Goal: Task Accomplishment & Management: Use online tool/utility

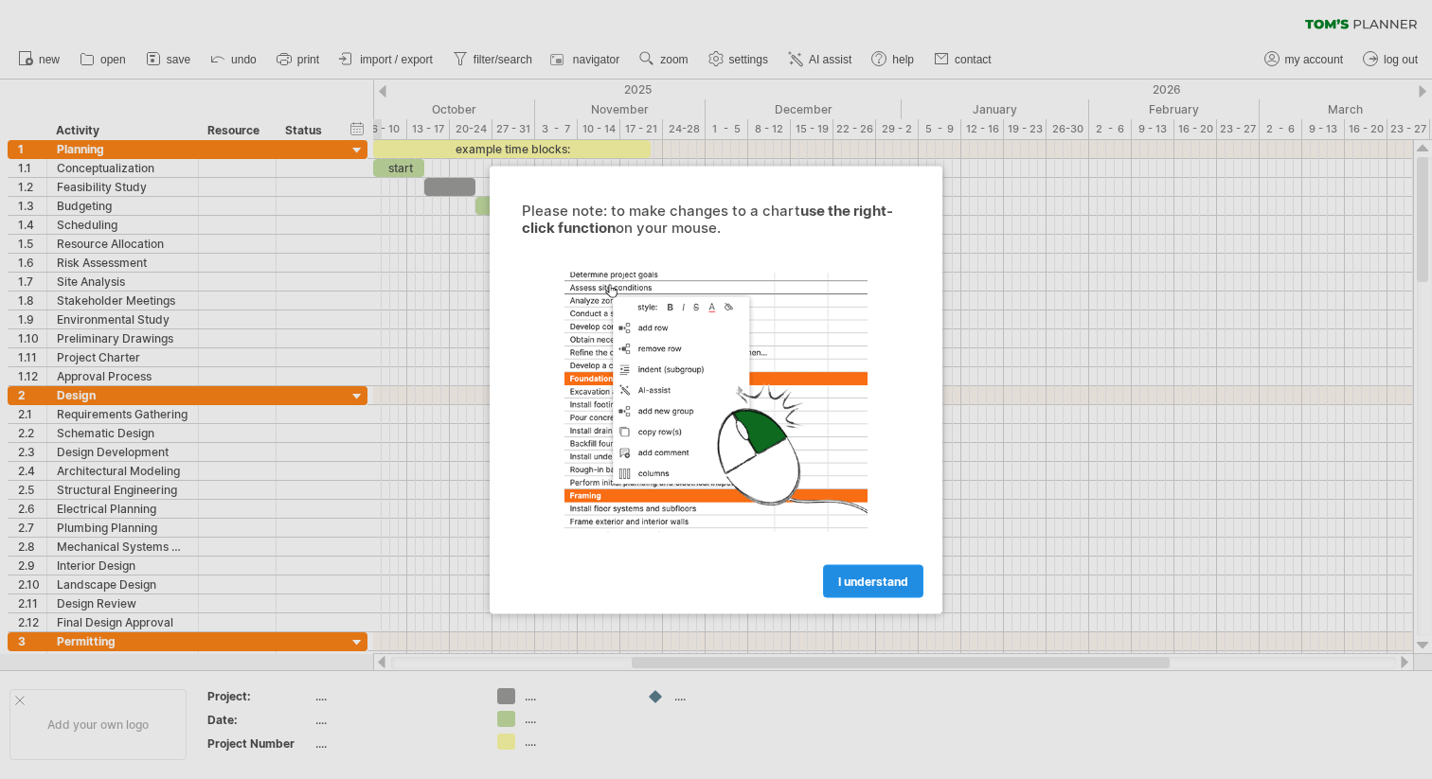
click at [867, 584] on span "I understand" at bounding box center [873, 581] width 70 height 14
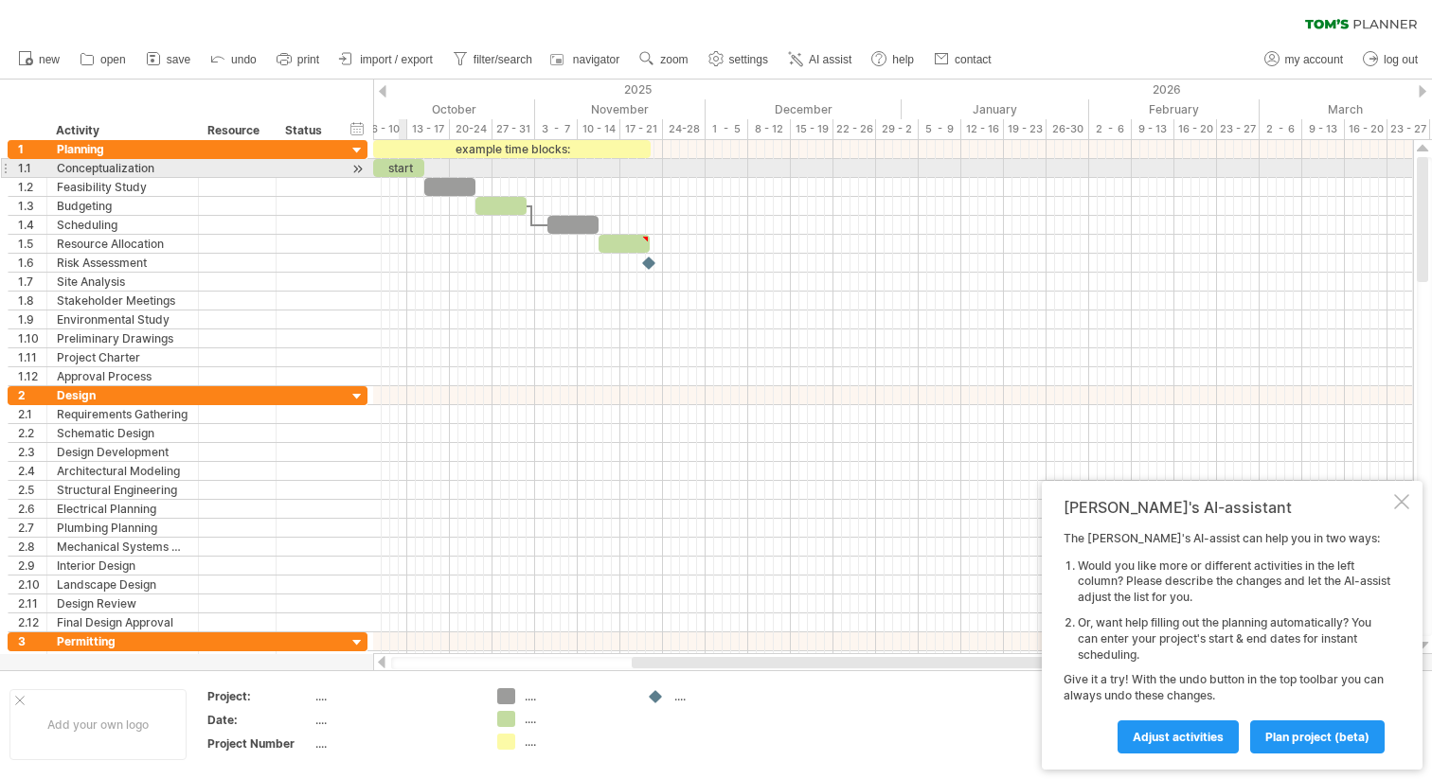
click at [403, 167] on div "start" at bounding box center [398, 168] width 51 height 18
drag, startPoint x: 422, startPoint y: 167, endPoint x: 612, endPoint y: 167, distance: 189.4
click at [598, 167] on span at bounding box center [595, 168] width 8 height 18
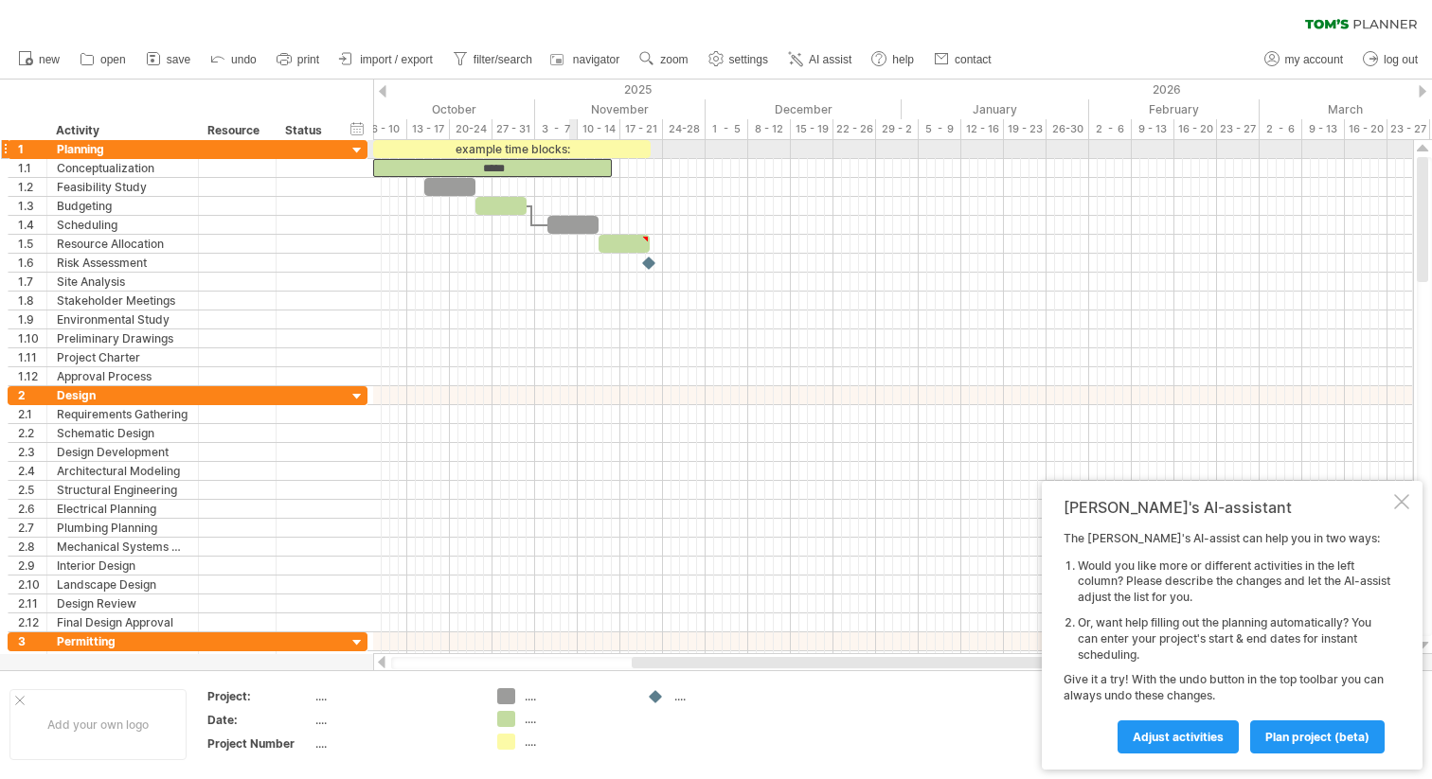
click at [577, 149] on div "example time blocks:" at bounding box center [511, 149] width 277 height 18
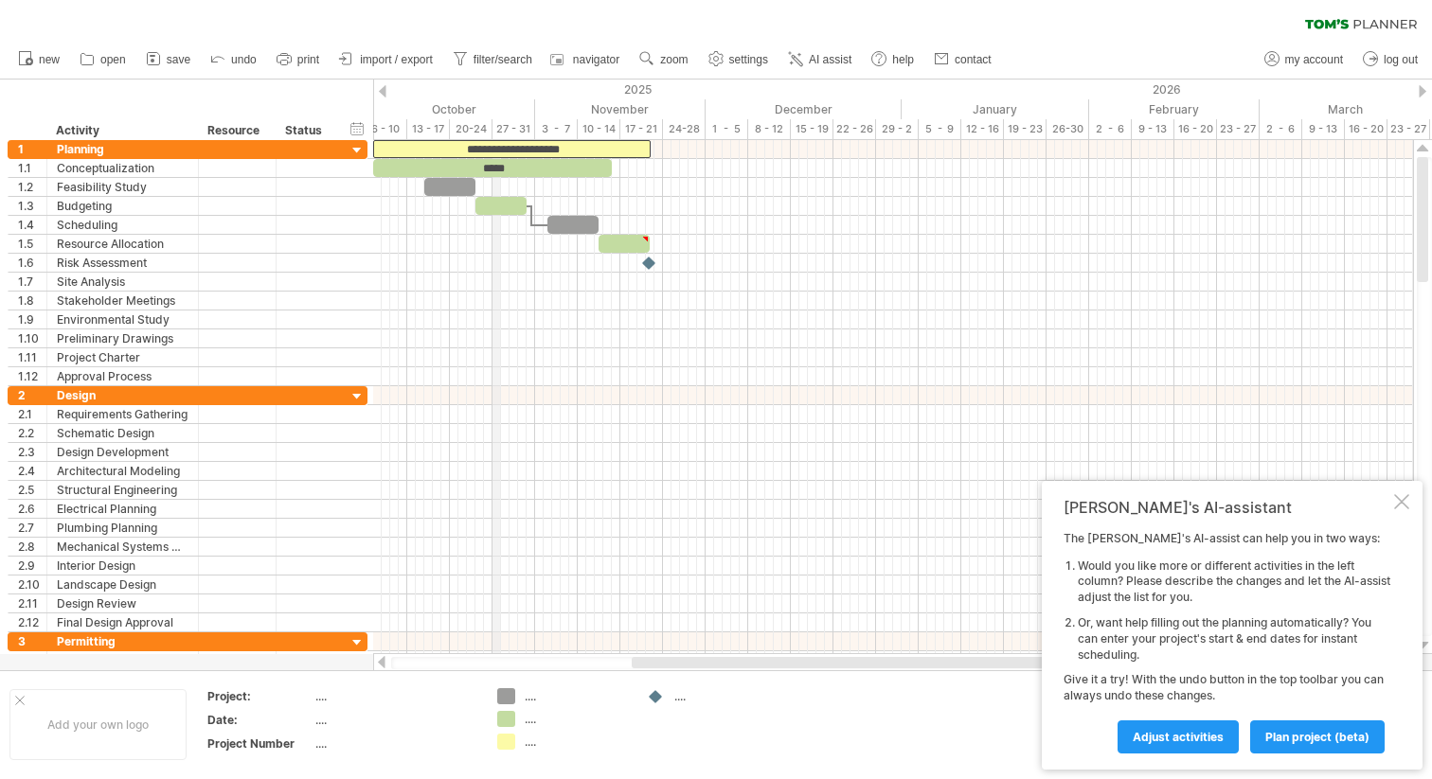
click at [495, 129] on div "27 - 31" at bounding box center [513, 129] width 43 height 20
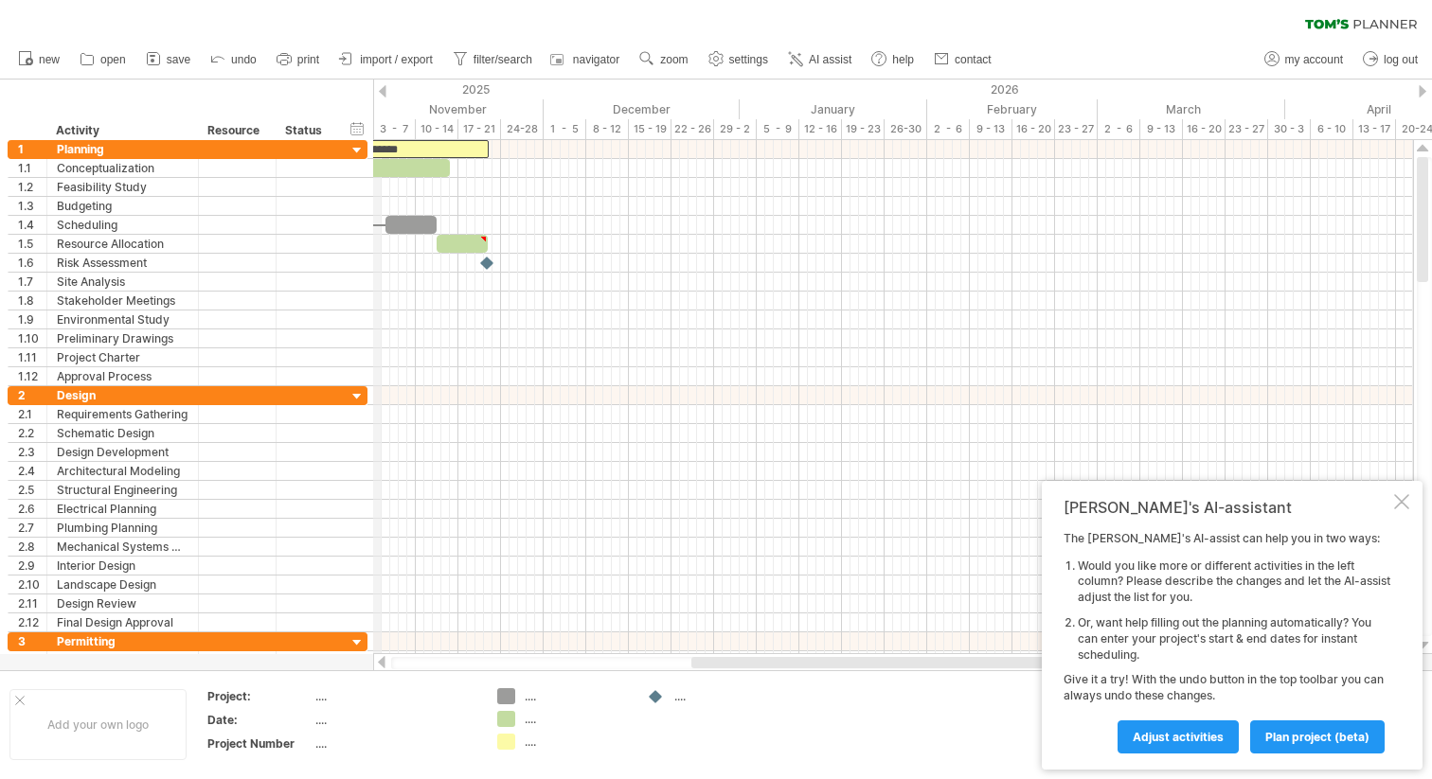
drag, startPoint x: 534, startPoint y: 105, endPoint x: 374, endPoint y: 121, distance: 160.8
click at [486, 109] on div "November" at bounding box center [450, 109] width 170 height 20
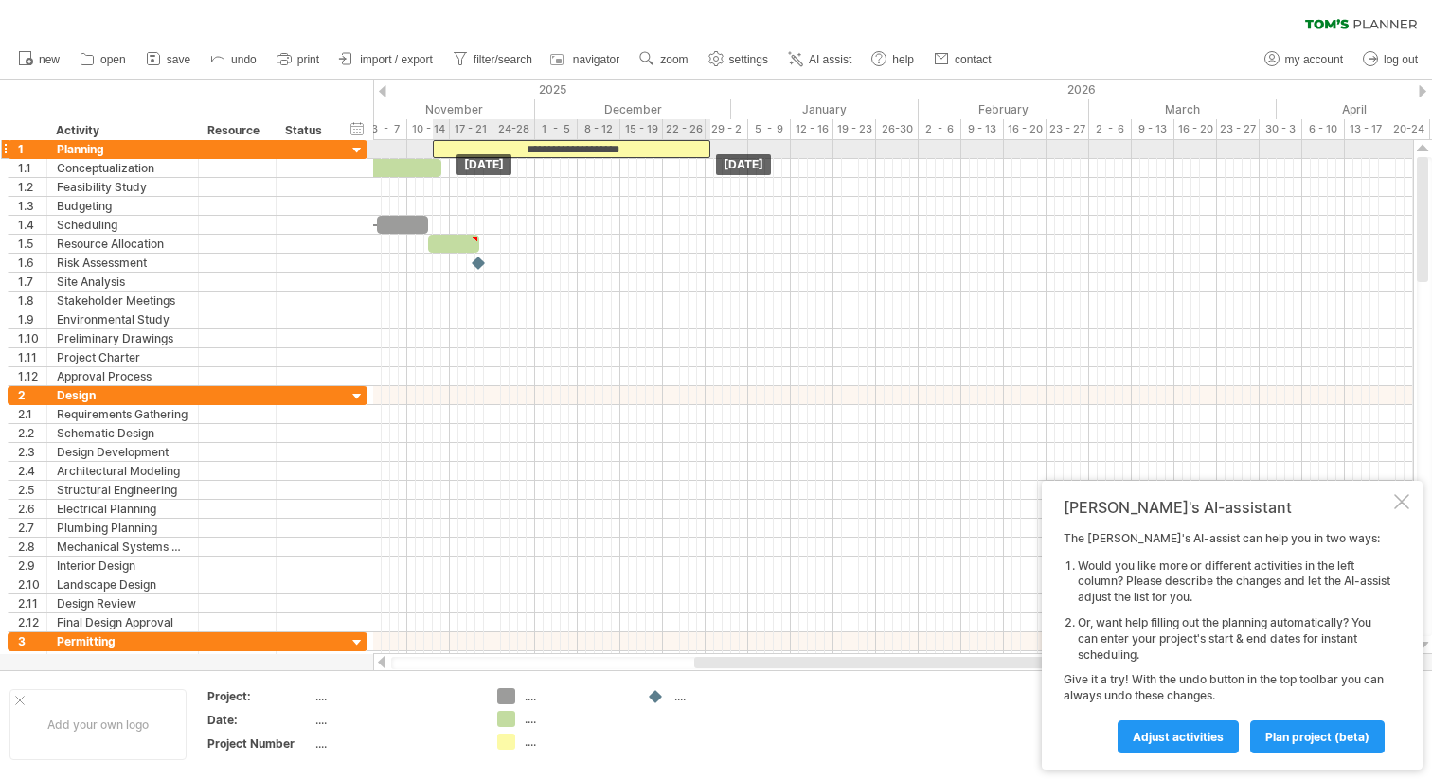
drag, startPoint x: 455, startPoint y: 149, endPoint x: 685, endPoint y: 148, distance: 229.1
click at [685, 148] on div "**********" at bounding box center [571, 149] width 277 height 18
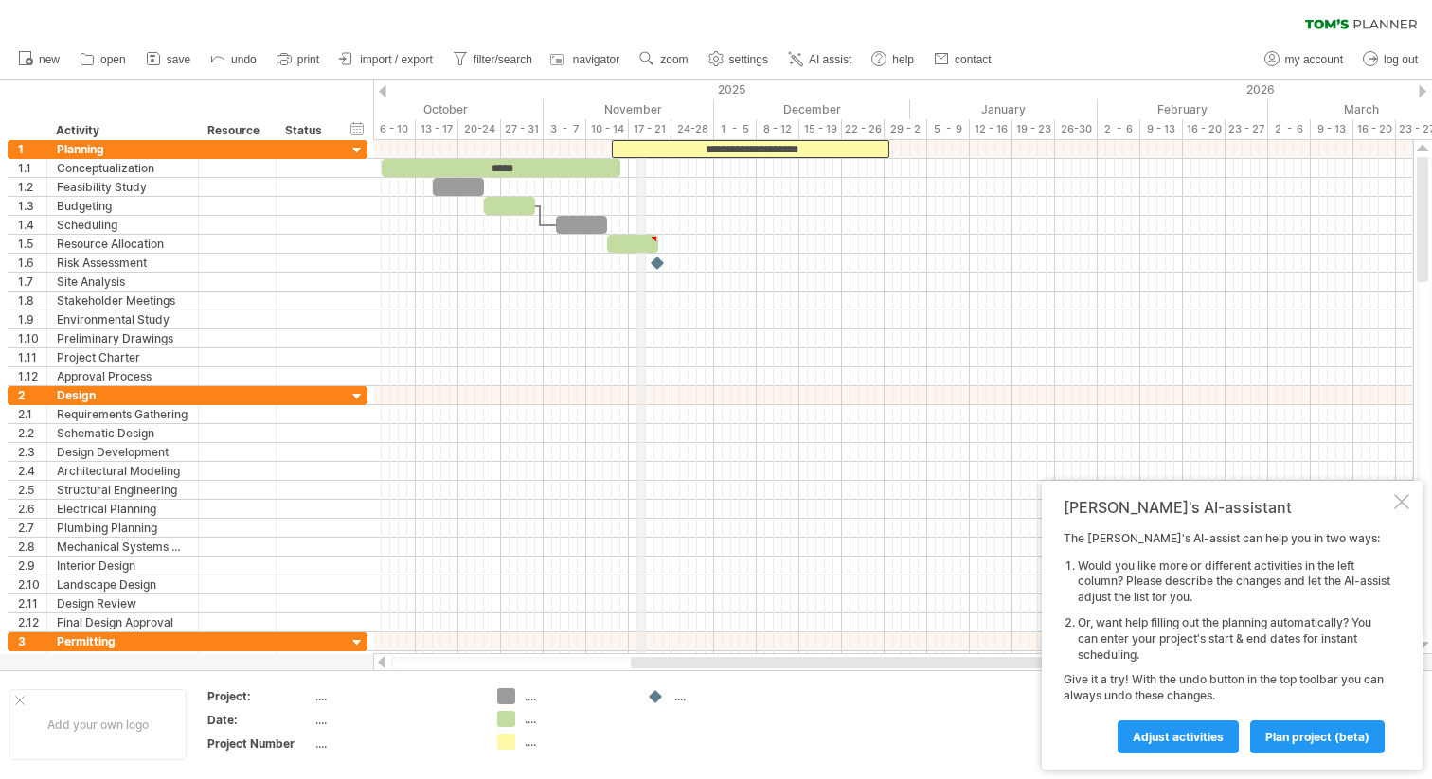
drag, startPoint x: 459, startPoint y: 98, endPoint x: 637, endPoint y: 94, distance: 178.0
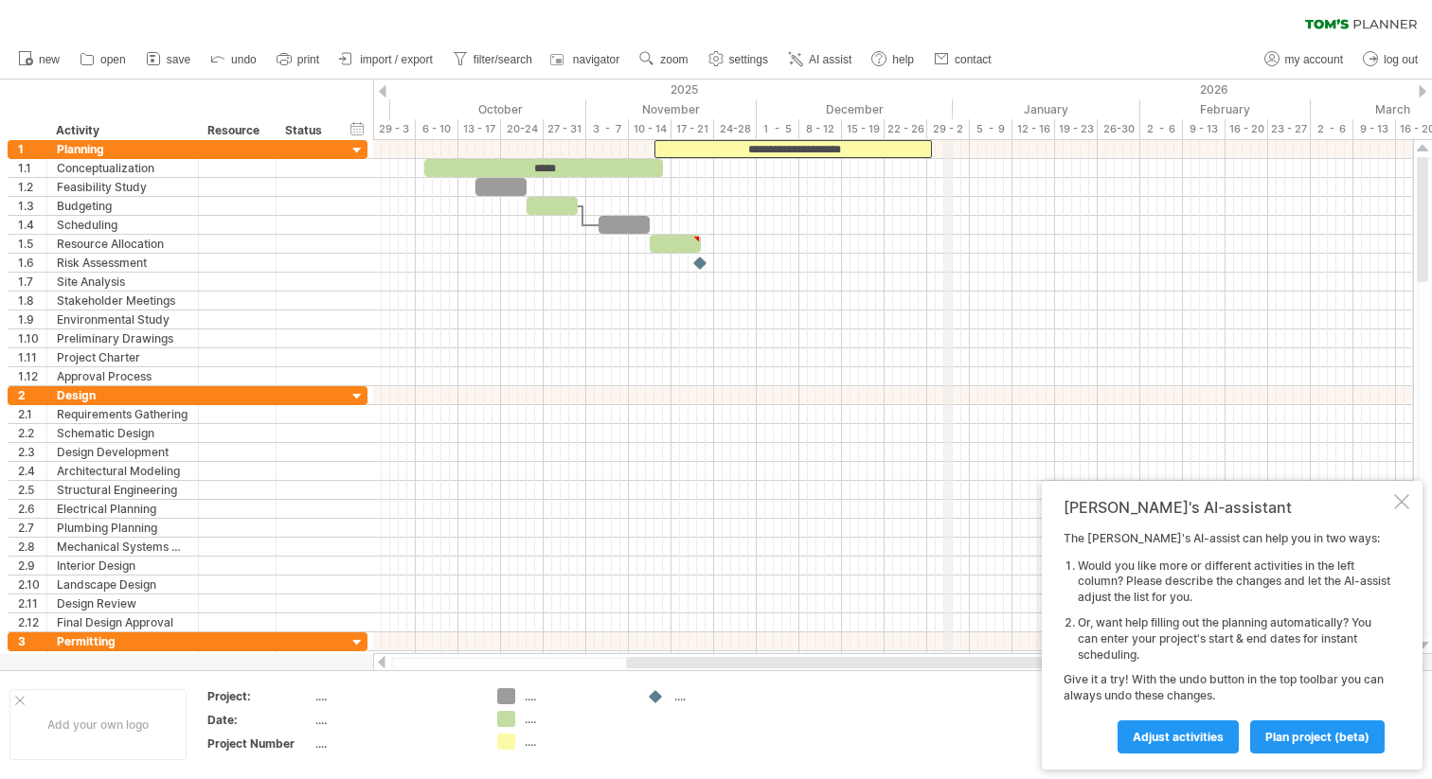
drag, startPoint x: 910, startPoint y: 108, endPoint x: 952, endPoint y: 108, distance: 41.7
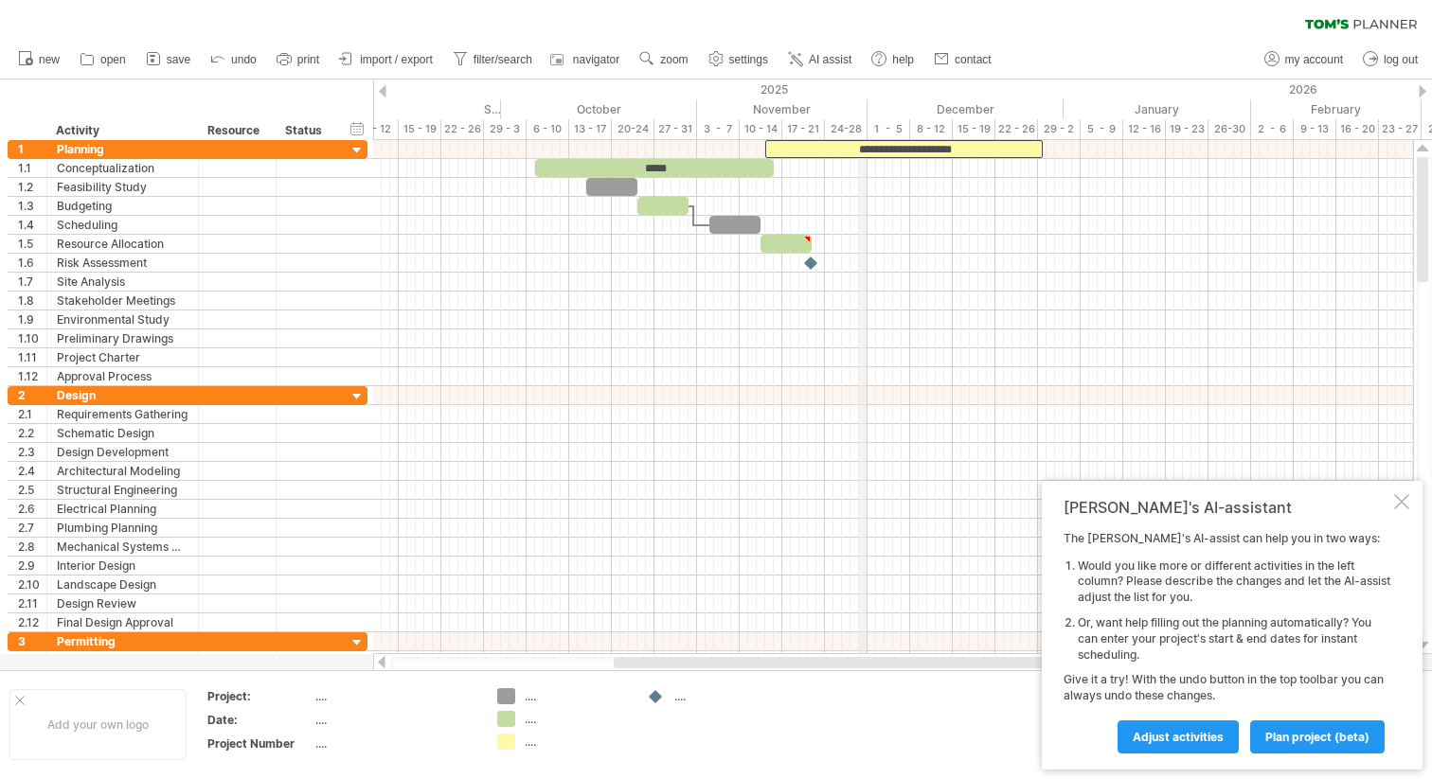
drag, startPoint x: 756, startPoint y: 123, endPoint x: 874, endPoint y: 119, distance: 117.5
click at [730, 88] on div "2025" at bounding box center [92, 90] width 1960 height 20
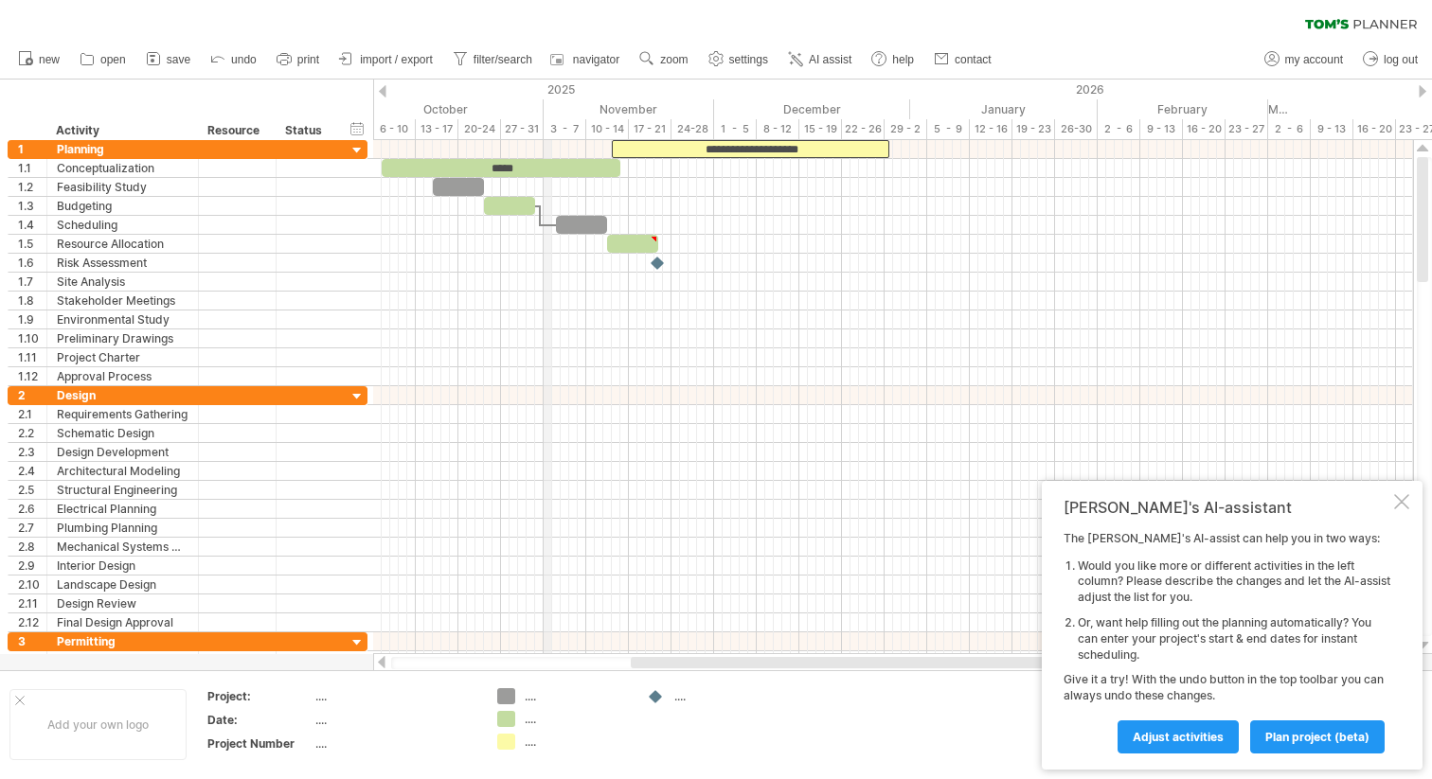
drag, startPoint x: 706, startPoint y: 102, endPoint x: 545, endPoint y: 114, distance: 161.4
click at [545, 114] on div "November" at bounding box center [628, 109] width 170 height 20
drag, startPoint x: 1190, startPoint y: 739, endPoint x: 1097, endPoint y: 591, distance: 175.2
click at [1099, 594] on div "The [PERSON_NAME]'s AI-assist can help you in two ways: Would you like more or …" at bounding box center [1226, 642] width 327 height 222
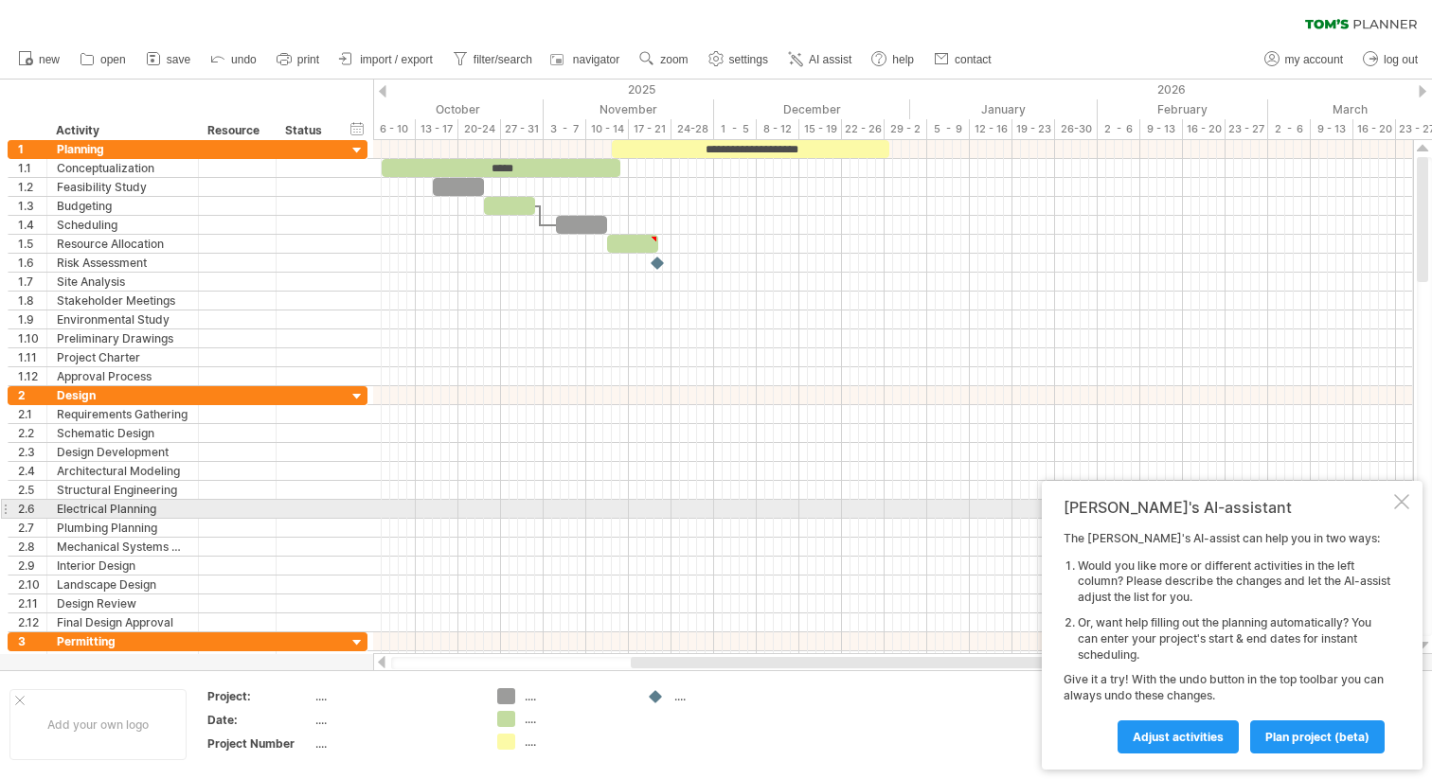
click at [1397, 507] on div at bounding box center [1401, 501] width 15 height 15
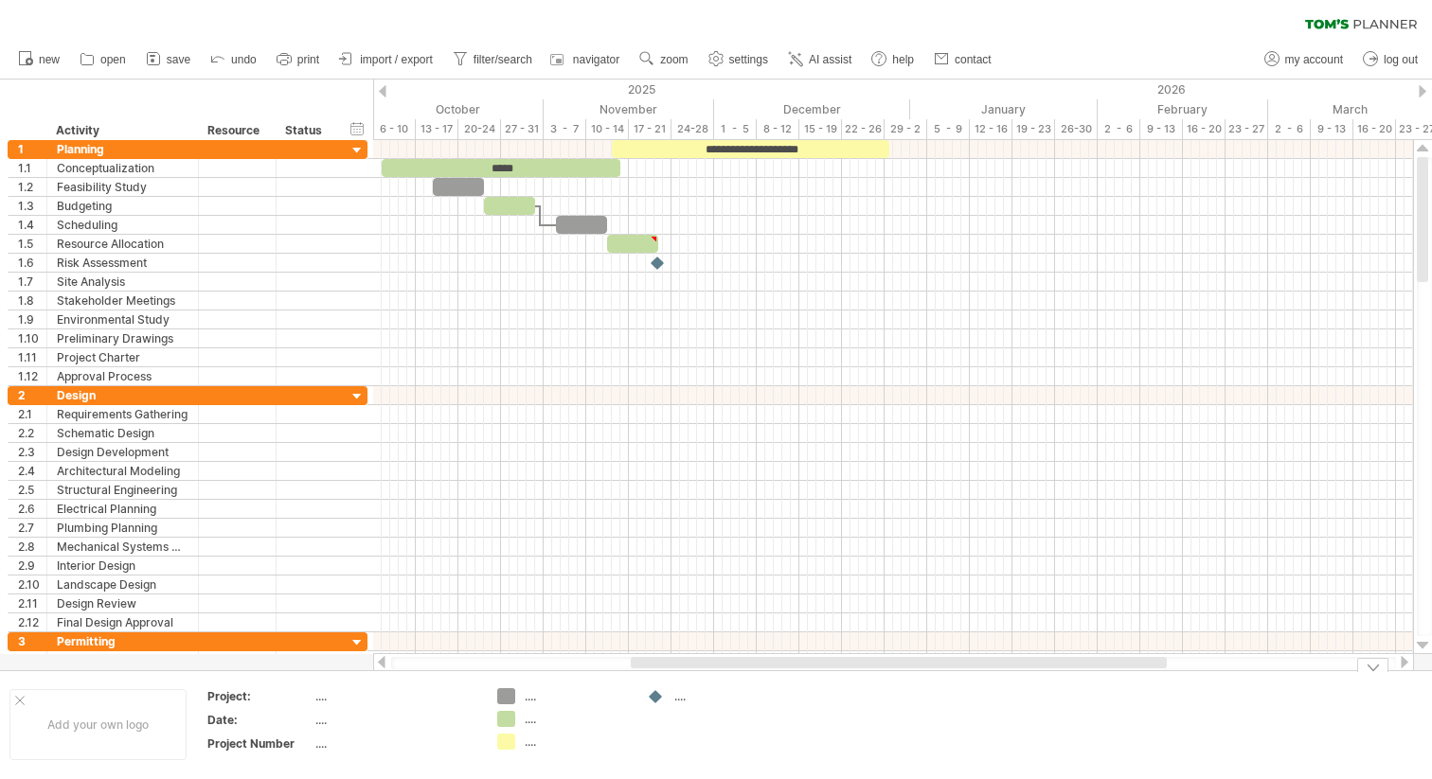
click at [418, 746] on div "...." at bounding box center [394, 744] width 159 height 16
click at [339, 720] on div "...." at bounding box center [394, 720] width 159 height 16
click at [328, 703] on div "...." at bounding box center [394, 696] width 159 height 16
click at [133, 717] on div "Add your own logo" at bounding box center [97, 724] width 177 height 71
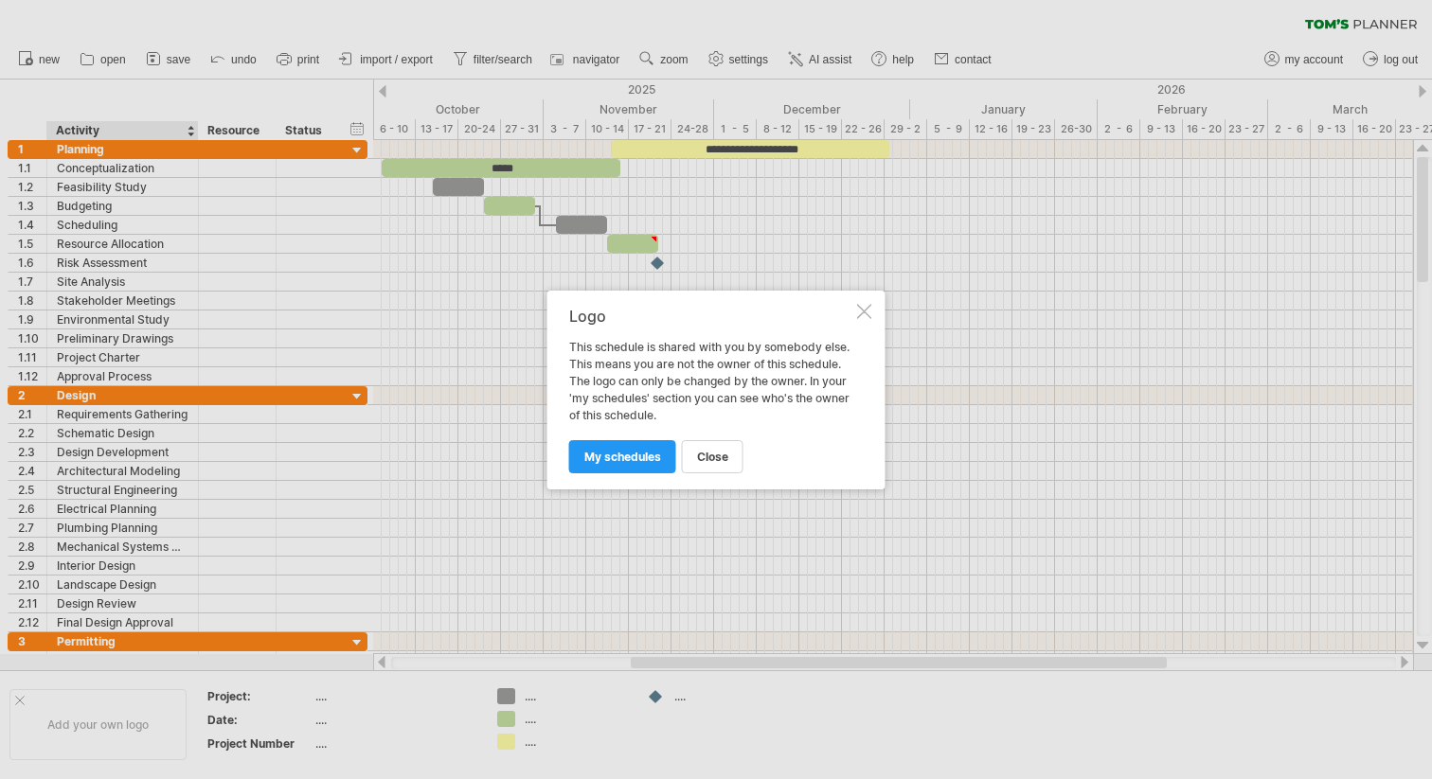
click at [867, 307] on div at bounding box center [864, 311] width 15 height 15
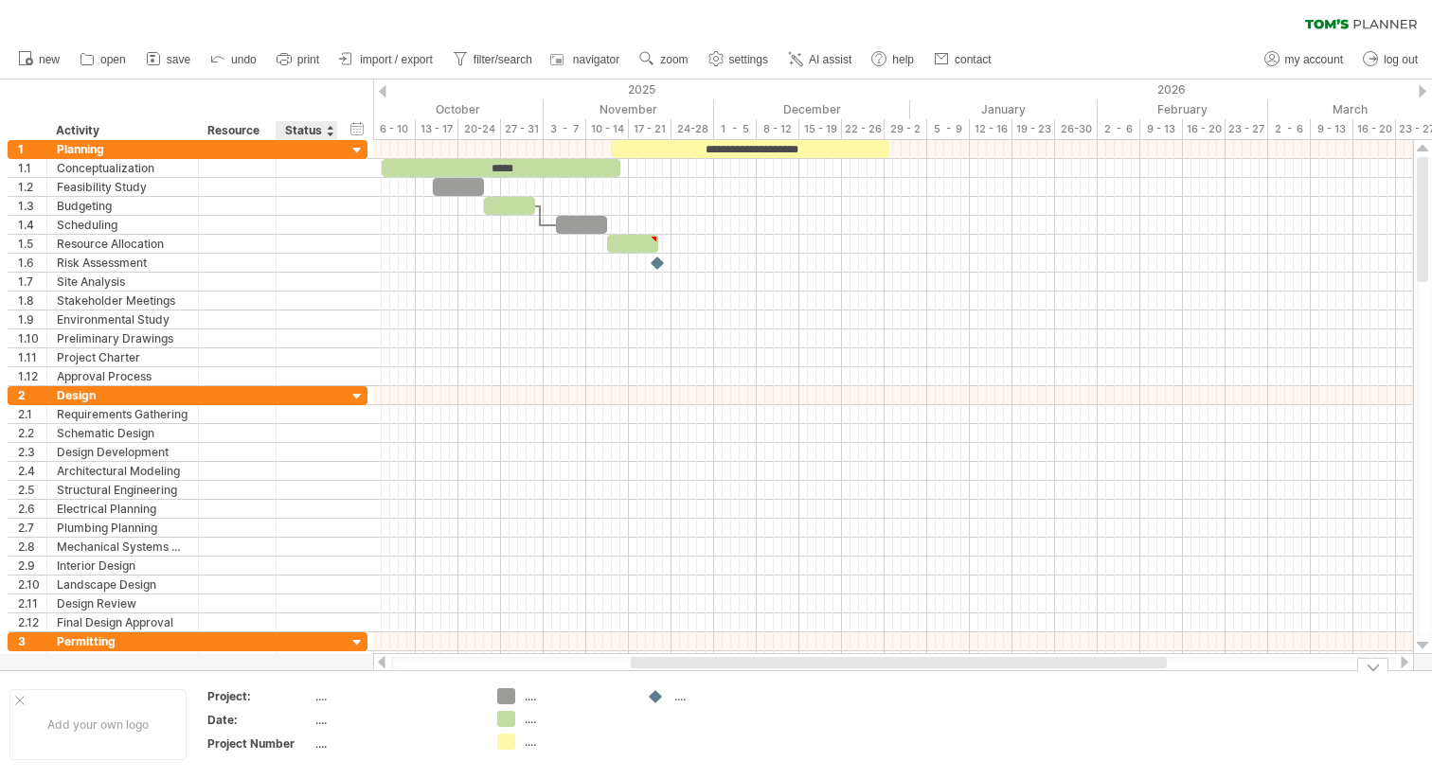
click at [344, 690] on div "...." at bounding box center [394, 696] width 159 height 16
click at [339, 715] on div "...." at bounding box center [394, 720] width 159 height 16
click at [329, 741] on div "...." at bounding box center [394, 744] width 159 height 16
click at [354, 707] on td "...." at bounding box center [395, 699] width 161 height 22
click at [504, 693] on div "Trying to reach [DOMAIN_NAME] Connected again... 0% clear filter new 1" at bounding box center [716, 389] width 1432 height 779
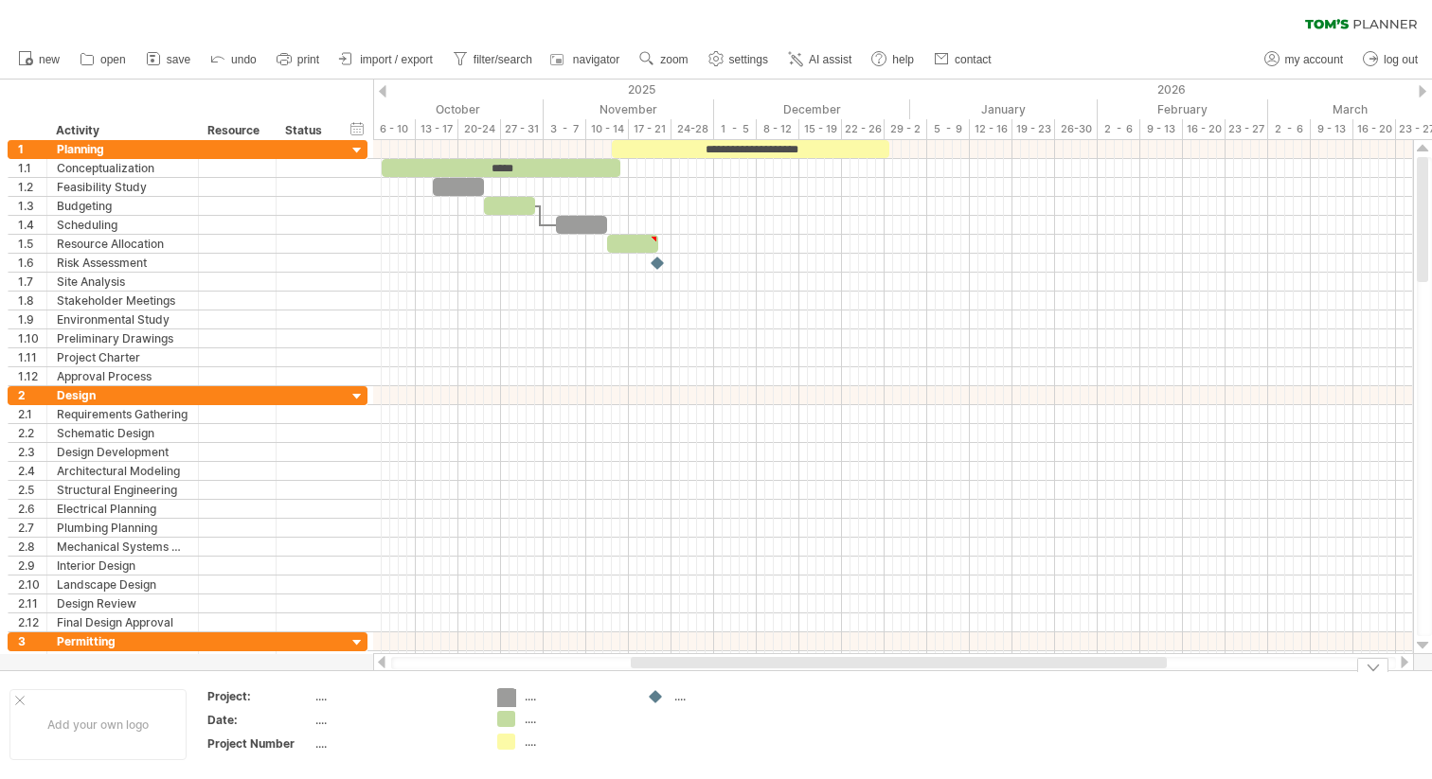
click at [504, 716] on div at bounding box center [506, 719] width 18 height 16
click at [533, 698] on div "...." at bounding box center [576, 696] width 103 height 16
click at [509, 721] on div "Trying to reach [DOMAIN_NAME] Connected again... 0% clear filter new 1" at bounding box center [716, 389] width 1432 height 779
click at [509, 746] on div at bounding box center [506, 742] width 18 height 16
click at [160, 137] on div "Activity" at bounding box center [122, 130] width 132 height 19
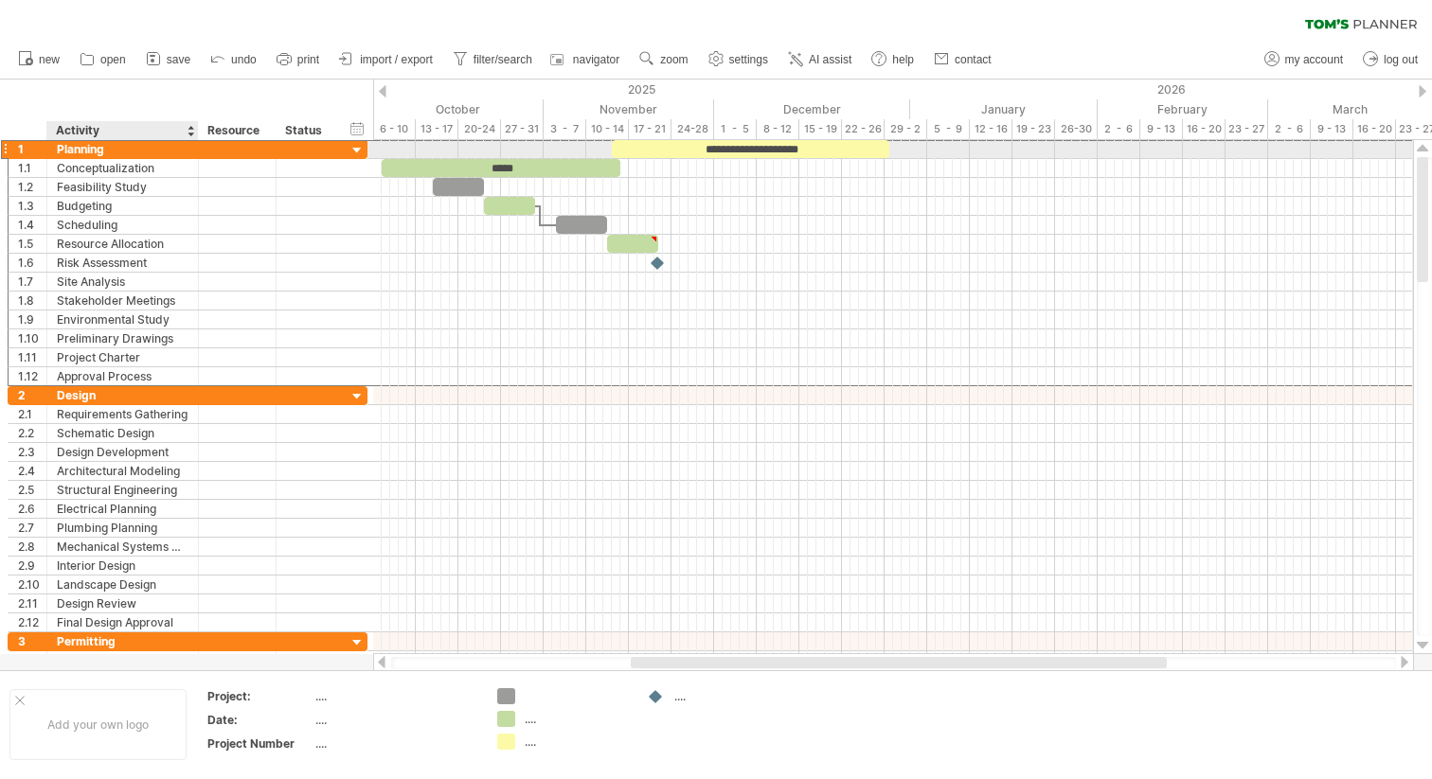
click at [187, 150] on div "Planning" at bounding box center [123, 149] width 132 height 18
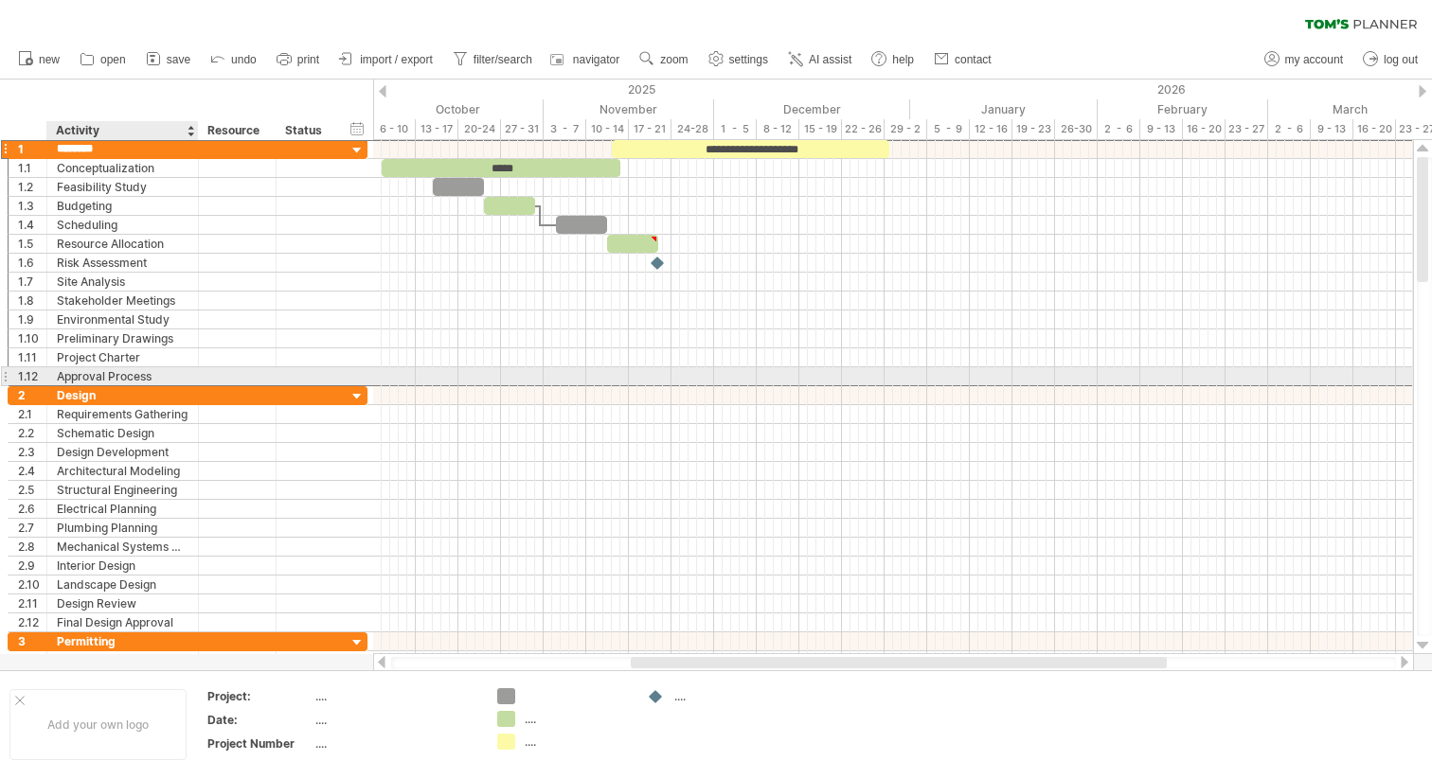
click at [123, 379] on div "Approval Process" at bounding box center [123, 376] width 132 height 18
type input "**********"
click at [154, 368] on input "**********" at bounding box center [123, 376] width 132 height 18
click at [220, 367] on div at bounding box center [237, 376] width 58 height 18
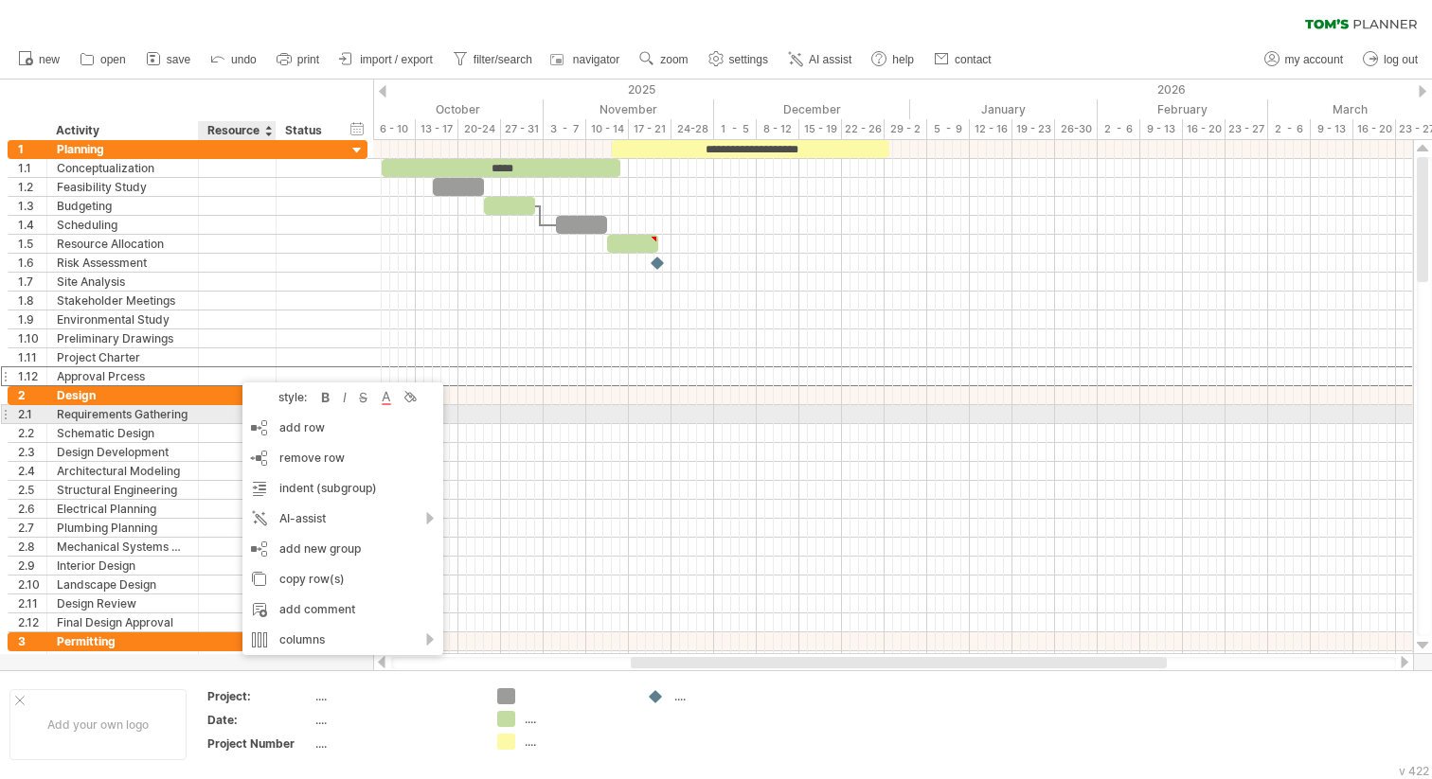
click at [199, 405] on div at bounding box center [238, 414] width 78 height 18
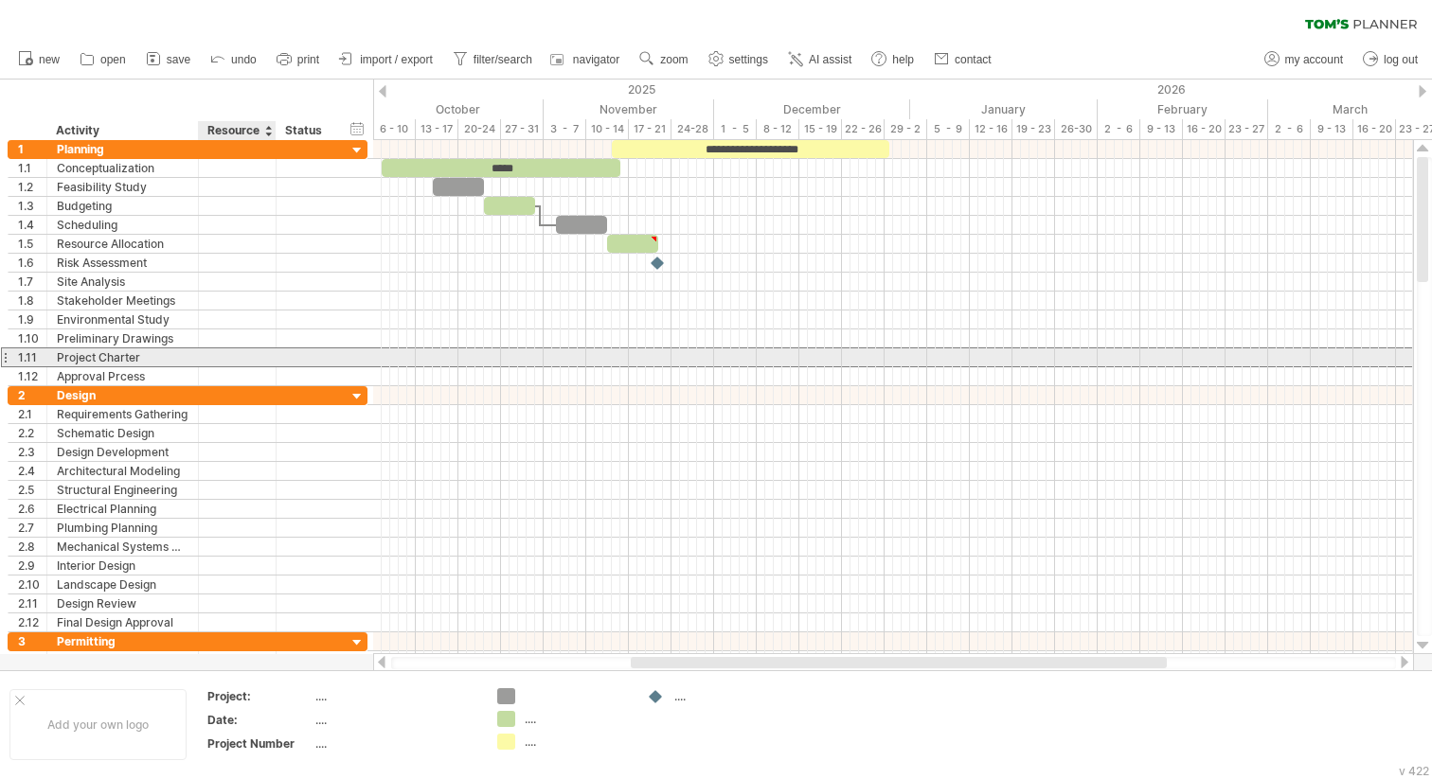
click at [227, 348] on div at bounding box center [237, 357] width 58 height 18
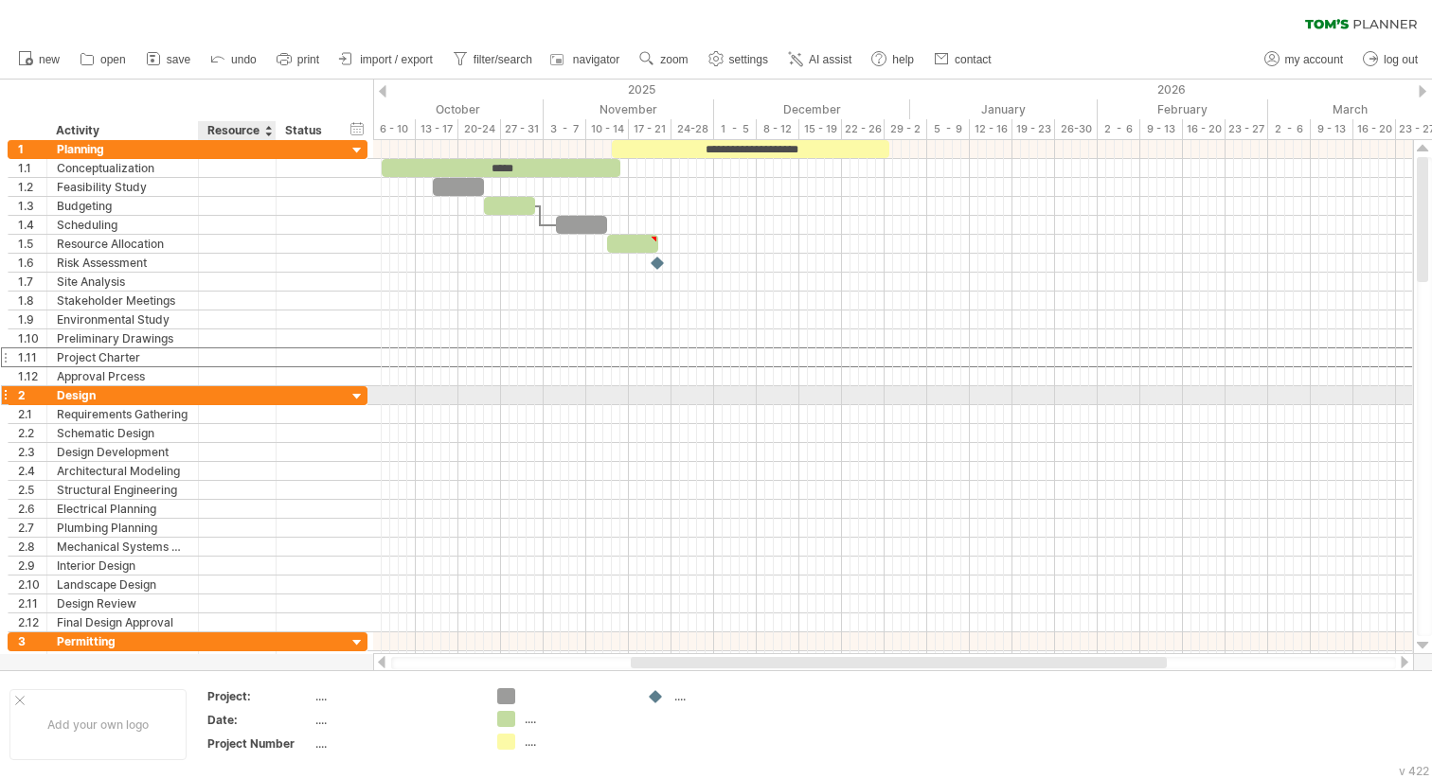
click at [262, 400] on div at bounding box center [237, 395] width 58 height 18
click at [352, 399] on div at bounding box center [357, 397] width 18 height 18
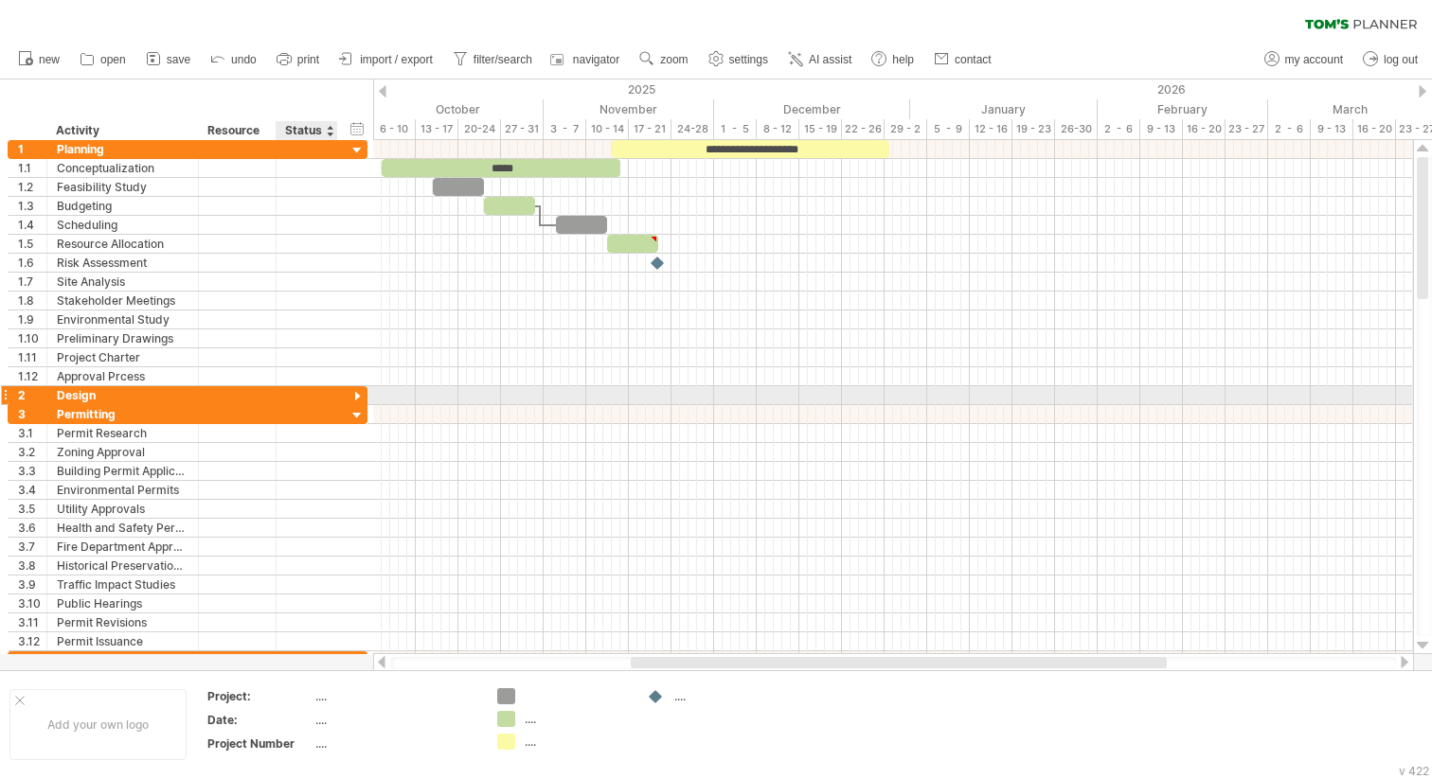
click at [355, 399] on div at bounding box center [357, 397] width 18 height 18
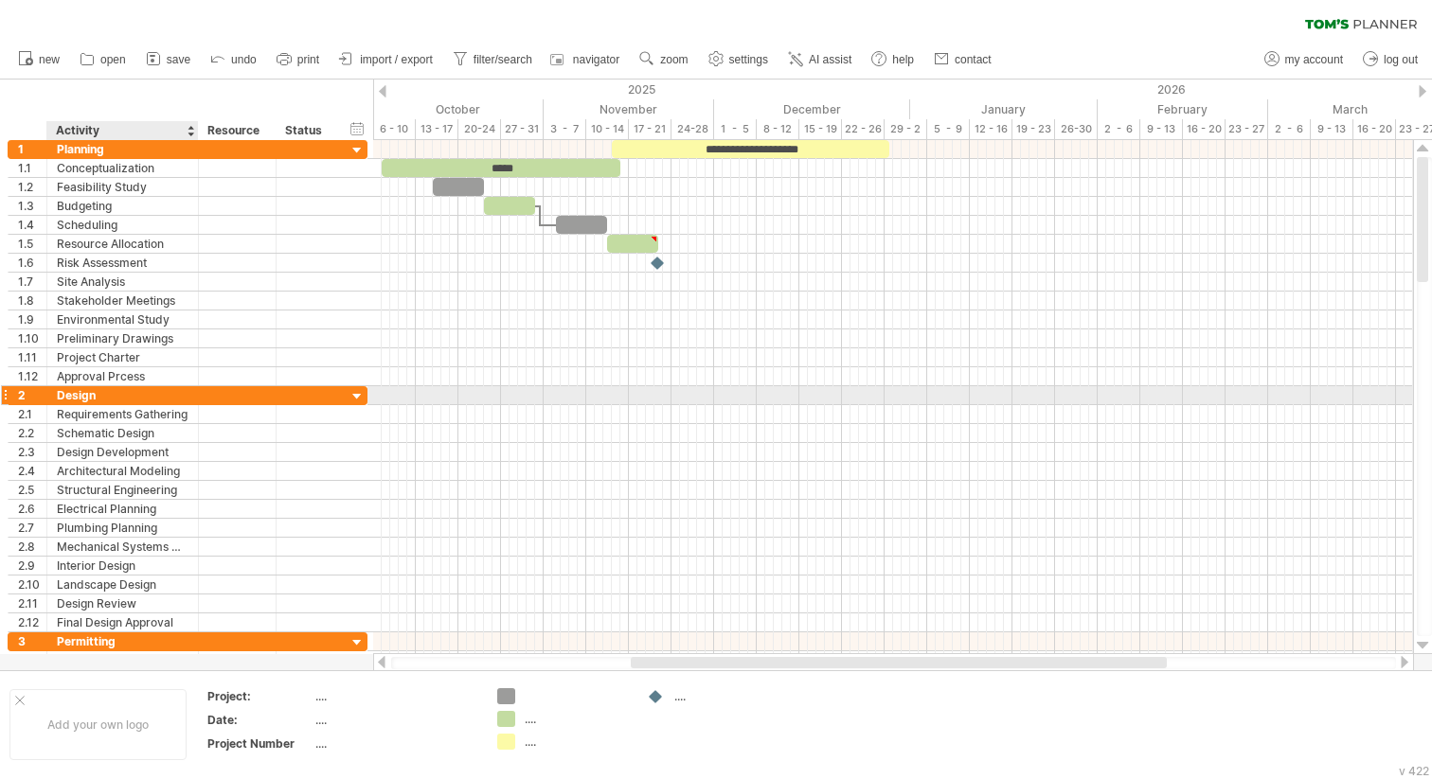
click at [86, 400] on div "Design" at bounding box center [123, 395] width 132 height 18
click at [86, 400] on input "******" at bounding box center [123, 395] width 132 height 18
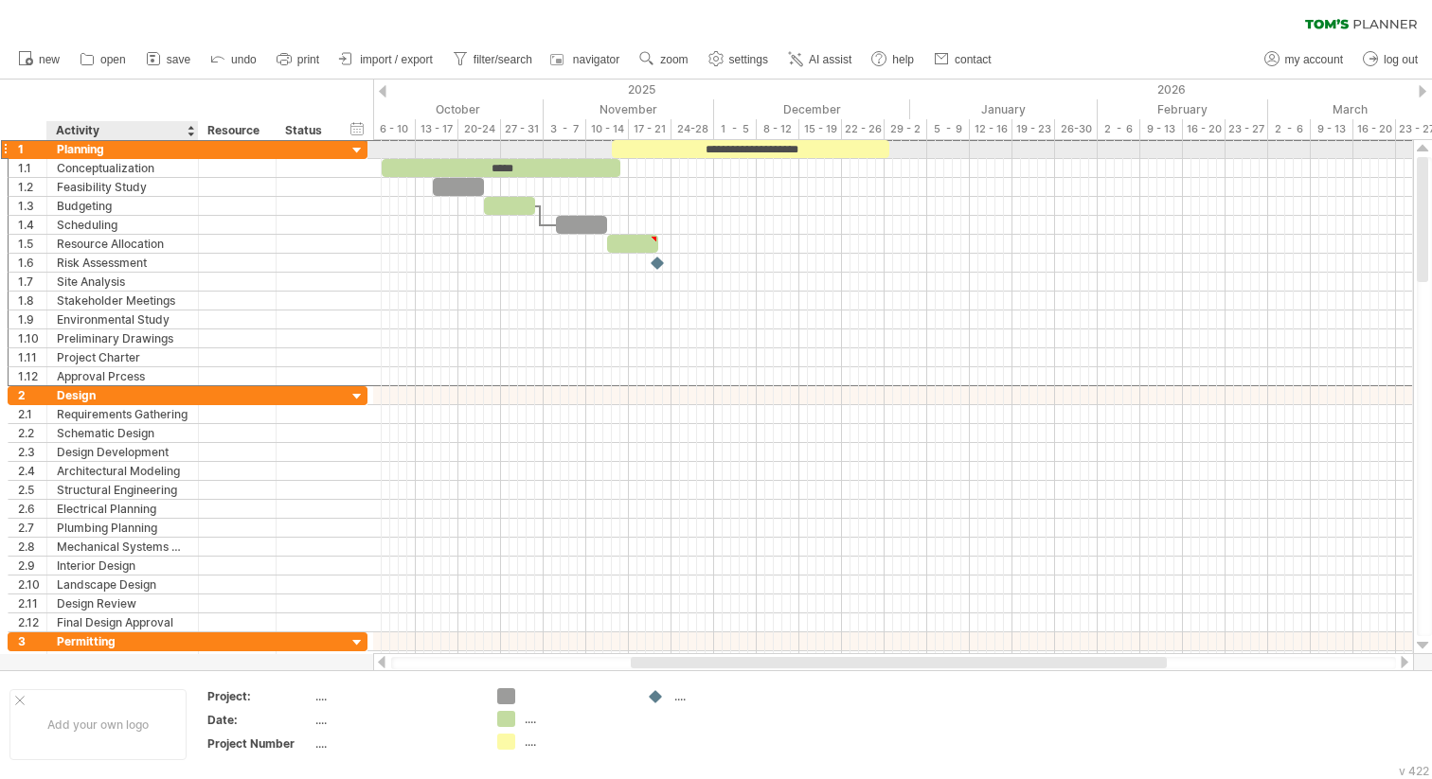
click at [103, 148] on div "Planning" at bounding box center [123, 149] width 132 height 18
click at [0, 0] on input "********" at bounding box center [0, 0] width 0 height 0
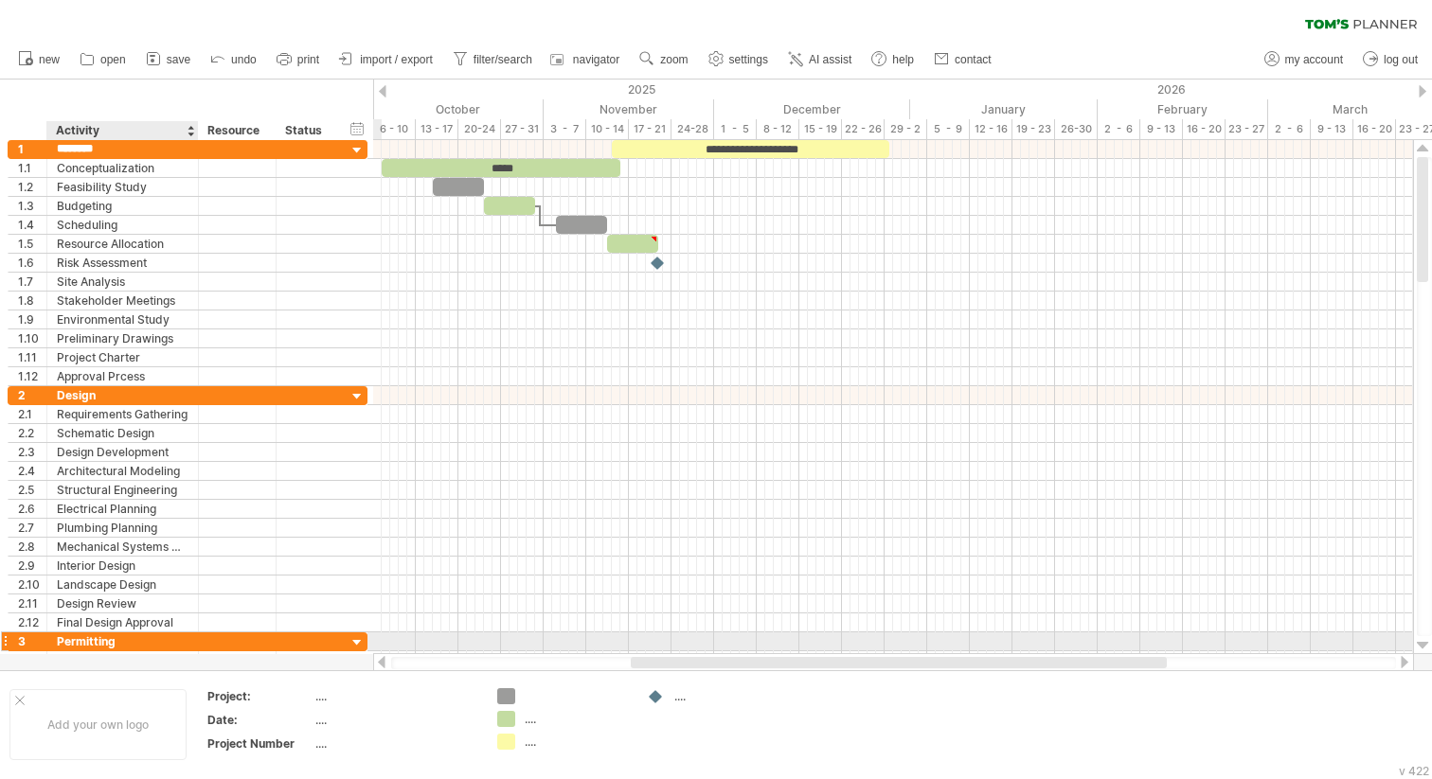
click at [133, 638] on div "Permitting" at bounding box center [123, 641] width 132 height 18
click at [133, 638] on input "**********" at bounding box center [123, 641] width 132 height 18
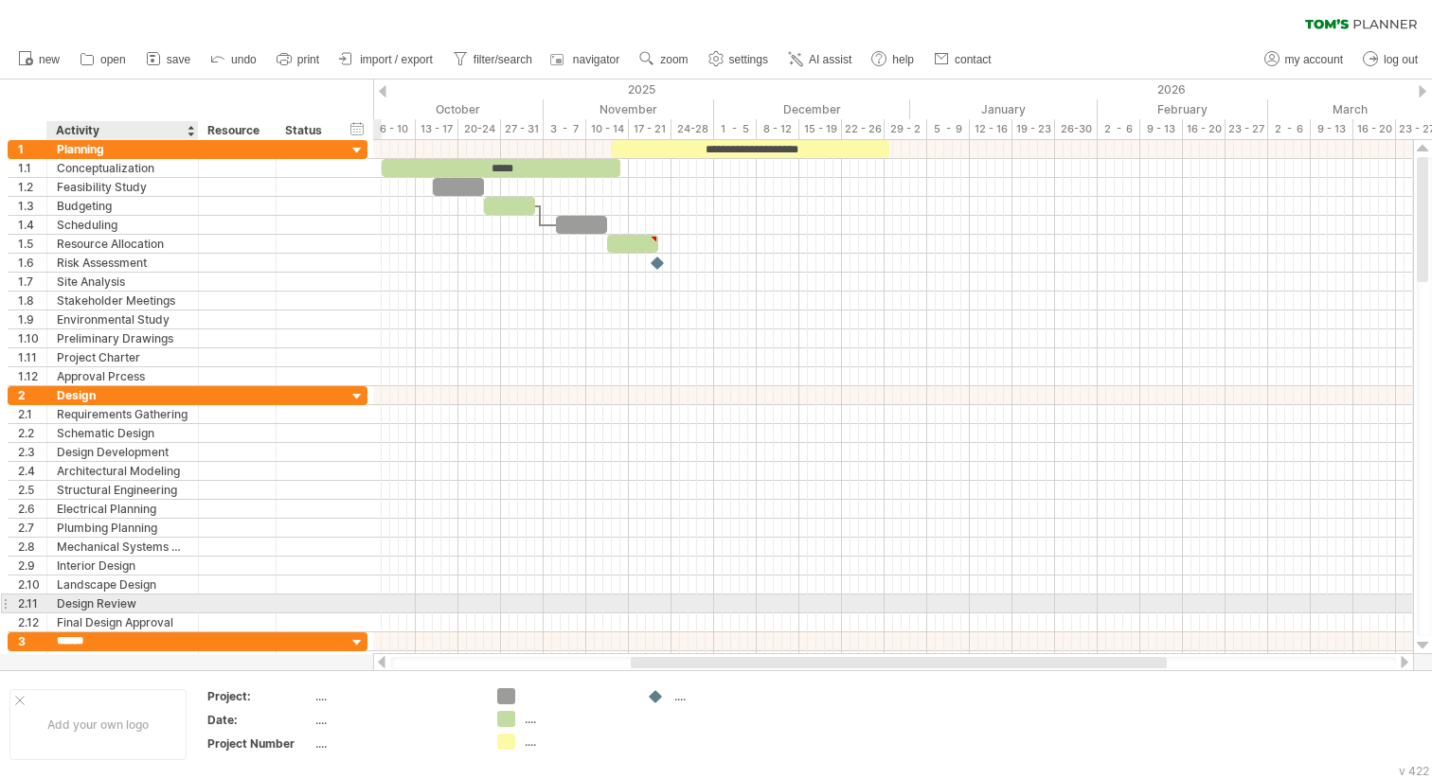
type input "******"
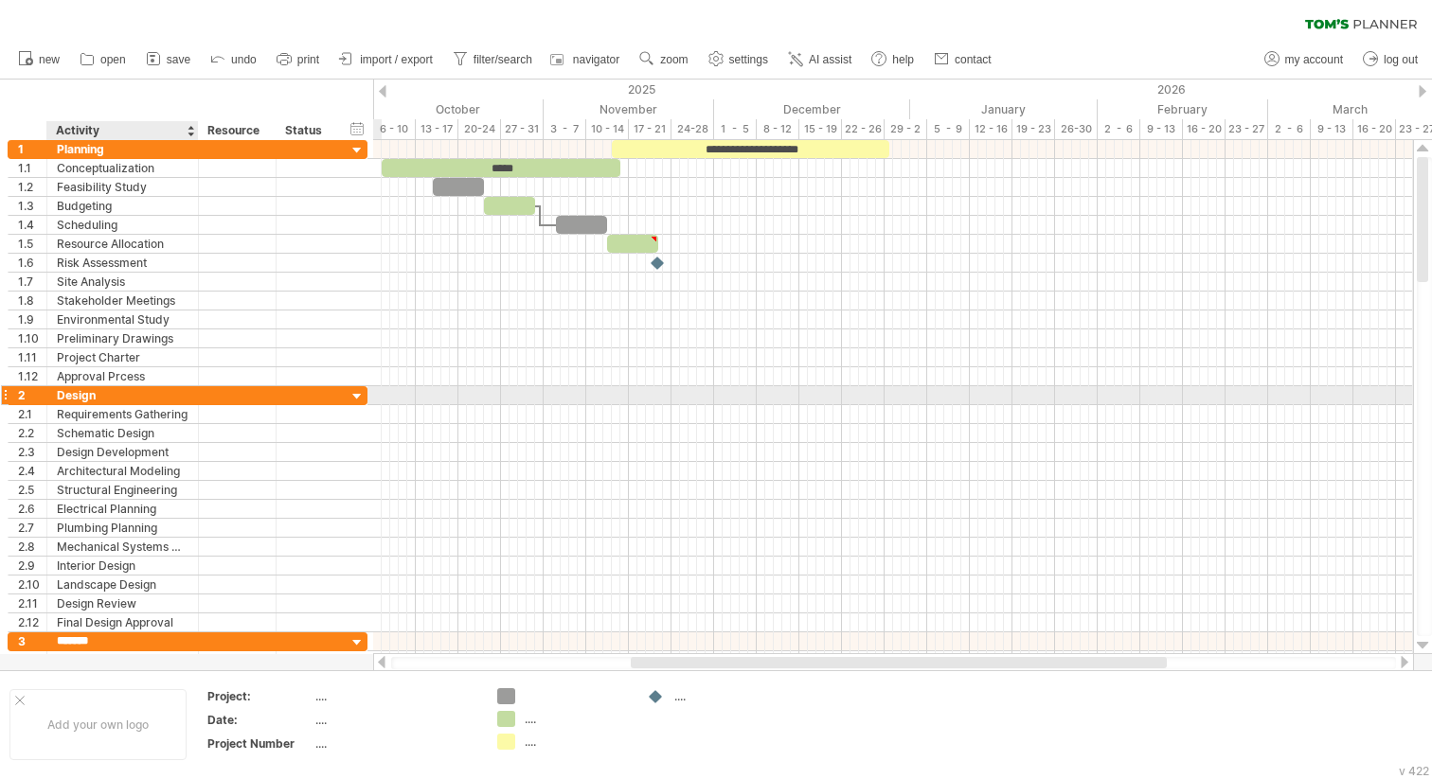
click at [122, 393] on div "Design" at bounding box center [123, 395] width 132 height 18
click at [97, 394] on input "******" at bounding box center [123, 395] width 132 height 18
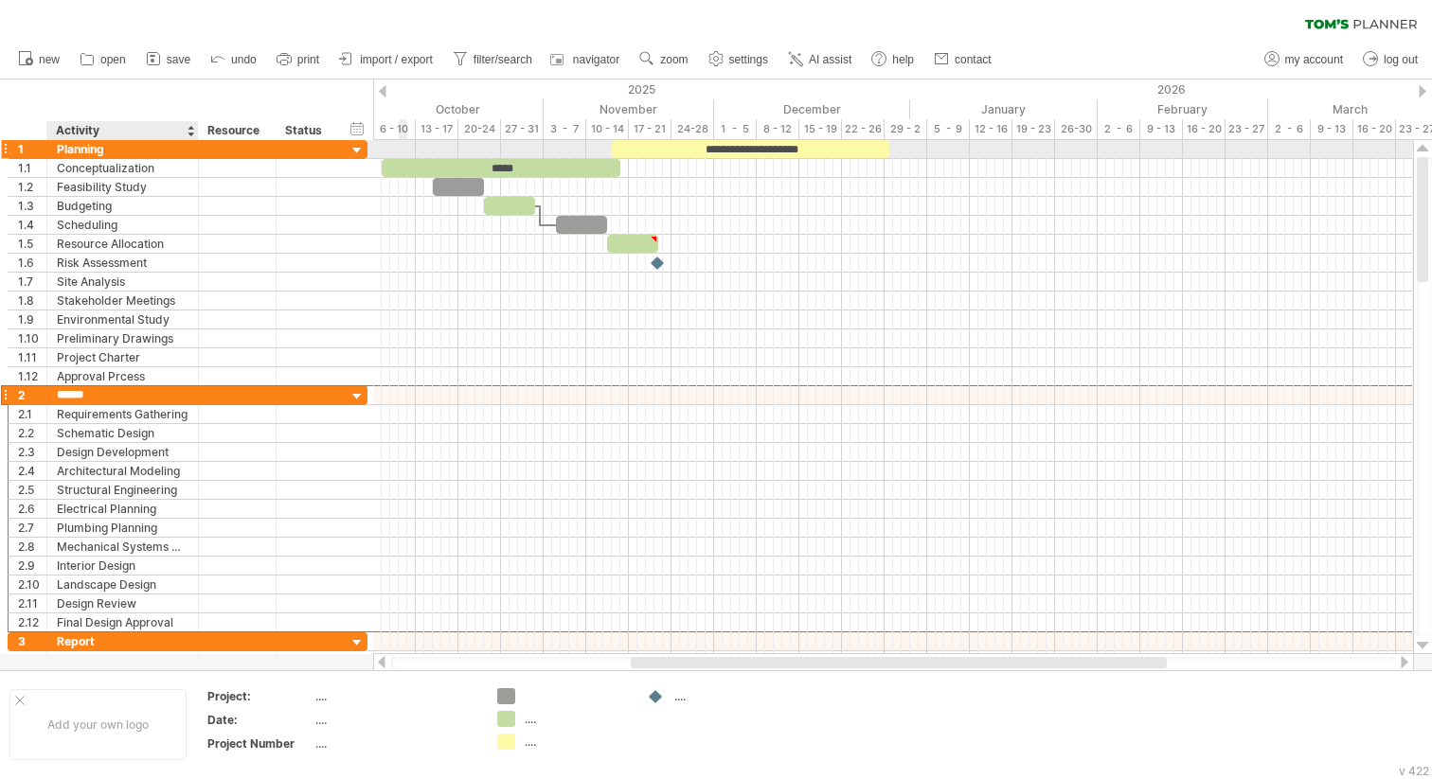
click at [102, 149] on div "Planning" at bounding box center [123, 149] width 132 height 18
click at [102, 149] on input "********" at bounding box center [123, 149] width 132 height 18
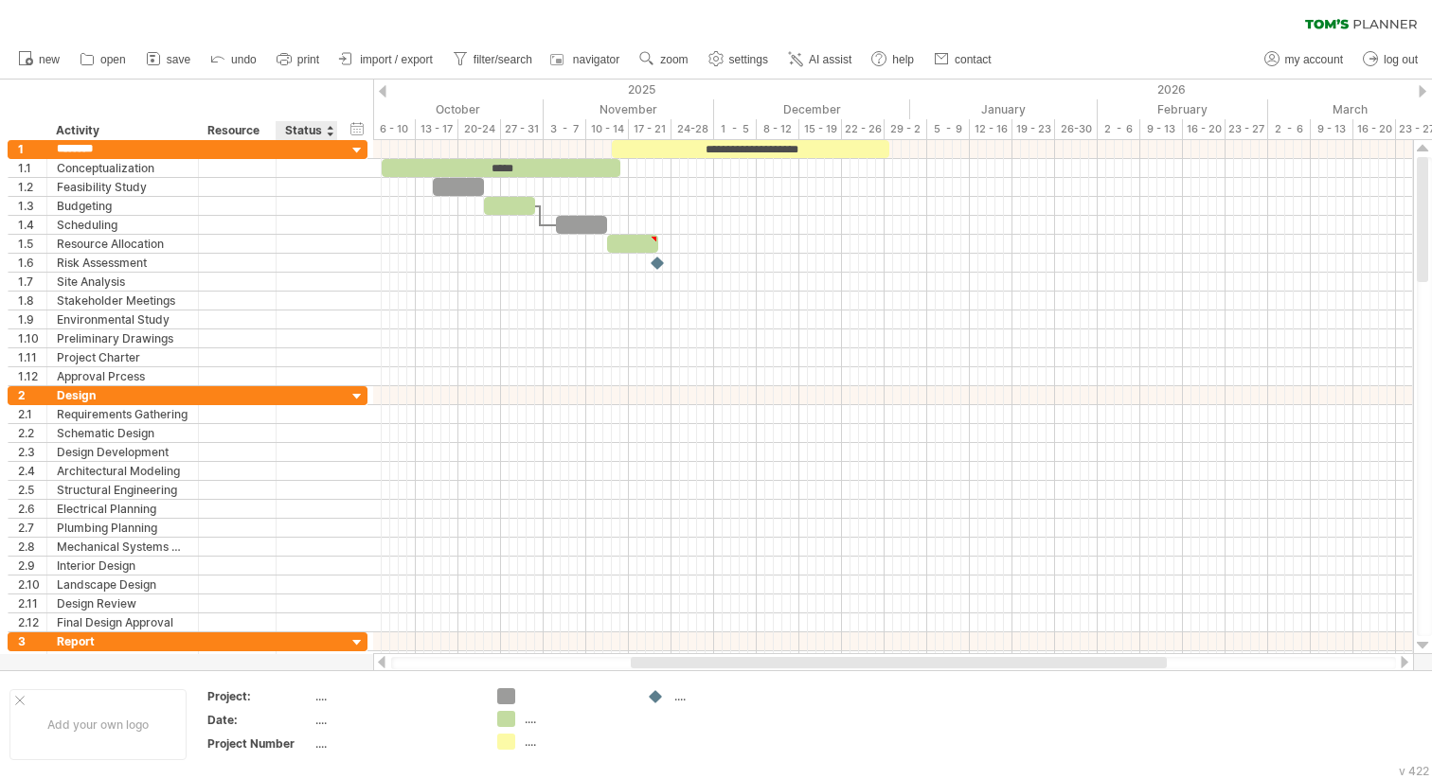
click at [326, 133] on div "Status" at bounding box center [306, 130] width 42 height 19
click at [328, 134] on div at bounding box center [330, 130] width 8 height 19
click at [355, 133] on div "hide start/end/duration show start/end/duration" at bounding box center [357, 128] width 18 height 20
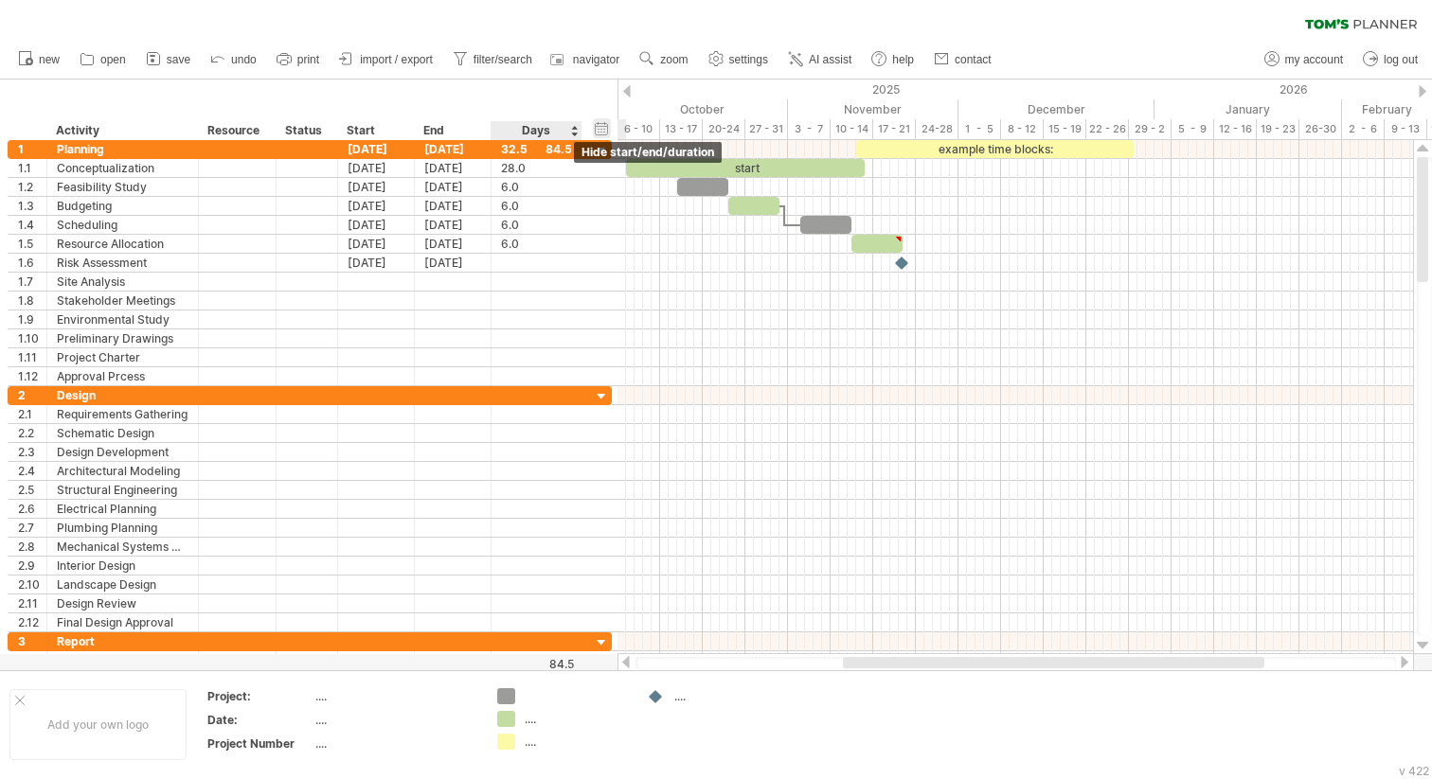
click at [605, 129] on div "hide start/end/duration show start/end/duration" at bounding box center [602, 128] width 18 height 20
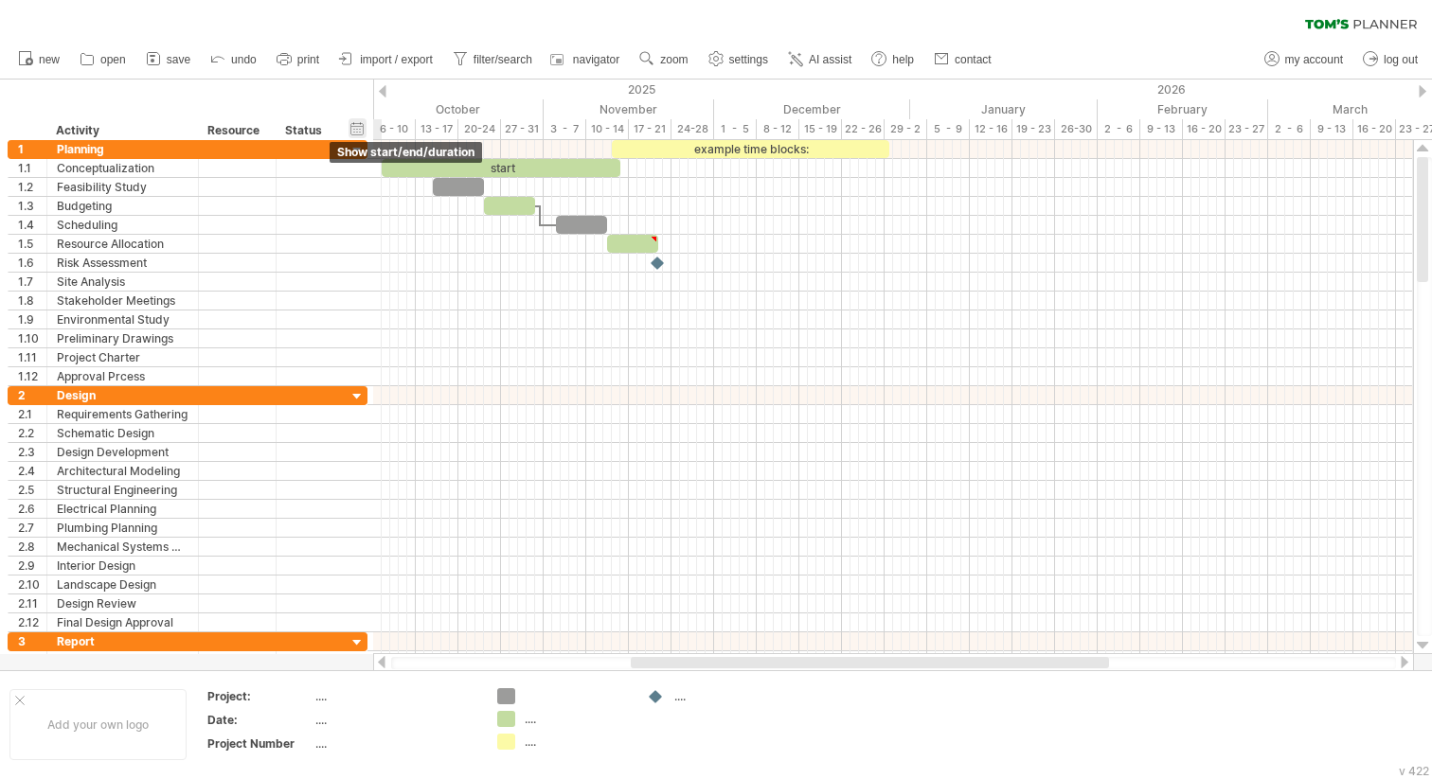
click at [362, 128] on div "hide start/end/duration show start/end/duration" at bounding box center [357, 128] width 18 height 20
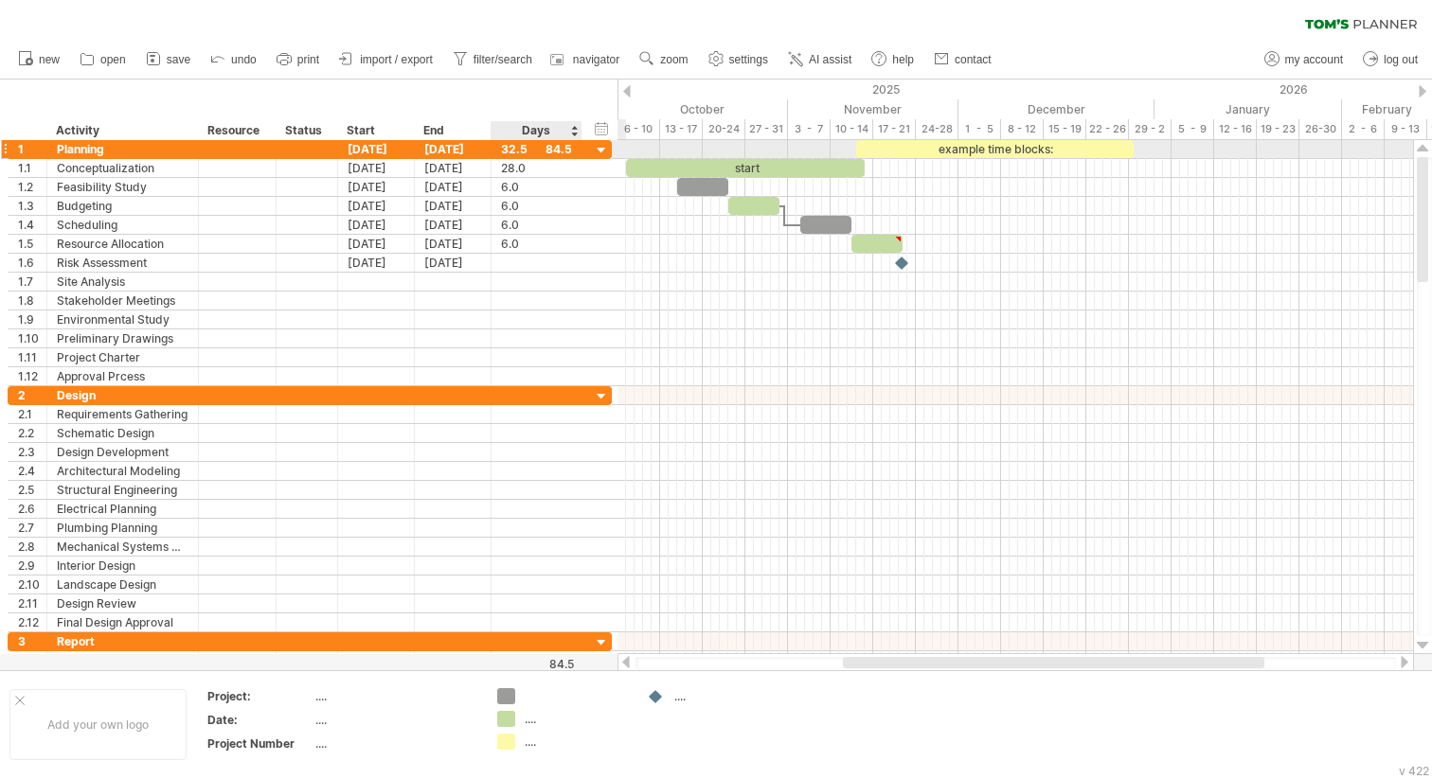
click at [577, 151] on div at bounding box center [579, 149] width 9 height 19
click at [591, 151] on div "1 ******** Planning [DATE] [DATE] 32.5 84.5" at bounding box center [310, 149] width 604 height 19
click at [518, 154] on div "32.5" at bounding box center [536, 149] width 71 height 18
click at [557, 153] on div "****" at bounding box center [536, 149] width 71 height 18
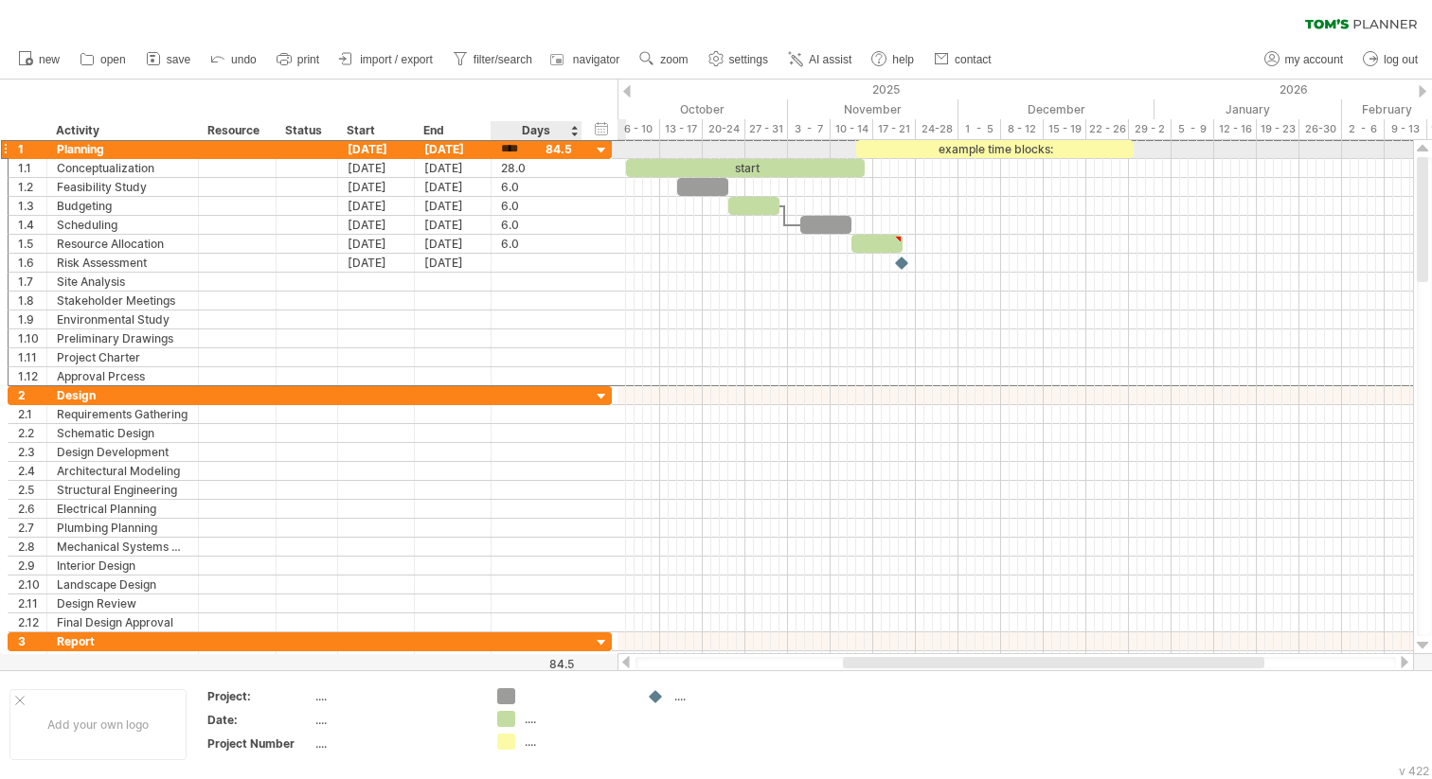
click at [602, 149] on div at bounding box center [602, 151] width 18 height 18
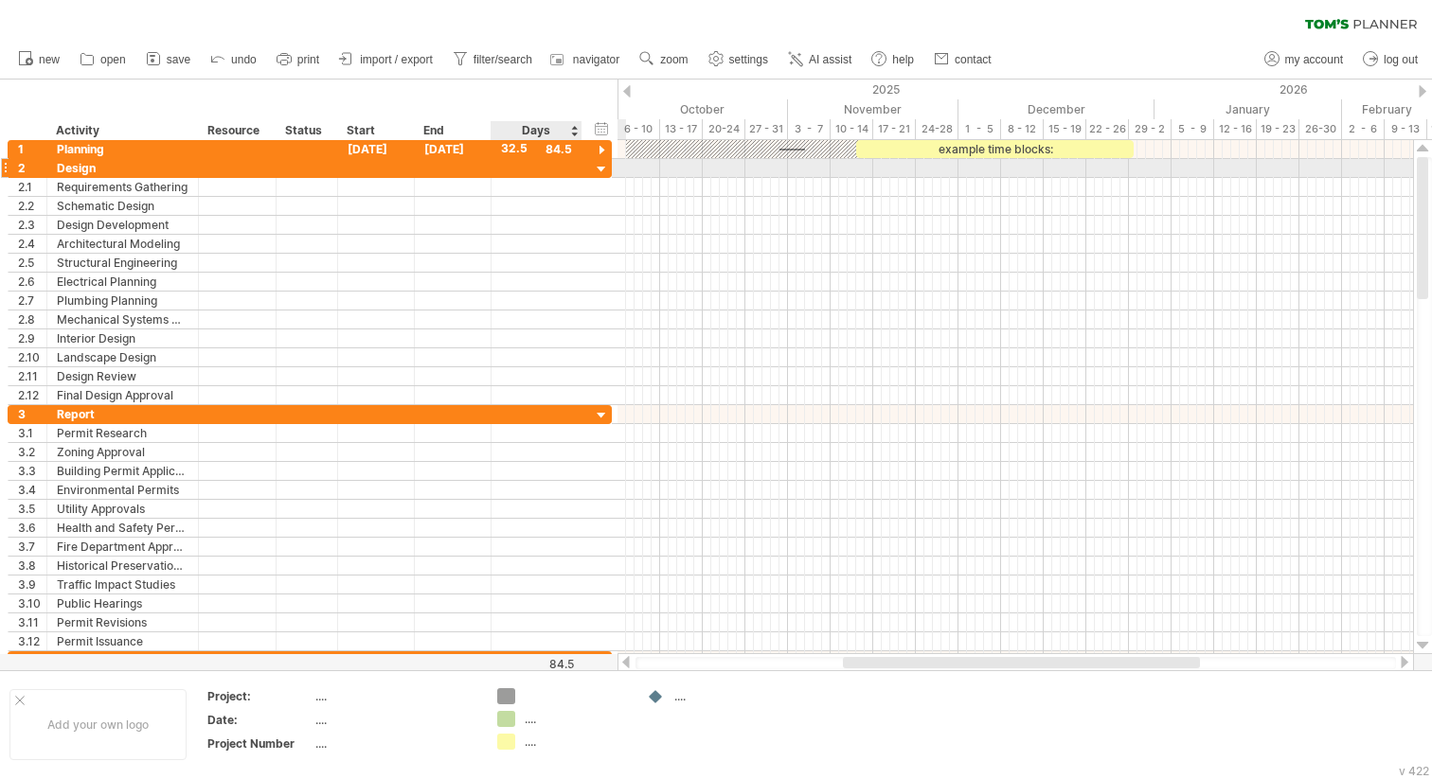
click at [603, 166] on div at bounding box center [602, 170] width 18 height 18
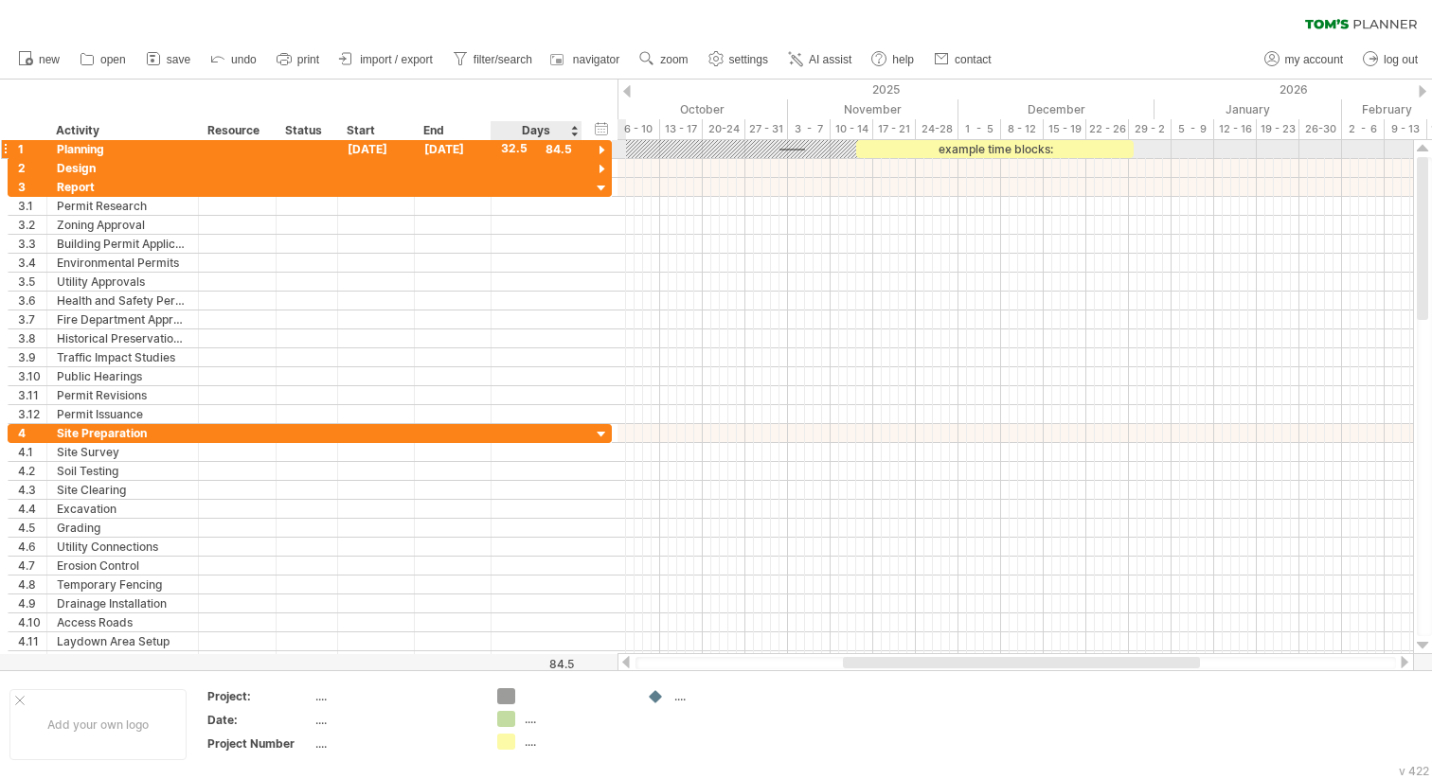
click at [603, 151] on div at bounding box center [602, 151] width 18 height 18
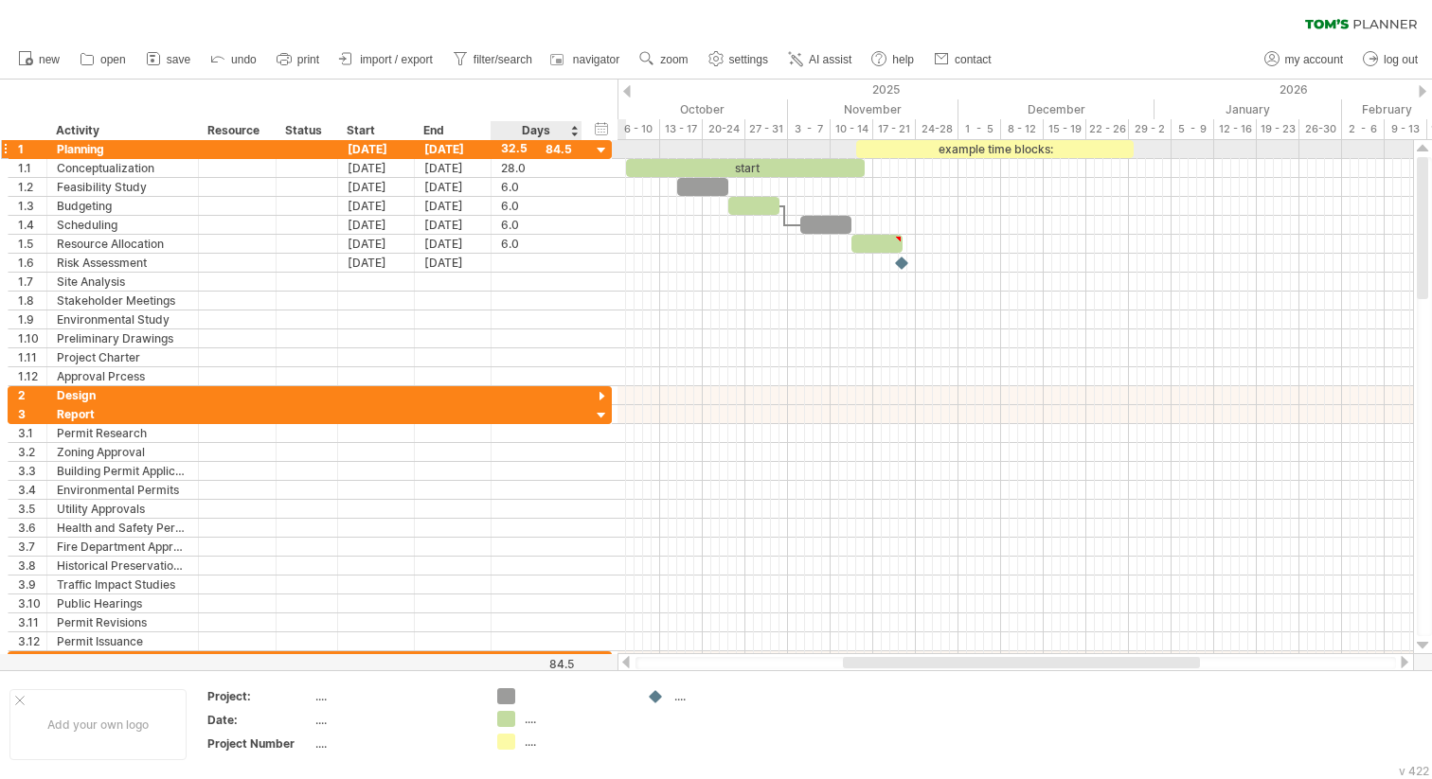
click at [602, 151] on div at bounding box center [602, 151] width 18 height 18
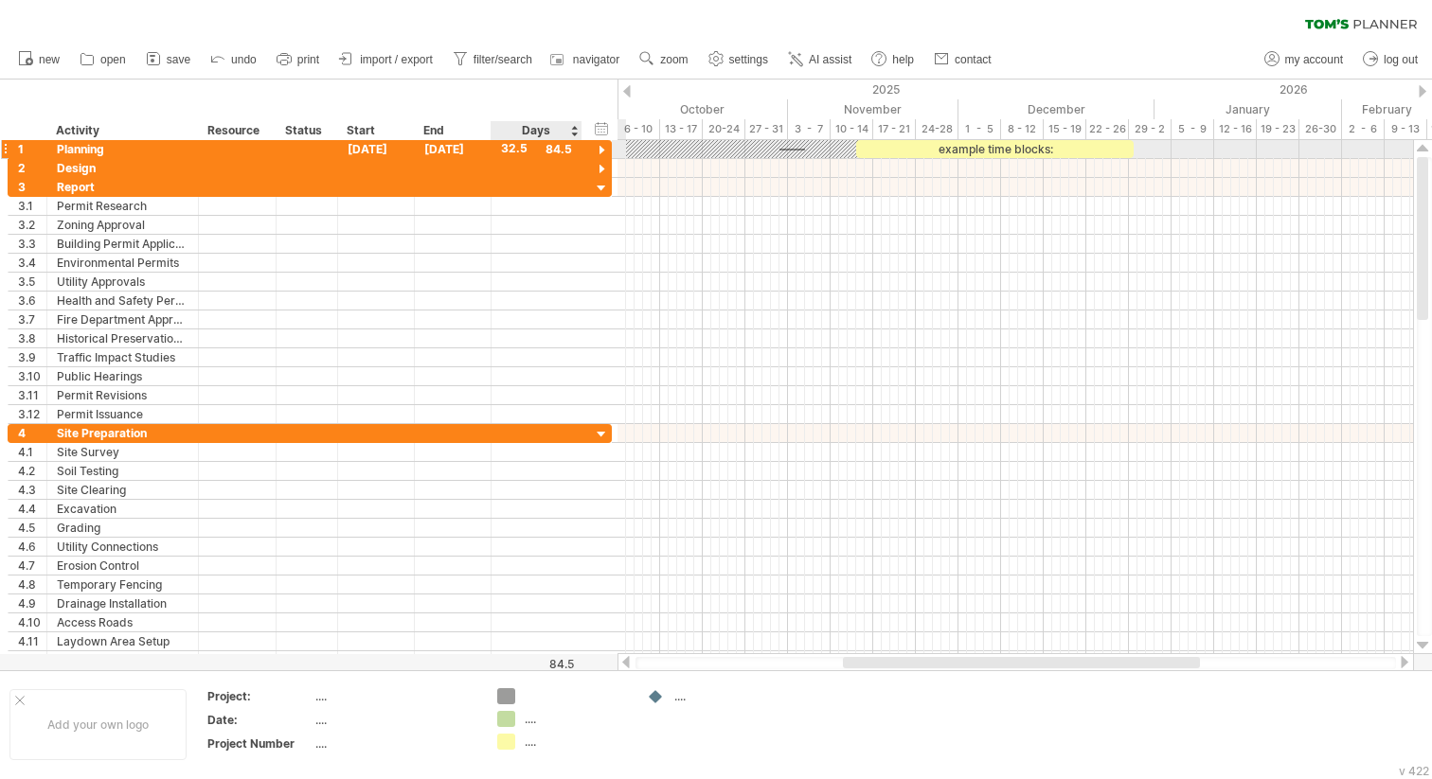
click at [602, 151] on div at bounding box center [602, 151] width 18 height 18
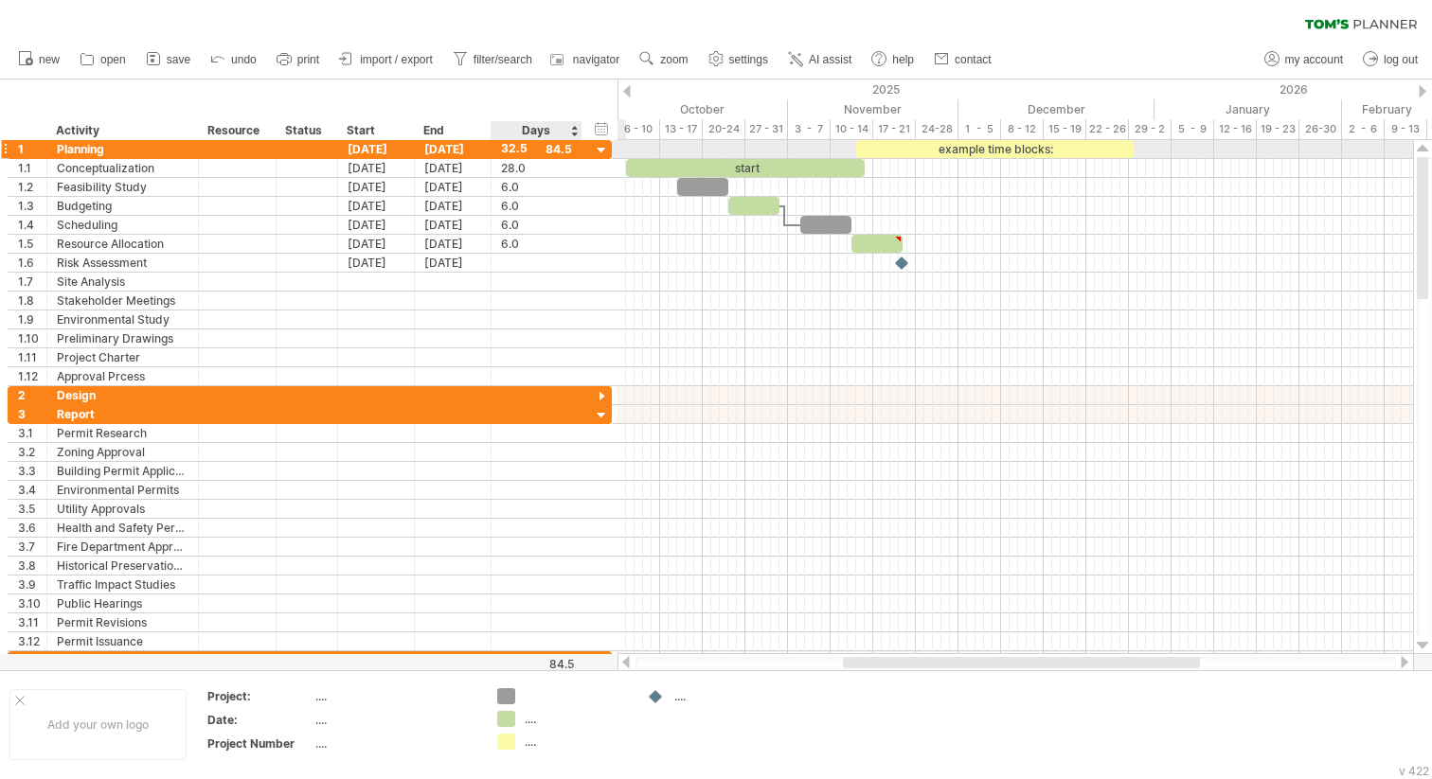
click at [545, 151] on div "32.5" at bounding box center [536, 149] width 71 height 18
click at [545, 151] on div "****" at bounding box center [536, 149] width 71 height 18
click at [524, 166] on div "28.0" at bounding box center [536, 168] width 71 height 18
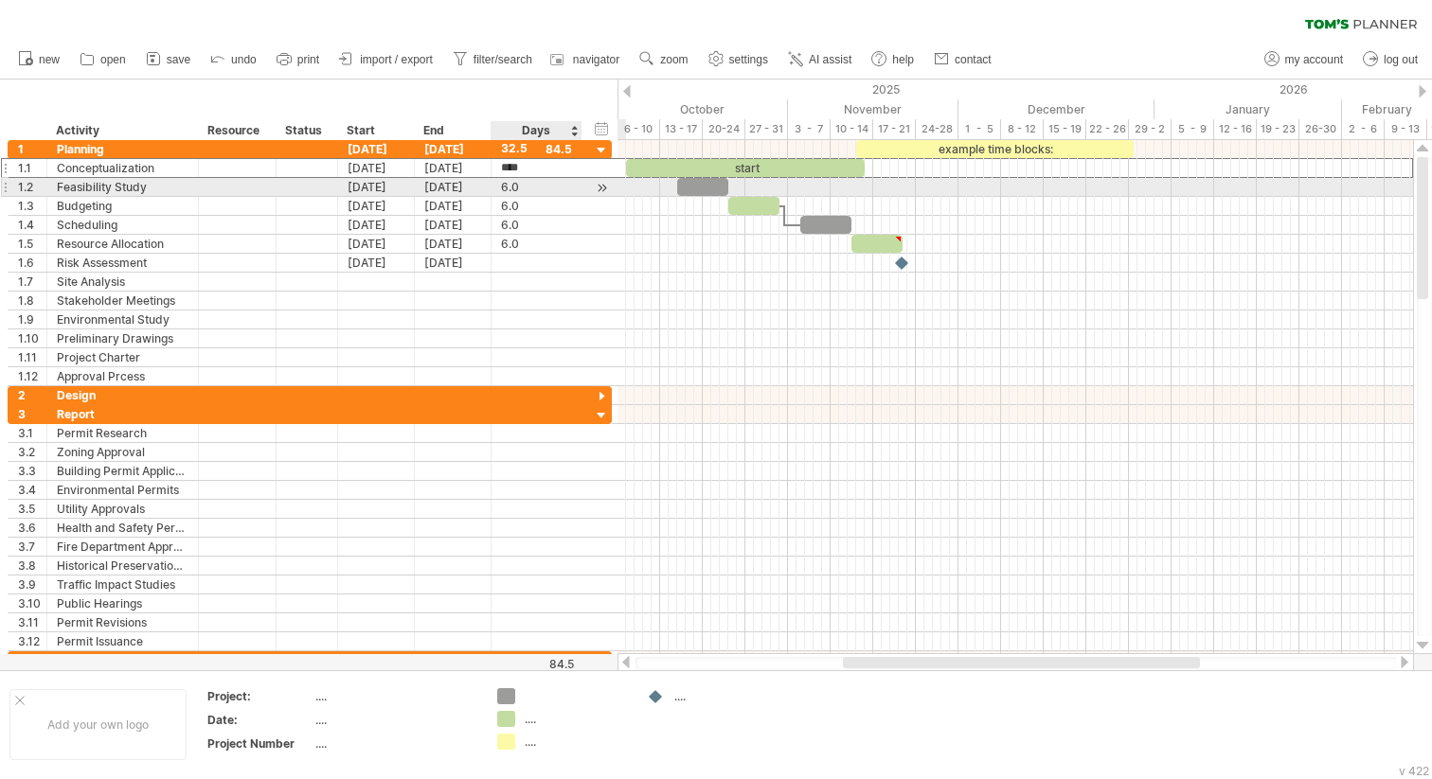
click at [520, 181] on div "6.0" at bounding box center [536, 187] width 71 height 18
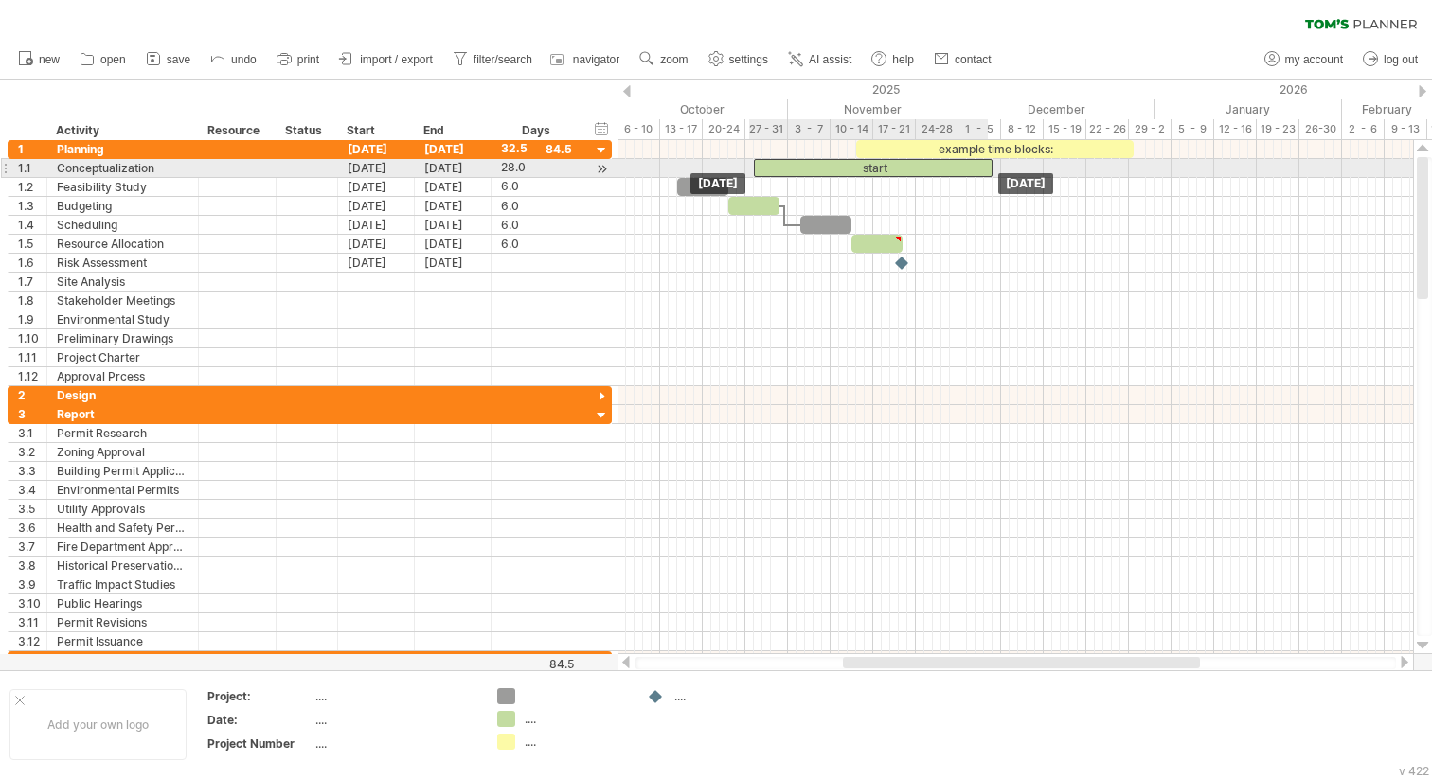
drag, startPoint x: 762, startPoint y: 170, endPoint x: 893, endPoint y: 170, distance: 130.7
click at [893, 170] on div "start" at bounding box center [873, 168] width 239 height 18
drag, startPoint x: 893, startPoint y: 173, endPoint x: 944, endPoint y: 172, distance: 51.1
click at [944, 173] on div "start" at bounding box center [924, 168] width 239 height 18
drag, startPoint x: 944, startPoint y: 172, endPoint x: 827, endPoint y: 172, distance: 117.4
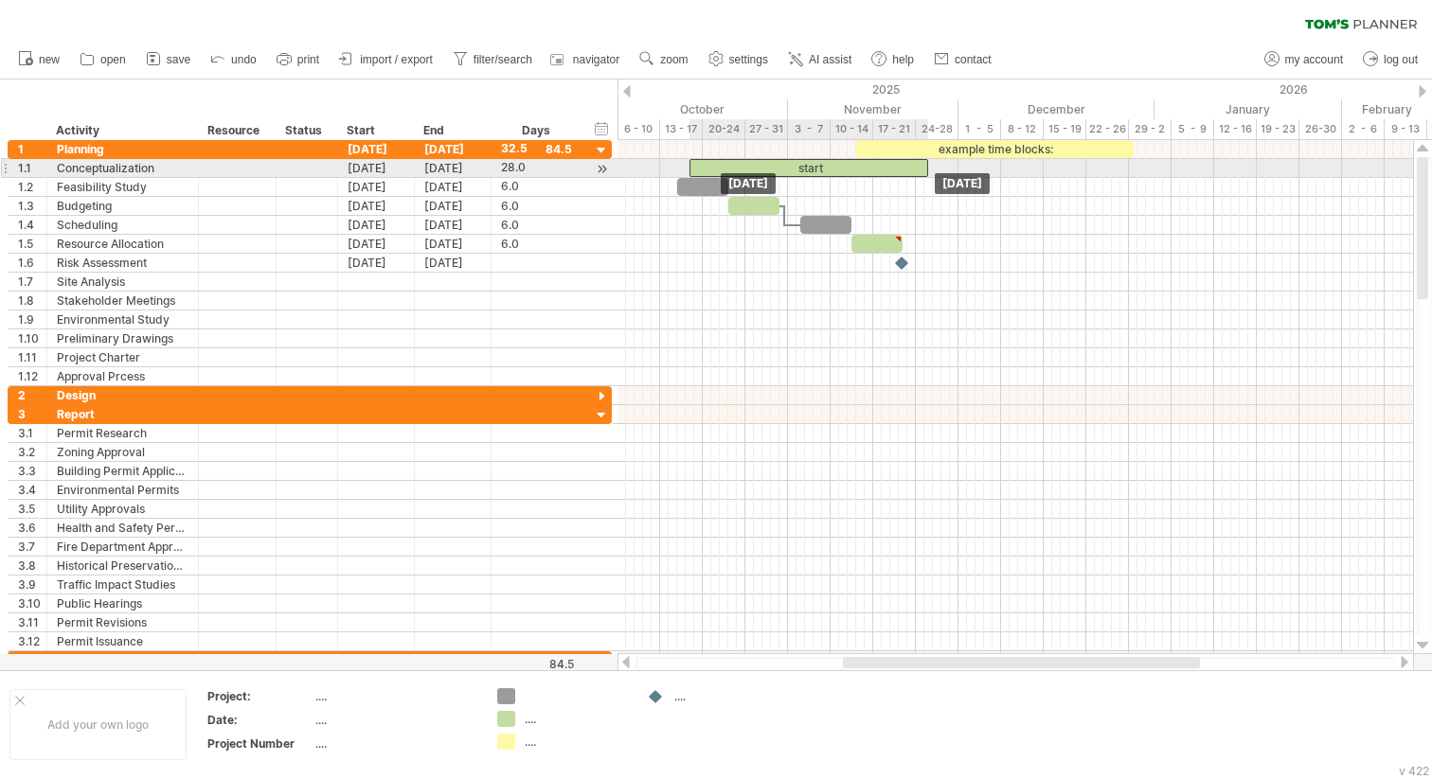
click at [827, 172] on div "start" at bounding box center [808, 168] width 239 height 18
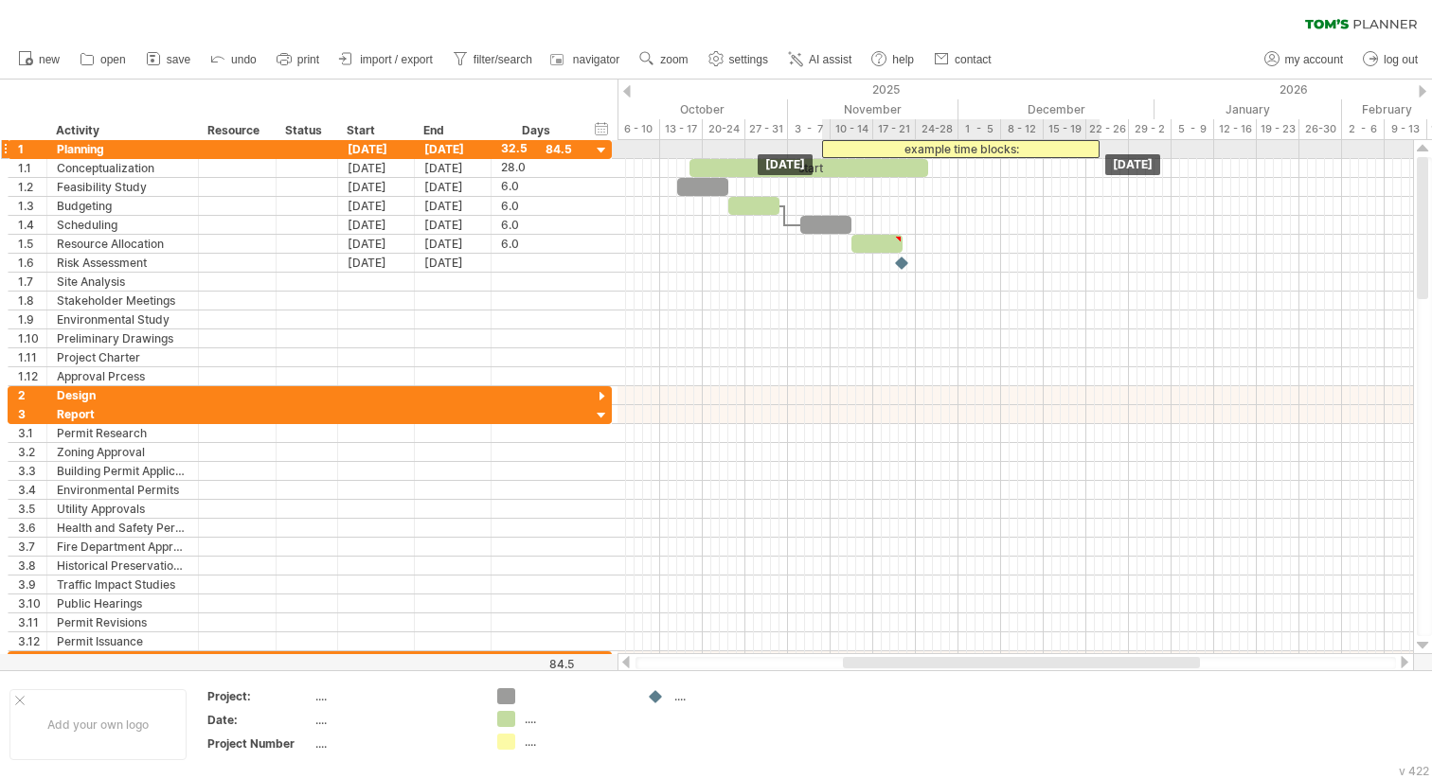
drag, startPoint x: 938, startPoint y: 154, endPoint x: 864, endPoint y: 149, distance: 74.1
click at [865, 149] on div "example time blocks:" at bounding box center [960, 149] width 277 height 18
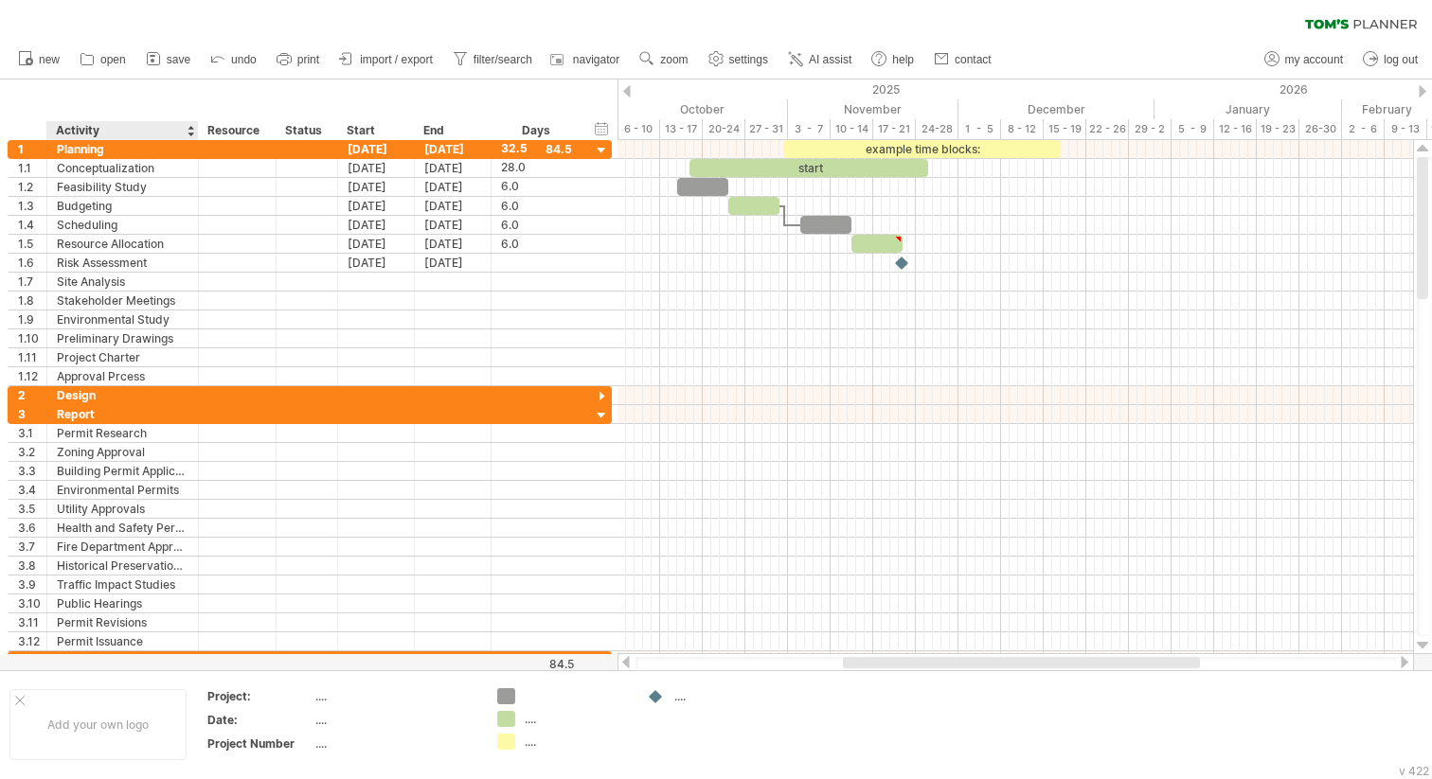
click at [82, 133] on div "Activity" at bounding box center [122, 130] width 132 height 19
click at [187, 133] on div at bounding box center [191, 130] width 8 height 19
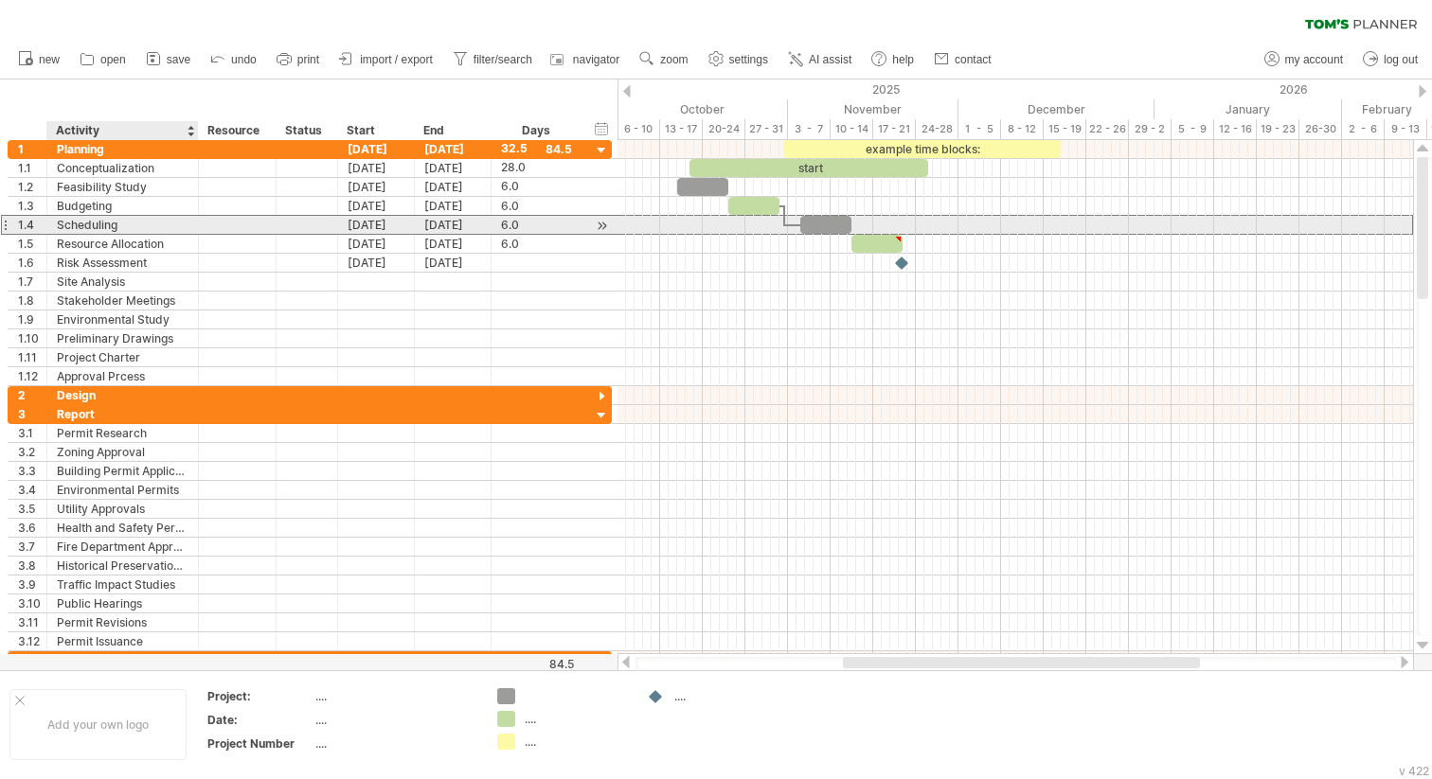
click at [114, 219] on div "Scheduling" at bounding box center [123, 225] width 132 height 18
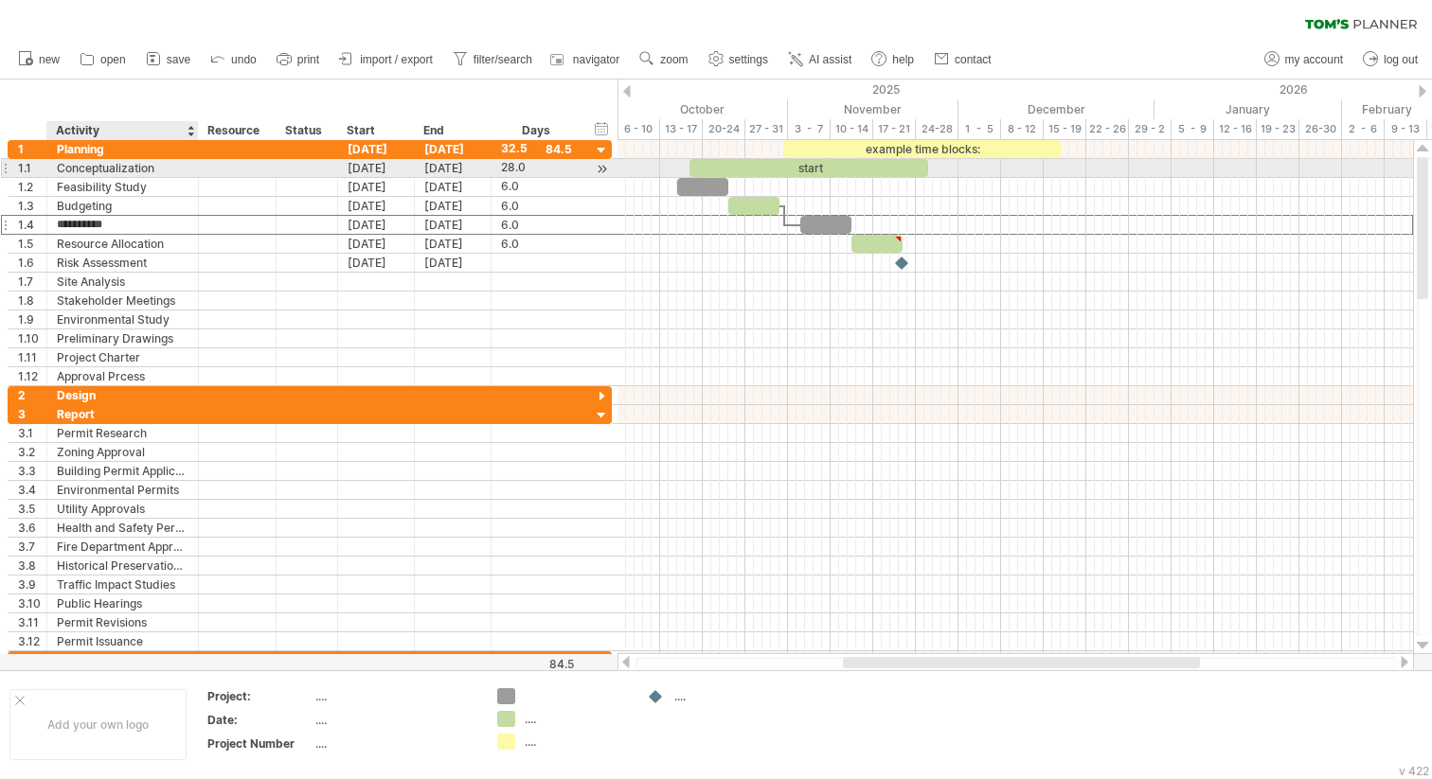
click at [129, 169] on div "Conceptualization" at bounding box center [123, 168] width 132 height 18
type input "**********"
click at [599, 163] on div at bounding box center [602, 169] width 18 height 20
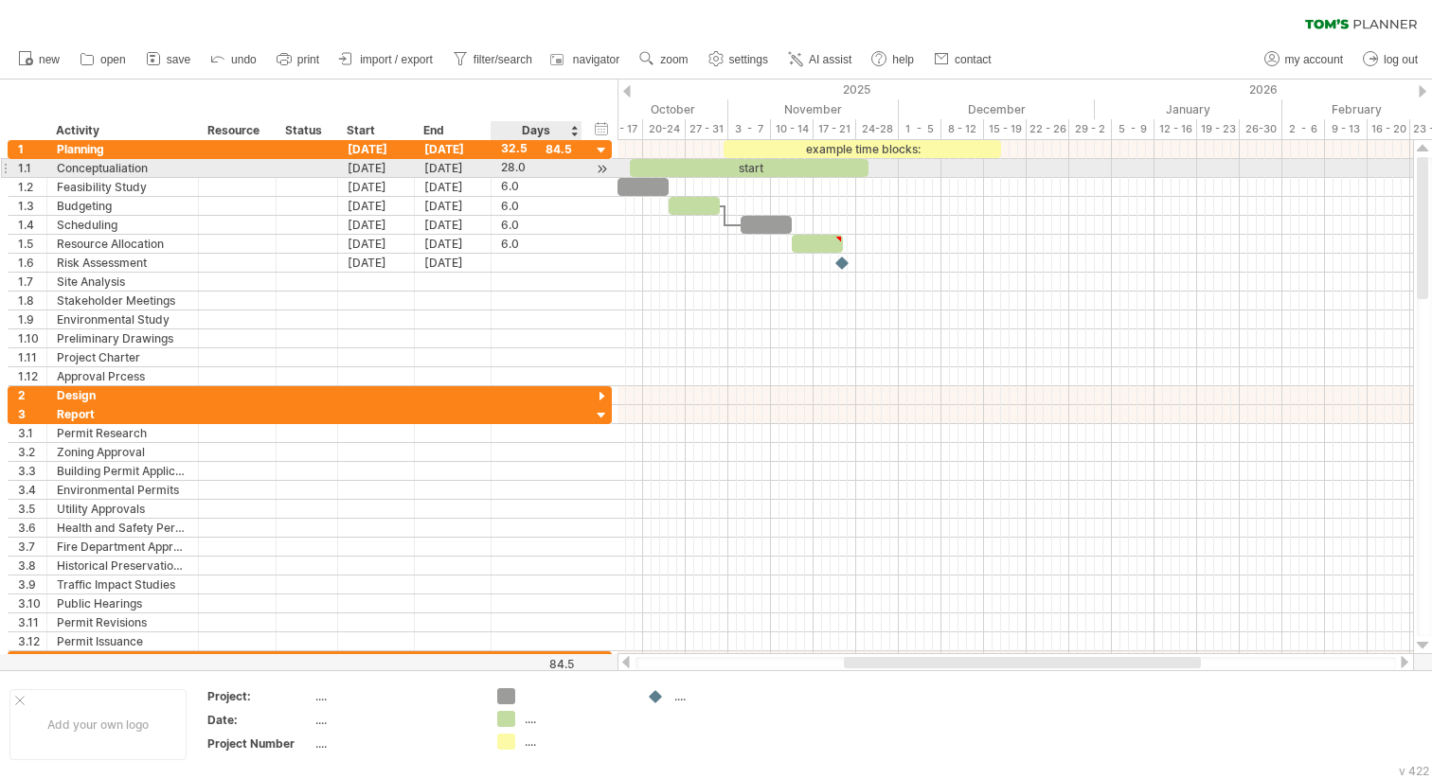
click at [605, 165] on div at bounding box center [602, 169] width 18 height 20
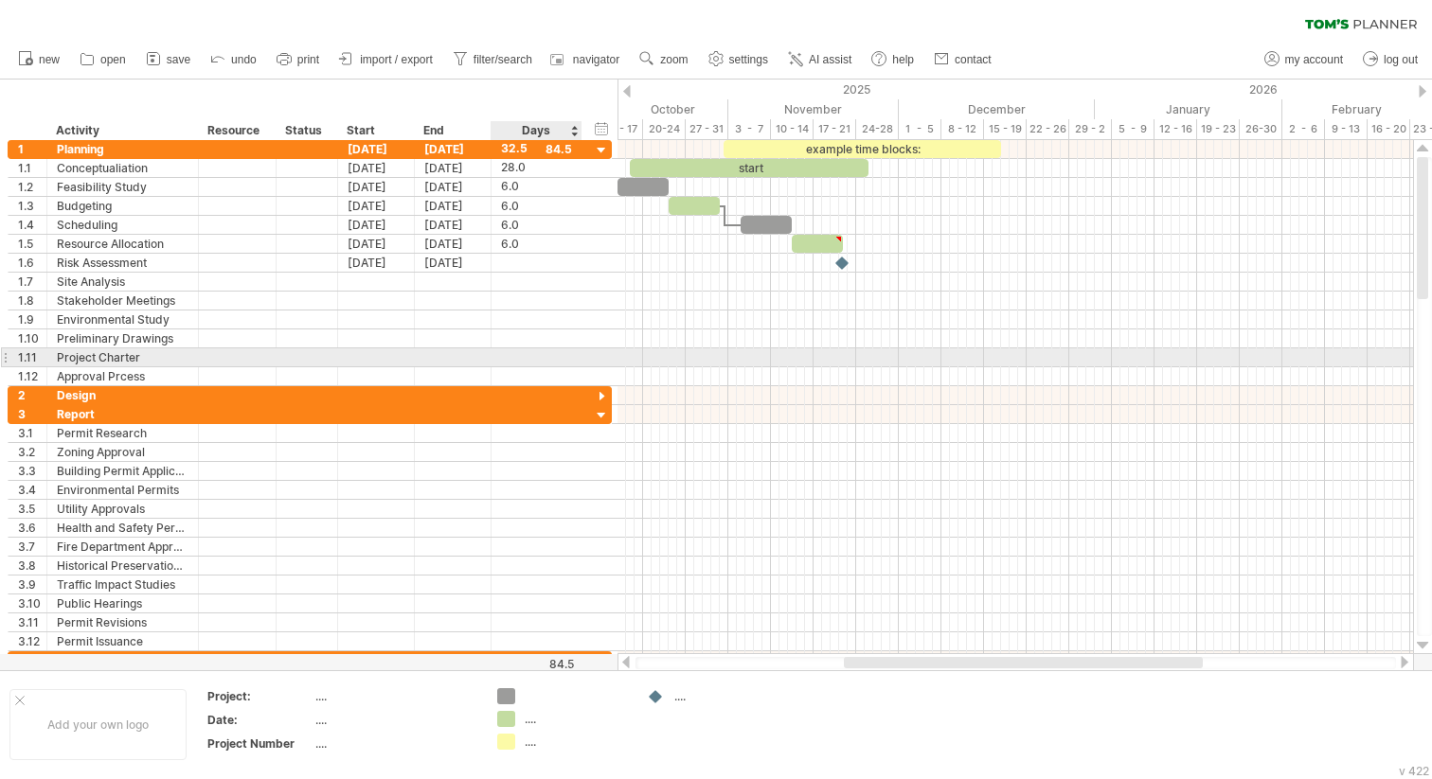
click at [588, 354] on div "**********" at bounding box center [310, 357] width 604 height 19
click at [585, 354] on div "**********" at bounding box center [310, 357] width 604 height 20
click at [585, 354] on div "**********" at bounding box center [310, 357] width 604 height 19
click at [585, 354] on div "**********" at bounding box center [310, 357] width 604 height 20
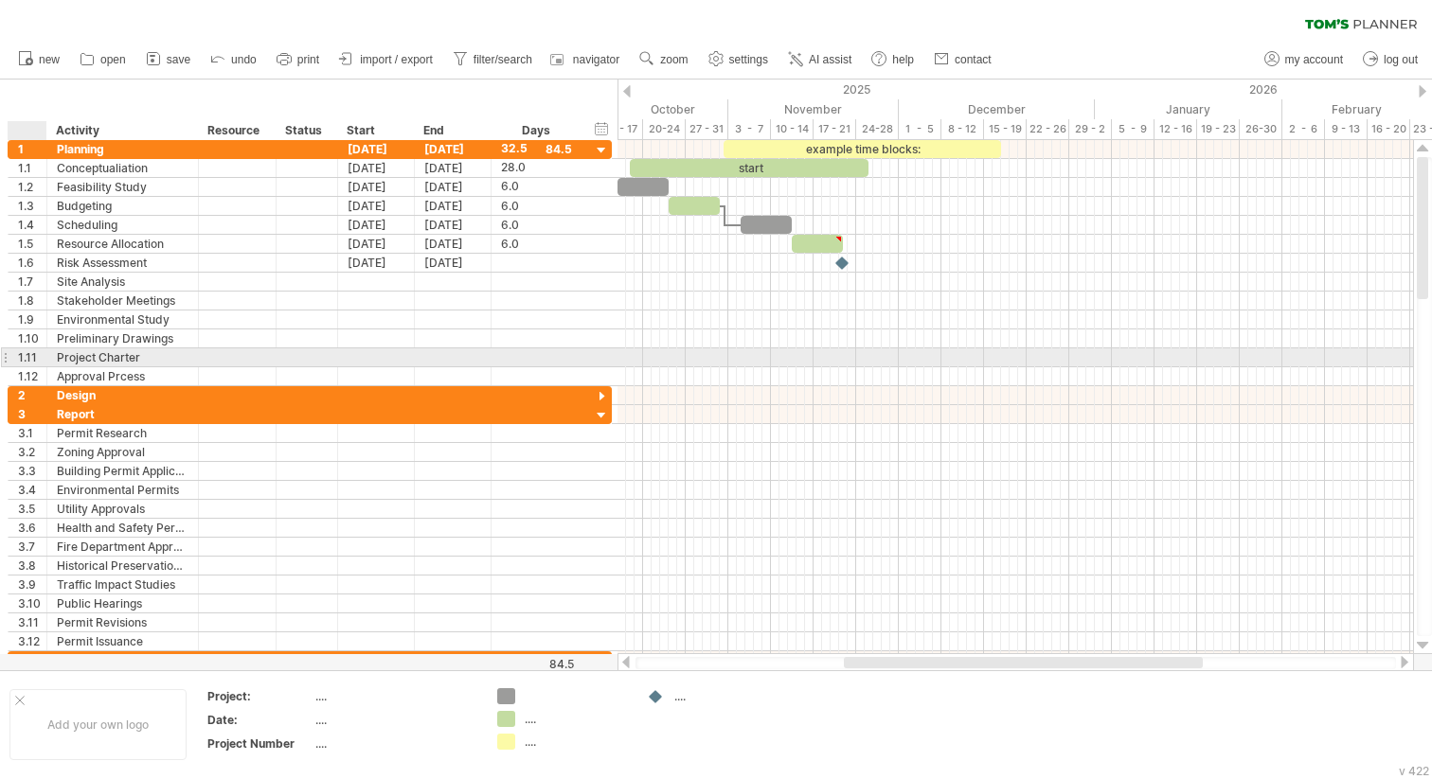
click at [13, 354] on div "1.11" at bounding box center [28, 357] width 39 height 18
click at [4, 357] on div at bounding box center [5, 357] width 8 height 20
click at [7, 358] on div at bounding box center [5, 357] width 8 height 20
click at [7, 357] on div at bounding box center [5, 357] width 8 height 20
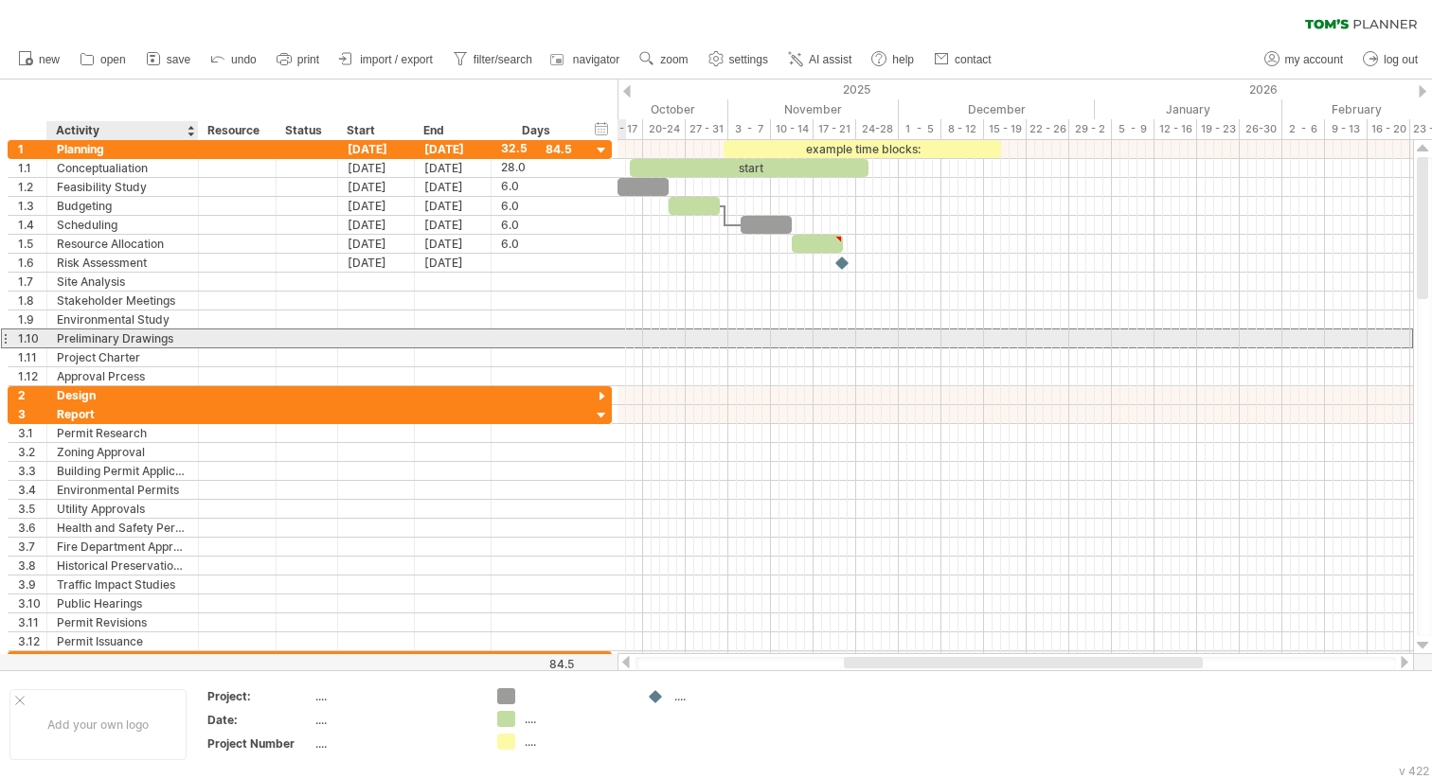
click at [164, 340] on div "Preliminary Drawings" at bounding box center [123, 338] width 132 height 18
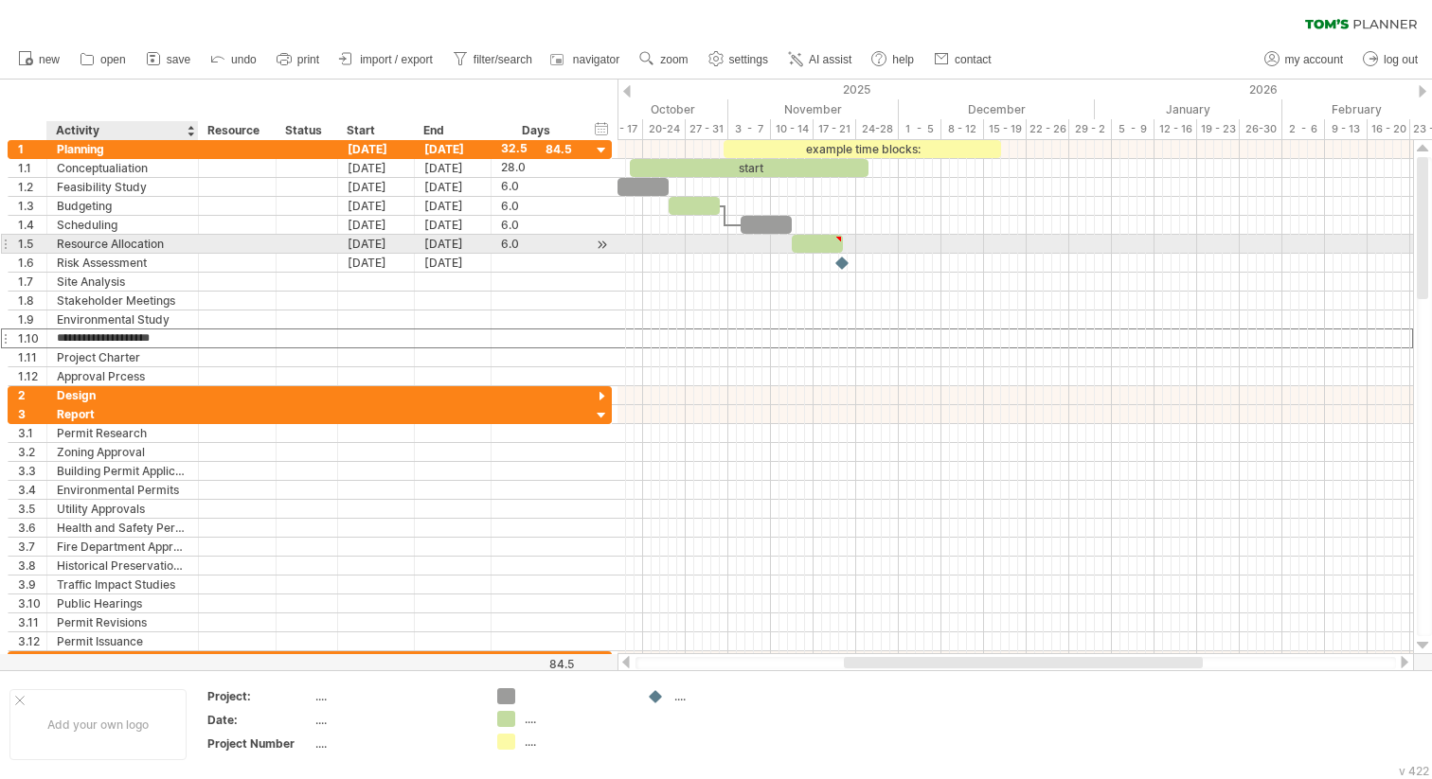
click at [133, 247] on div "Resource Allocation" at bounding box center [123, 244] width 132 height 18
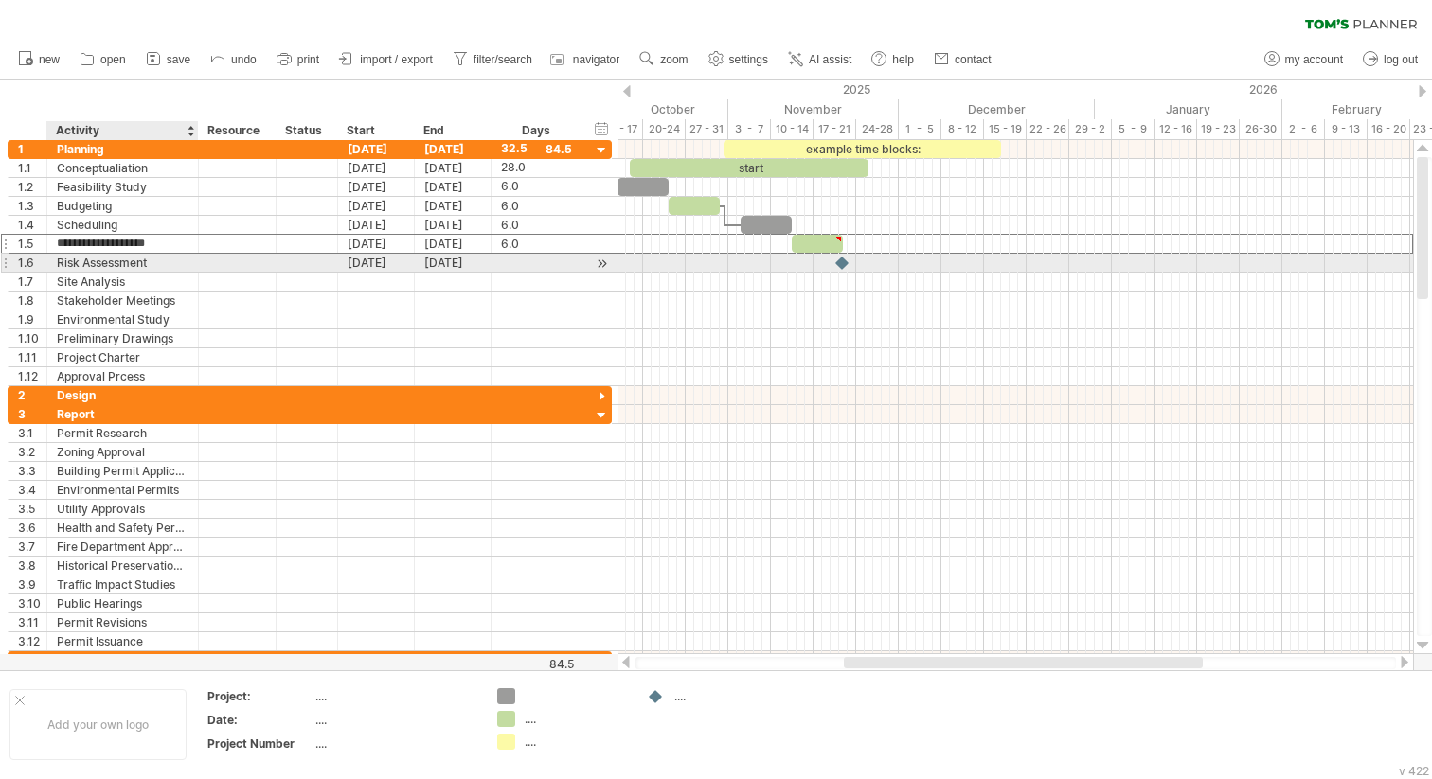
click at [169, 269] on div "Risk Assessment" at bounding box center [123, 263] width 132 height 18
click at [601, 262] on div at bounding box center [602, 264] width 18 height 20
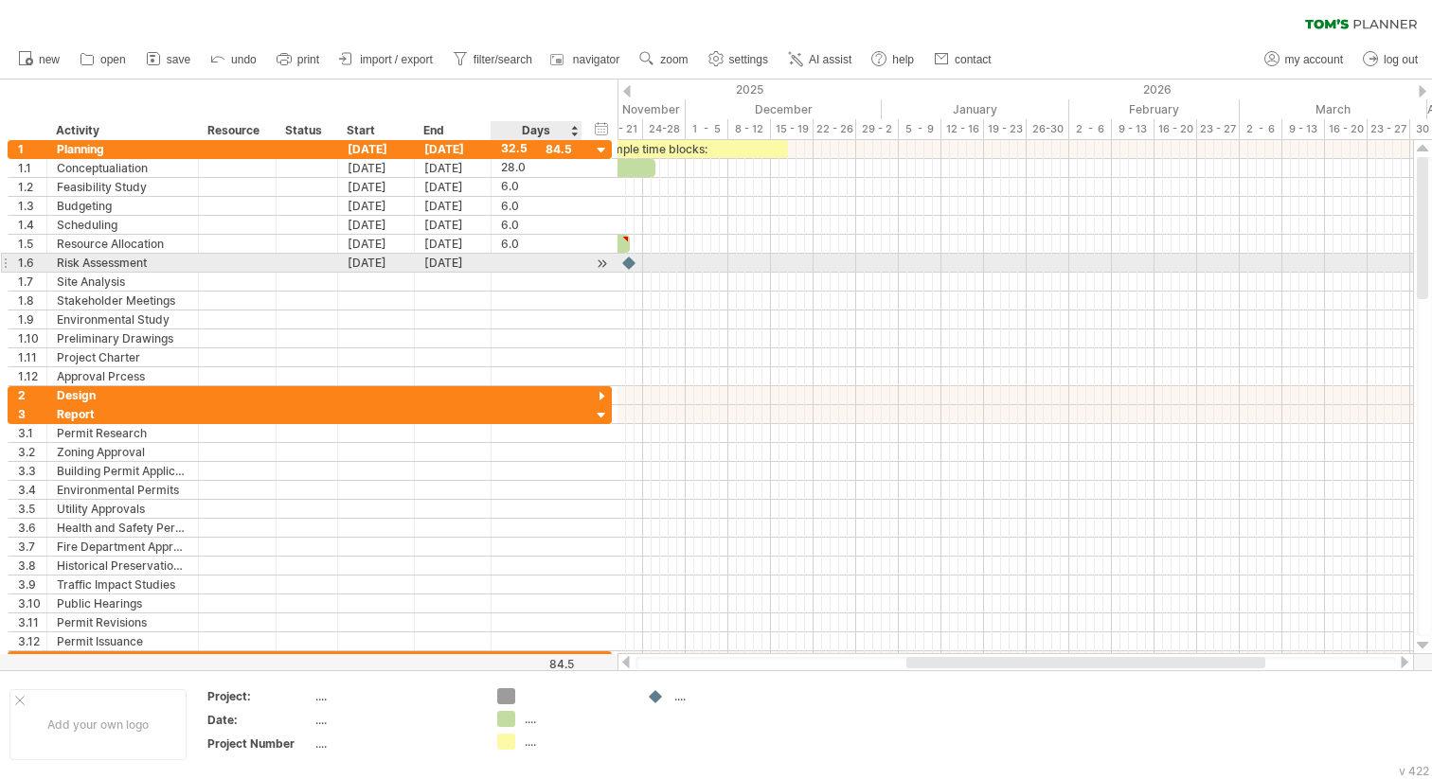
click at [601, 262] on div at bounding box center [602, 264] width 18 height 20
click at [602, 264] on div at bounding box center [602, 264] width 18 height 20
click at [599, 262] on div at bounding box center [602, 264] width 18 height 20
click at [598, 262] on div at bounding box center [602, 264] width 18 height 20
click at [635, 265] on div at bounding box center [629, 263] width 19 height 18
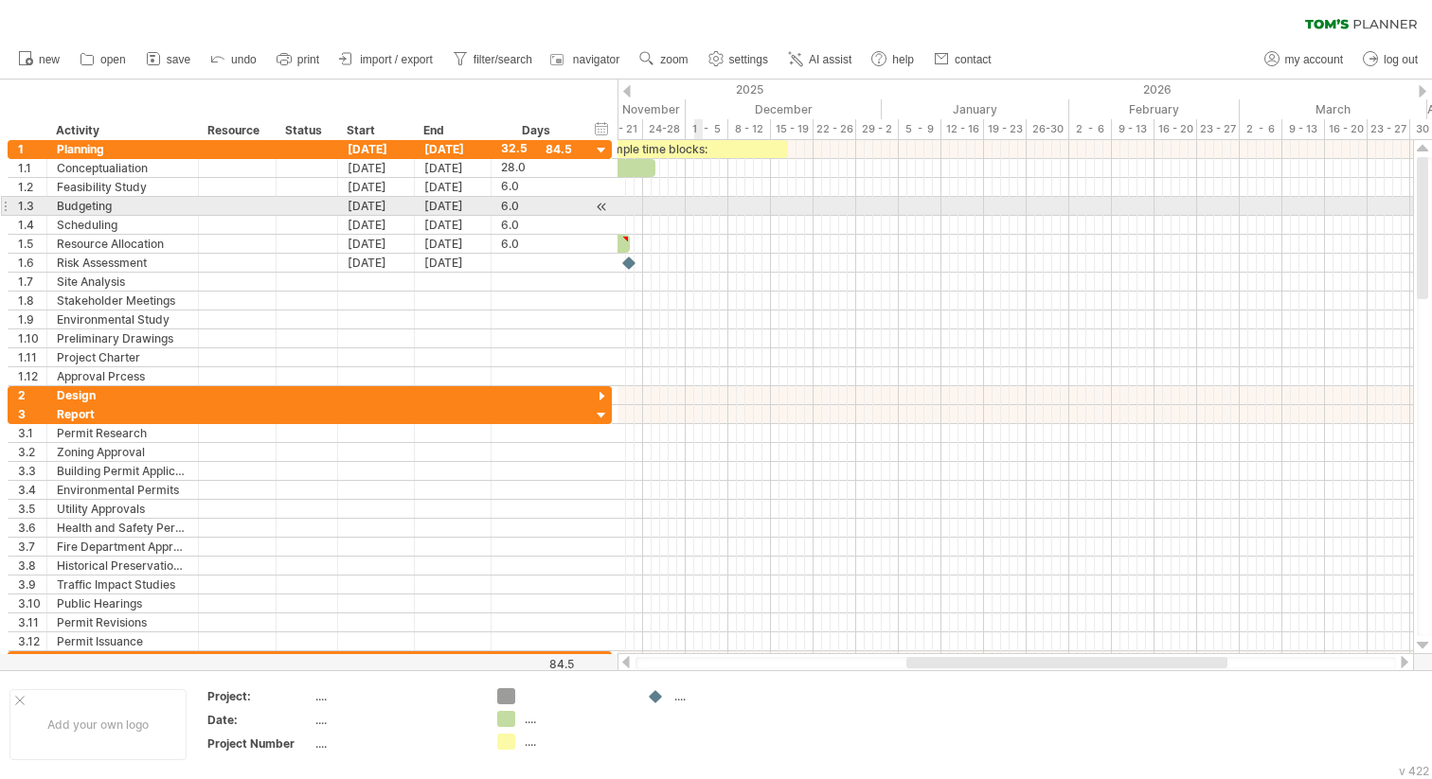
drag, startPoint x: 648, startPoint y: 200, endPoint x: 709, endPoint y: 200, distance: 61.5
click at [709, 200] on div at bounding box center [1014, 206] width 795 height 19
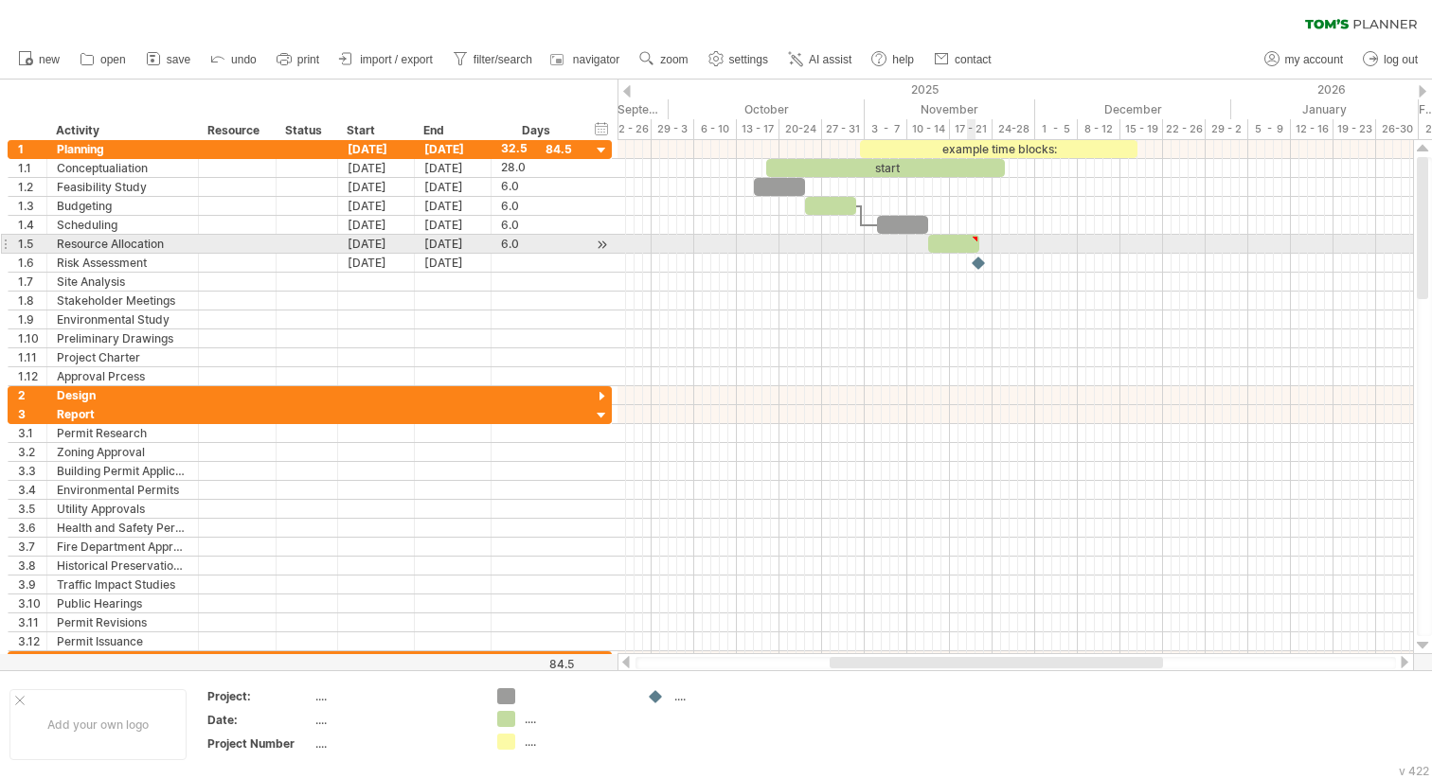
type textarea "**********"
click at [974, 239] on div at bounding box center [974, 239] width 9 height 9
drag, startPoint x: 980, startPoint y: 239, endPoint x: 1041, endPoint y: 237, distance: 61.6
click at [1039, 237] on span at bounding box center [1035, 244] width 8 height 18
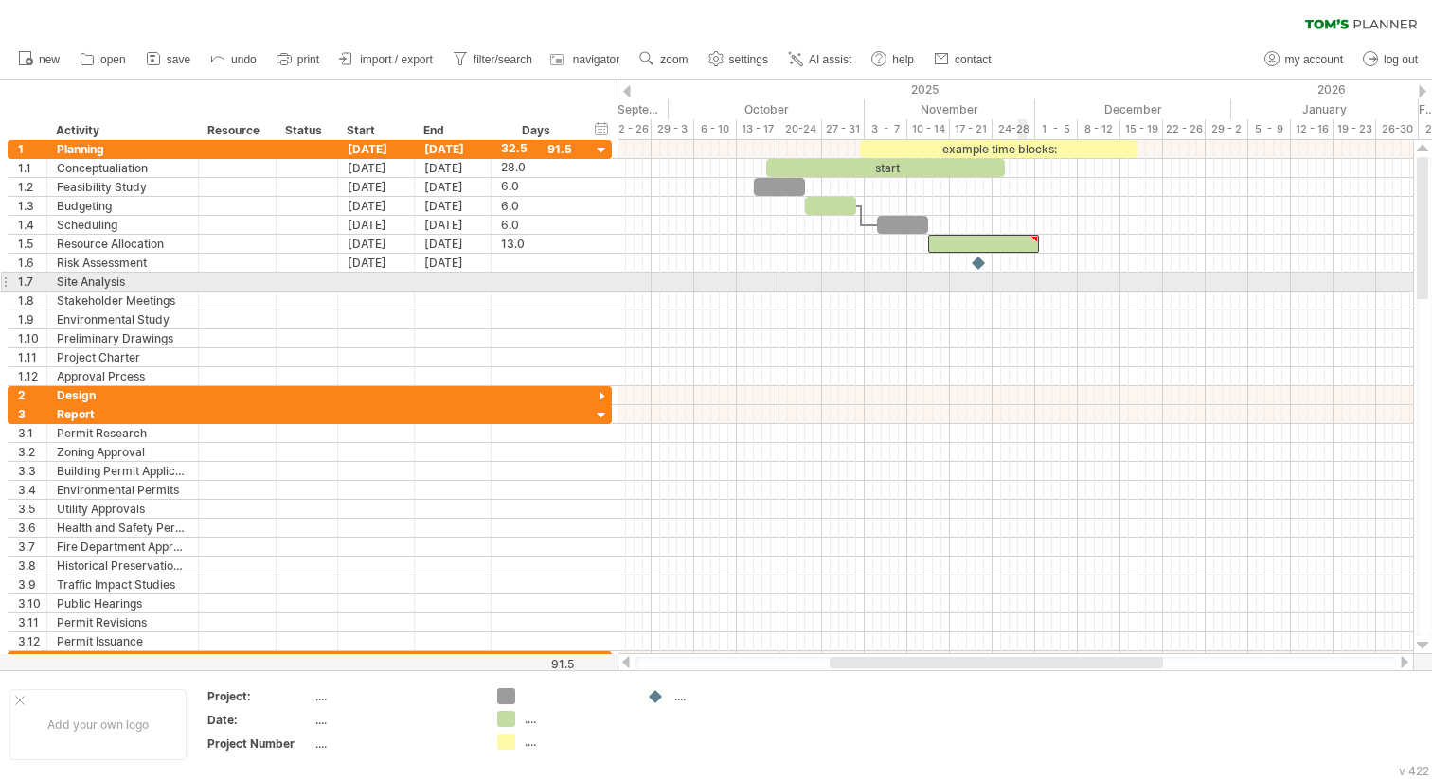
click at [1023, 274] on div at bounding box center [1014, 282] width 795 height 19
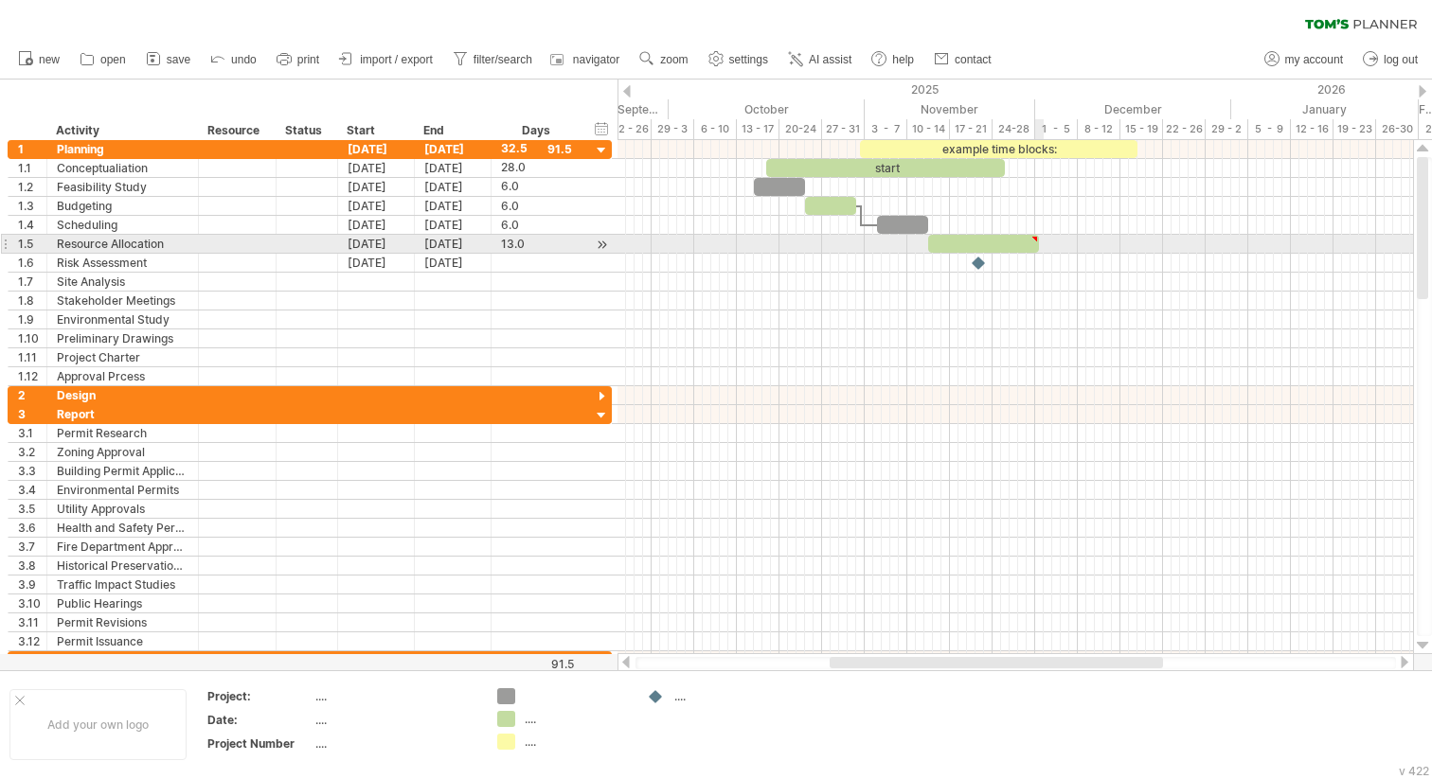
click at [1035, 240] on div at bounding box center [1034, 239] width 9 height 9
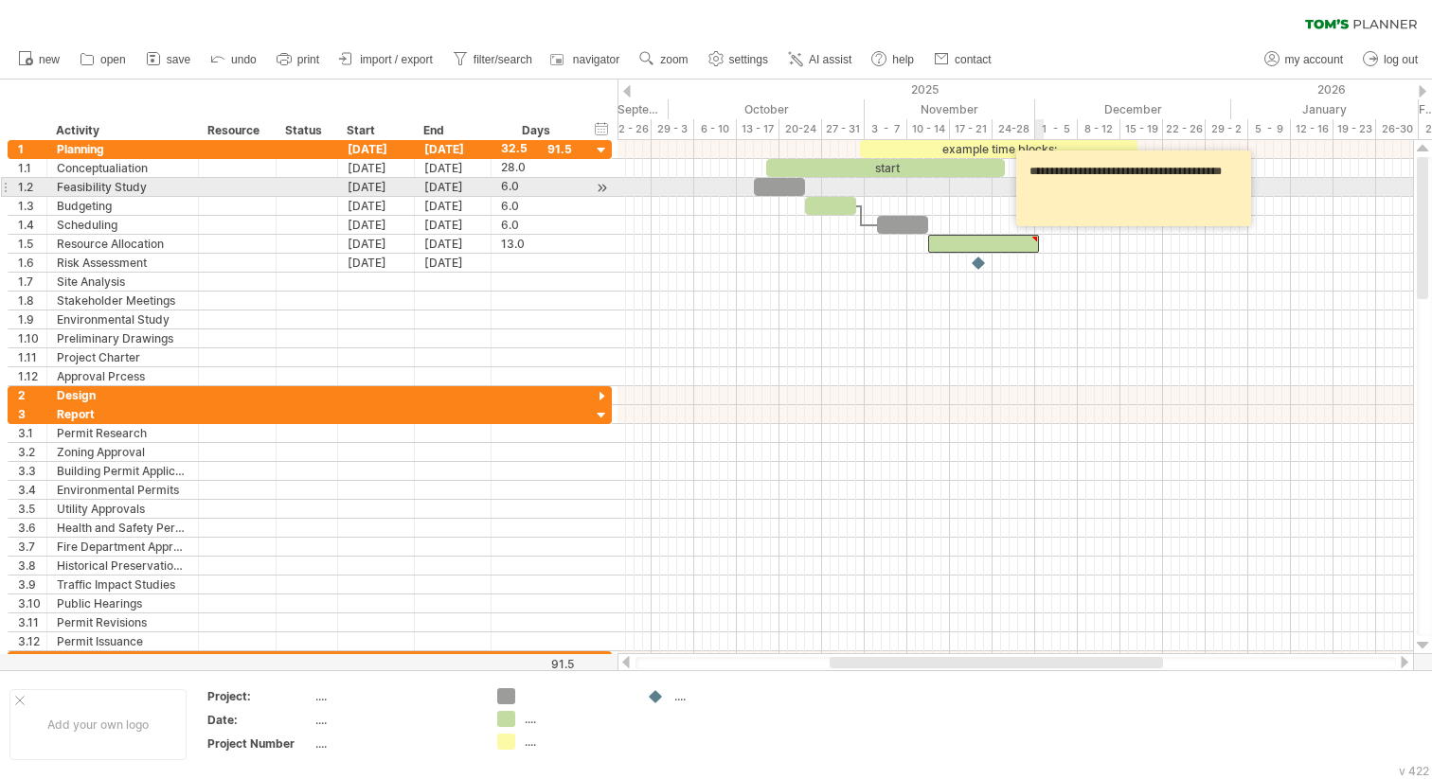
click at [1068, 180] on textarea "**********" at bounding box center [1136, 188] width 227 height 62
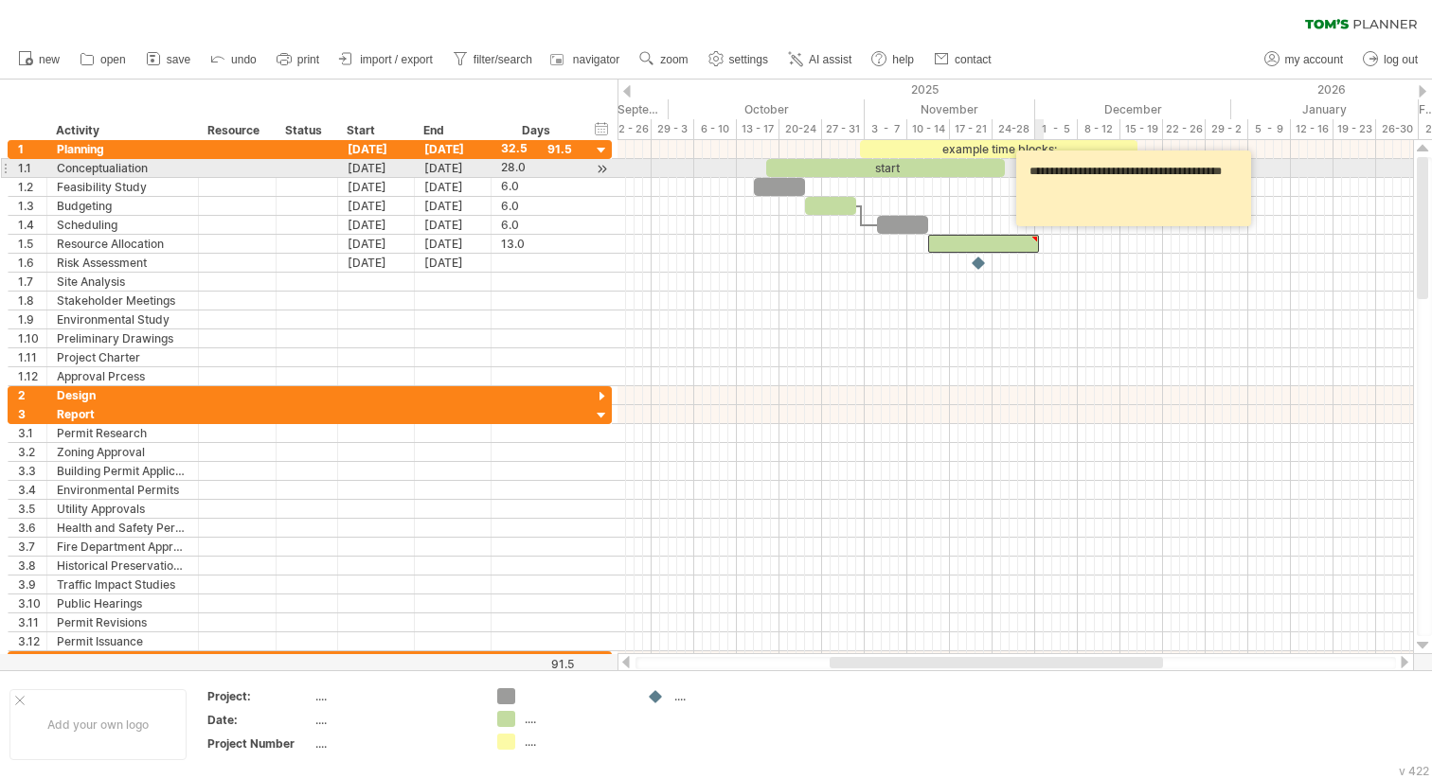
drag, startPoint x: 1072, startPoint y: 196, endPoint x: 1016, endPoint y: 161, distance: 65.9
click at [1016, 162] on div "**********" at bounding box center [1133, 189] width 235 height 76
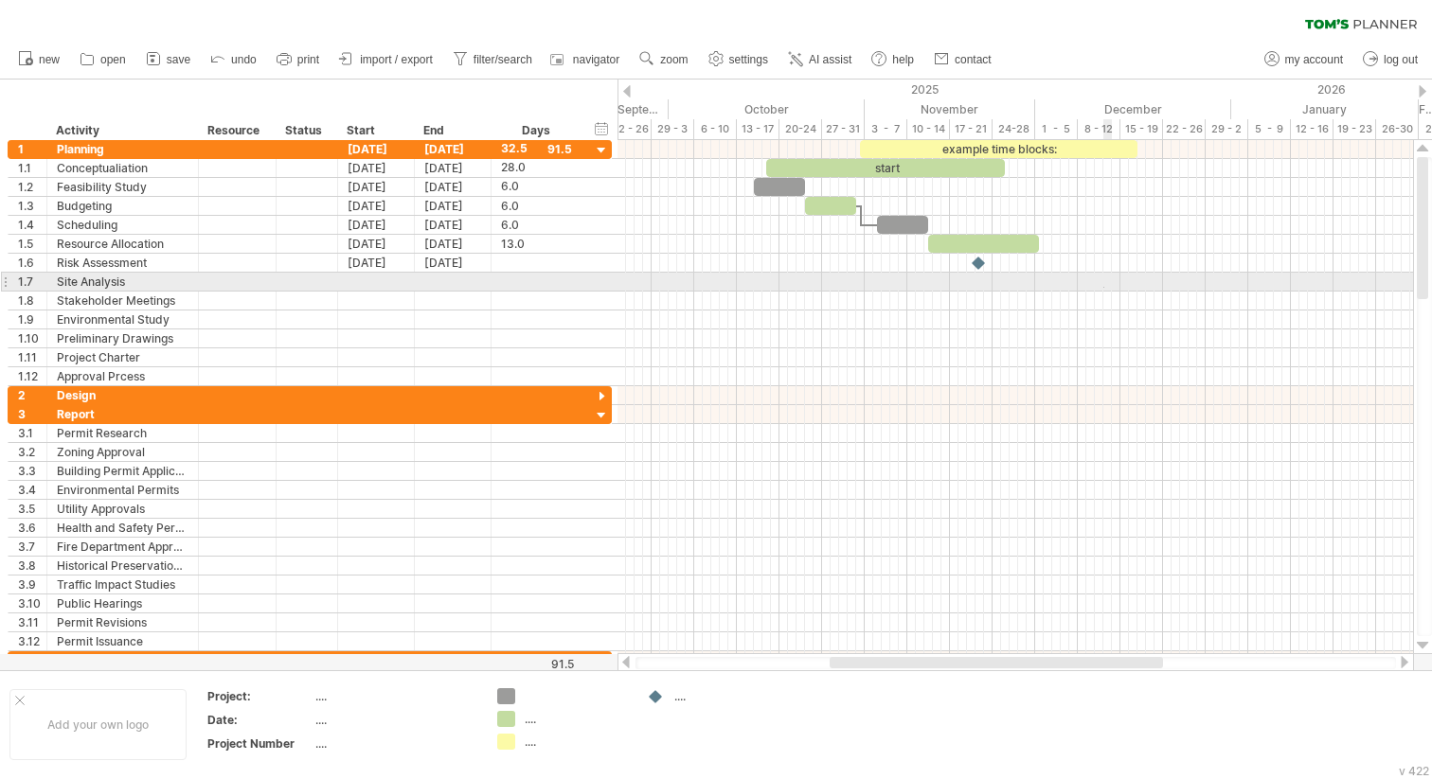
click at [1104, 288] on div at bounding box center [1014, 282] width 795 height 19
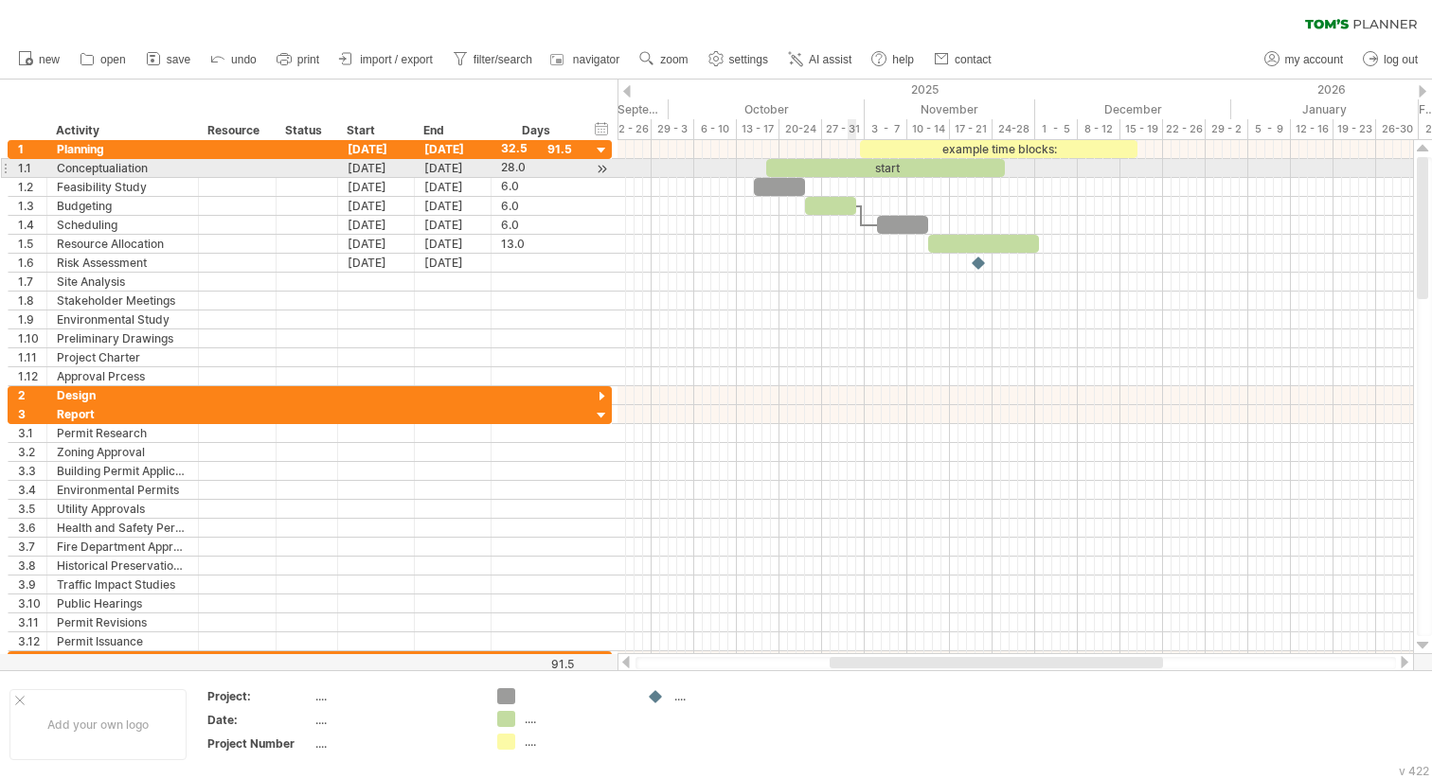
click at [855, 167] on div "start" at bounding box center [885, 168] width 239 height 18
click at [885, 167] on div "*****" at bounding box center [885, 168] width 239 height 18
click at [910, 167] on div "*****" at bounding box center [885, 168] width 239 height 18
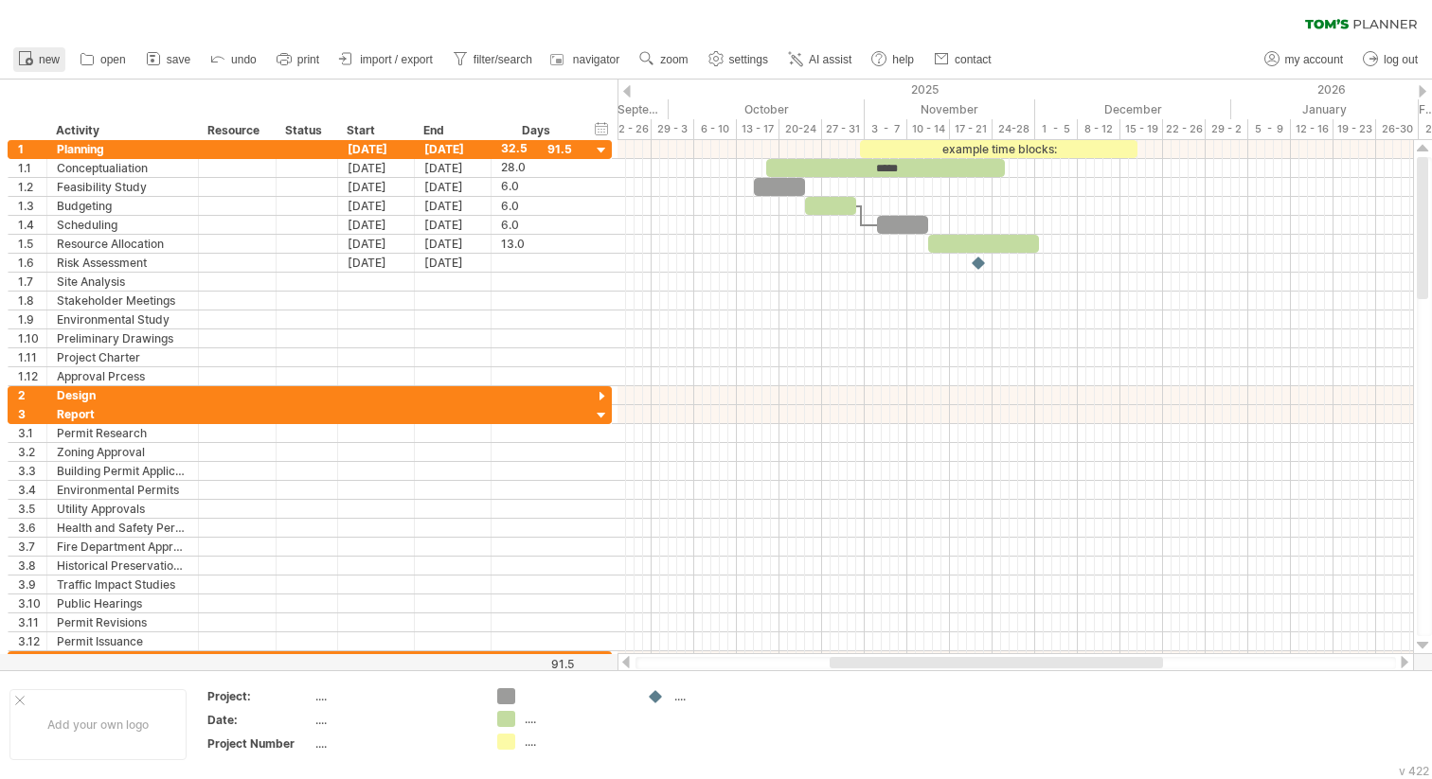
click at [47, 61] on span "new" at bounding box center [49, 59] width 21 height 13
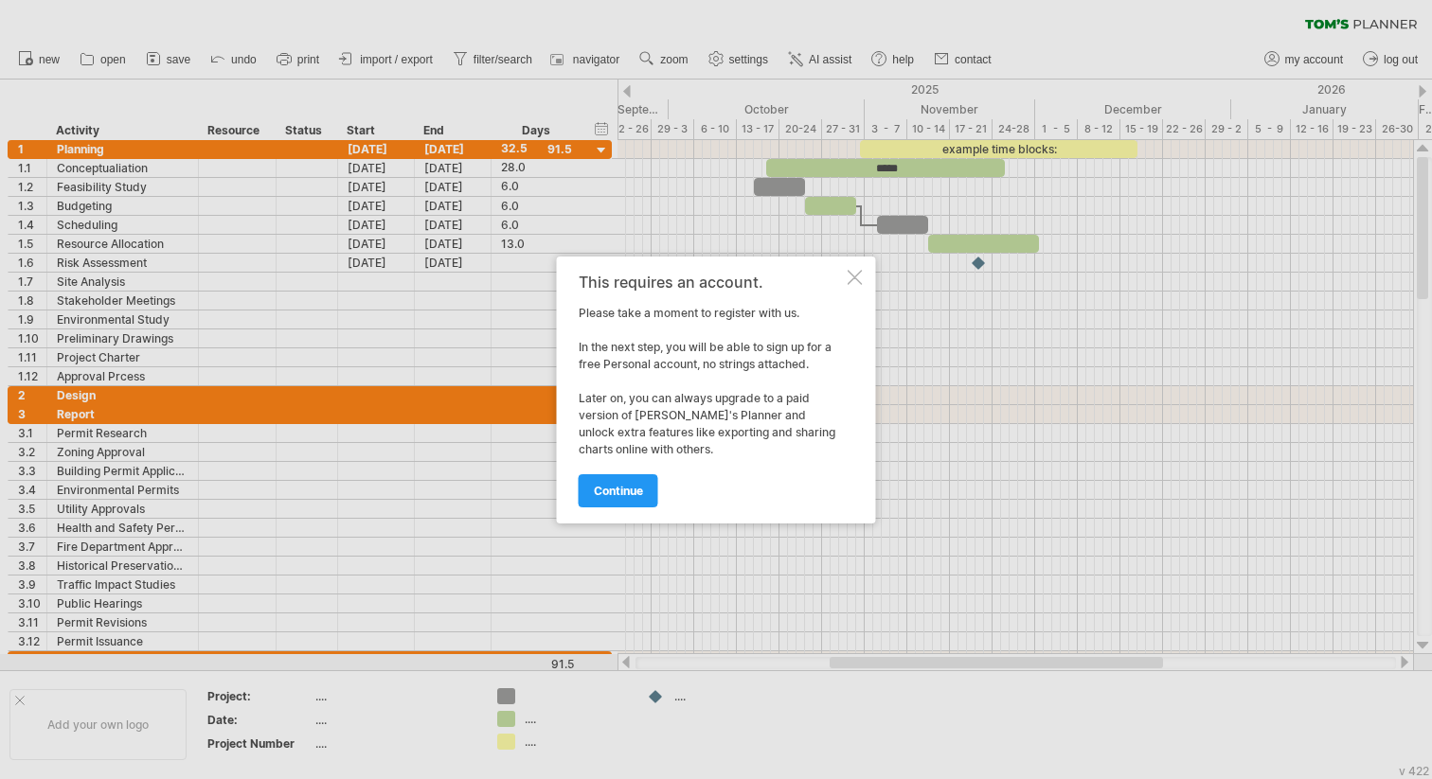
click at [859, 283] on div at bounding box center [854, 277] width 15 height 15
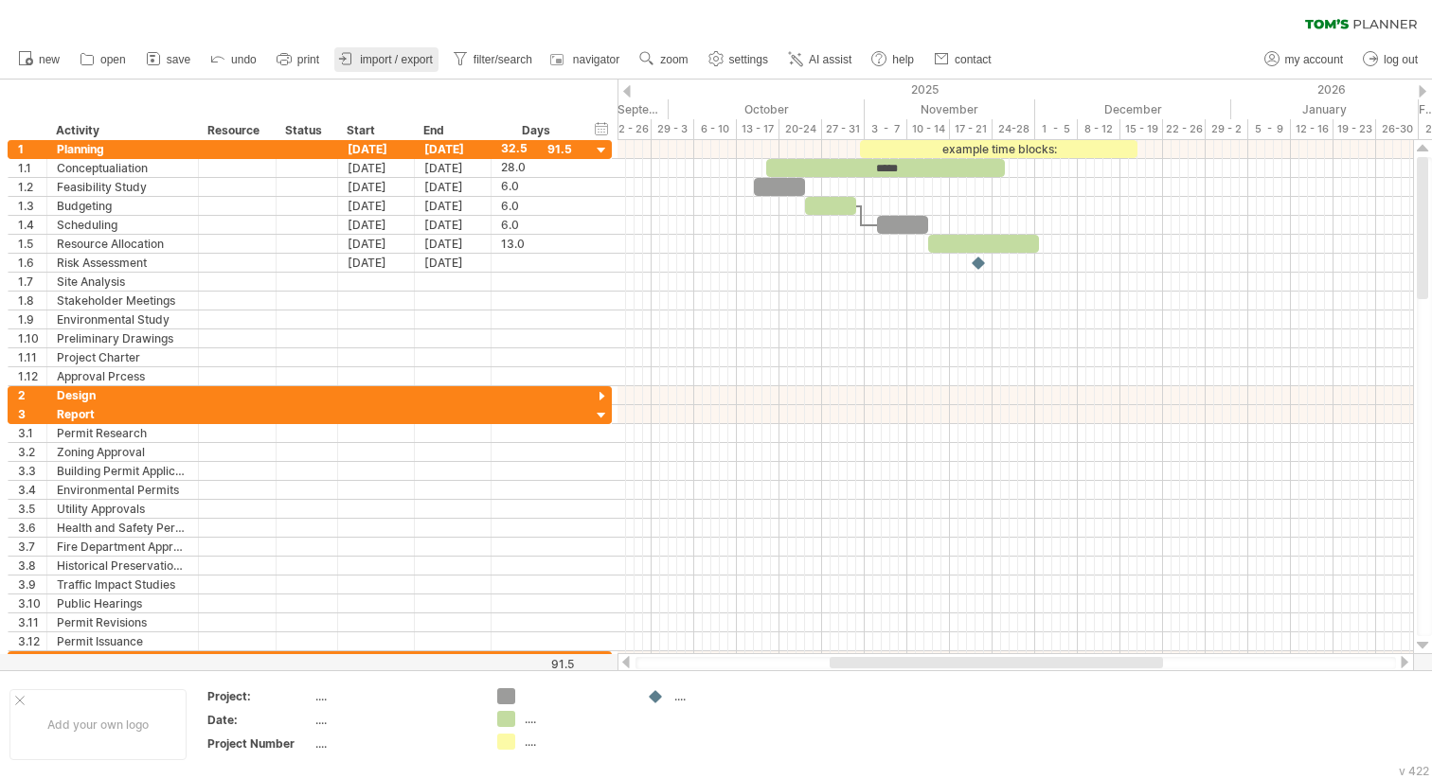
click at [412, 62] on span "import / export" at bounding box center [396, 59] width 73 height 13
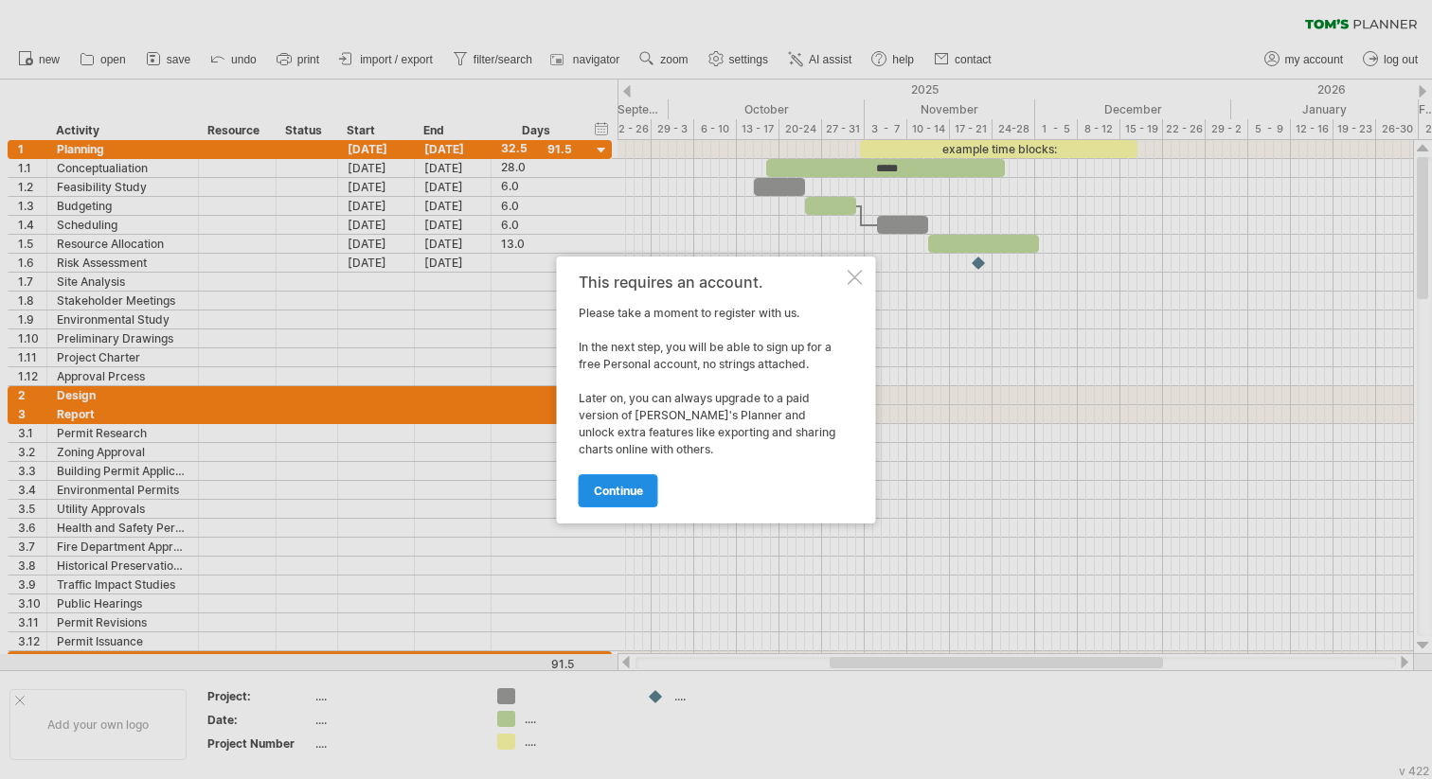
click at [620, 489] on span "continue" at bounding box center [618, 491] width 49 height 14
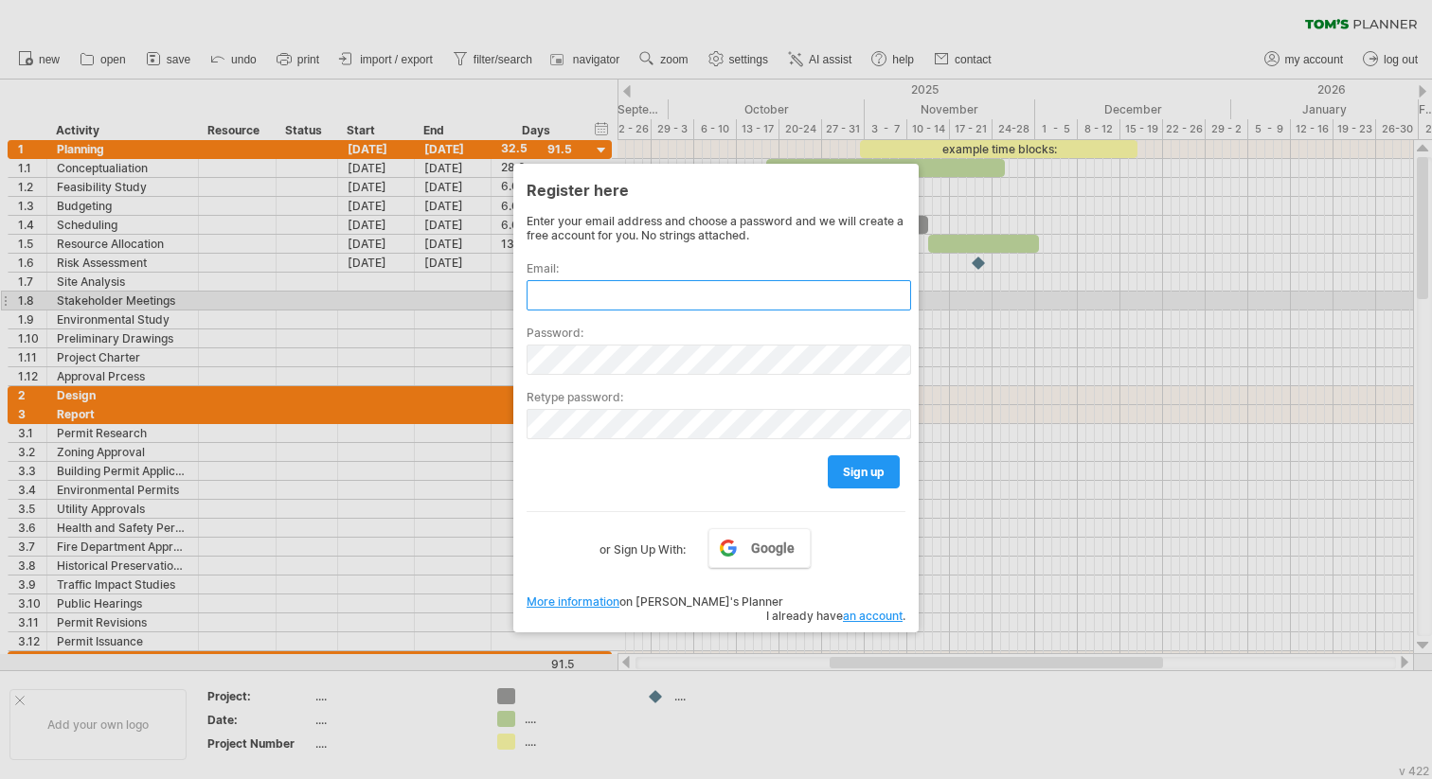
click at [621, 301] on input "text" at bounding box center [718, 295] width 384 height 30
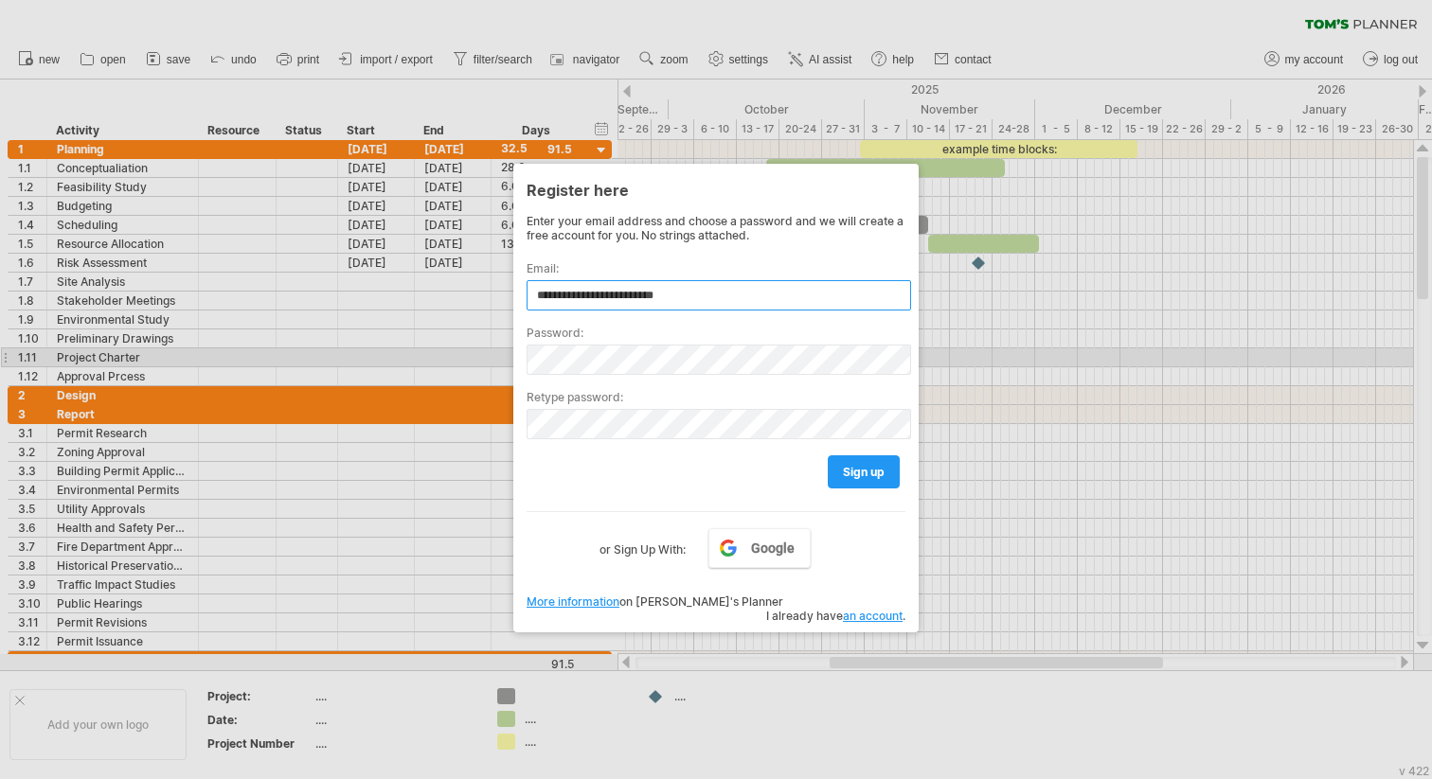
type input "**********"
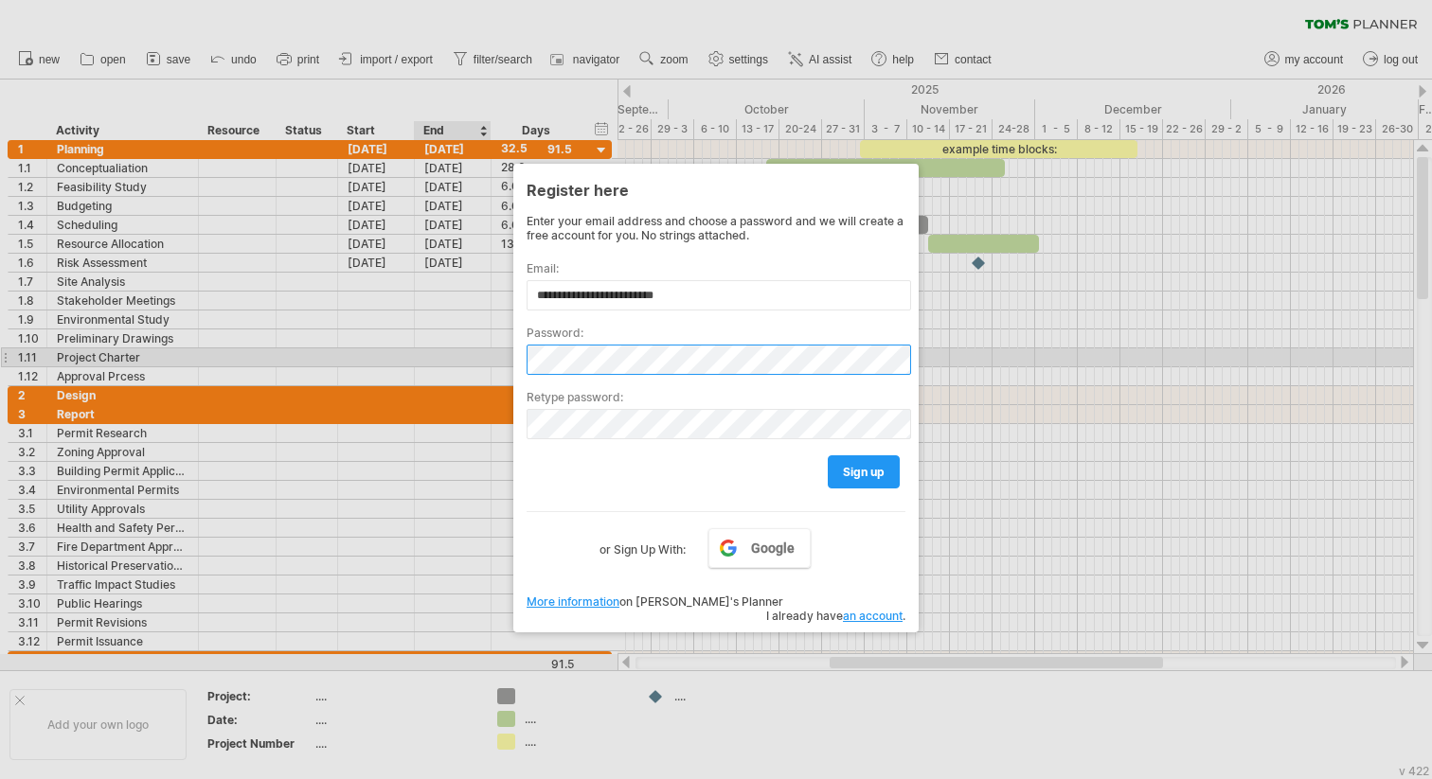
click at [496, 364] on div "Trying to reach [DOMAIN_NAME] Connected again... 0% clear filter new 1" at bounding box center [716, 389] width 1432 height 779
click at [484, 357] on div "Trying to reach [DOMAIN_NAME] Connected again... 0% clear filter new 1" at bounding box center [716, 389] width 1432 height 779
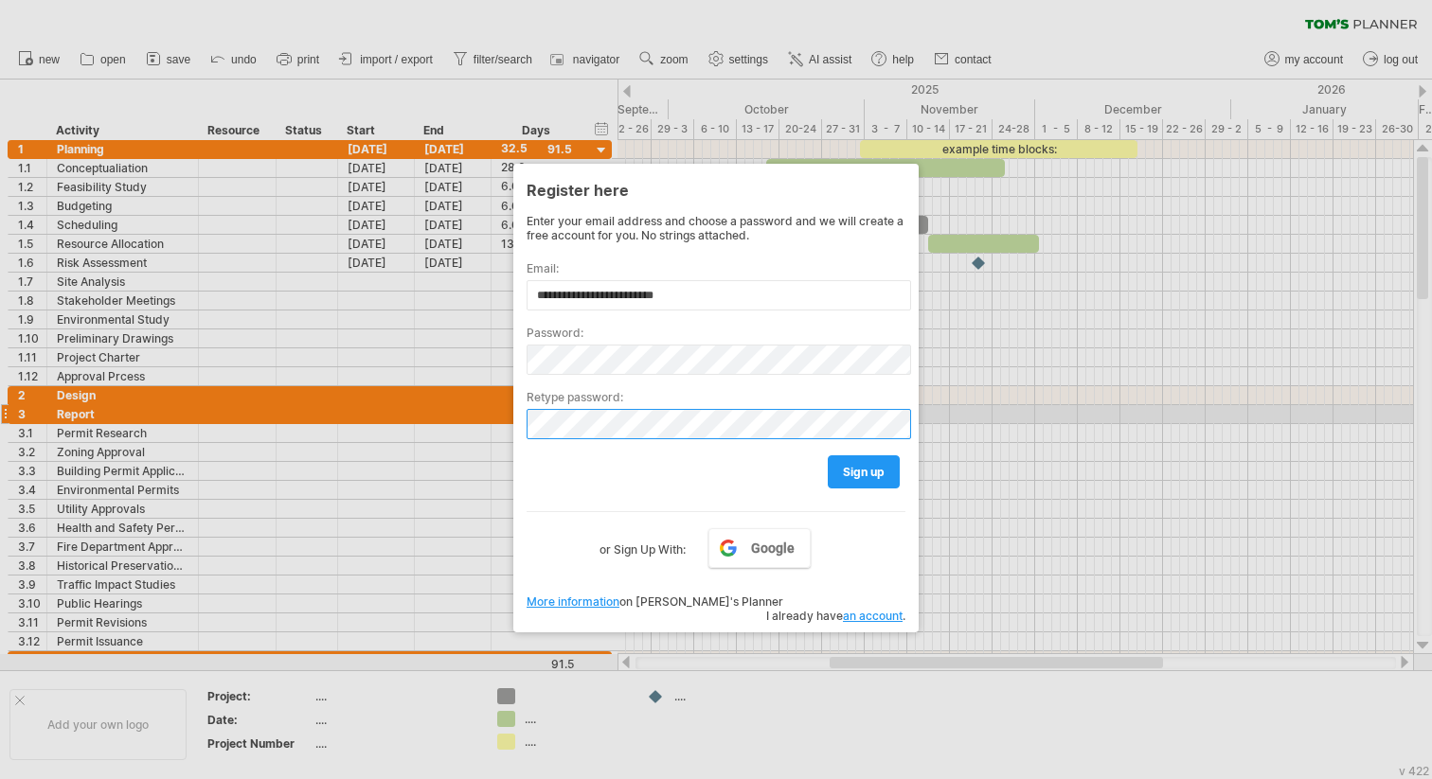
click at [459, 415] on div "Trying to reach [DOMAIN_NAME] Connected again... 0% clear filter new 1" at bounding box center [716, 389] width 1432 height 779
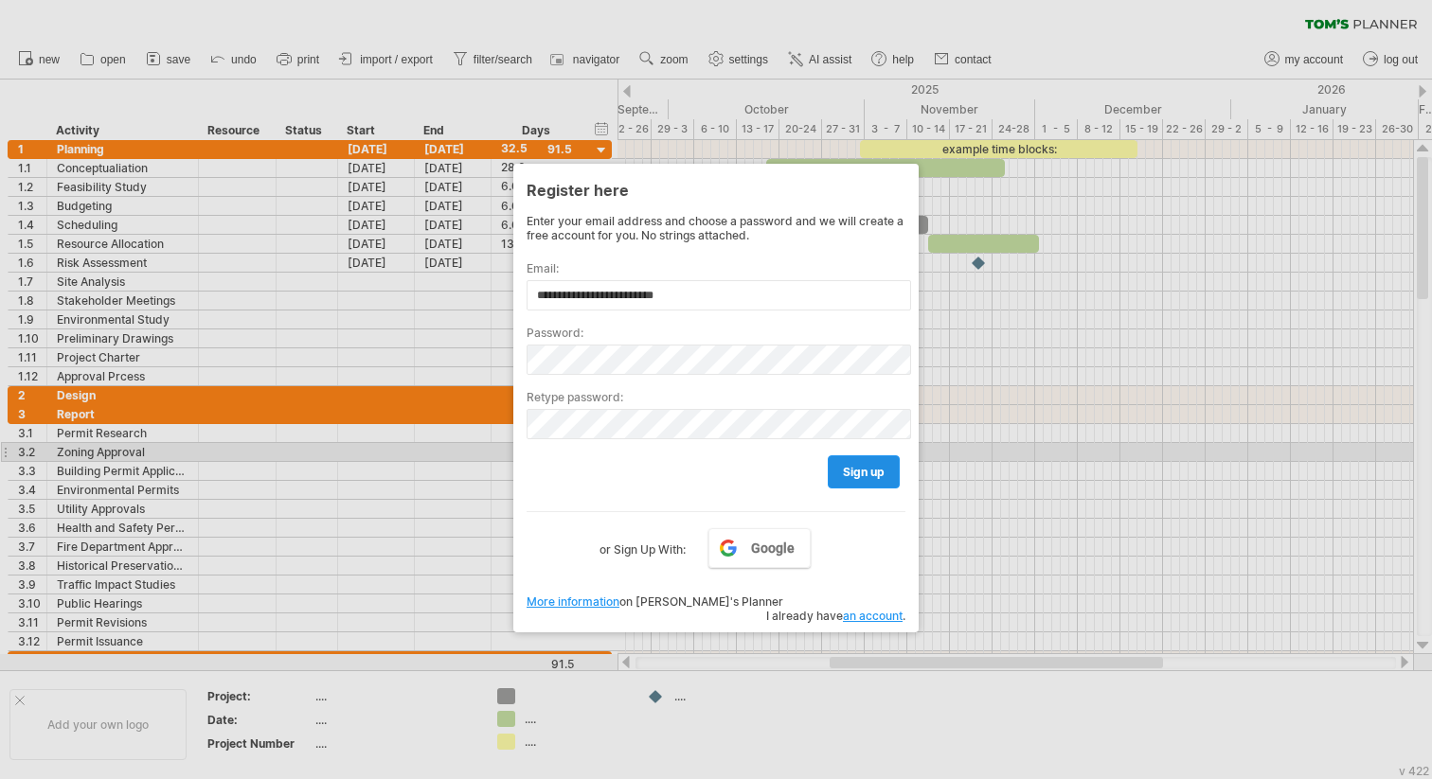
click at [845, 468] on span "sign up" at bounding box center [864, 472] width 42 height 14
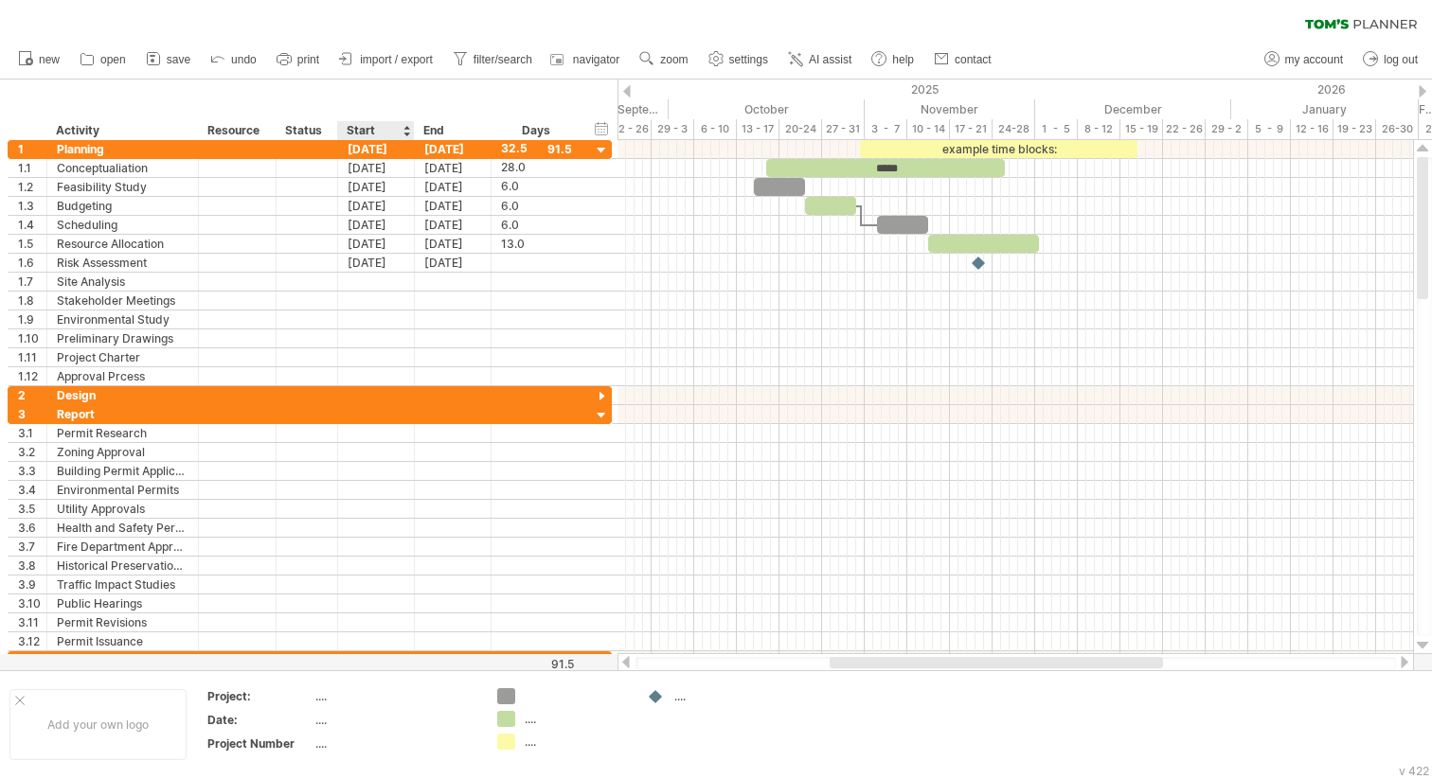
click at [375, 60] on span "import / export" at bounding box center [396, 59] width 73 height 13
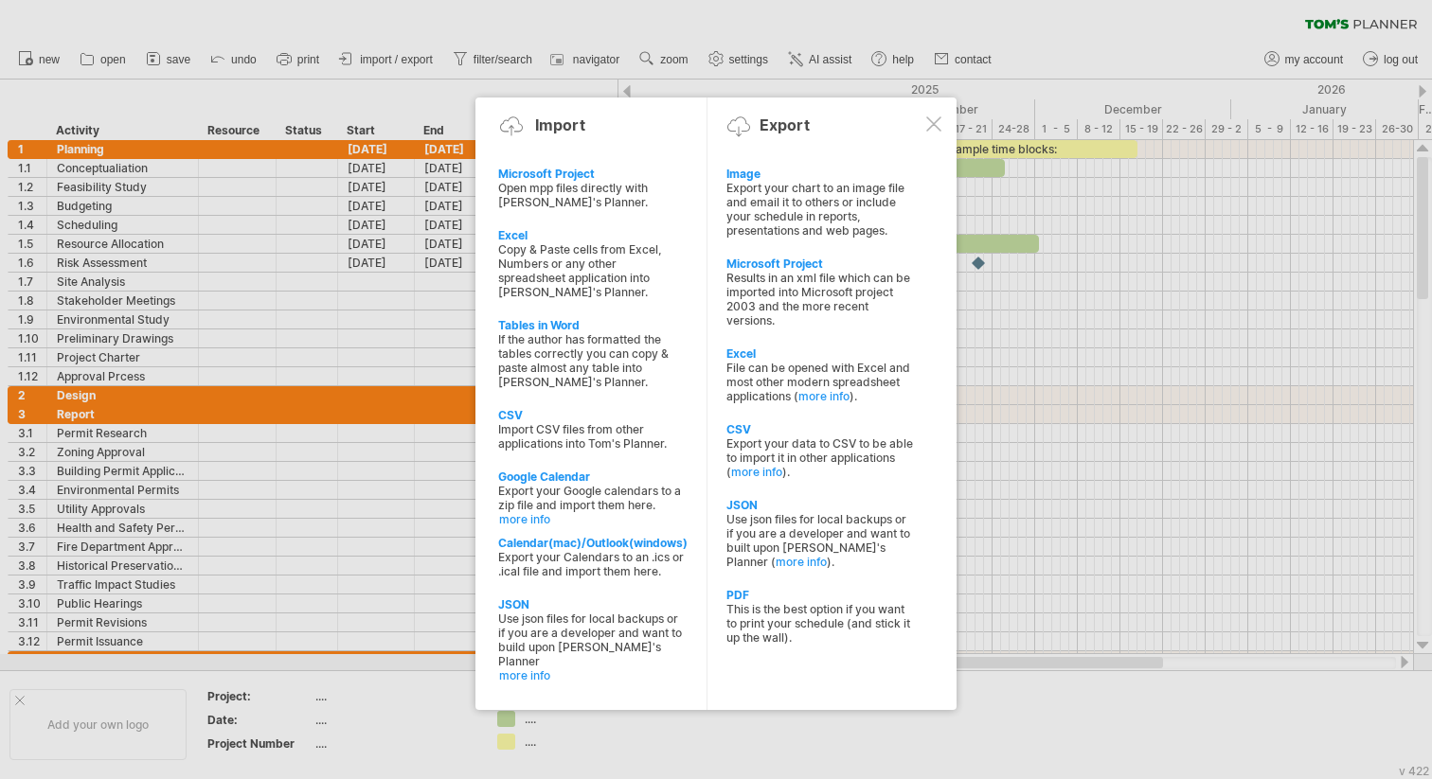
click at [934, 118] on div at bounding box center [933, 123] width 15 height 15
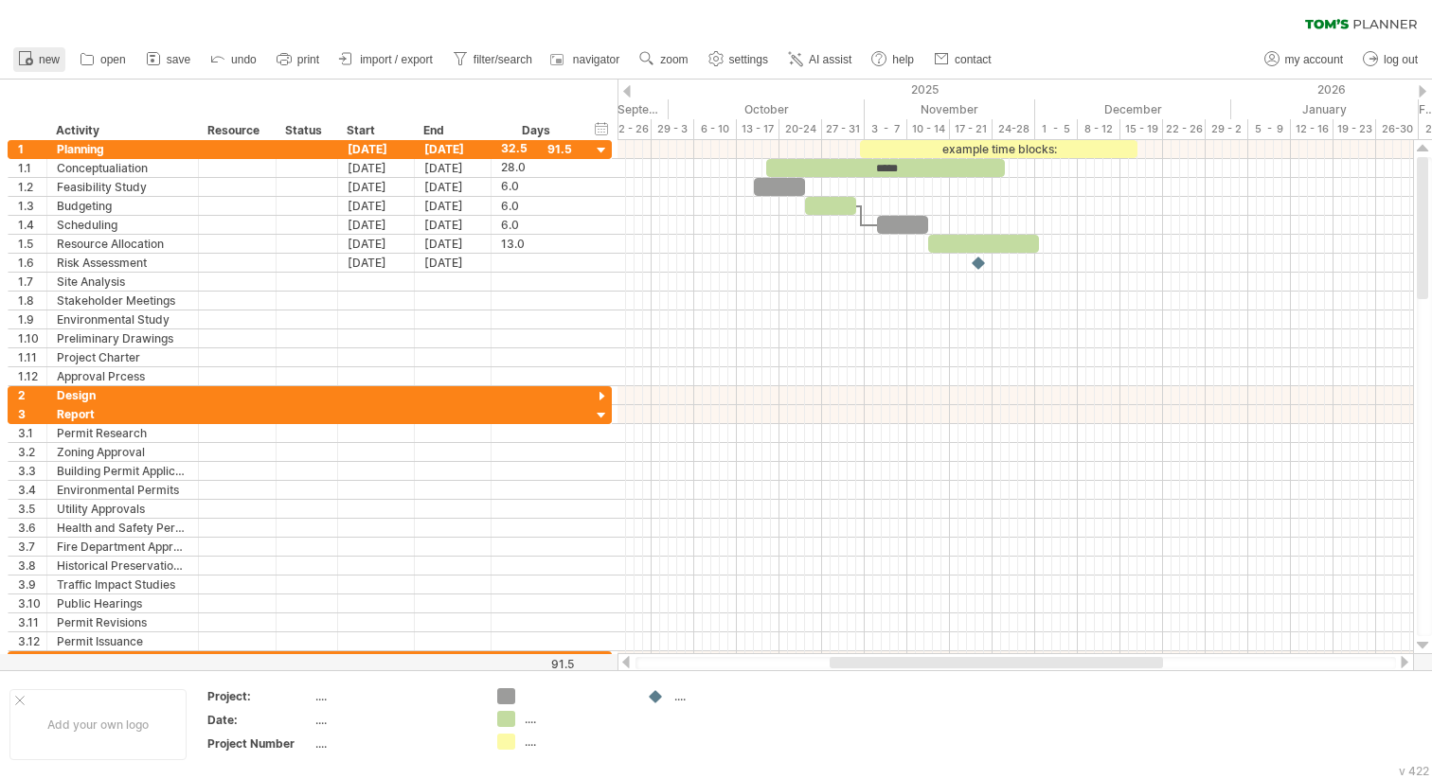
click at [47, 60] on span "new" at bounding box center [49, 59] width 21 height 13
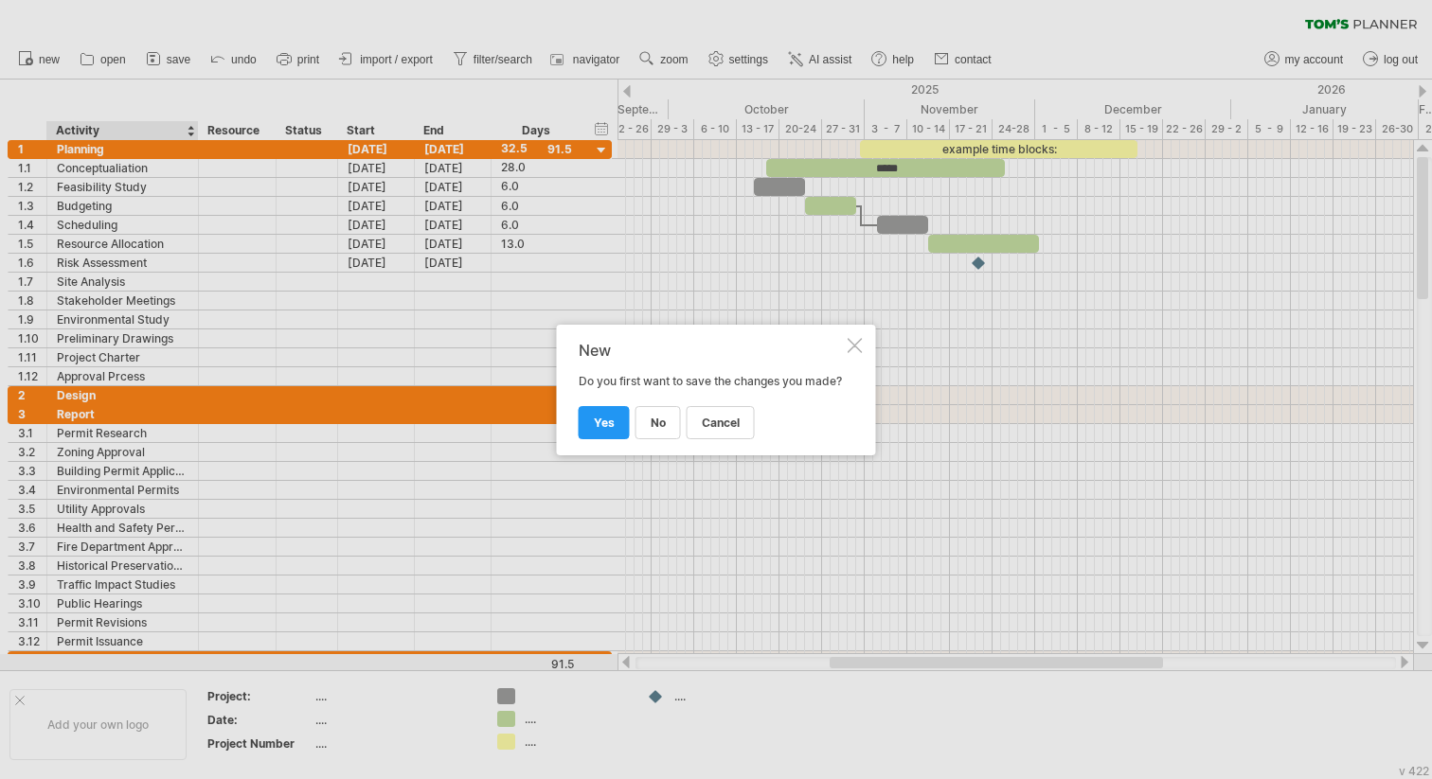
click at [660, 430] on span "no" at bounding box center [657, 423] width 15 height 14
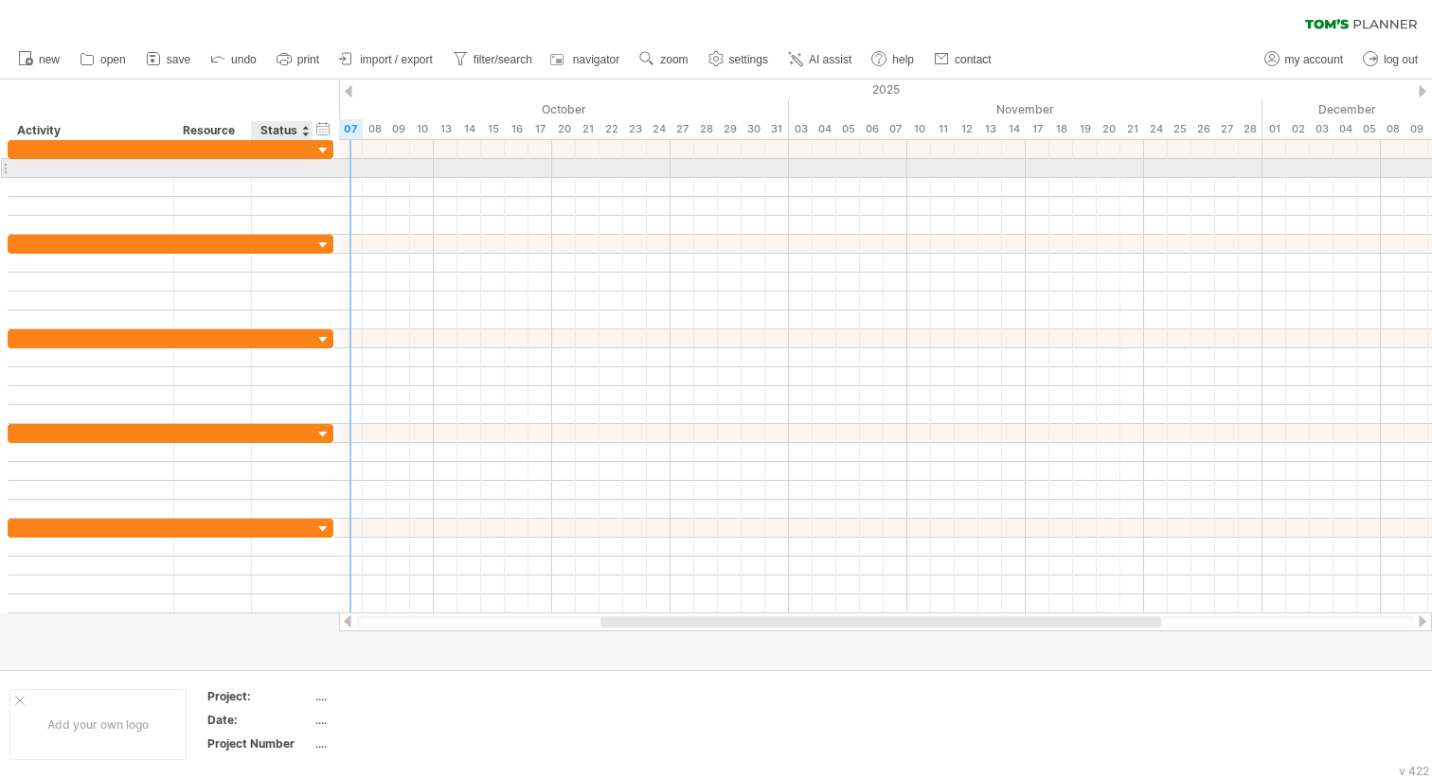
click at [277, 169] on div at bounding box center [282, 168] width 42 height 18
click at [143, 162] on div at bounding box center [91, 168] width 146 height 18
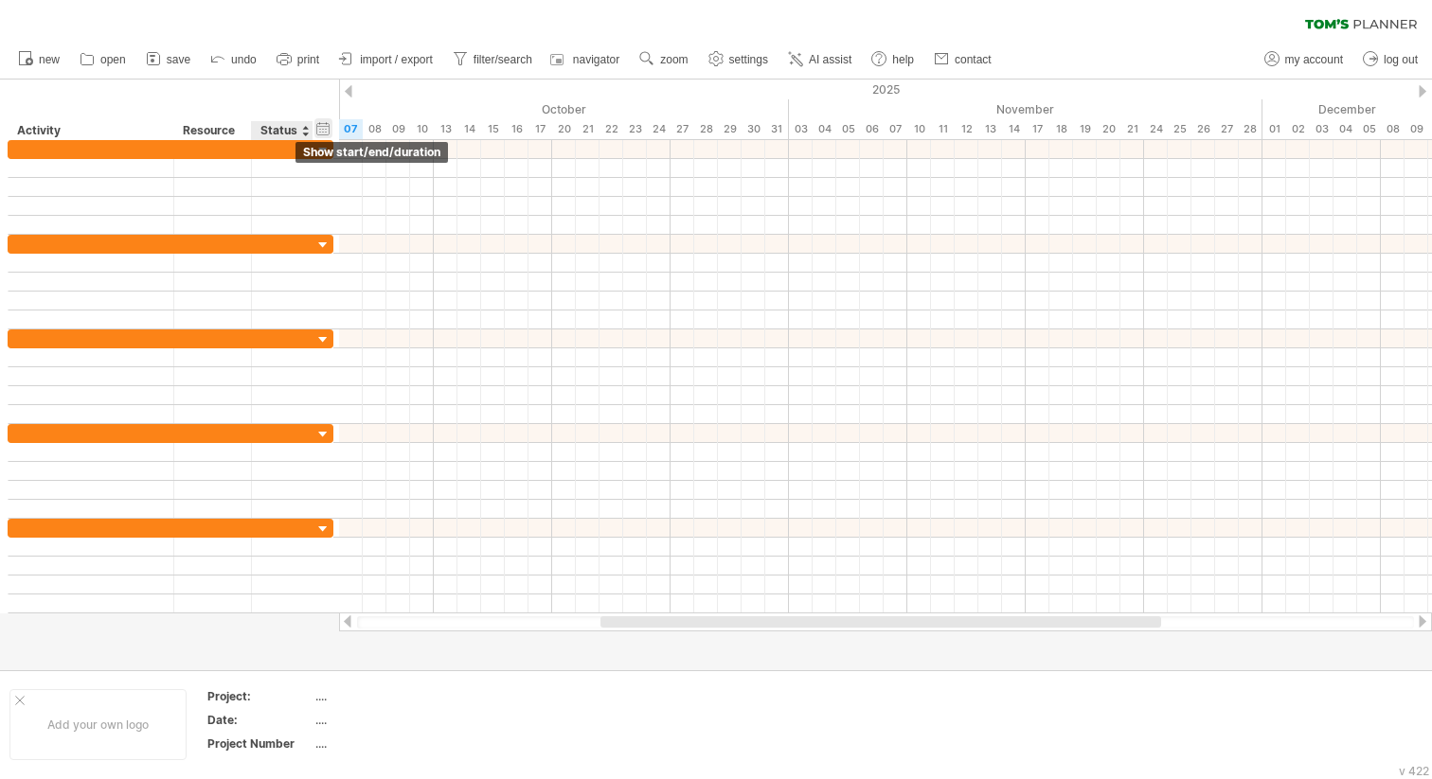
click at [329, 133] on div "hide start/end/duration show start/end/duration" at bounding box center [323, 128] width 18 height 20
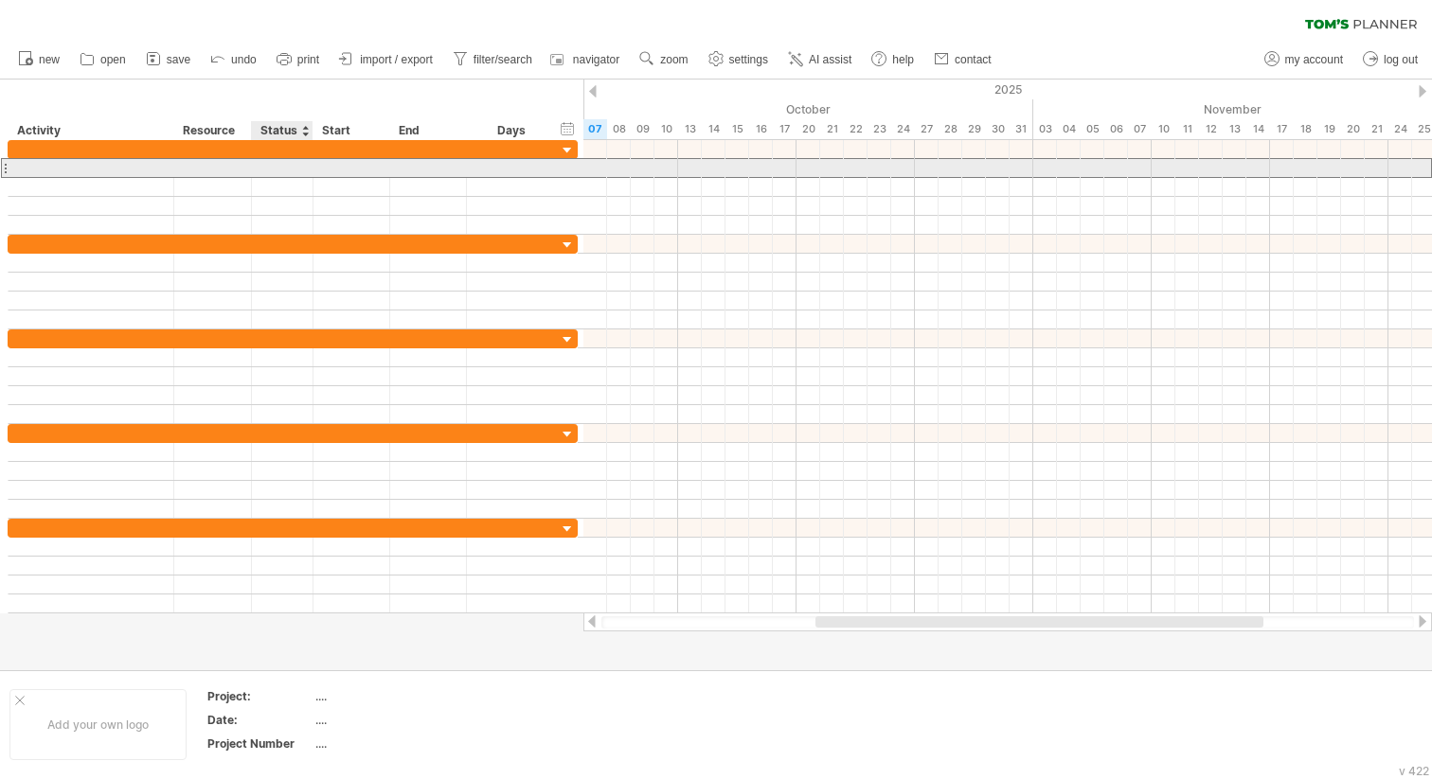
click at [288, 165] on div at bounding box center [282, 168] width 42 height 18
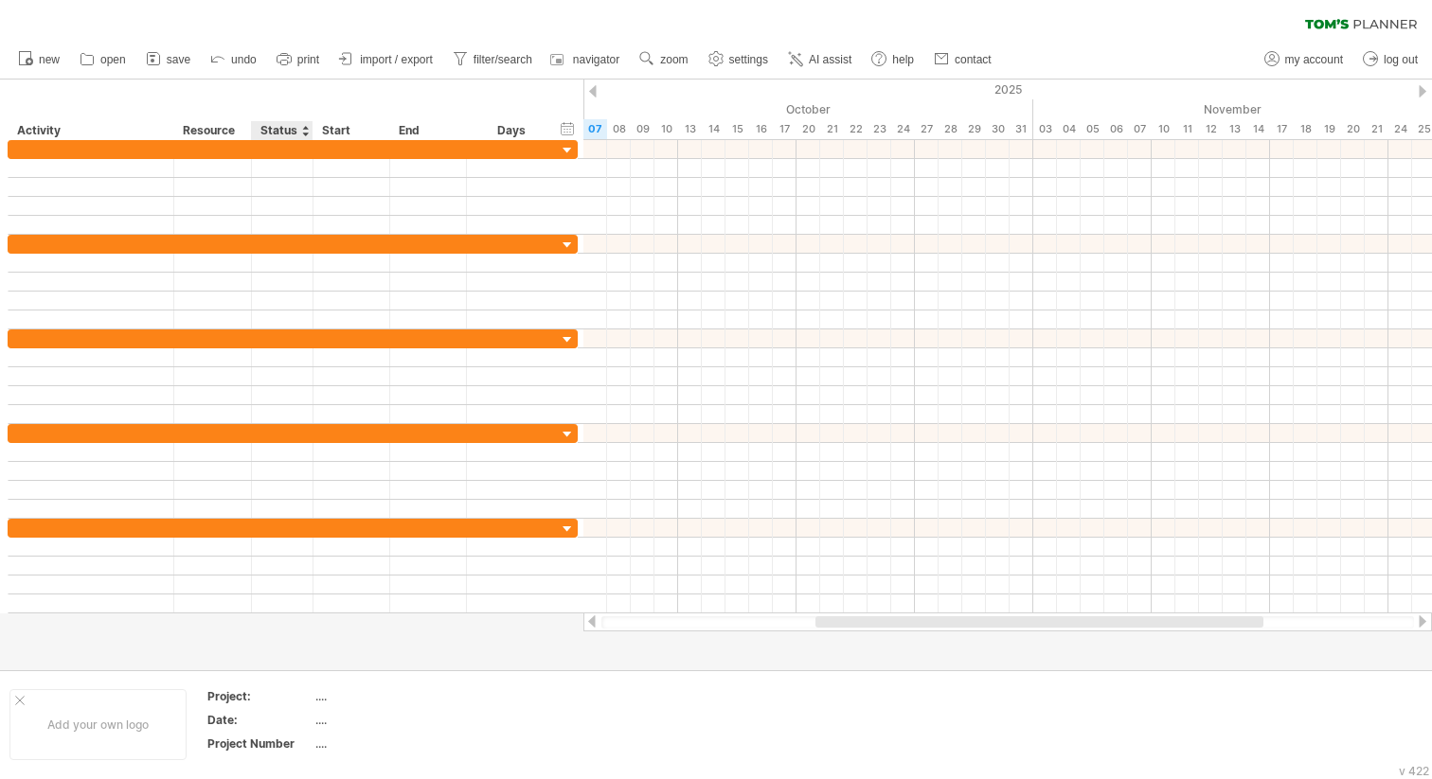
click at [306, 134] on div at bounding box center [305, 130] width 8 height 19
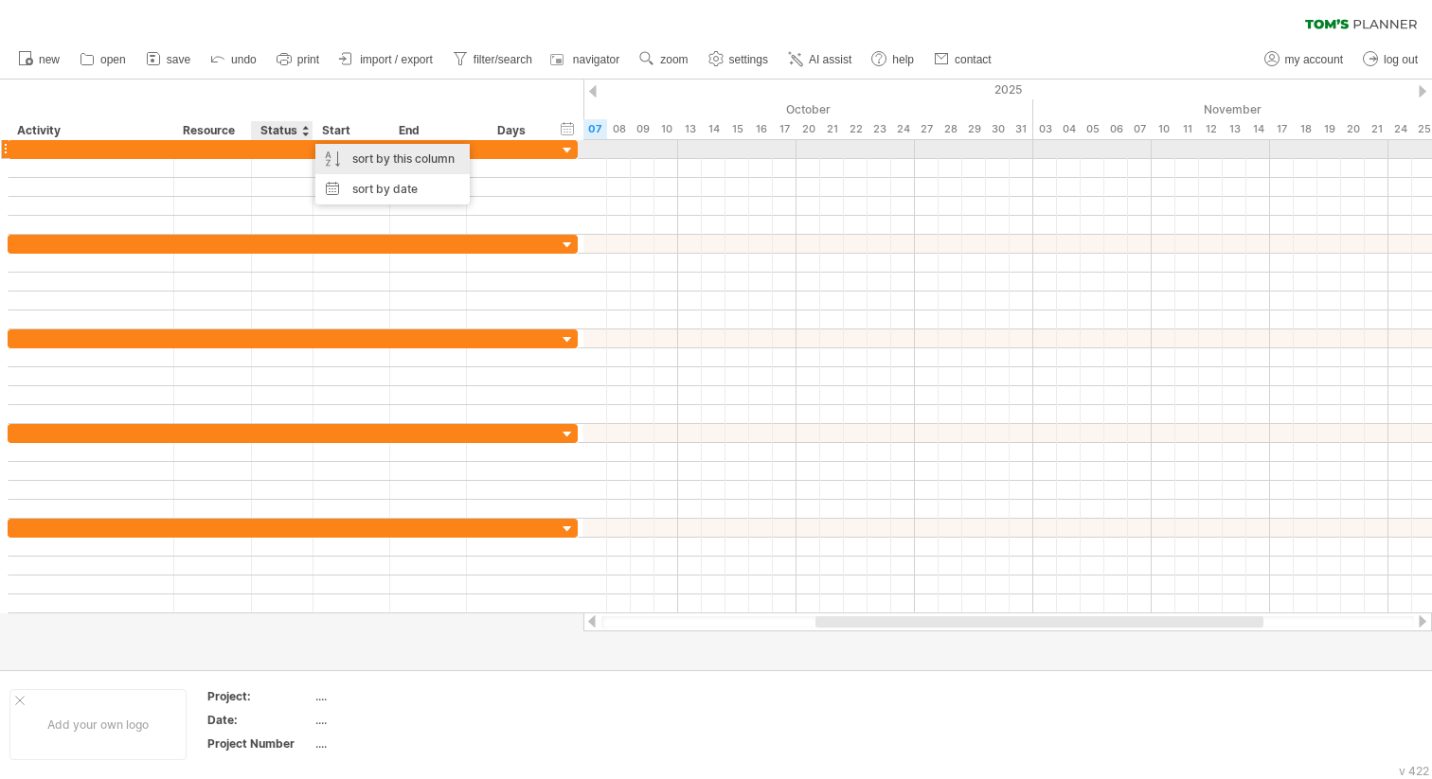
click at [381, 156] on div "sort by this column" at bounding box center [392, 159] width 154 height 30
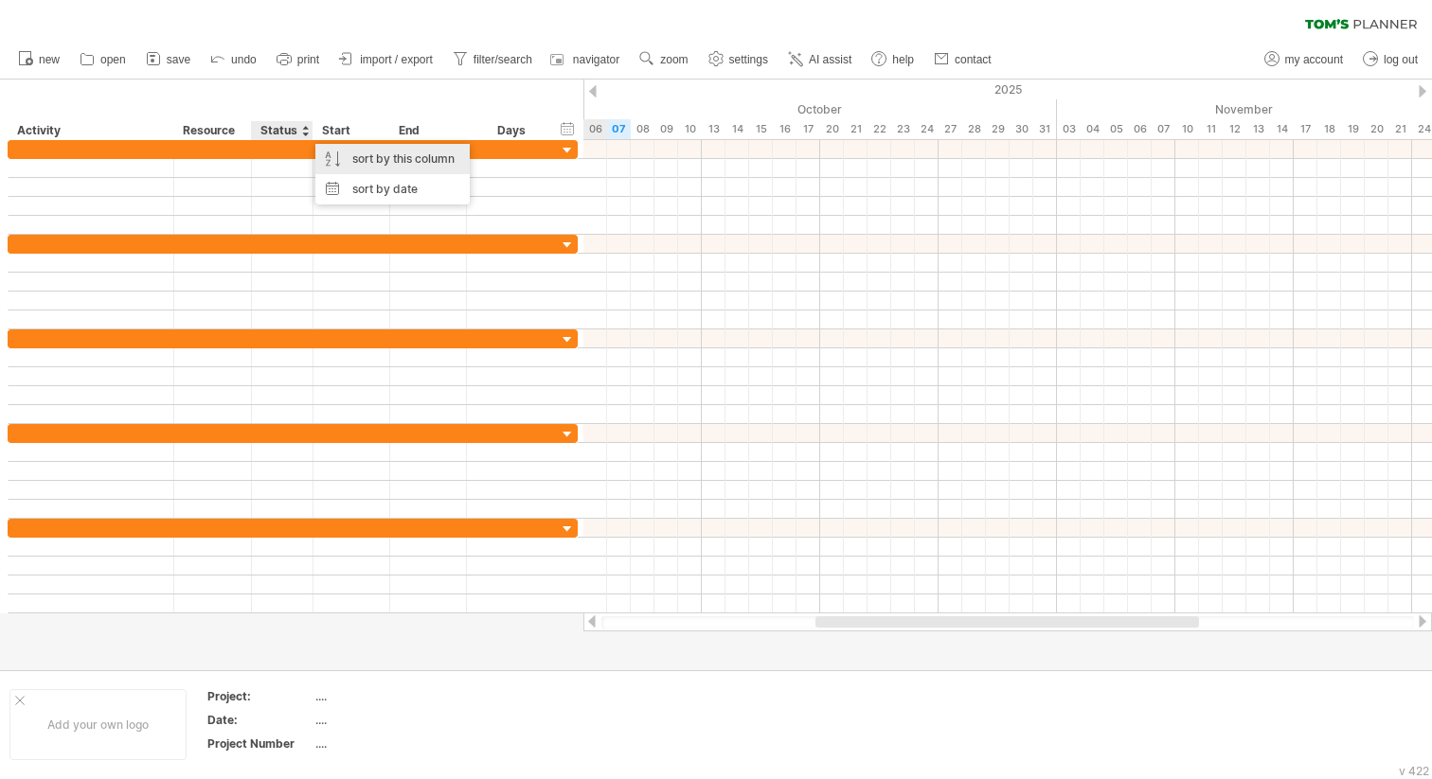
click at [381, 156] on div "sort by this column" at bounding box center [392, 159] width 154 height 30
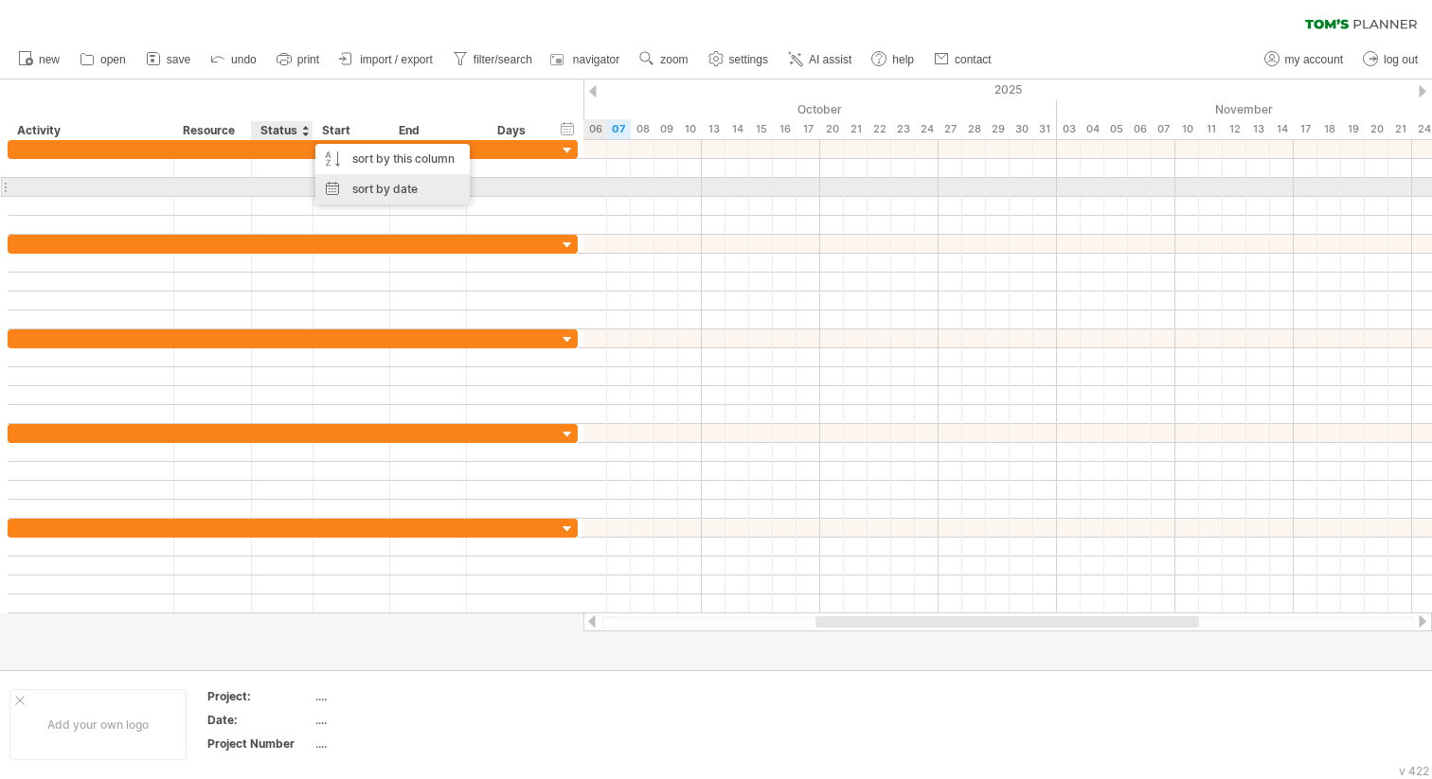
click at [384, 182] on div "sort by date" at bounding box center [392, 189] width 154 height 30
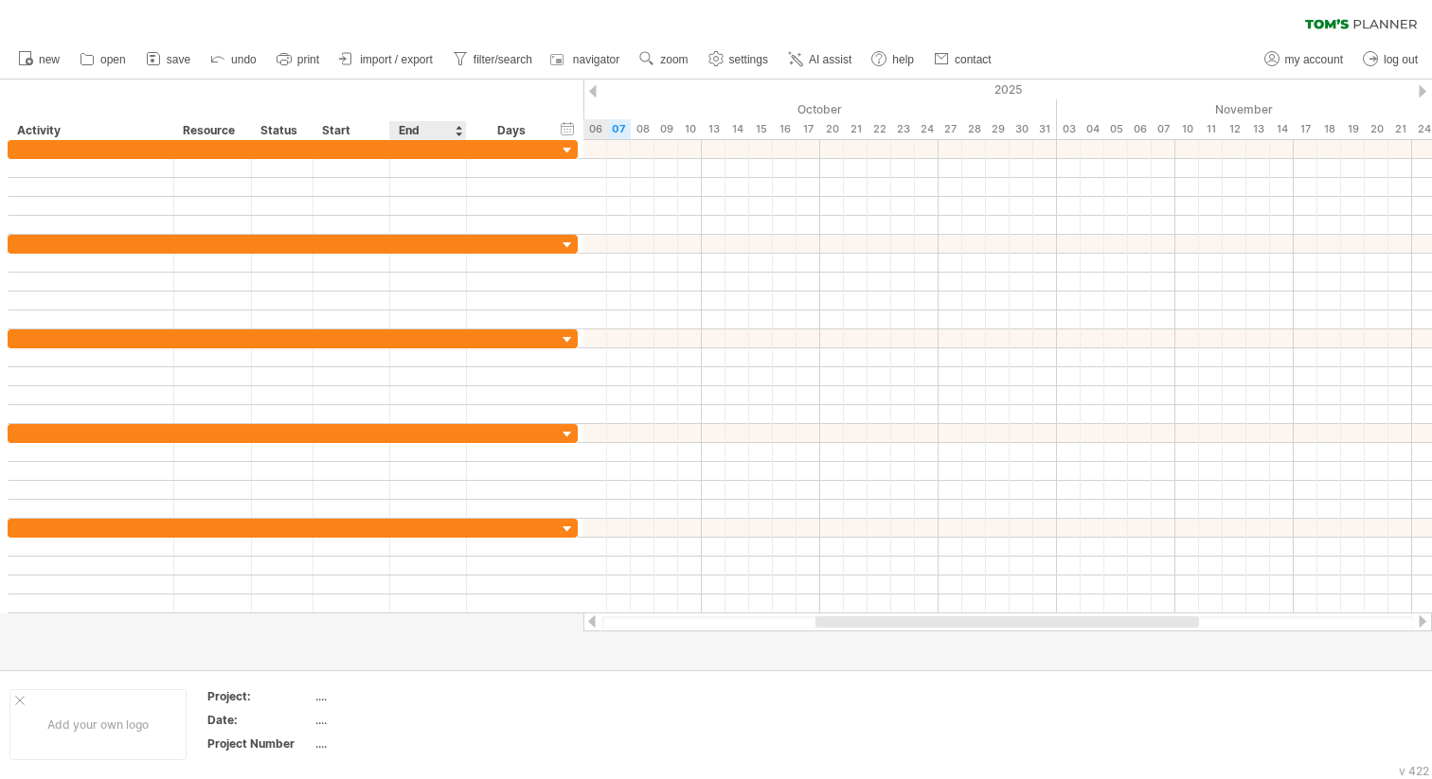
click at [414, 132] on div "End" at bounding box center [427, 130] width 57 height 19
click at [363, 130] on div "Start" at bounding box center [350, 130] width 57 height 19
click at [223, 133] on div "Resource" at bounding box center [212, 130] width 58 height 19
click at [246, 133] on div at bounding box center [244, 130] width 8 height 19
click at [222, 129] on div "Resource" at bounding box center [212, 130] width 58 height 19
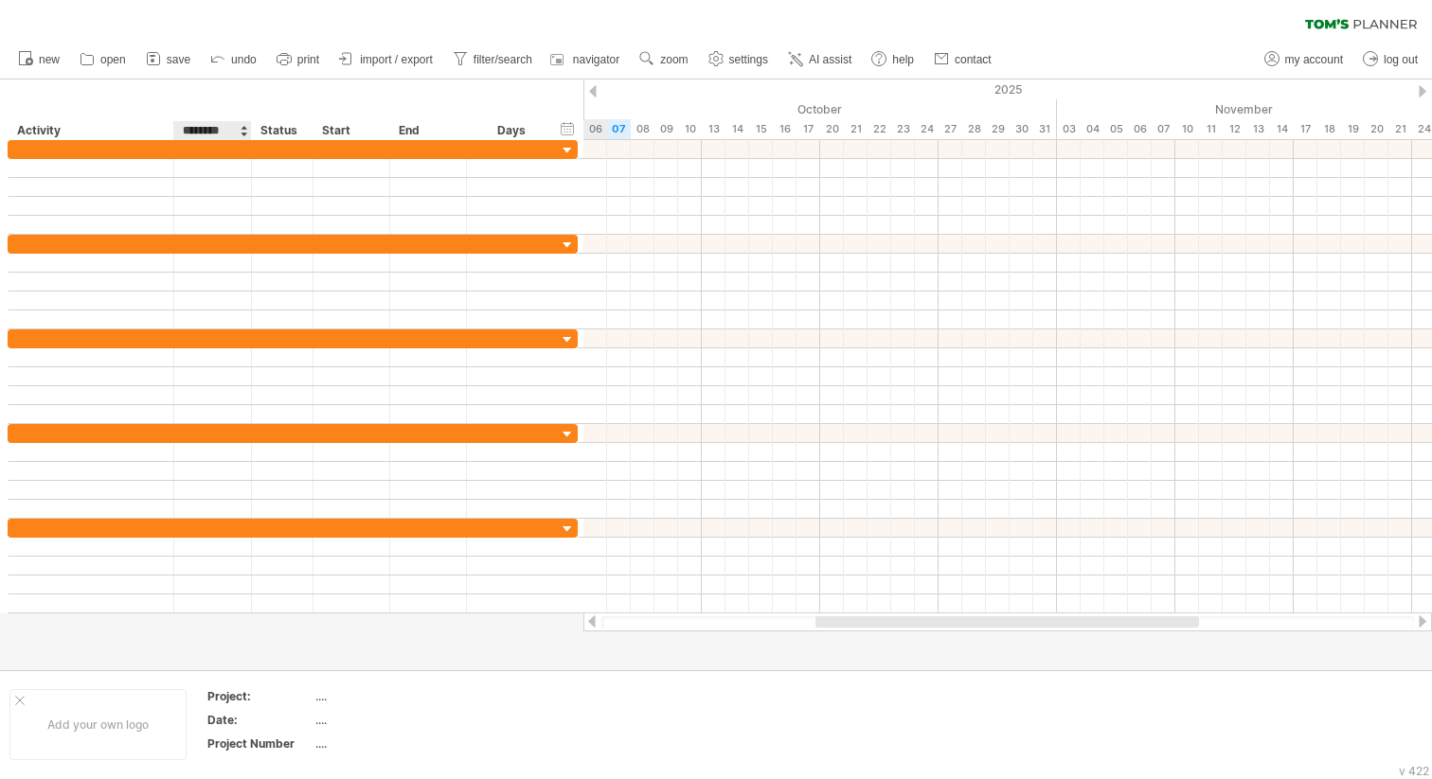
type input "*******"
click at [203, 87] on div "hide start/end/duration show start/end/duration ******** Activity ******* Resou…" at bounding box center [291, 110] width 583 height 61
drag, startPoint x: 582, startPoint y: 104, endPoint x: 495, endPoint y: 103, distance: 87.1
click at [495, 103] on div "hide start/end/duration show start/end/duration ******** Activity ******* Resou…" at bounding box center [291, 110] width 583 height 61
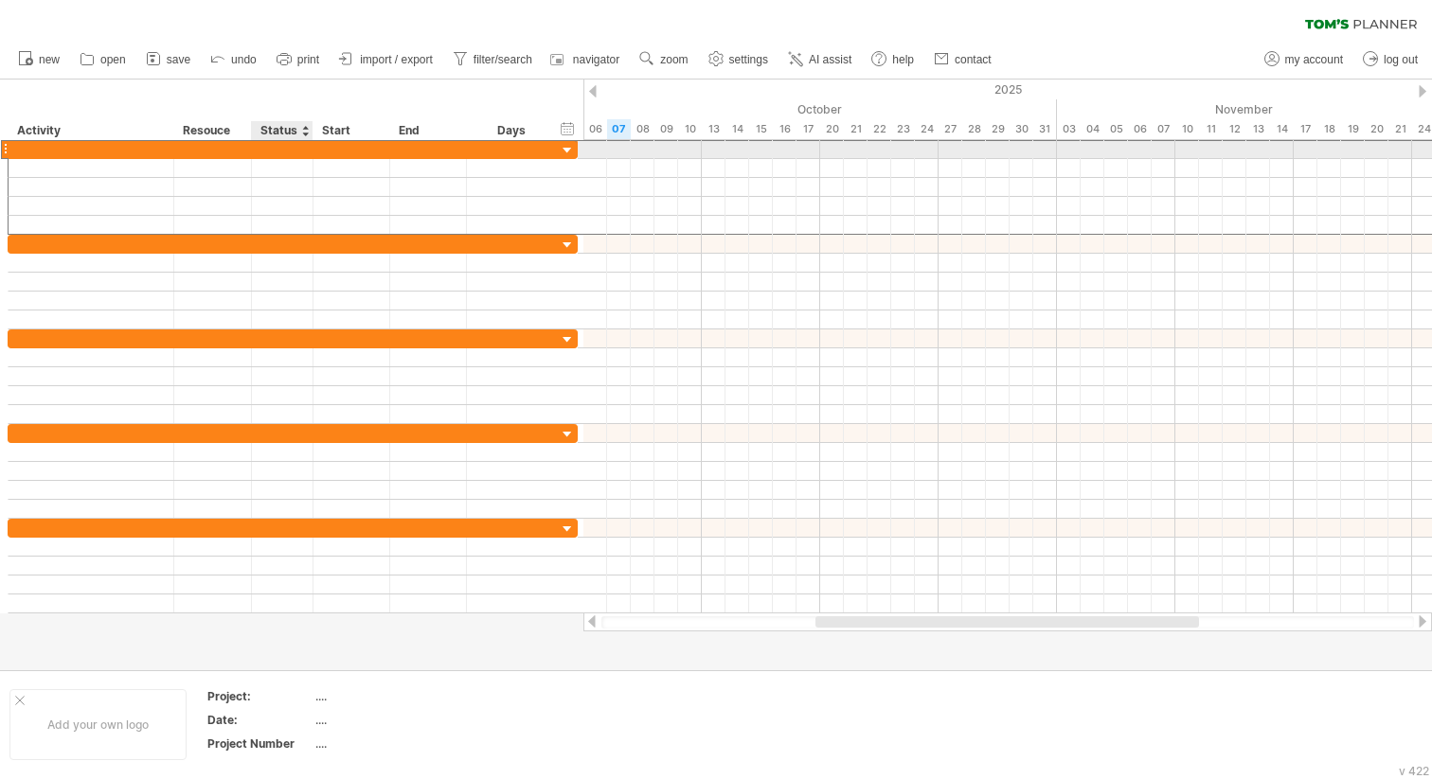
click at [290, 149] on div at bounding box center [282, 149] width 42 height 18
click at [187, 151] on div at bounding box center [213, 149] width 58 height 18
click at [7, 151] on div at bounding box center [5, 149] width 8 height 20
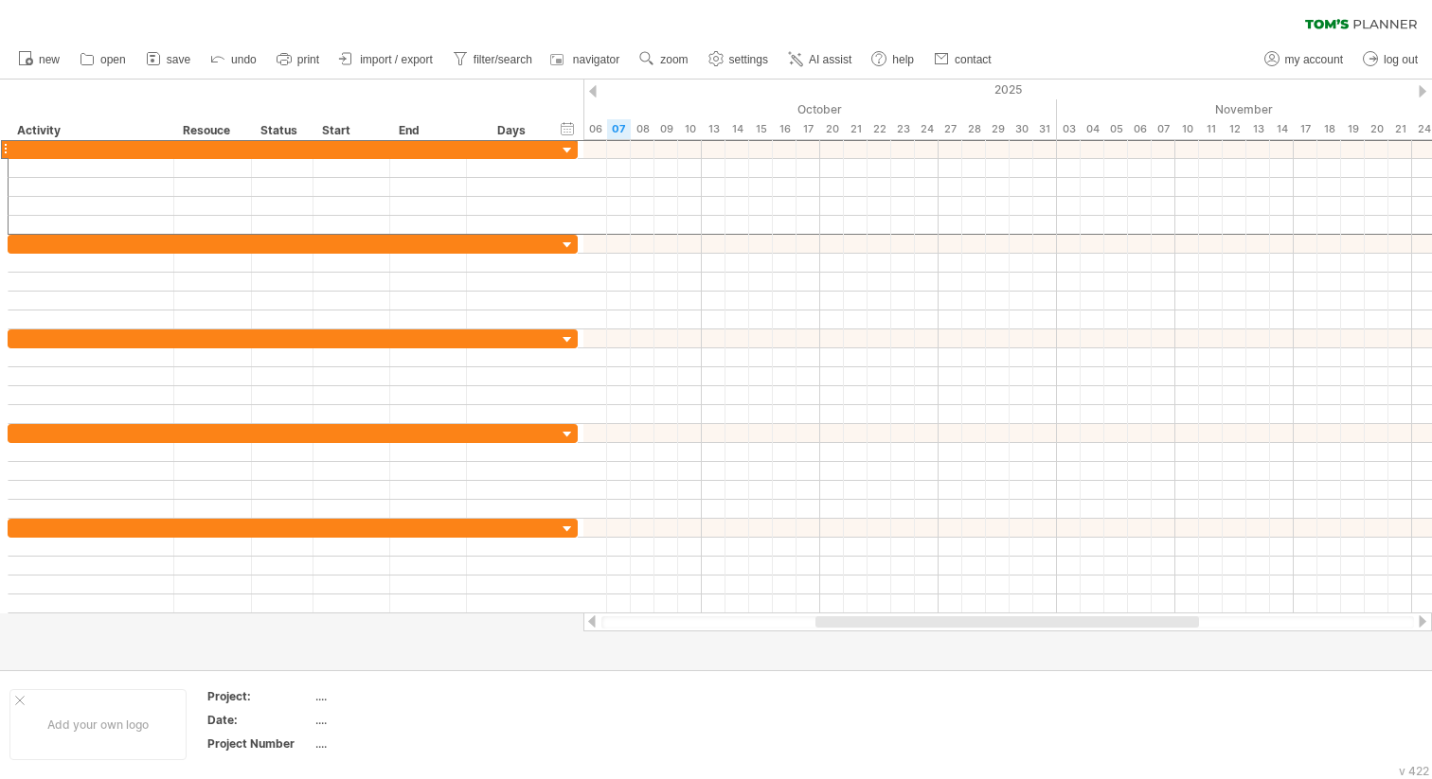
drag, startPoint x: 583, startPoint y: 98, endPoint x: 513, endPoint y: 98, distance: 70.1
click at [513, 98] on div "Trying to reach [DOMAIN_NAME] Connected again... 0% clear filter new" at bounding box center [716, 389] width 1432 height 779
drag, startPoint x: 685, startPoint y: 109, endPoint x: 723, endPoint y: 109, distance: 37.9
click at [723, 109] on div "October" at bounding box center [761, 109] width 544 height 20
click at [742, 106] on div "October" at bounding box center [761, 109] width 544 height 20
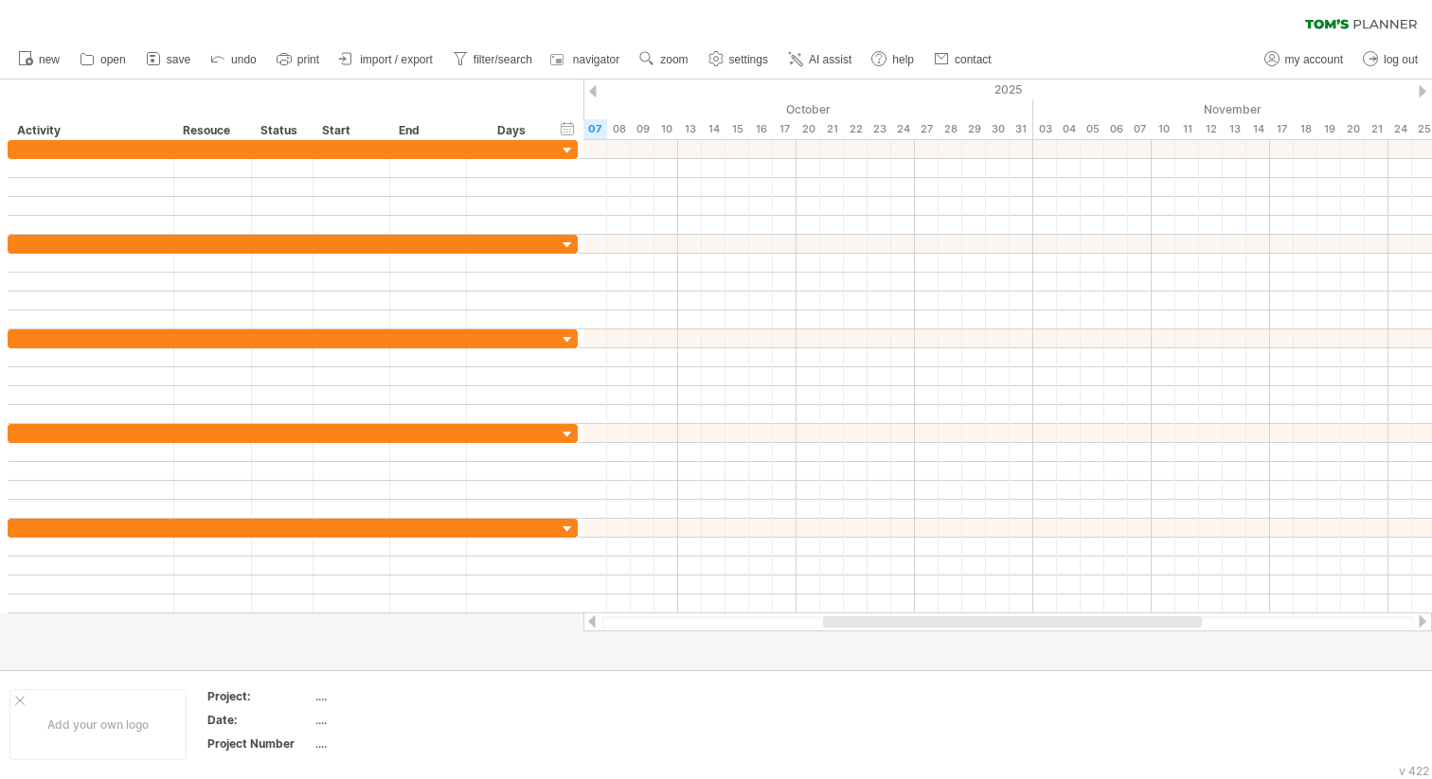
click at [1098, 11] on div "clear filter reapply filter" at bounding box center [716, 20] width 1432 height 40
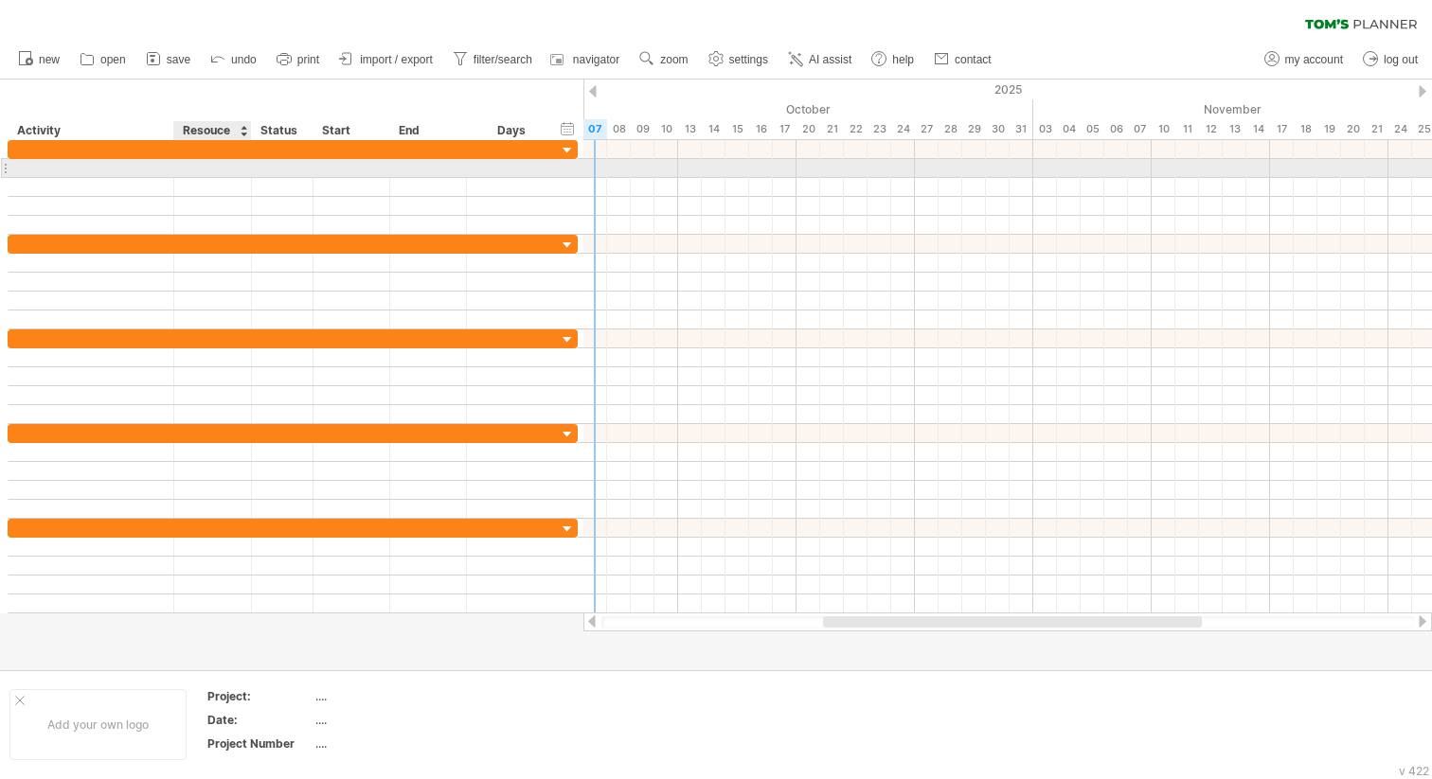
click at [180, 172] on div at bounding box center [213, 168] width 78 height 18
click at [136, 172] on div at bounding box center [91, 168] width 146 height 18
click at [0, 0] on input "text" at bounding box center [0, 0] width 0 height 0
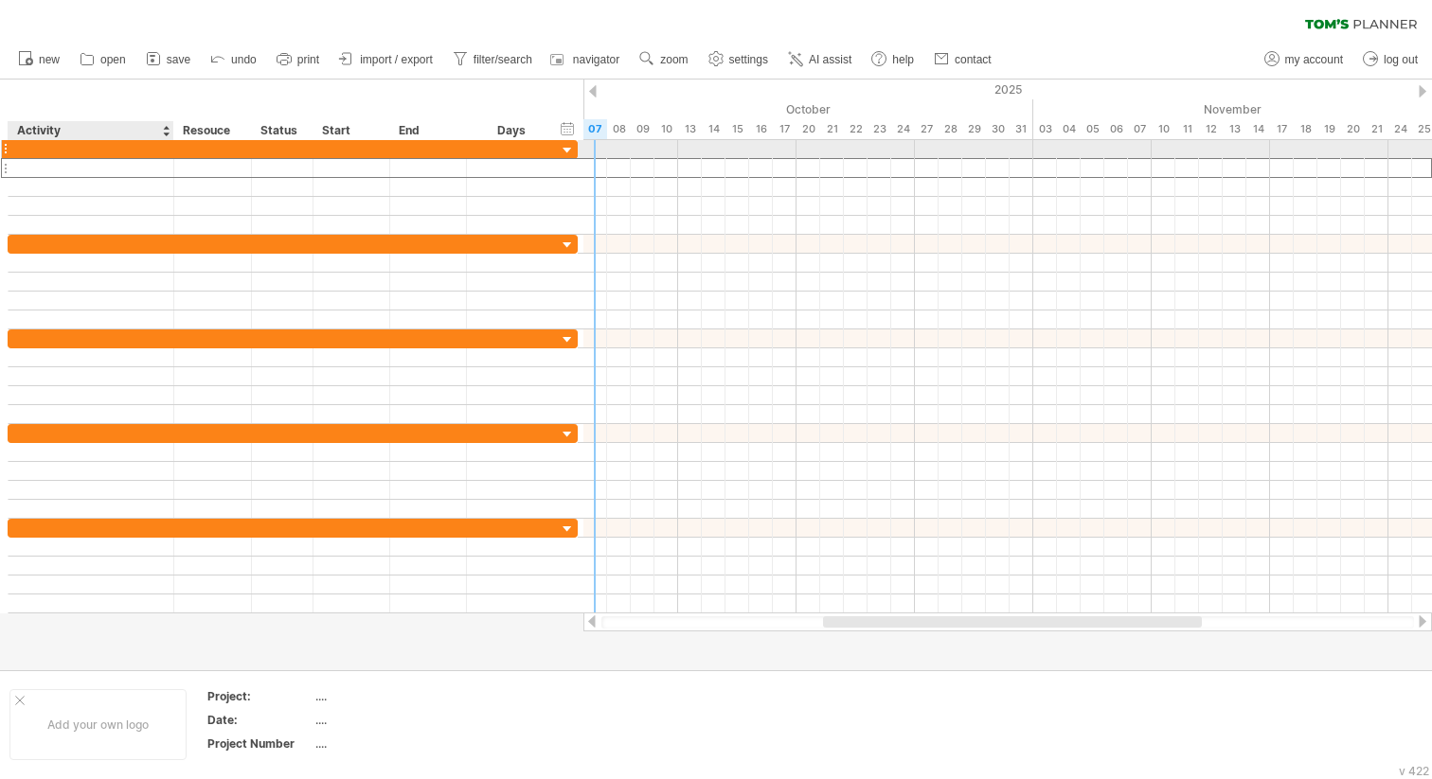
click at [131, 151] on div at bounding box center [91, 149] width 146 height 18
click at [131, 151] on input "text" at bounding box center [91, 149] width 146 height 18
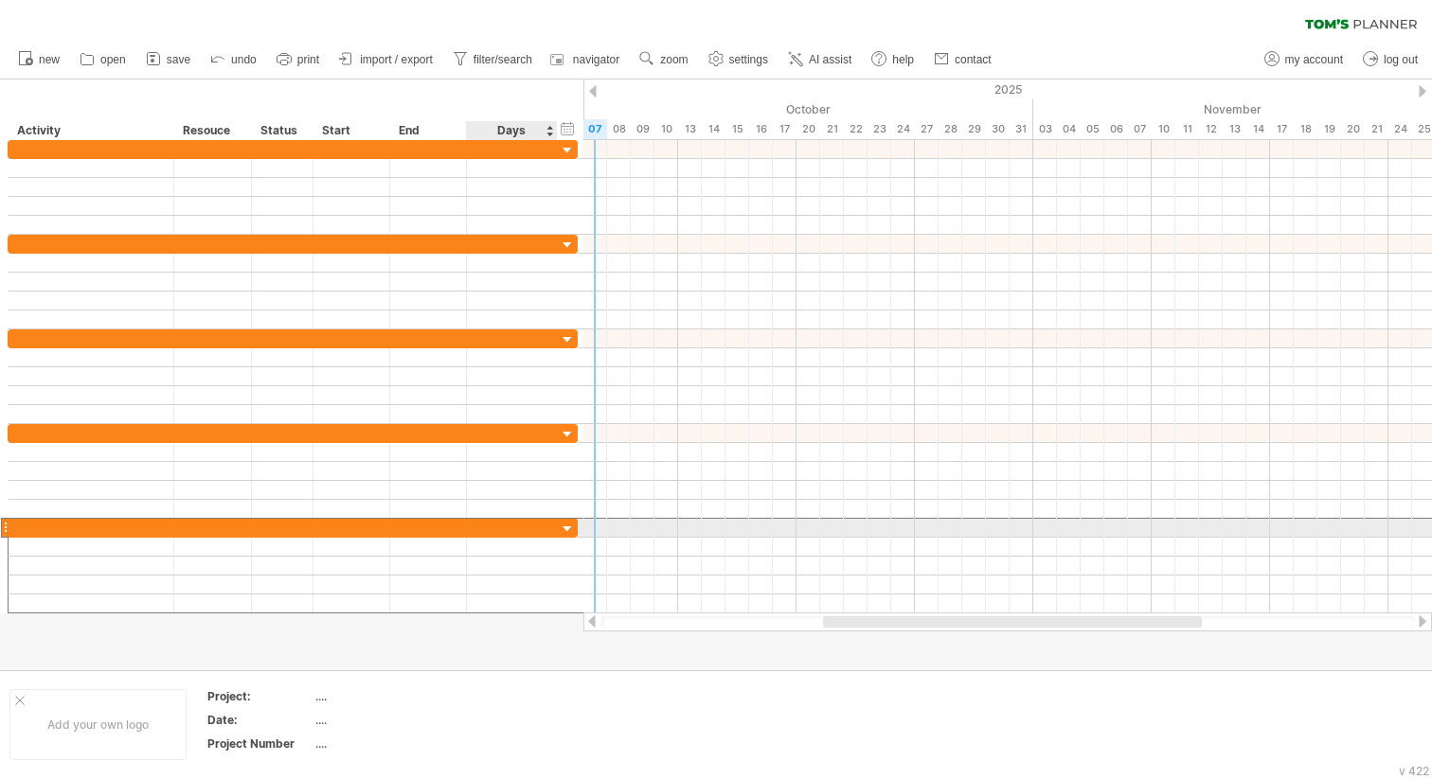
click at [539, 526] on div at bounding box center [511, 528] width 71 height 18
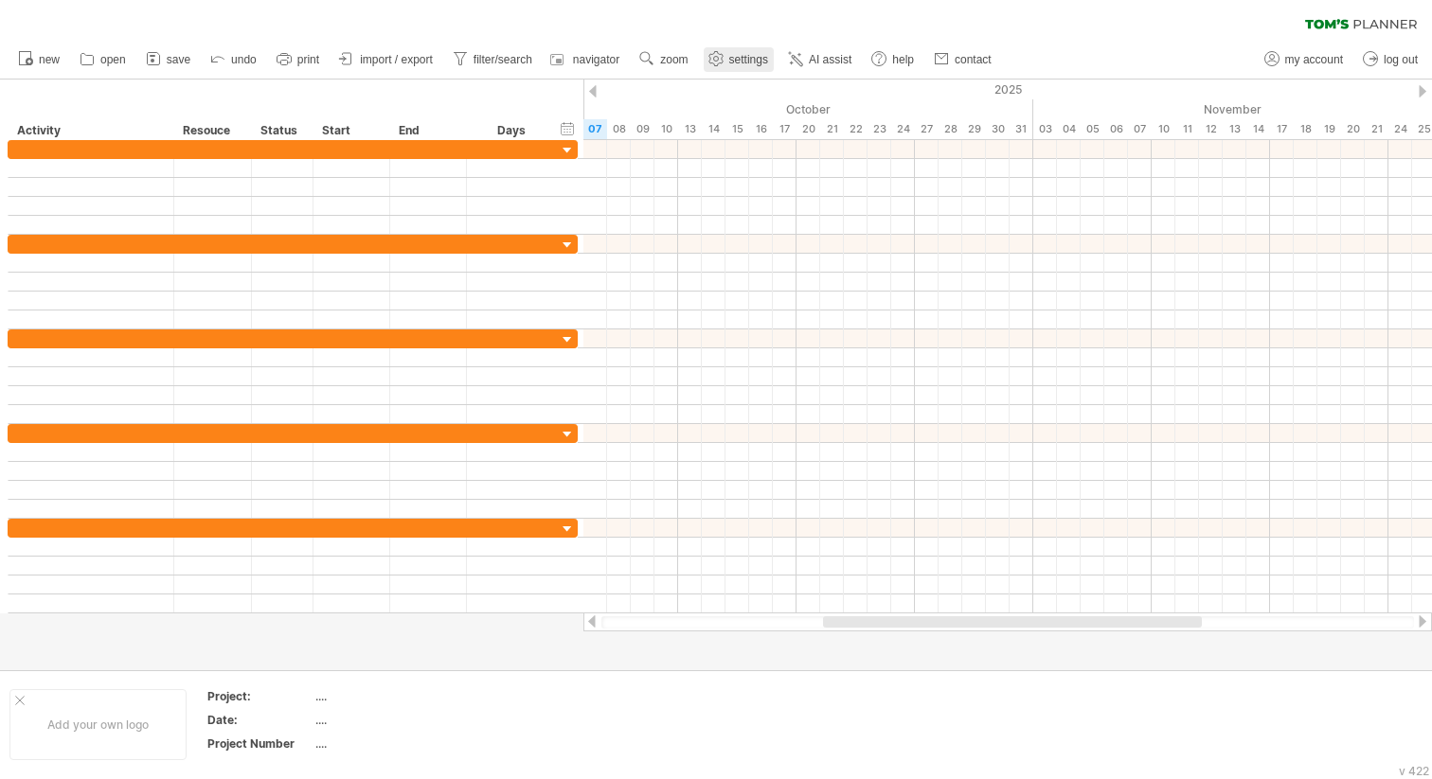
click at [745, 59] on span "settings" at bounding box center [748, 59] width 39 height 13
select select "*"
select select "**"
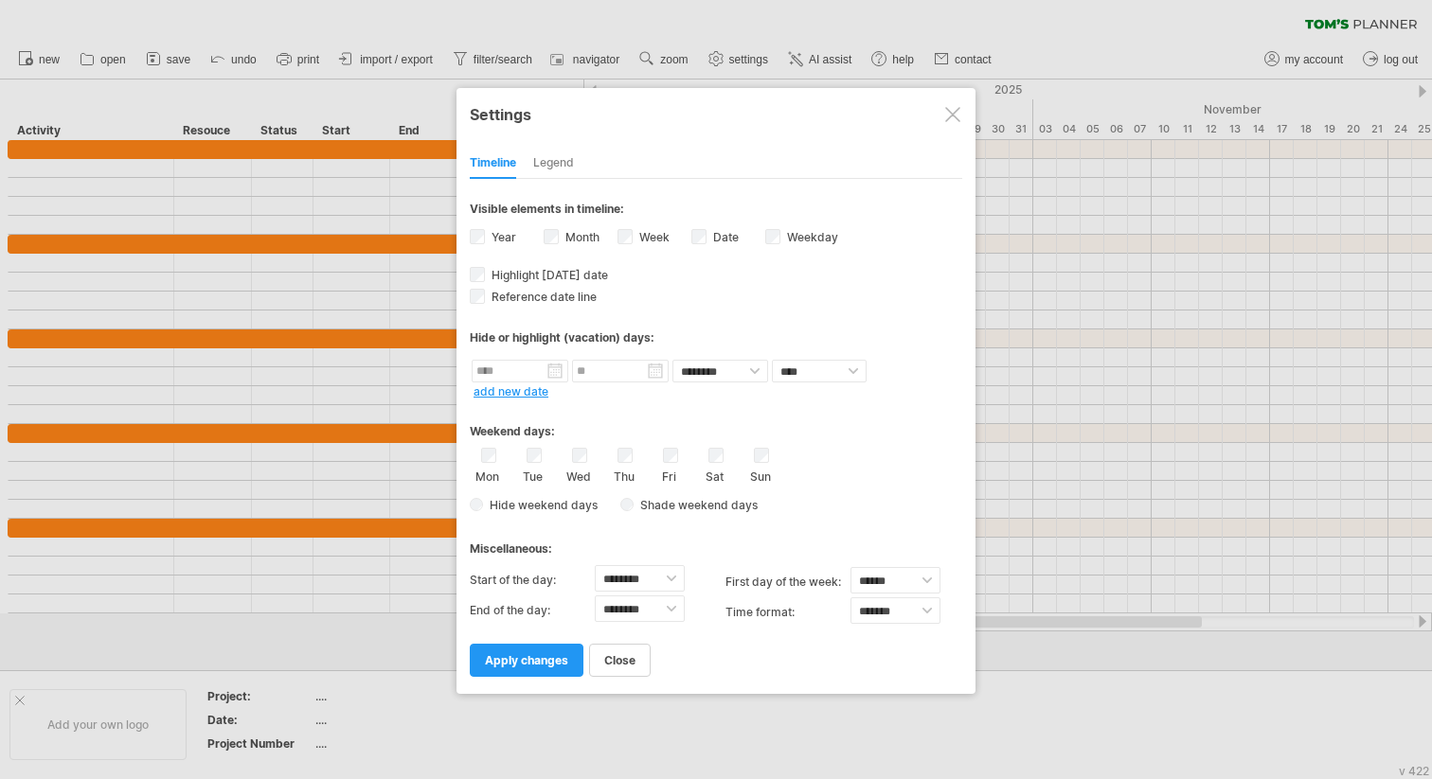
click at [565, 159] on div "Legend" at bounding box center [553, 164] width 41 height 30
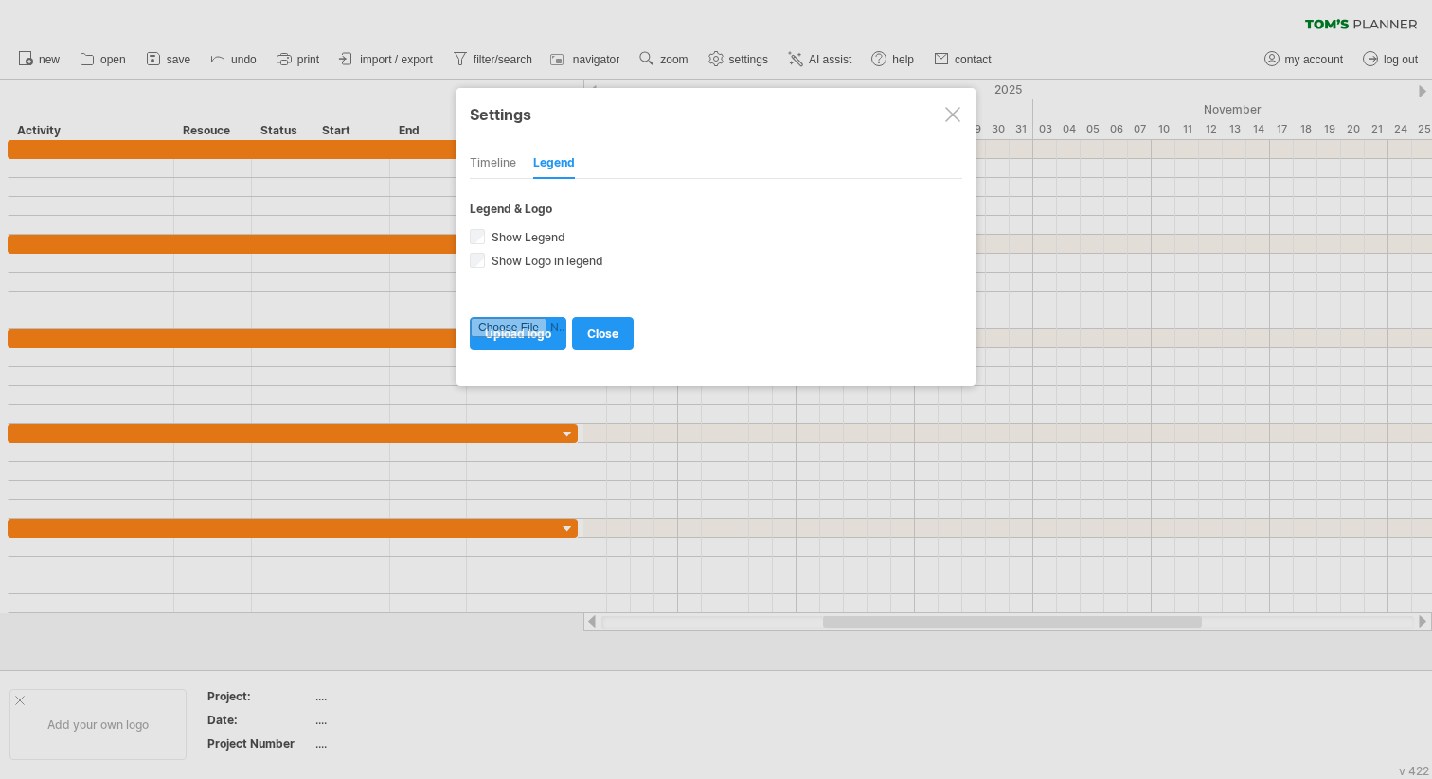
click at [958, 112] on div at bounding box center [952, 114] width 15 height 15
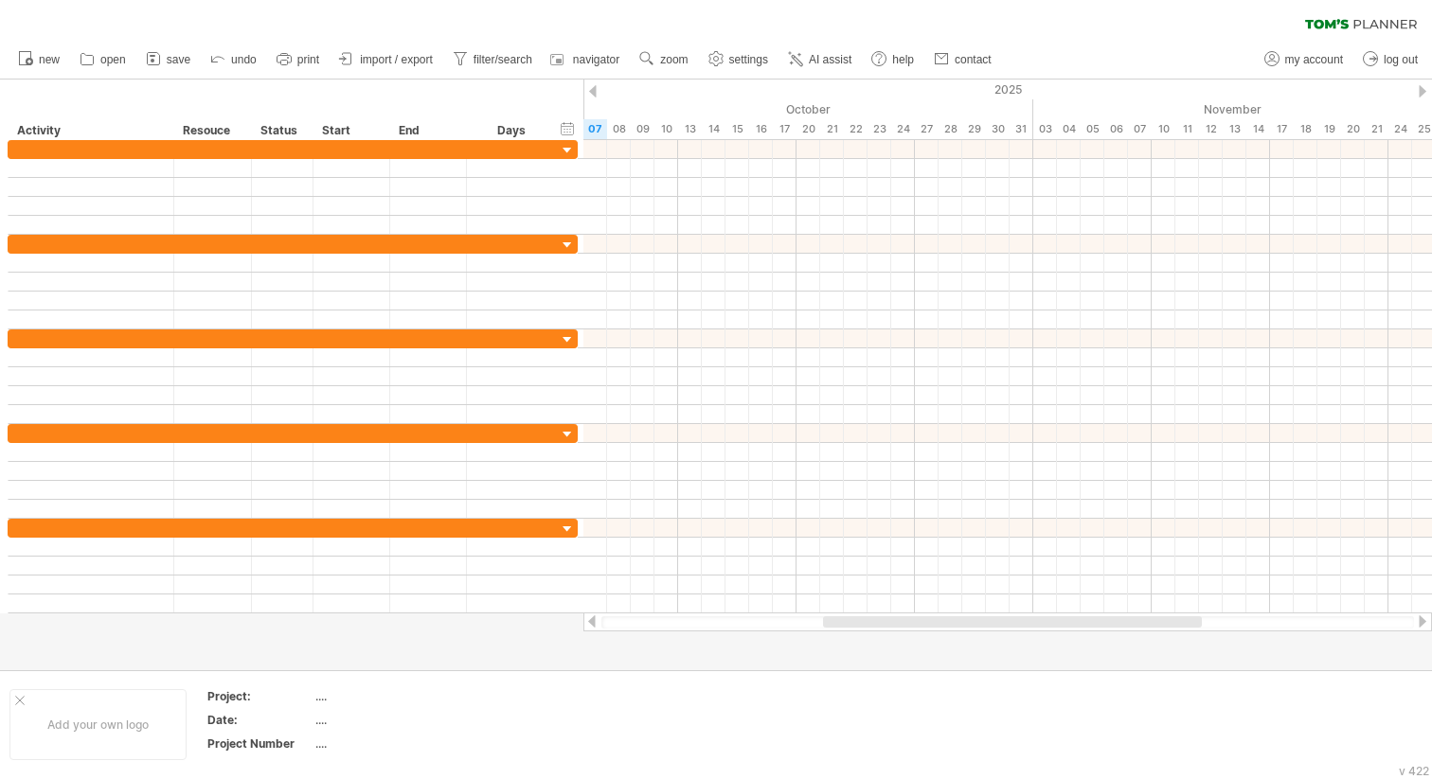
click at [816, 59] on span "AI assist" at bounding box center [830, 59] width 43 height 13
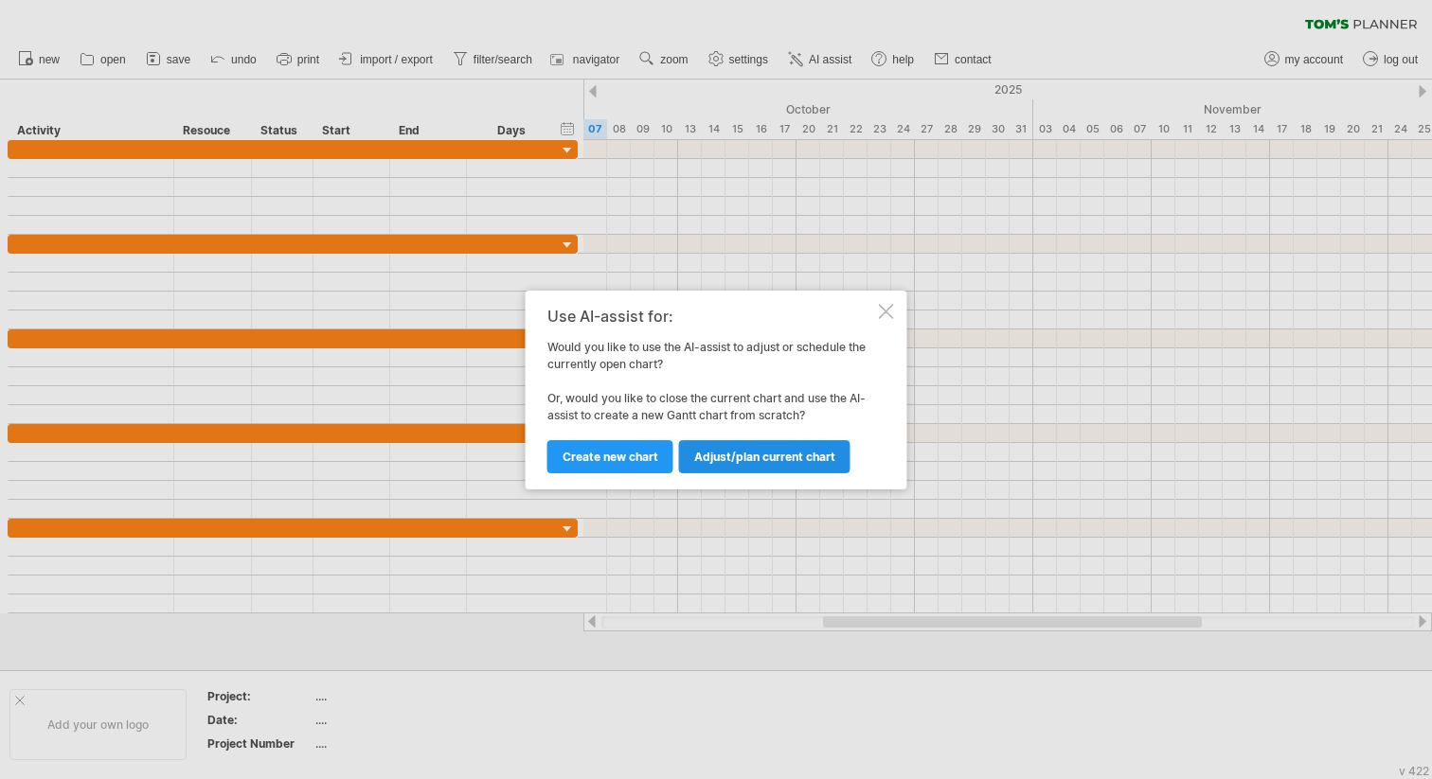
click at [719, 457] on span "Adjust/plan current chart" at bounding box center [764, 457] width 141 height 14
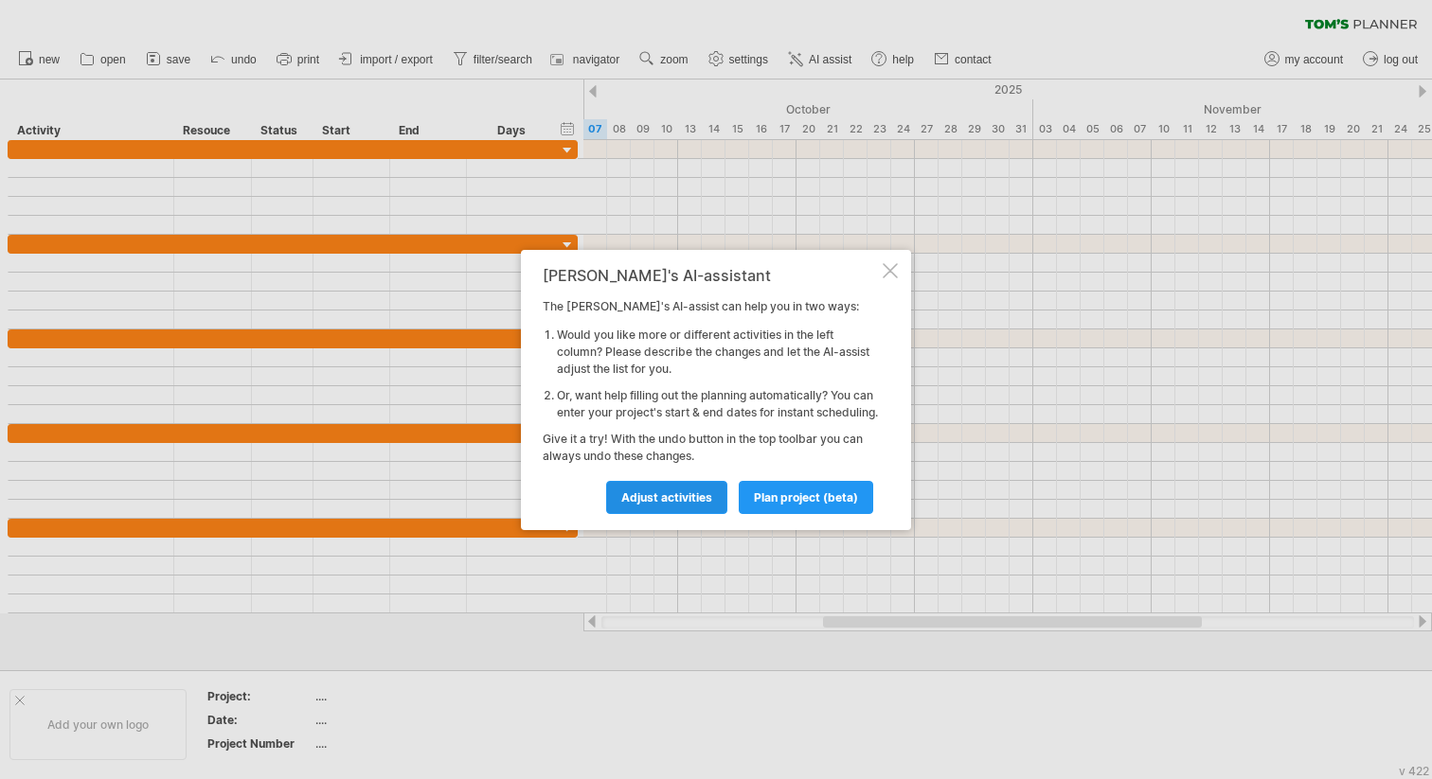
click at [666, 505] on span "Adjust activities" at bounding box center [666, 497] width 91 height 14
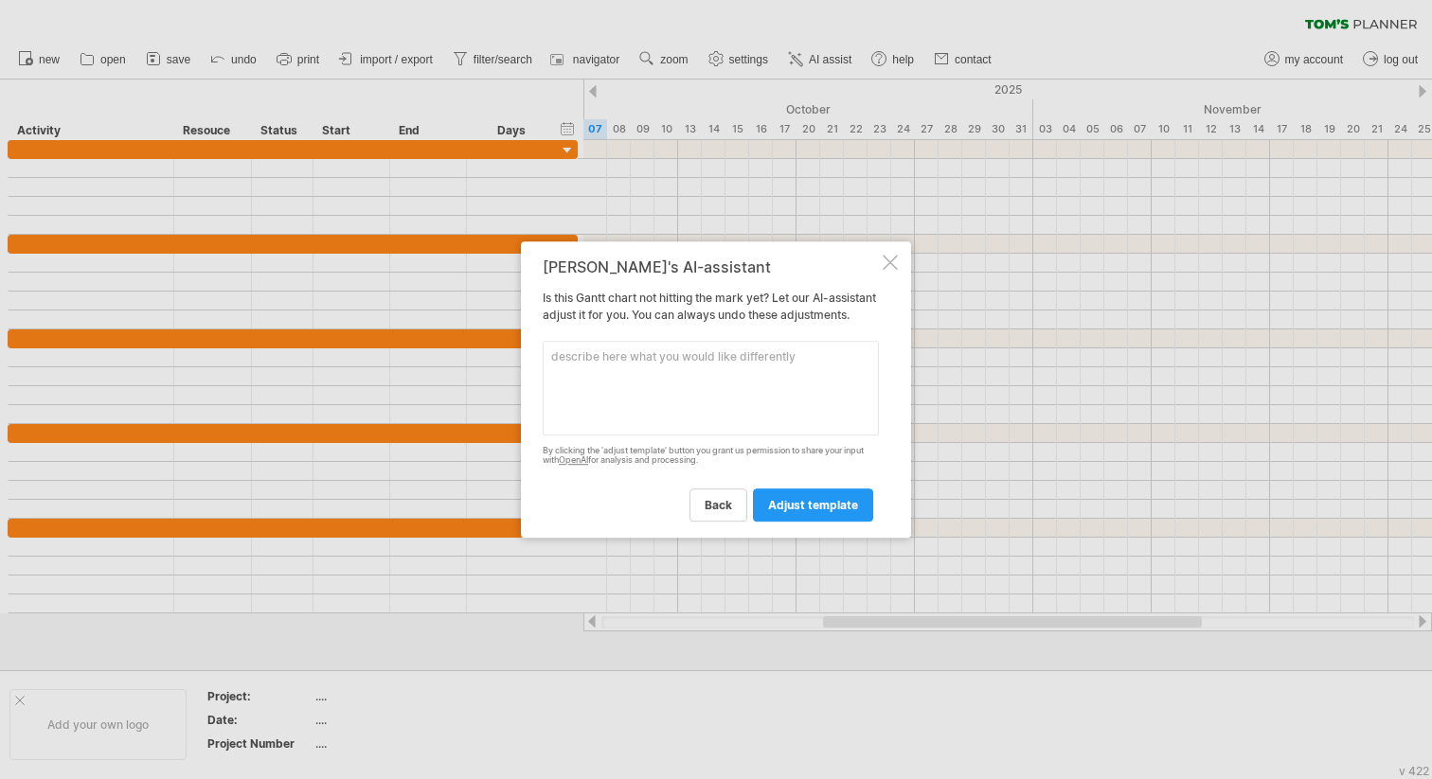
click at [685, 390] on textarea at bounding box center [711, 388] width 336 height 95
type textarea "how do i remove the resource and status column"
click at [843, 522] on link "adjust template" at bounding box center [813, 505] width 120 height 33
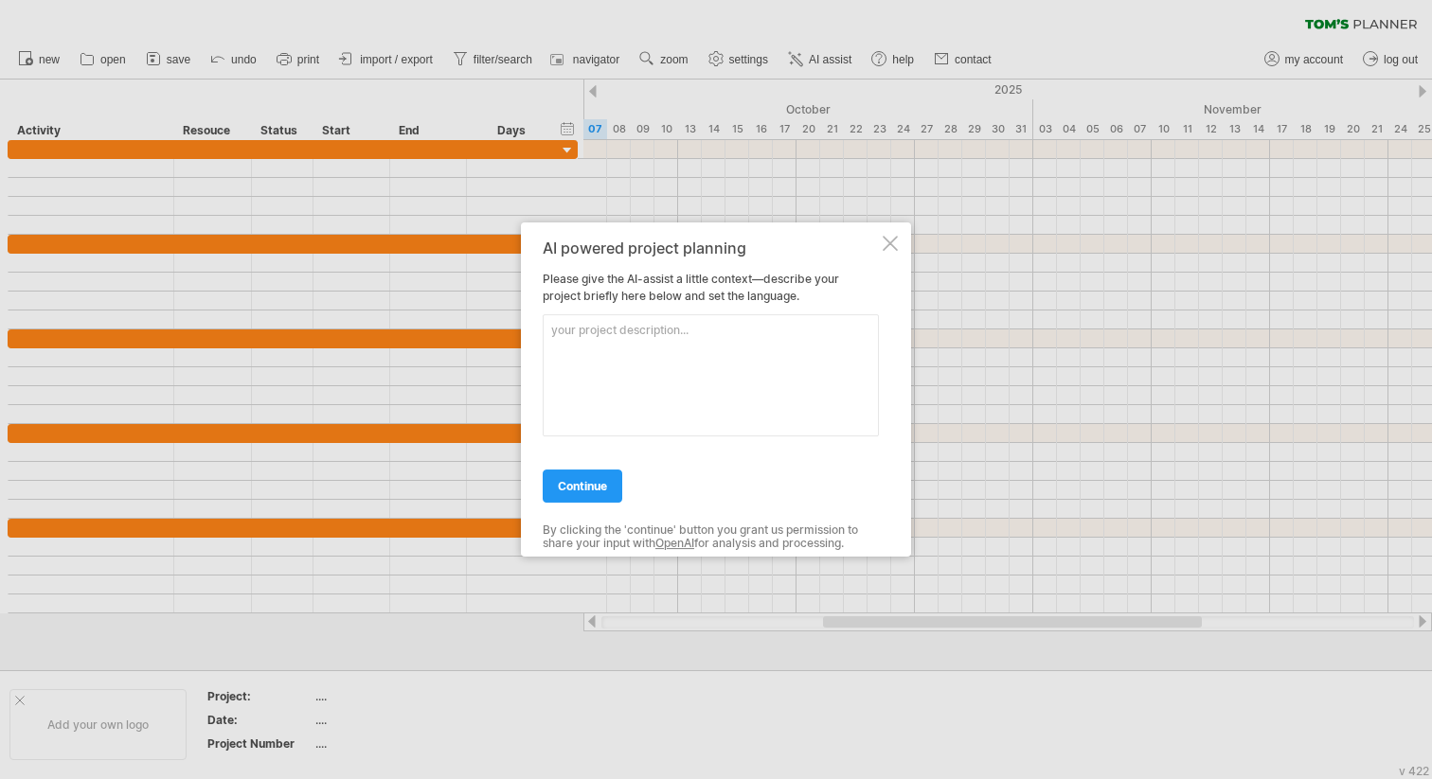
click at [890, 247] on div at bounding box center [889, 243] width 15 height 15
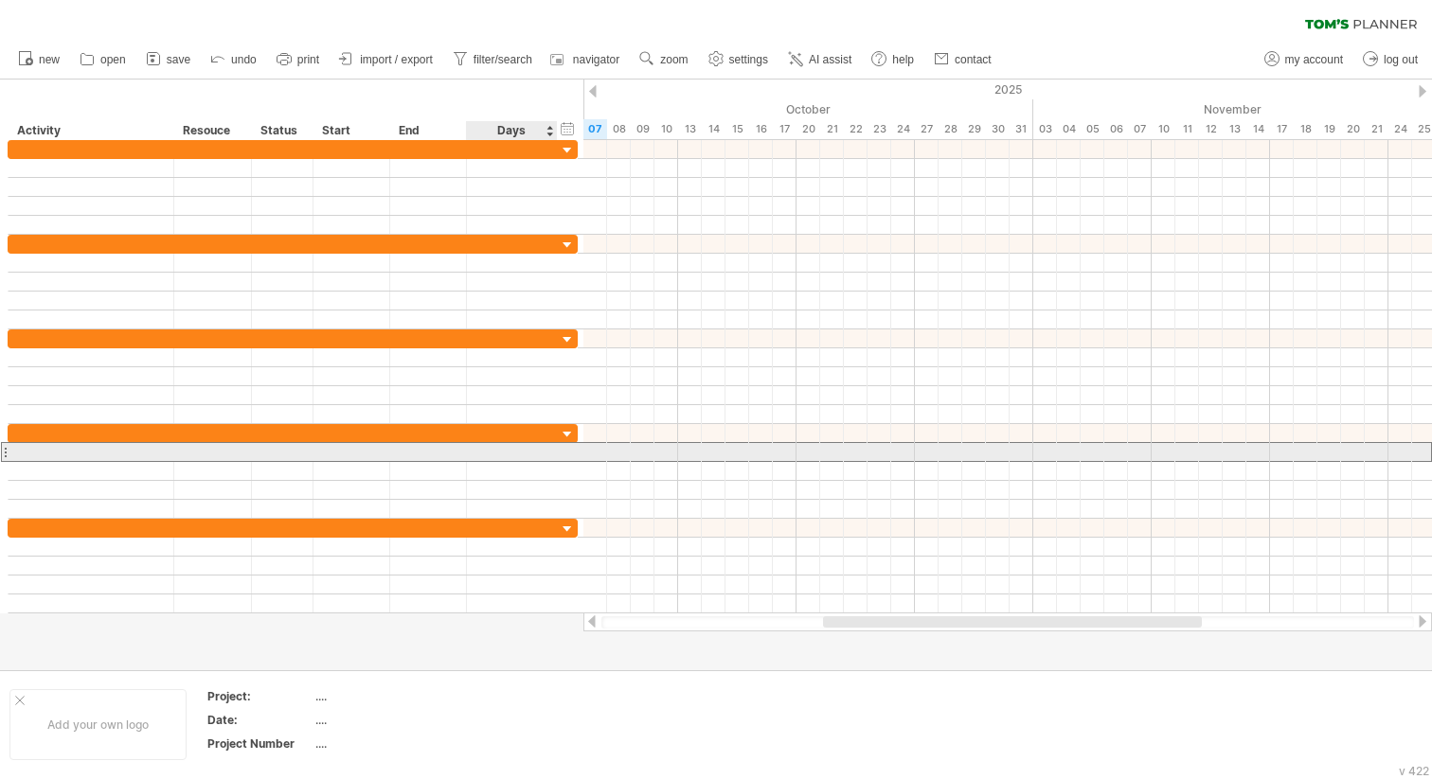
click at [489, 451] on div at bounding box center [511, 452] width 71 height 18
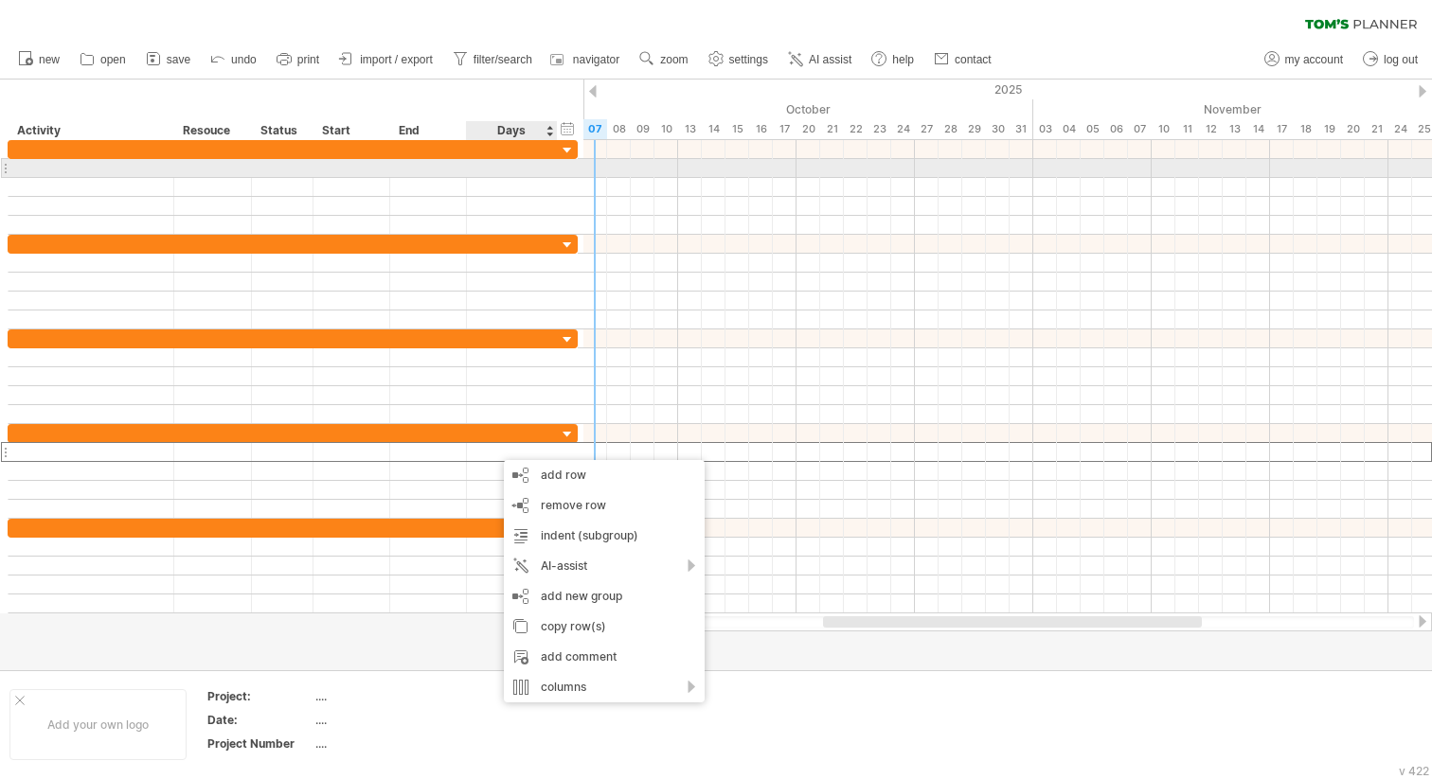
click at [485, 173] on div at bounding box center [511, 168] width 71 height 18
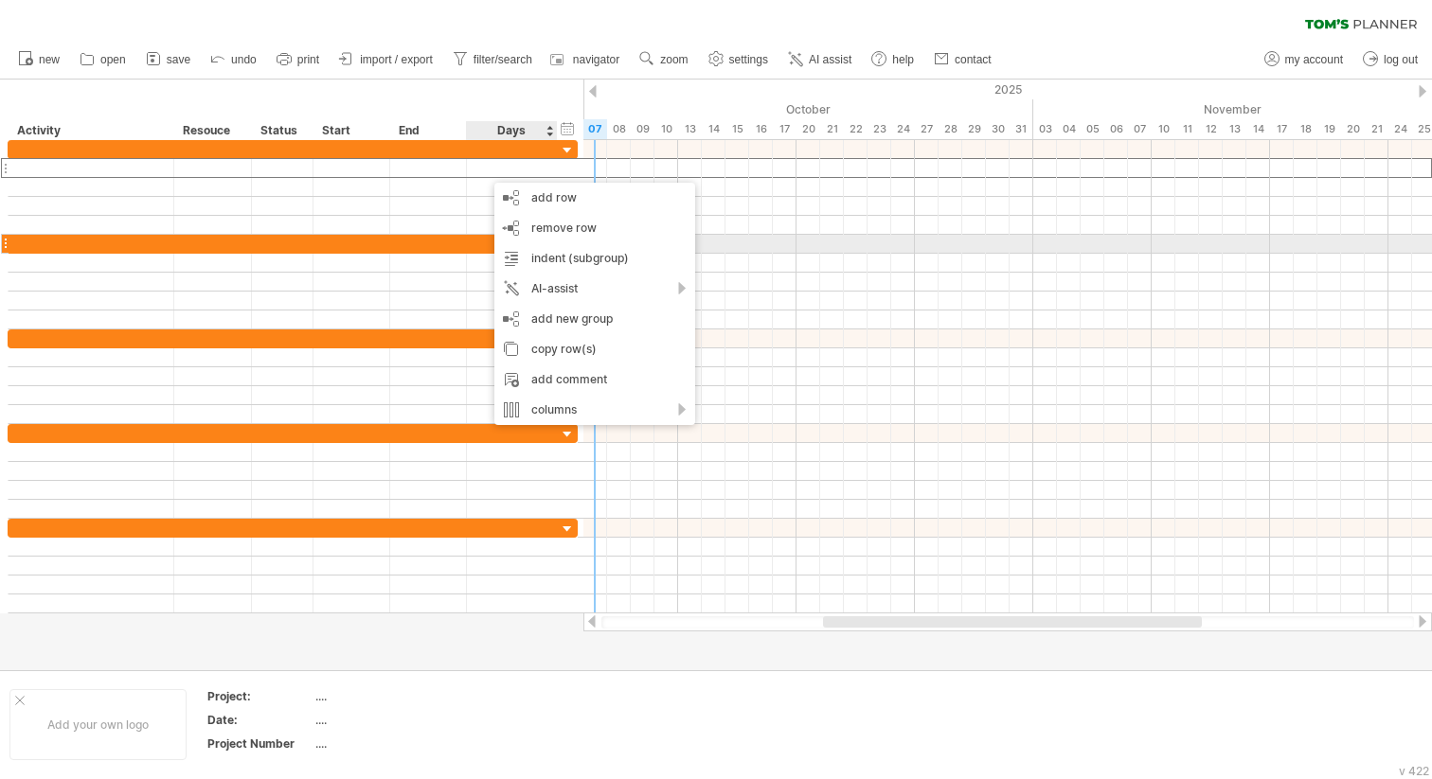
click at [436, 242] on div at bounding box center [428, 244] width 77 height 18
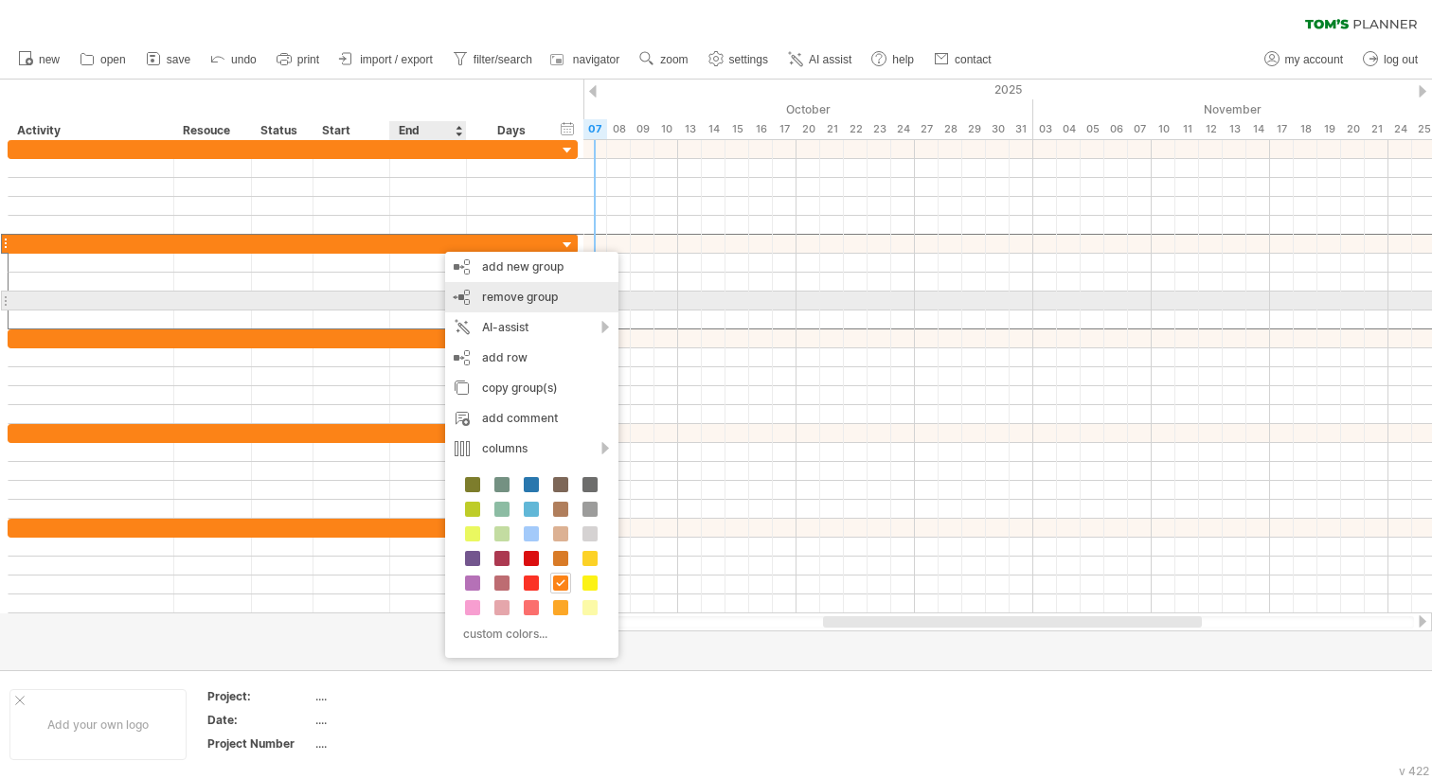
click at [523, 302] on span "remove group" at bounding box center [520, 297] width 76 height 14
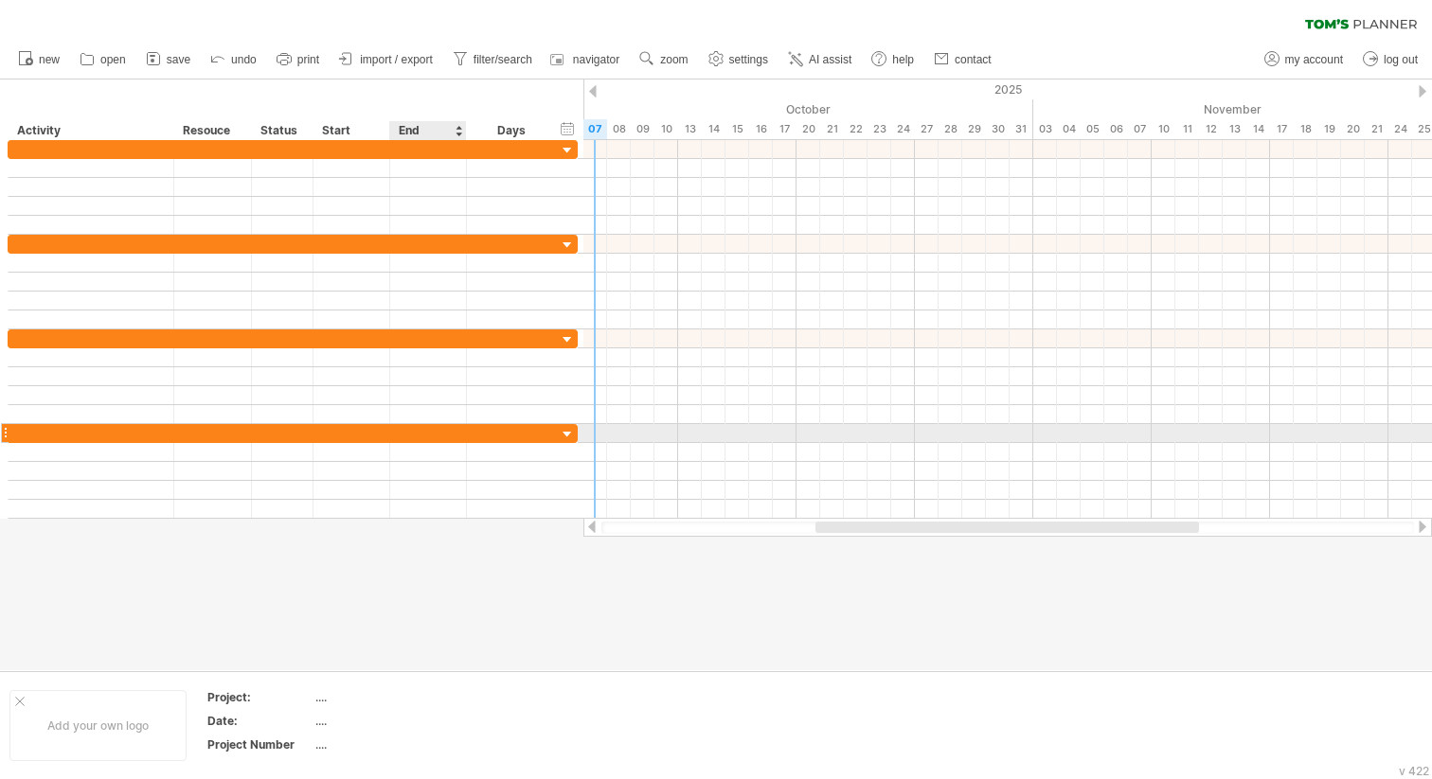
click at [432, 432] on div at bounding box center [428, 433] width 77 height 18
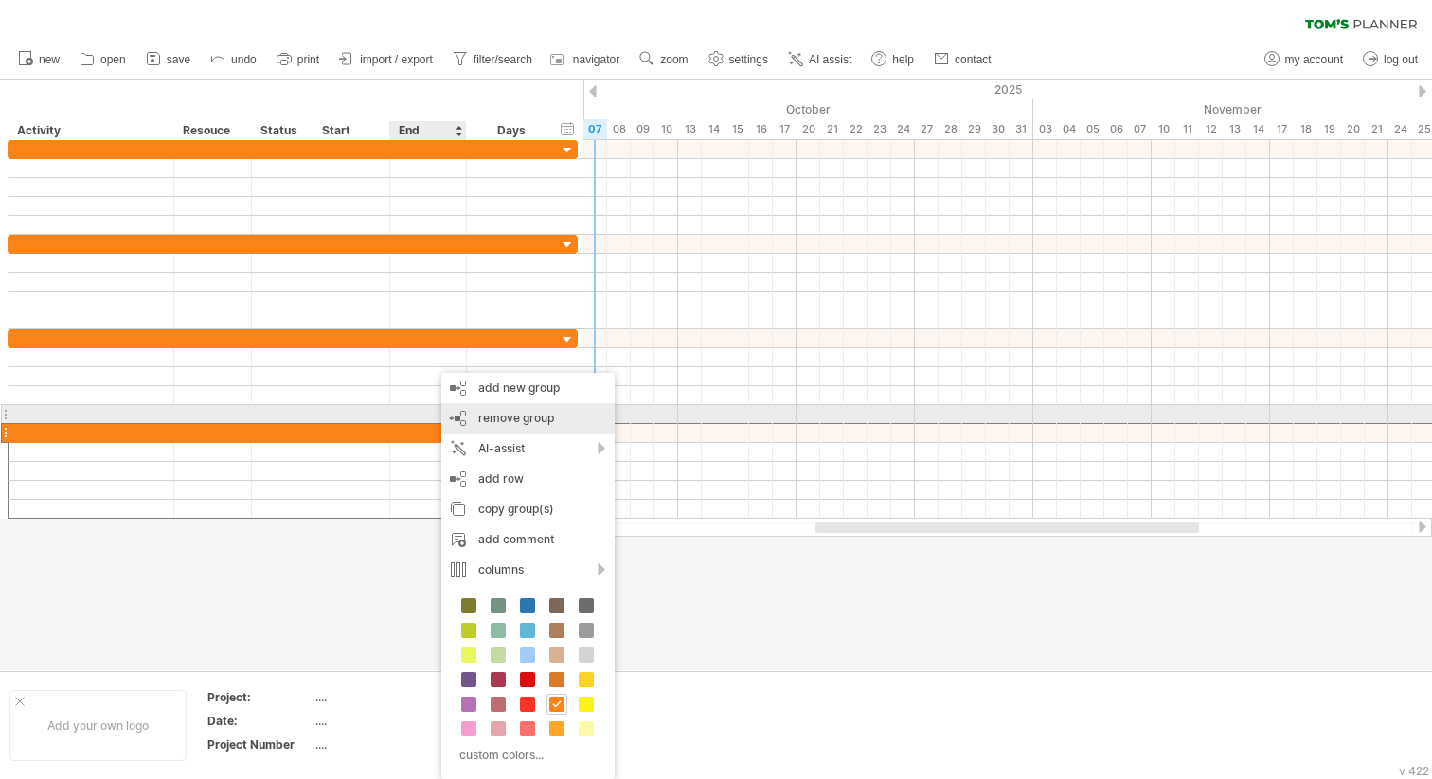
click at [519, 418] on span "remove group" at bounding box center [516, 418] width 76 height 14
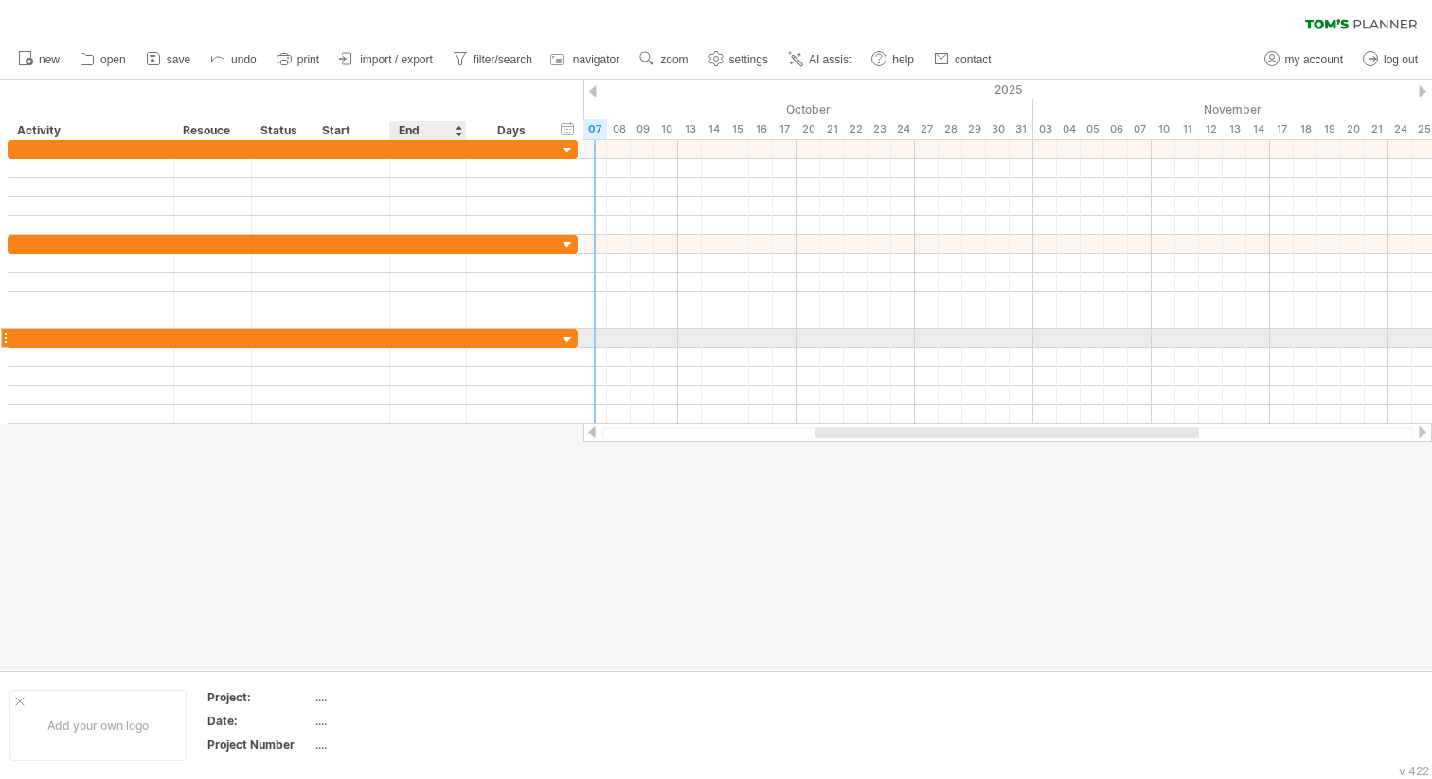
click at [463, 336] on div at bounding box center [428, 338] width 77 height 18
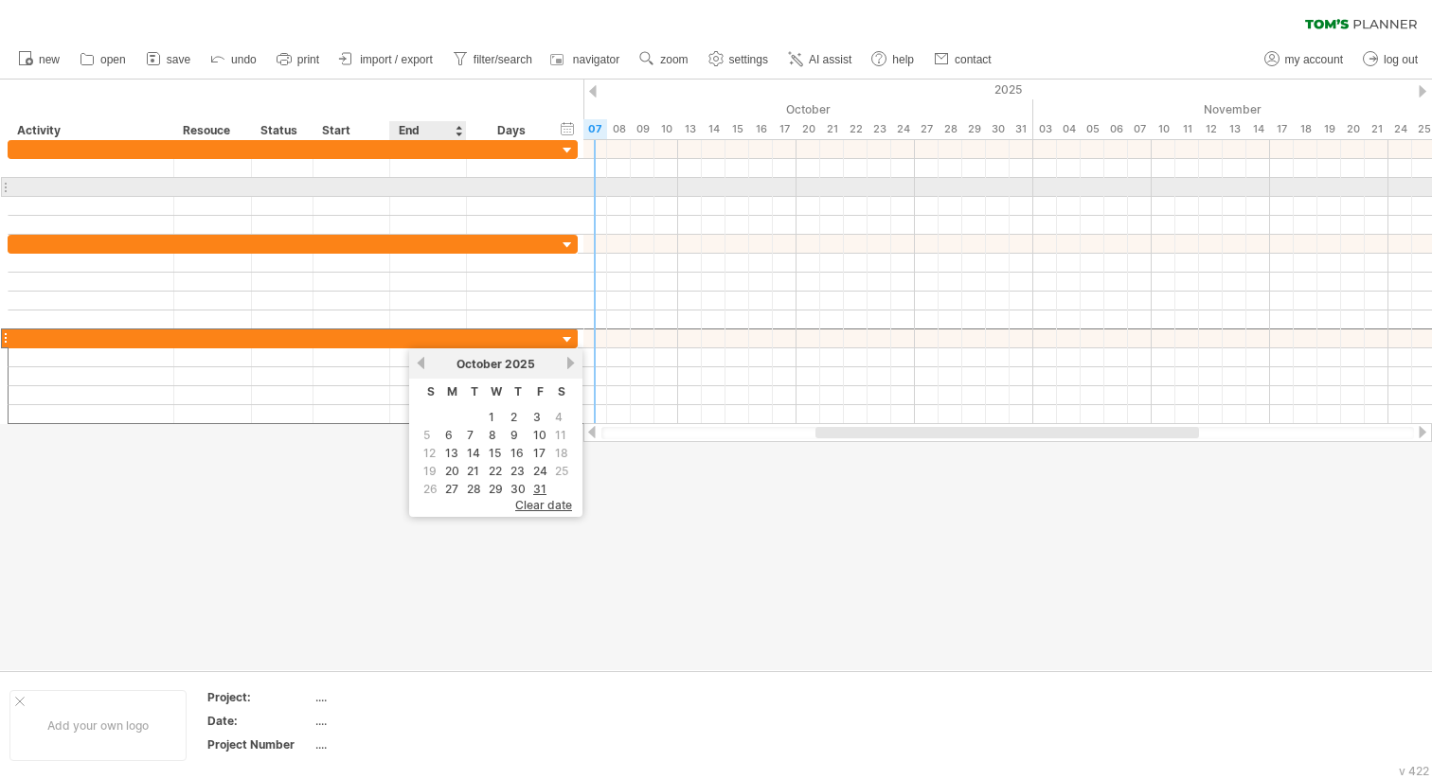
click at [434, 178] on div at bounding box center [428, 187] width 77 height 18
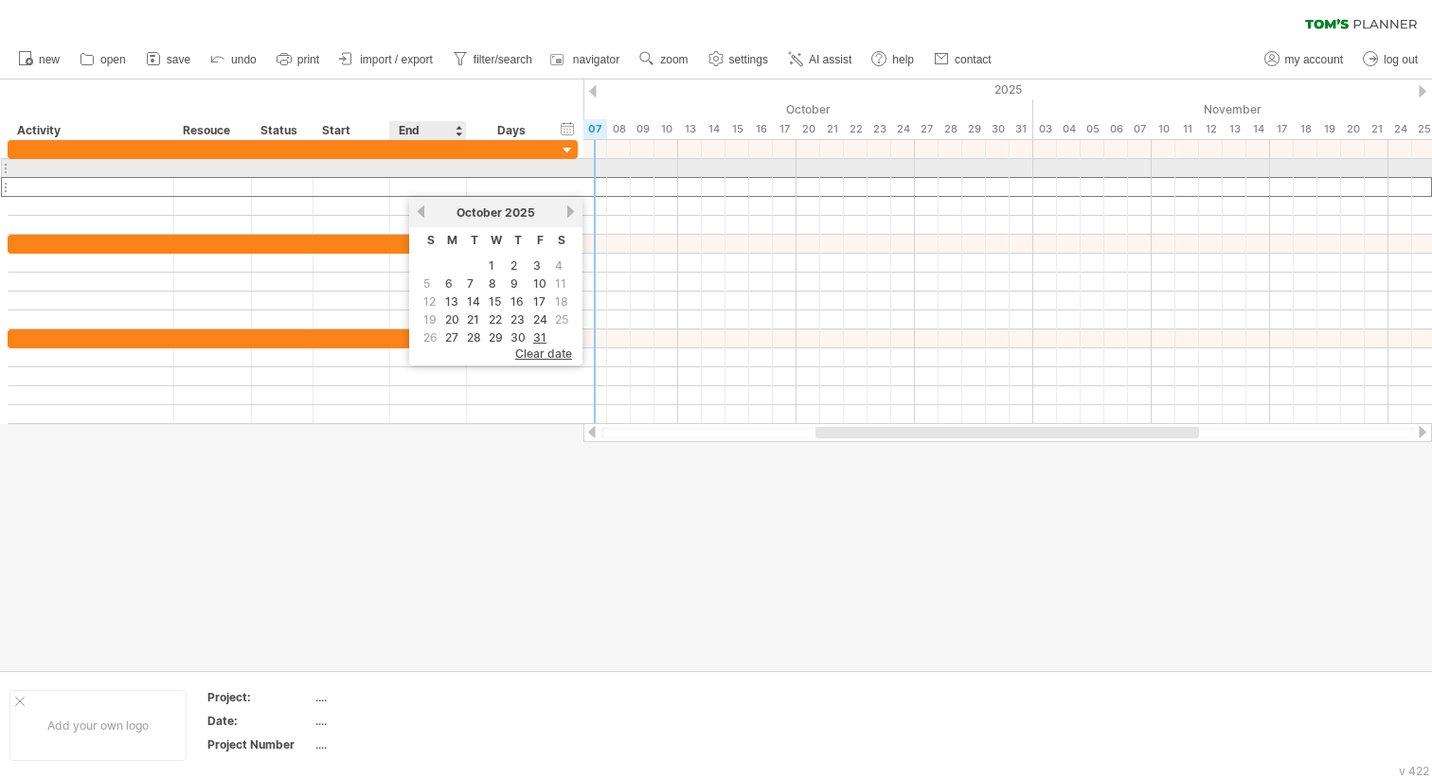
click at [418, 167] on div at bounding box center [428, 168] width 77 height 18
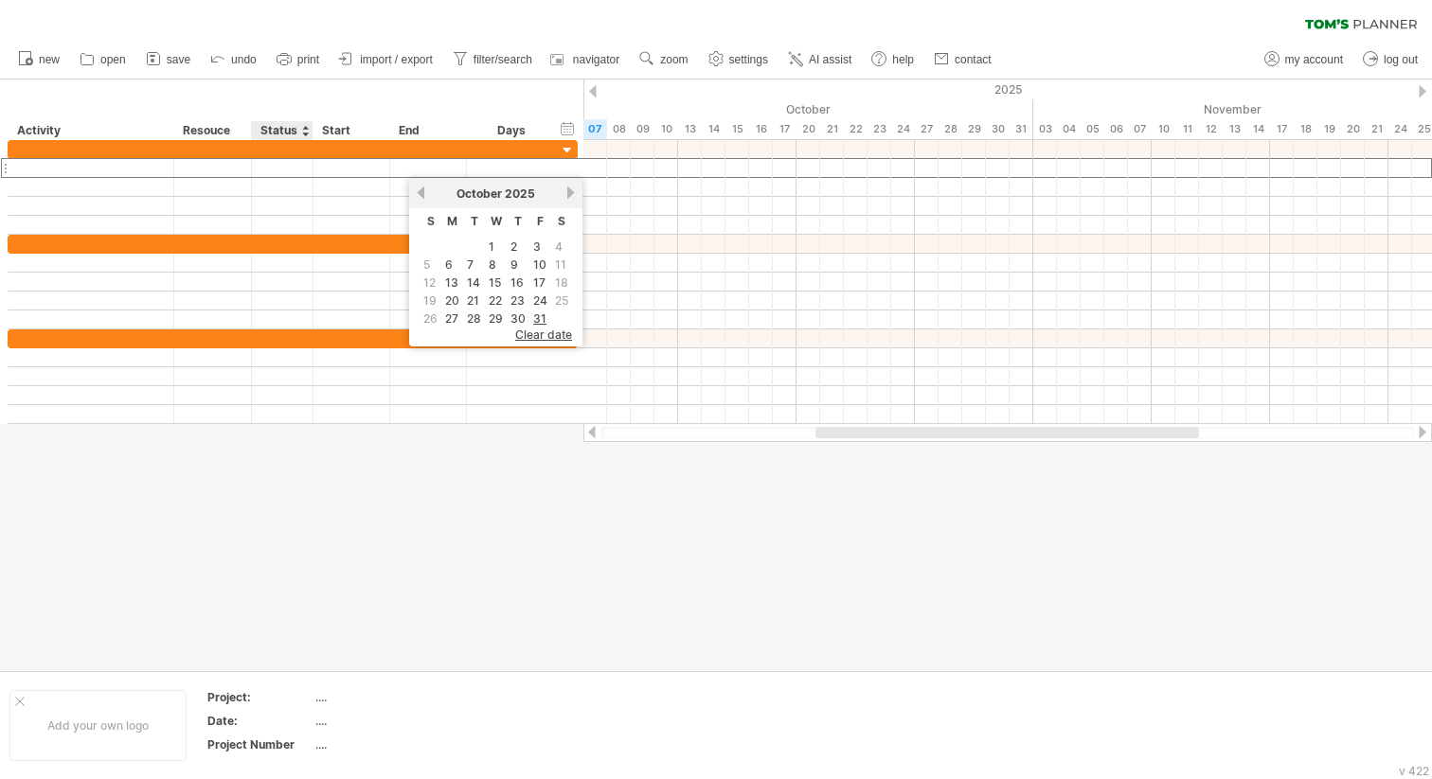
click at [291, 129] on div "Status" at bounding box center [281, 130] width 42 height 19
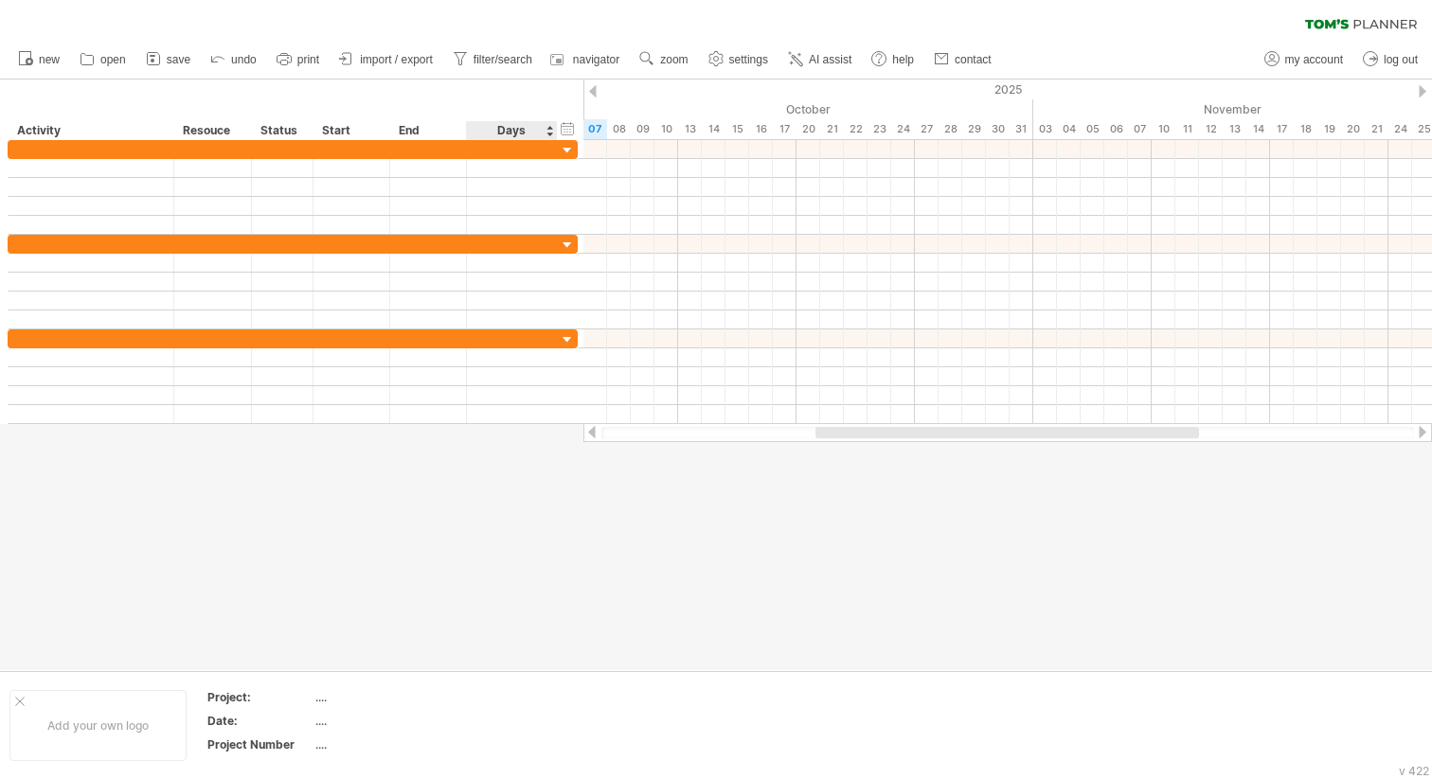
drag, startPoint x: 581, startPoint y: 103, endPoint x: 530, endPoint y: 103, distance: 51.1
click at [530, 103] on div "hide start/end/duration show start/end/duration ******** Activity ******* Resou…" at bounding box center [291, 110] width 583 height 61
click at [595, 91] on div at bounding box center [593, 91] width 8 height 12
click at [1415, 88] on div "2025" at bounding box center [831, 90] width 2911 height 20
click at [1423, 89] on div at bounding box center [1422, 91] width 8 height 12
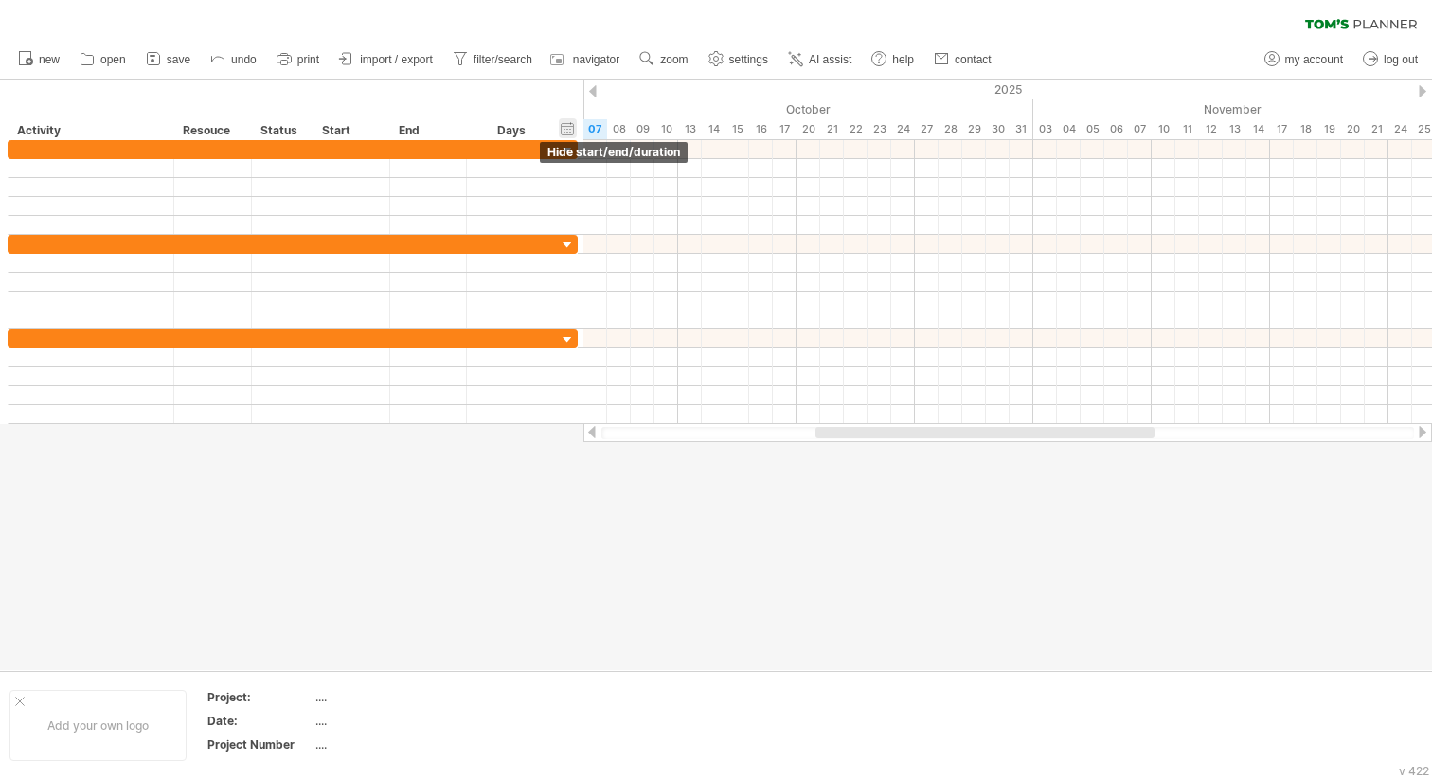
click at [571, 129] on div "hide start/end/duration show start/end/duration" at bounding box center [568, 128] width 18 height 20
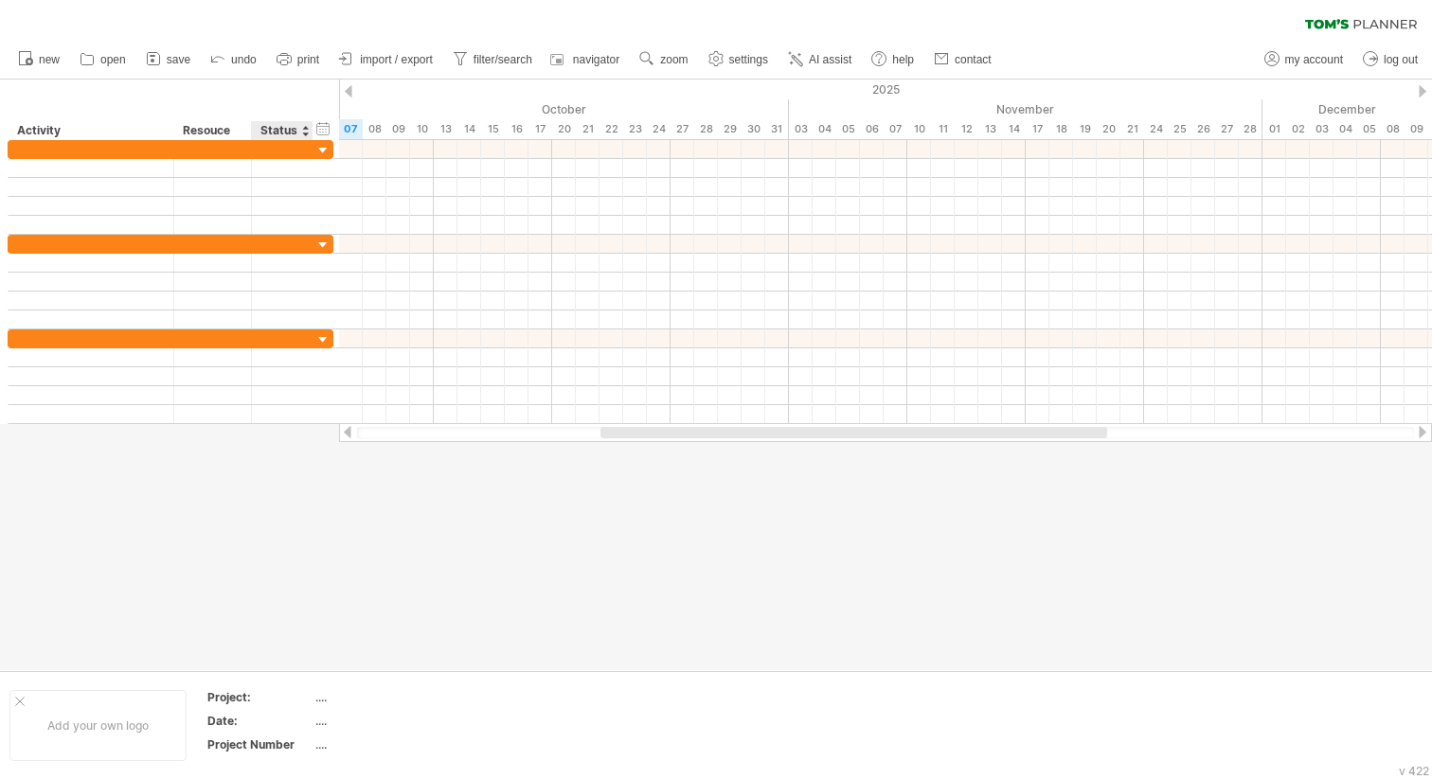
click at [288, 132] on div "Status" at bounding box center [281, 130] width 42 height 19
click at [307, 136] on div at bounding box center [305, 130] width 8 height 19
click at [288, 97] on div "hide start/end/duration show start/end/duration ******** Activity ******* Resou…" at bounding box center [169, 110] width 339 height 61
click at [328, 103] on div "hide start/end/duration show start/end/duration ******** Activity ******* Resou…" at bounding box center [169, 110] width 339 height 61
click at [222, 128] on div "Resouce" at bounding box center [212, 130] width 58 height 19
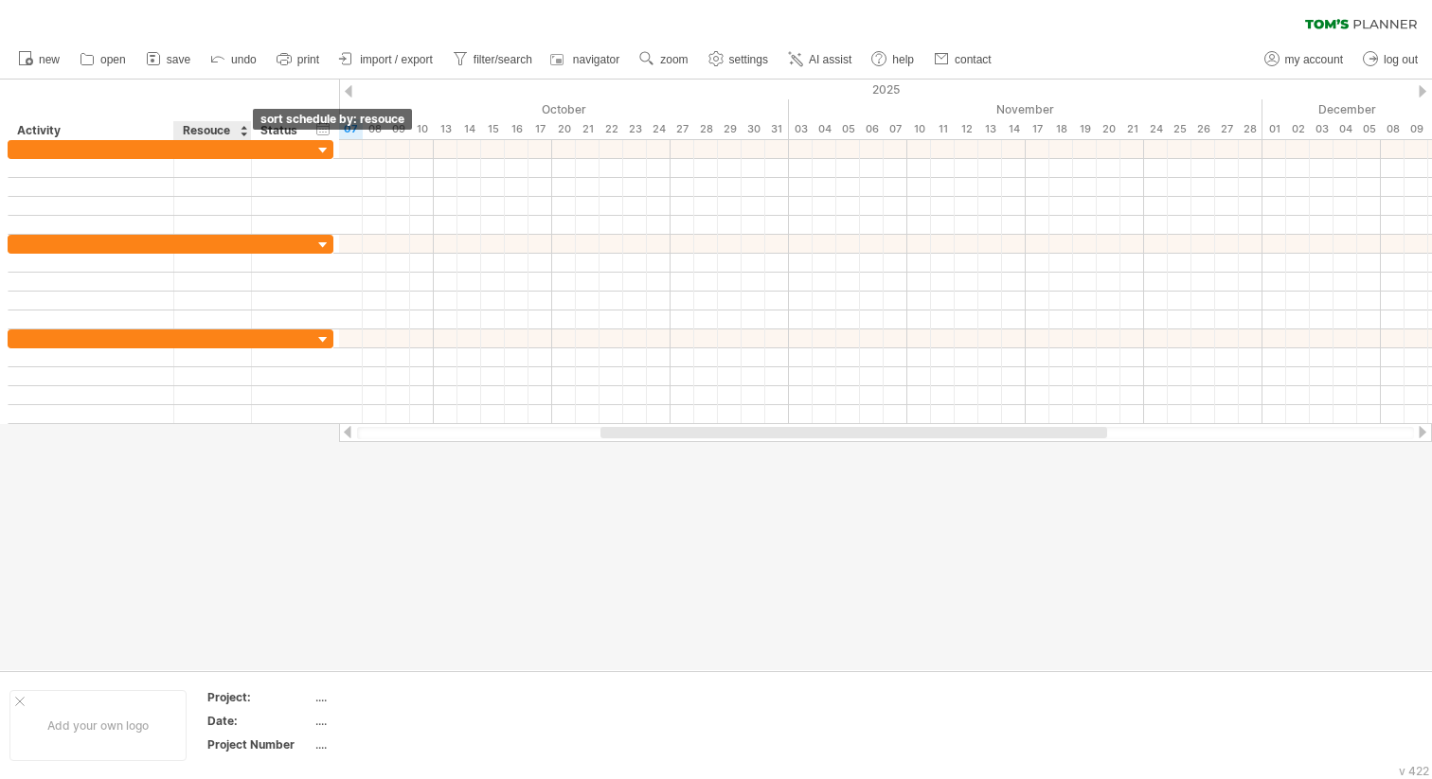
click at [244, 137] on div at bounding box center [244, 130] width 8 height 19
click at [226, 107] on div "hide start/end/duration show start/end/duration ******** Activity ******* Resou…" at bounding box center [169, 110] width 339 height 61
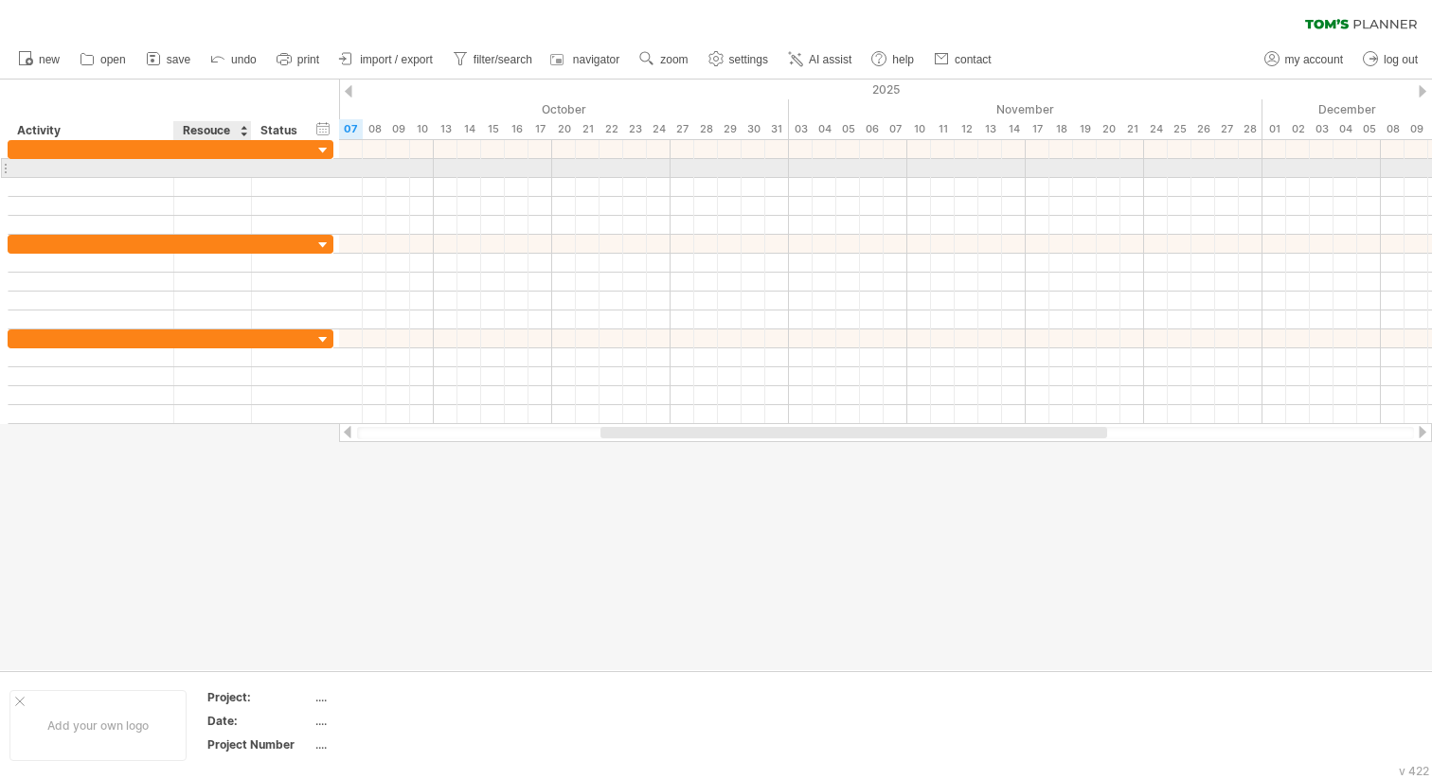
click at [221, 164] on div at bounding box center [213, 168] width 58 height 18
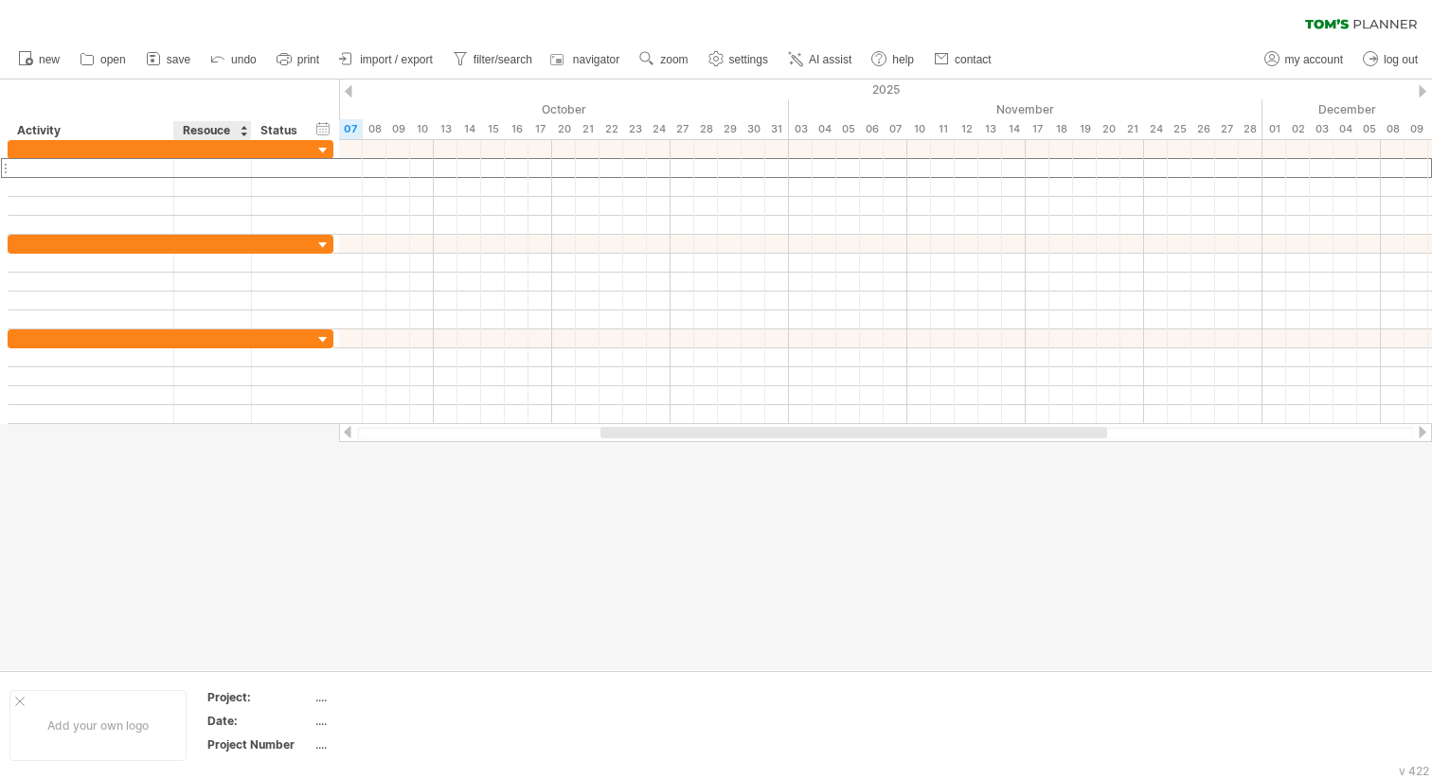
click at [222, 138] on div "Resouce" at bounding box center [212, 130] width 58 height 19
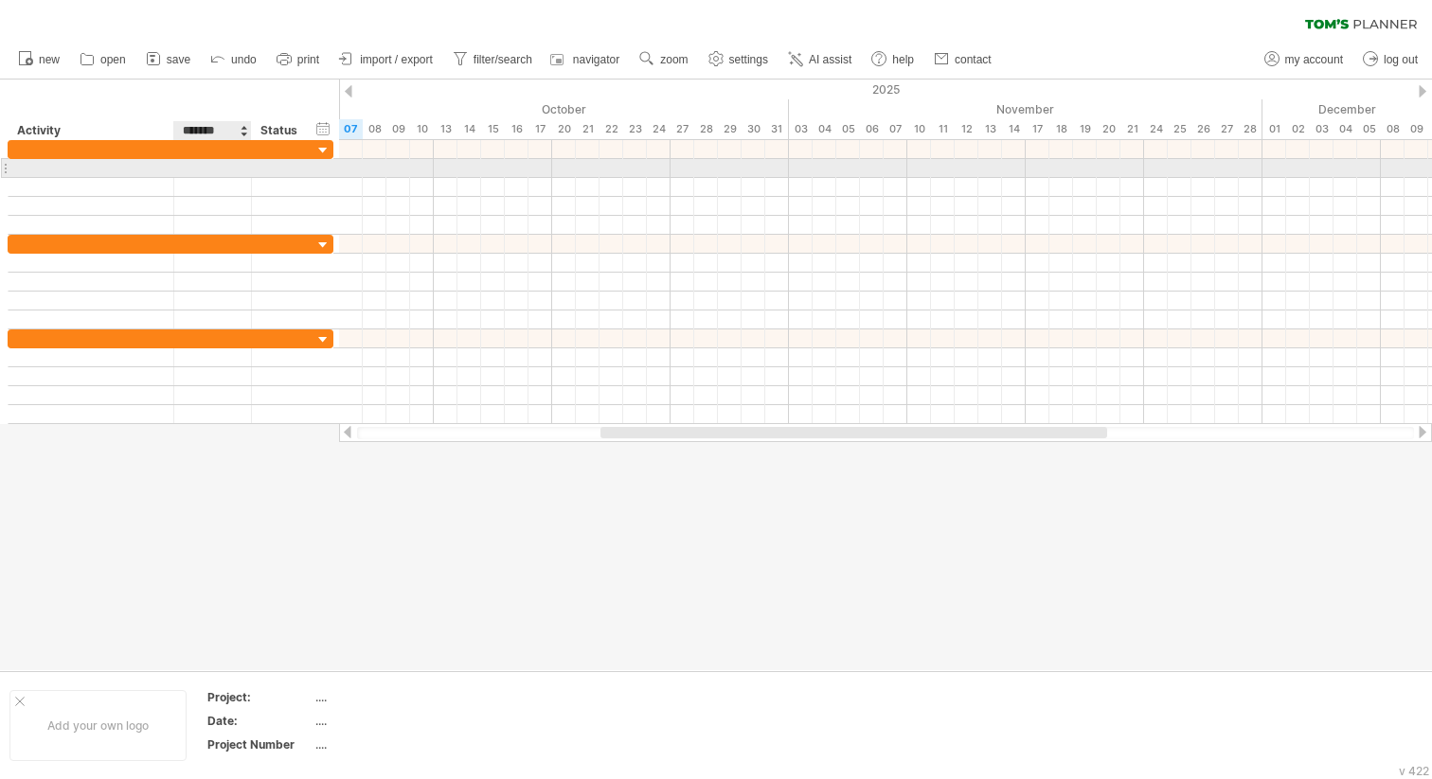
click at [222, 163] on div at bounding box center [213, 168] width 58 height 18
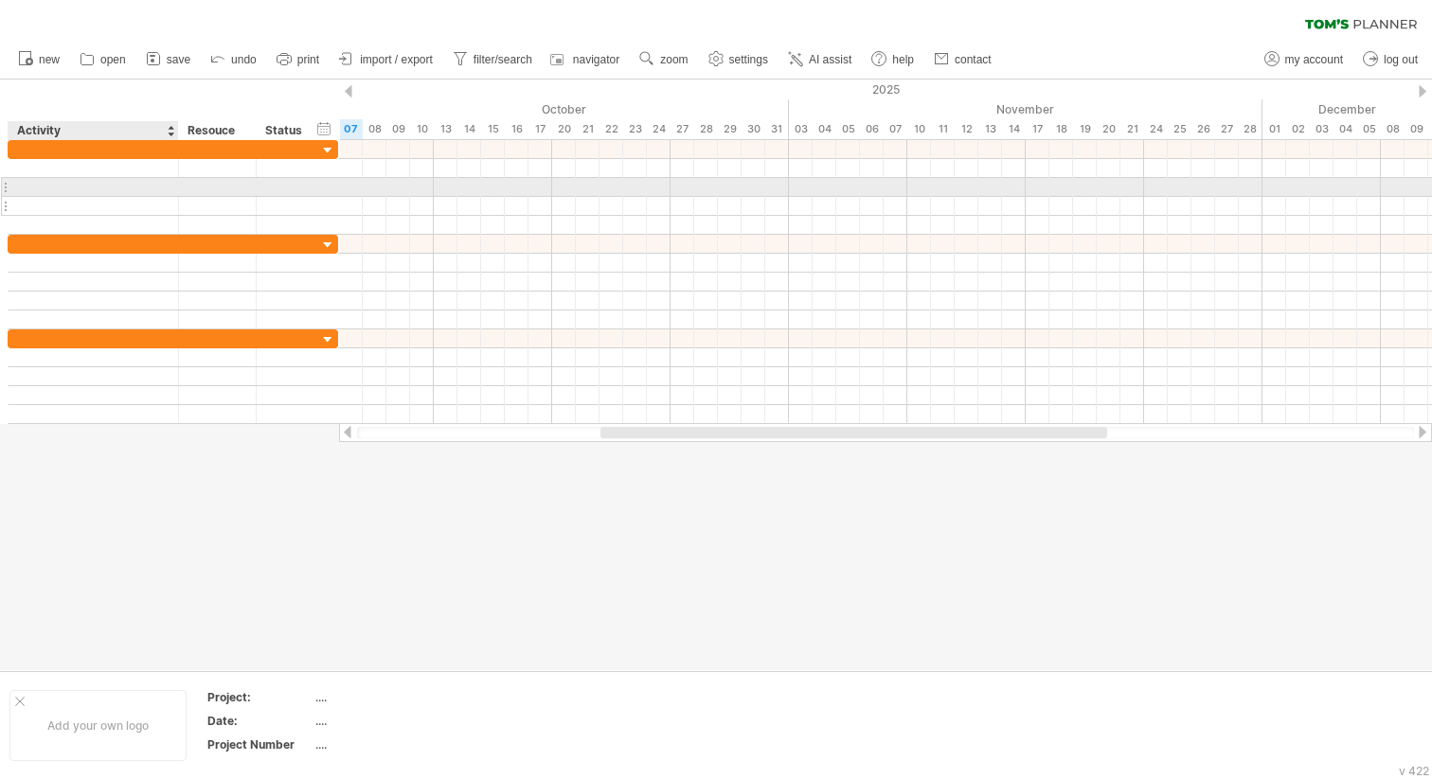
drag, startPoint x: 172, startPoint y: 187, endPoint x: 175, endPoint y: 197, distance: 10.8
click at [176, 197] on div at bounding box center [173, 187] width 330 height 95
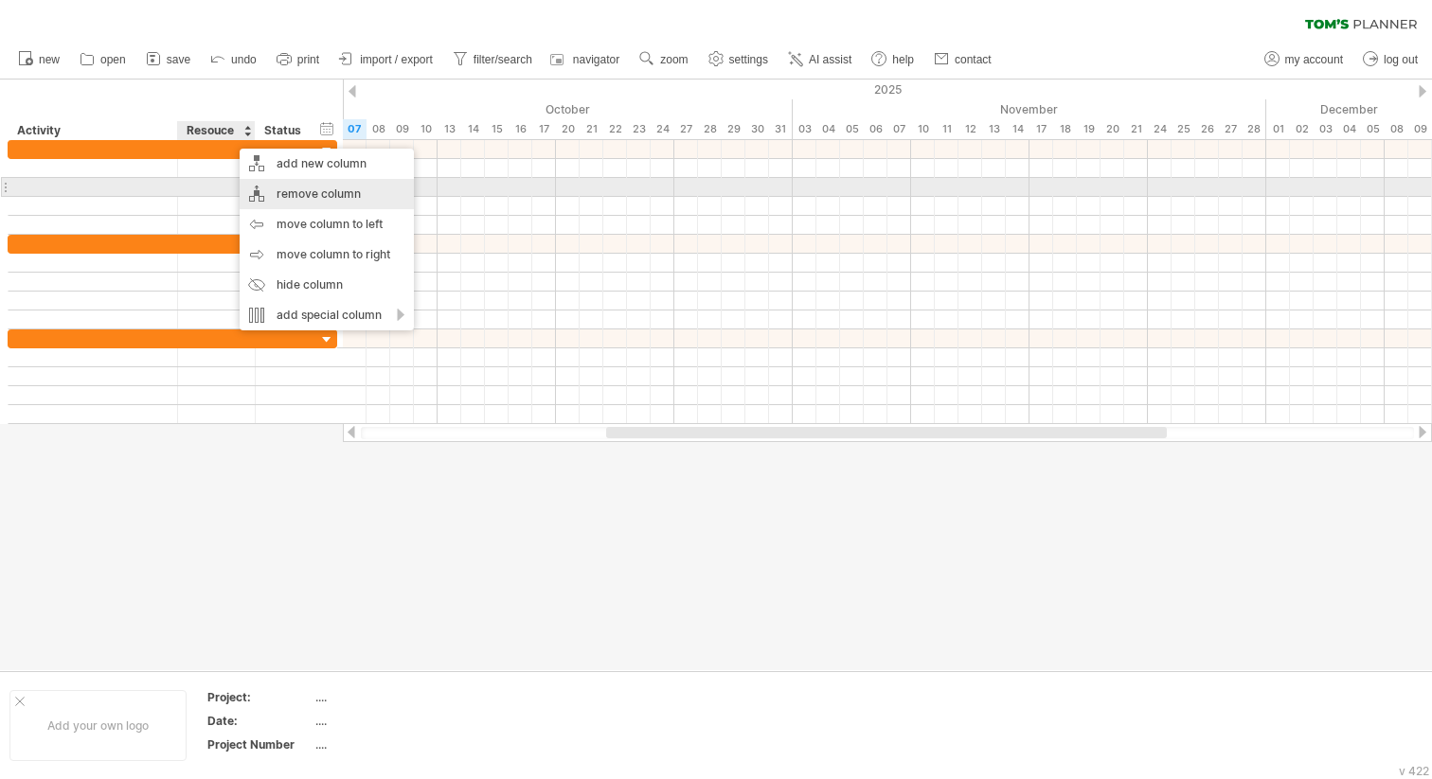
click at [298, 193] on div "remove column" at bounding box center [327, 194] width 174 height 30
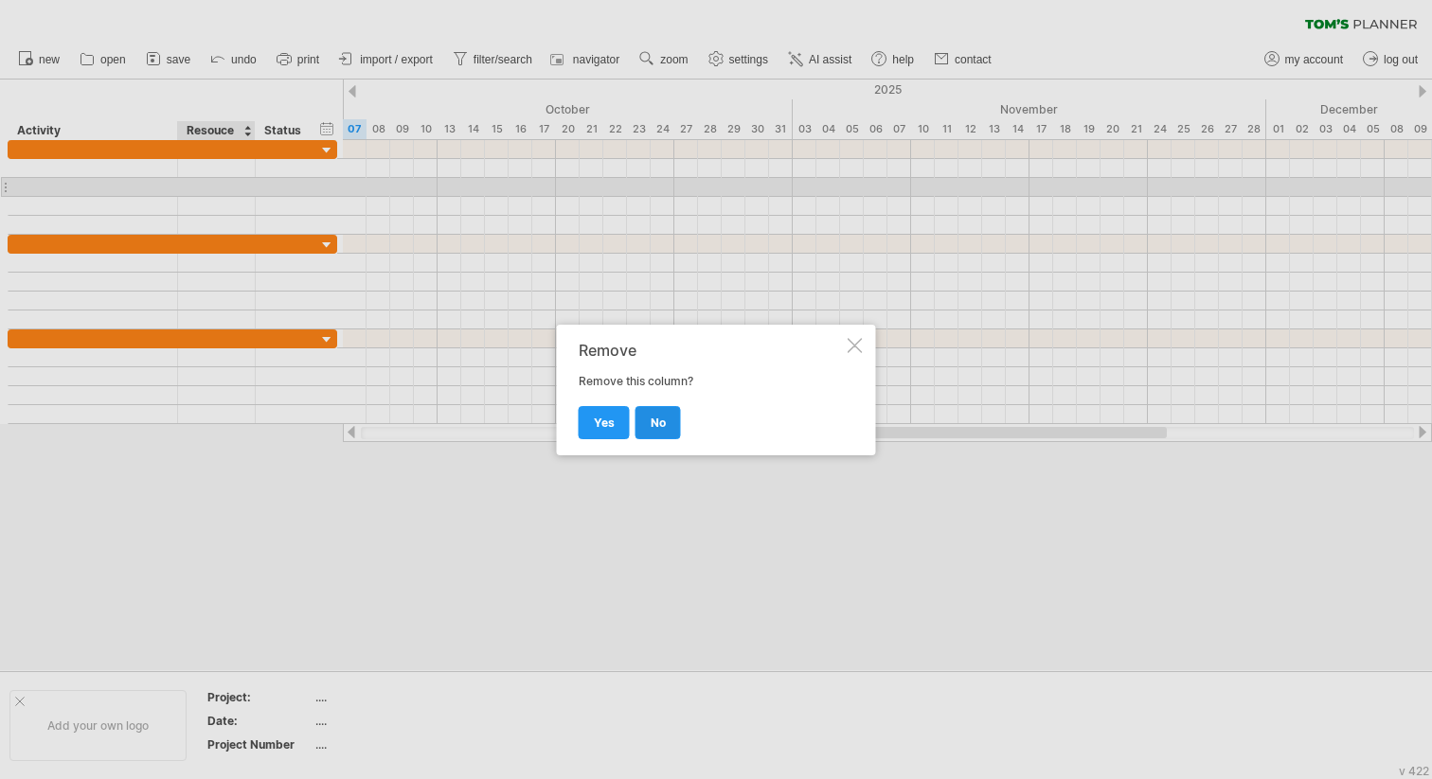
click at [658, 424] on span "no" at bounding box center [657, 423] width 15 height 14
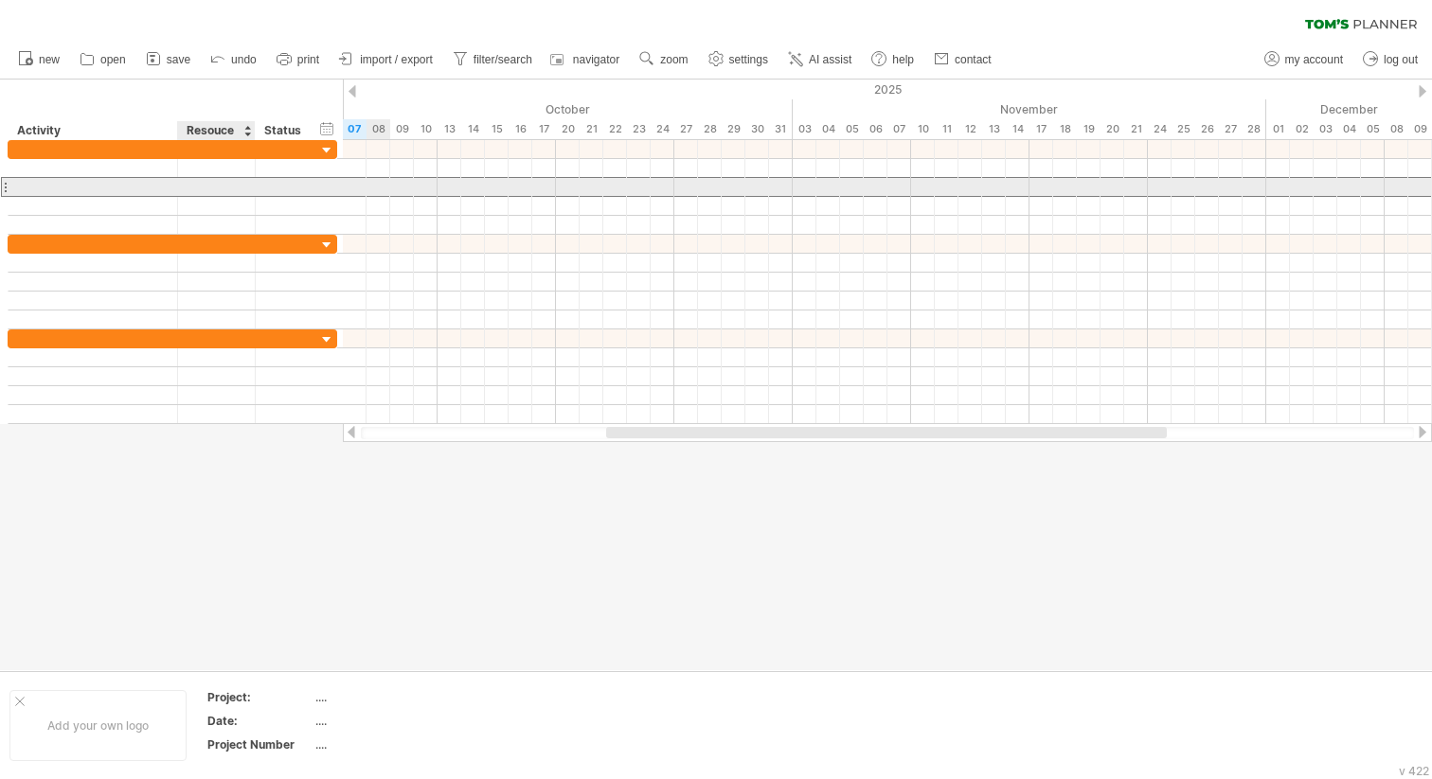
click at [190, 183] on div at bounding box center [216, 187] width 58 height 18
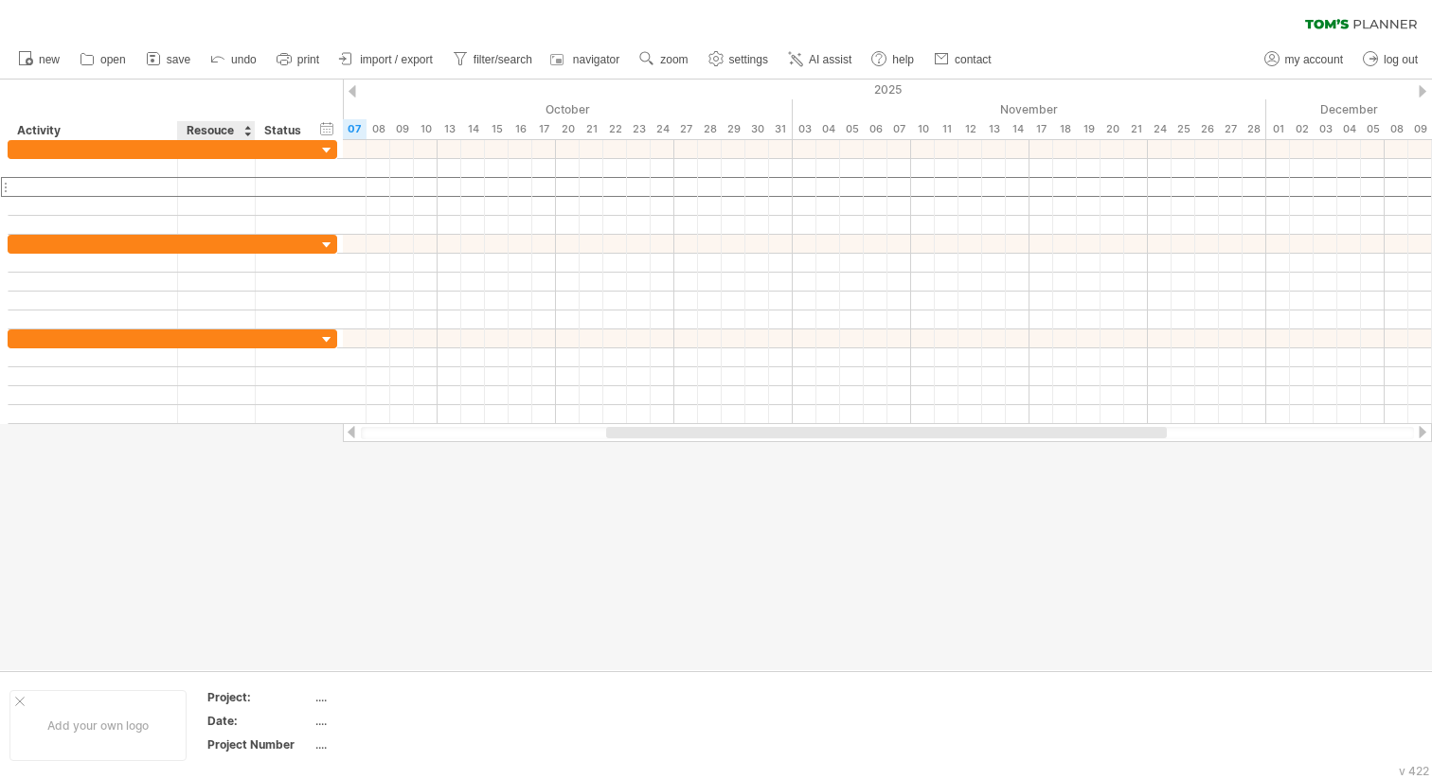
click at [226, 123] on div "Resouce" at bounding box center [216, 130] width 58 height 19
click at [226, 123] on div "******* Resouce" at bounding box center [216, 130] width 78 height 19
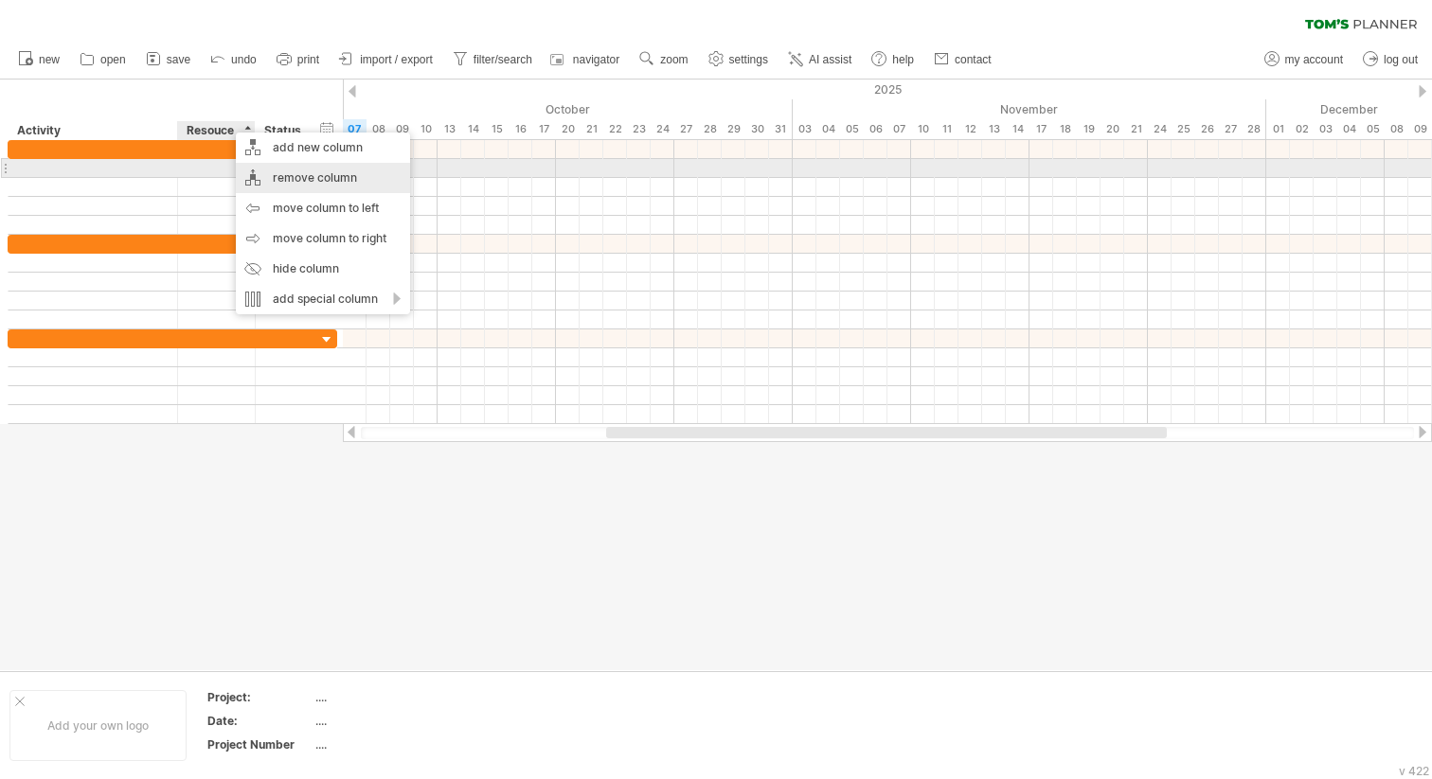
click at [300, 172] on div "remove column" at bounding box center [323, 178] width 174 height 30
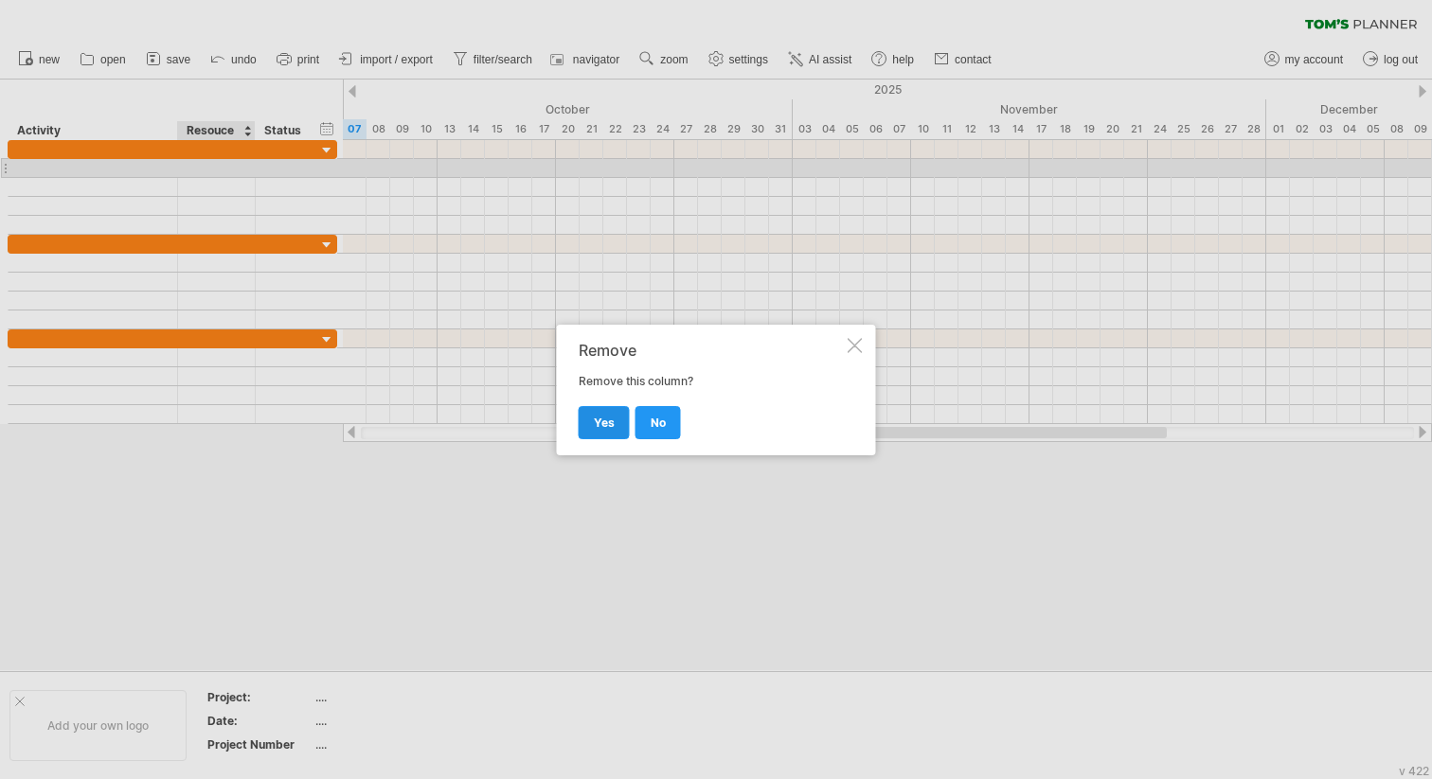
click at [609, 416] on span "yes" at bounding box center [604, 423] width 21 height 14
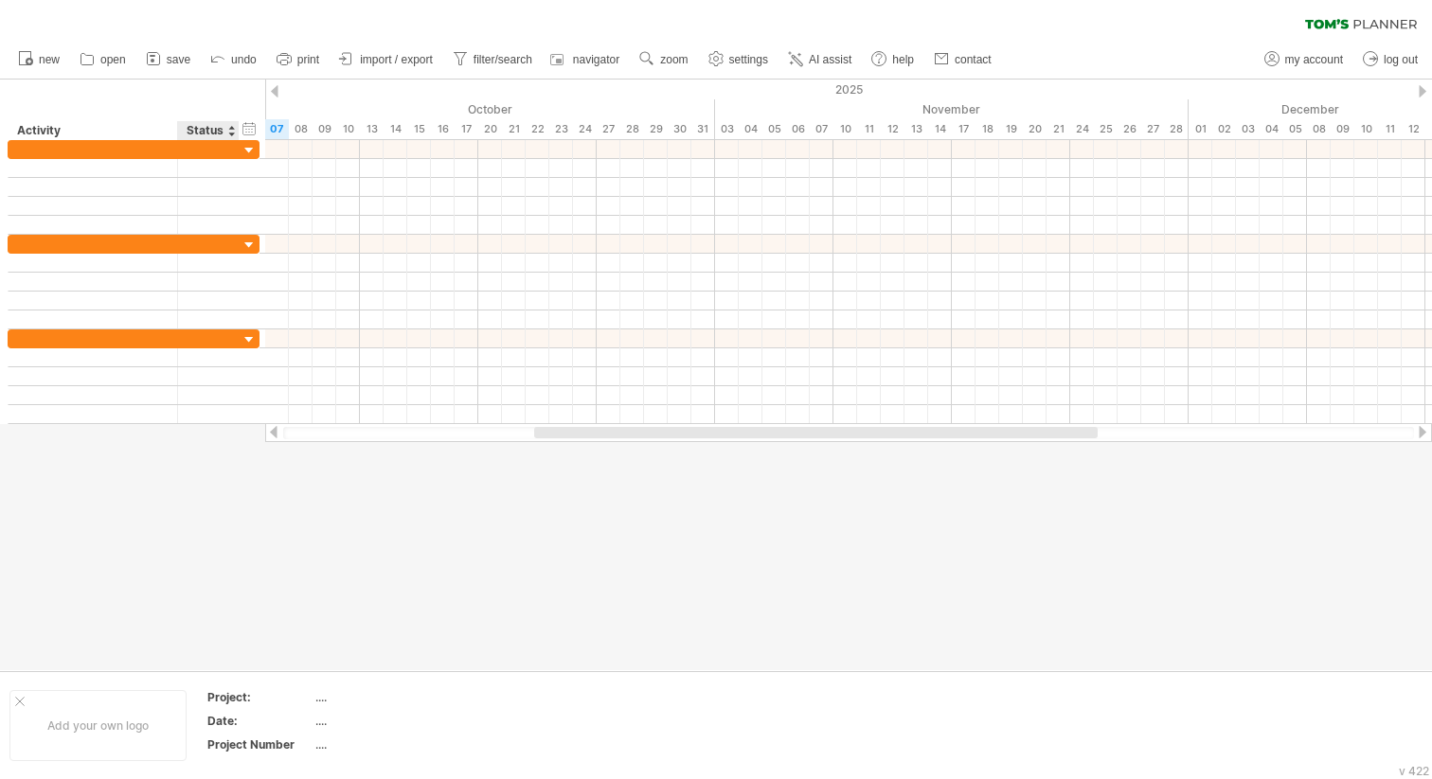
click at [205, 128] on div "Status" at bounding box center [208, 130] width 42 height 19
click at [205, 128] on div "****** Status" at bounding box center [208, 130] width 62 height 19
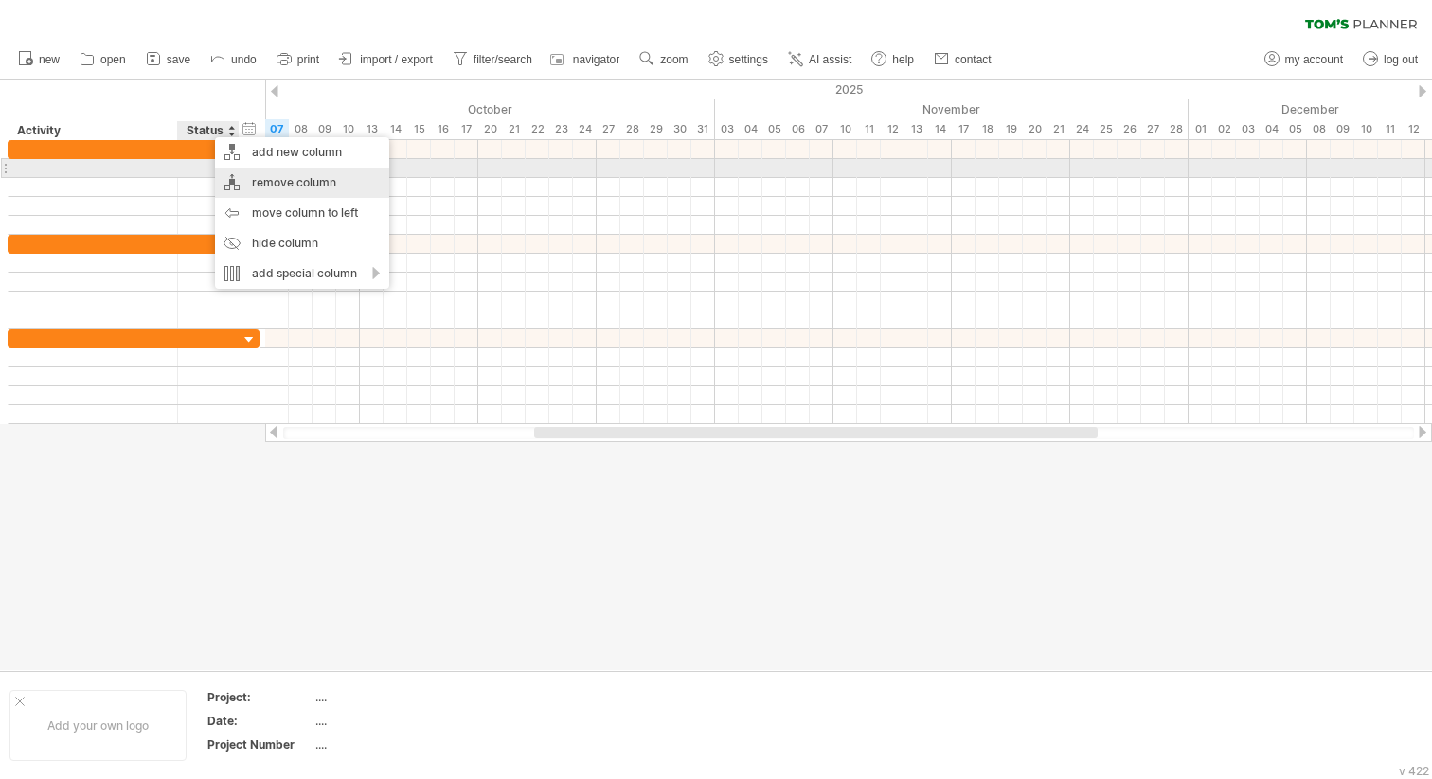
click at [290, 178] on div "remove column" at bounding box center [302, 183] width 174 height 30
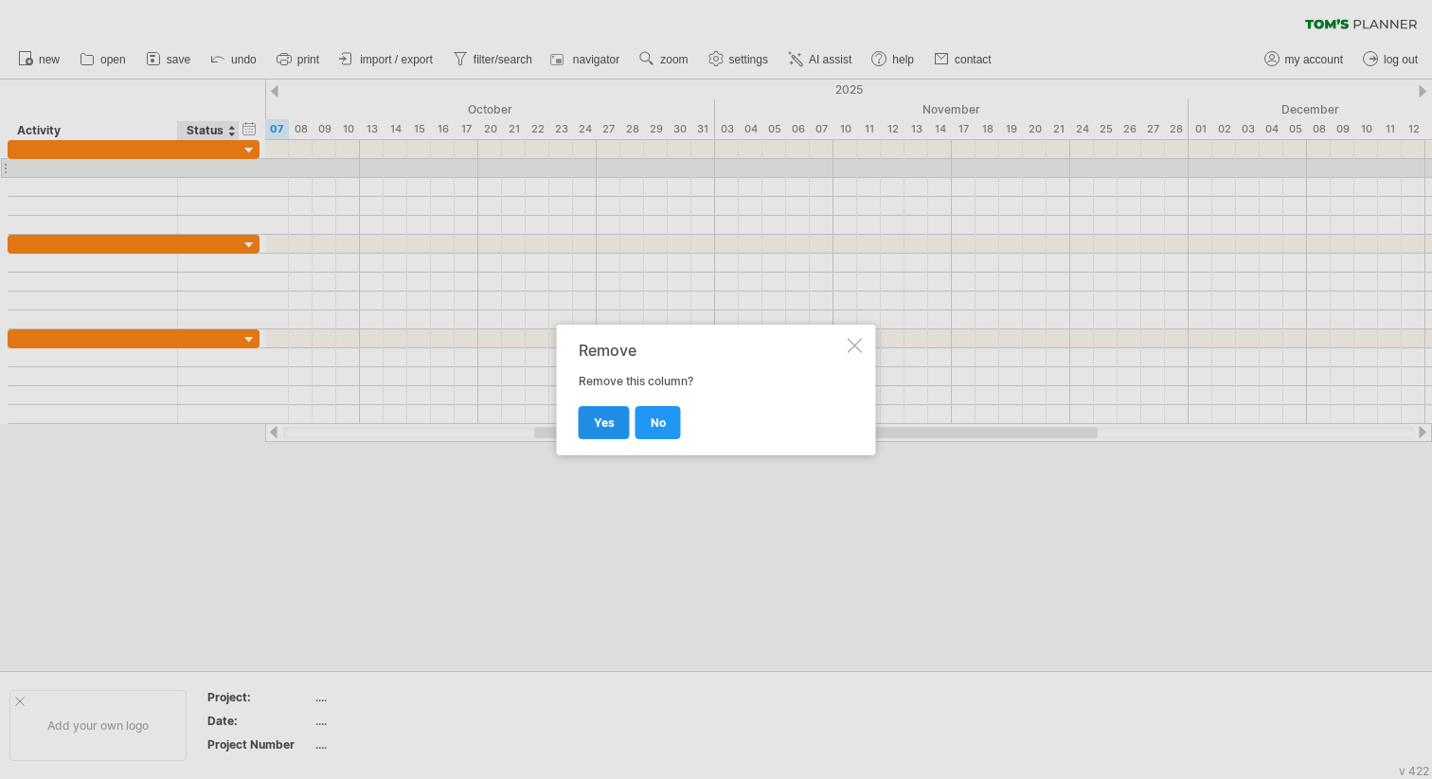
click at [596, 436] on link "yes" at bounding box center [603, 422] width 51 height 33
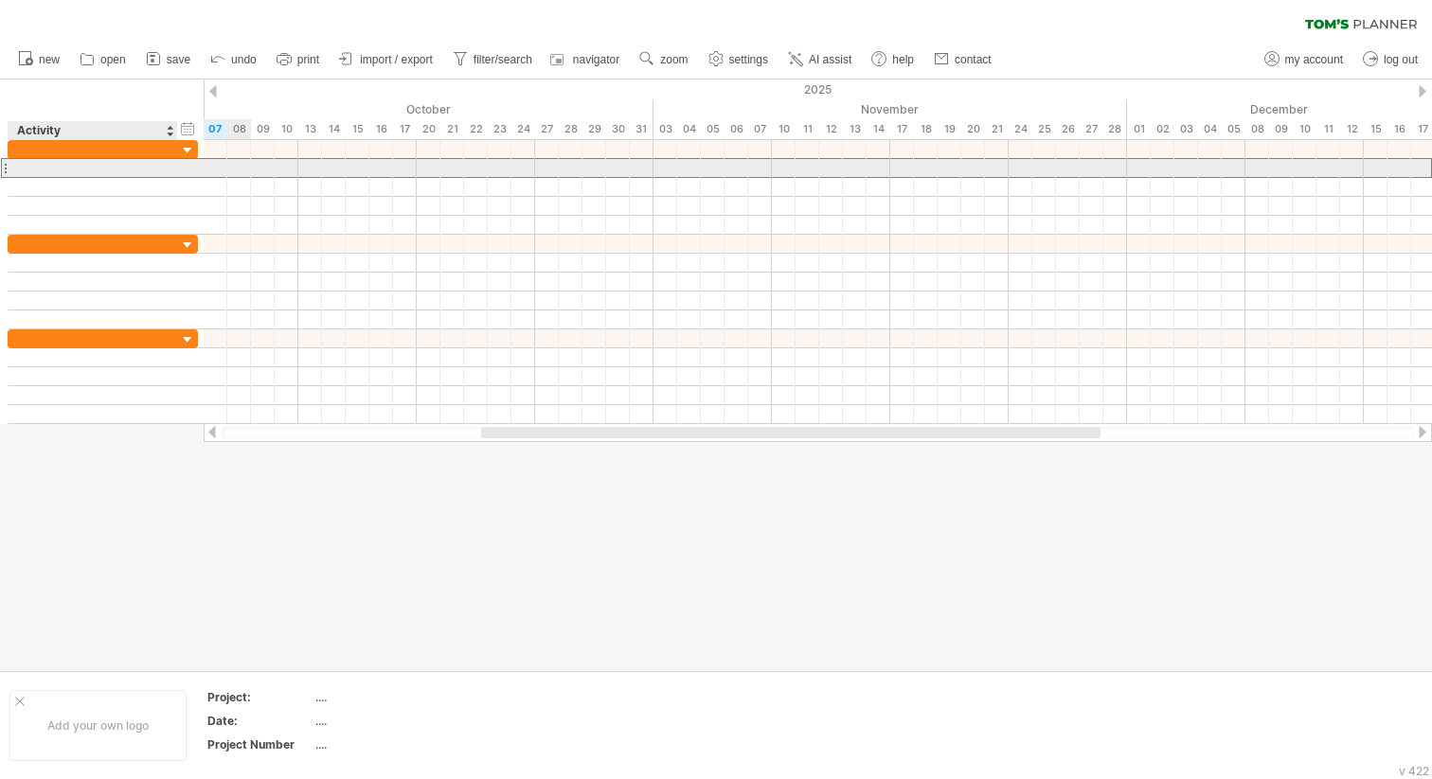
click at [133, 172] on div at bounding box center [93, 168] width 150 height 18
click at [128, 171] on input "text" at bounding box center [93, 168] width 150 height 18
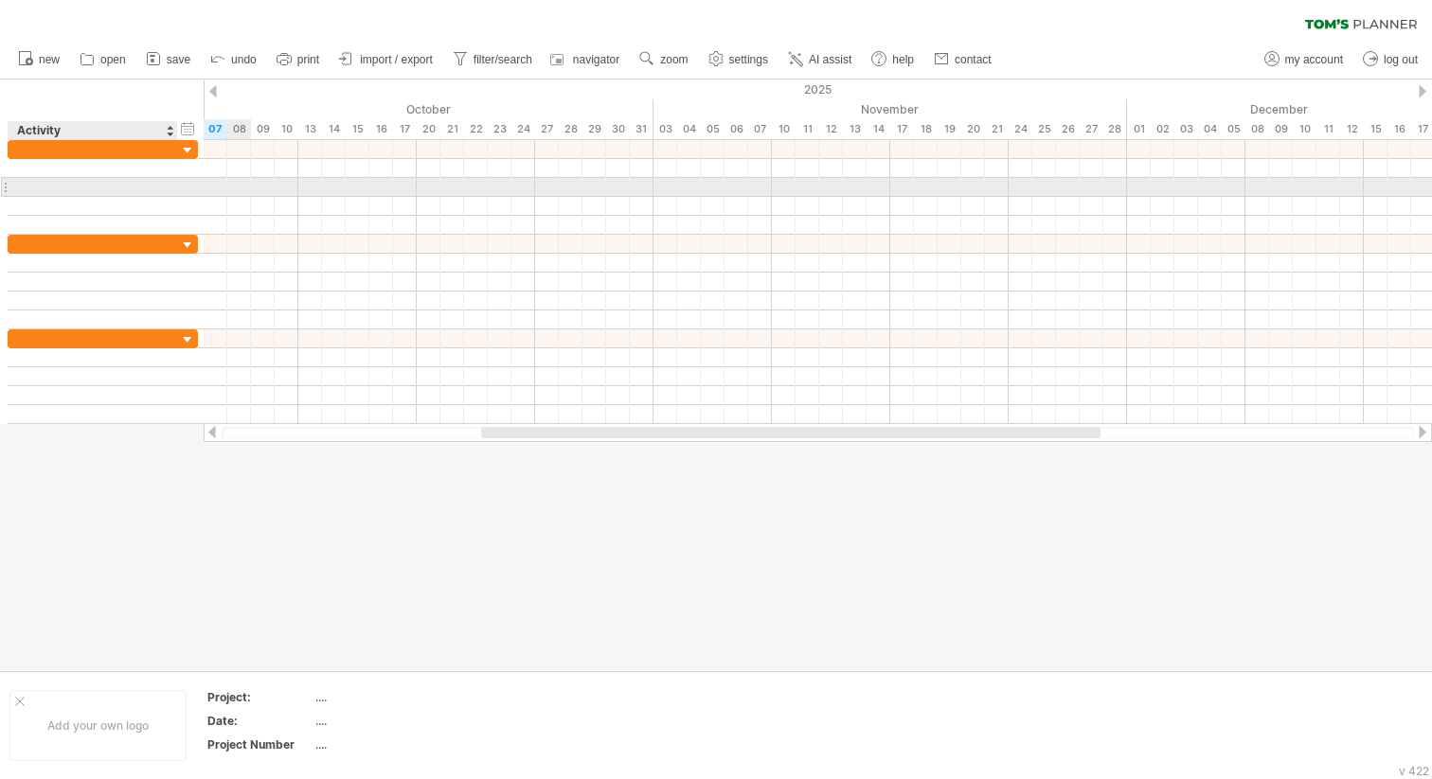
click at [131, 181] on div at bounding box center [93, 187] width 150 height 18
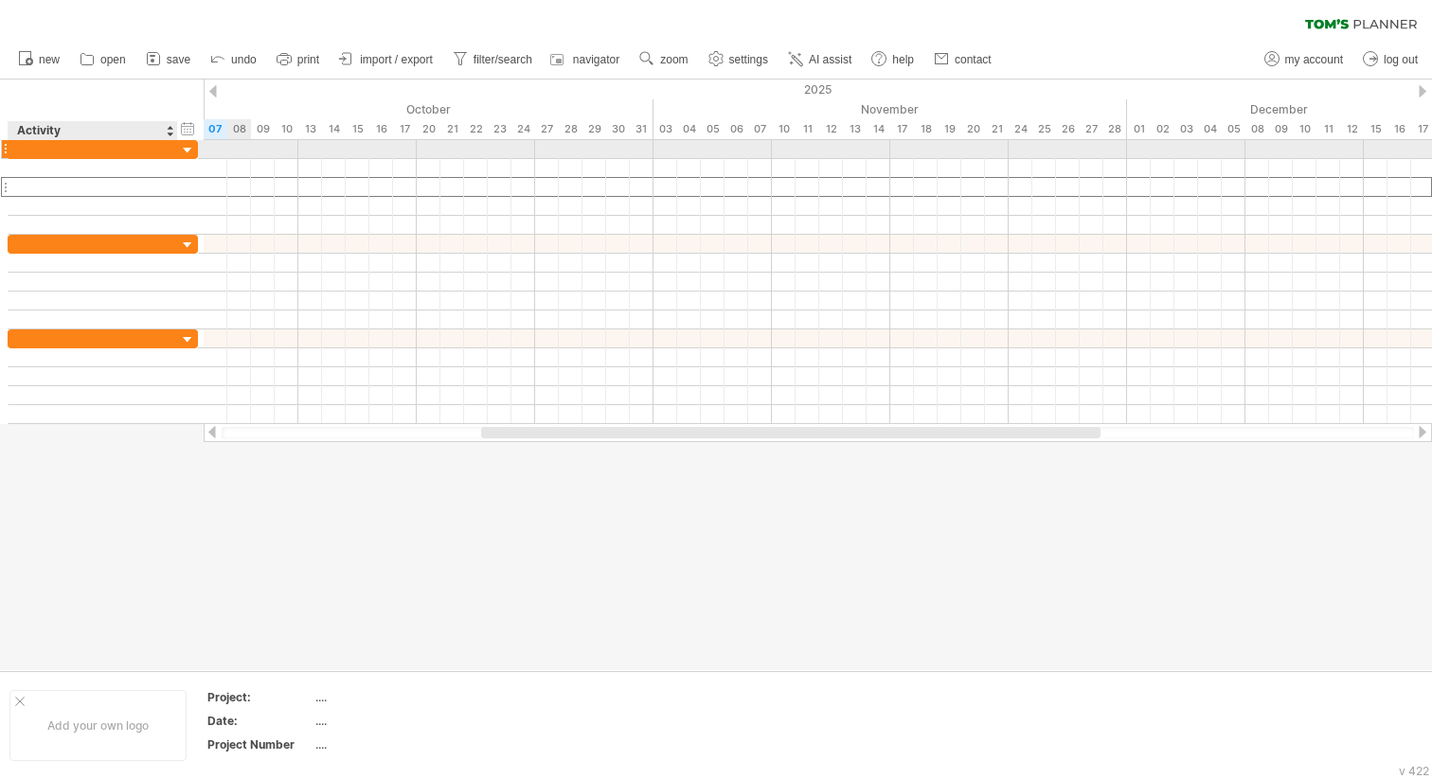
click at [131, 151] on div at bounding box center [93, 149] width 150 height 18
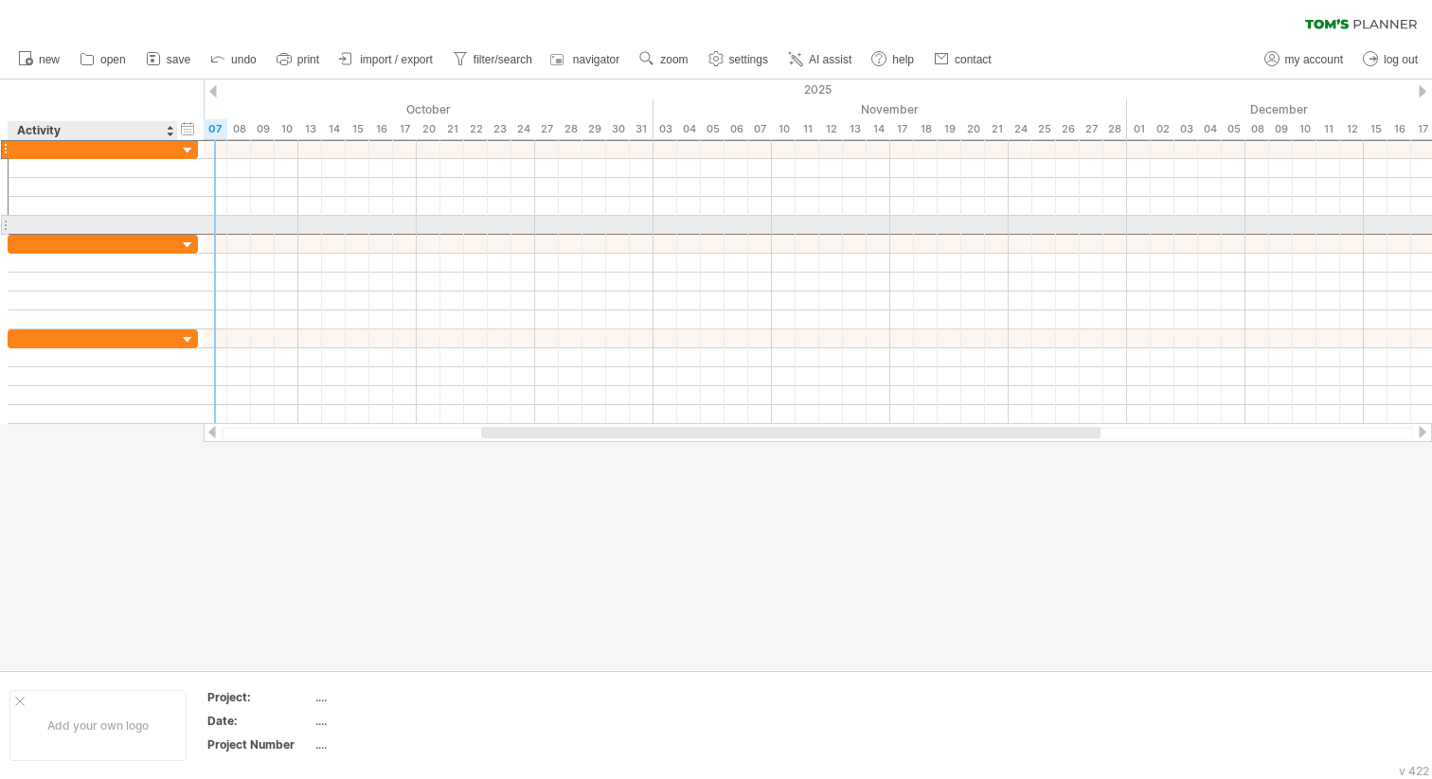
click at [118, 224] on div at bounding box center [93, 225] width 150 height 18
paste input "**********"
type input "**********"
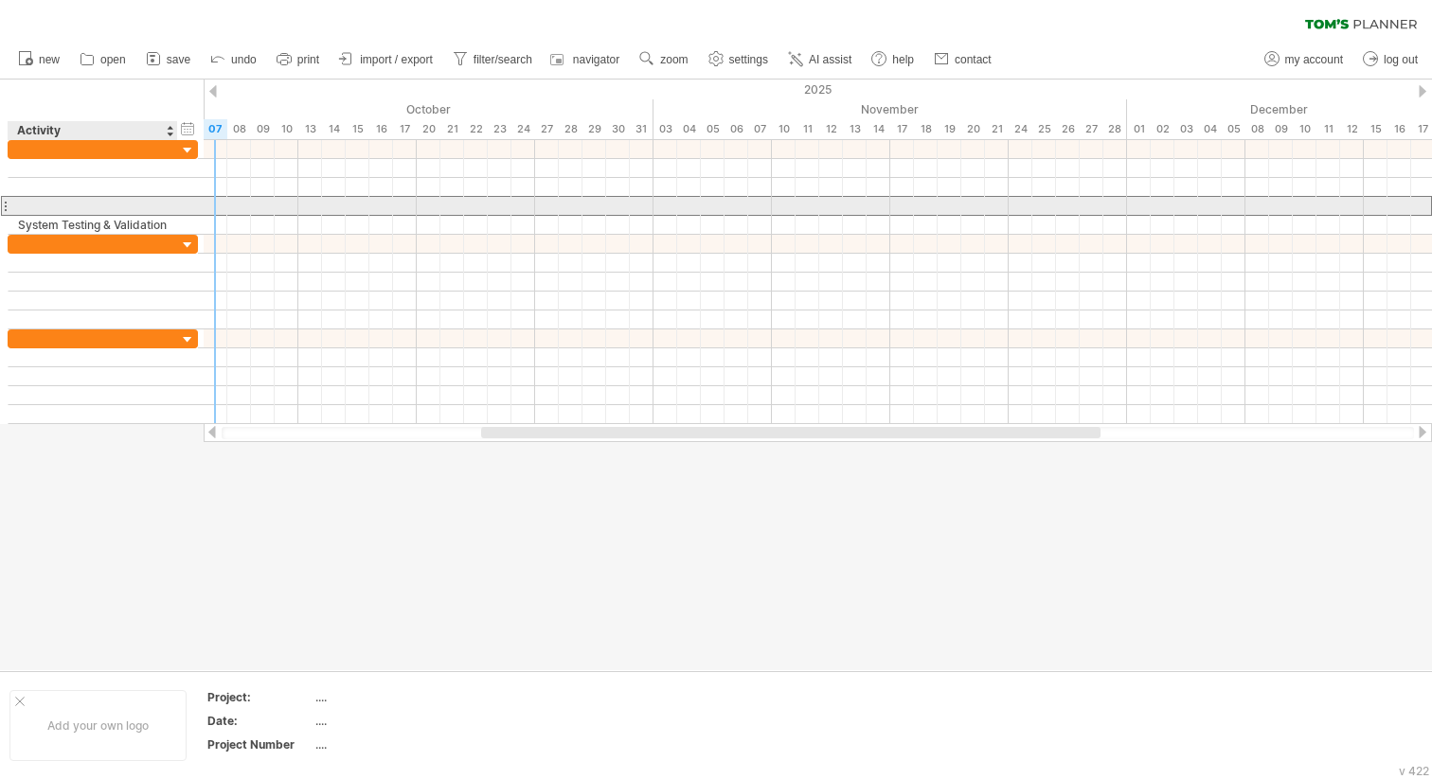
click at [100, 200] on div at bounding box center [93, 206] width 150 height 18
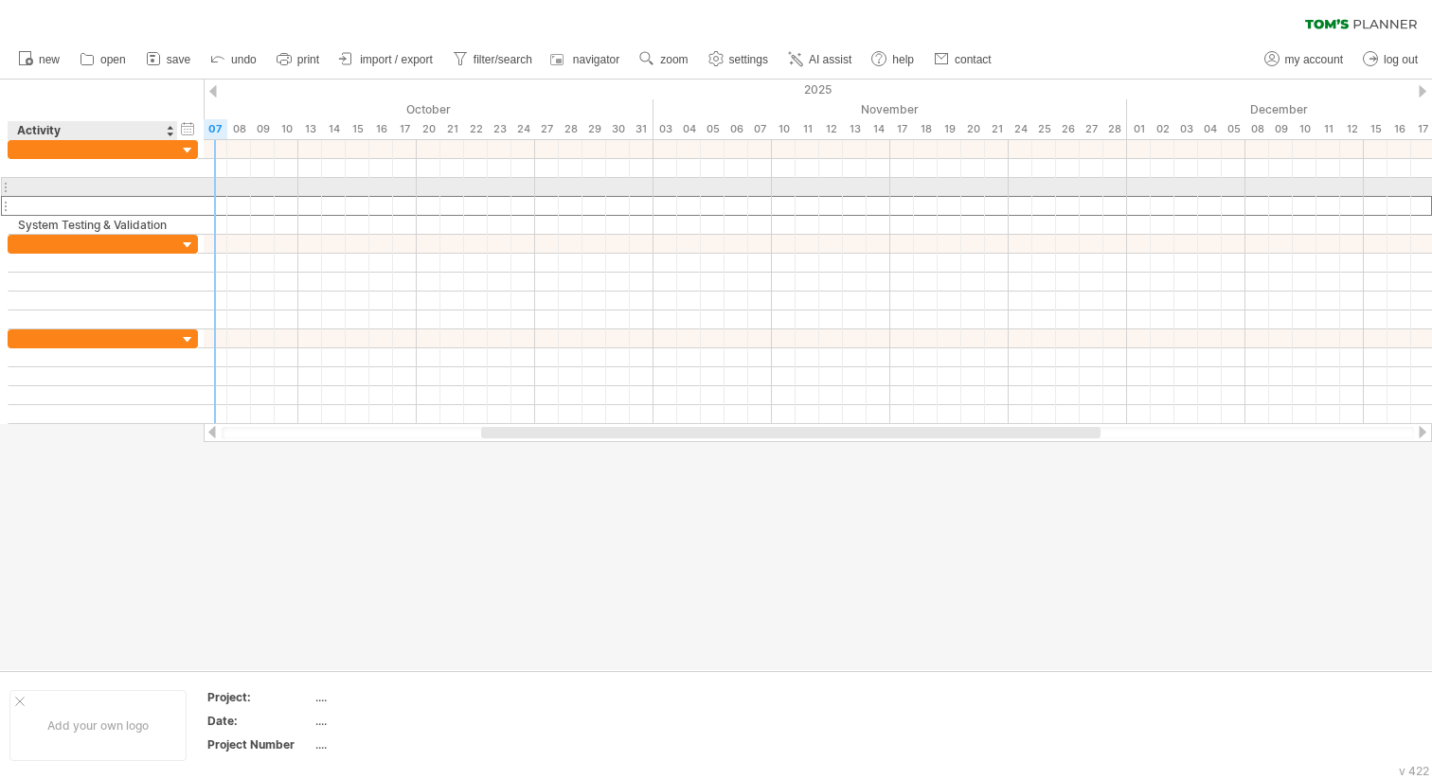
click at [103, 185] on div at bounding box center [93, 187] width 150 height 18
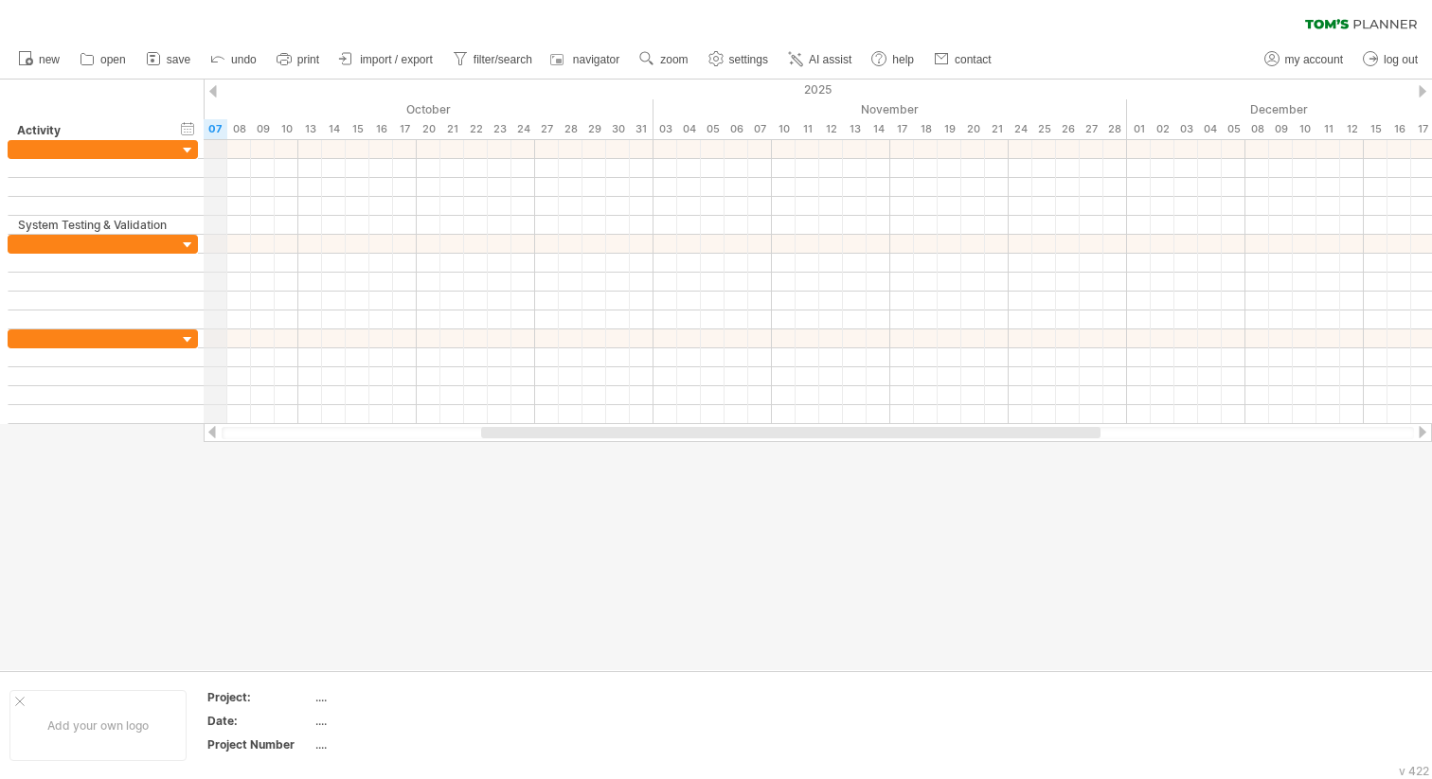
drag, startPoint x: 199, startPoint y: 100, endPoint x: 222, endPoint y: 100, distance: 22.7
click at [222, 100] on div "Trying to reach [DOMAIN_NAME] Connected again... 0% clear filter new" at bounding box center [716, 389] width 1432 height 779
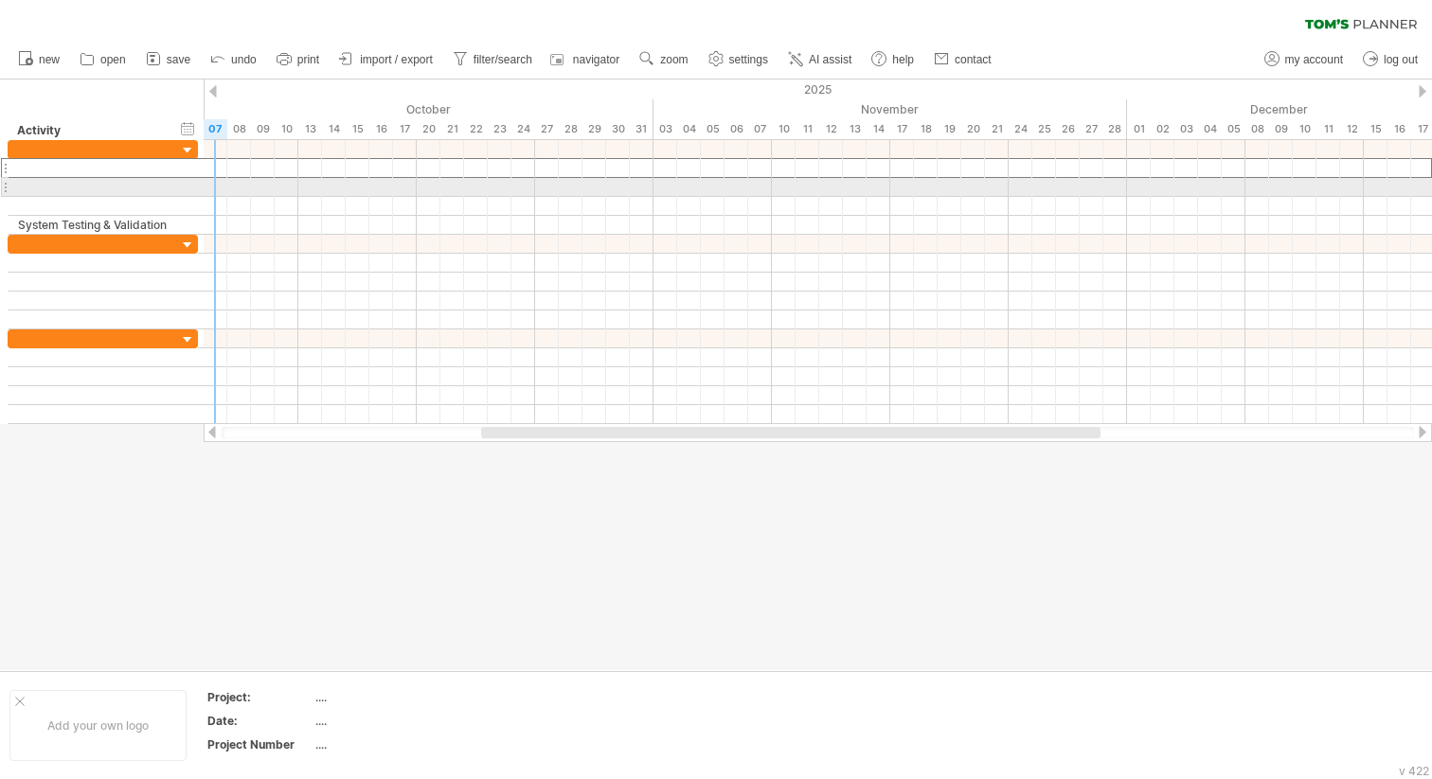
drag, startPoint x: 196, startPoint y: 175, endPoint x: 210, endPoint y: 179, distance: 14.7
click at [210, 179] on div "Trying to reach [DOMAIN_NAME] Connected again... 0% clear filter new" at bounding box center [716, 389] width 1432 height 779
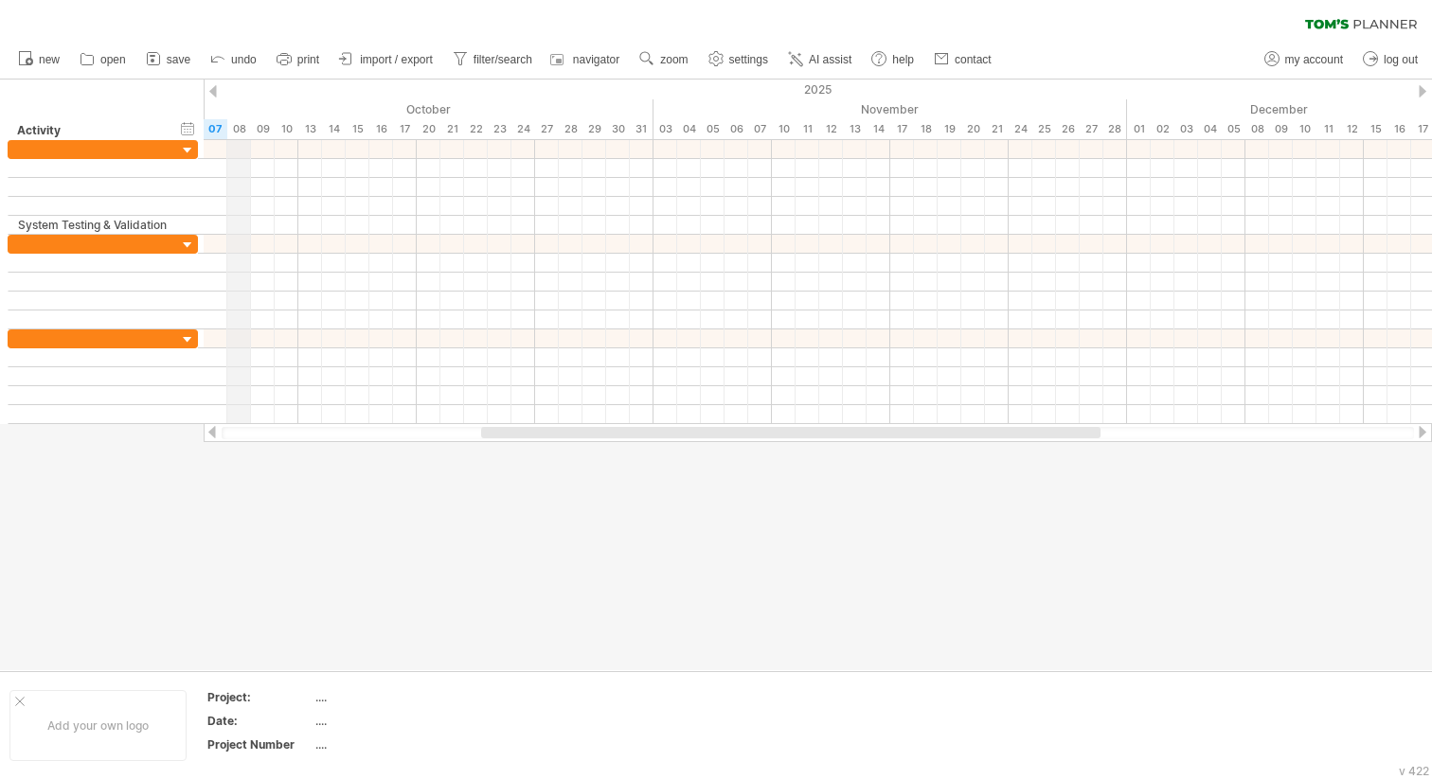
drag, startPoint x: 203, startPoint y: 100, endPoint x: 236, endPoint y: 100, distance: 33.1
click at [236, 100] on div "Trying to reach [DOMAIN_NAME] Connected again... 0% clear filter new" at bounding box center [716, 389] width 1432 height 779
drag, startPoint x: 204, startPoint y: 81, endPoint x: 217, endPoint y: 82, distance: 13.3
click at [217, 82] on div "2025" at bounding box center [238, 90] width 2911 height 20
drag, startPoint x: 201, startPoint y: 106, endPoint x: 212, endPoint y: 106, distance: 11.4
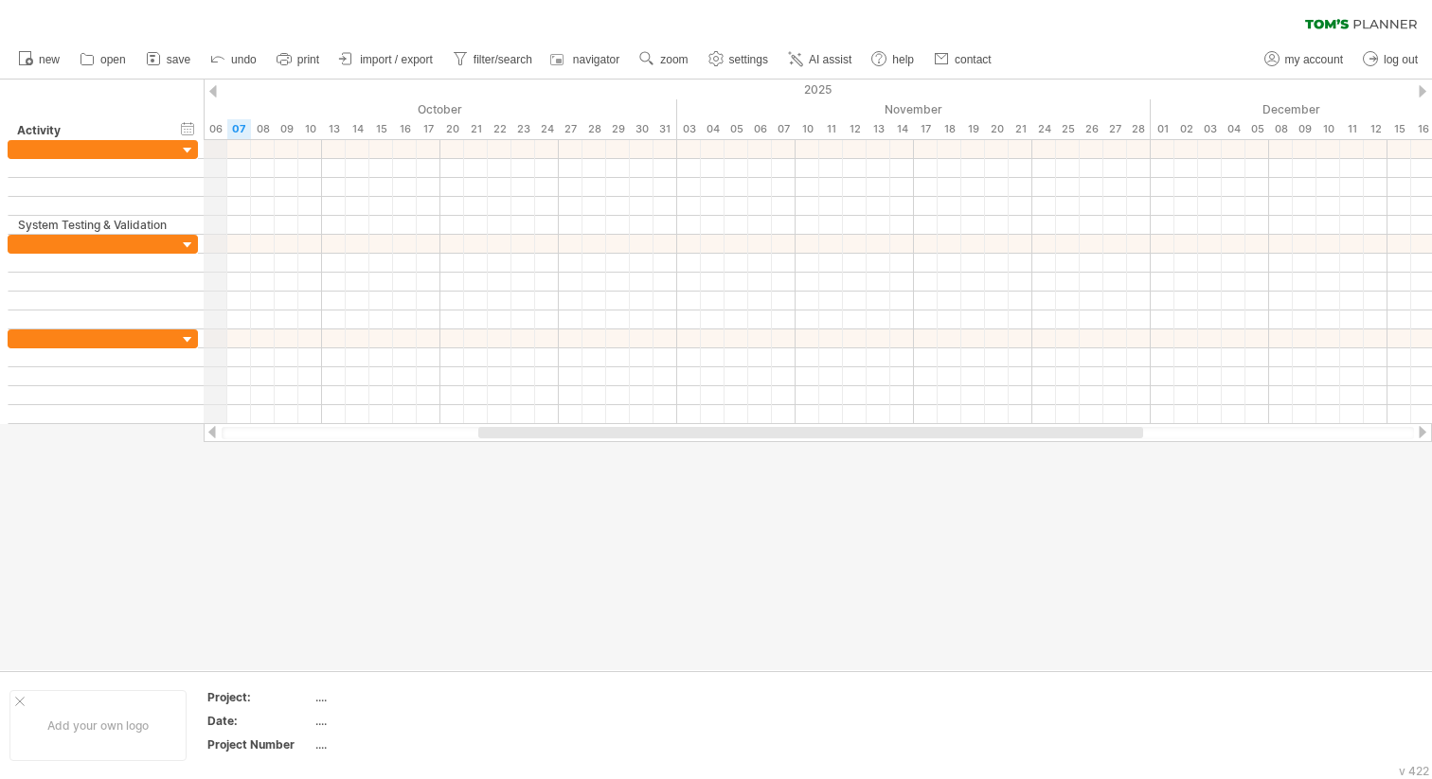
click at [212, 106] on div "Trying to reach [DOMAIN_NAME] Connected again... 0% clear filter new" at bounding box center [716, 389] width 1432 height 779
drag, startPoint x: 179, startPoint y: 139, endPoint x: 203, endPoint y: 140, distance: 23.7
click at [204, 140] on div "Trying to reach [DOMAIN_NAME] Connected again... 0% clear filter new" at bounding box center [716, 389] width 1432 height 779
click at [191, 132] on div "hide start/end/duration show start/end/duration" at bounding box center [188, 128] width 18 height 20
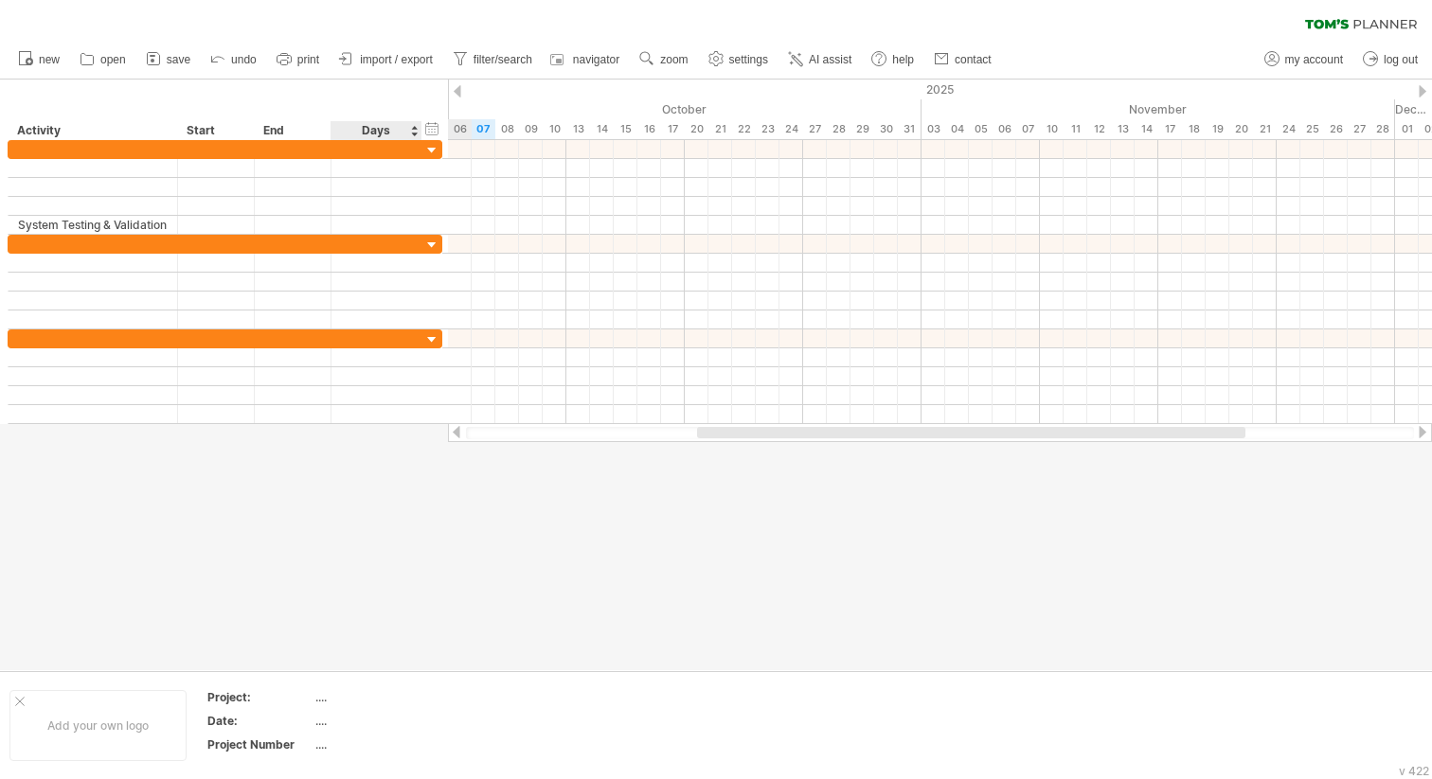
drag, startPoint x: 446, startPoint y: 107, endPoint x: 361, endPoint y: 111, distance: 85.3
click at [361, 111] on div "hide start/end/duration show start/end/duration ******** Activity Start End Days" at bounding box center [224, 110] width 448 height 61
click at [430, 124] on div "hide start/end/duration show start/end/duration" at bounding box center [432, 128] width 18 height 20
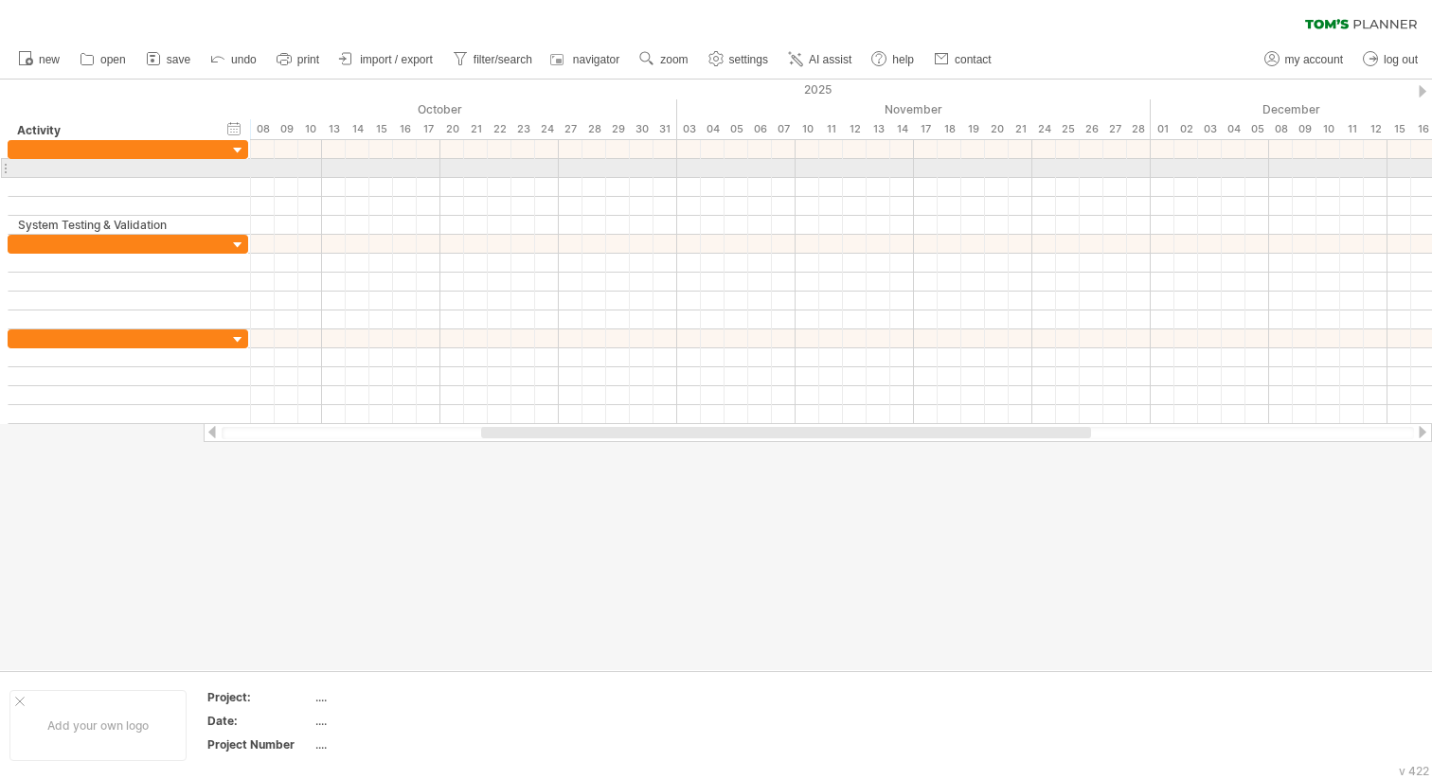
drag, startPoint x: 195, startPoint y: 167, endPoint x: 243, endPoint y: 164, distance: 48.4
click at [244, 165] on div at bounding box center [247, 168] width 6 height 18
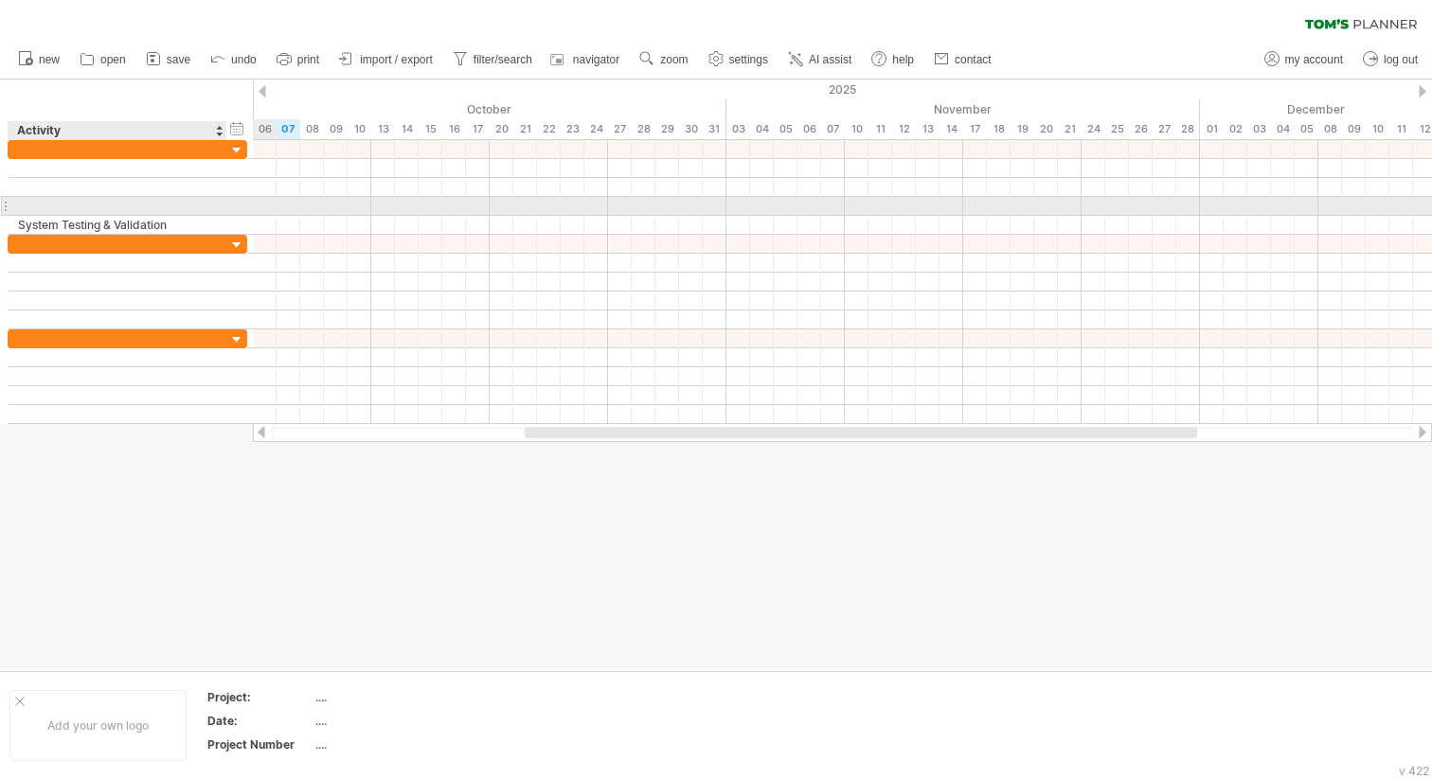
click at [176, 198] on div at bounding box center [117, 206] width 199 height 18
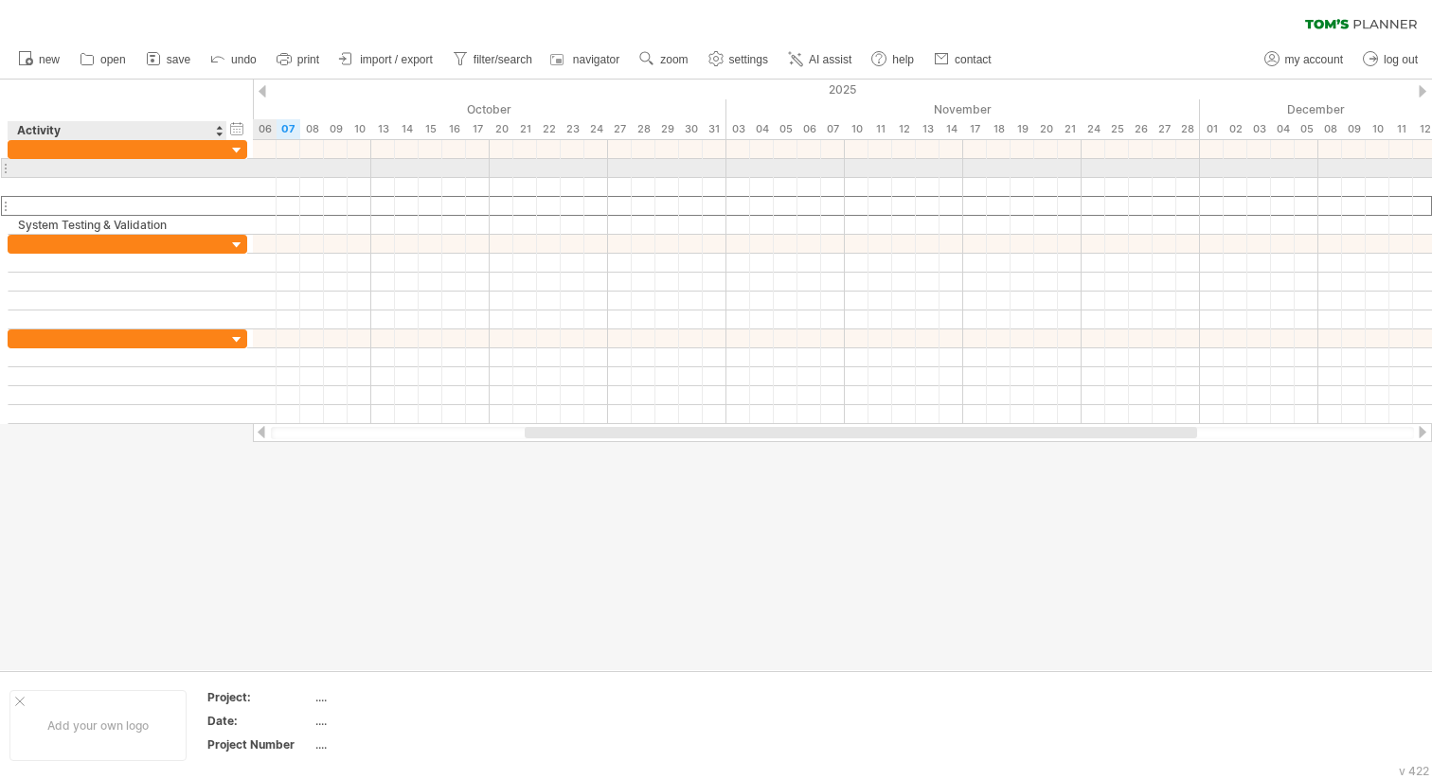
click at [162, 172] on div at bounding box center [117, 168] width 199 height 18
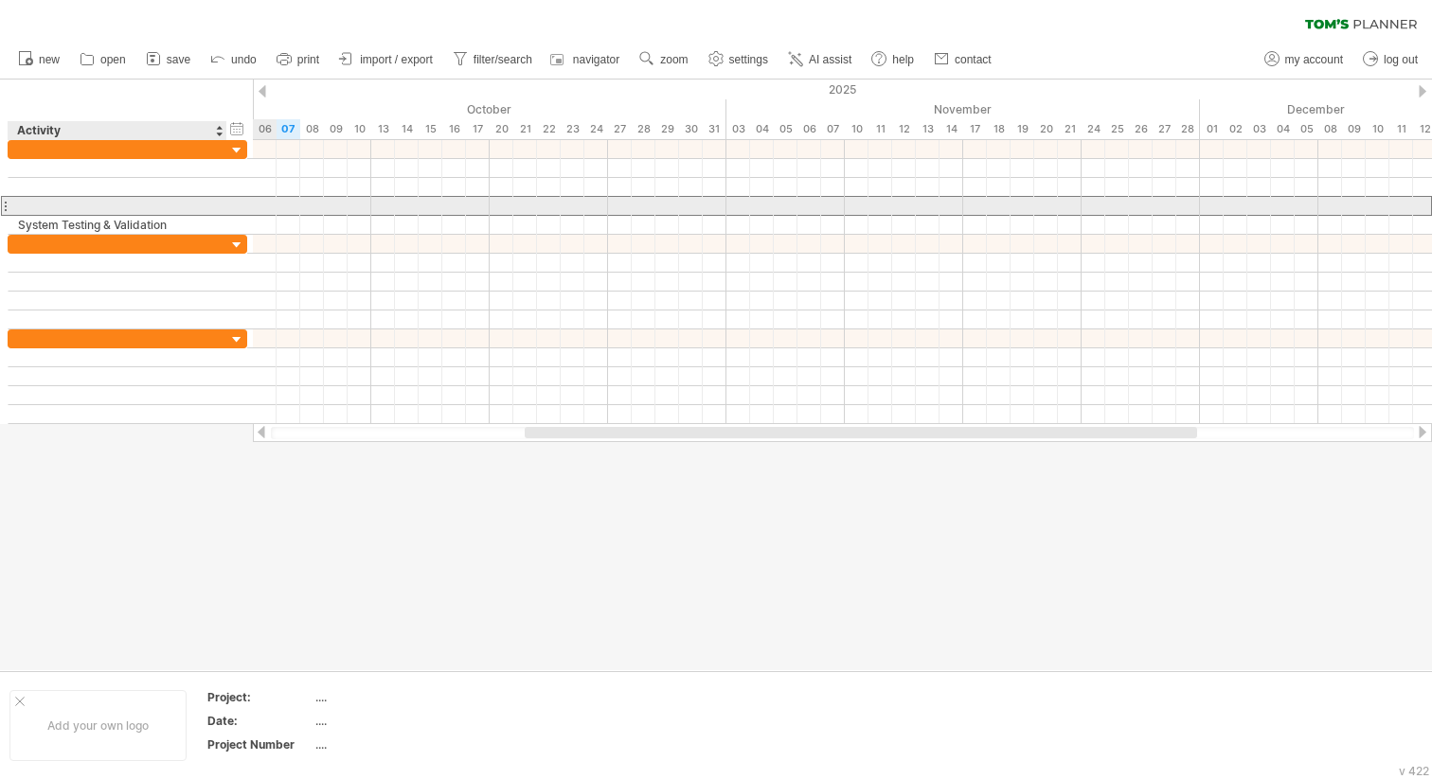
click at [163, 205] on div at bounding box center [117, 206] width 199 height 18
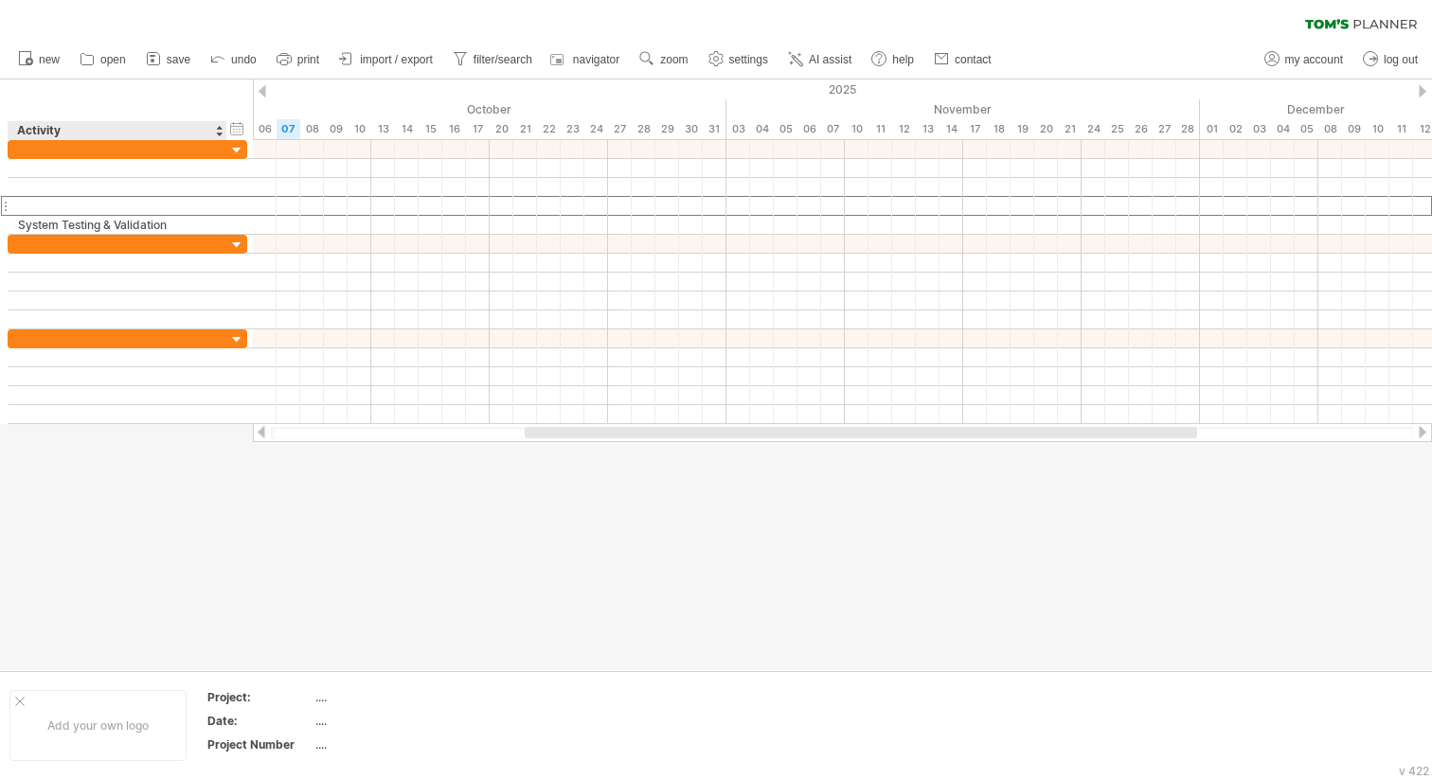
click at [140, 134] on div "Activity" at bounding box center [116, 130] width 199 height 19
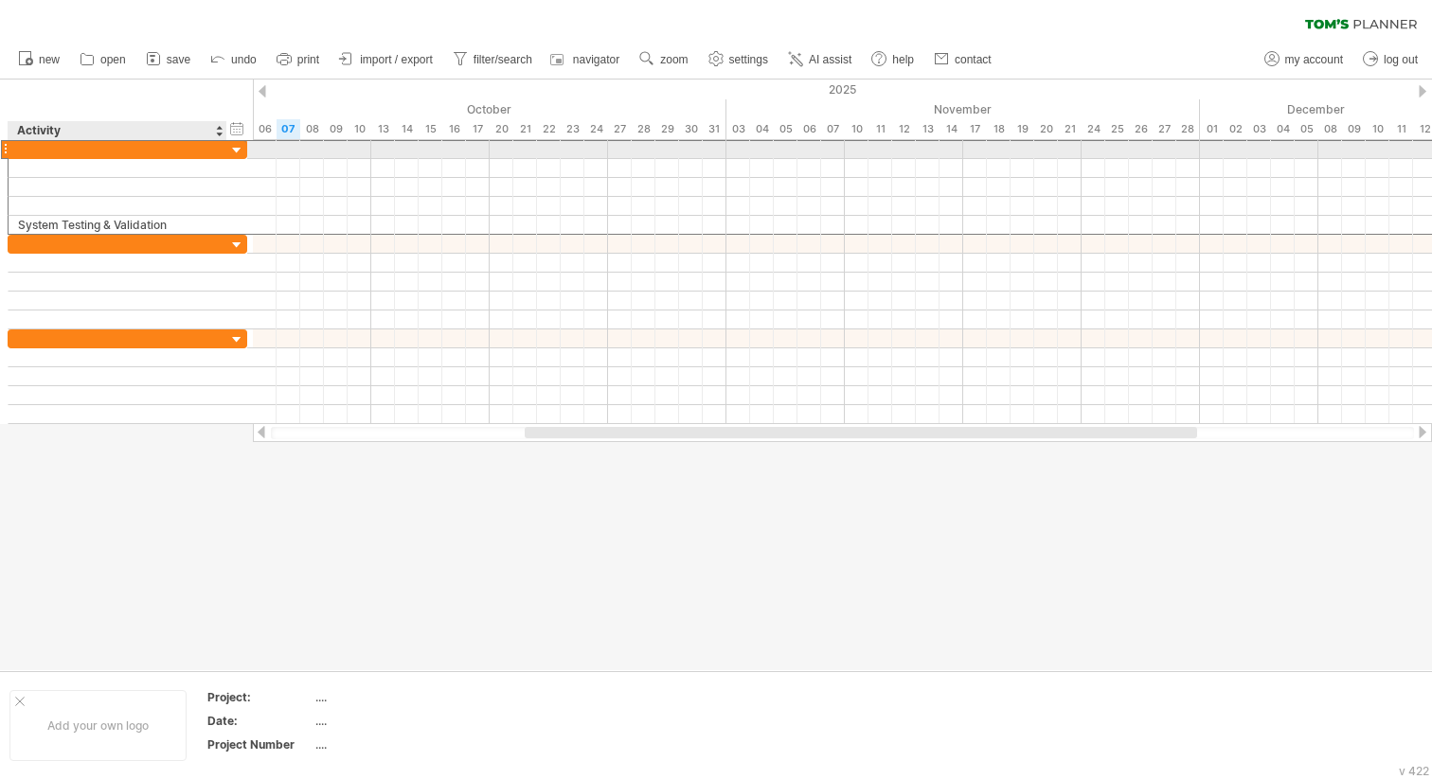
click at [140, 146] on div at bounding box center [117, 149] width 199 height 18
type input "******"
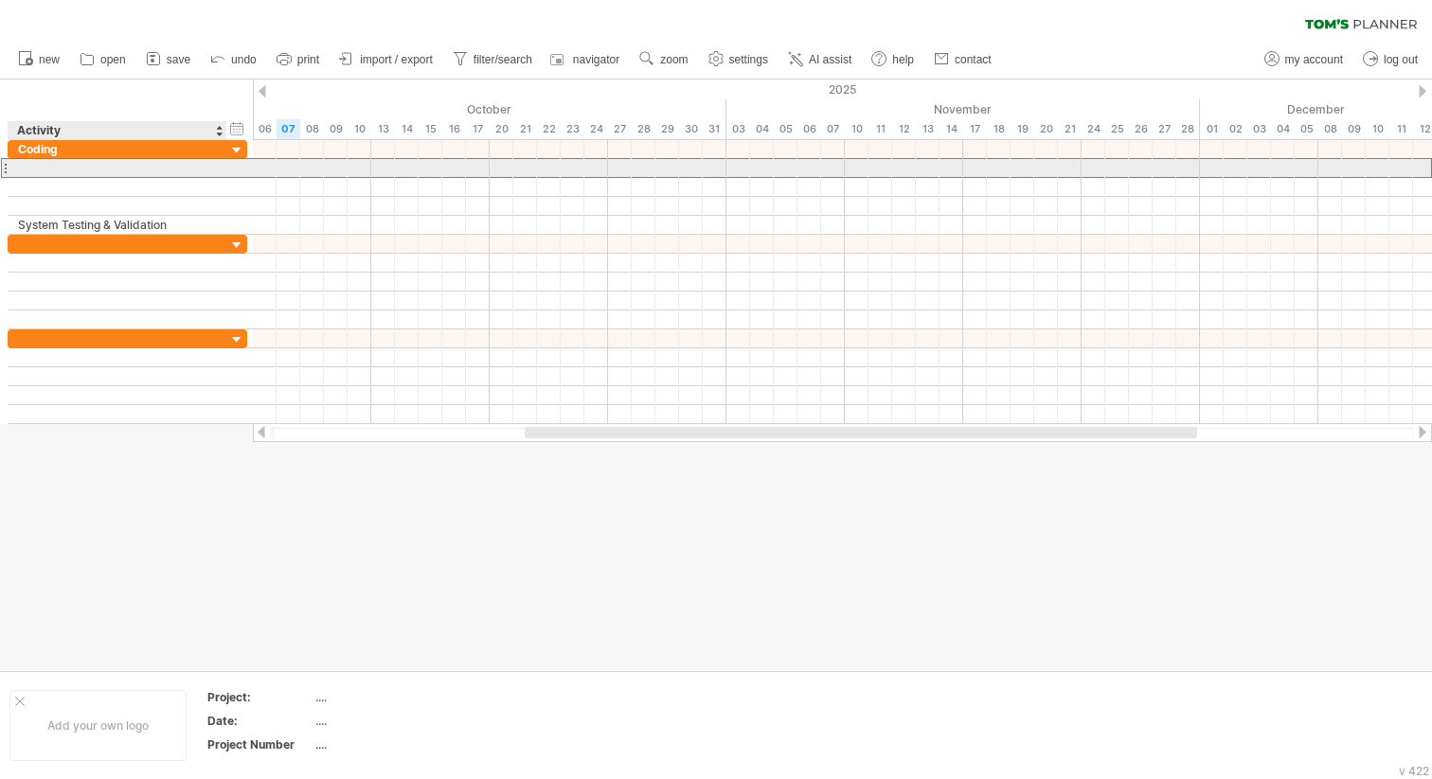
click at [126, 168] on div at bounding box center [117, 168] width 199 height 18
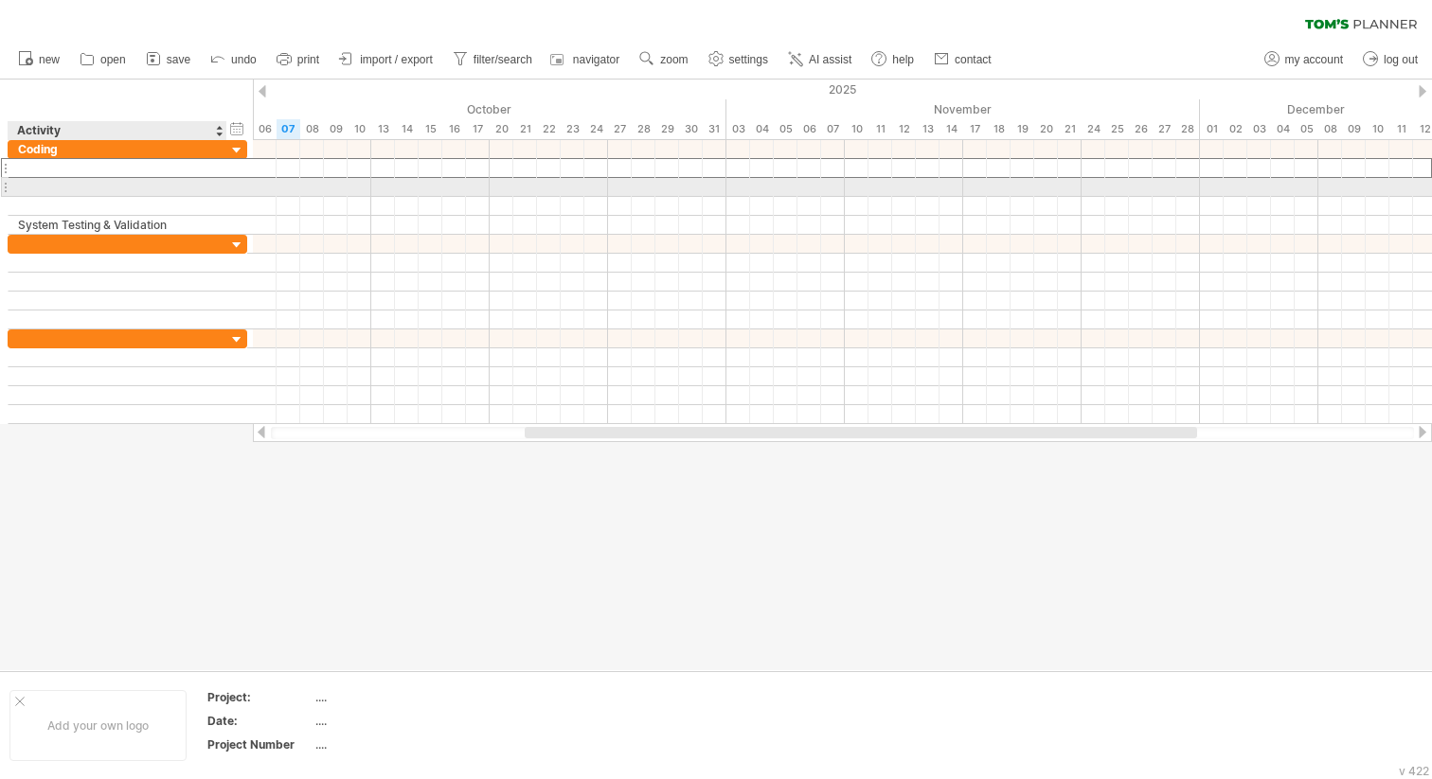
click at [122, 192] on div at bounding box center [117, 187] width 199 height 18
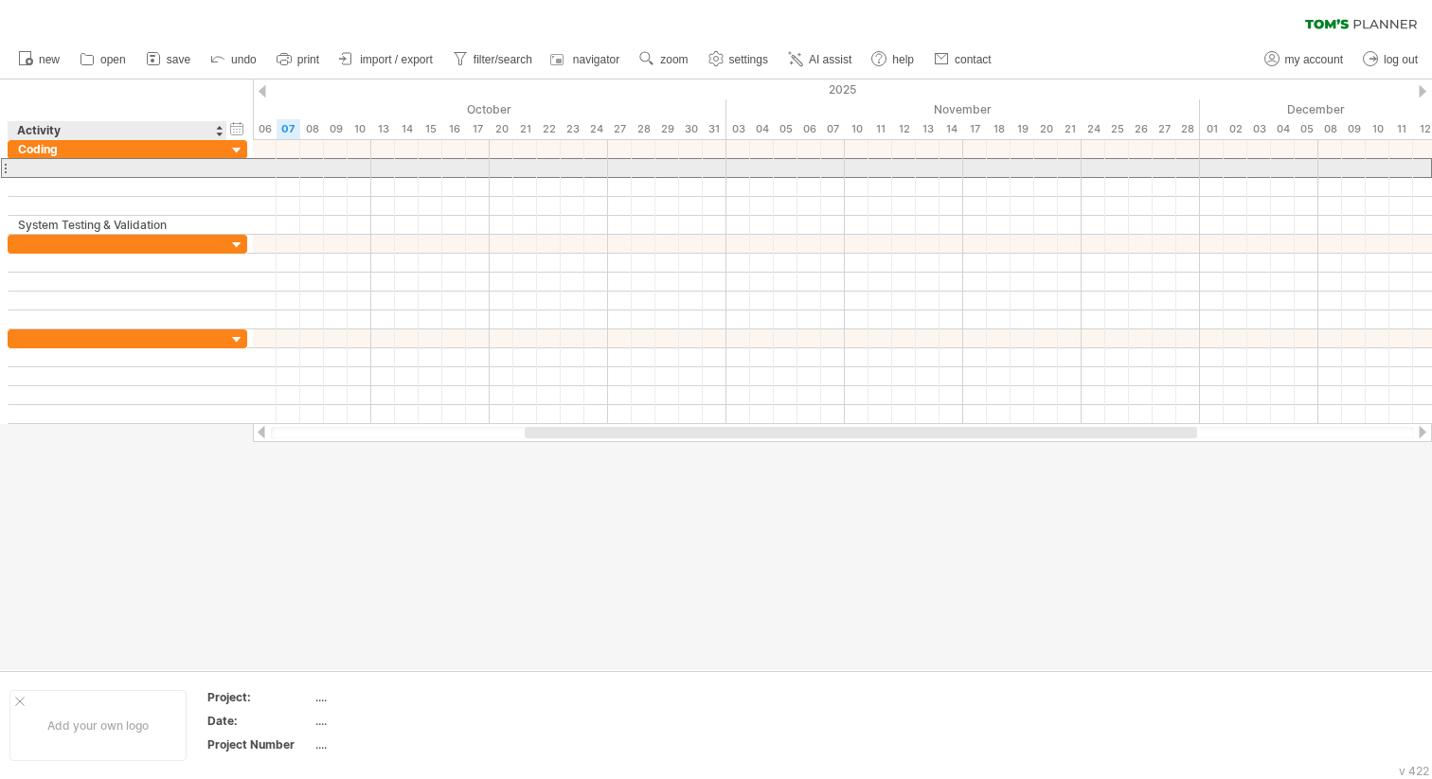
click at [122, 173] on div at bounding box center [117, 168] width 199 height 18
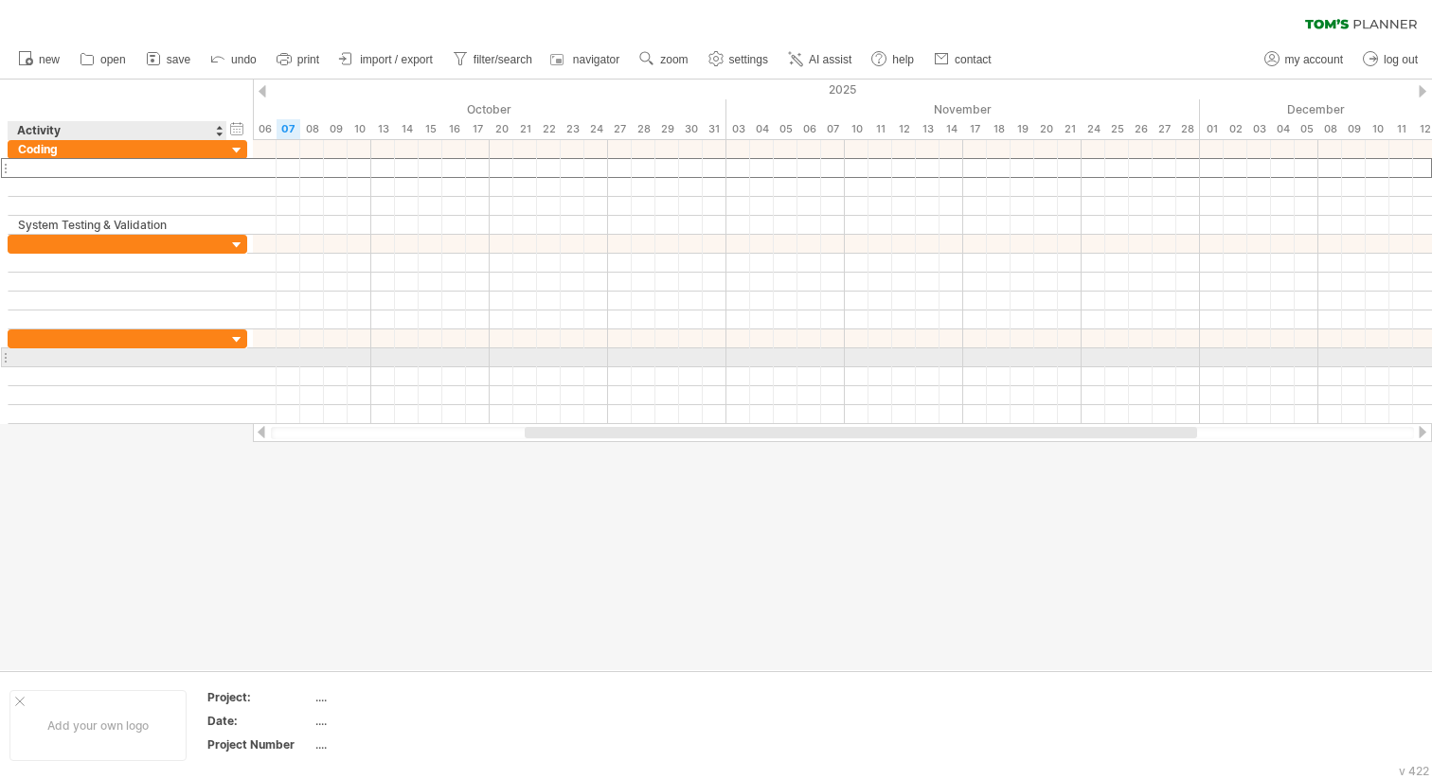
click at [114, 359] on div at bounding box center [117, 357] width 199 height 18
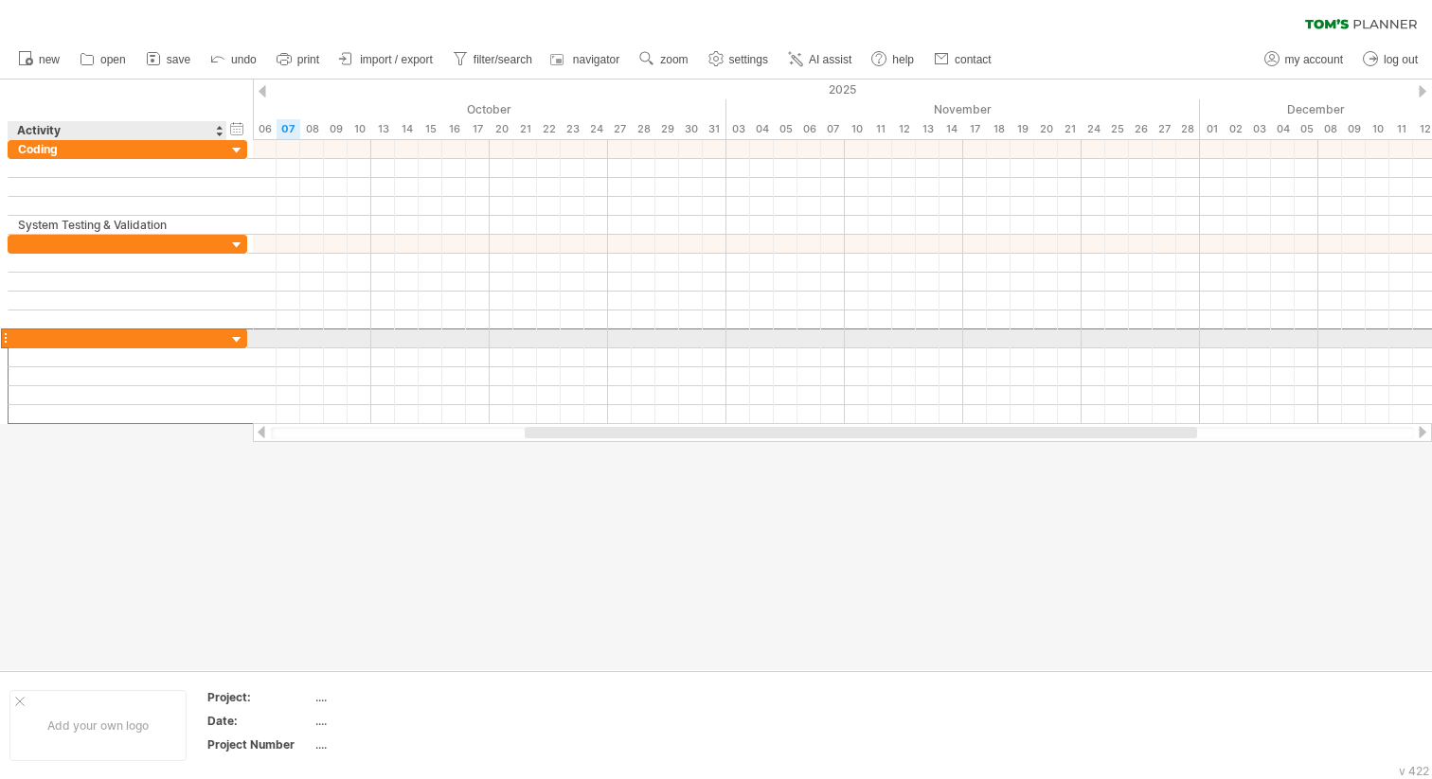
click at [104, 334] on div at bounding box center [117, 338] width 199 height 18
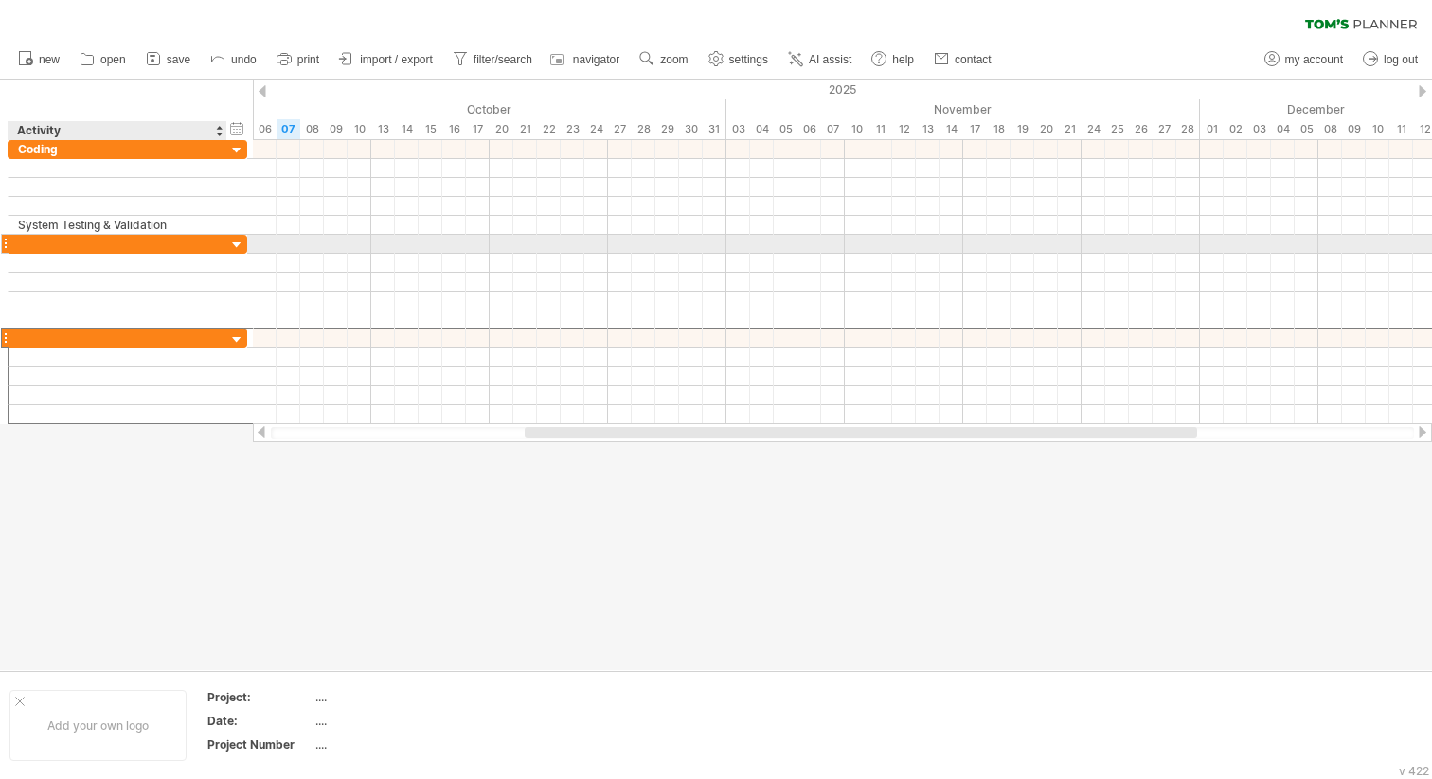
click at [126, 242] on div at bounding box center [117, 244] width 199 height 18
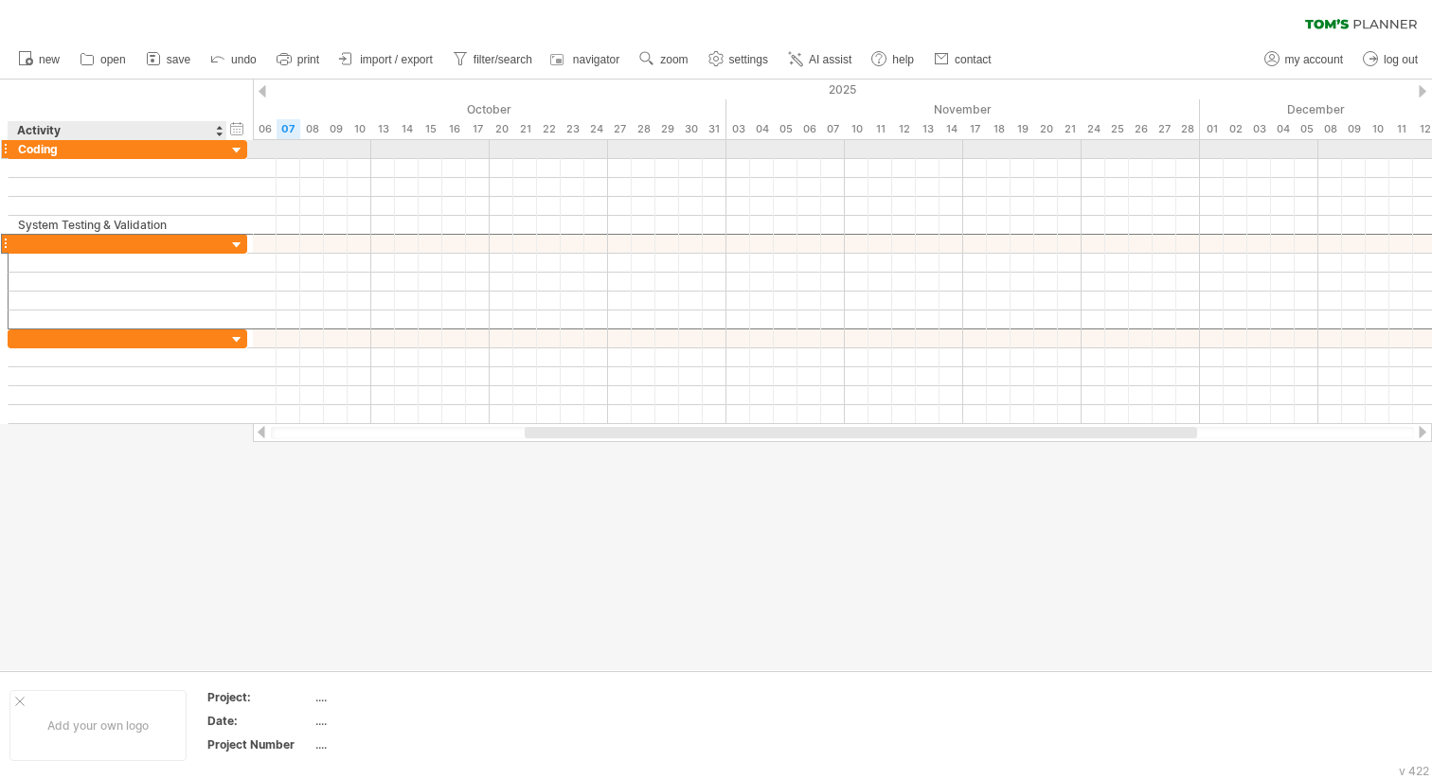
click at [233, 151] on div at bounding box center [237, 151] width 18 height 18
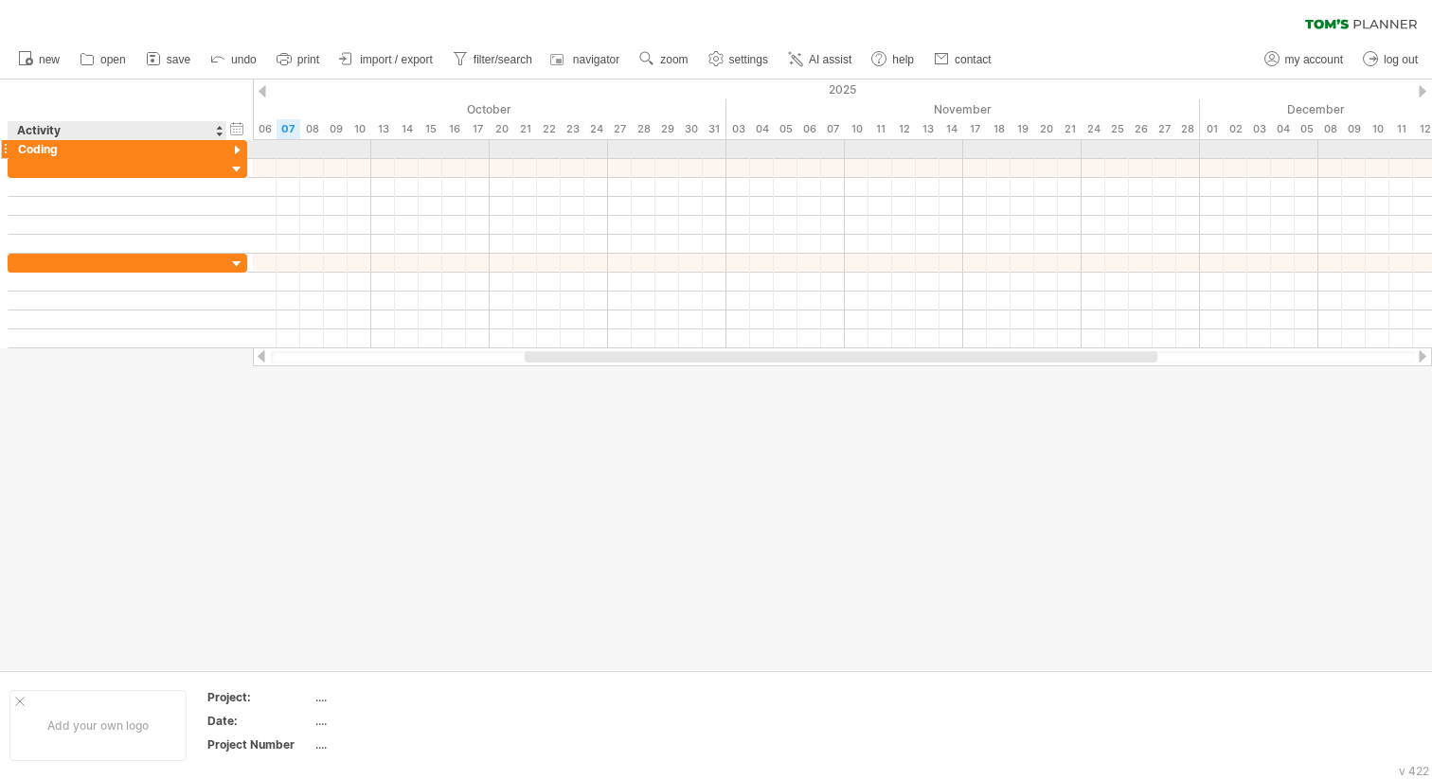
click at [233, 151] on div at bounding box center [237, 151] width 18 height 18
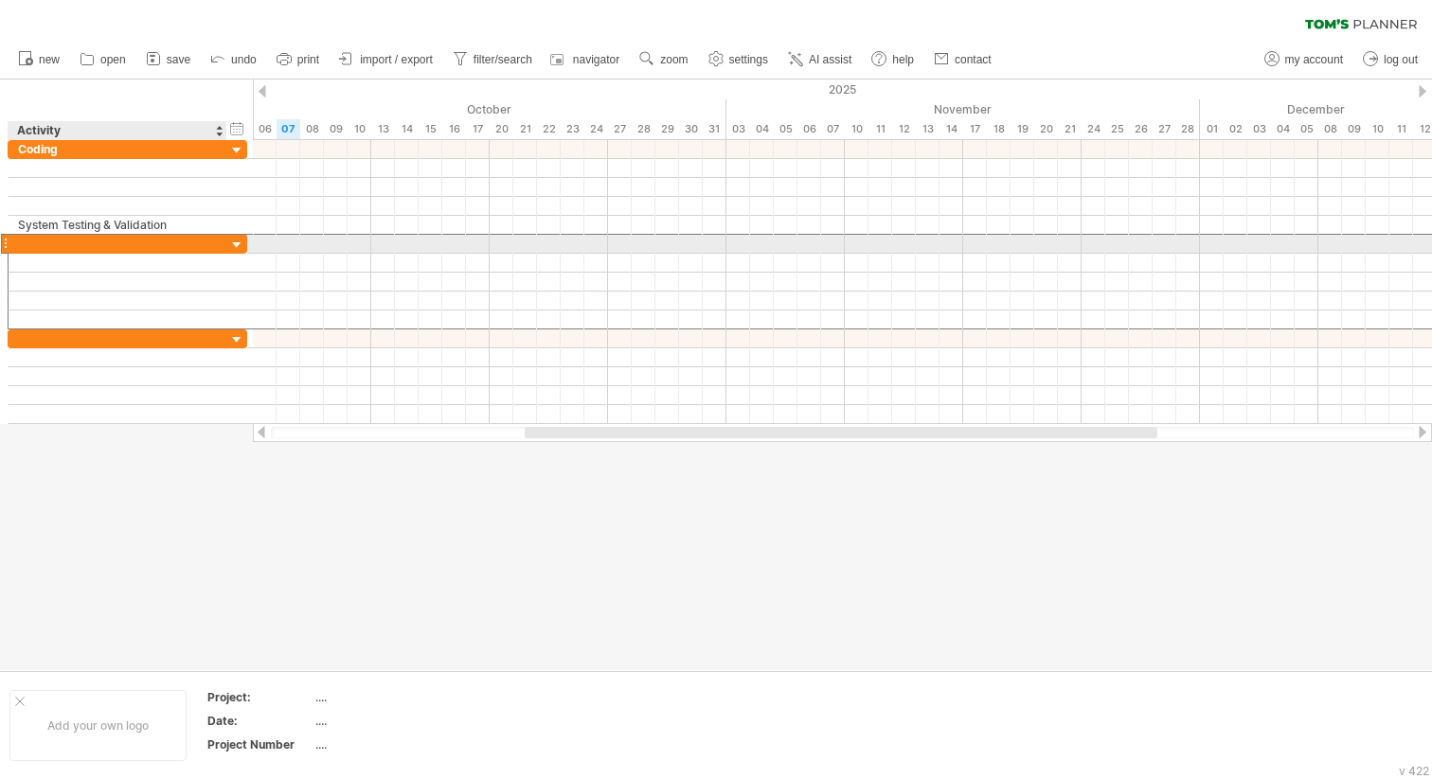
click at [201, 246] on div at bounding box center [117, 244] width 199 height 18
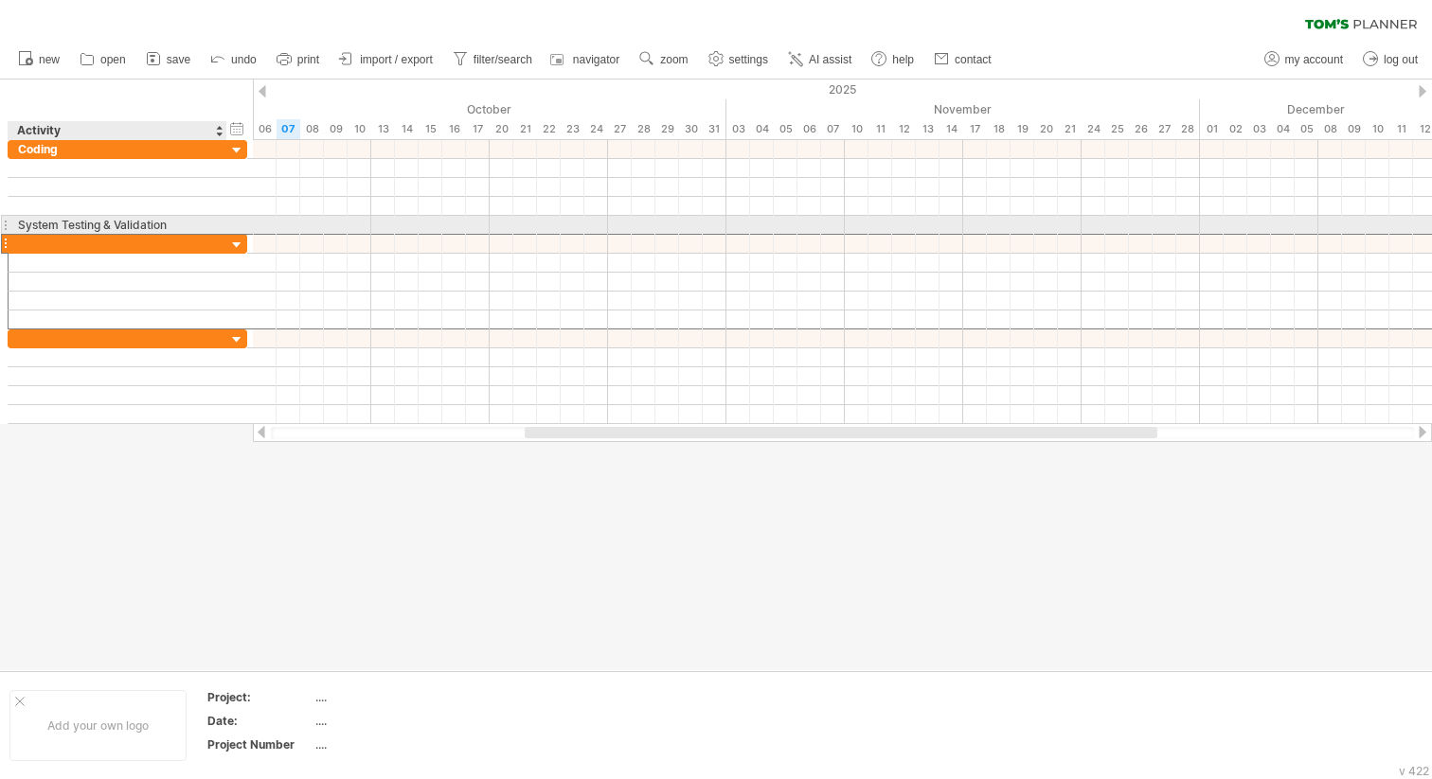
click at [174, 223] on div "System Testing & Validation" at bounding box center [117, 225] width 199 height 18
drag, startPoint x: 176, startPoint y: 223, endPoint x: 12, endPoint y: 222, distance: 163.8
click at [12, 222] on div "**********" at bounding box center [118, 225] width 219 height 18
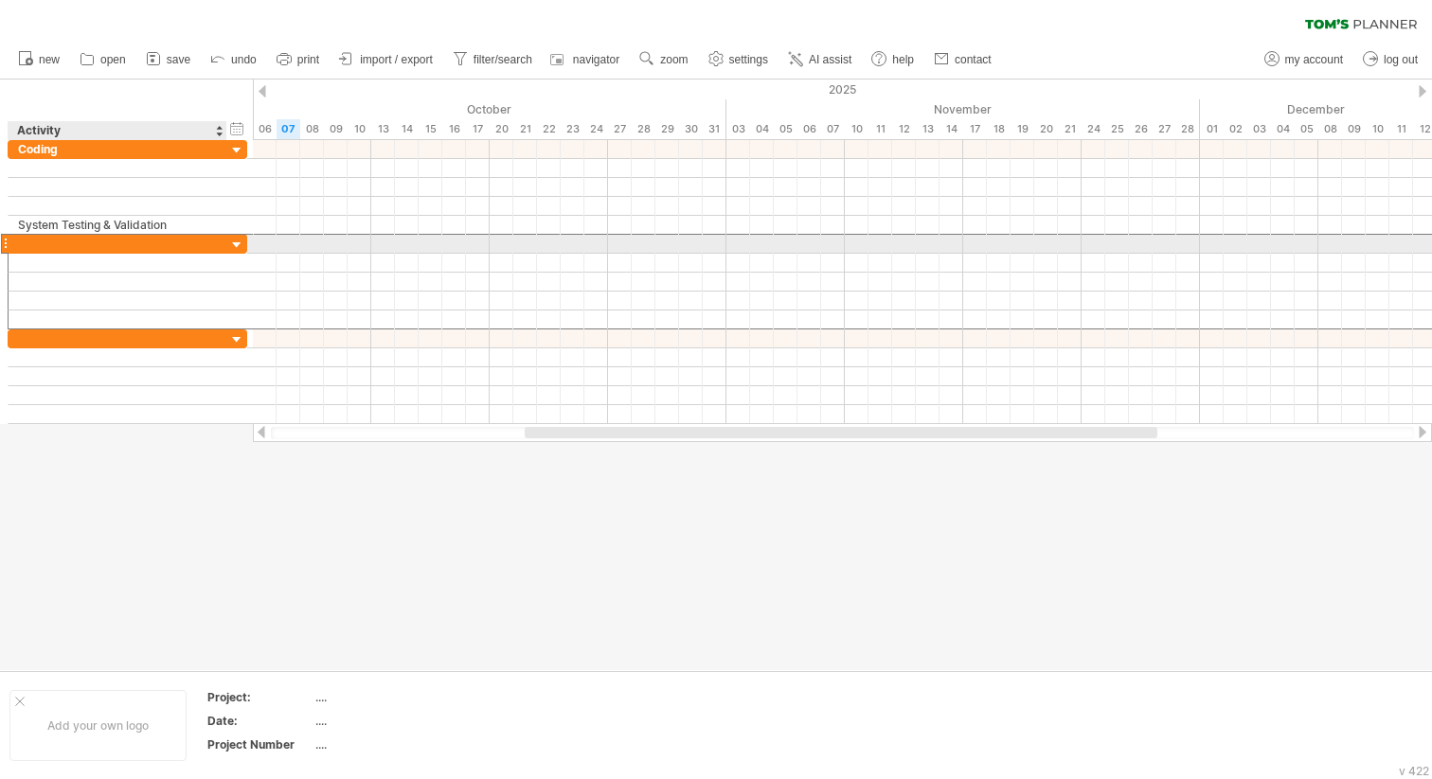
click at [105, 244] on div at bounding box center [117, 244] width 199 height 18
paste input "**********"
drag, startPoint x: 189, startPoint y: 239, endPoint x: 124, endPoint y: 239, distance: 65.3
click at [124, 239] on input "**********" at bounding box center [117, 244] width 199 height 18
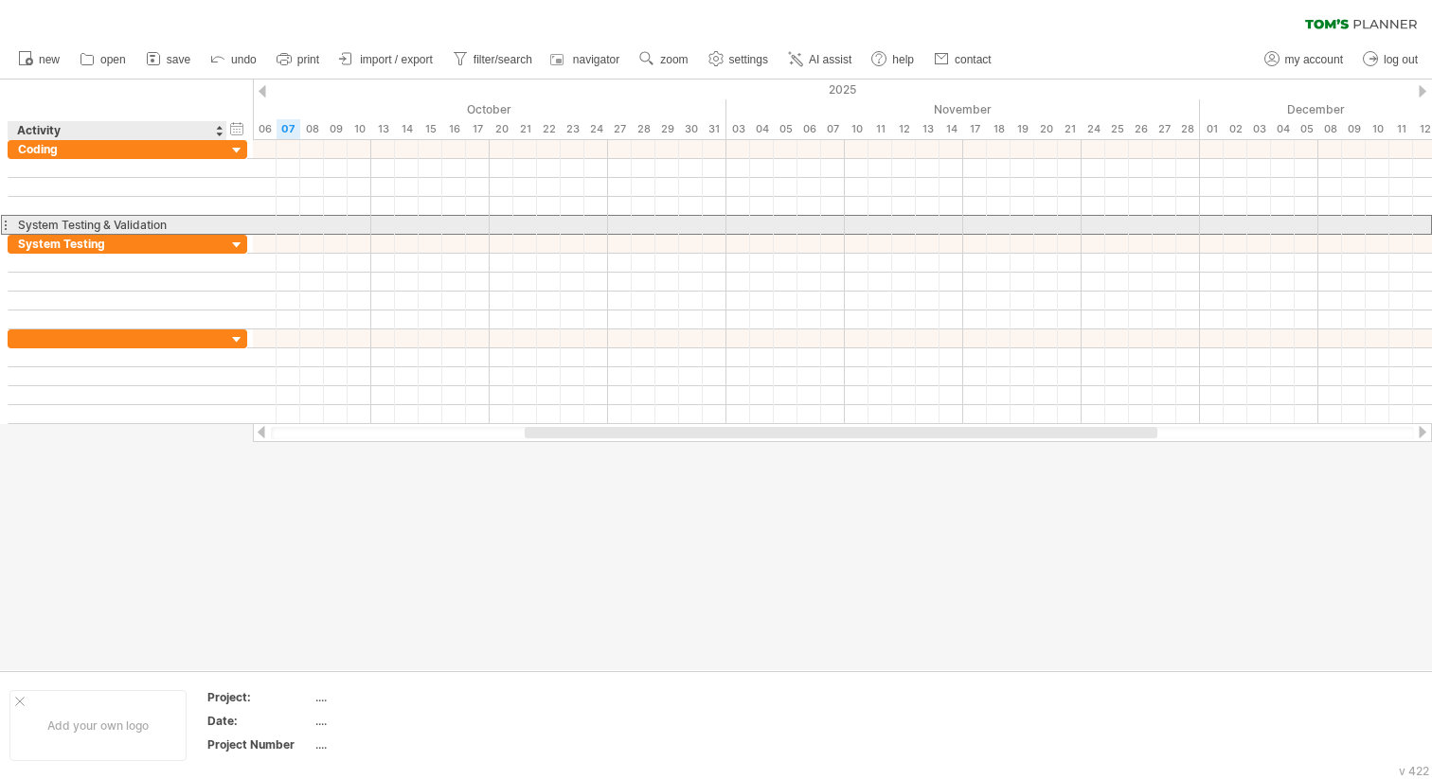
click at [182, 222] on div "System Testing & Validation" at bounding box center [117, 225] width 199 height 18
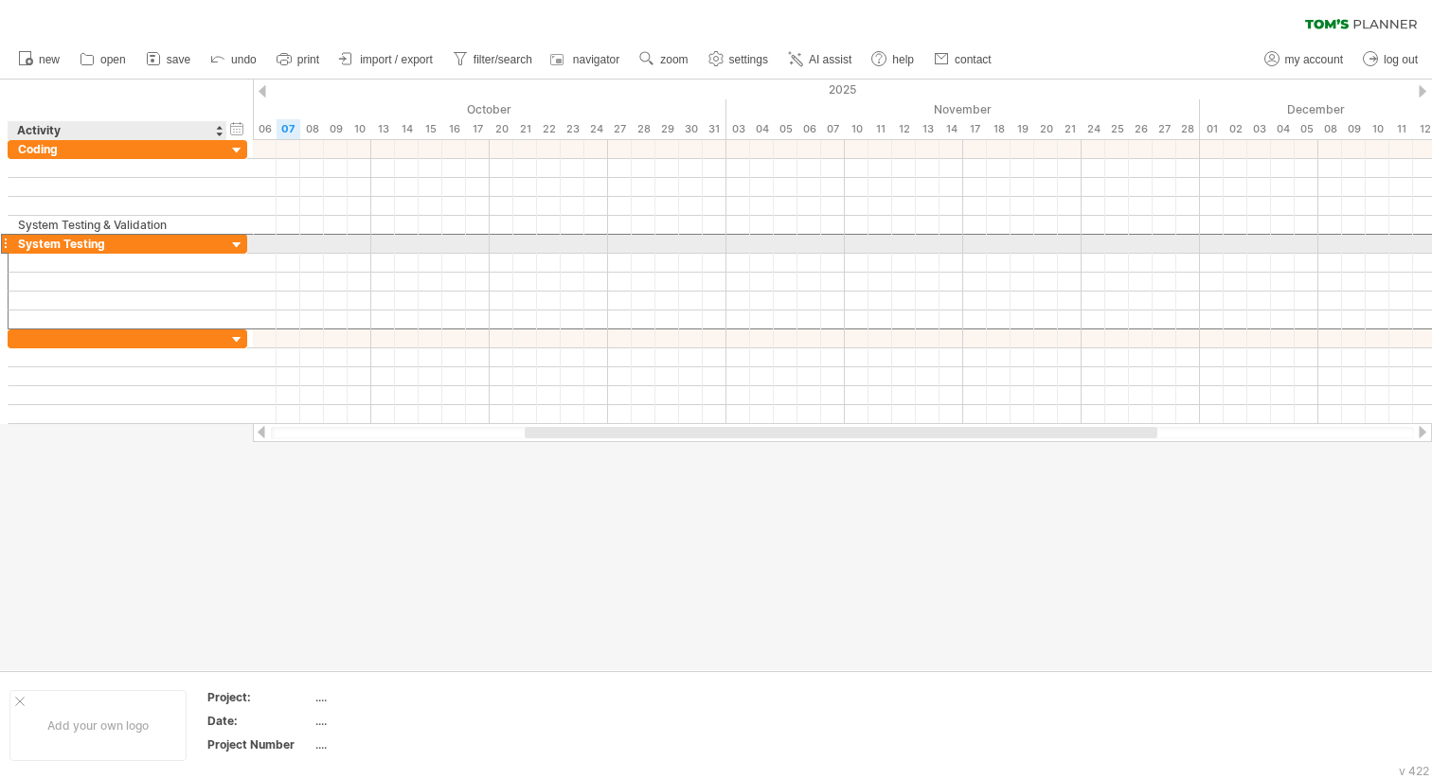
click at [159, 243] on div "System Testing" at bounding box center [117, 244] width 199 height 18
type input "**********"
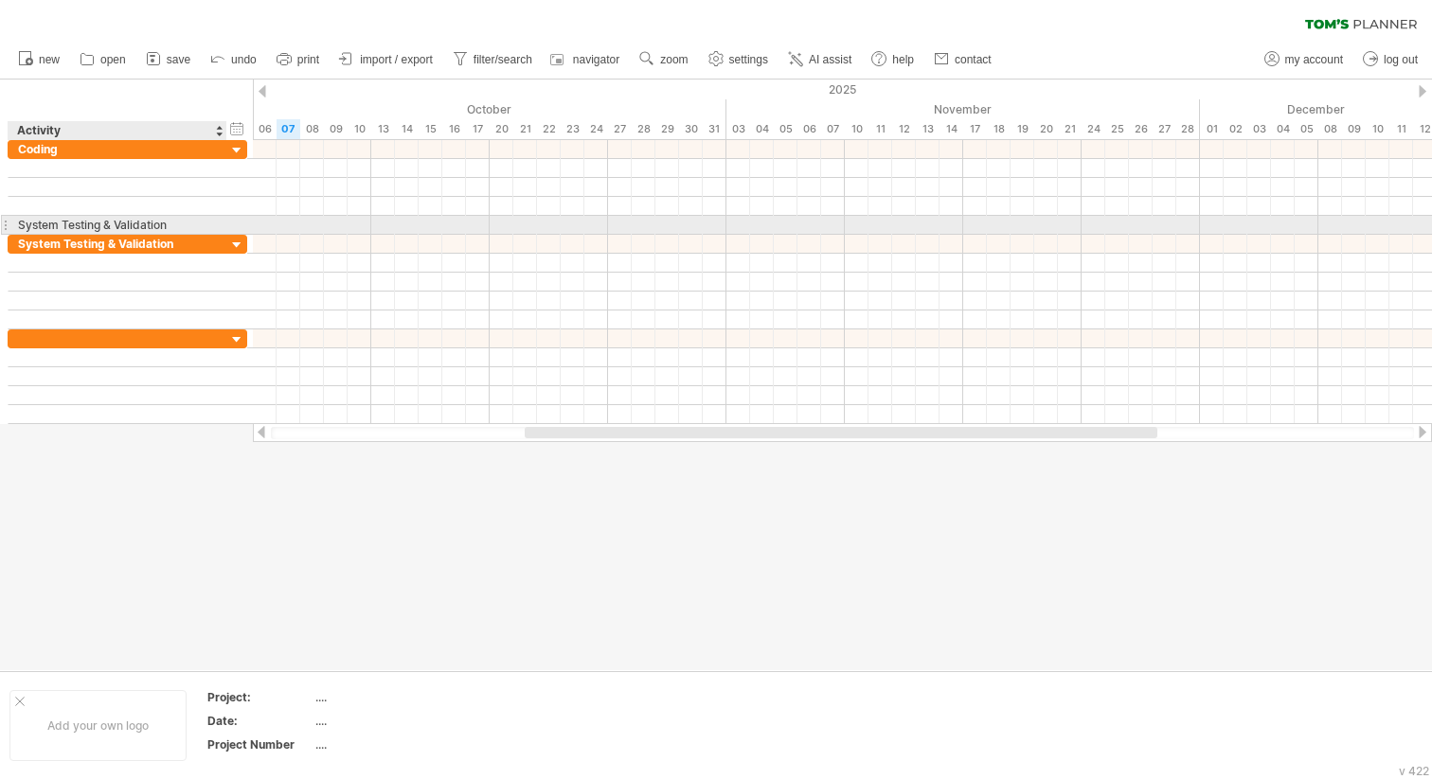
click at [177, 227] on div "System Testing & Validation" at bounding box center [117, 225] width 199 height 18
drag, startPoint x: 132, startPoint y: 226, endPoint x: 0, endPoint y: 226, distance: 131.6
click at [0, 226] on div "**********" at bounding box center [124, 282] width 248 height 284
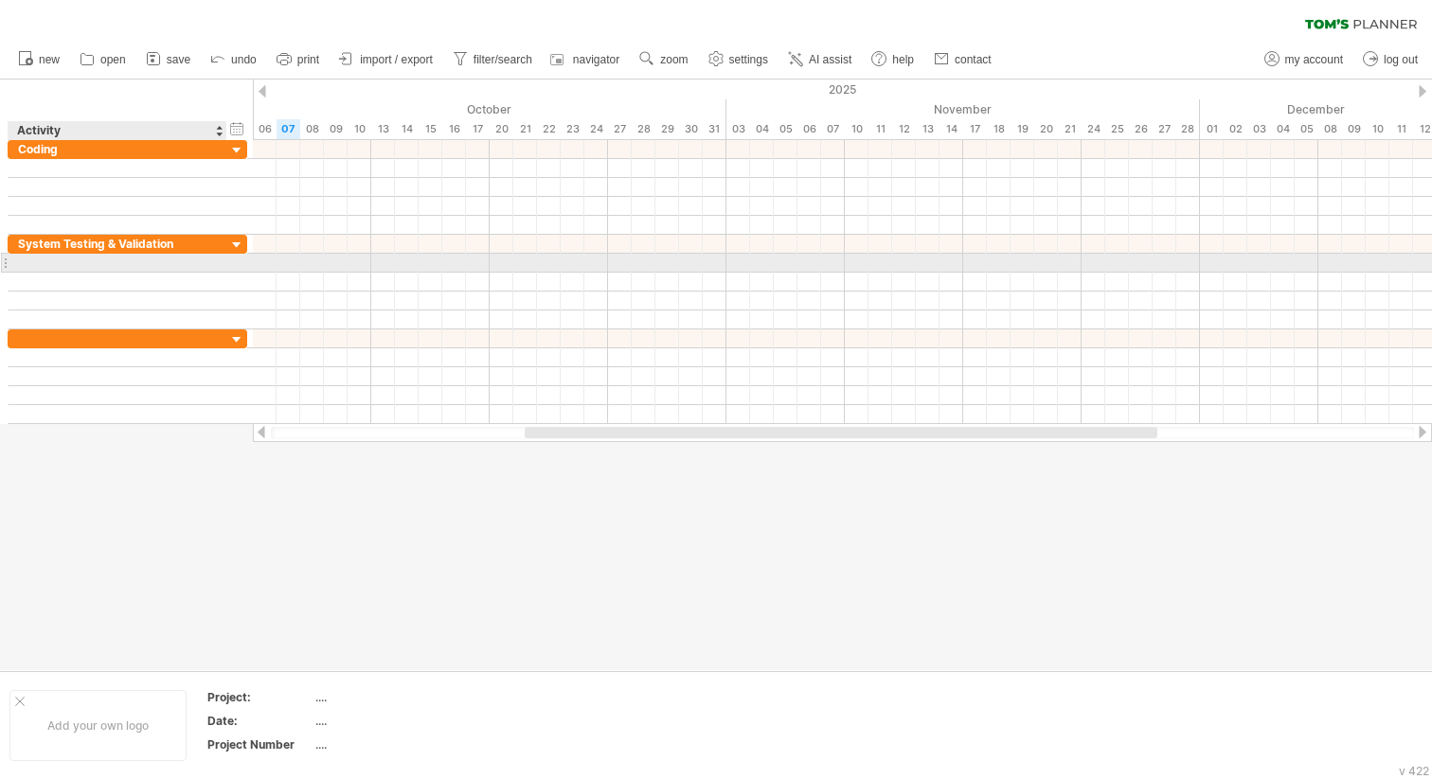
click at [66, 264] on div at bounding box center [117, 263] width 199 height 18
click at [100, 265] on div at bounding box center [117, 263] width 199 height 18
click at [167, 262] on input "**********" at bounding box center [117, 263] width 199 height 18
type input "**********"
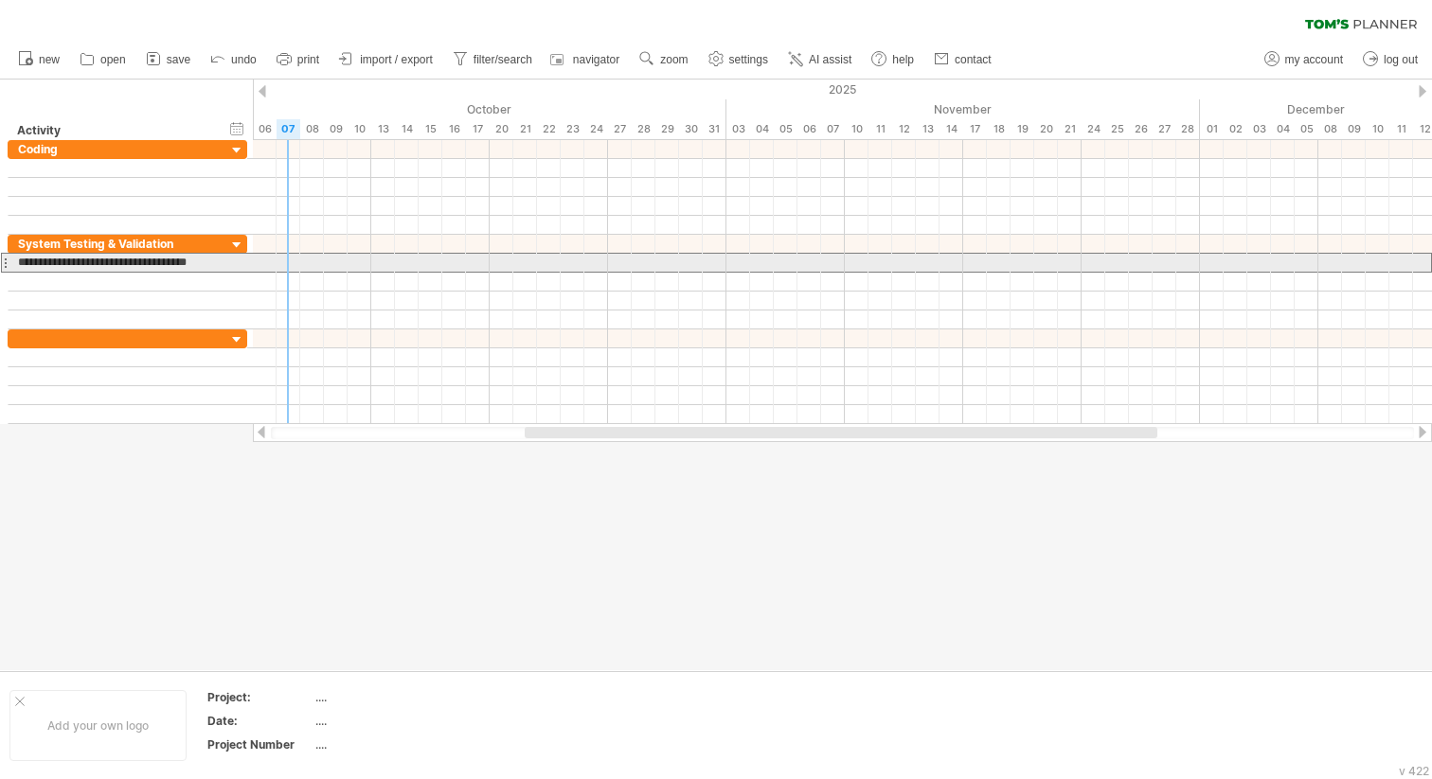
click at [290, 258] on div at bounding box center [842, 263] width 1179 height 20
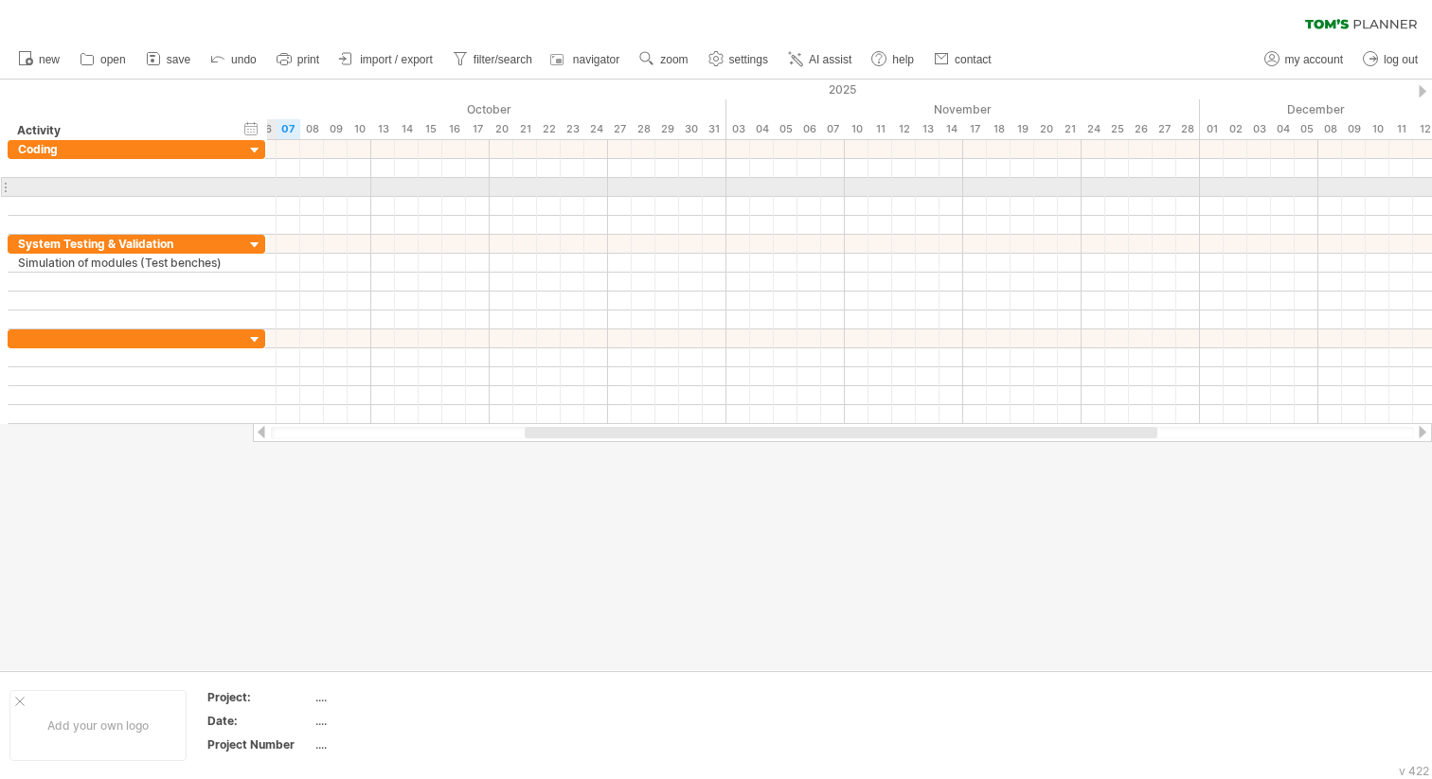
drag, startPoint x: 243, startPoint y: 185, endPoint x: 262, endPoint y: 185, distance: 18.9
click at [262, 185] on div at bounding box center [264, 187] width 6 height 18
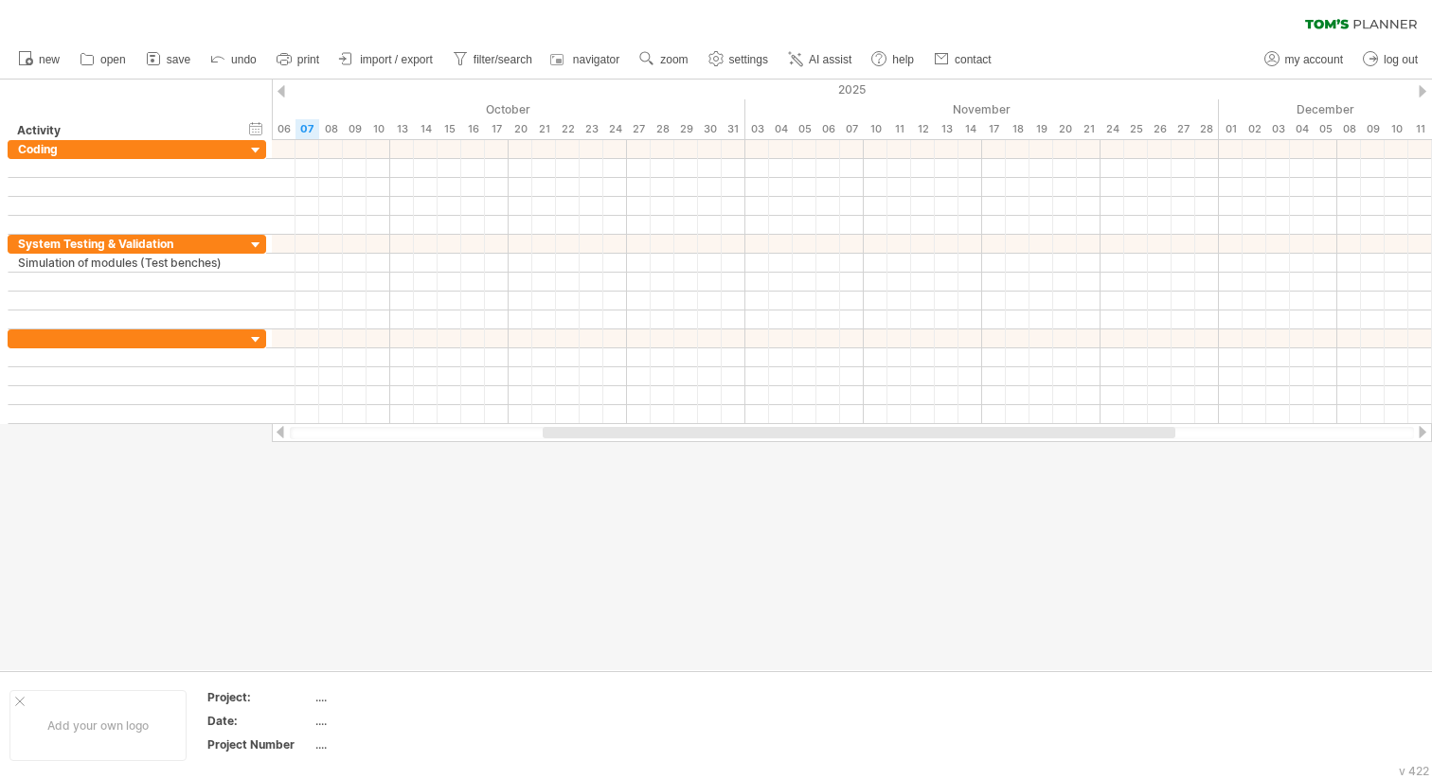
click at [333, 507] on div at bounding box center [716, 375] width 1432 height 591
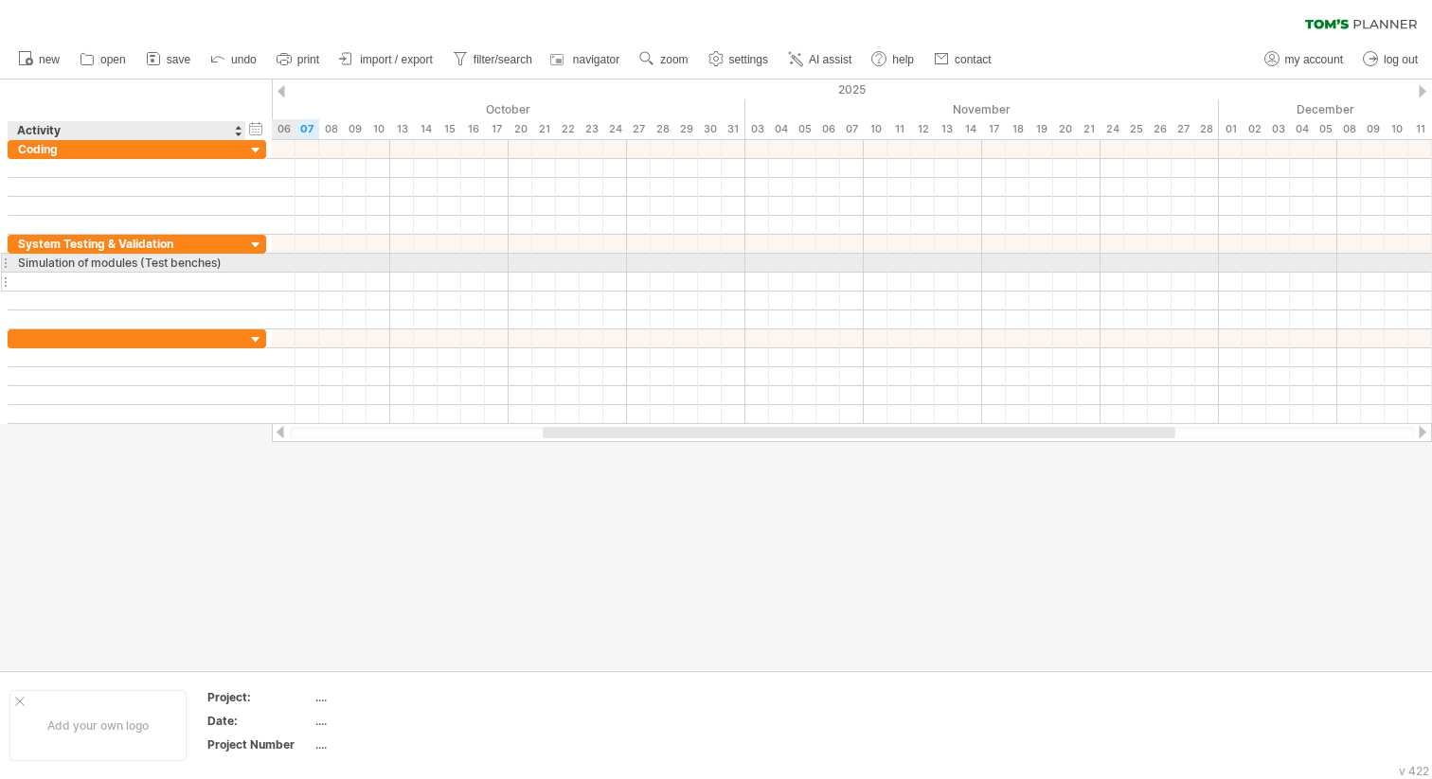
click at [186, 280] on div at bounding box center [127, 282] width 218 height 18
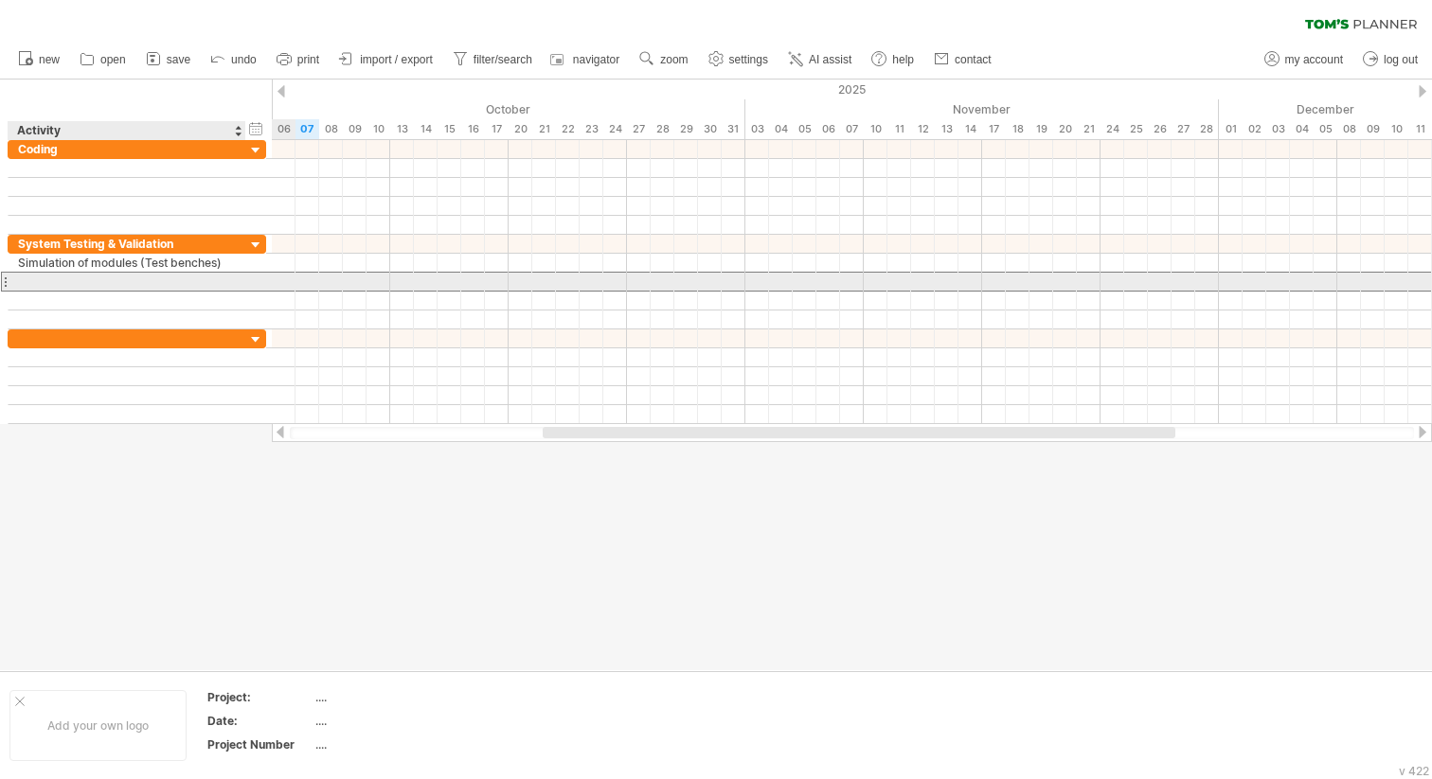
paste input "**********"
type input "**********"
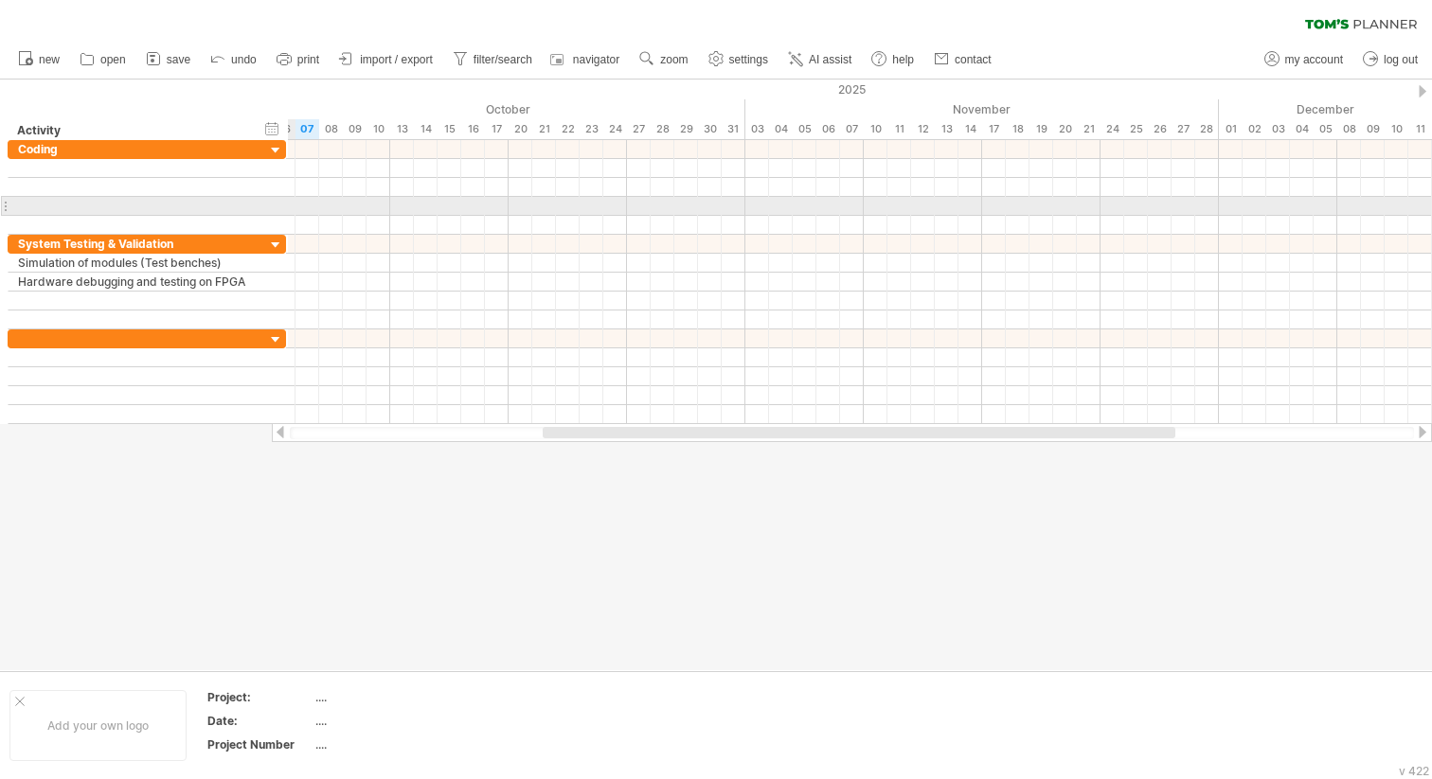
drag, startPoint x: 262, startPoint y: 204, endPoint x: 282, endPoint y: 204, distance: 19.9
click at [282, 204] on div at bounding box center [285, 206] width 6 height 18
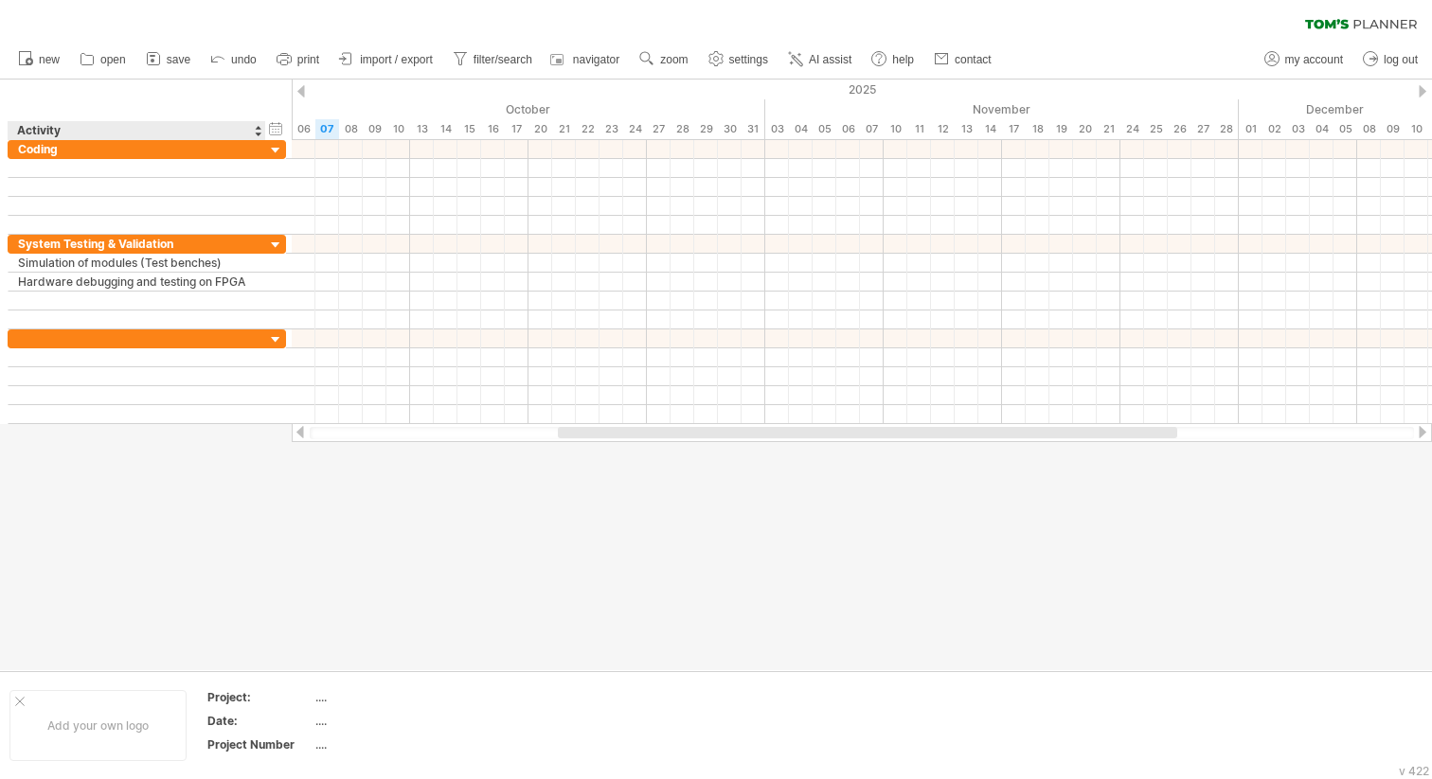
click at [166, 433] on div at bounding box center [716, 375] width 1432 height 591
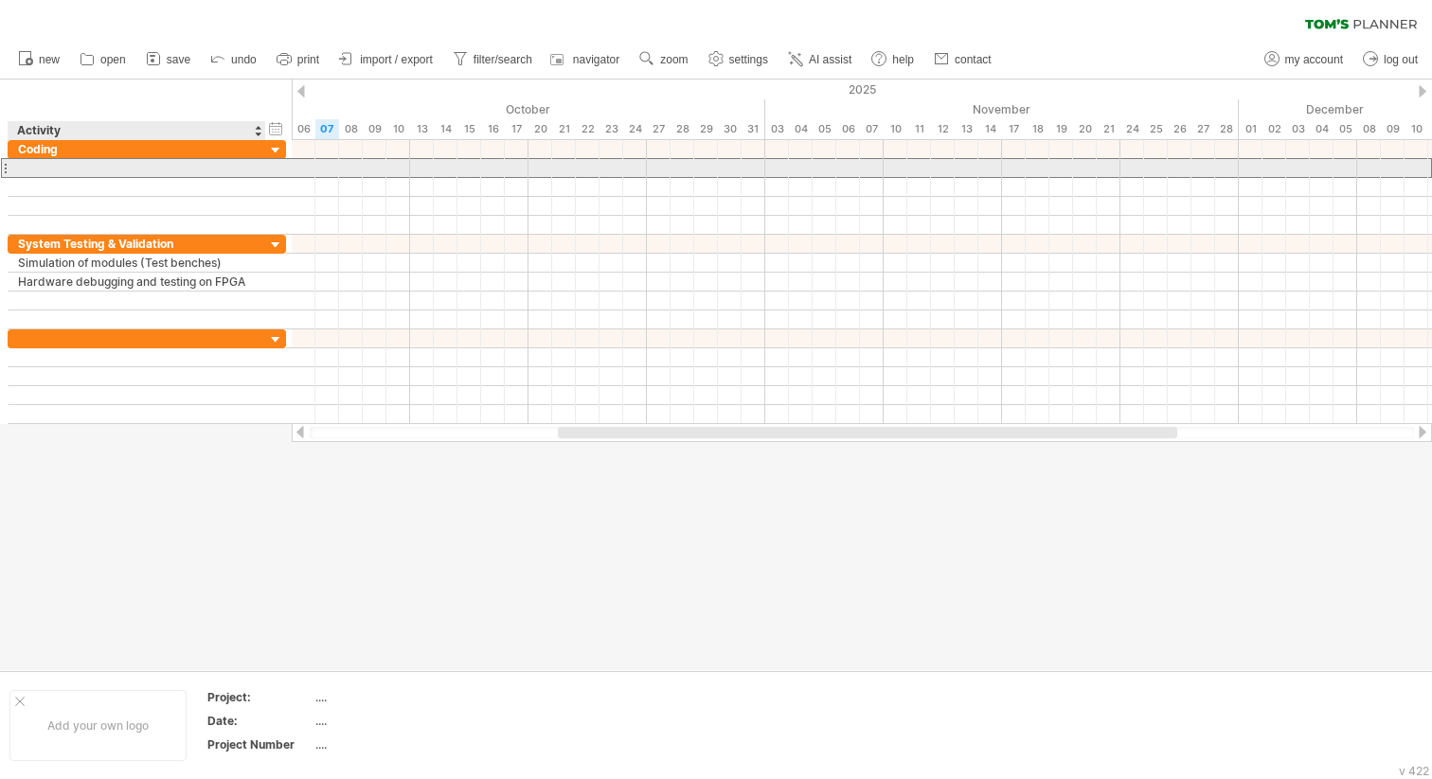
click at [155, 162] on div at bounding box center [137, 168] width 238 height 18
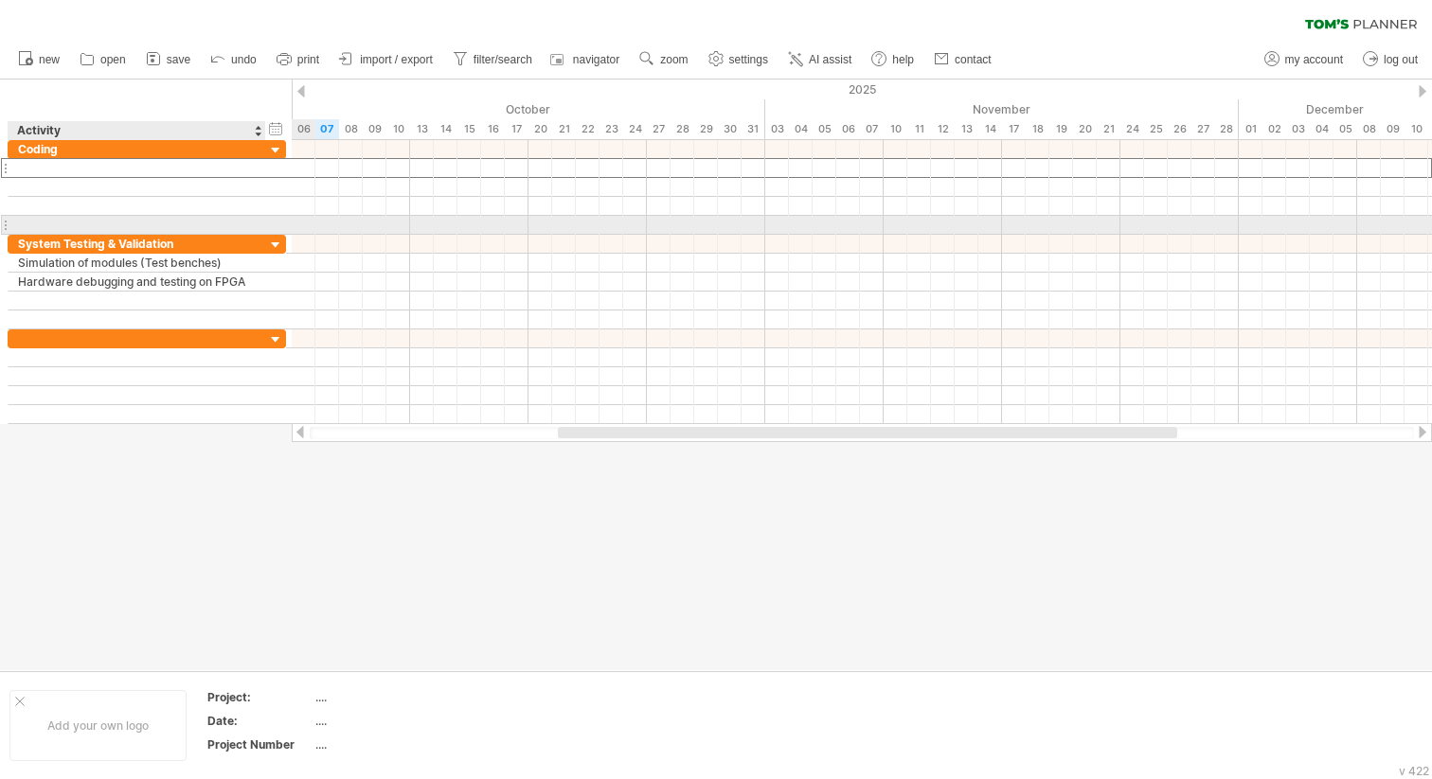
click at [236, 228] on div at bounding box center [137, 225] width 238 height 18
type input "**********"
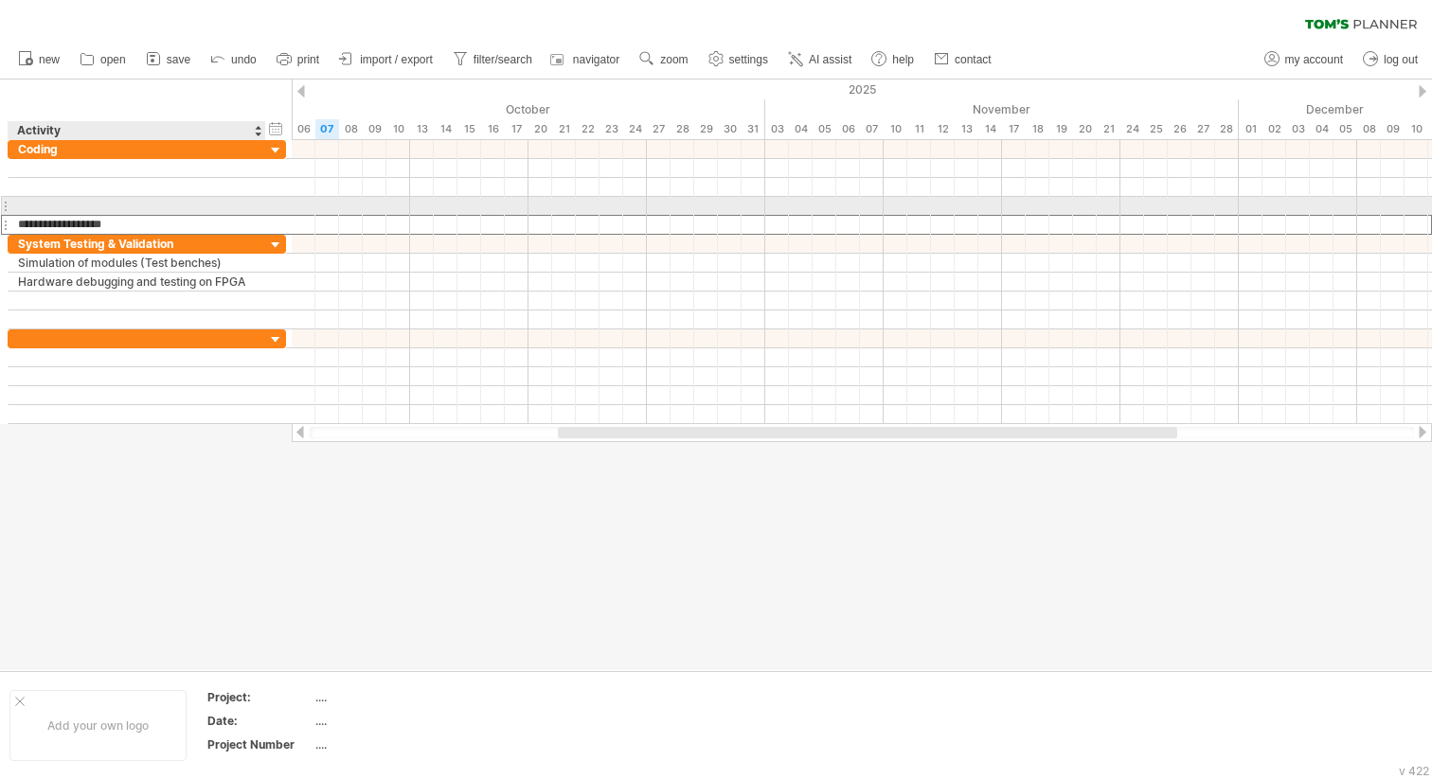
click at [165, 198] on div at bounding box center [137, 206] width 238 height 18
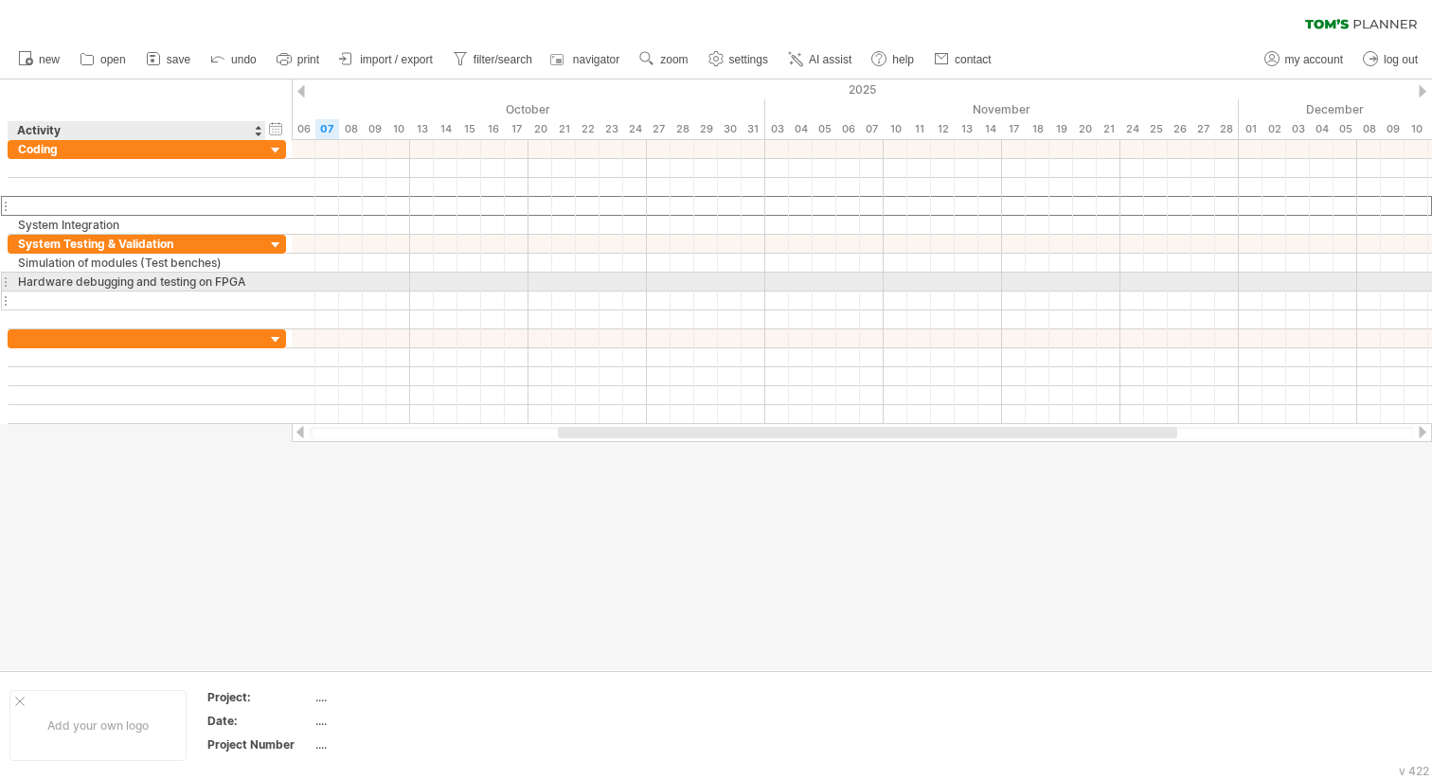
click at [159, 295] on div at bounding box center [137, 301] width 238 height 18
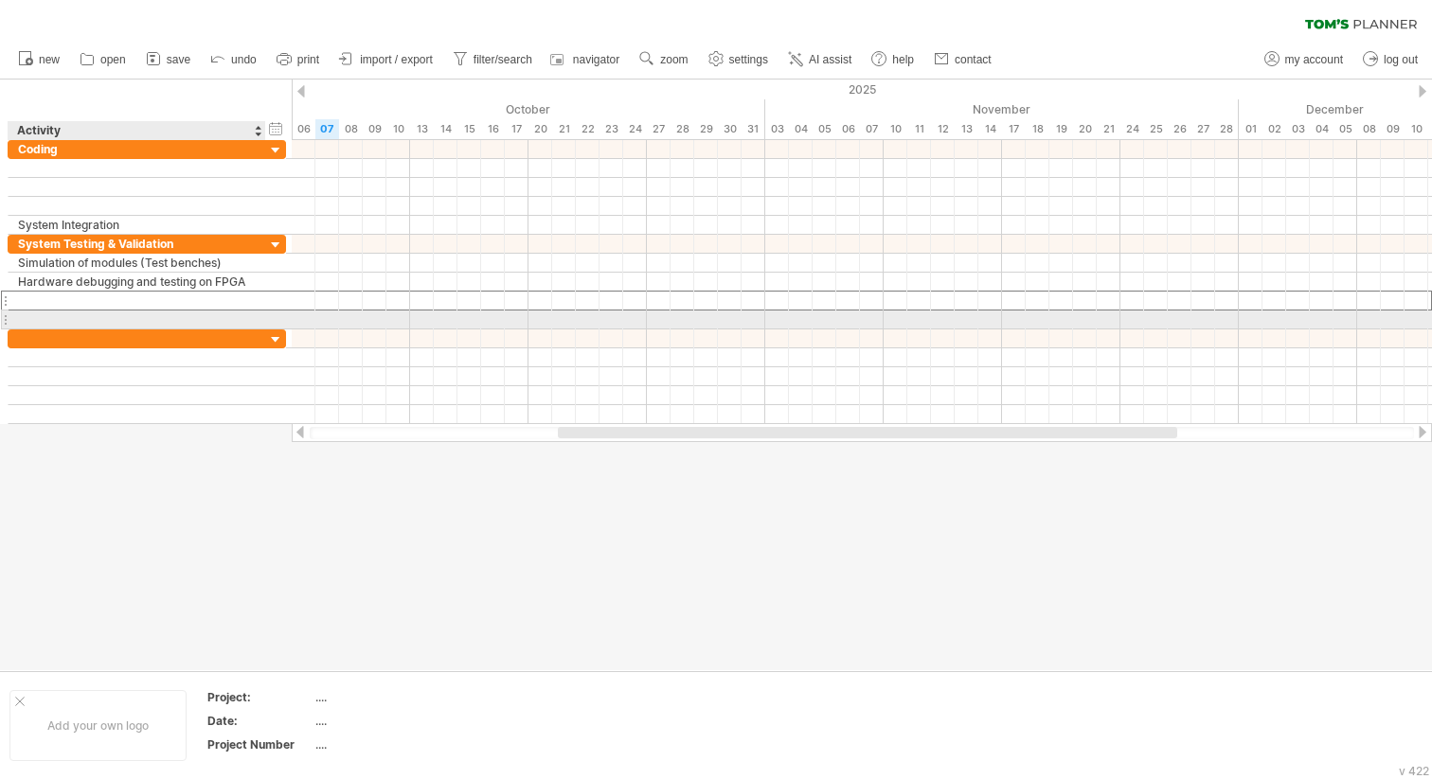
click at [227, 318] on div at bounding box center [137, 320] width 238 height 18
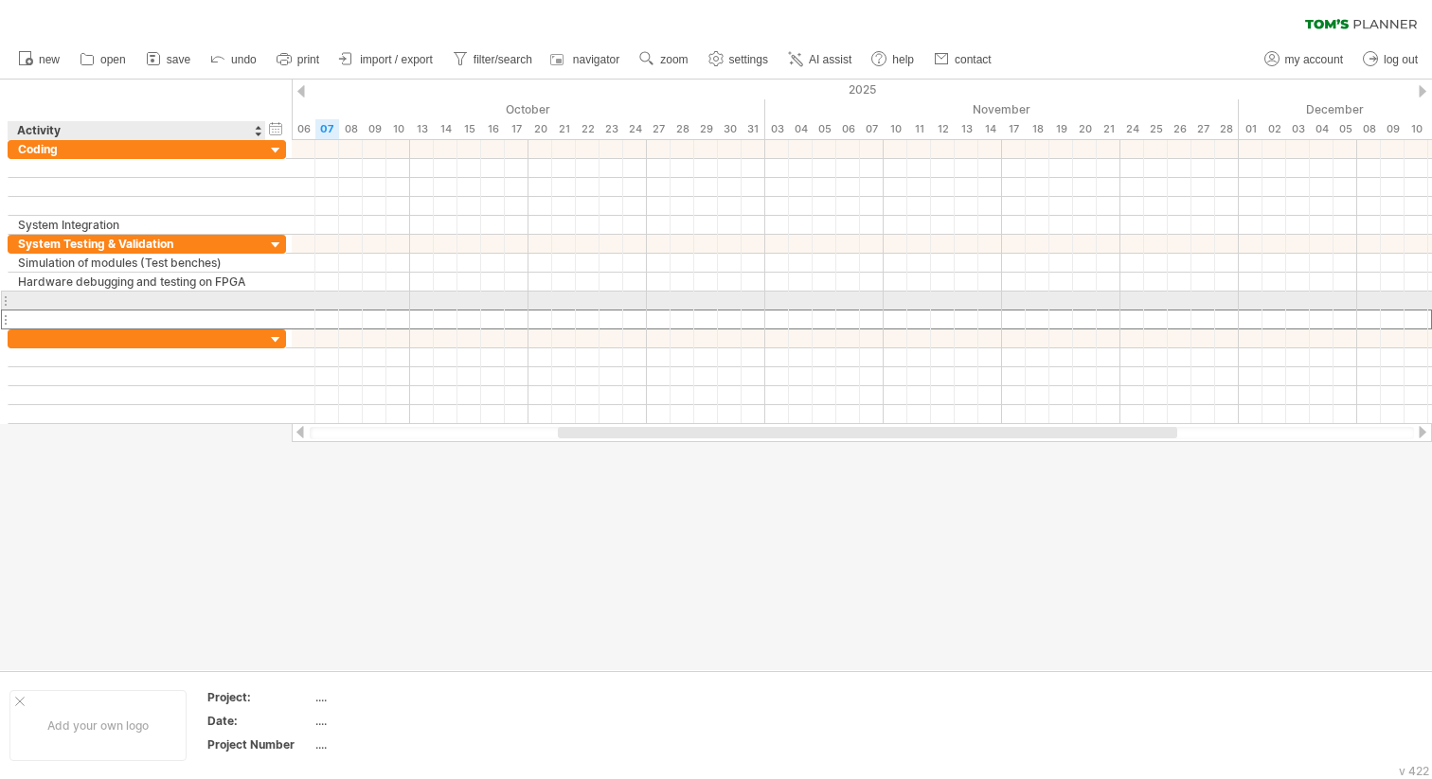
click at [216, 302] on div at bounding box center [137, 301] width 238 height 18
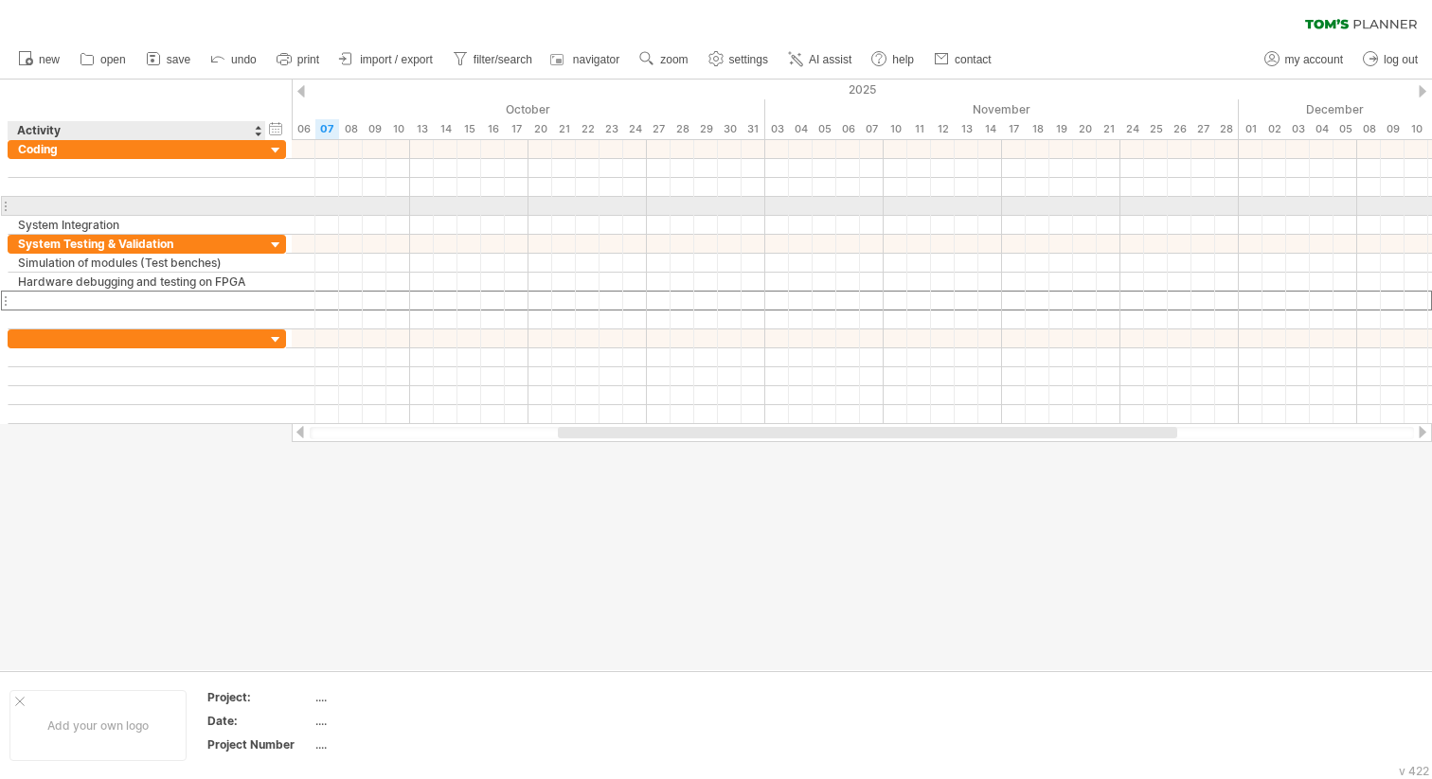
click at [198, 205] on div at bounding box center [137, 206] width 238 height 18
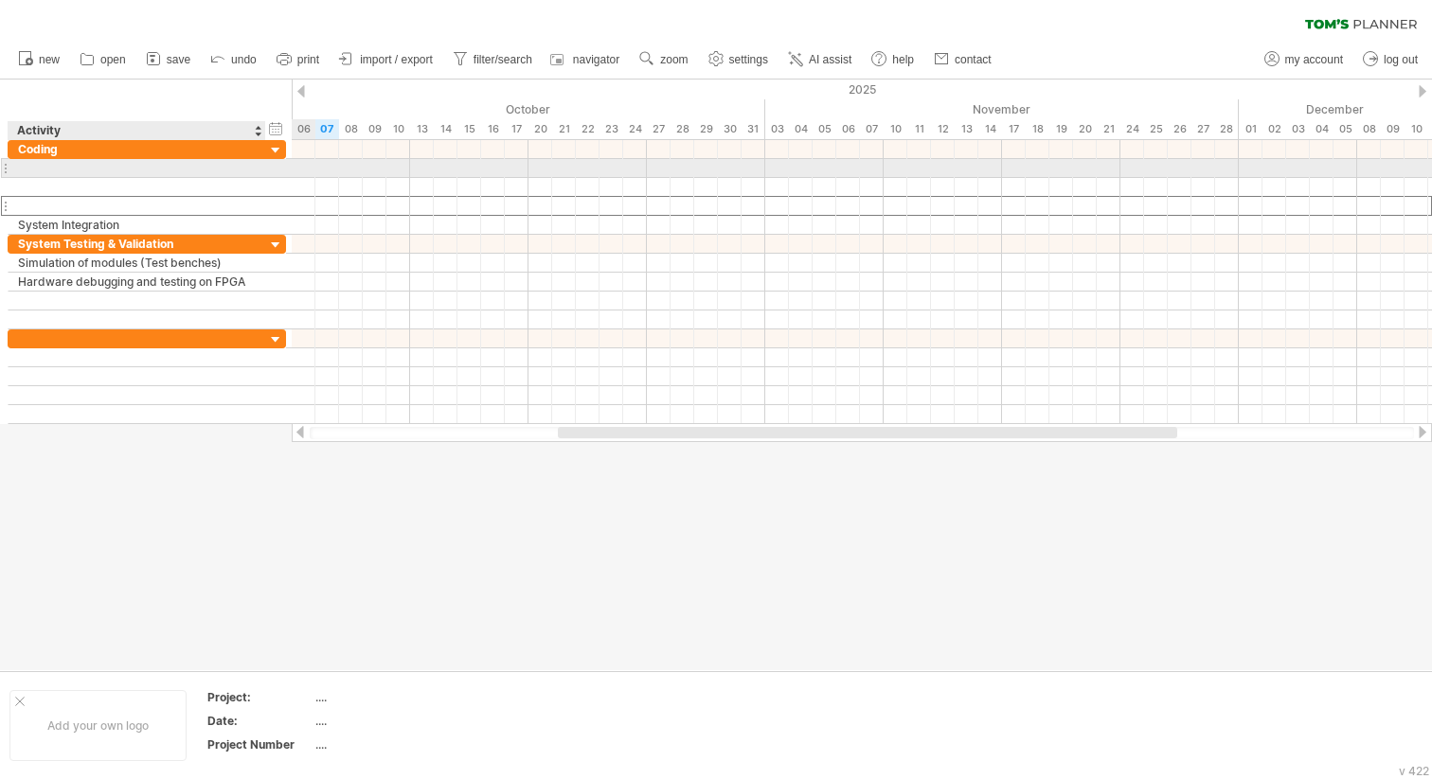
click at [161, 168] on div at bounding box center [137, 168] width 238 height 18
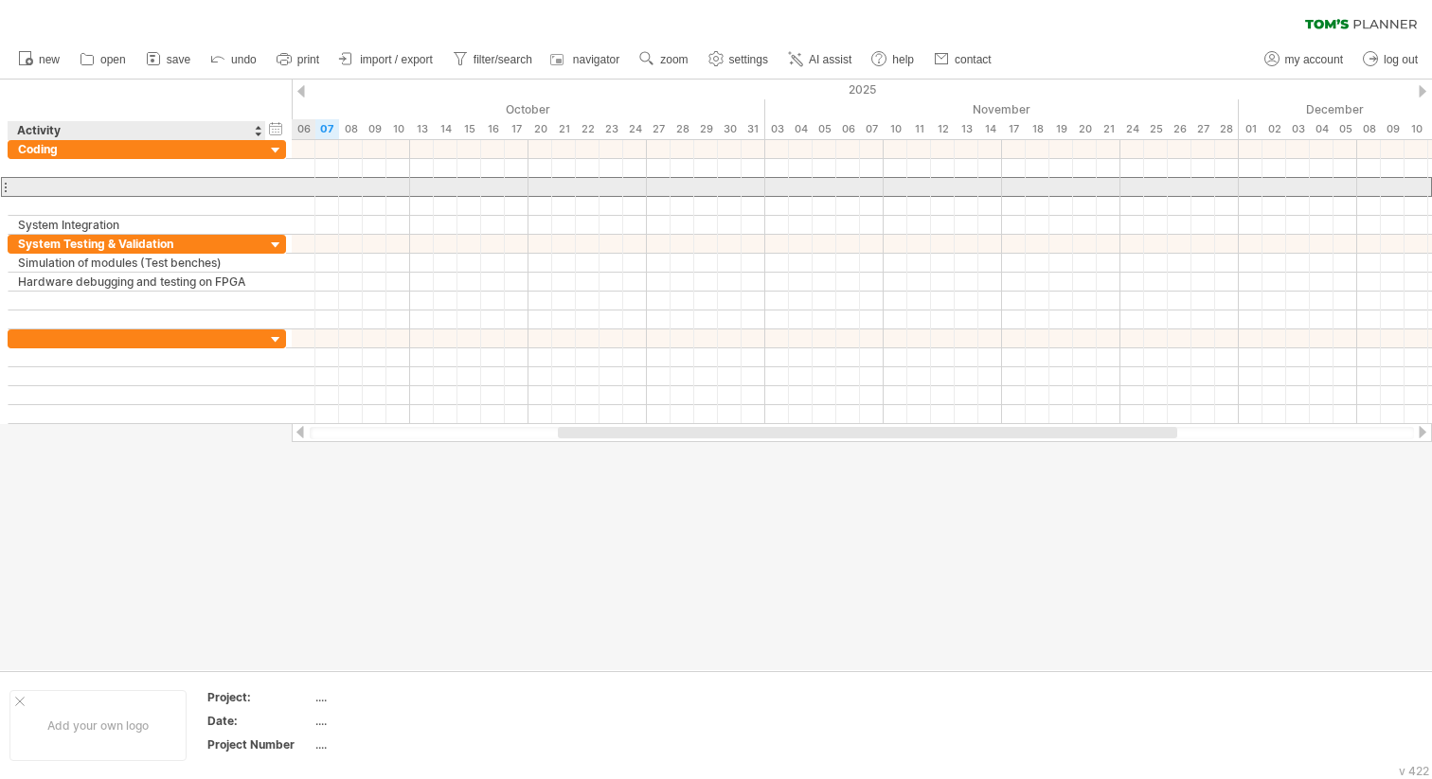
click at [157, 195] on div at bounding box center [137, 187] width 238 height 18
paste input "**********"
type input "**********"
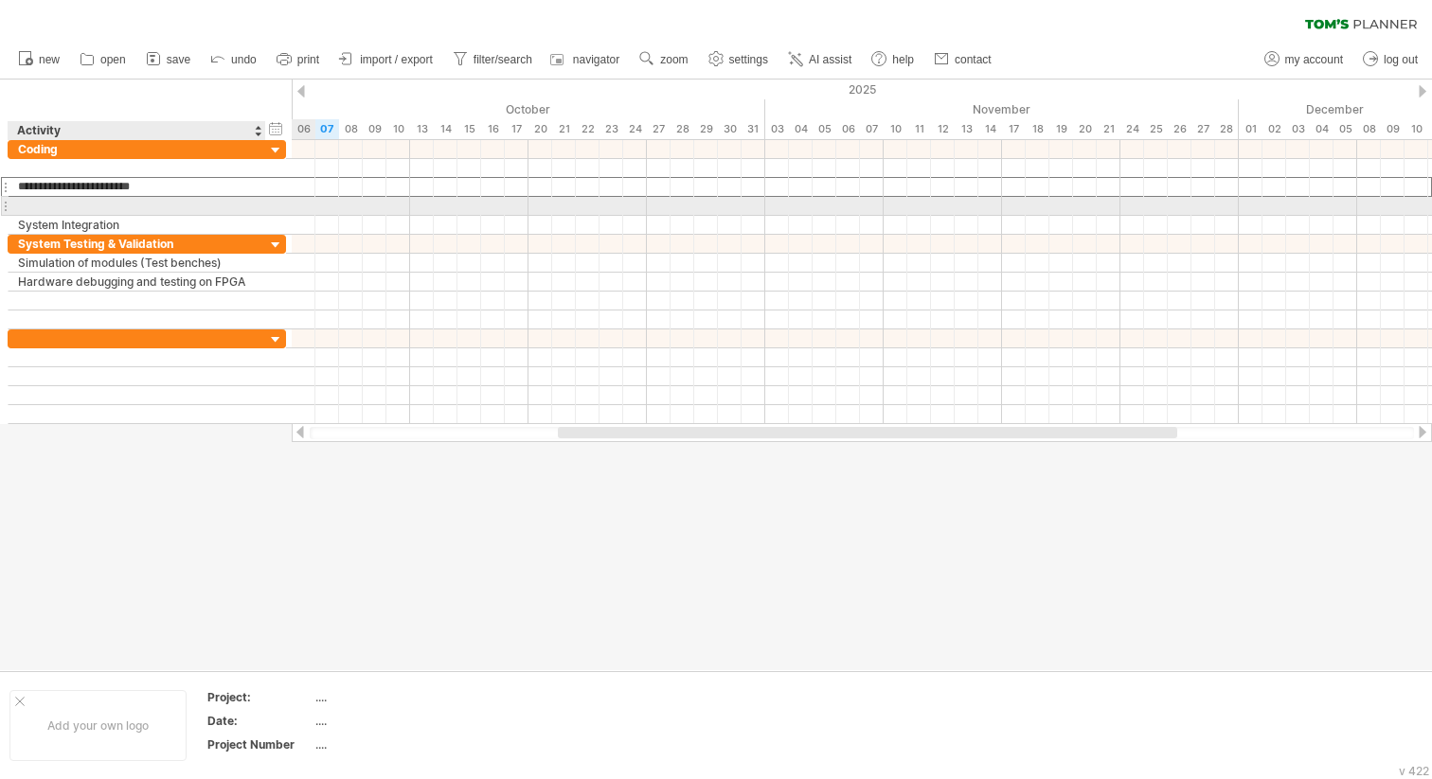
click at [156, 204] on div at bounding box center [137, 206] width 238 height 18
click at [179, 208] on div at bounding box center [137, 206] width 238 height 18
type input "**********"
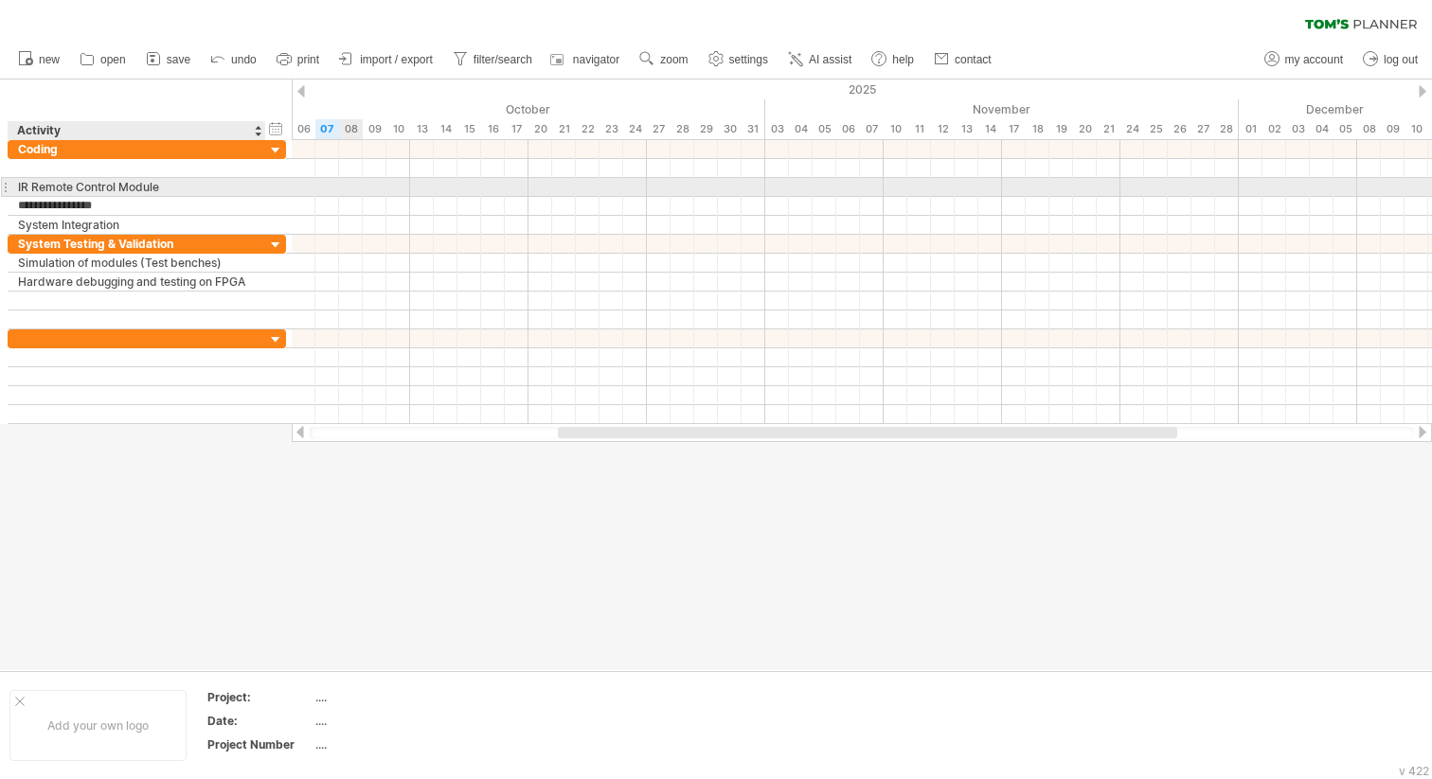
click at [88, 186] on div "IR Remote Control Module" at bounding box center [137, 187] width 238 height 18
click at [43, 185] on input "**********" at bounding box center [137, 187] width 238 height 18
click at [111, 189] on input "**********" at bounding box center [137, 187] width 238 height 18
click at [111, 187] on input "**********" at bounding box center [137, 187] width 238 height 18
click at [180, 182] on input "**********" at bounding box center [137, 187] width 238 height 18
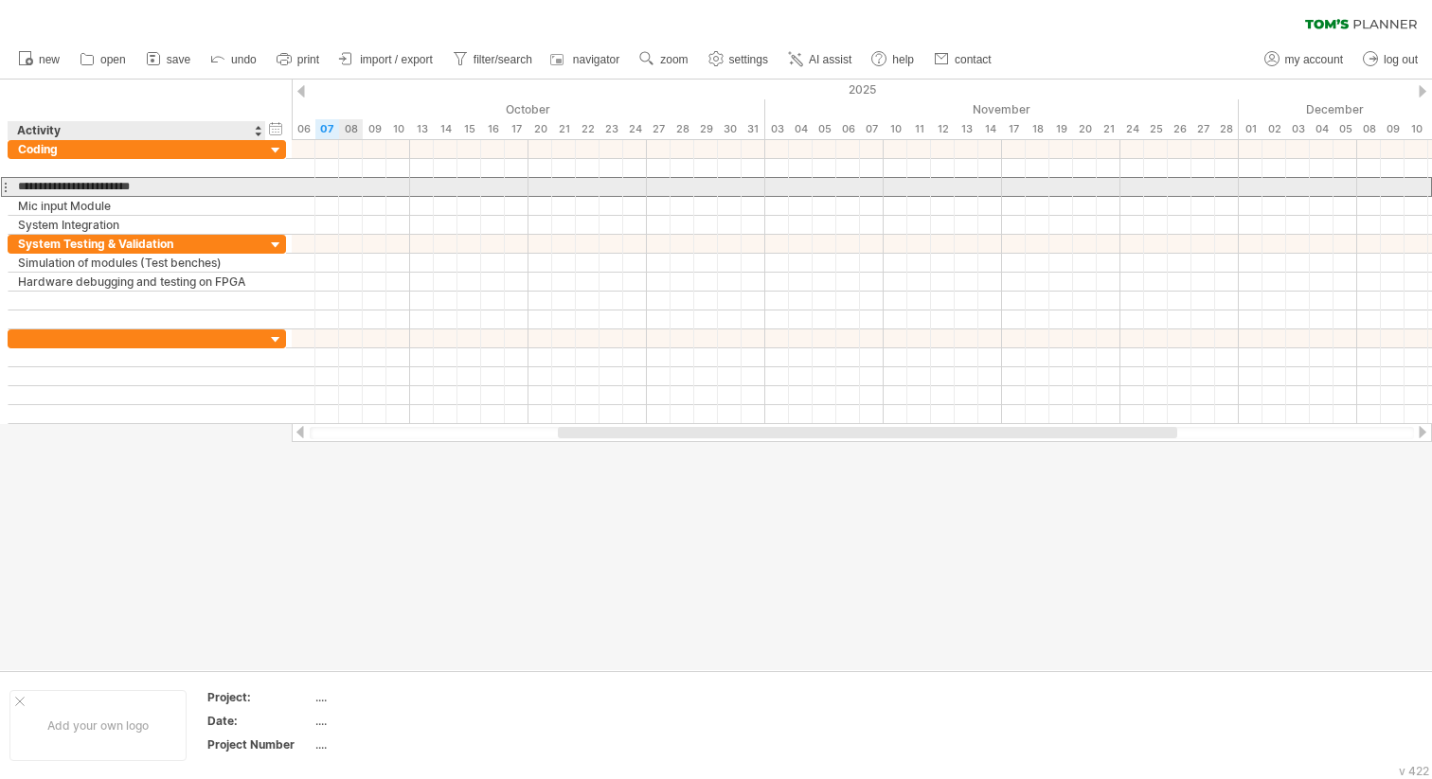
drag, startPoint x: 180, startPoint y: 182, endPoint x: 90, endPoint y: 182, distance: 89.9
click at [90, 182] on input "**********" at bounding box center [137, 187] width 238 height 18
type input "**********"
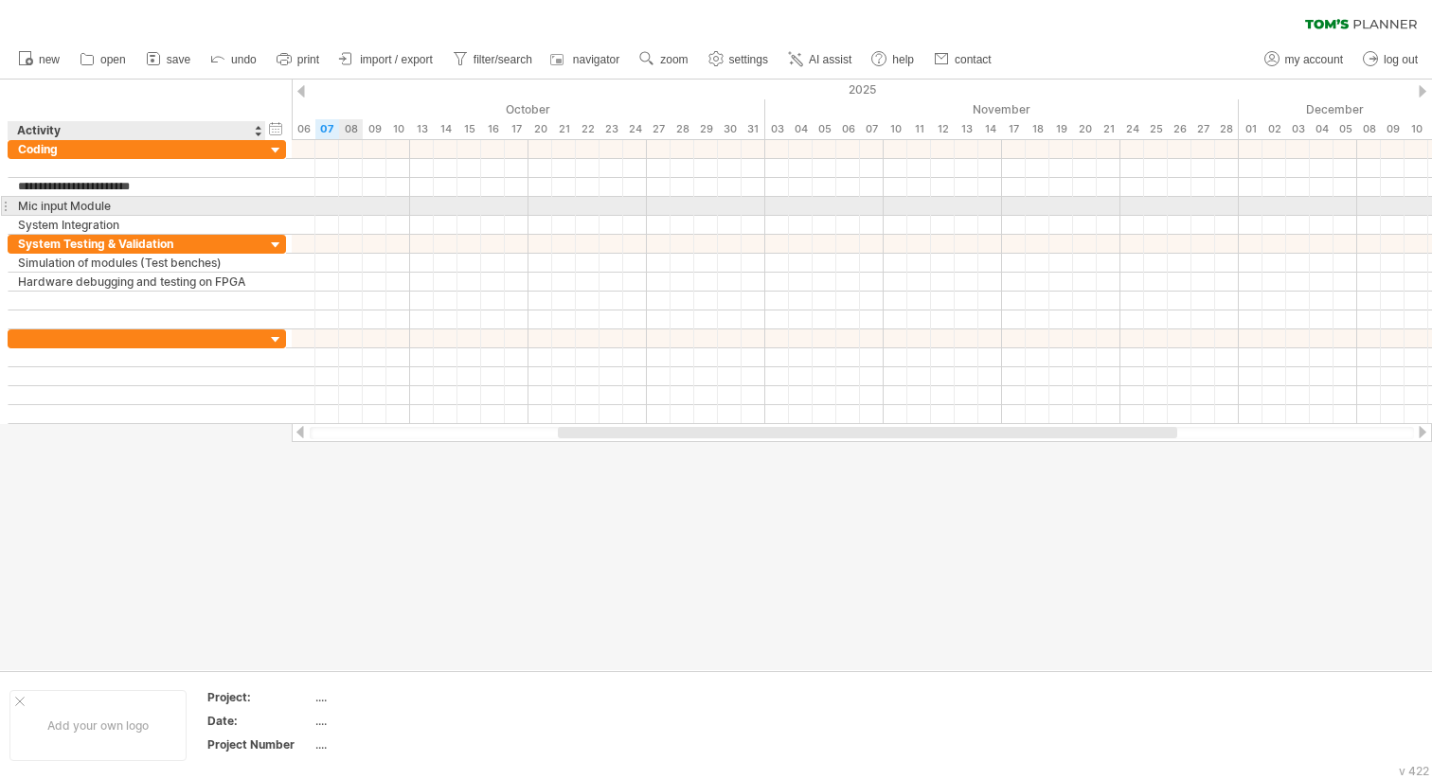
click at [115, 202] on div "Mic input Module" at bounding box center [137, 206] width 238 height 18
type input "**********"
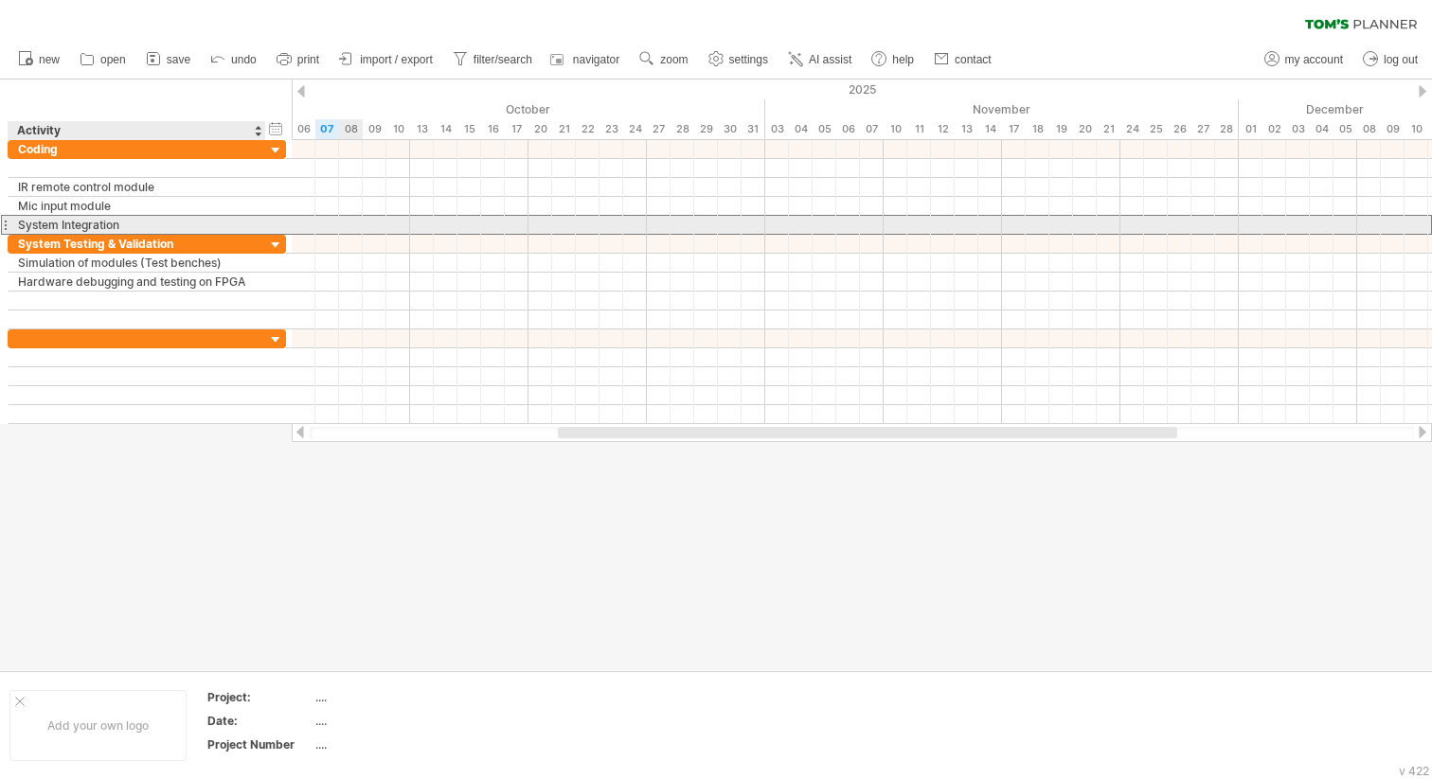
click at [137, 223] on div "System Integration" at bounding box center [137, 225] width 238 height 18
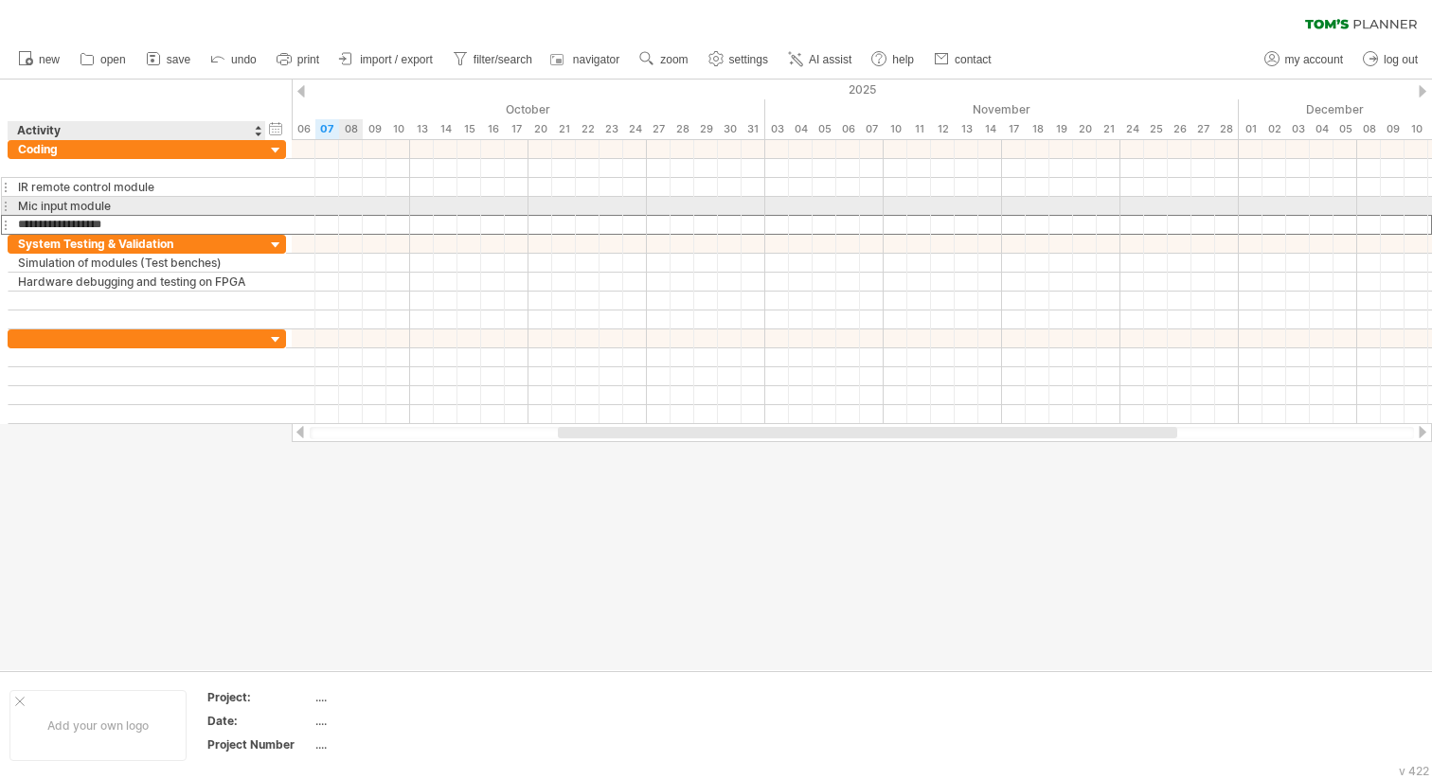
click at [135, 194] on div "IR remote control module" at bounding box center [137, 187] width 238 height 18
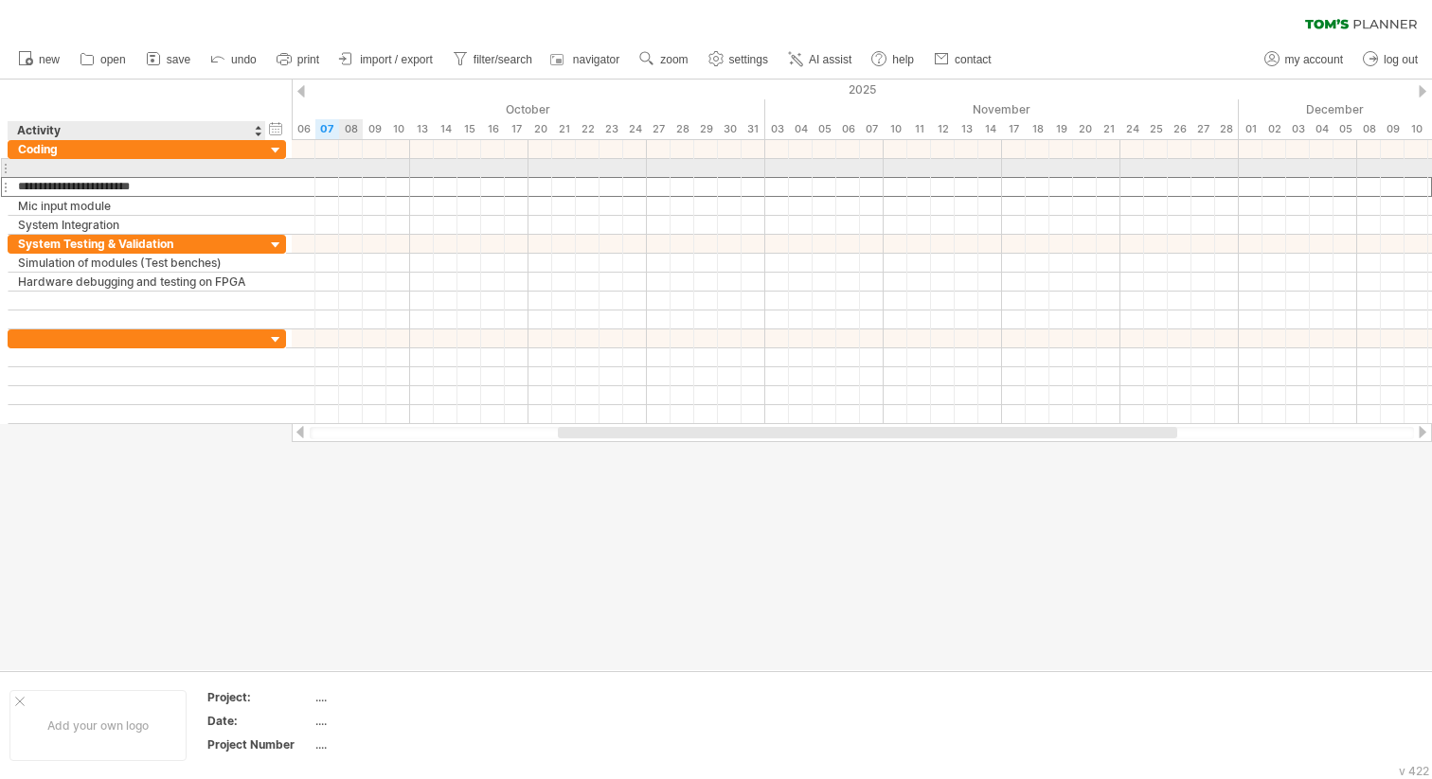
click at [134, 168] on div at bounding box center [137, 168] width 238 height 18
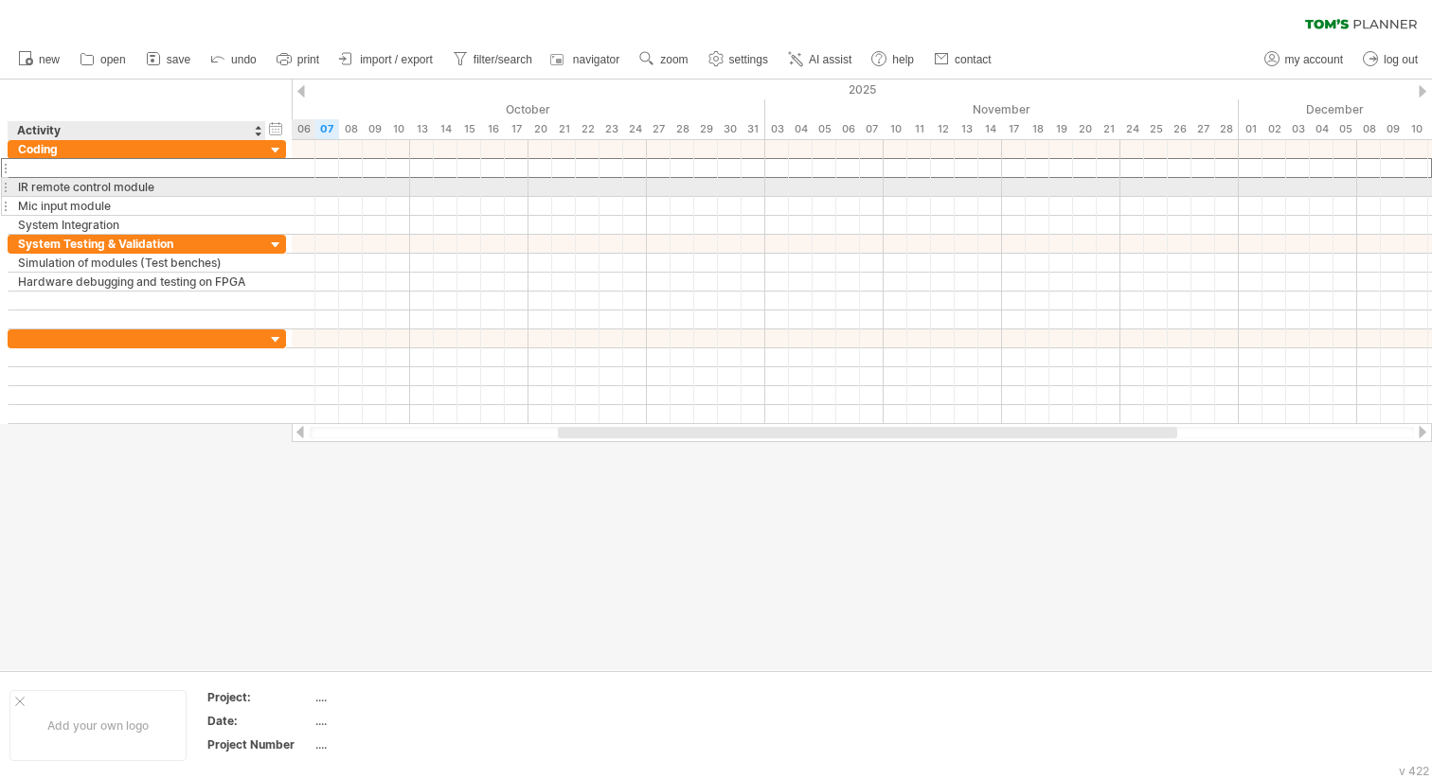
click at [154, 197] on div "Mic input module" at bounding box center [137, 206] width 238 height 18
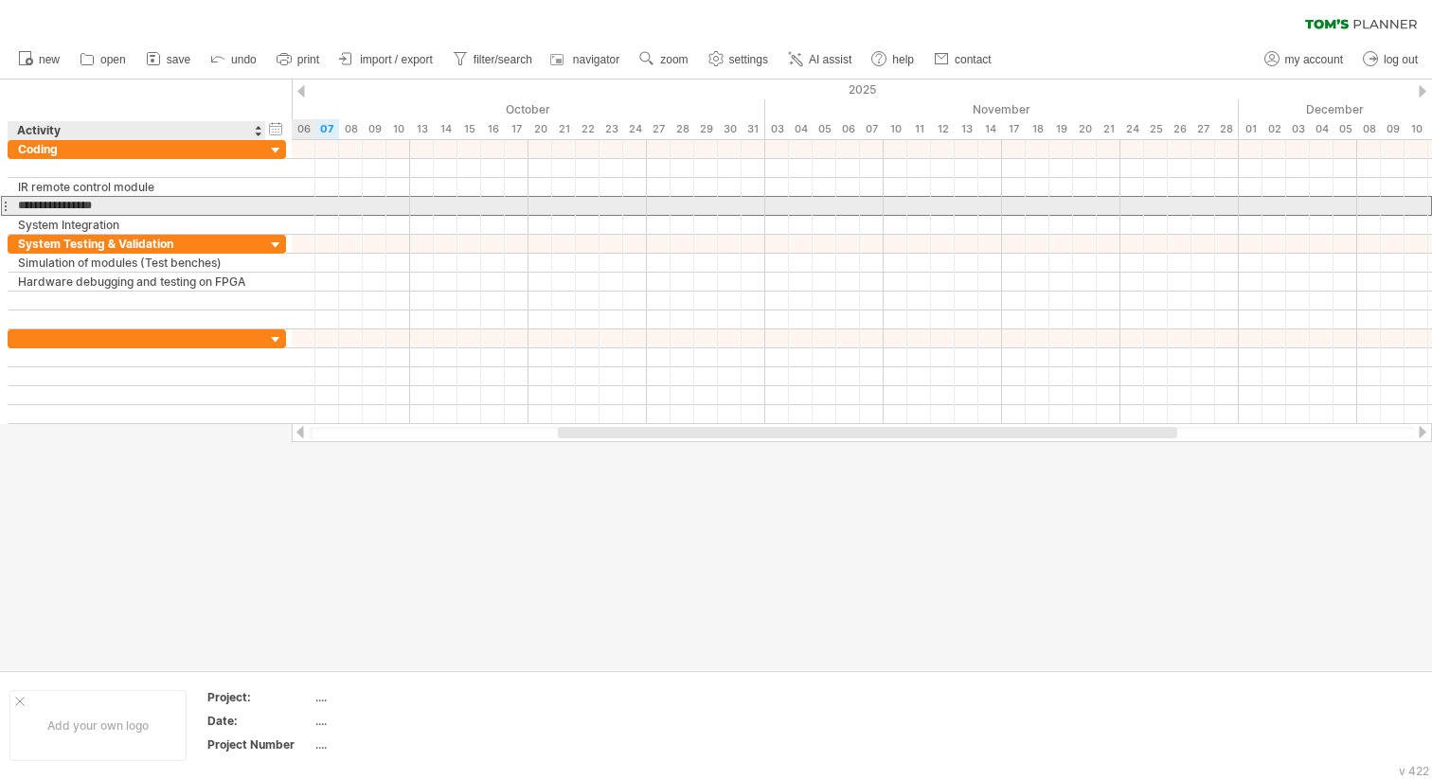
click at [154, 206] on input "**********" at bounding box center [137, 206] width 238 height 18
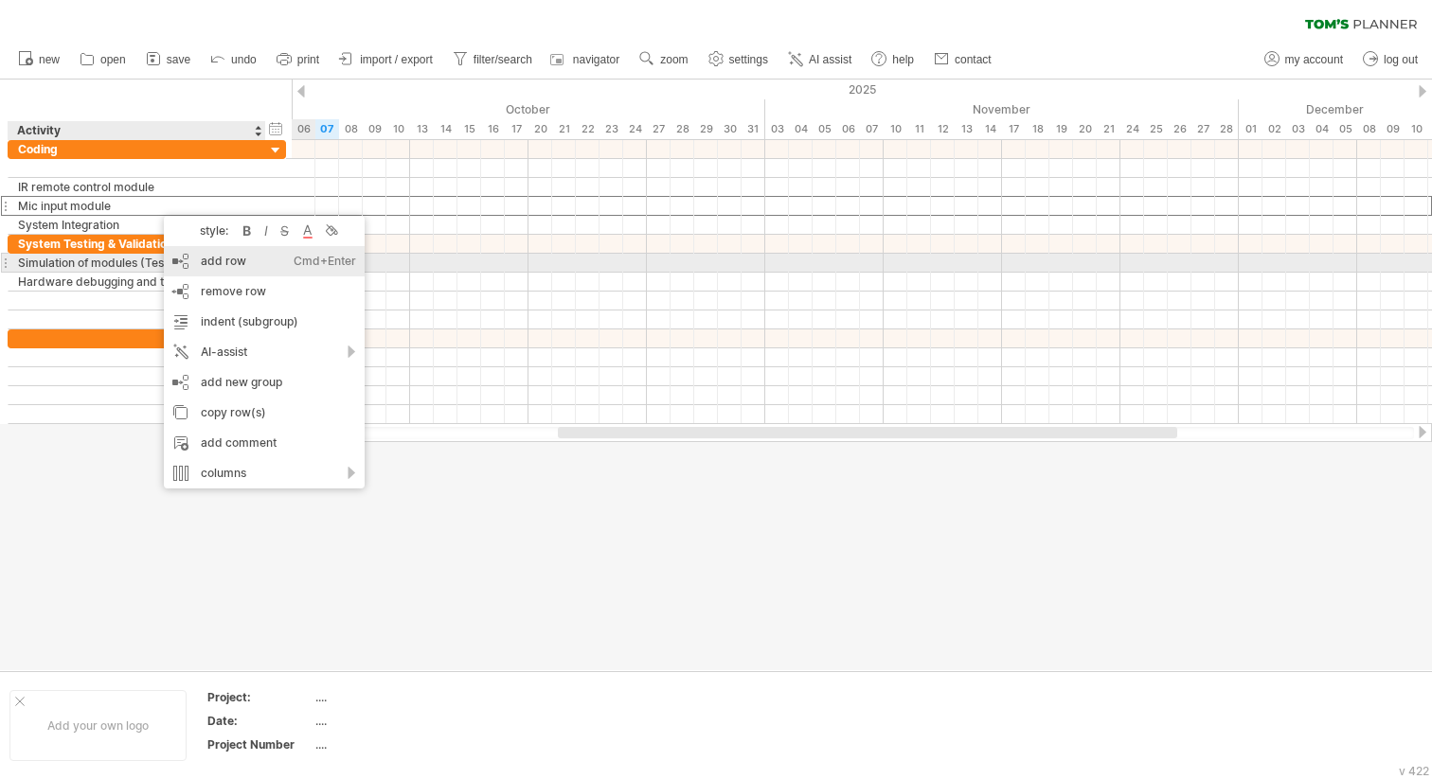
click at [232, 268] on div "add row Ctrl+Enter Cmd+Enter" at bounding box center [264, 261] width 201 height 30
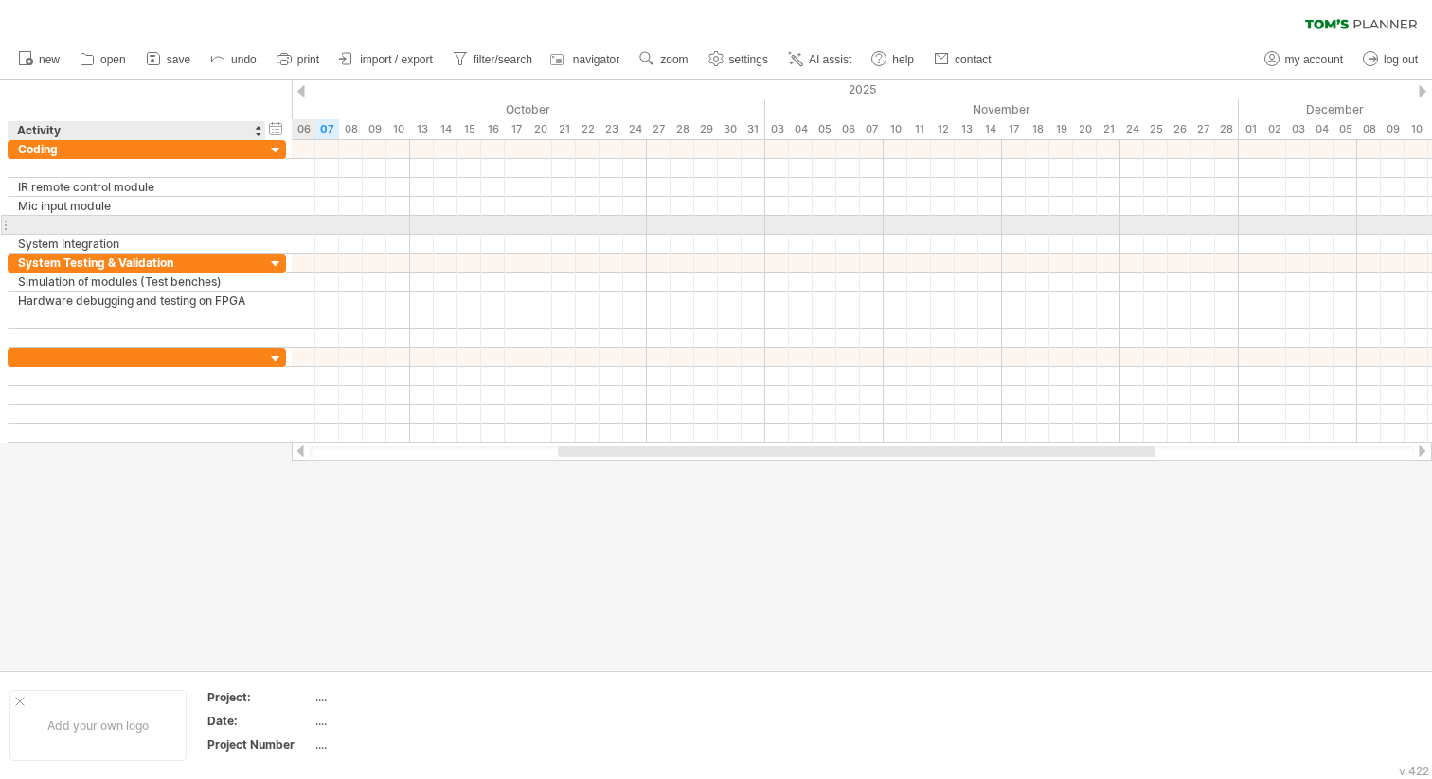
click at [227, 230] on div at bounding box center [137, 225] width 238 height 18
type input "**********"
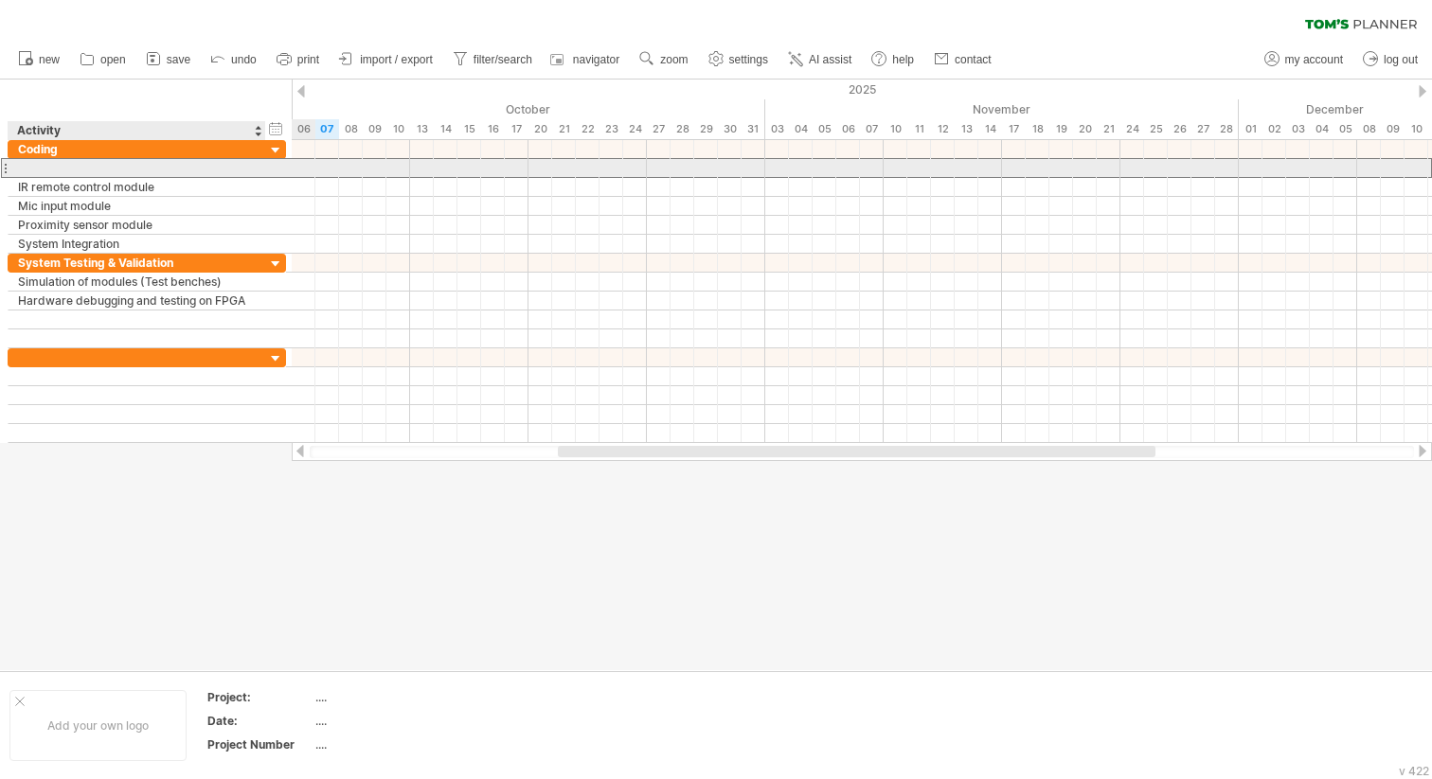
click at [122, 165] on div at bounding box center [137, 168] width 238 height 18
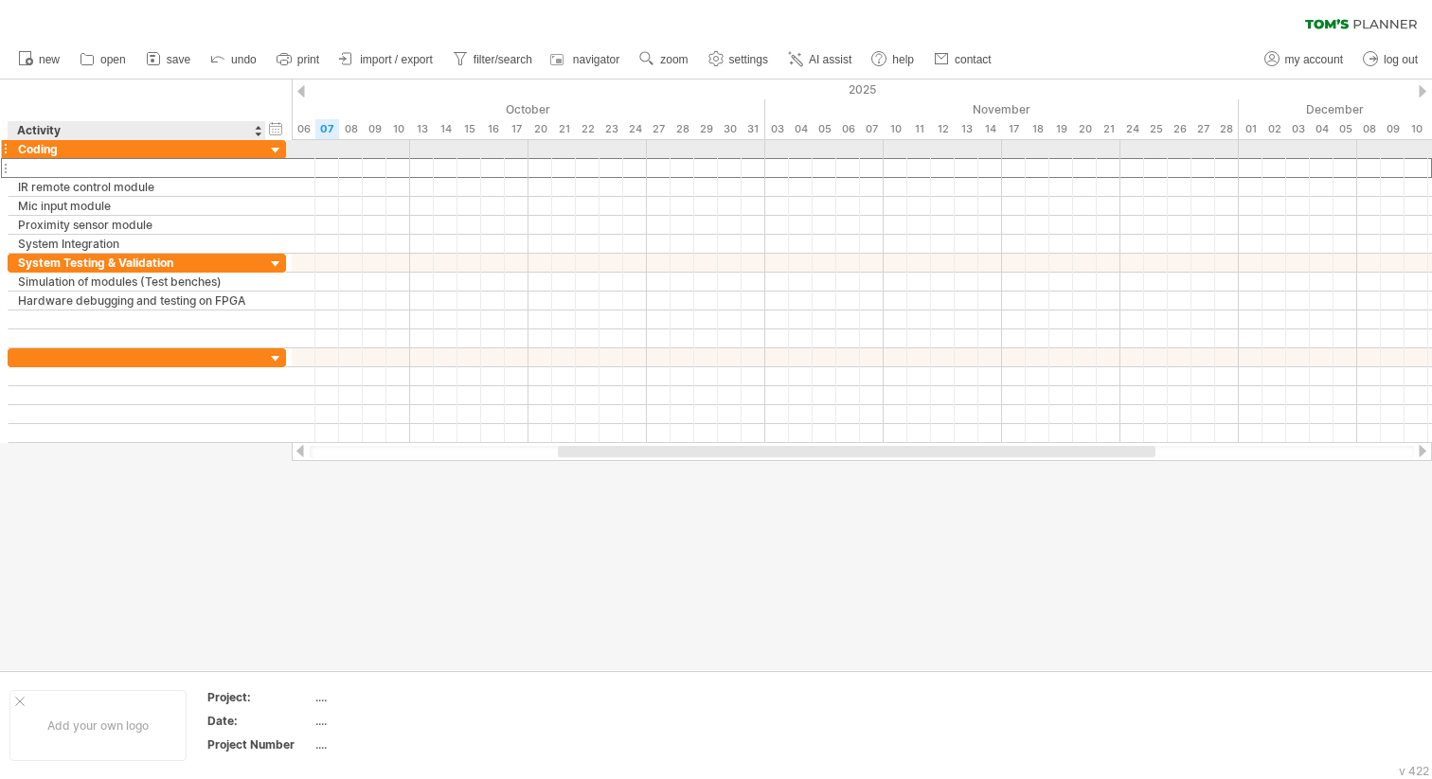
click at [93, 149] on div "Coding" at bounding box center [137, 149] width 238 height 18
type input "**********"
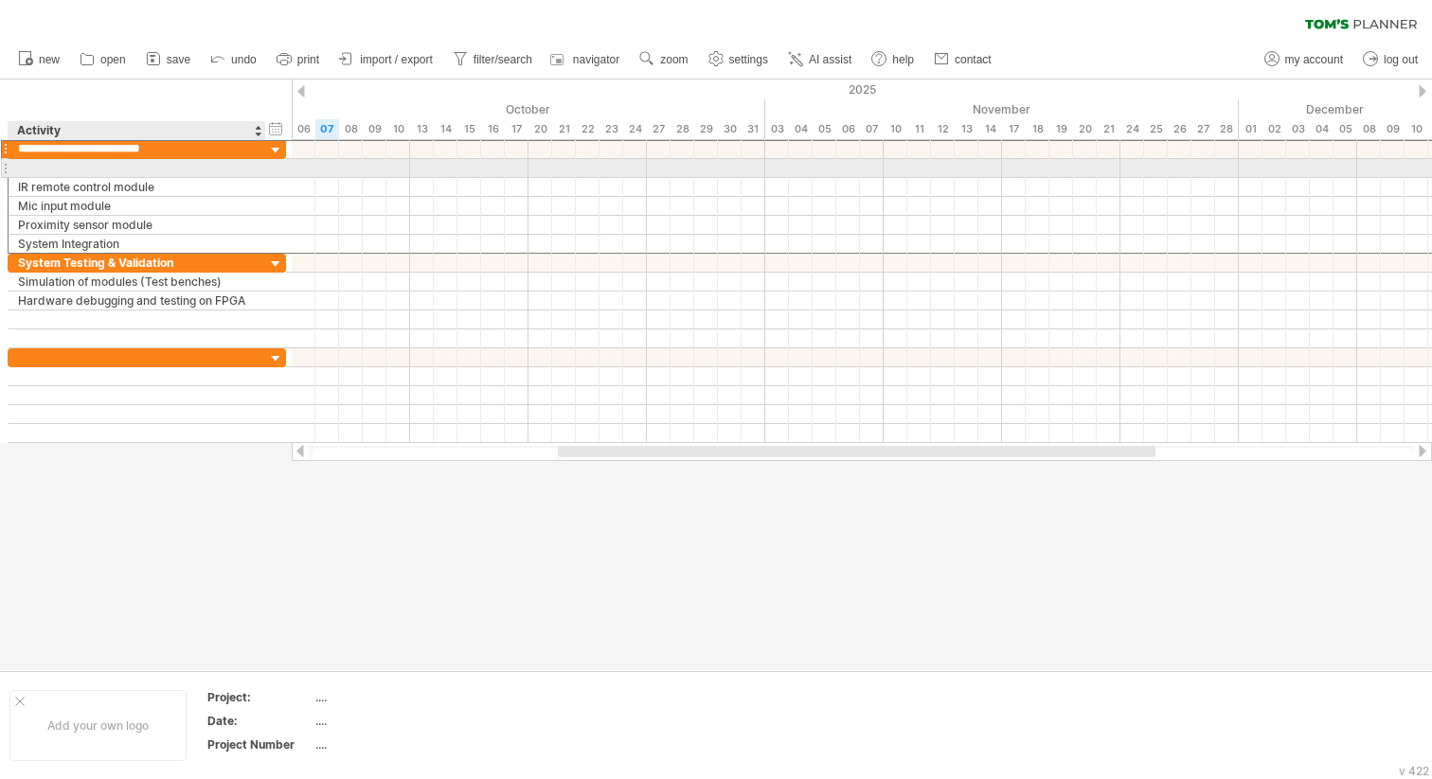
click at [65, 169] on div at bounding box center [137, 168] width 238 height 18
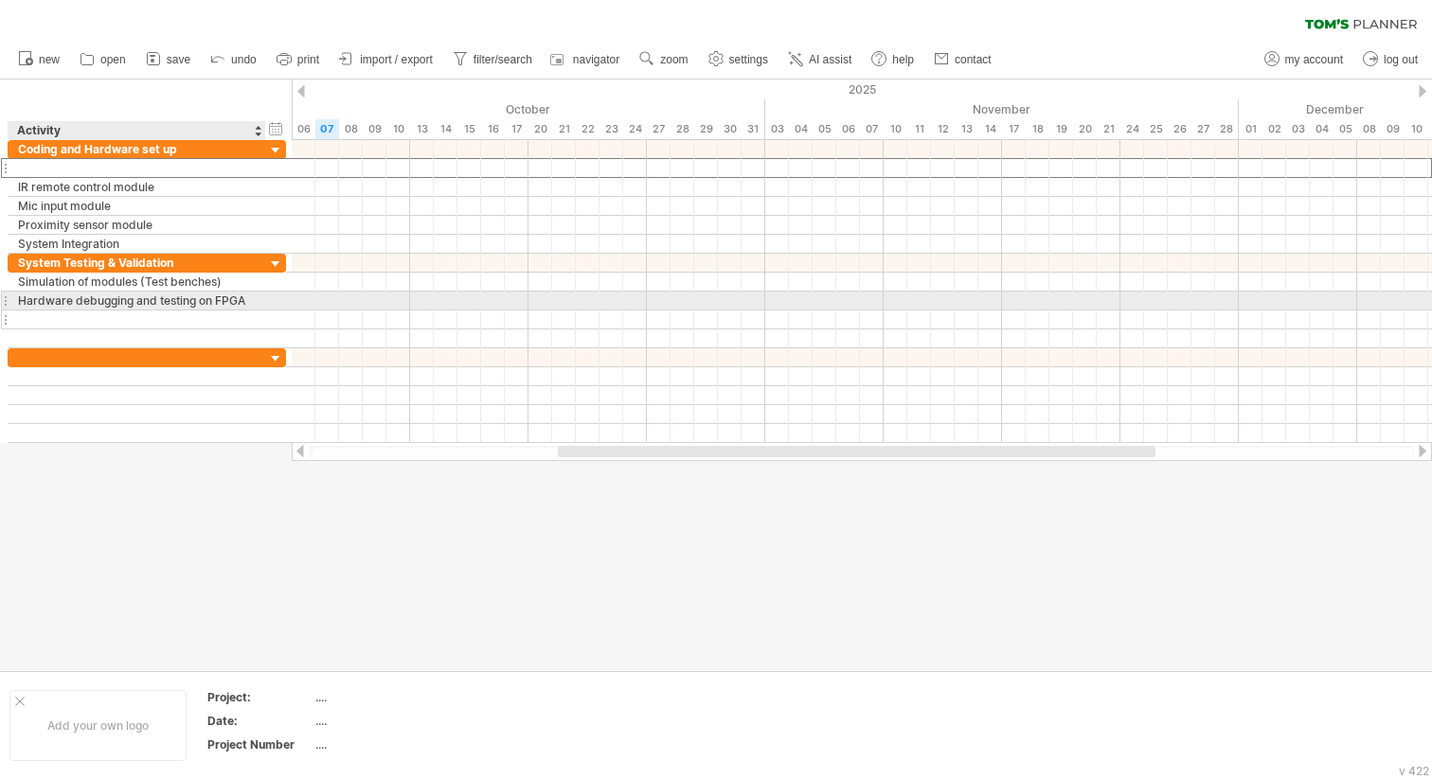
click at [49, 314] on div at bounding box center [137, 320] width 238 height 18
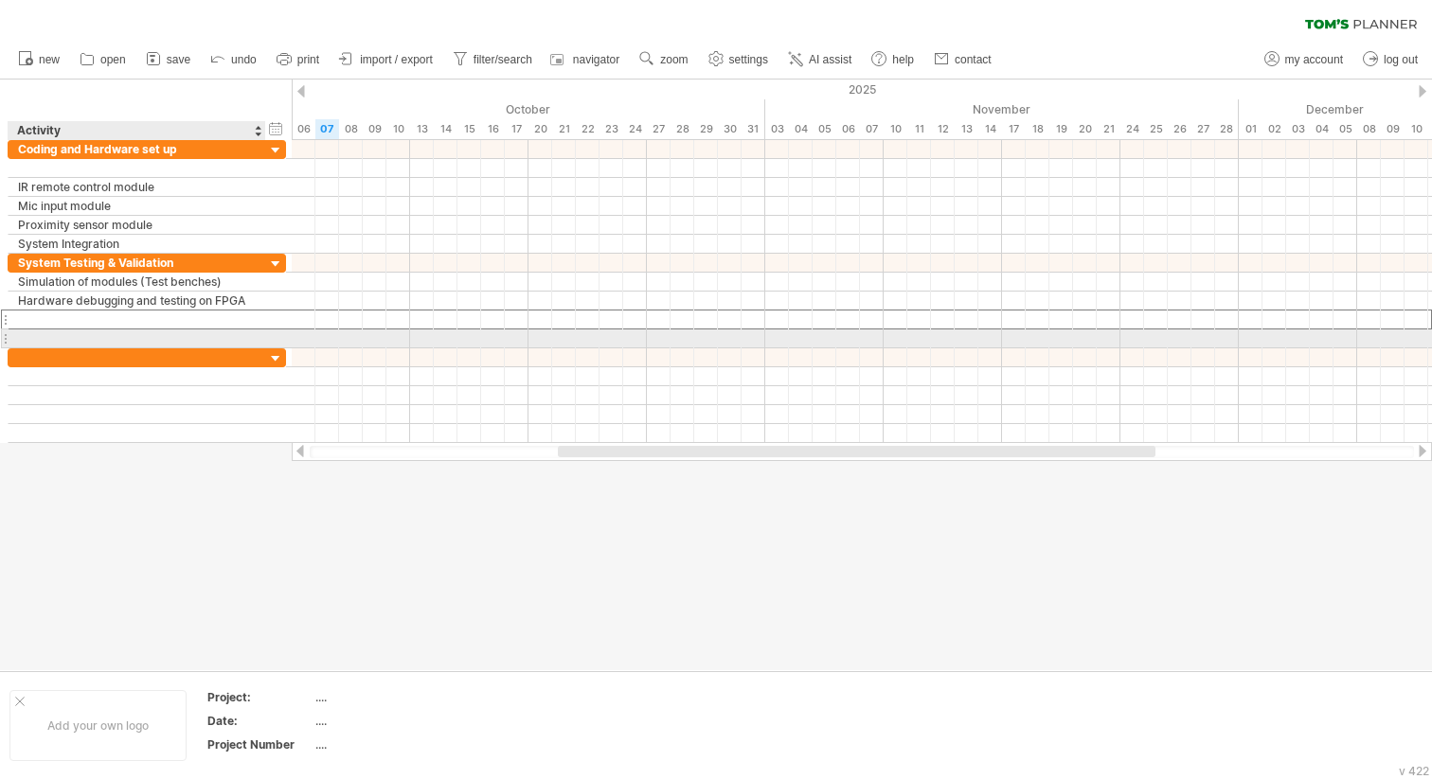
click at [64, 337] on div at bounding box center [137, 338] width 238 height 18
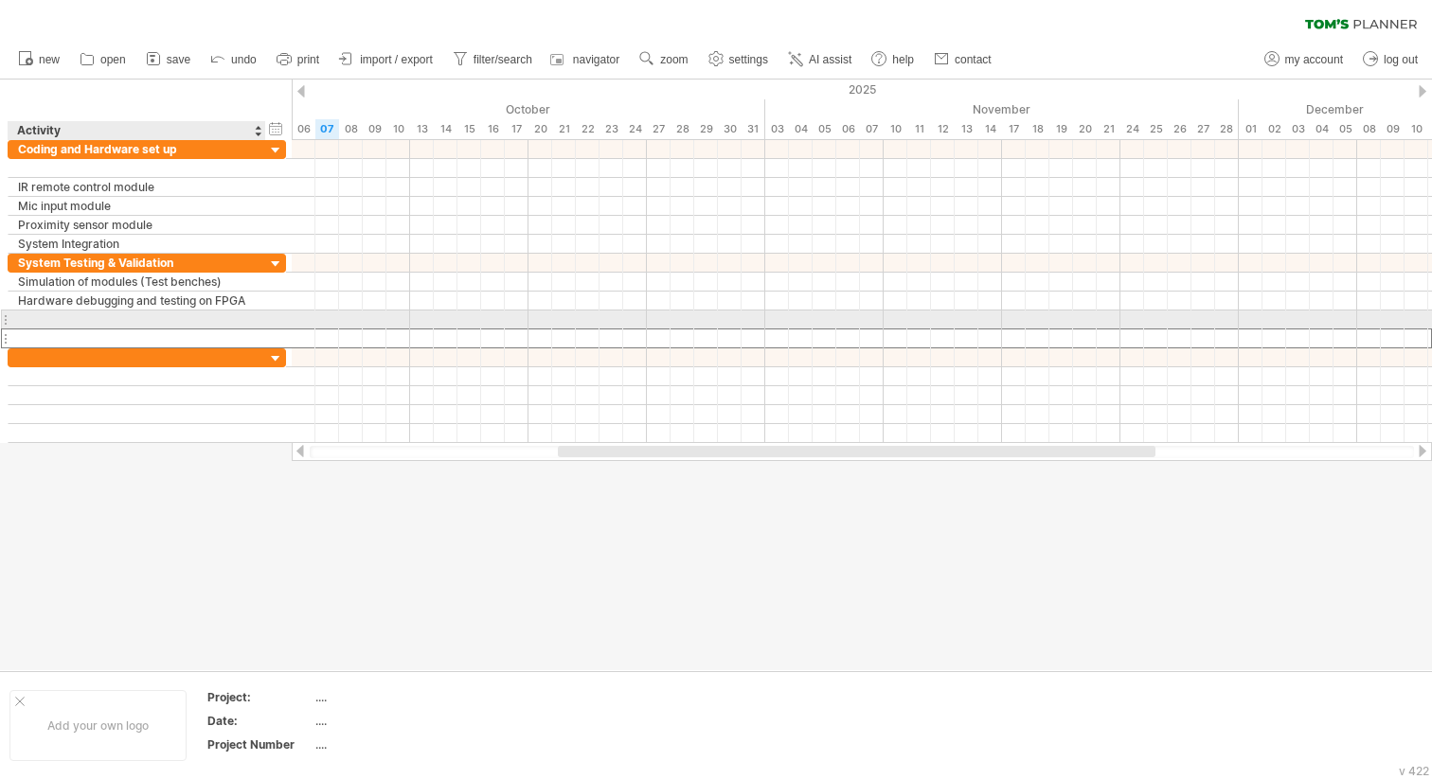
click at [63, 320] on div at bounding box center [137, 320] width 238 height 18
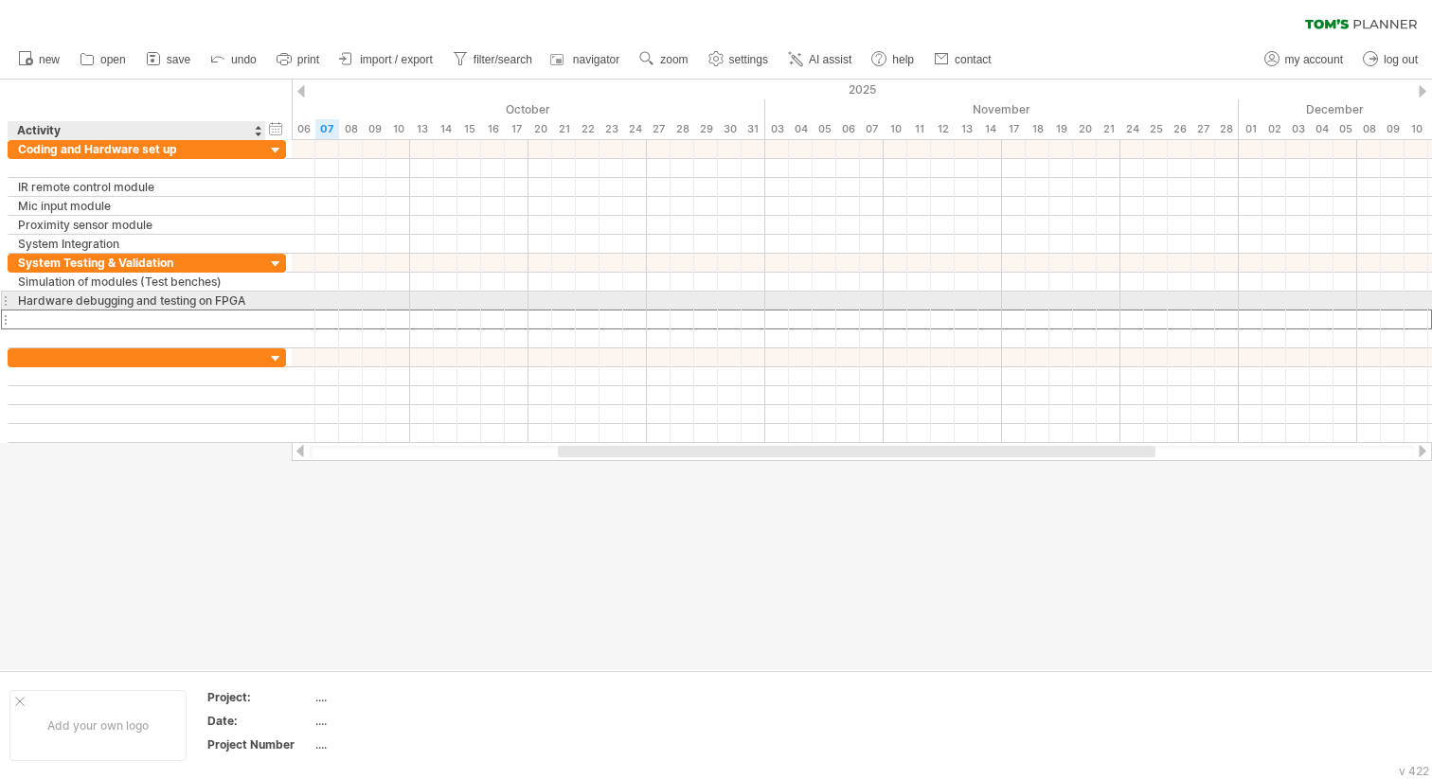
click at [74, 305] on div "Hardware debugging and testing on FPGA" at bounding box center [137, 301] width 238 height 18
click at [148, 302] on input "**********" at bounding box center [137, 301] width 238 height 18
click at [210, 302] on input "**********" at bounding box center [137, 301] width 238 height 18
click at [243, 302] on input "**********" at bounding box center [137, 301] width 238 height 18
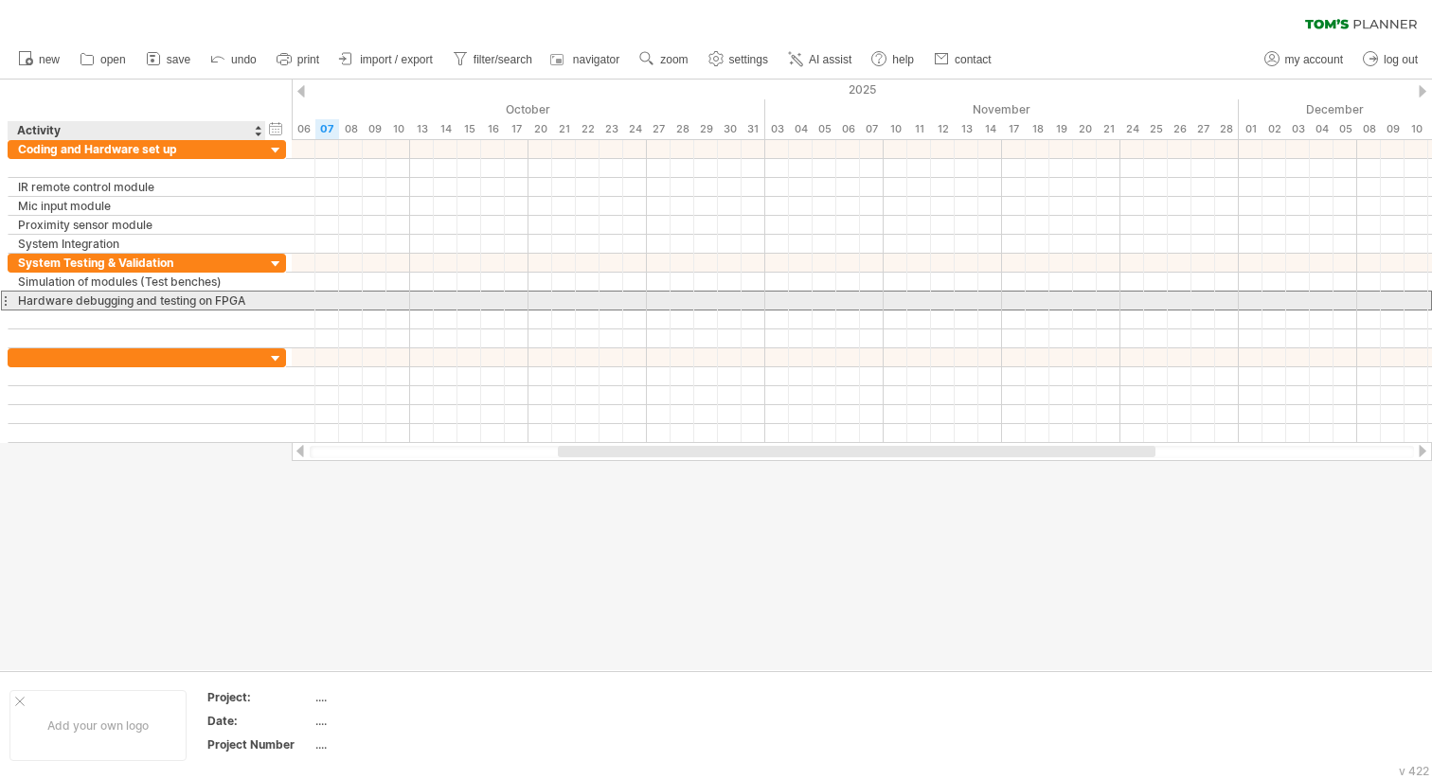
drag, startPoint x: 257, startPoint y: 302, endPoint x: 18, endPoint y: 301, distance: 238.6
click at [18, 301] on div "**********" at bounding box center [138, 301] width 258 height 18
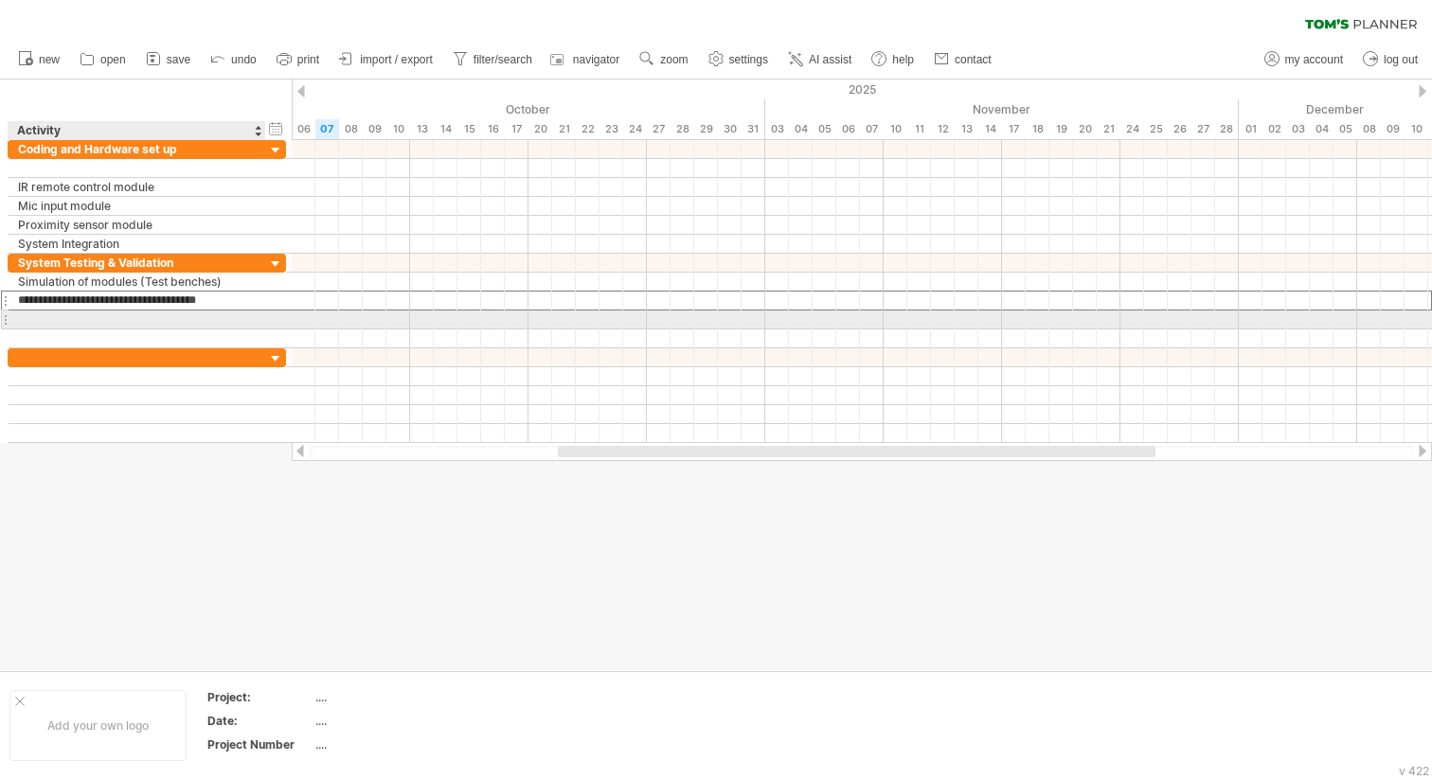
click at [48, 324] on div at bounding box center [137, 320] width 238 height 18
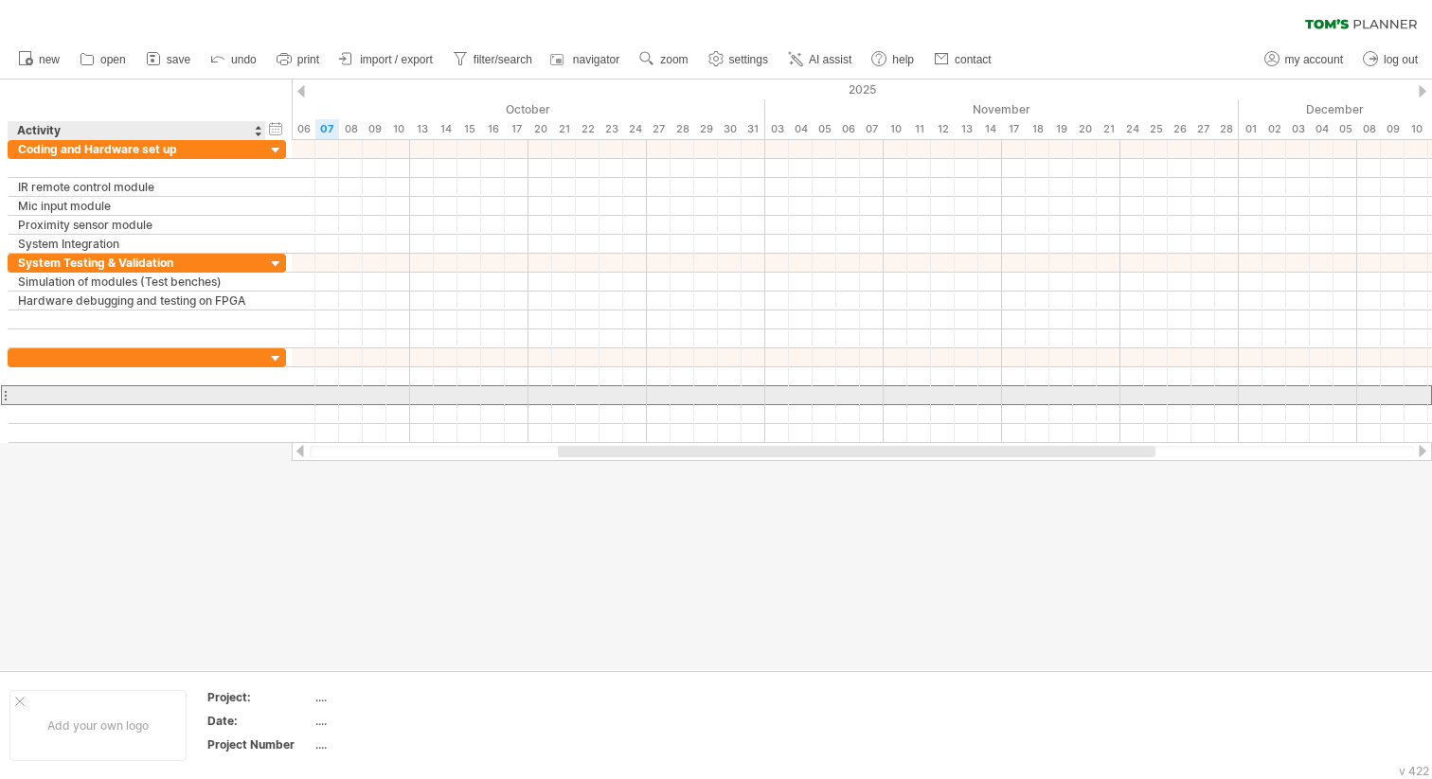
click at [222, 388] on div at bounding box center [137, 395] width 238 height 18
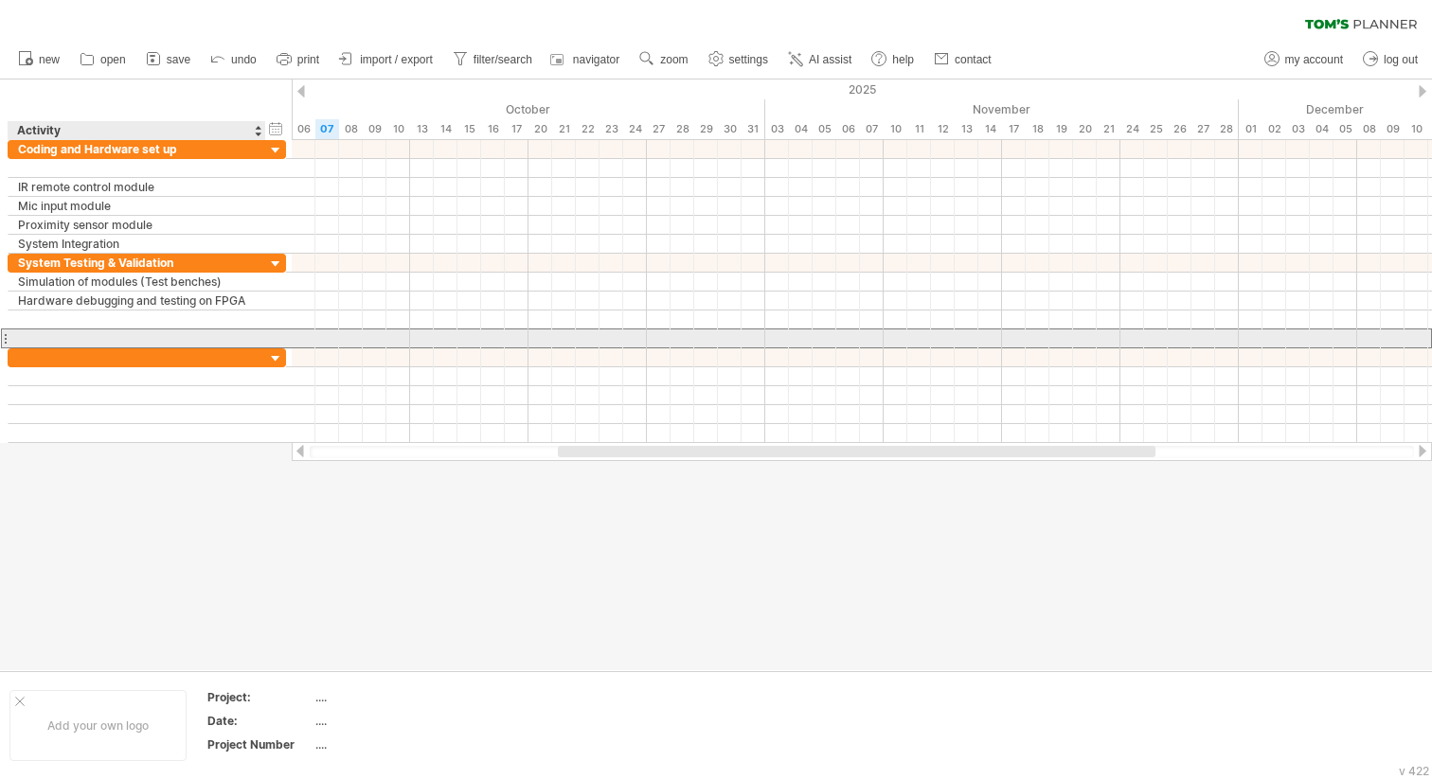
click at [223, 336] on div at bounding box center [137, 338] width 238 height 18
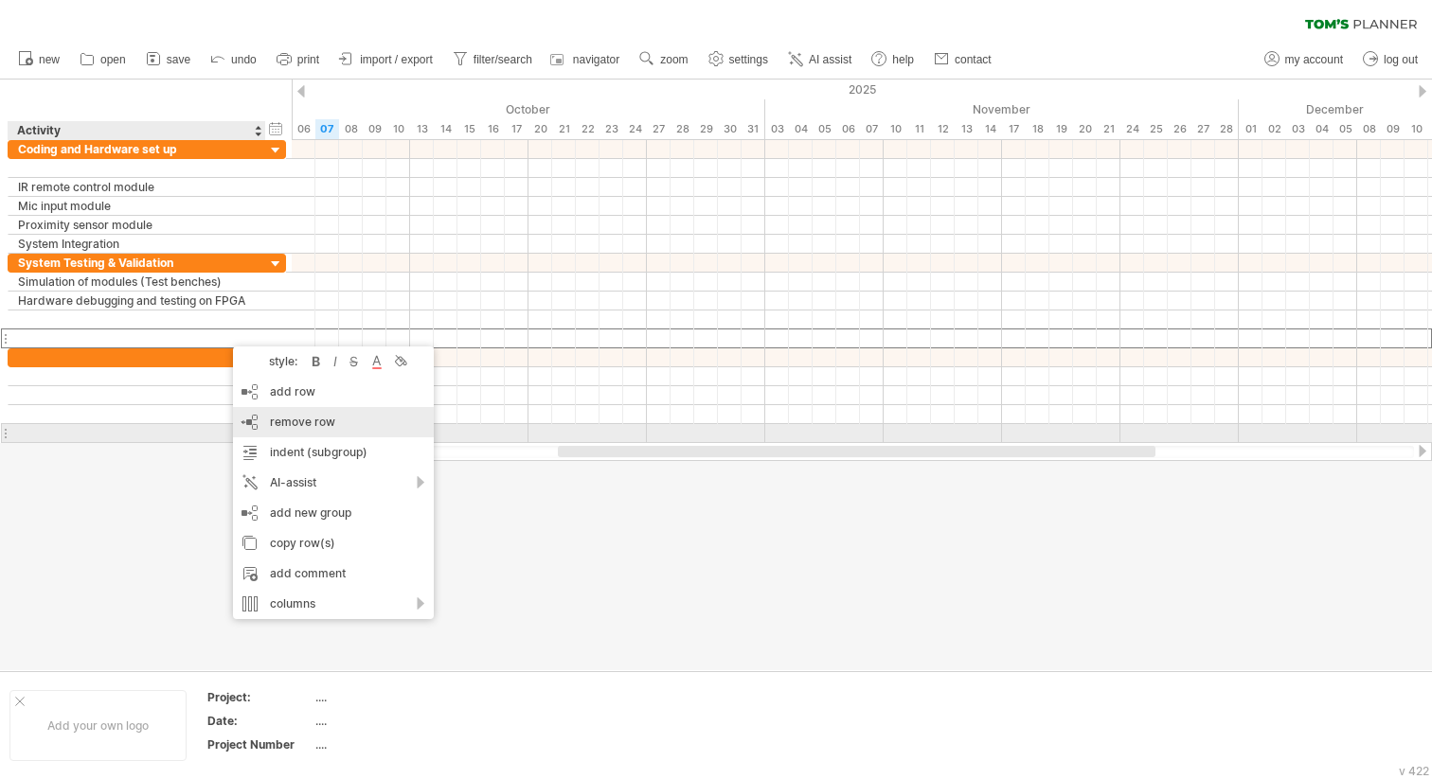
click at [311, 424] on span "remove row" at bounding box center [302, 422] width 65 height 14
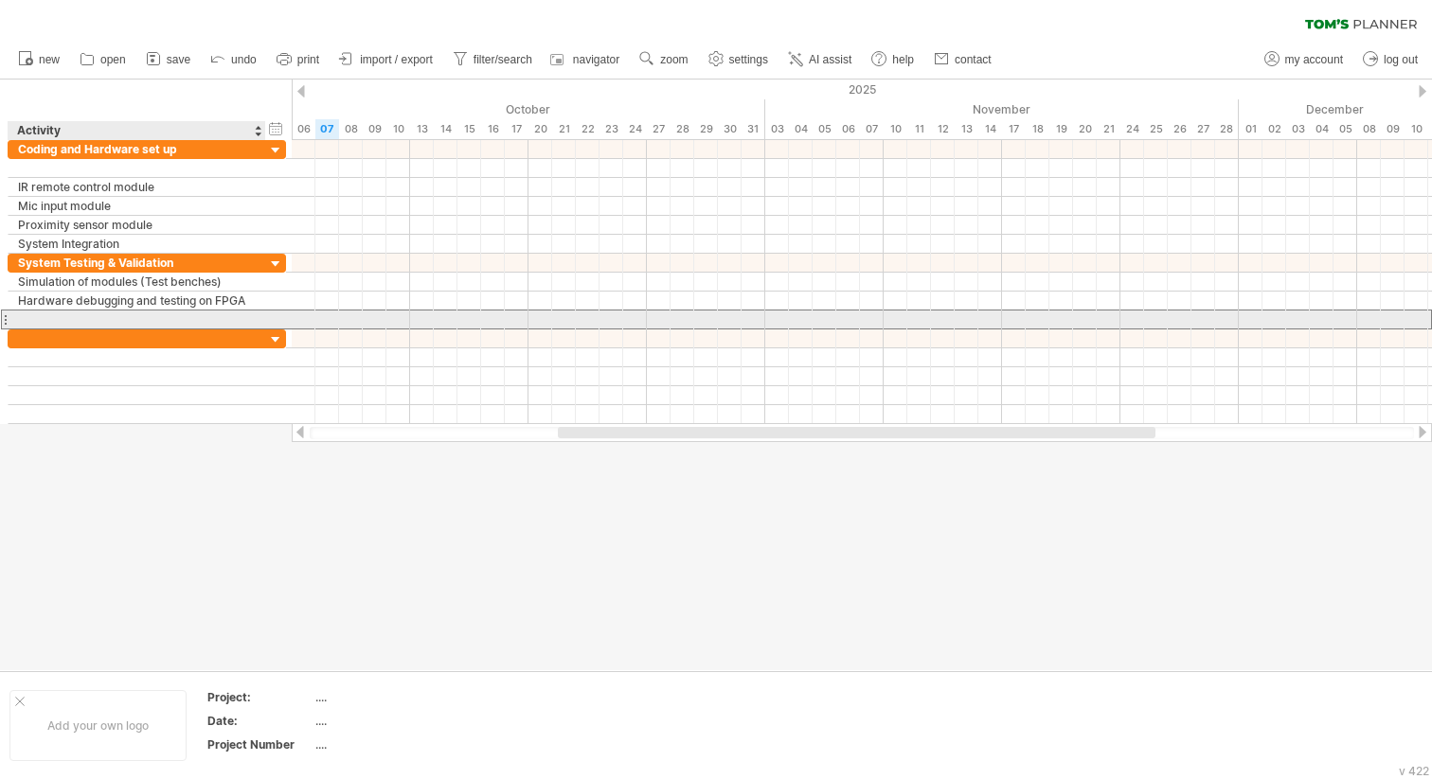
click at [205, 327] on div at bounding box center [137, 320] width 238 height 18
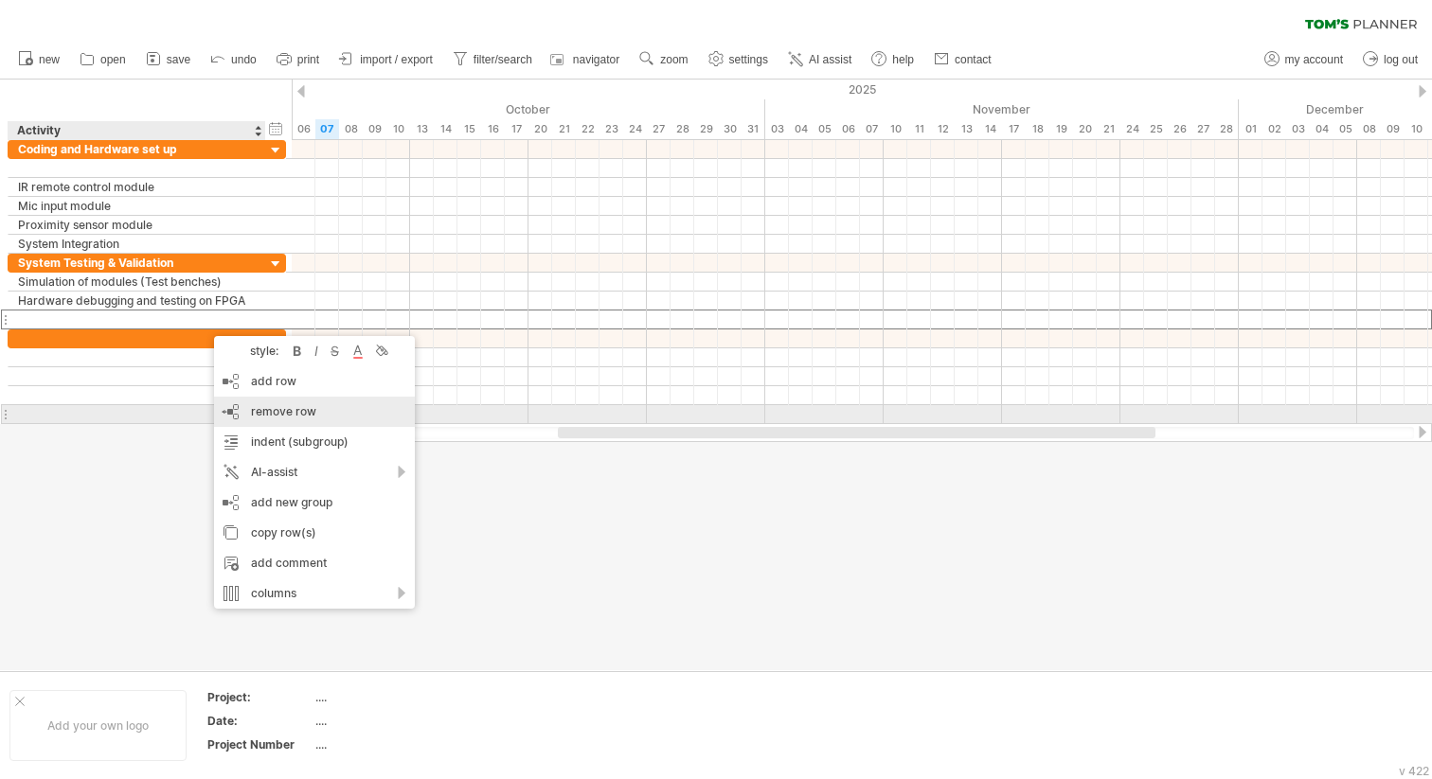
click at [280, 414] on span "remove row" at bounding box center [283, 411] width 65 height 14
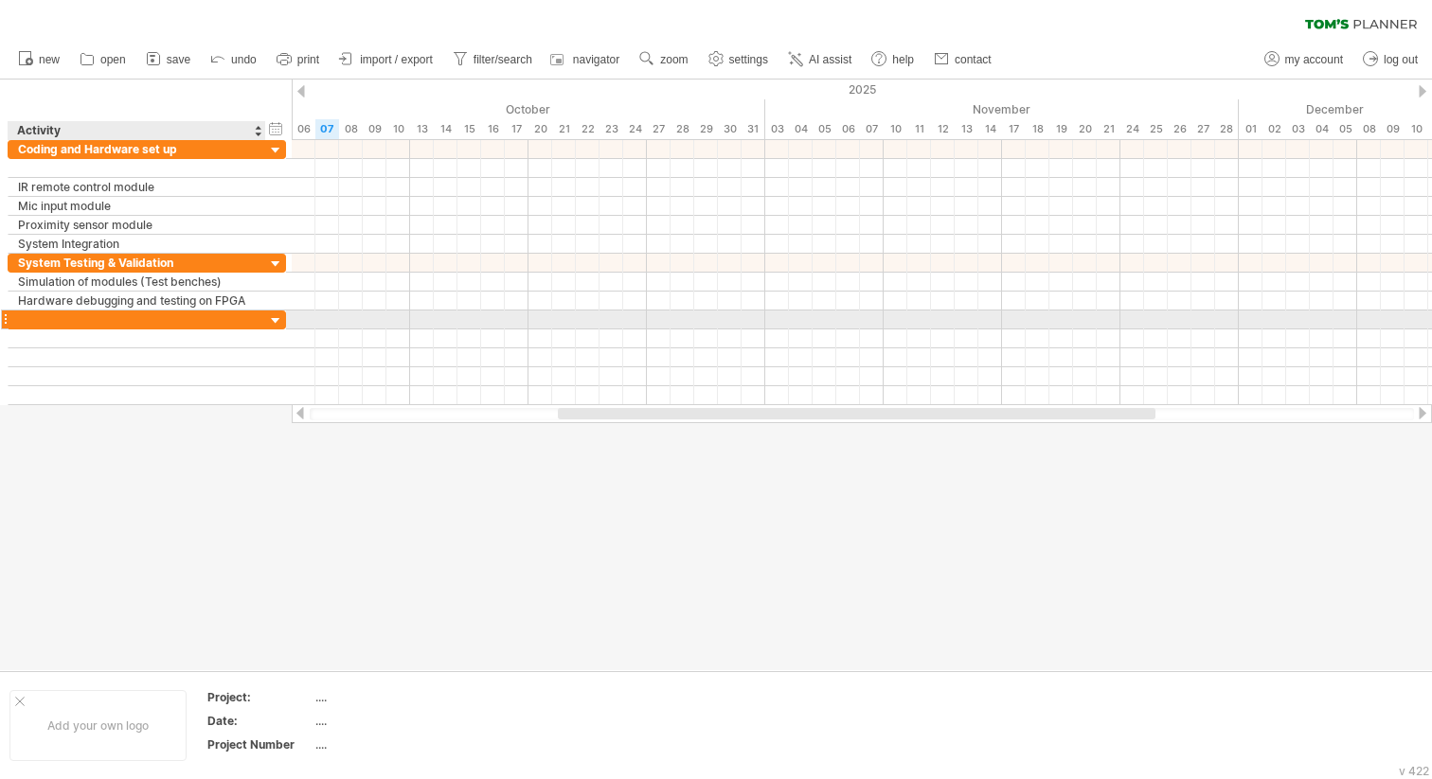
click at [180, 324] on div at bounding box center [137, 320] width 238 height 18
type input "**********"
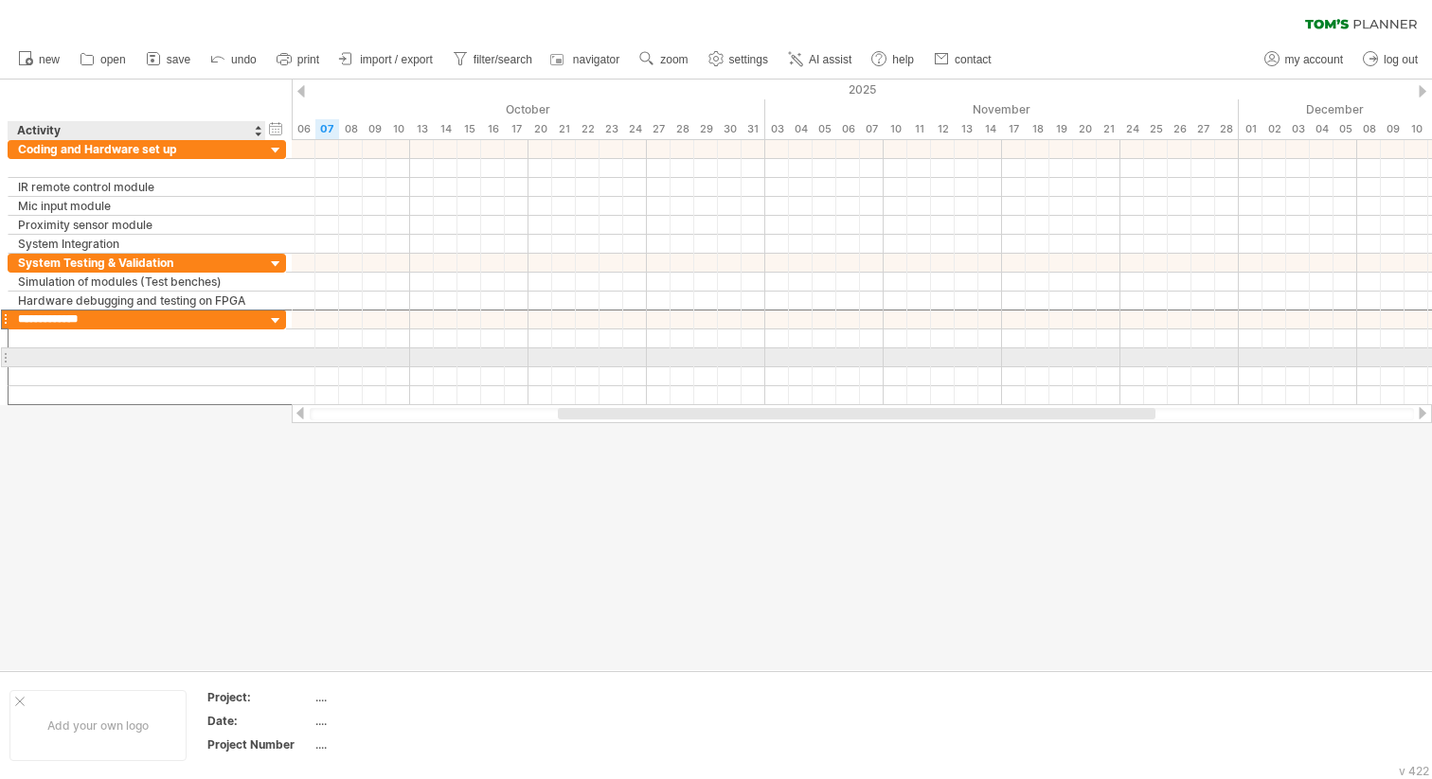
click at [248, 350] on div at bounding box center [137, 357] width 238 height 18
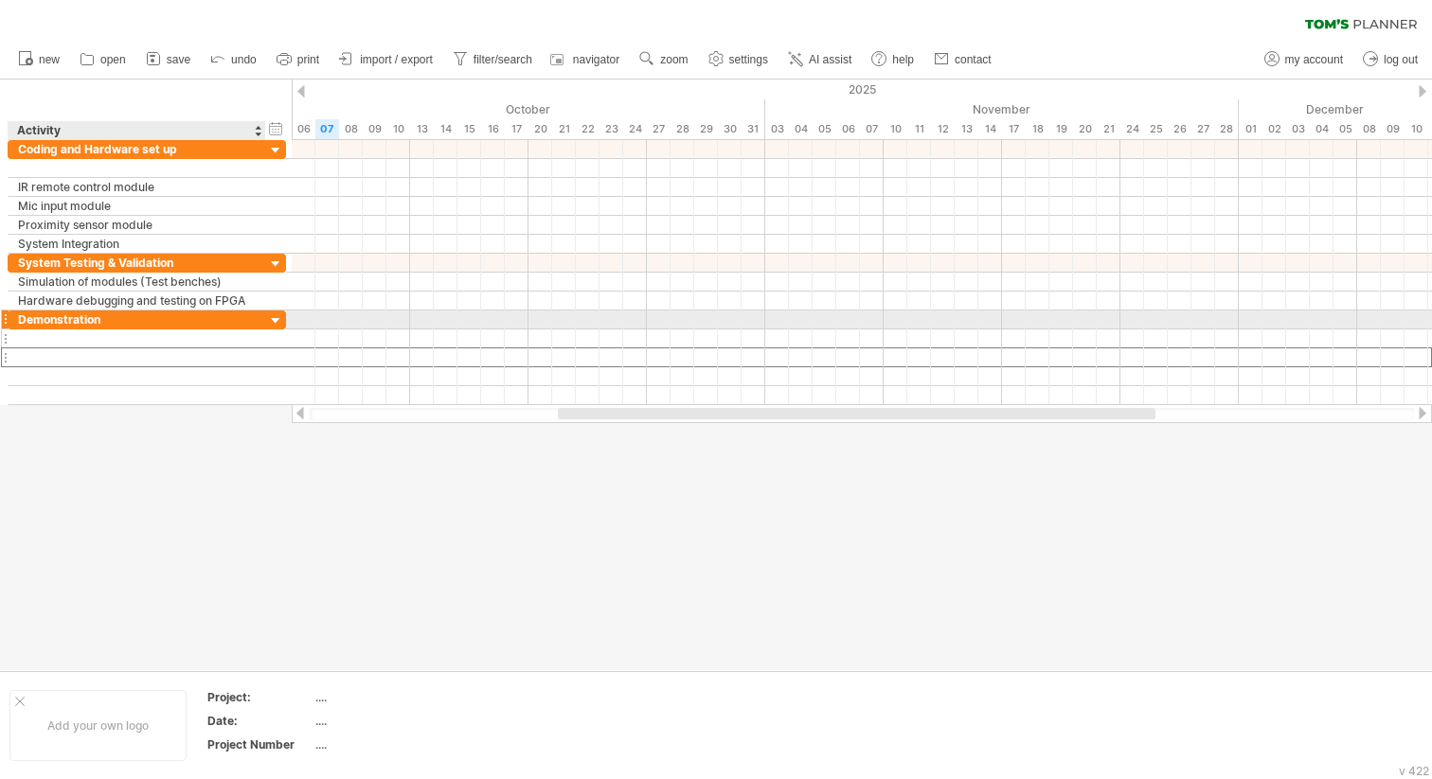
click at [253, 339] on div at bounding box center [137, 338] width 238 height 18
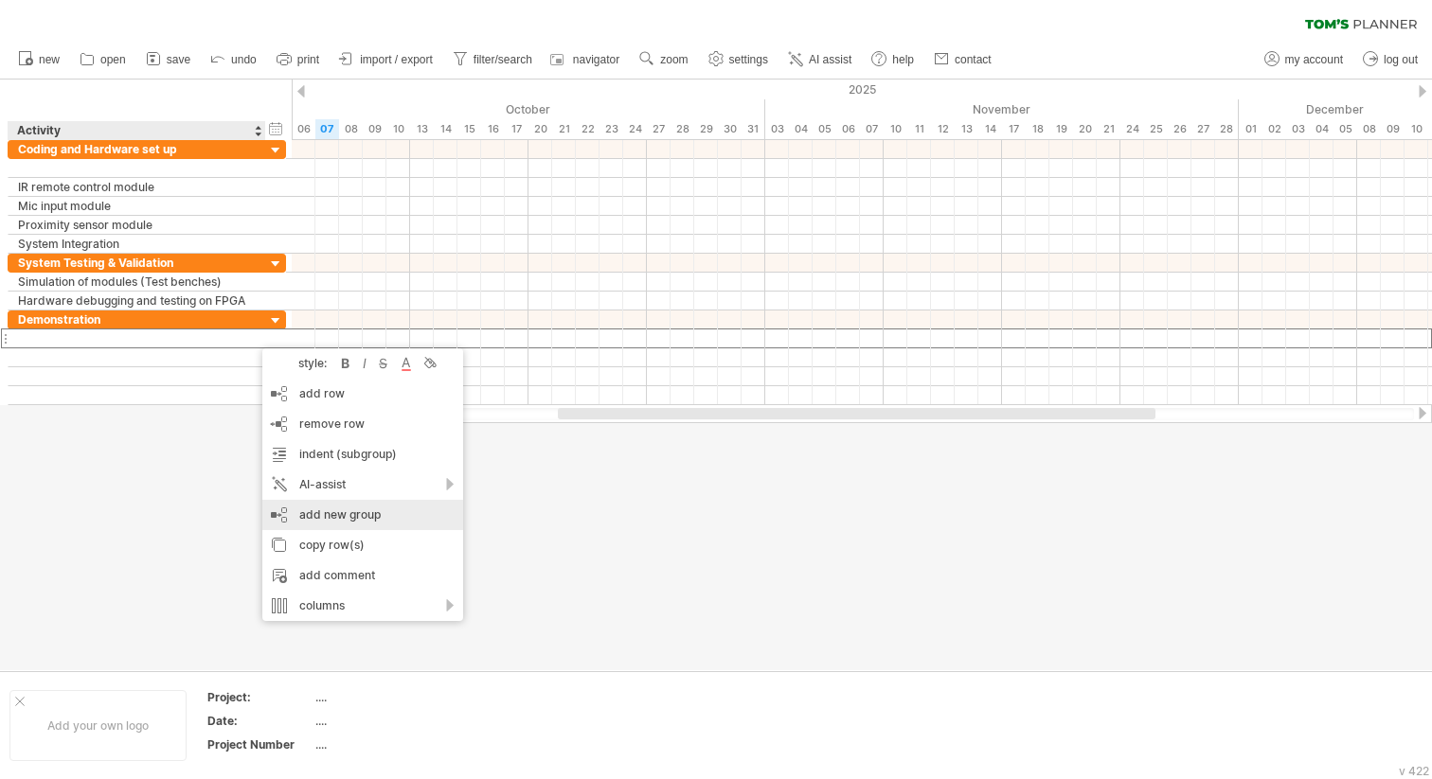
click at [335, 510] on div "add new group" at bounding box center [362, 515] width 201 height 30
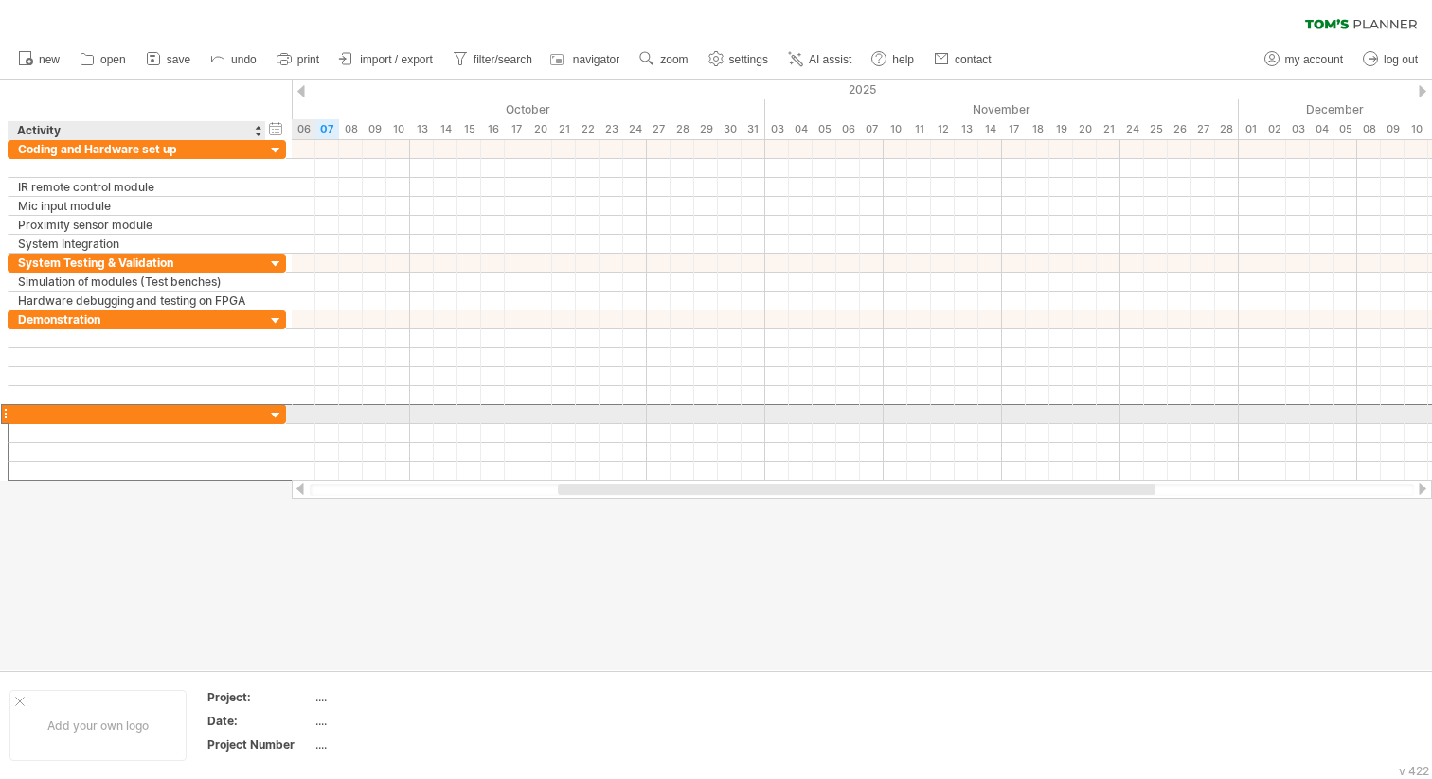
click at [187, 418] on div at bounding box center [137, 414] width 238 height 18
type input "******"
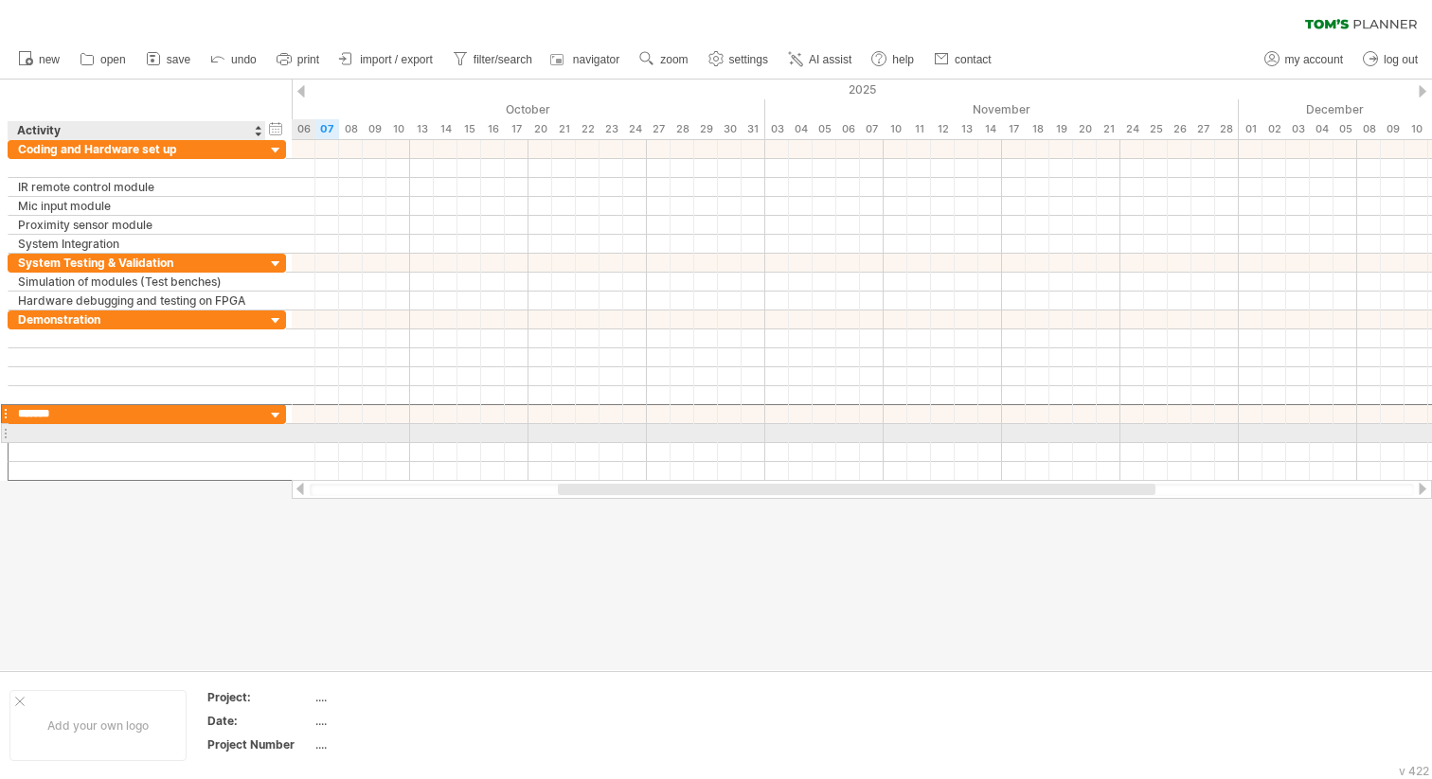
click at [108, 430] on div at bounding box center [137, 433] width 238 height 18
click at [4, 434] on div at bounding box center [5, 433] width 8 height 20
click at [35, 438] on div at bounding box center [138, 433] width 258 height 18
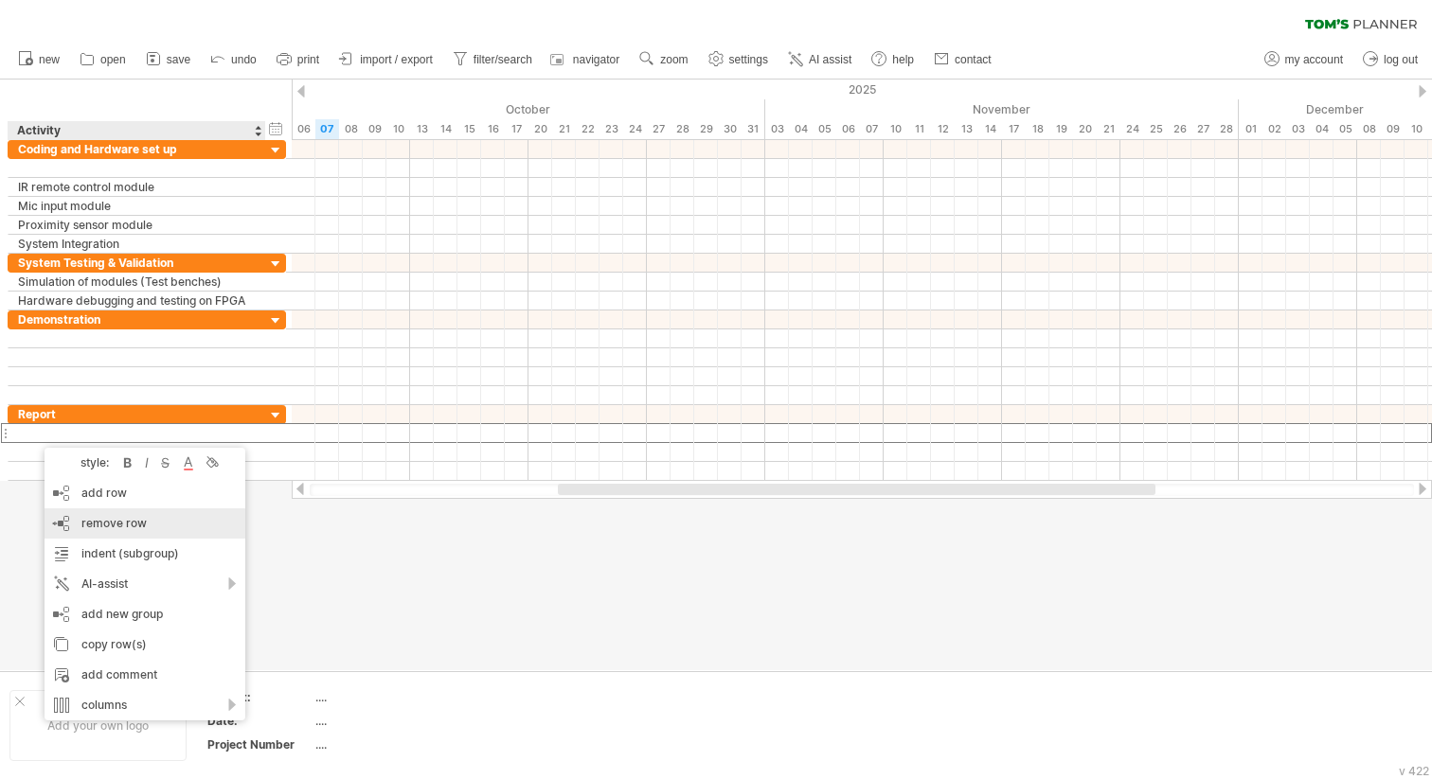
click at [98, 533] on div "remove row remove selected rows" at bounding box center [144, 523] width 201 height 30
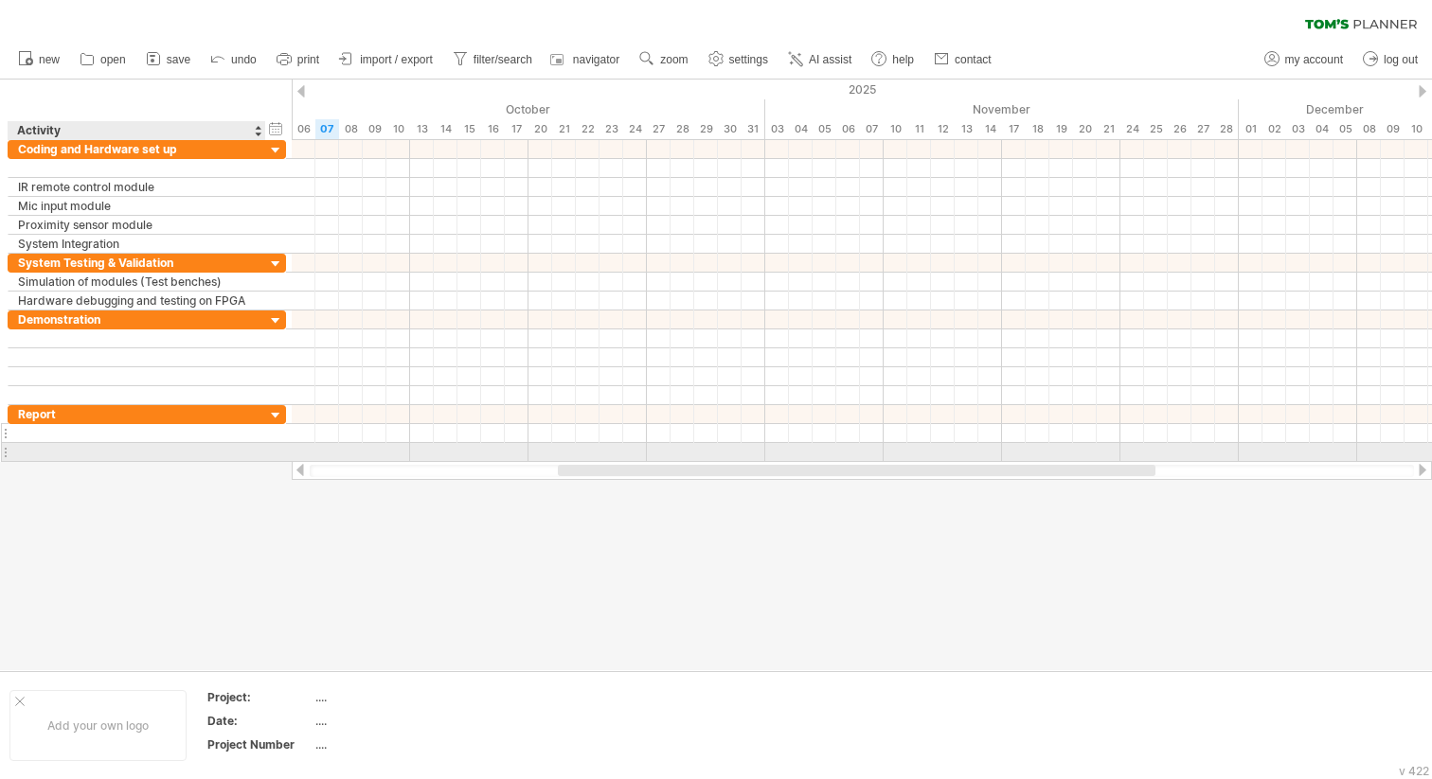
click at [78, 436] on div at bounding box center [137, 433] width 238 height 18
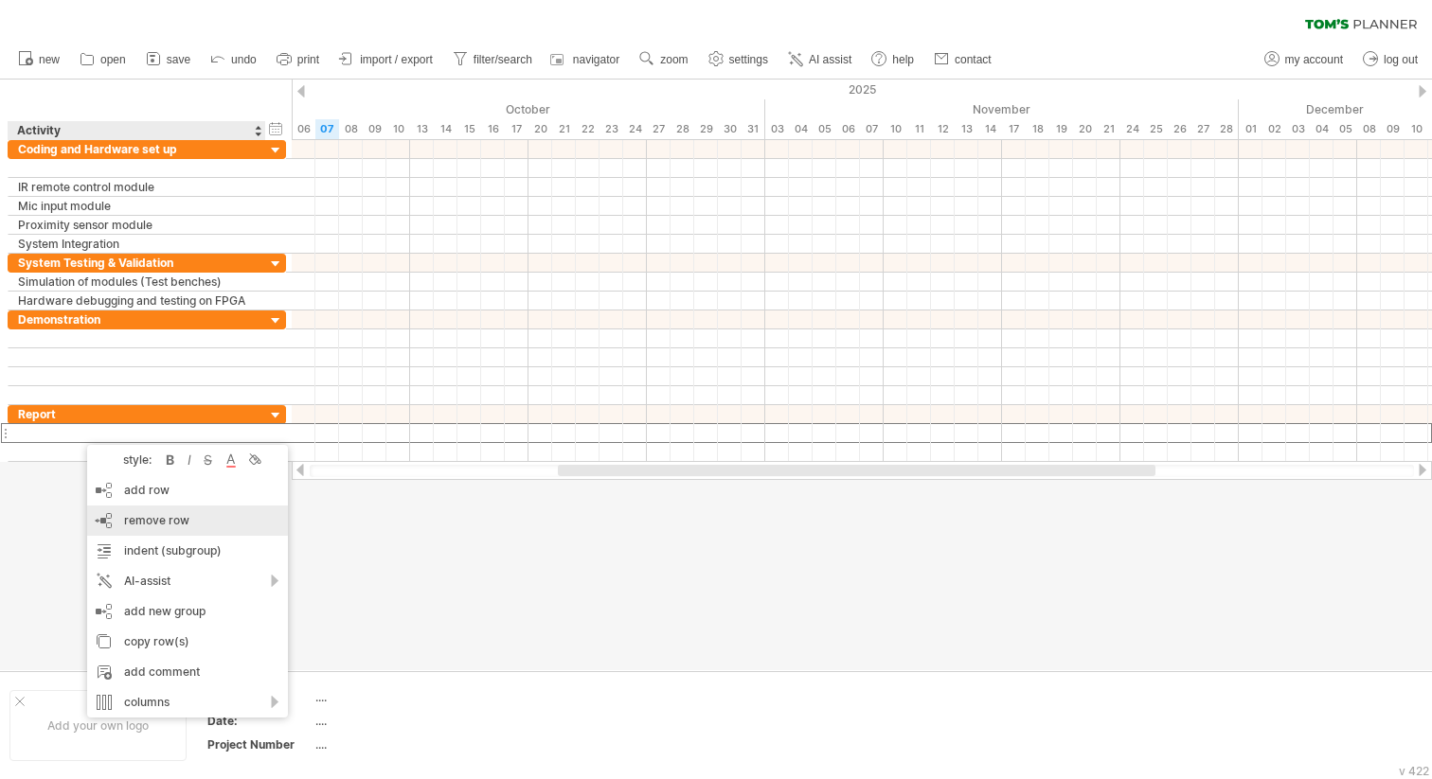
click at [140, 523] on span "remove row" at bounding box center [156, 520] width 65 height 14
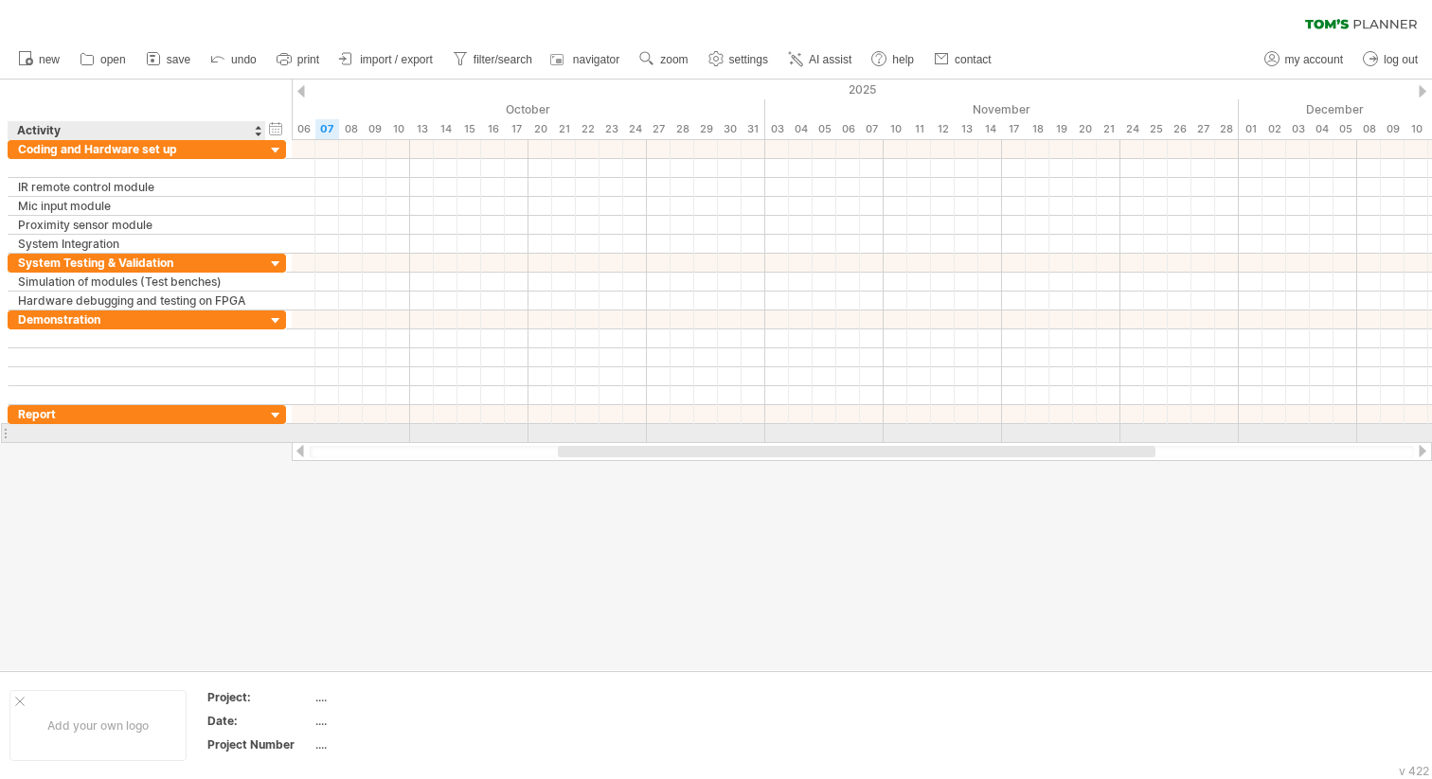
click at [111, 434] on div at bounding box center [137, 433] width 238 height 18
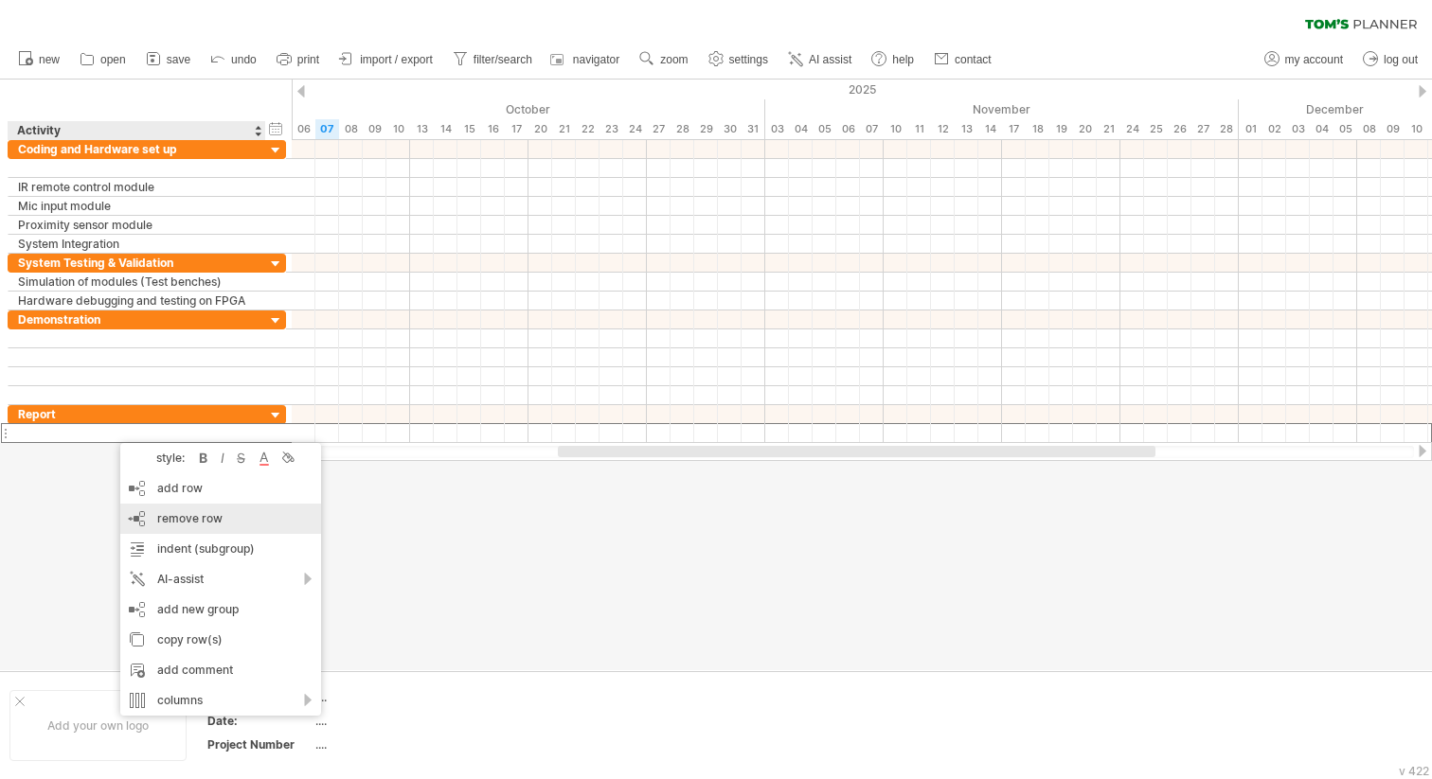
click at [172, 512] on span "remove row" at bounding box center [189, 518] width 65 height 14
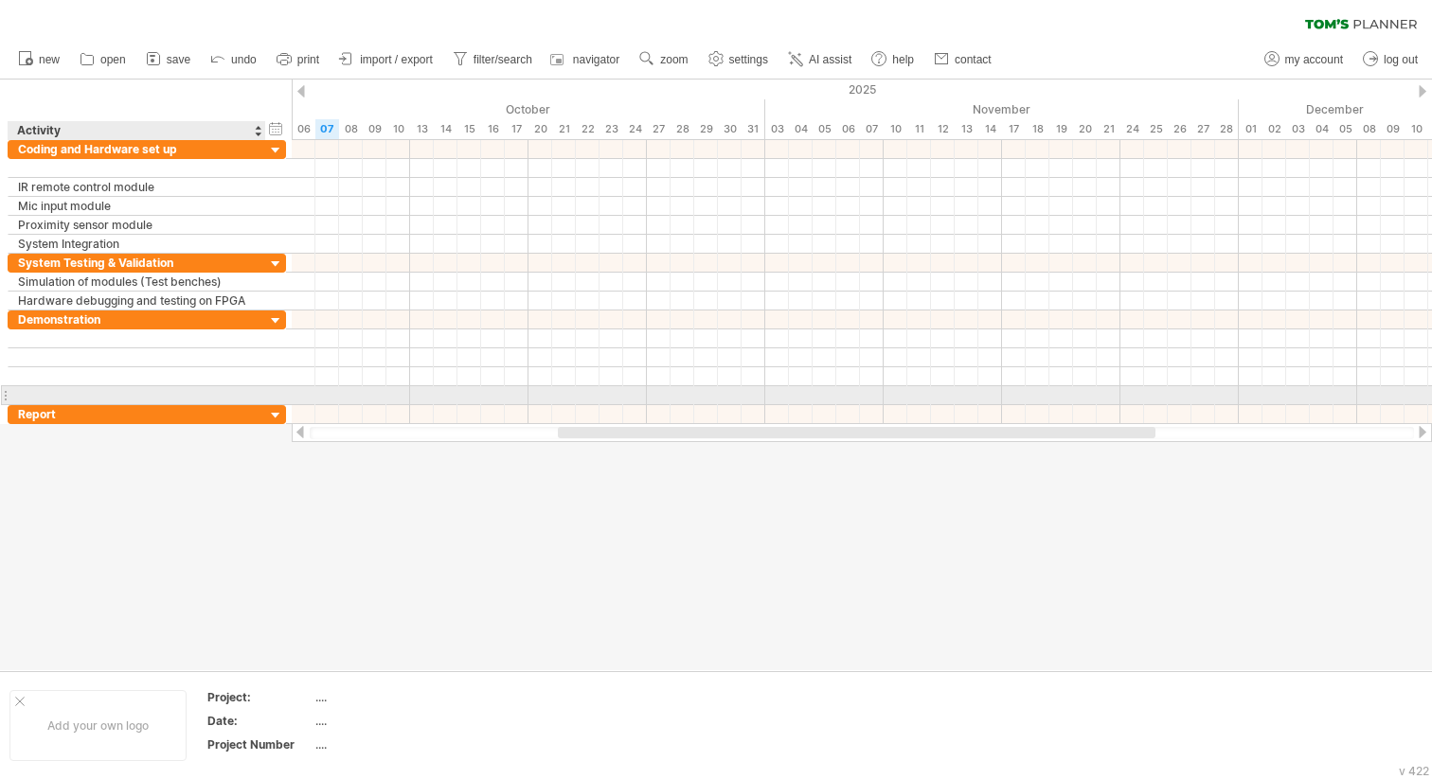
click at [115, 393] on div at bounding box center [137, 395] width 238 height 18
click at [115, 393] on div at bounding box center [138, 395] width 258 height 18
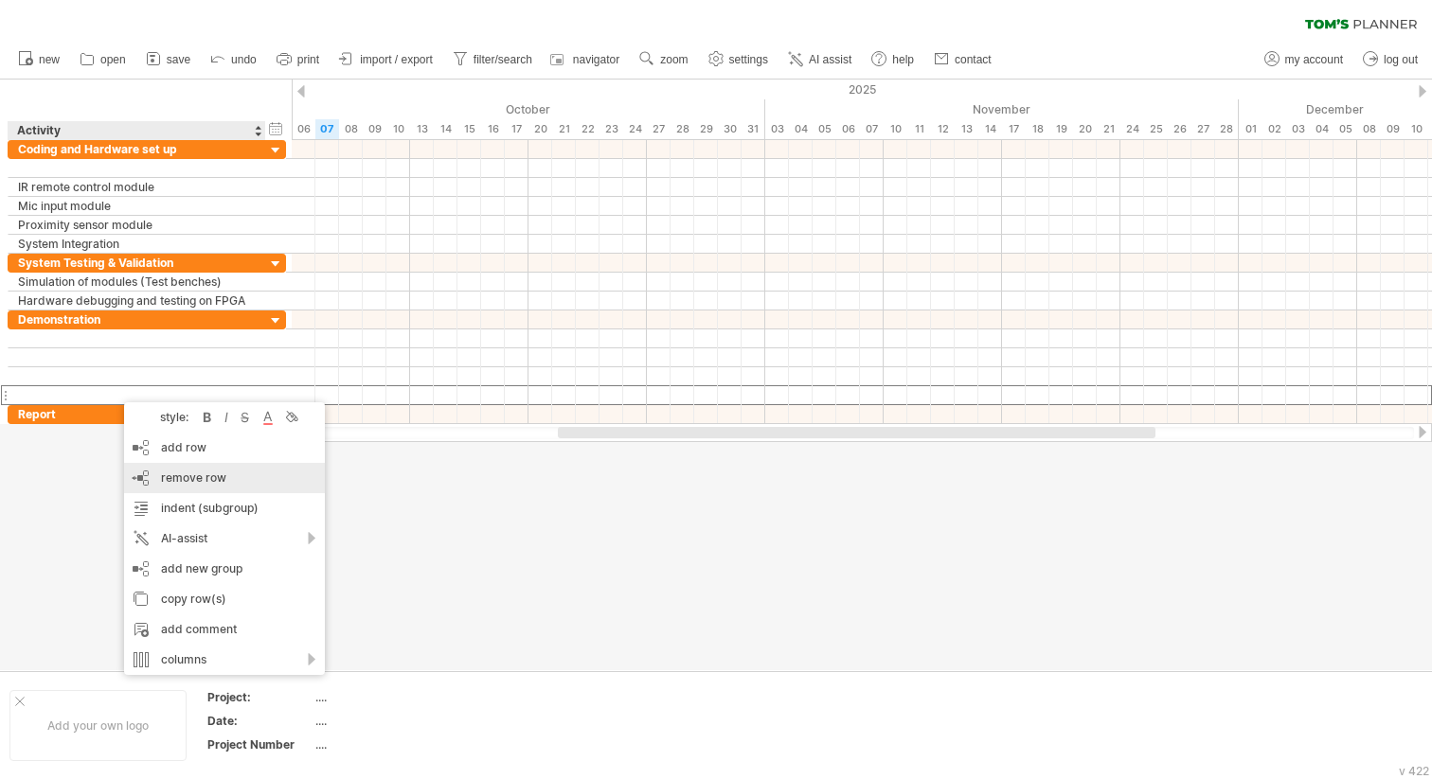
click at [177, 480] on span "remove row" at bounding box center [193, 478] width 65 height 14
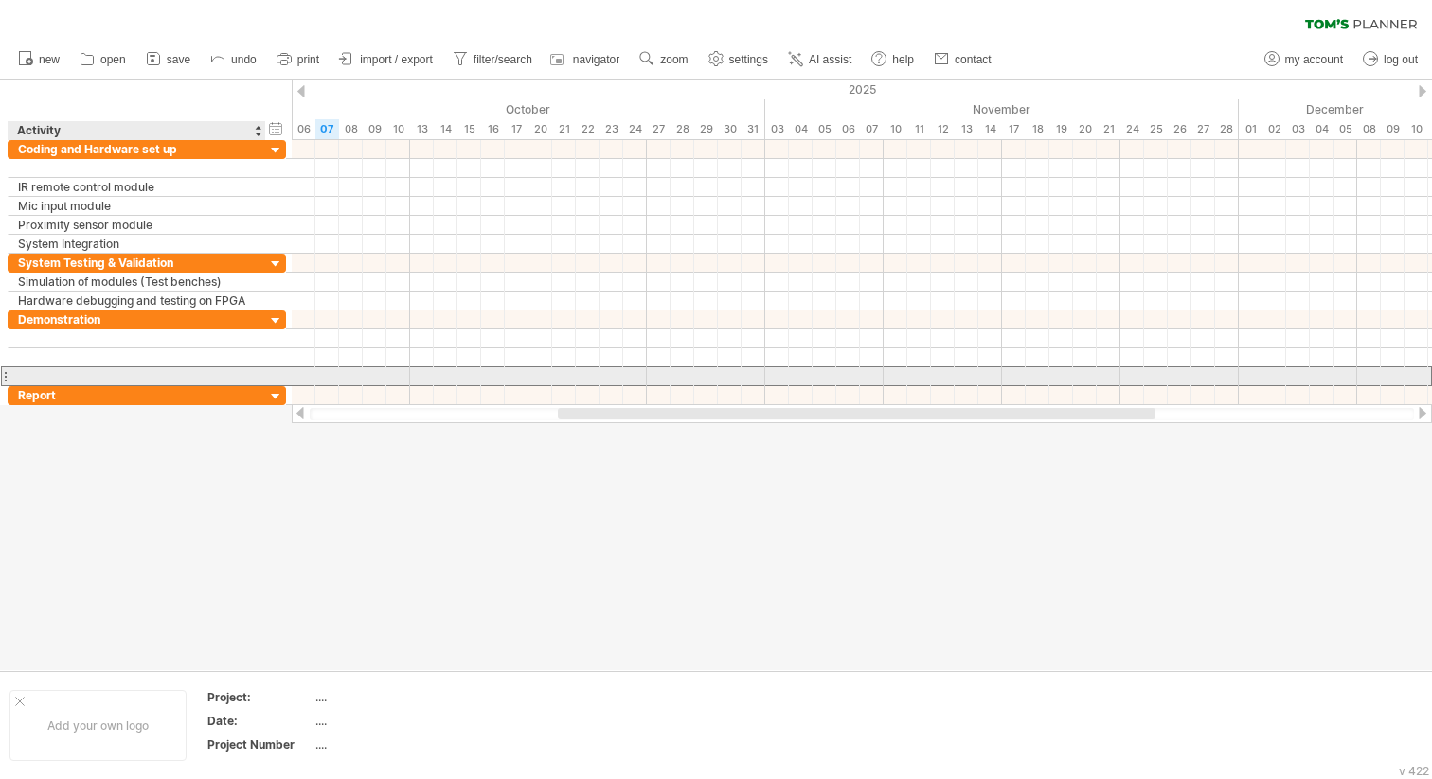
click at [112, 377] on div at bounding box center [137, 376] width 238 height 18
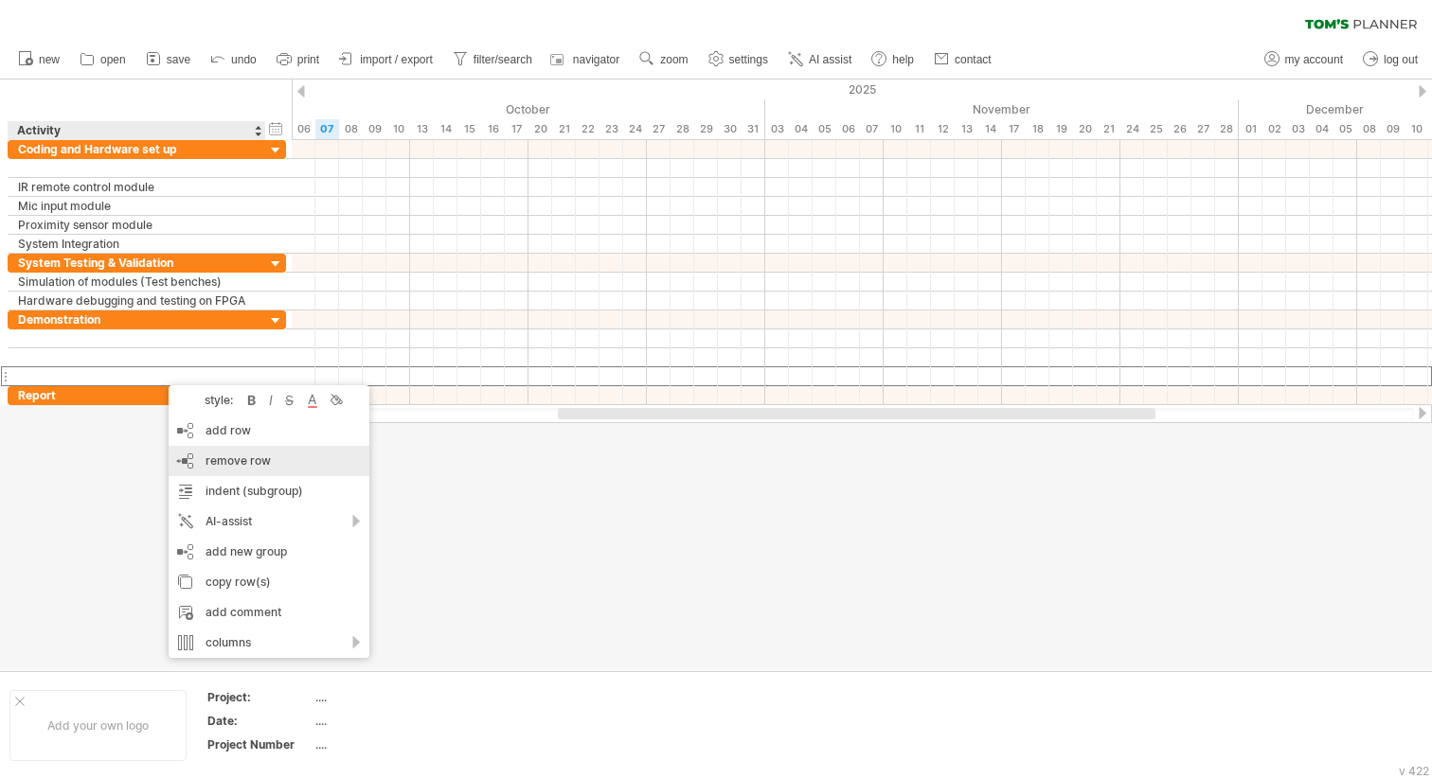
click at [249, 459] on span "remove row" at bounding box center [237, 461] width 65 height 14
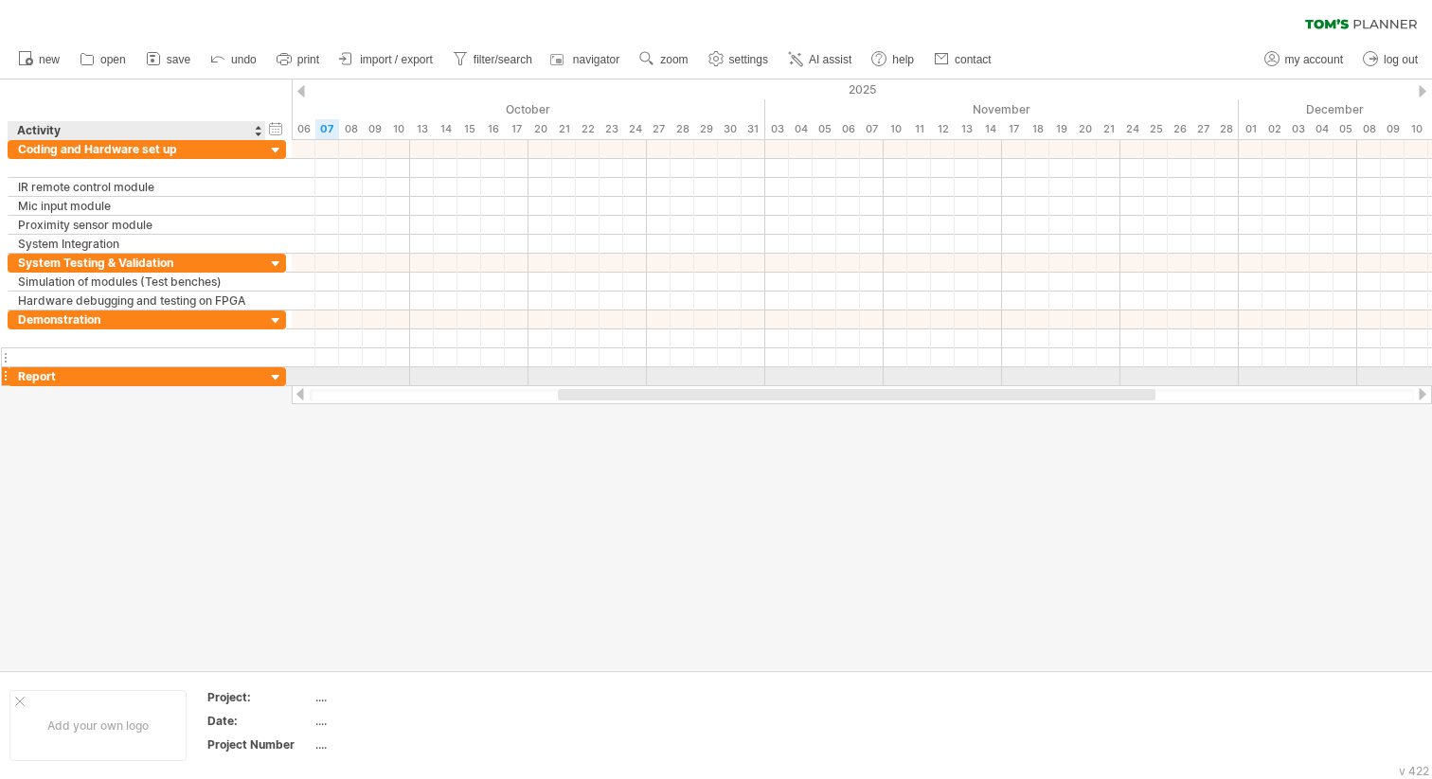
click at [201, 364] on div at bounding box center [137, 357] width 238 height 18
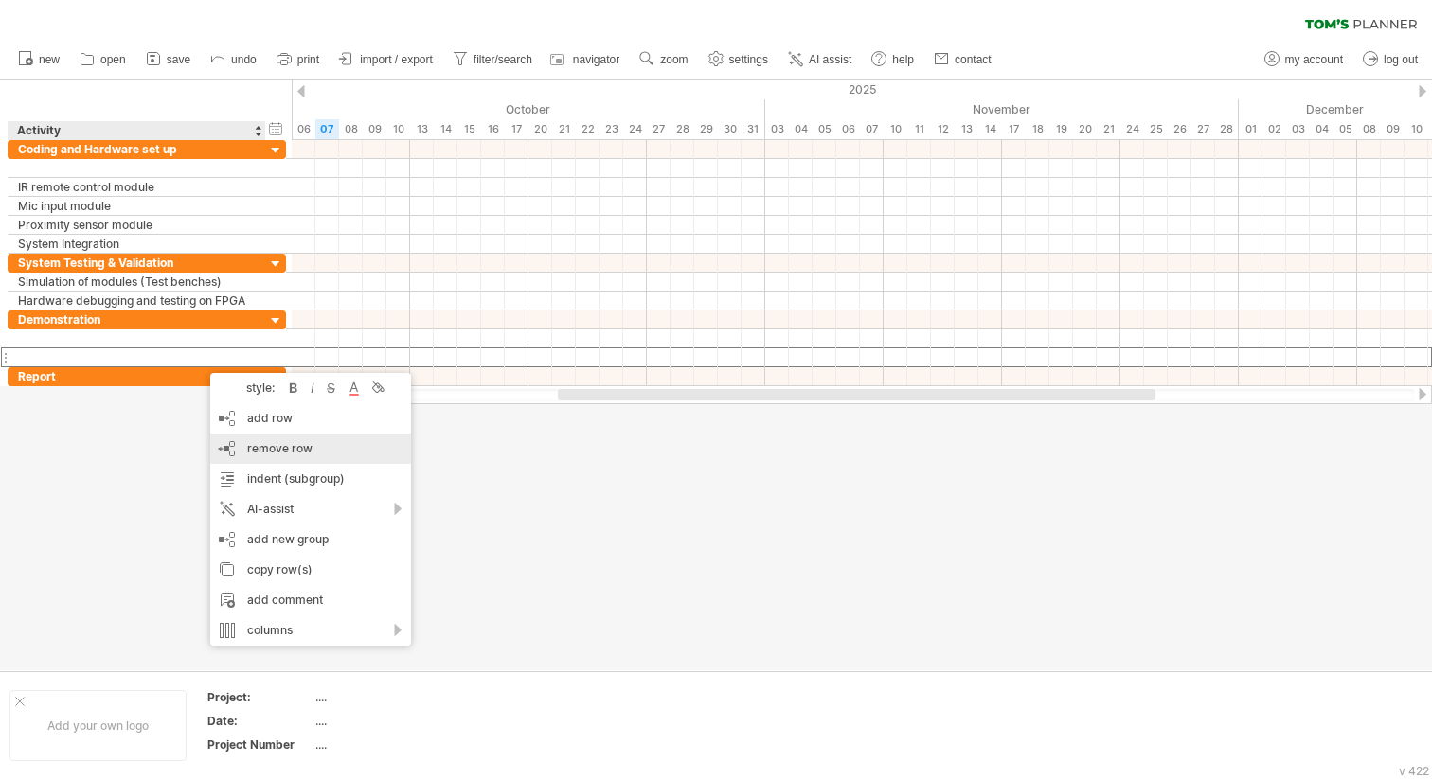
click at [277, 452] on span "remove row" at bounding box center [279, 448] width 65 height 14
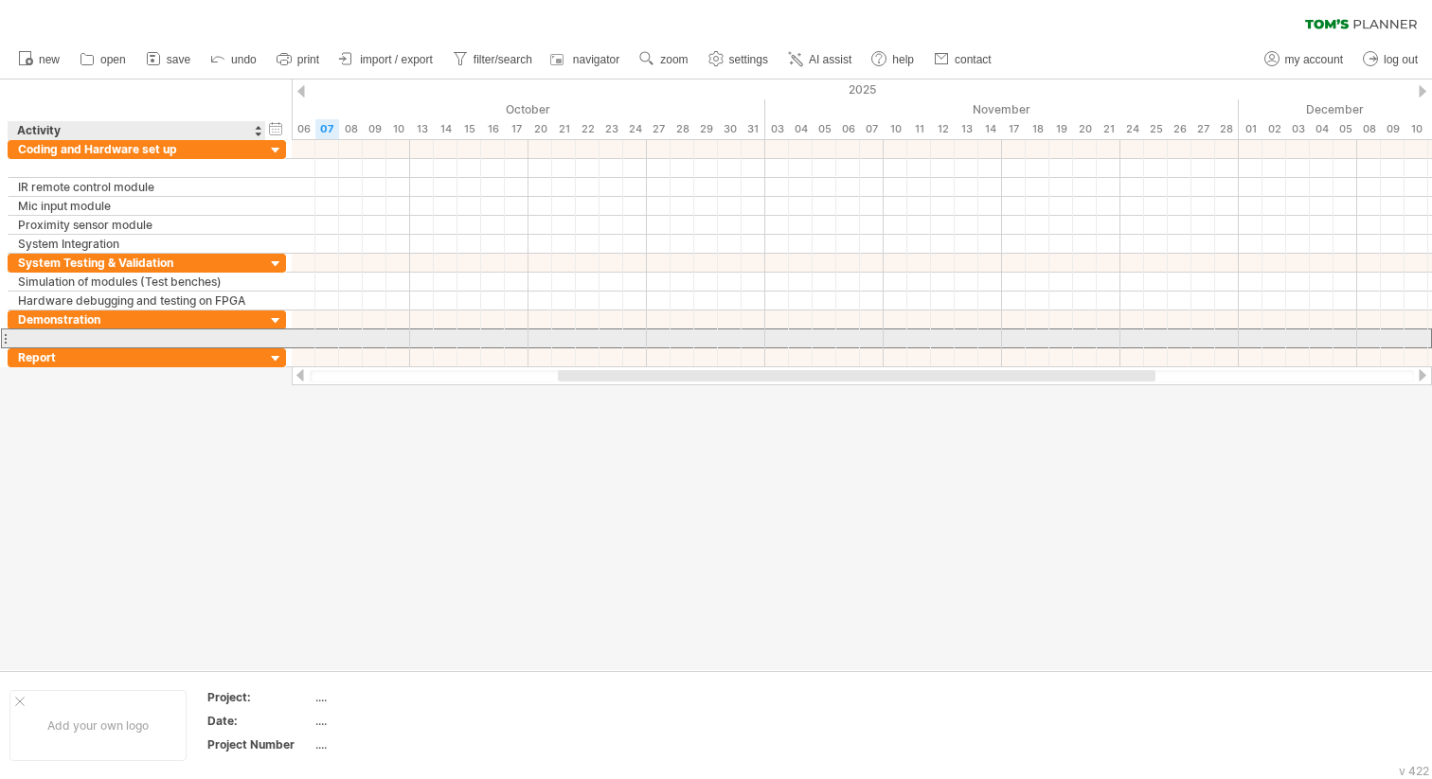
click at [173, 330] on div at bounding box center [137, 338] width 238 height 18
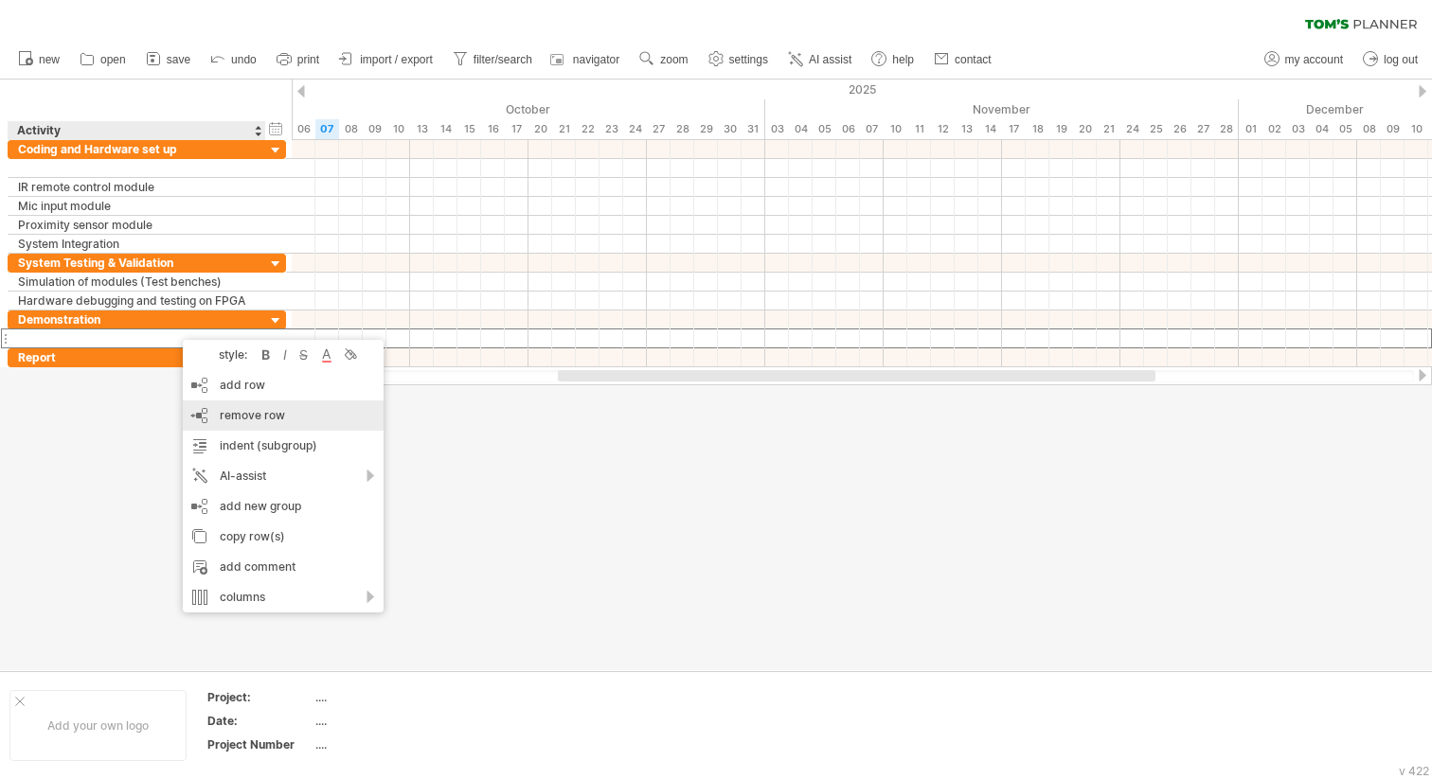
click at [250, 411] on span "remove row" at bounding box center [252, 415] width 65 height 14
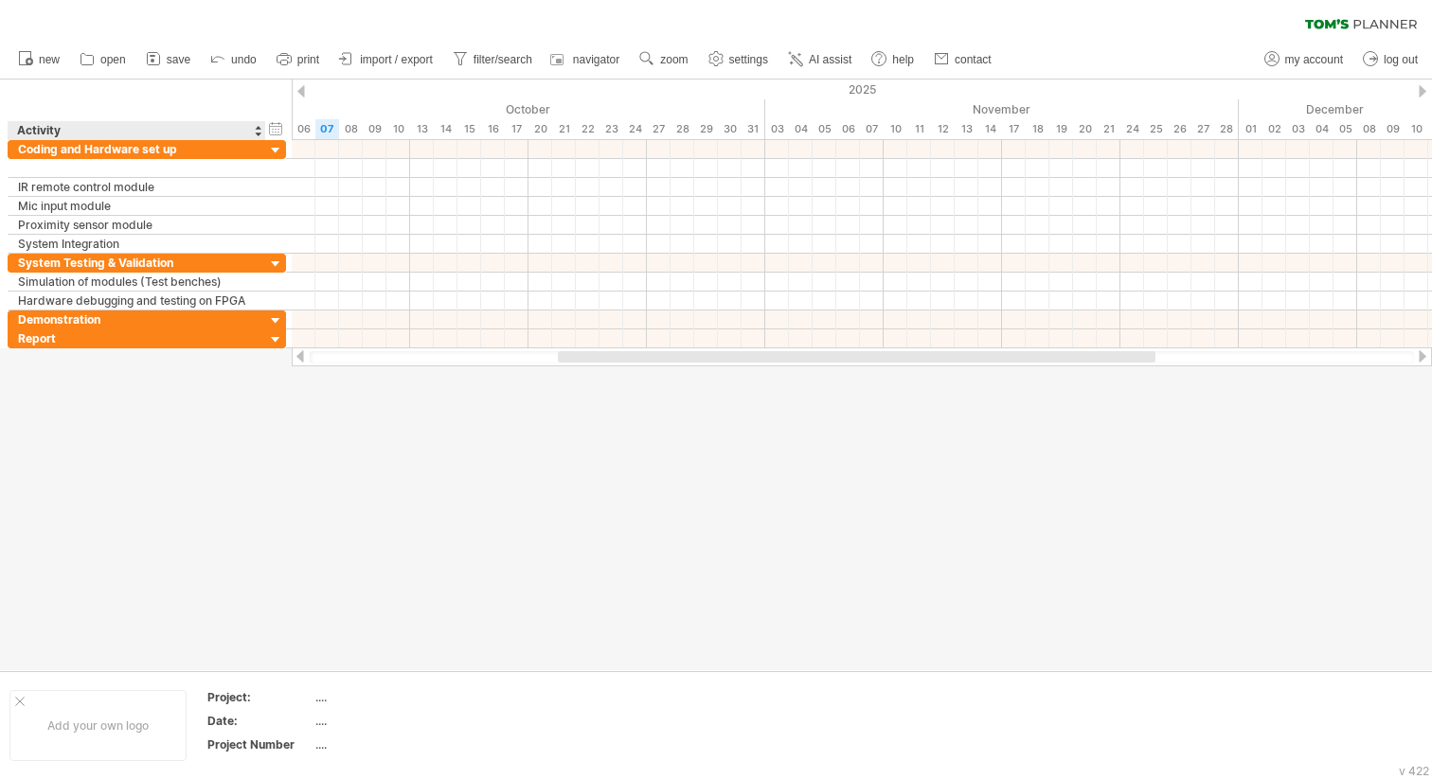
click at [290, 138] on div "hide start/end/duration show start/end/duration ******** Activity" at bounding box center [146, 110] width 292 height 61
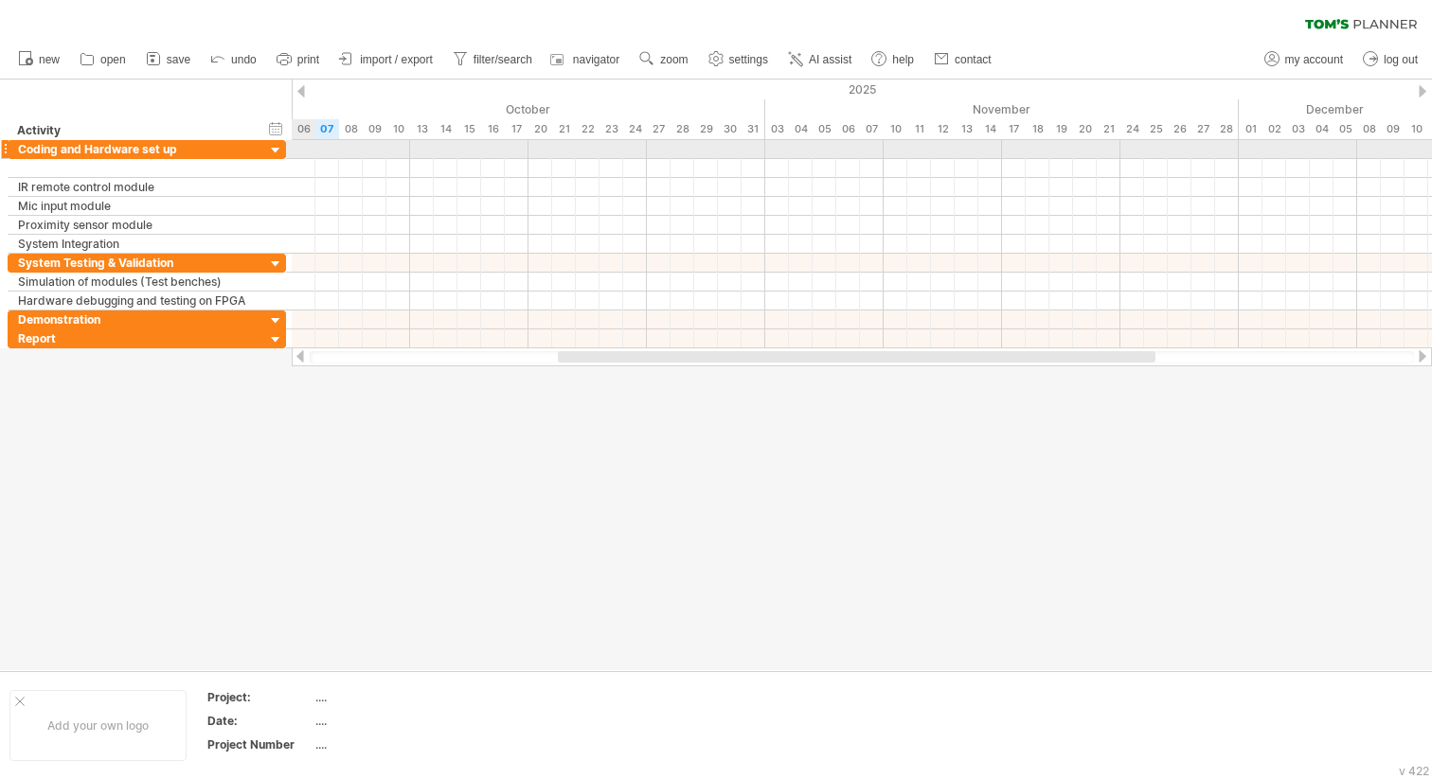
click at [296, 148] on div at bounding box center [862, 149] width 1140 height 19
click at [314, 149] on div at bounding box center [862, 149] width 1140 height 19
click at [333, 150] on div at bounding box center [862, 149] width 1140 height 19
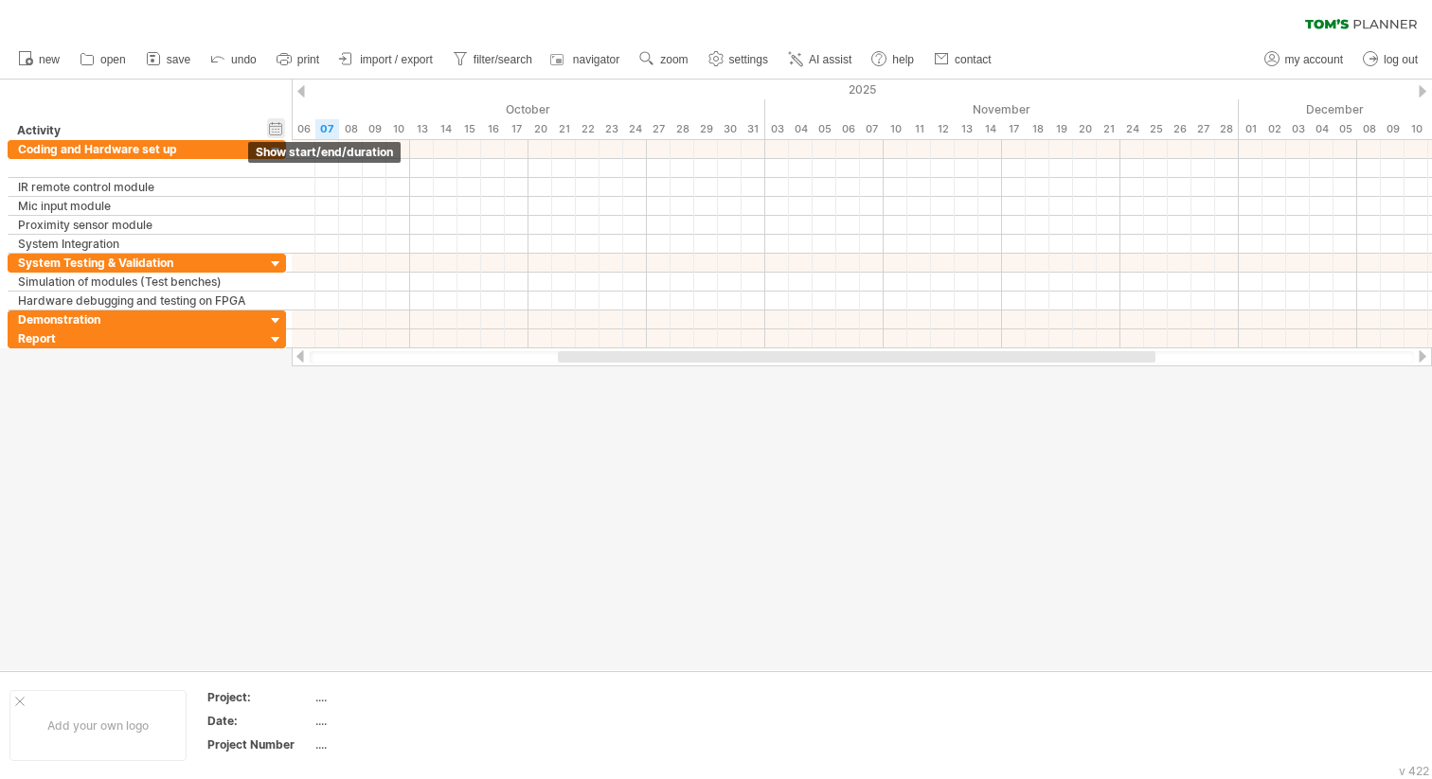
click at [276, 130] on div "hide start/end/duration show start/end/duration" at bounding box center [276, 128] width 18 height 20
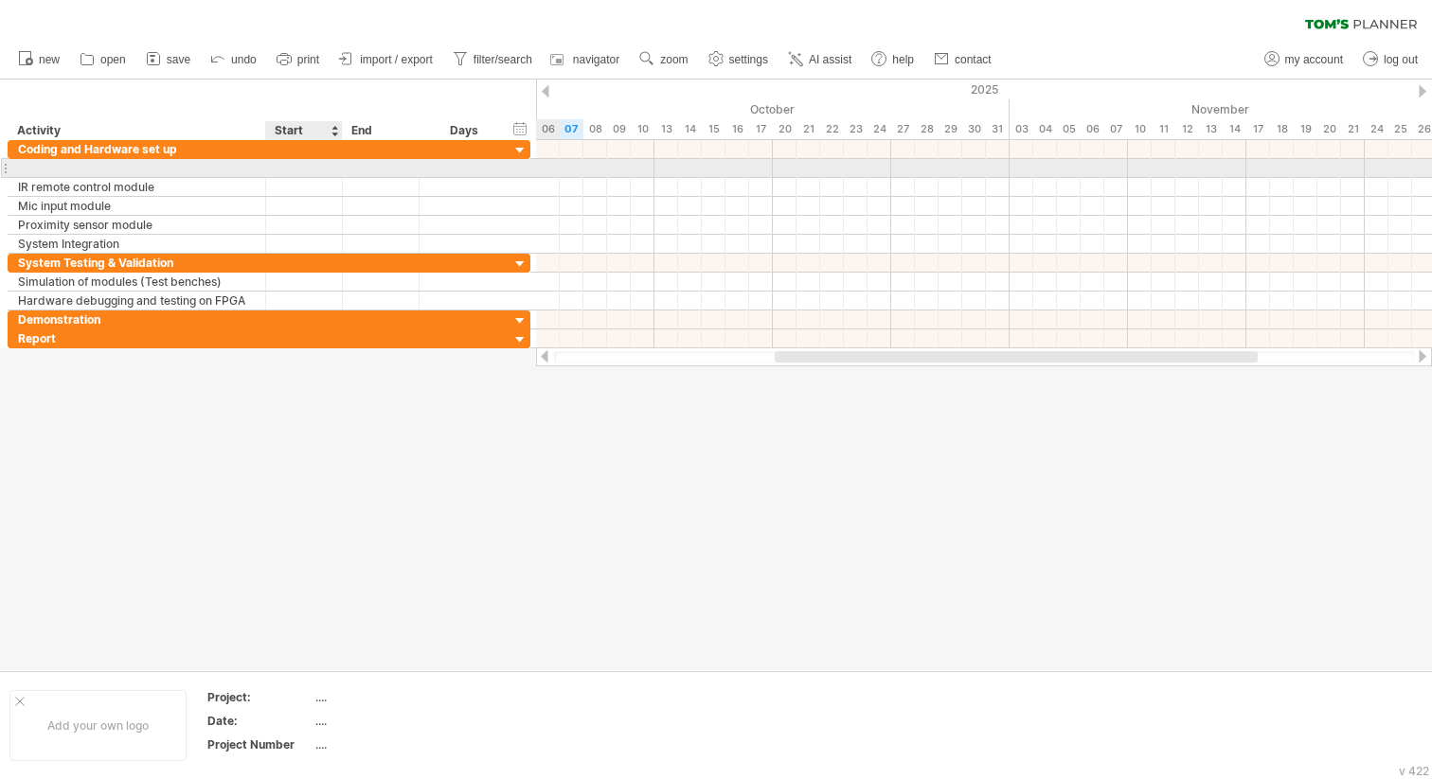
click at [302, 169] on div at bounding box center [304, 168] width 77 height 18
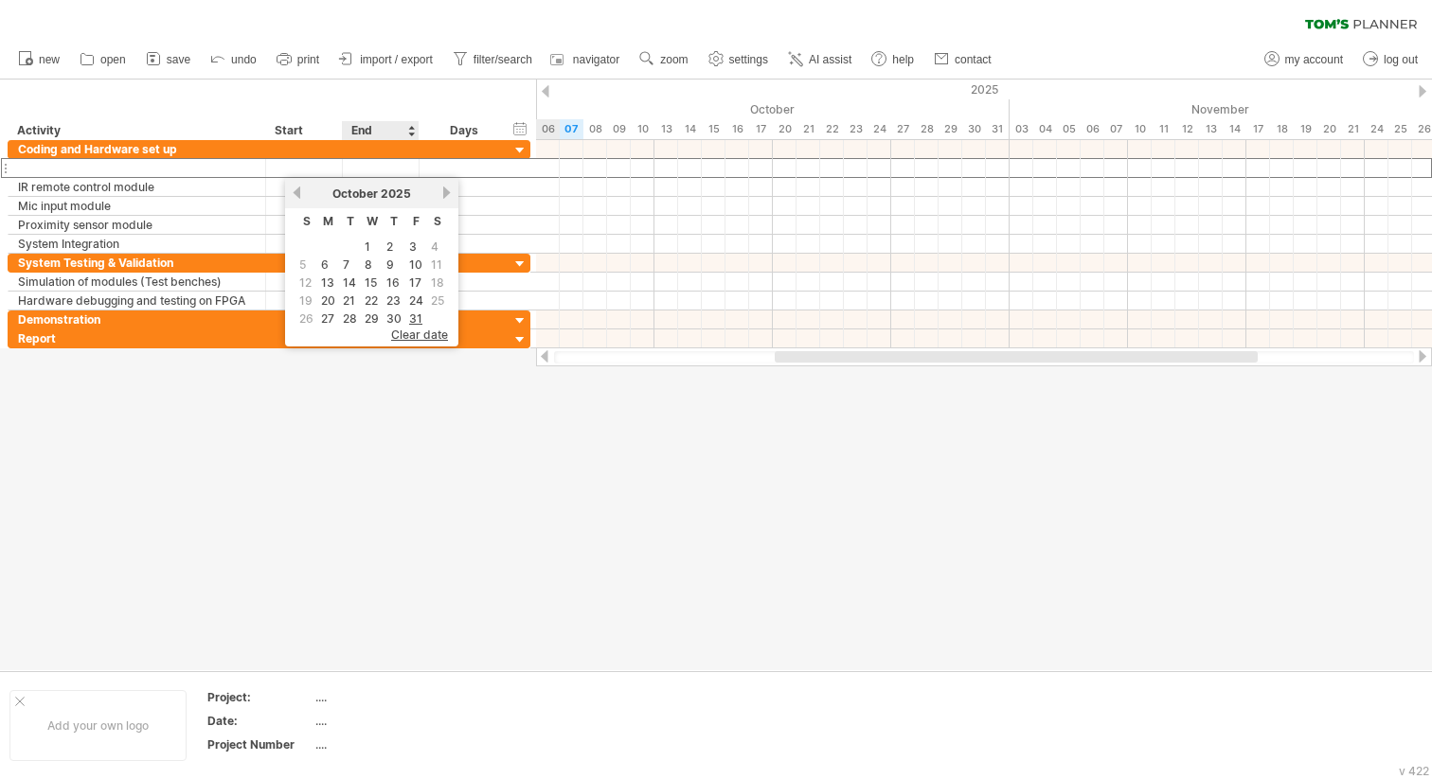
click at [418, 374] on div at bounding box center [716, 375] width 1432 height 591
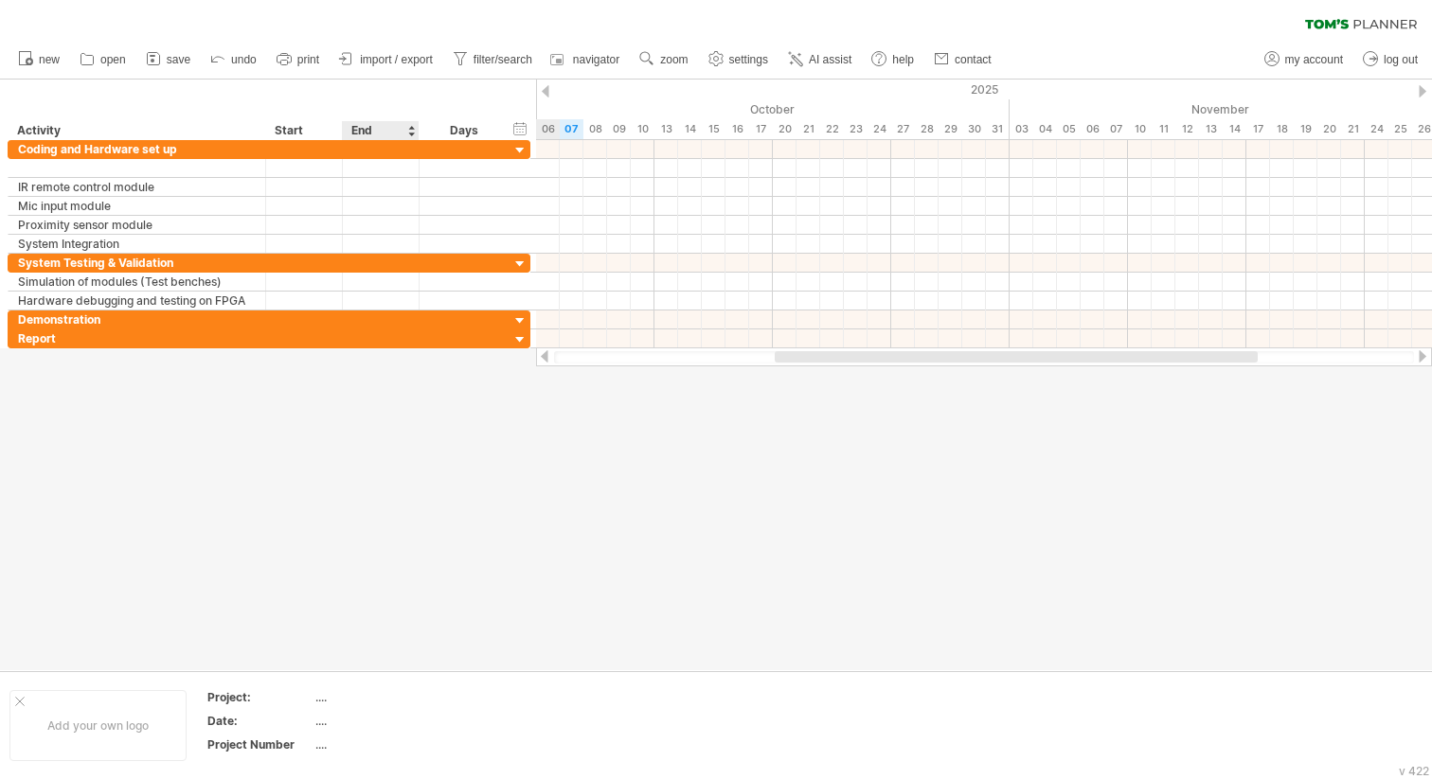
click at [368, 348] on div at bounding box center [716, 375] width 1432 height 591
click at [379, 337] on div at bounding box center [381, 338] width 77 height 18
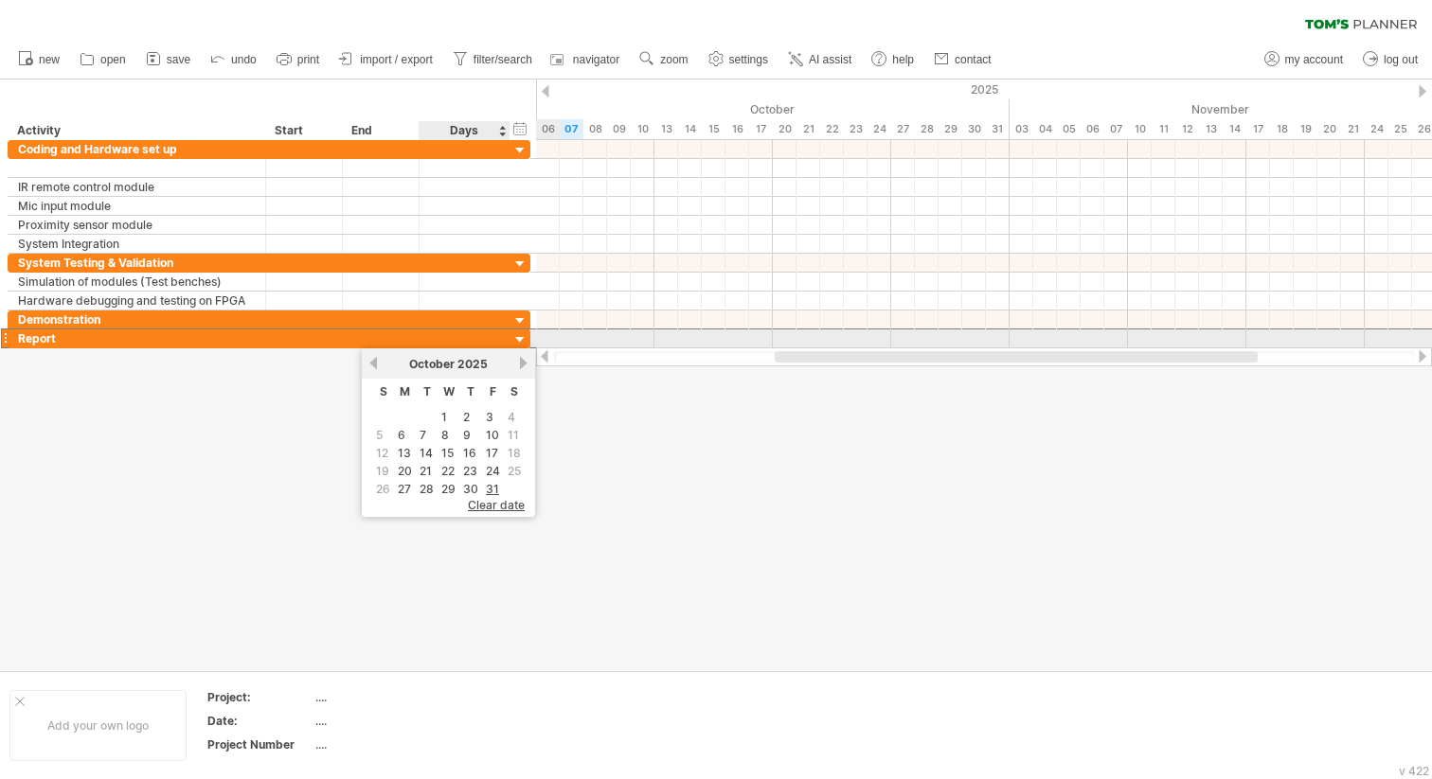
click at [525, 337] on div at bounding box center [520, 340] width 18 height 18
click at [441, 341] on div at bounding box center [464, 338] width 71 height 18
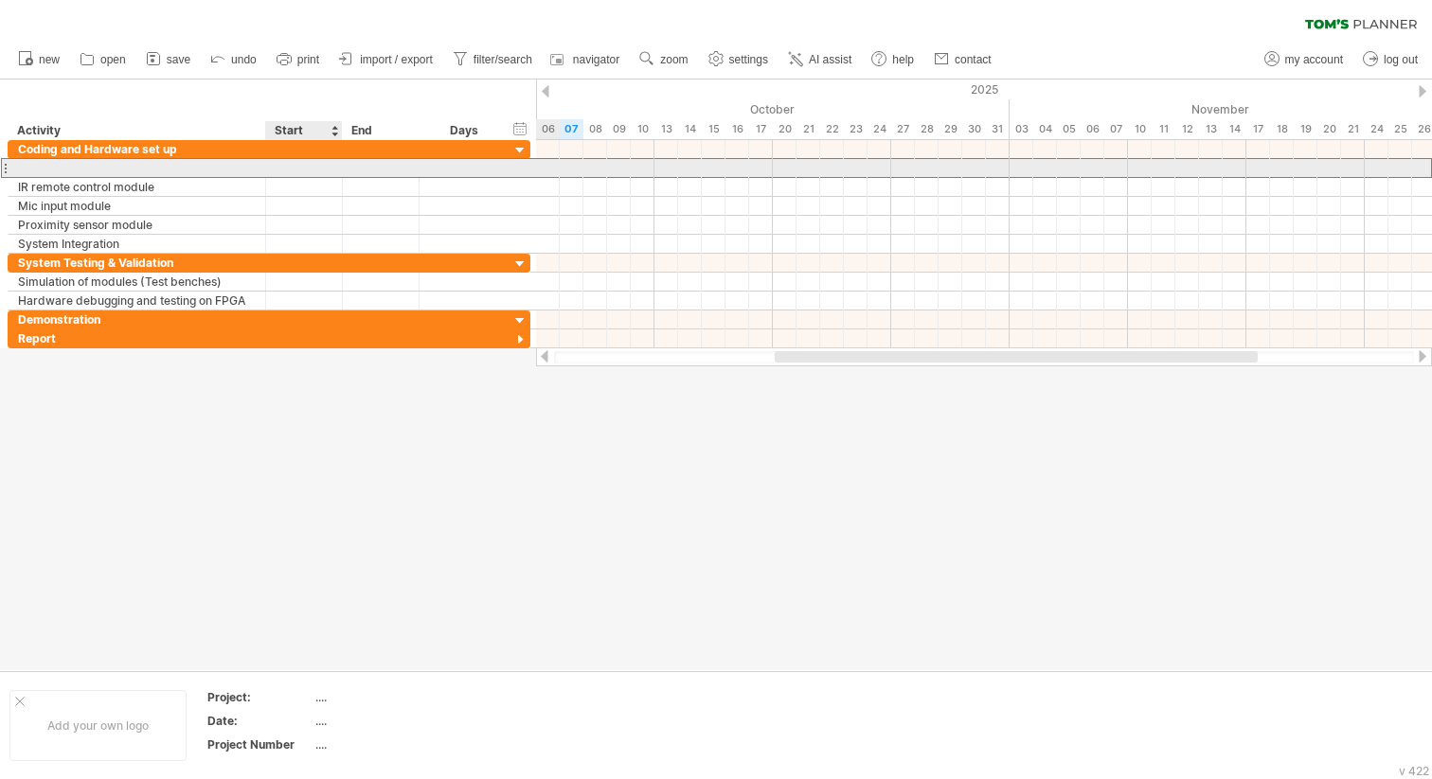
click at [326, 170] on div at bounding box center [304, 168] width 77 height 18
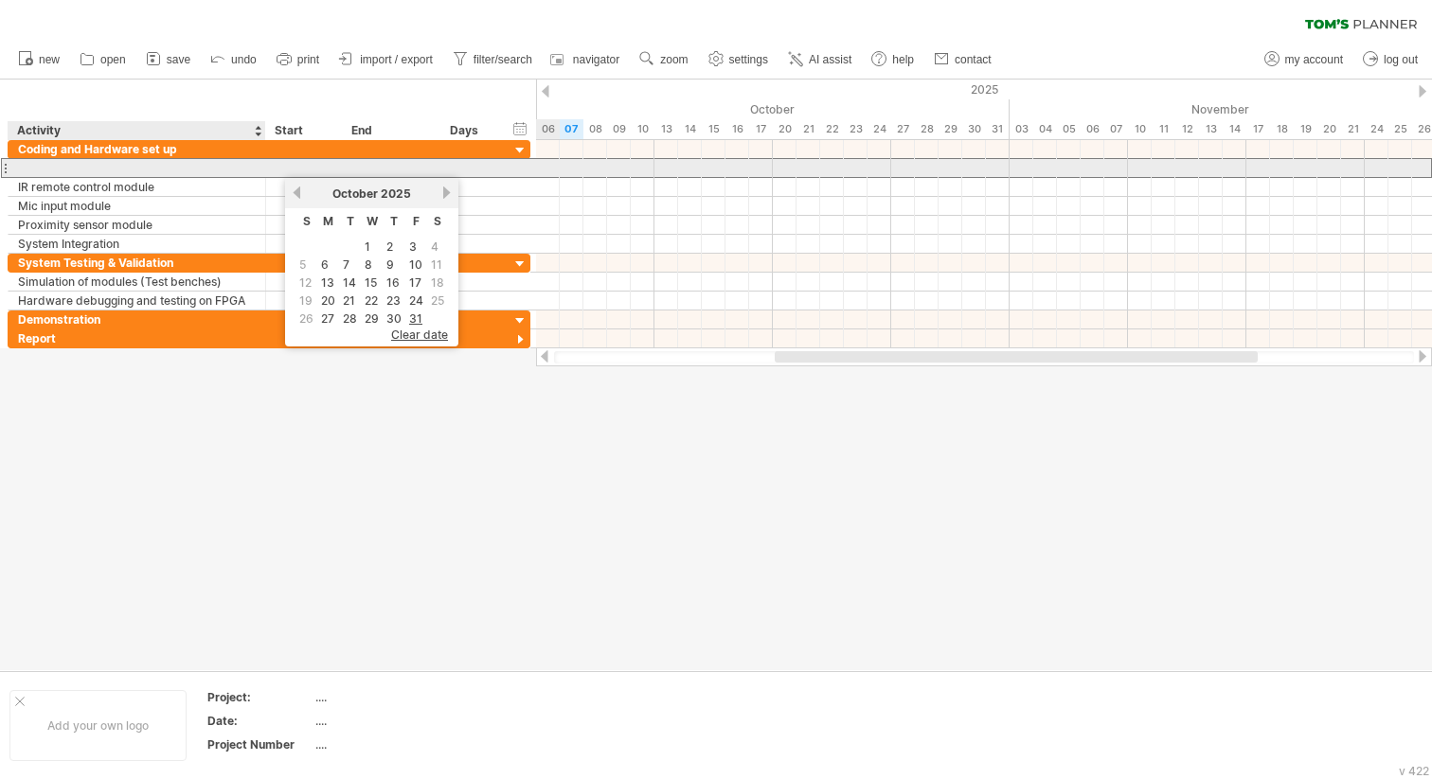
click at [177, 163] on div at bounding box center [137, 168] width 238 height 18
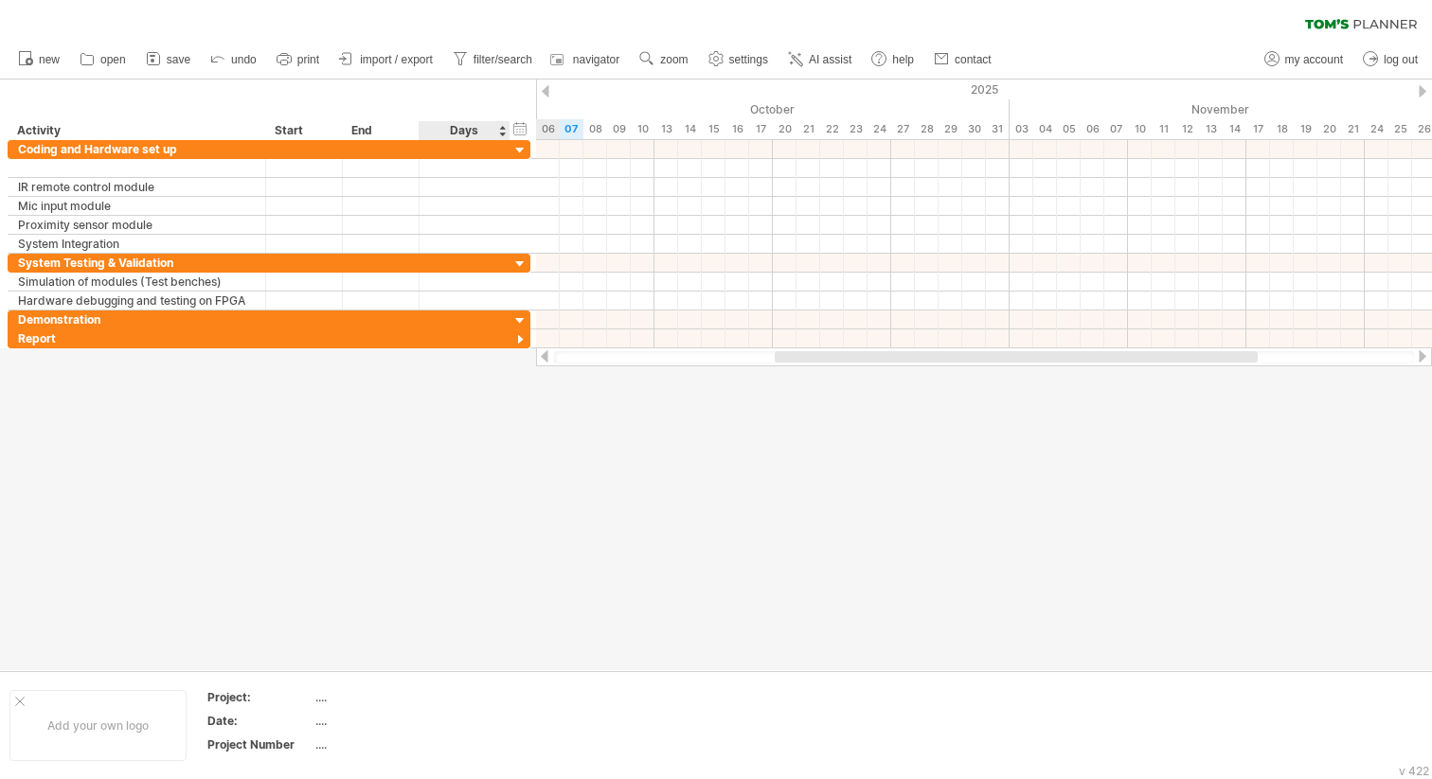
click at [436, 350] on div at bounding box center [716, 375] width 1432 height 591
click at [515, 339] on div at bounding box center [520, 340] width 18 height 18
click at [522, 314] on div at bounding box center [520, 321] width 18 height 18
click at [519, 320] on div at bounding box center [520, 321] width 18 height 18
click at [470, 321] on div at bounding box center [464, 320] width 71 height 18
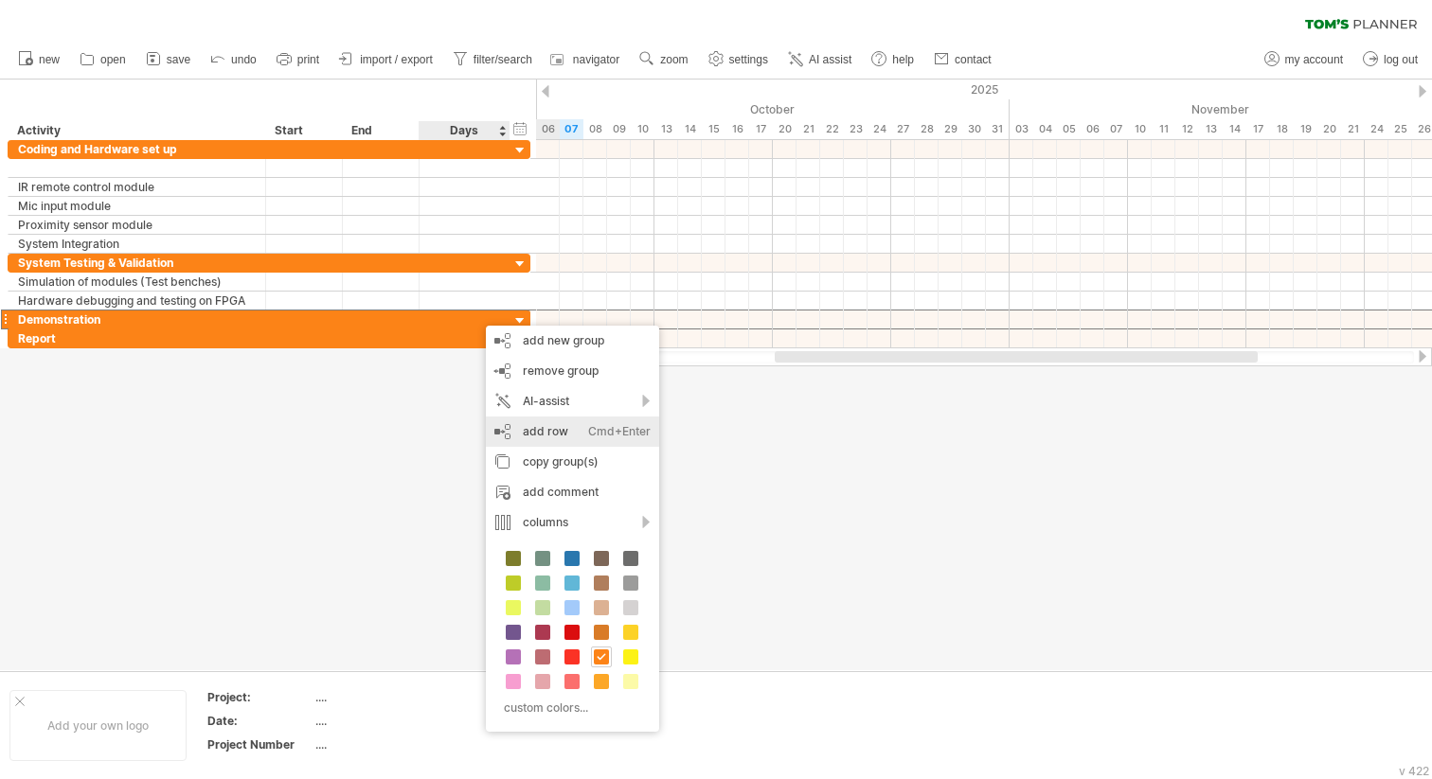
click at [573, 419] on div "add row Ctrl+Enter Cmd+Enter" at bounding box center [572, 432] width 173 height 30
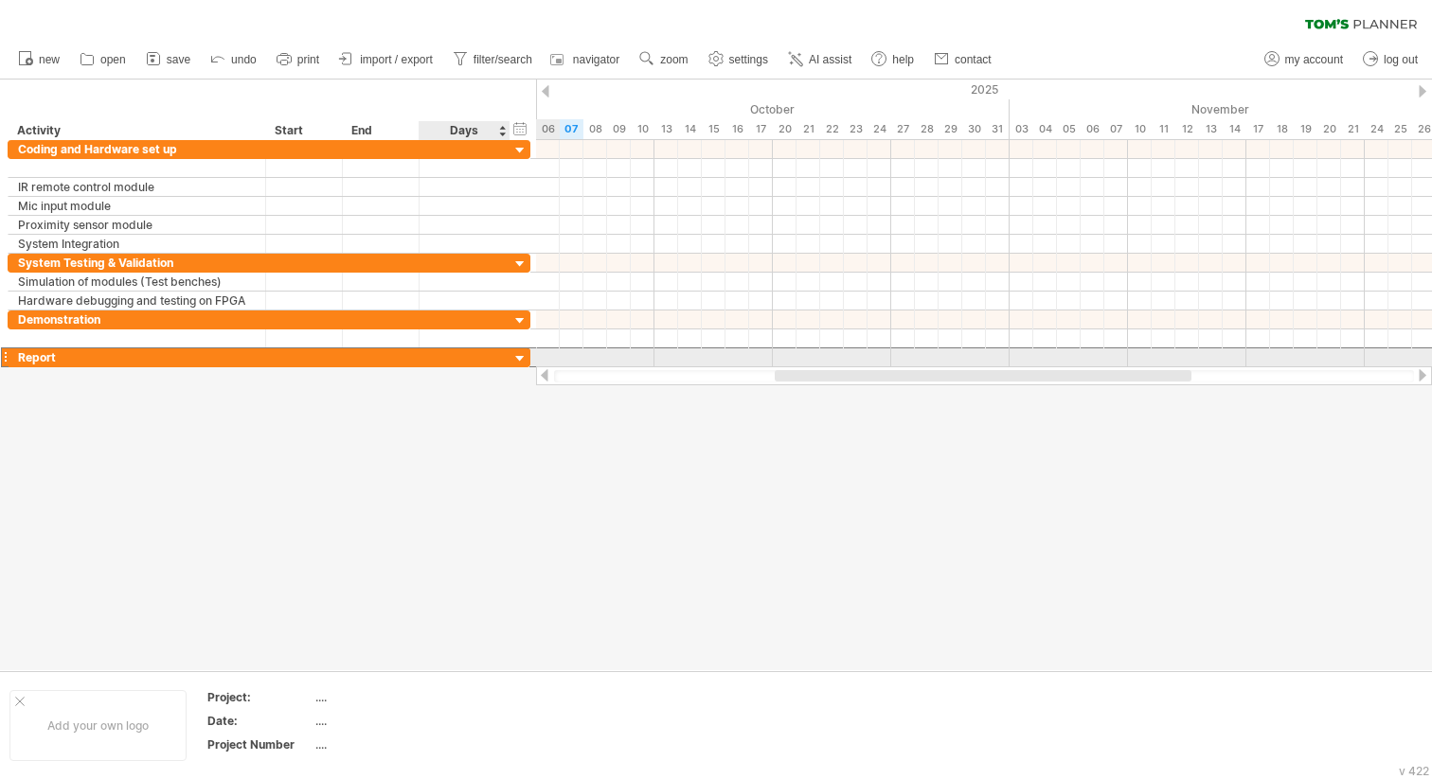
click at [471, 357] on div at bounding box center [464, 357] width 71 height 18
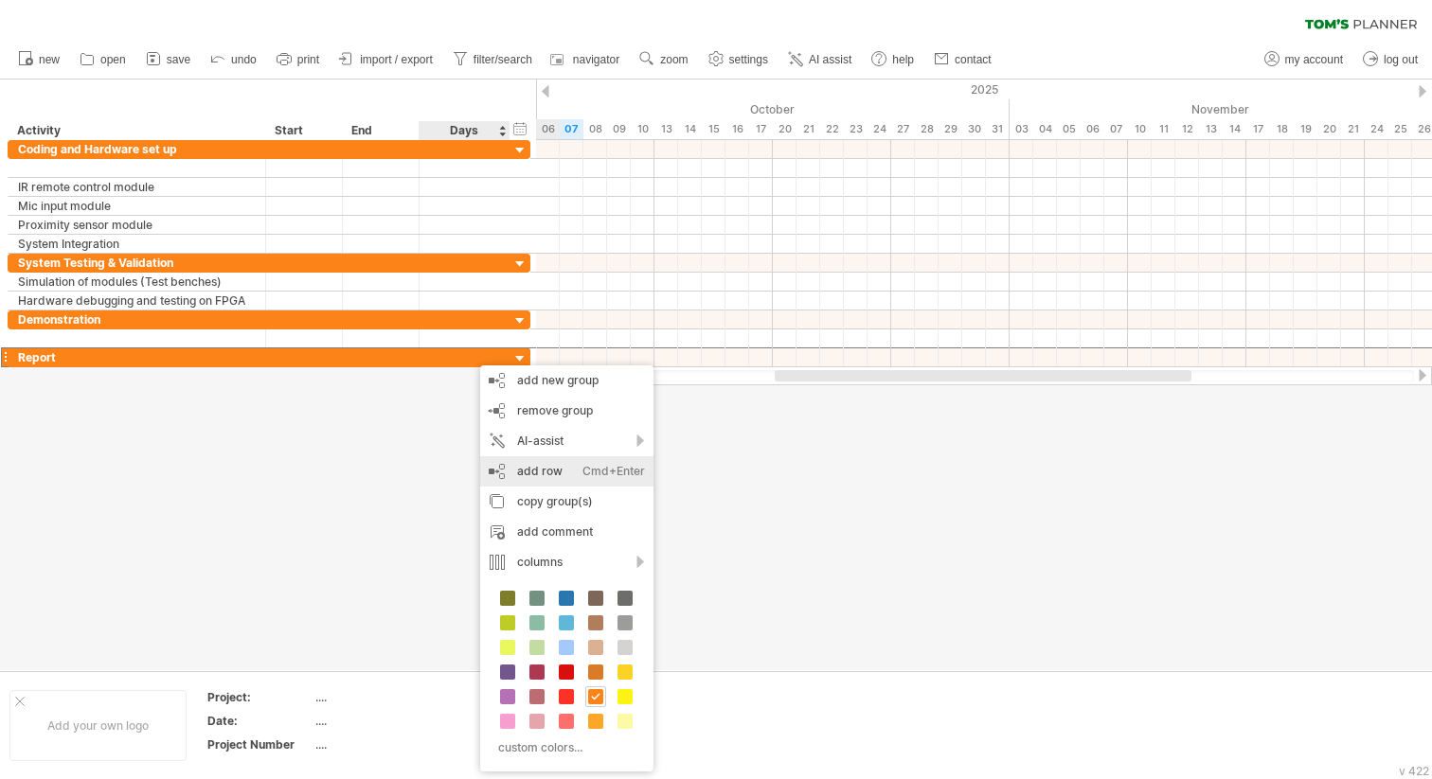
click at [524, 465] on div "add row Ctrl+Enter Cmd+Enter" at bounding box center [566, 471] width 173 height 30
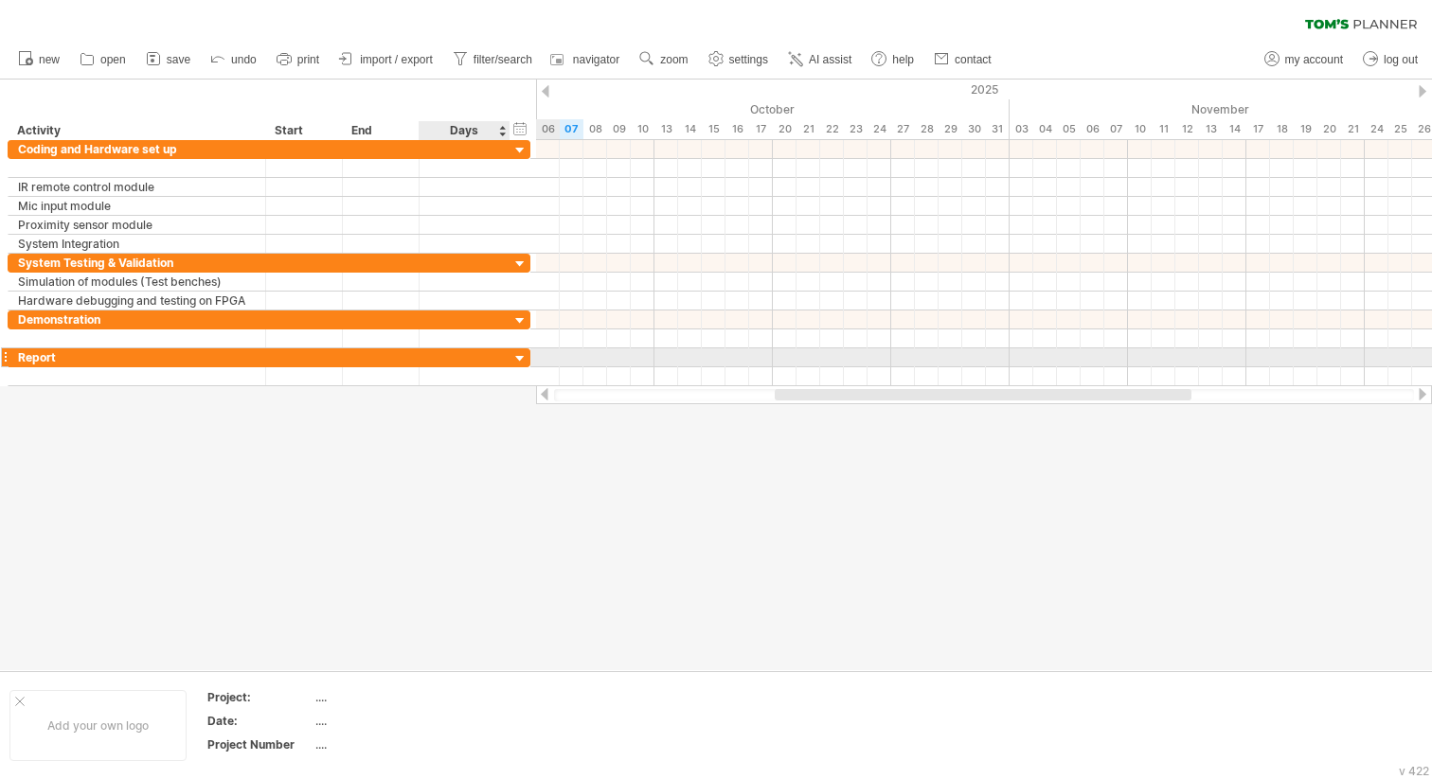
click at [524, 360] on div at bounding box center [520, 359] width 18 height 18
click at [522, 358] on div at bounding box center [520, 359] width 18 height 18
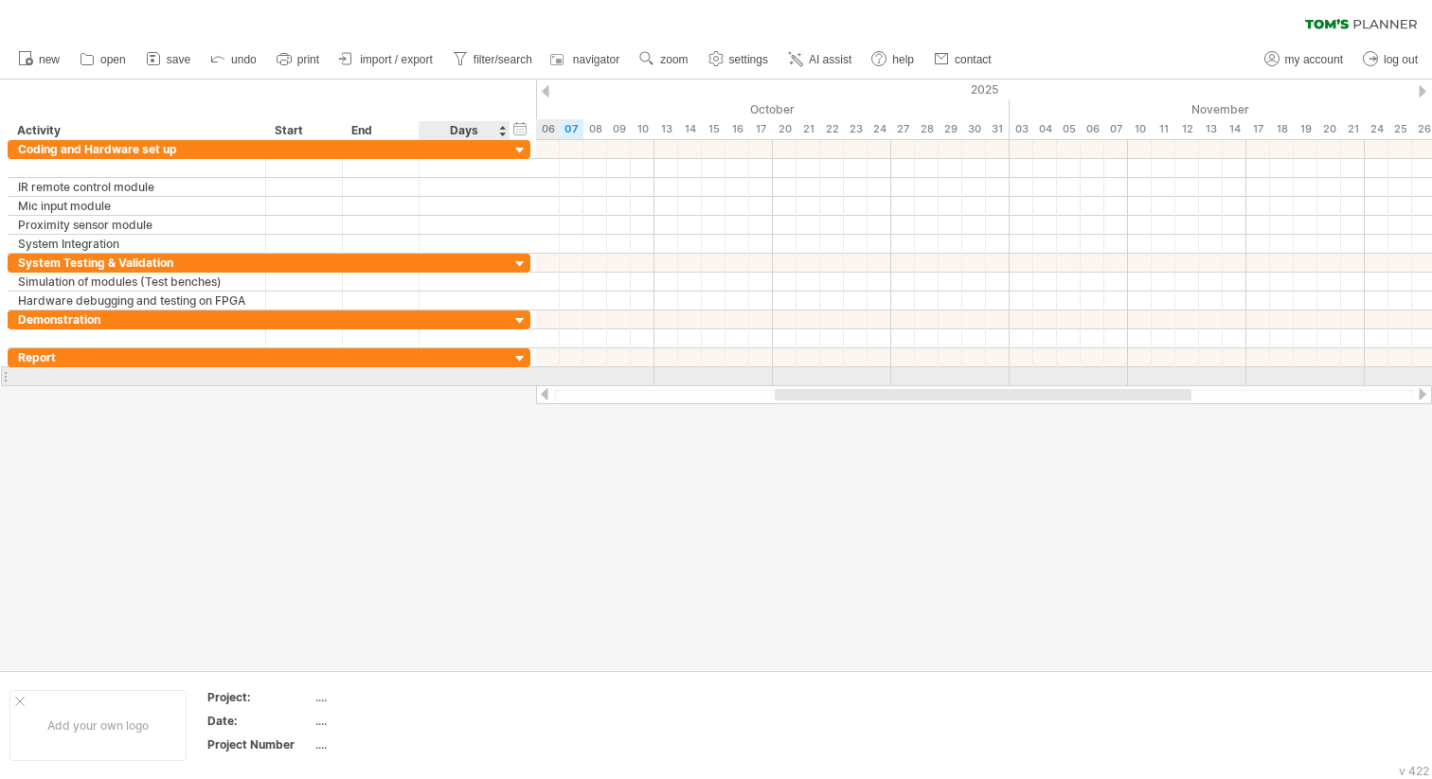
click at [489, 378] on div at bounding box center [464, 376] width 71 height 18
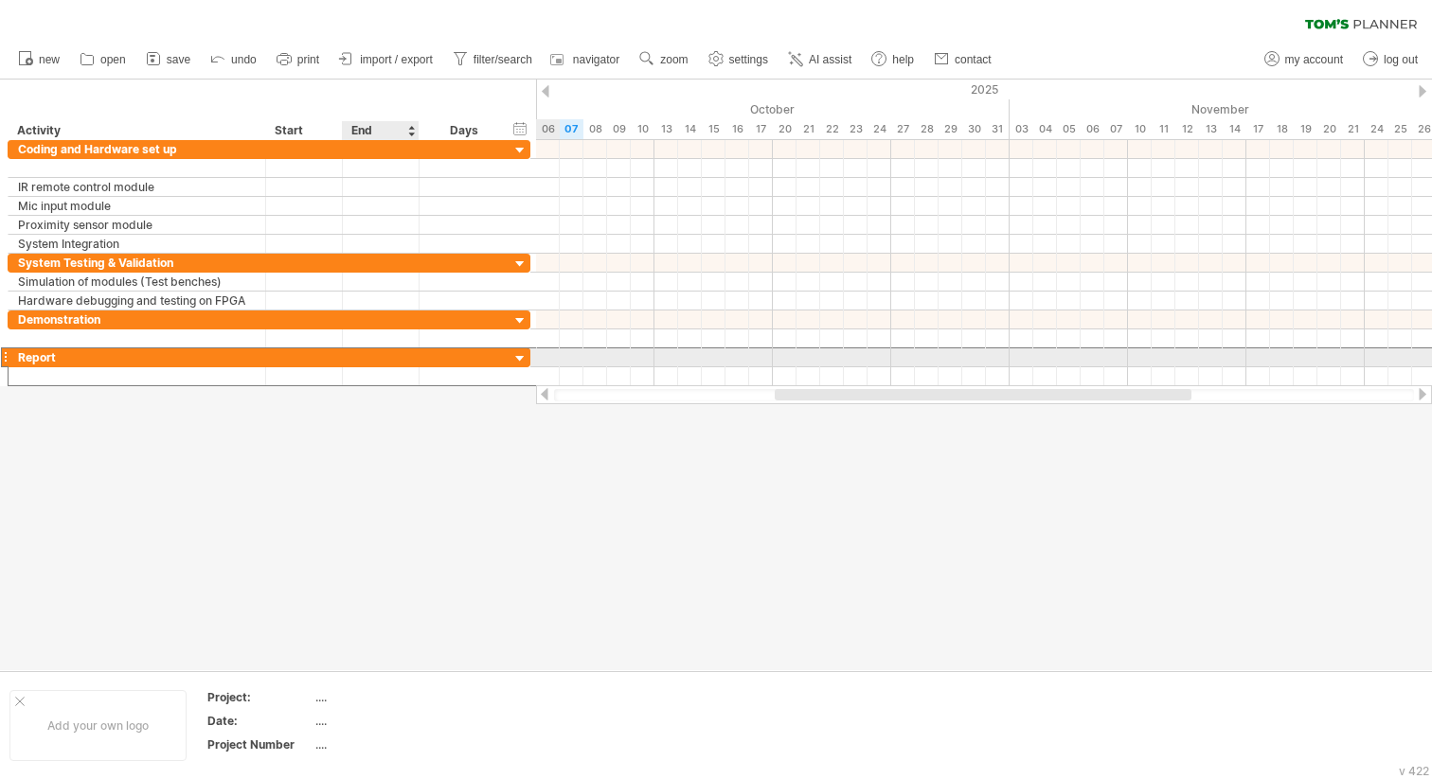
click at [364, 355] on div at bounding box center [381, 357] width 77 height 18
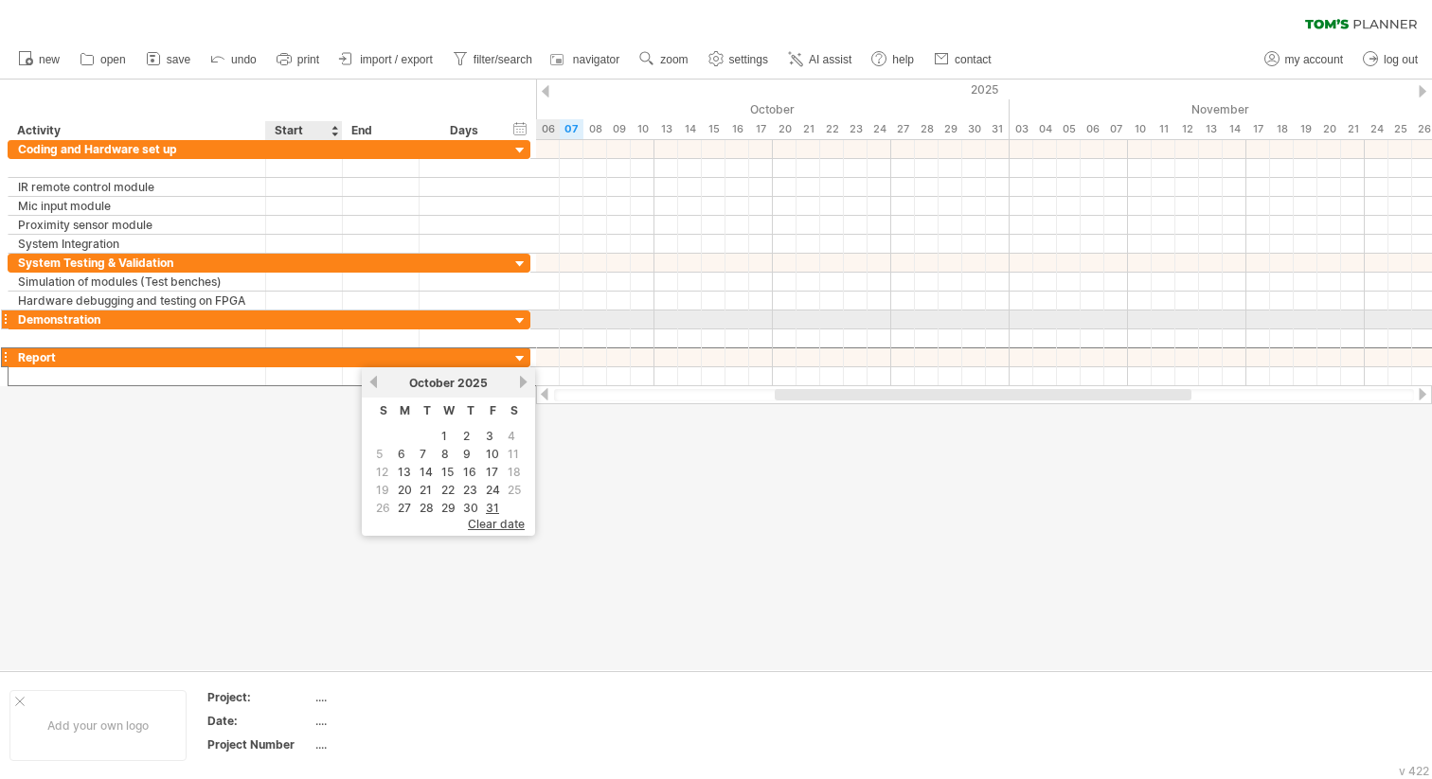
click at [304, 313] on div at bounding box center [304, 320] width 77 height 18
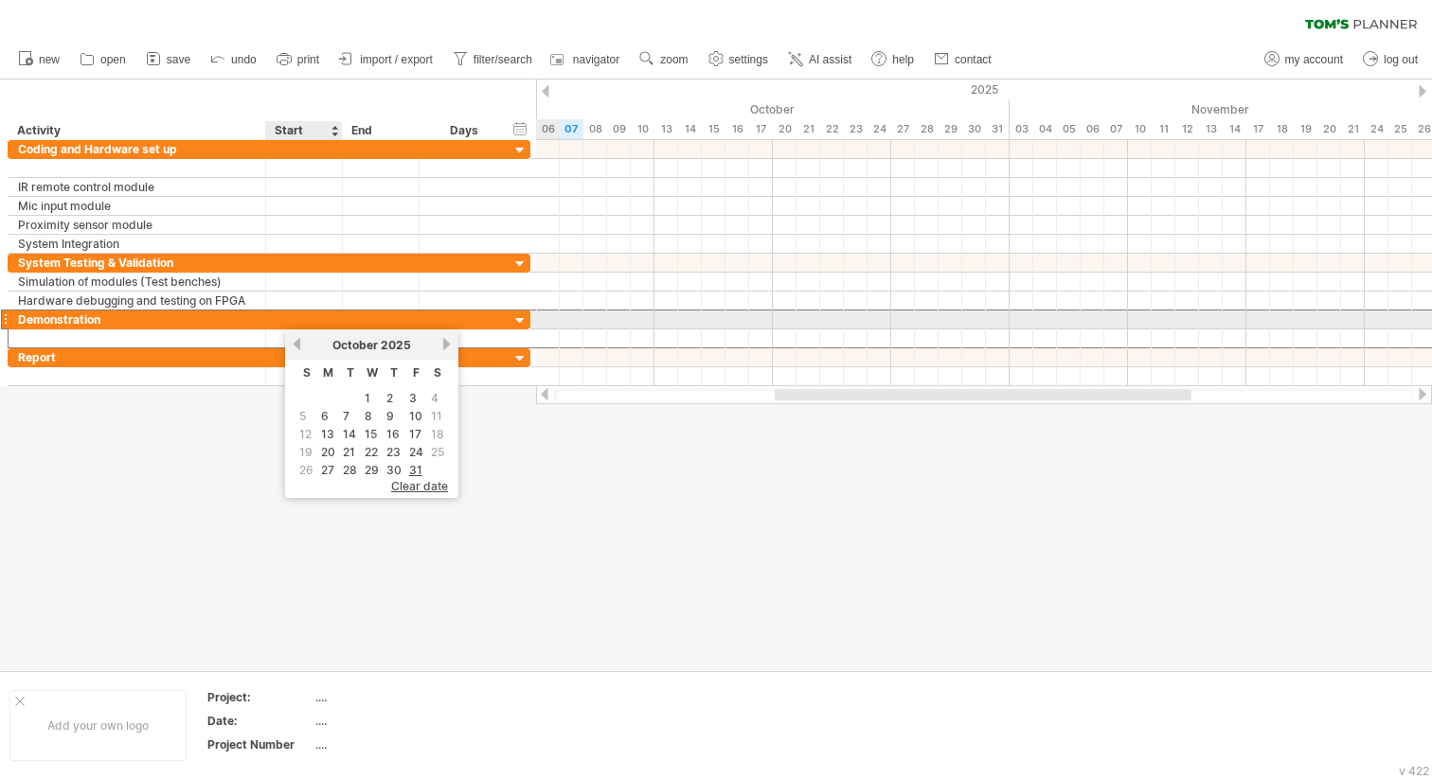
click at [304, 326] on div at bounding box center [304, 320] width 77 height 18
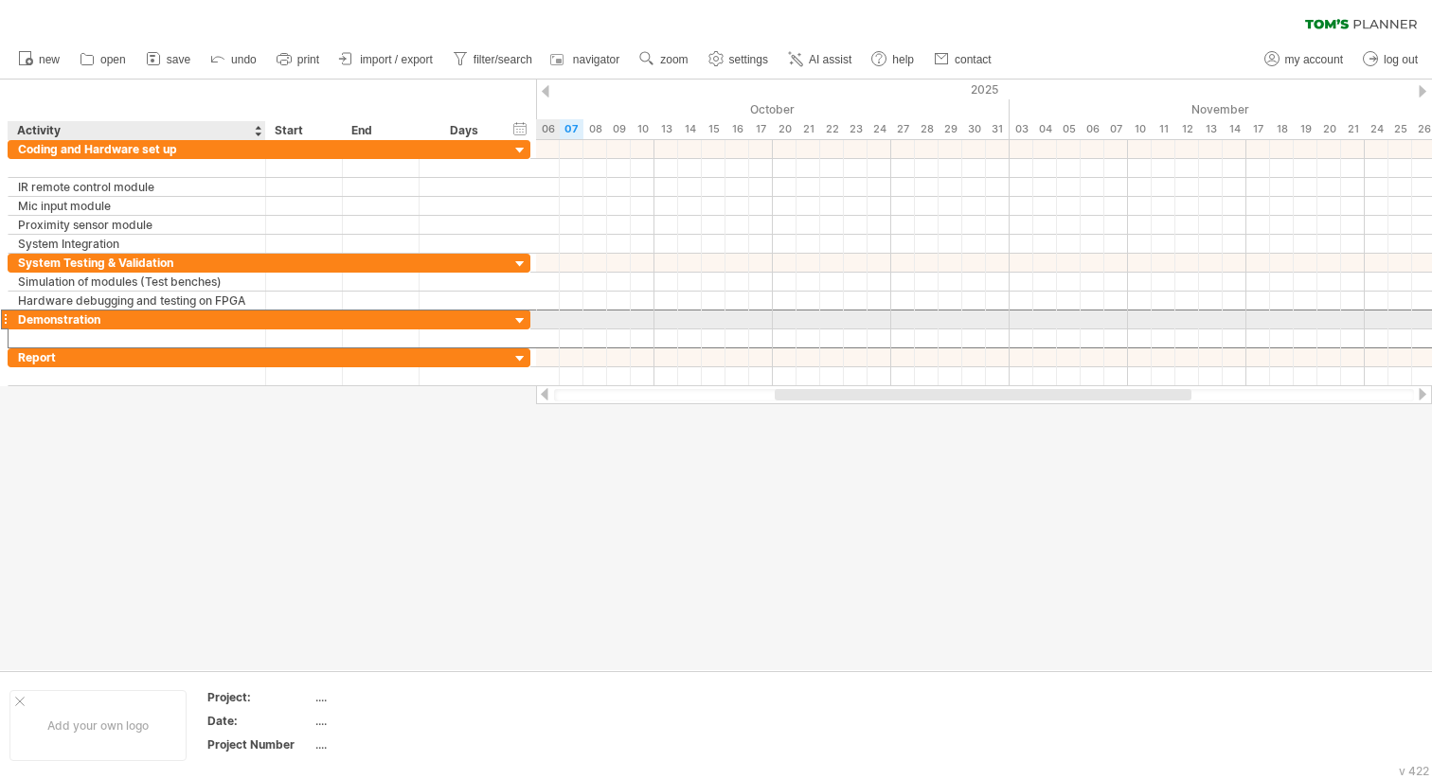
click at [227, 326] on div "Demonstration" at bounding box center [137, 320] width 238 height 18
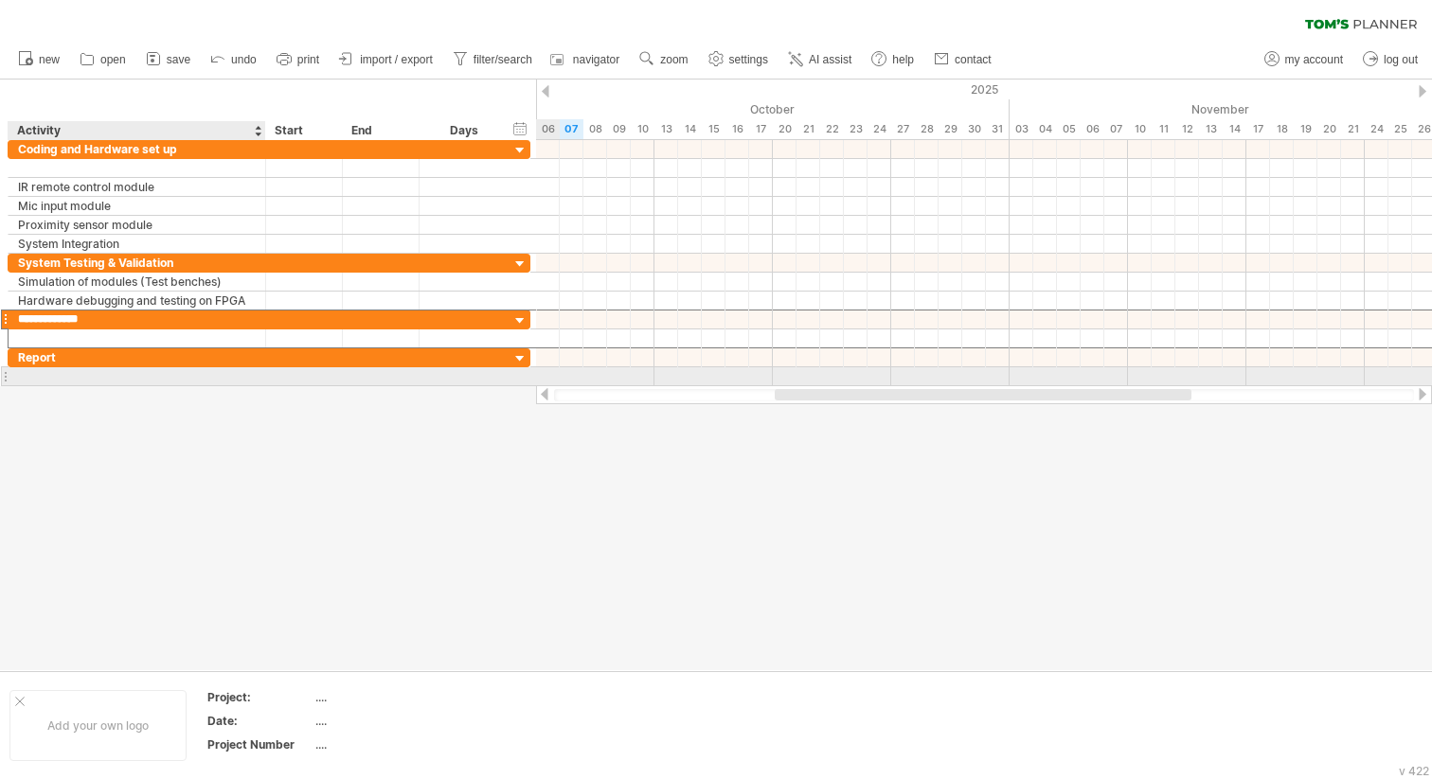
click at [222, 374] on div at bounding box center [137, 376] width 238 height 18
click at [6, 378] on div at bounding box center [5, 376] width 8 height 20
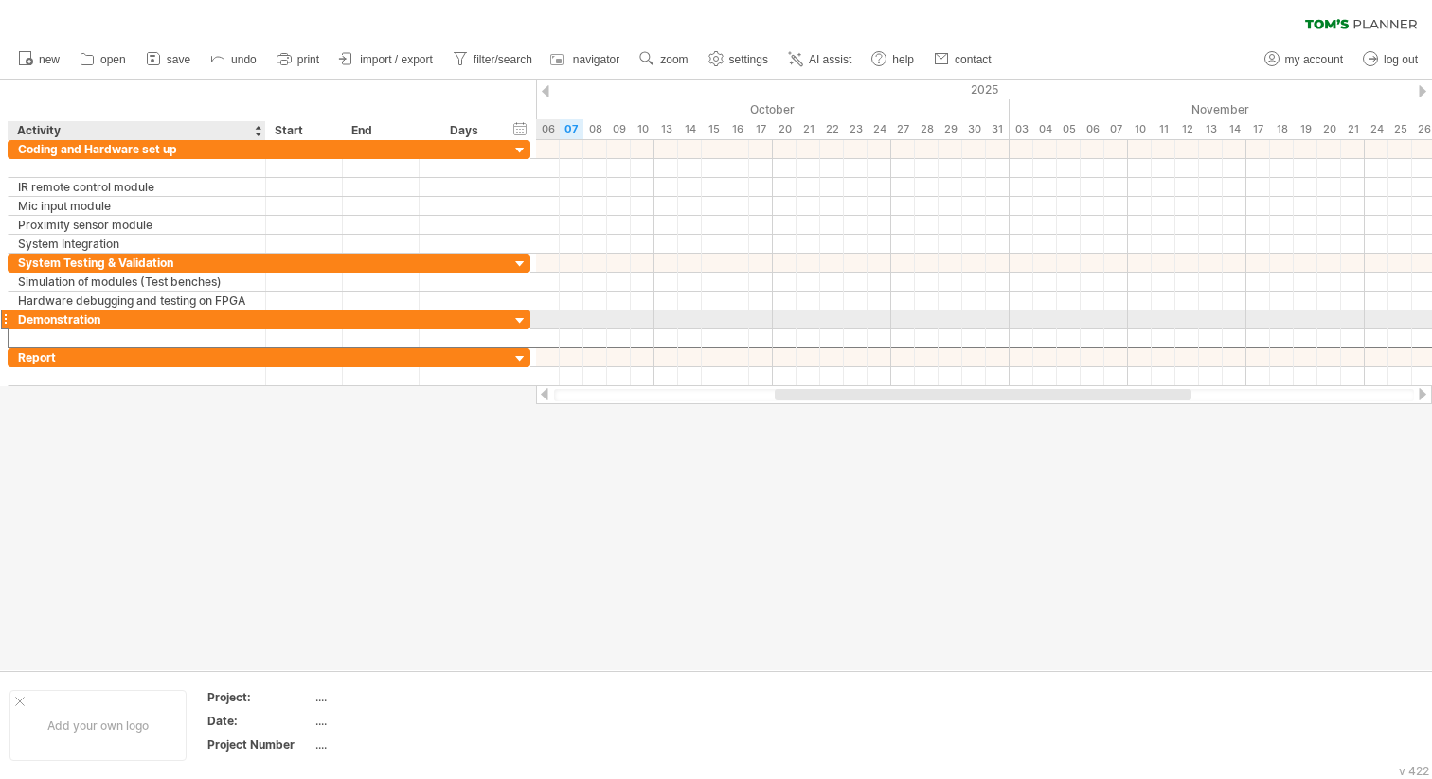
click at [73, 324] on div "Demonstration" at bounding box center [137, 320] width 238 height 18
click at [85, 324] on input "**********" at bounding box center [137, 320] width 238 height 18
drag, startPoint x: 100, startPoint y: 324, endPoint x: 13, endPoint y: 320, distance: 87.2
click at [13, 320] on div "**********" at bounding box center [138, 320] width 258 height 18
type input "******"
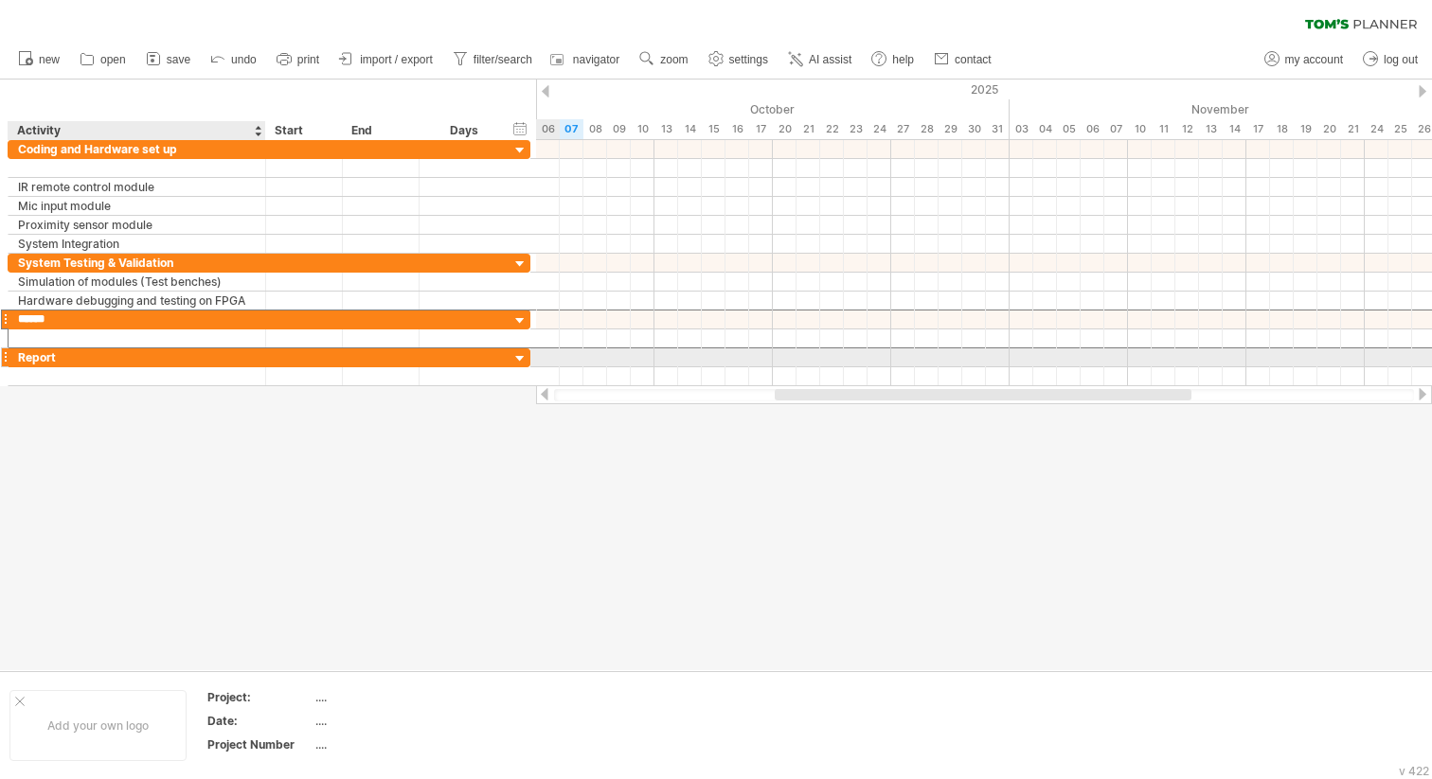
click at [45, 355] on div "Report" at bounding box center [137, 357] width 238 height 18
click at [52, 358] on input "******" at bounding box center [137, 357] width 238 height 18
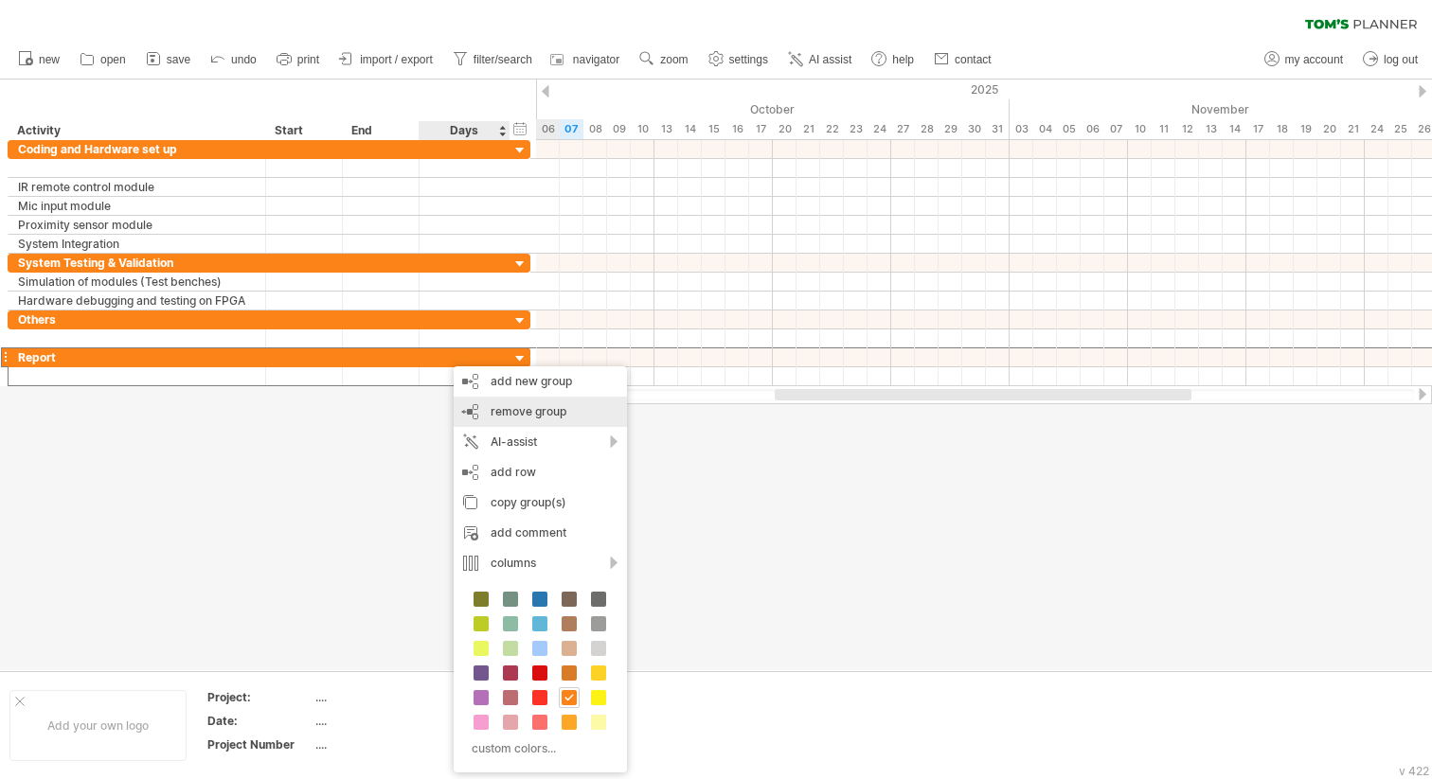
click at [541, 410] on span "remove group" at bounding box center [528, 411] width 76 height 14
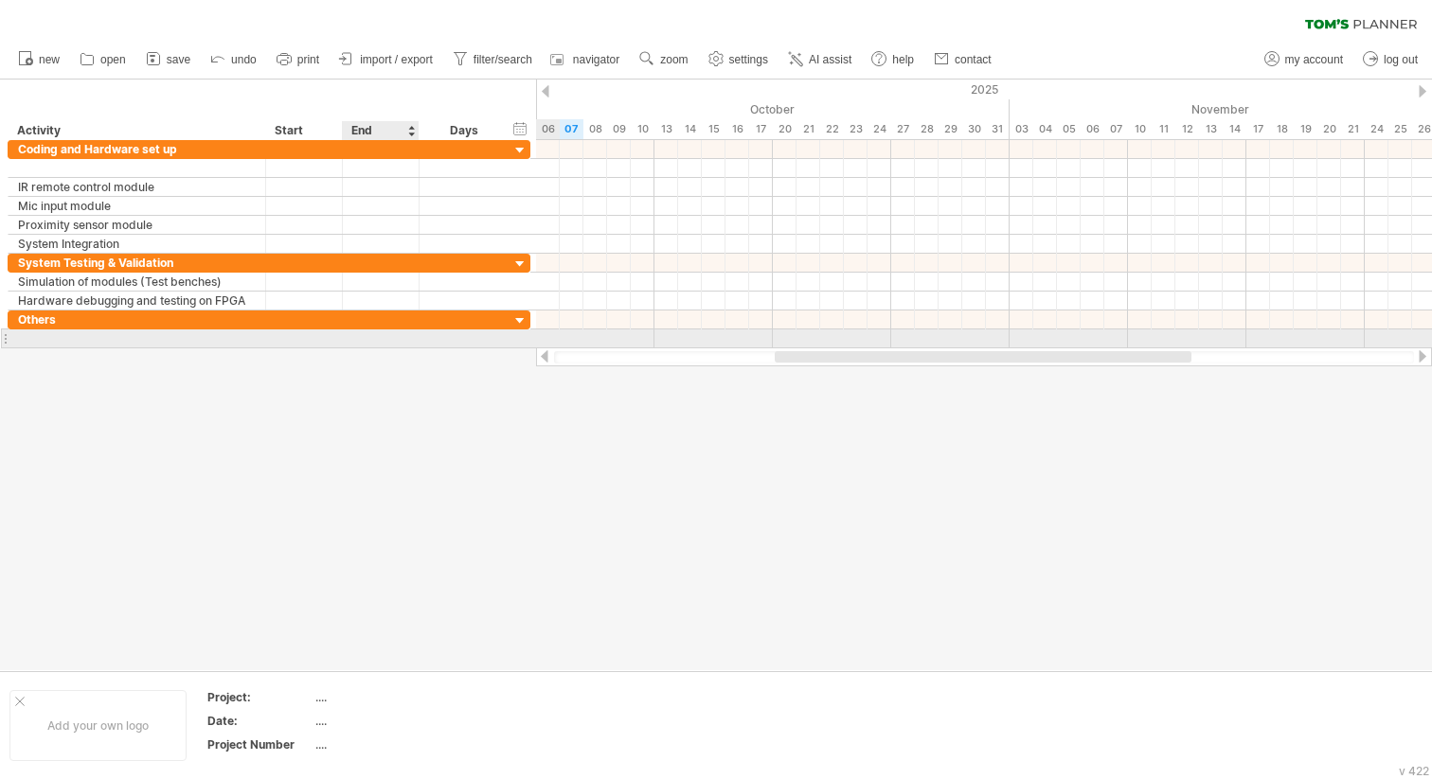
click at [419, 342] on div at bounding box center [464, 338] width 91 height 18
click at [131, 342] on div at bounding box center [137, 338] width 238 height 18
type input "****"
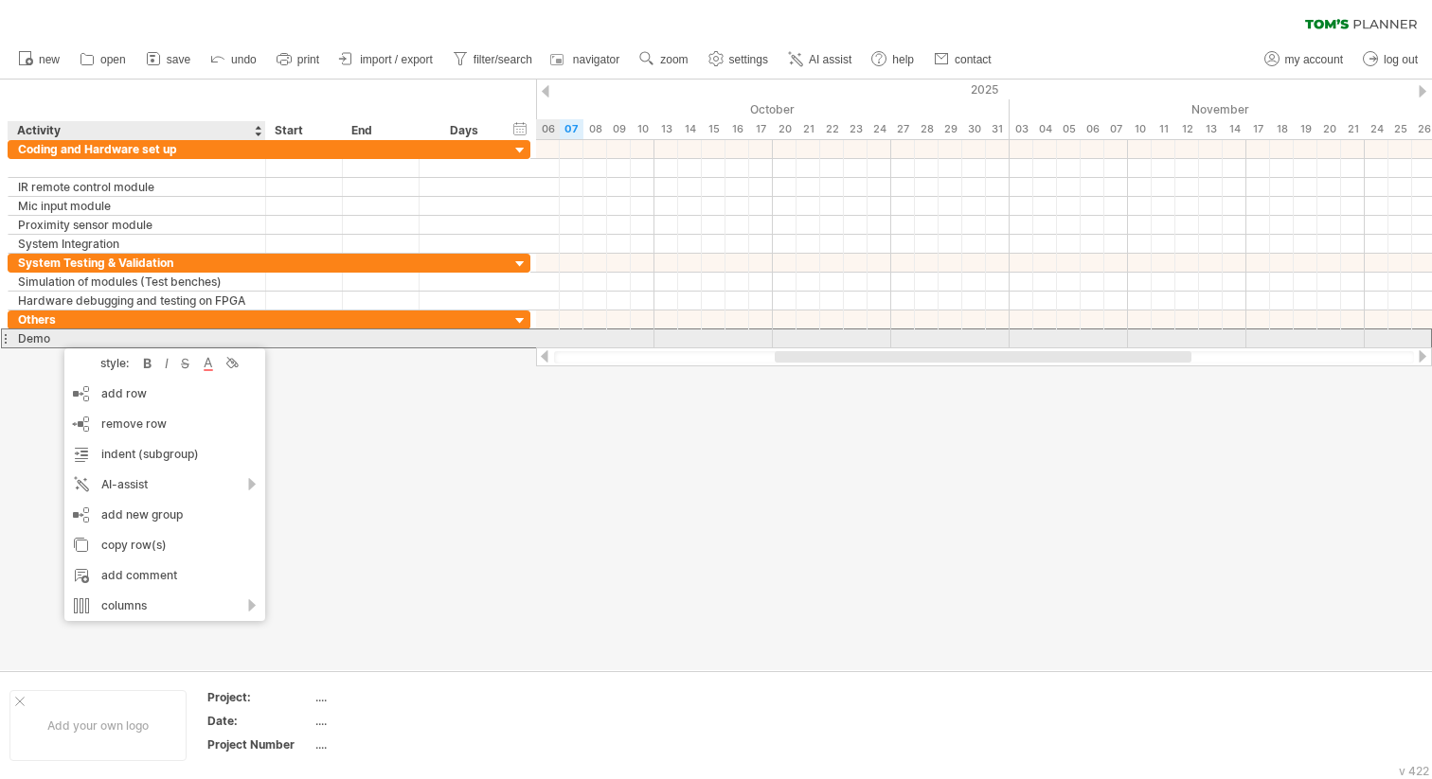
click at [55, 339] on div "**** Demo" at bounding box center [138, 338] width 258 height 18
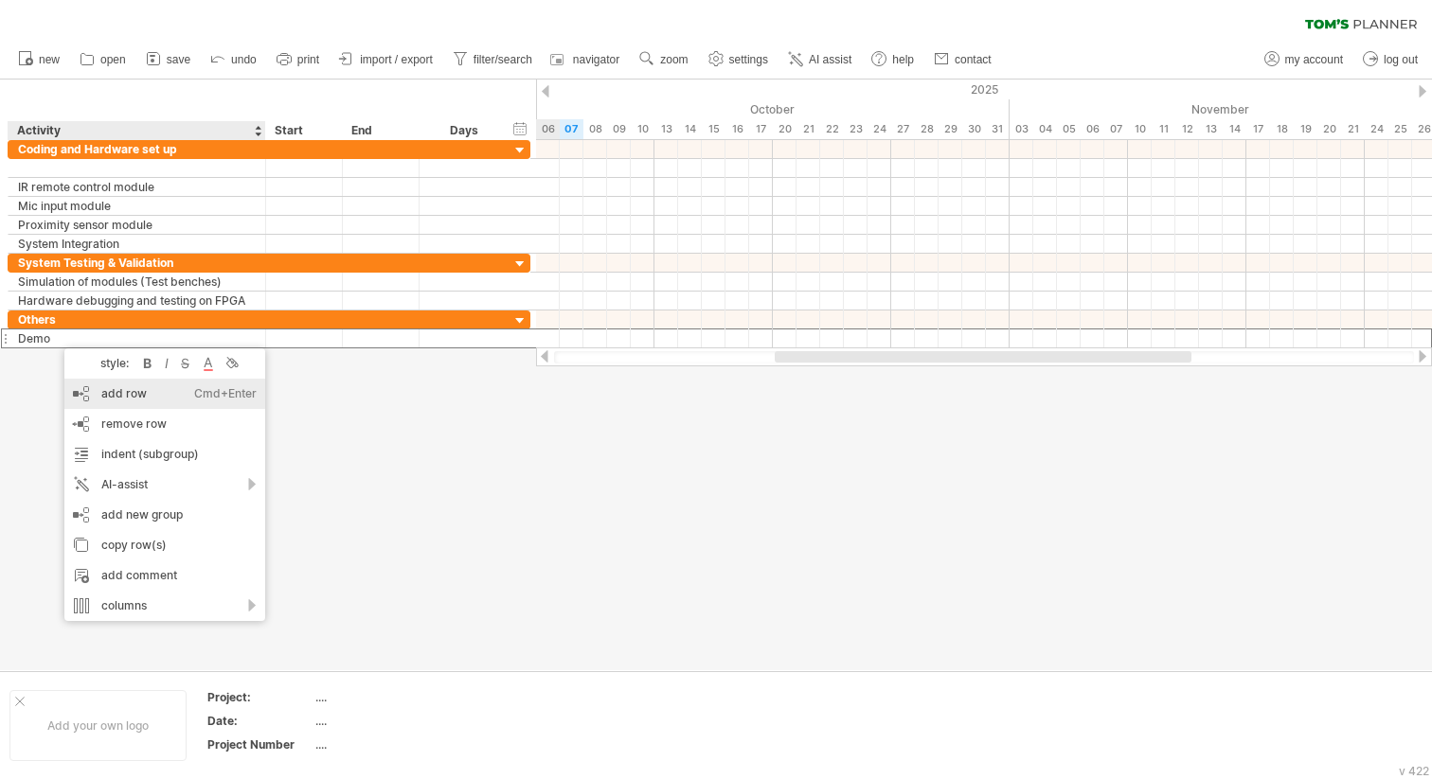
click at [116, 399] on div "add row Ctrl+Enter Cmd+Enter" at bounding box center [164, 394] width 201 height 30
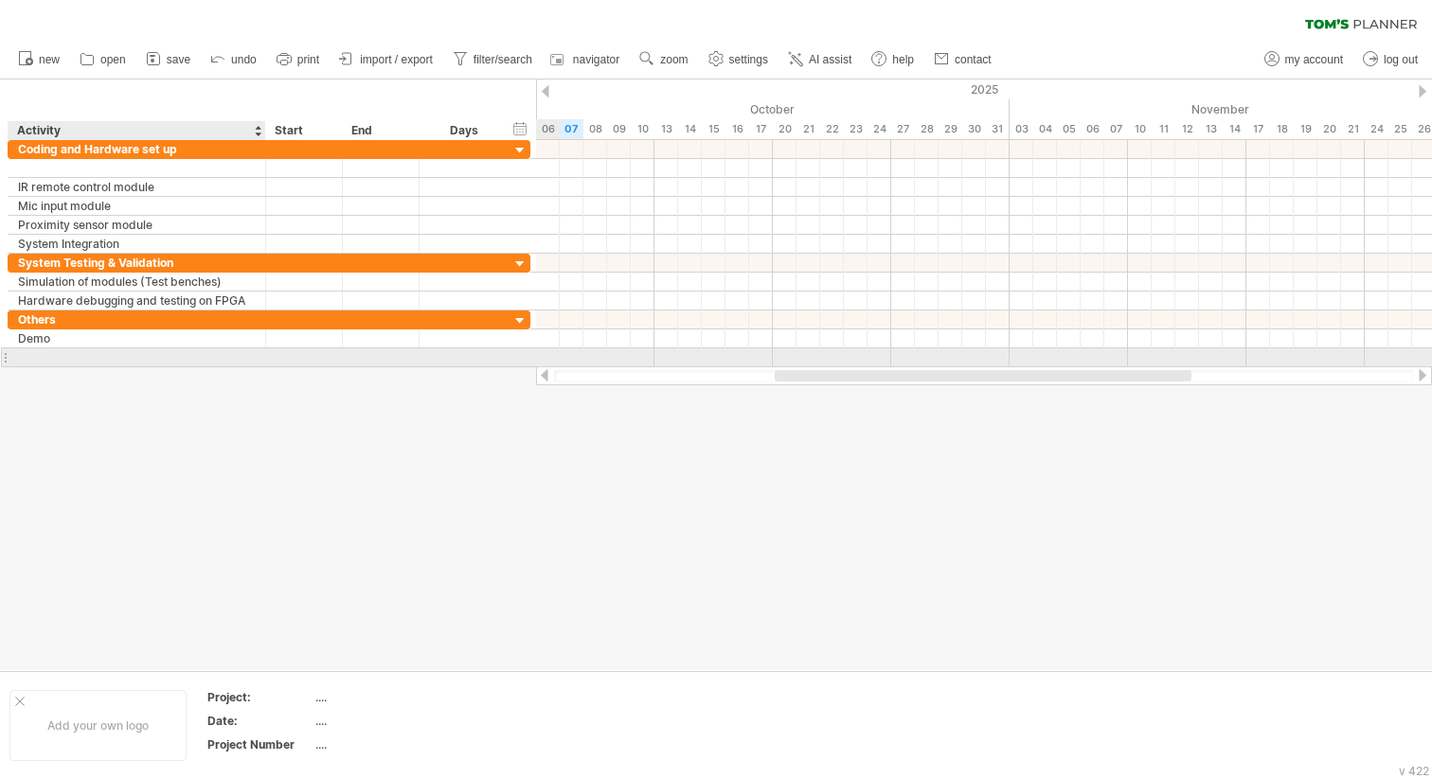
click at [67, 360] on input "text" at bounding box center [137, 357] width 238 height 18
click at [62, 341] on div "Demo" at bounding box center [137, 338] width 238 height 18
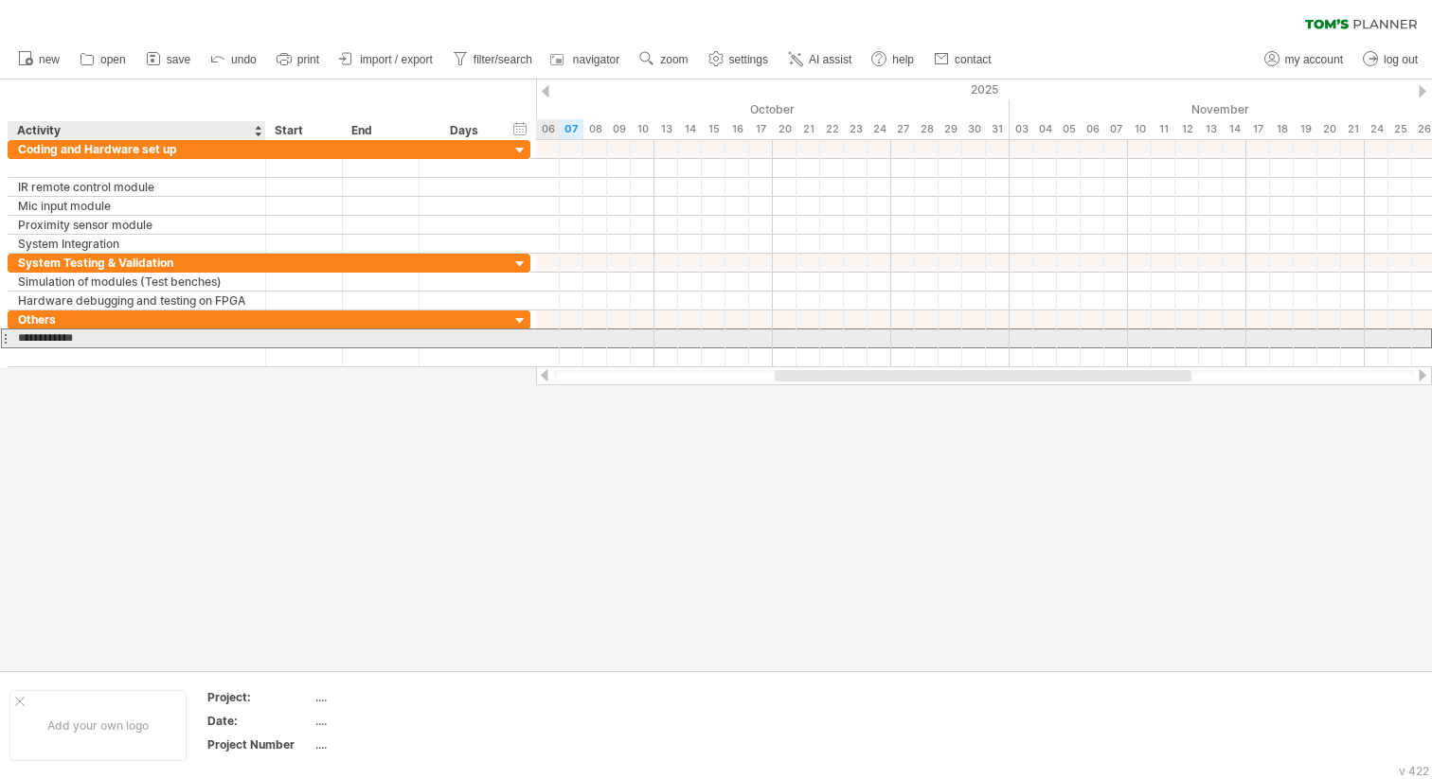
type input "**********"
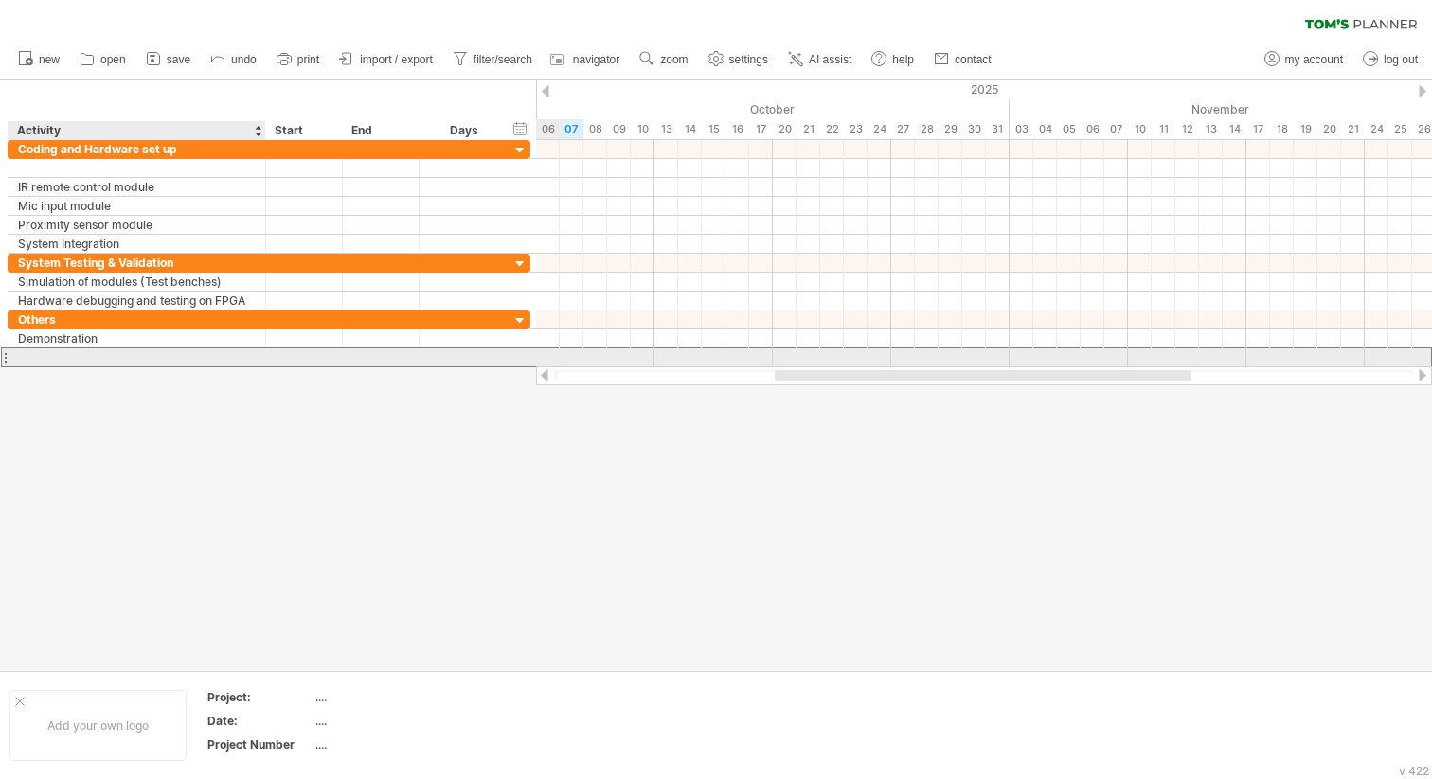
click at [61, 352] on div at bounding box center [137, 357] width 238 height 18
click at [65, 359] on div at bounding box center [137, 357] width 238 height 18
click at [0, 0] on input "text" at bounding box center [0, 0] width 0 height 0
type input "******"
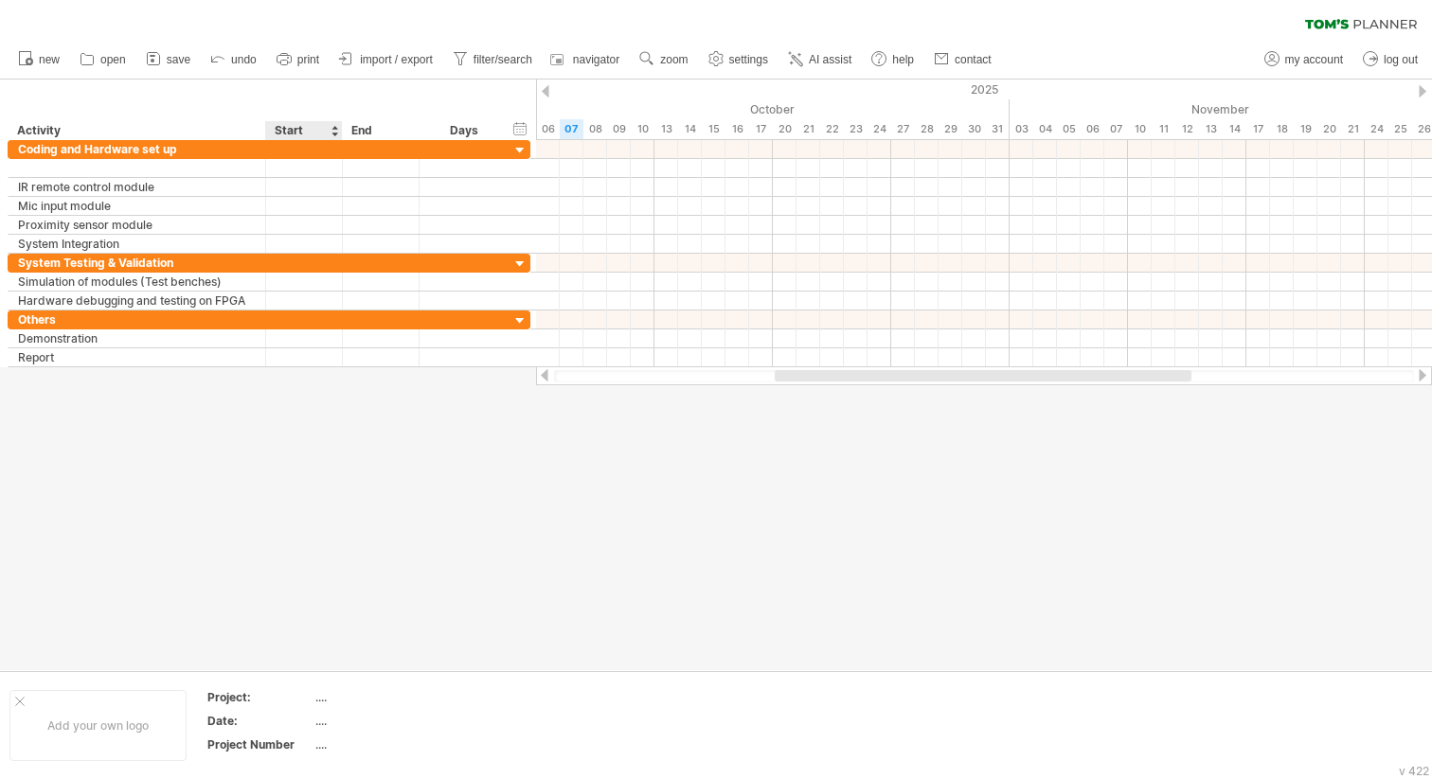
click at [333, 368] on div at bounding box center [716, 375] width 1432 height 591
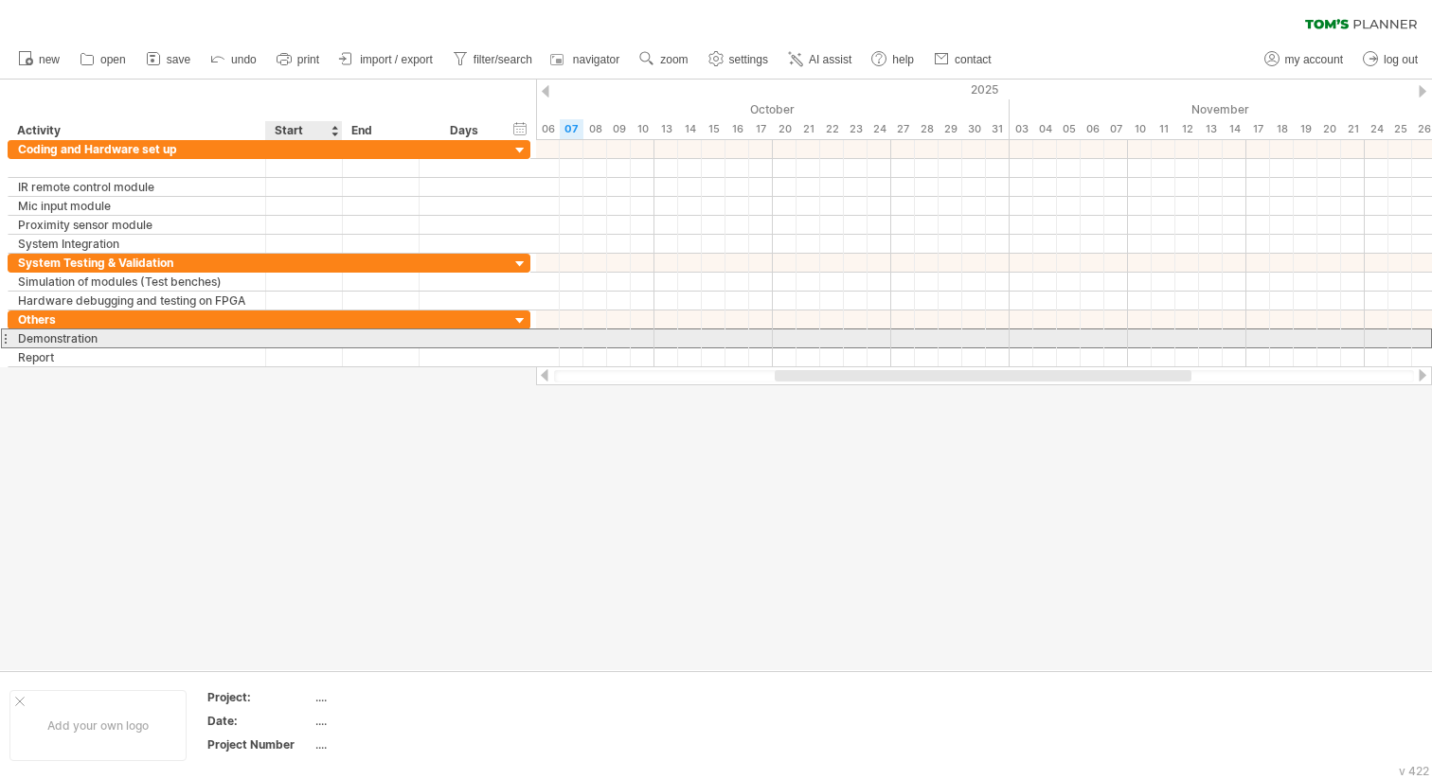
click at [322, 347] on div at bounding box center [304, 338] width 77 height 18
click at [308, 338] on div at bounding box center [304, 338] width 77 height 18
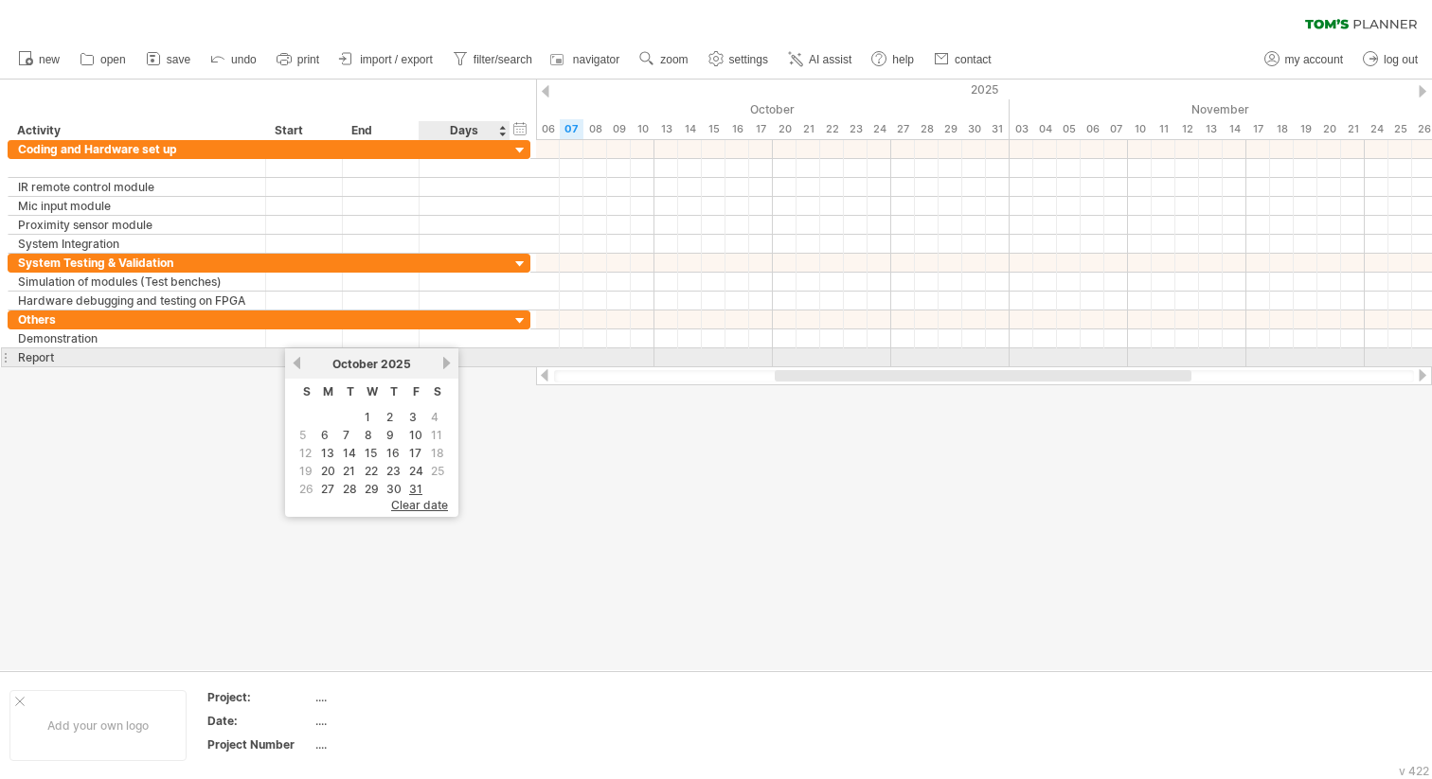
click at [444, 364] on link "next" at bounding box center [446, 363] width 14 height 14
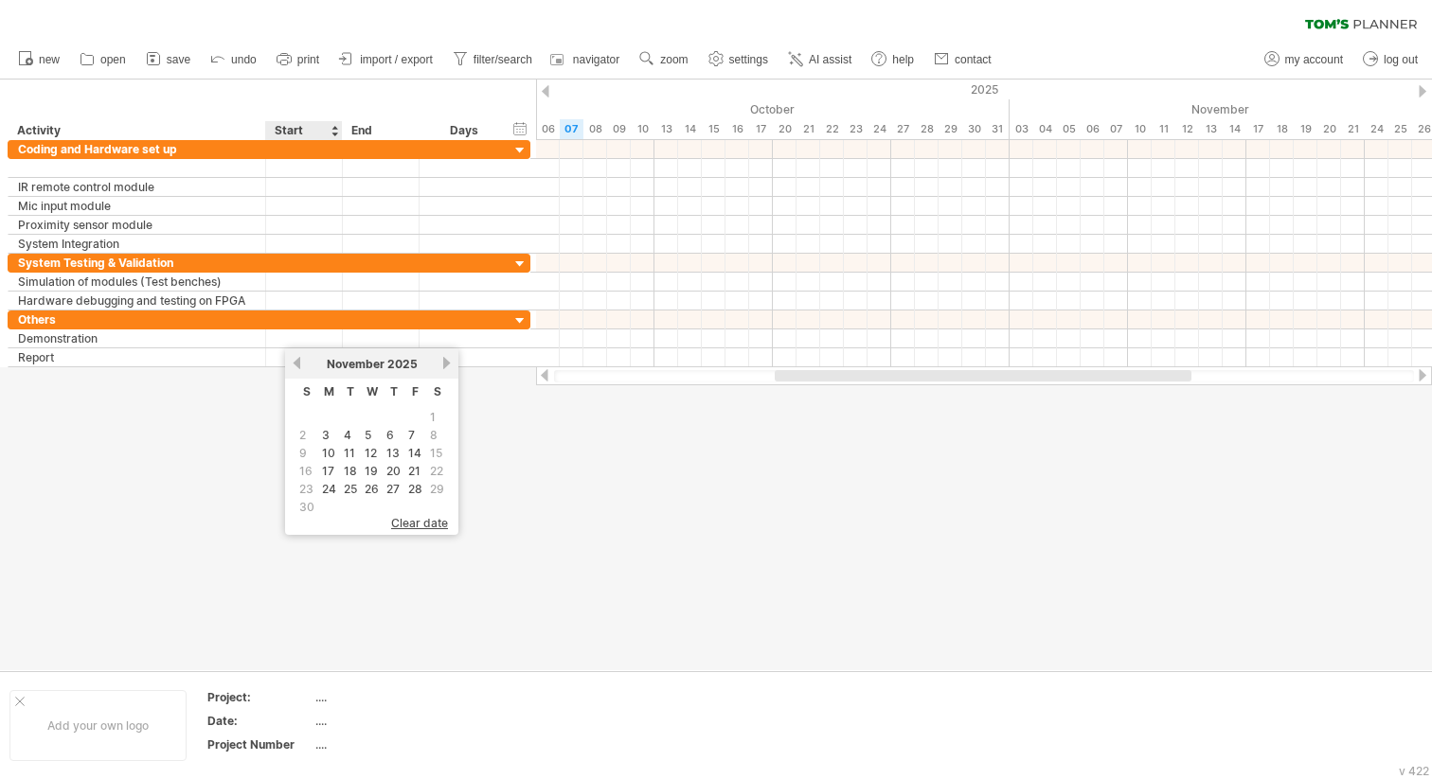
click at [301, 368] on link "previous" at bounding box center [297, 363] width 14 height 14
click at [398, 482] on link "30" at bounding box center [393, 489] width 19 height 18
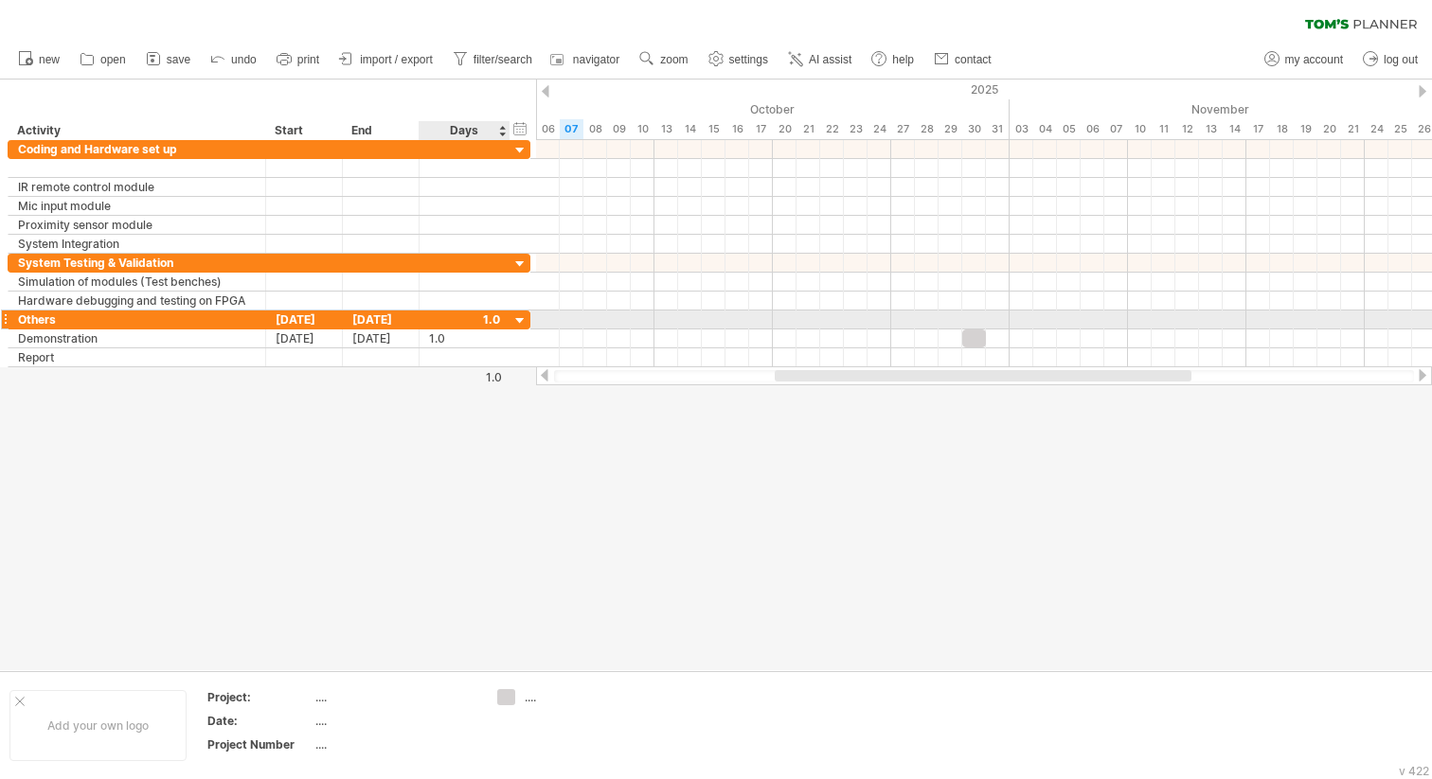
click at [504, 316] on div at bounding box center [507, 320] width 9 height 19
click at [519, 316] on div at bounding box center [520, 321] width 18 height 18
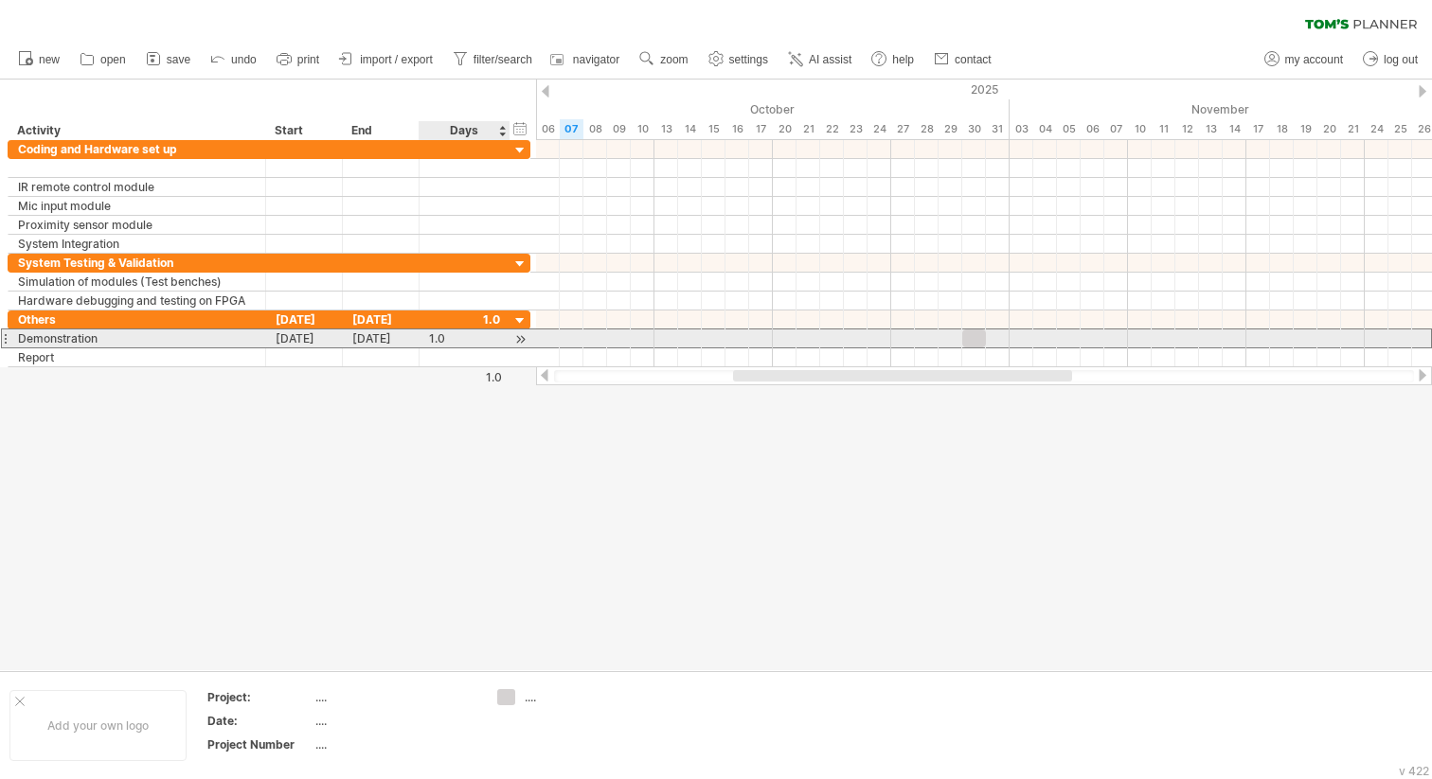
click at [439, 339] on div "1.0" at bounding box center [464, 338] width 71 height 18
click at [521, 340] on div at bounding box center [520, 339] width 18 height 20
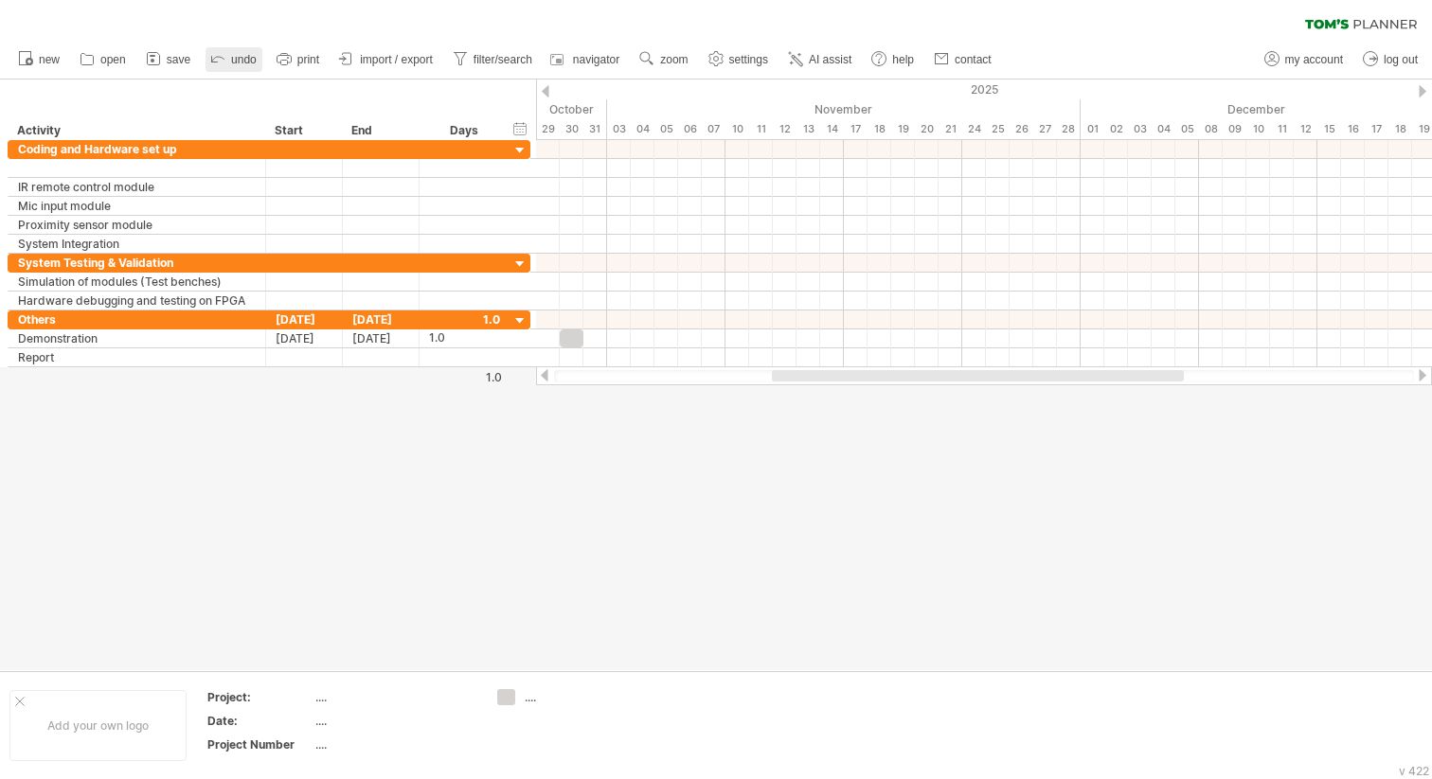
click at [234, 62] on span "undo" at bounding box center [244, 59] width 26 height 13
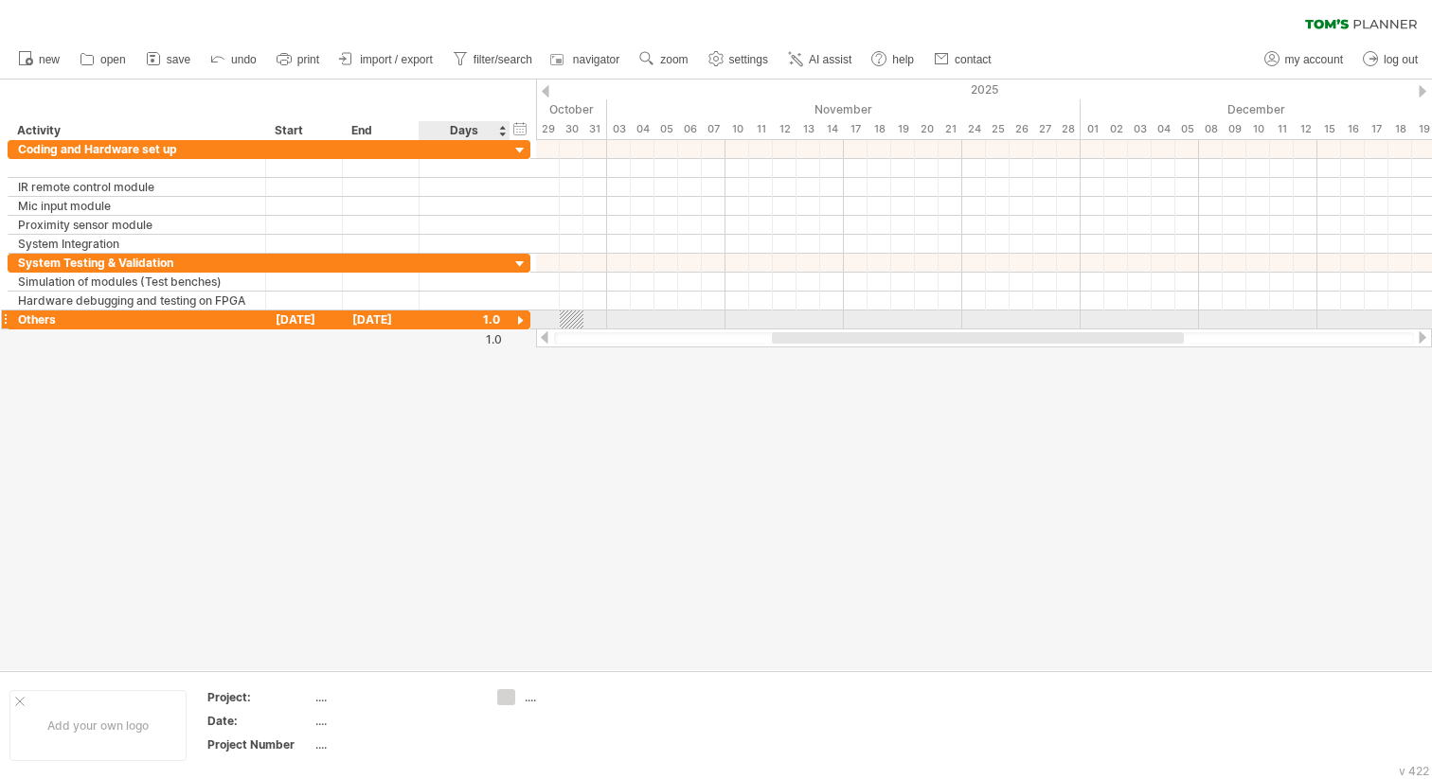
click at [521, 321] on div at bounding box center [520, 321] width 18 height 18
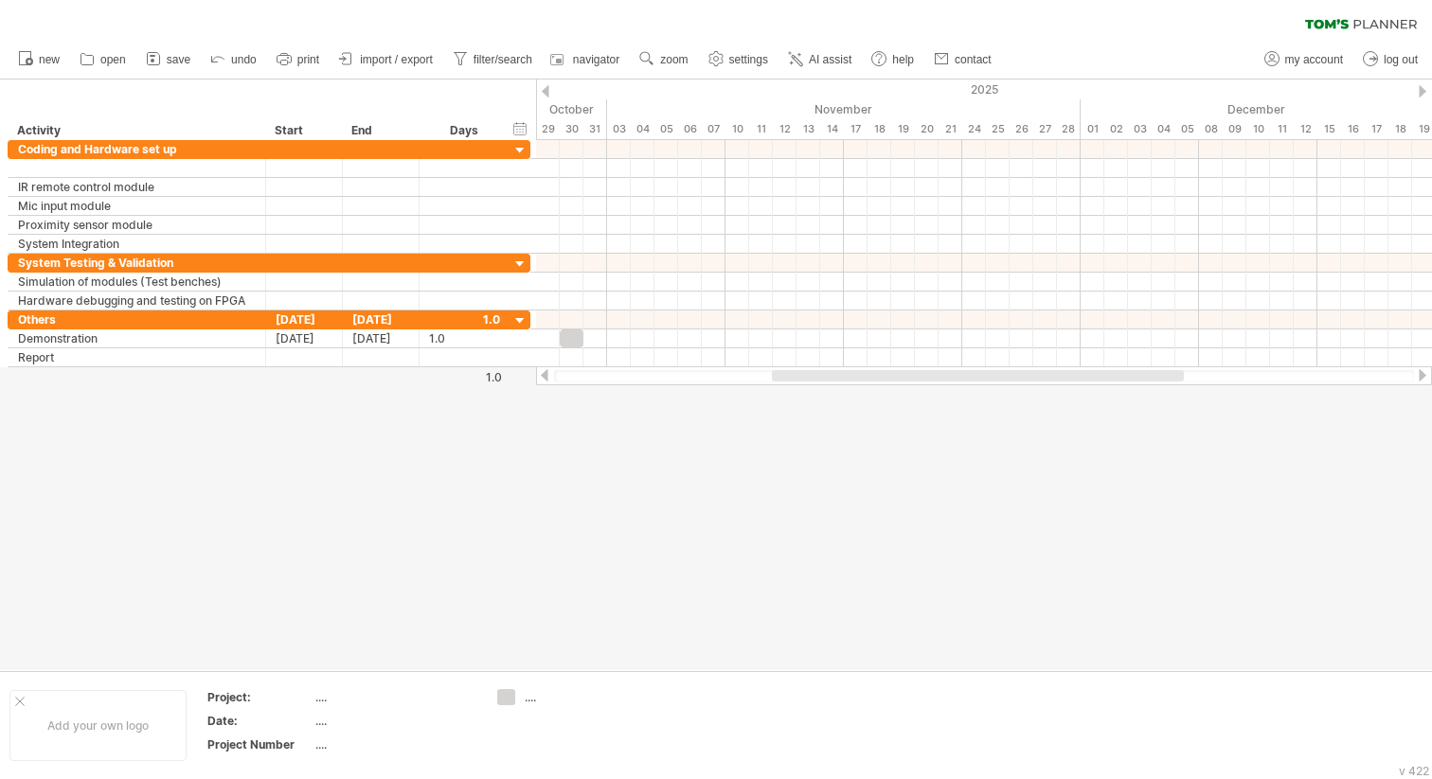
click at [543, 92] on div at bounding box center [546, 91] width 8 height 12
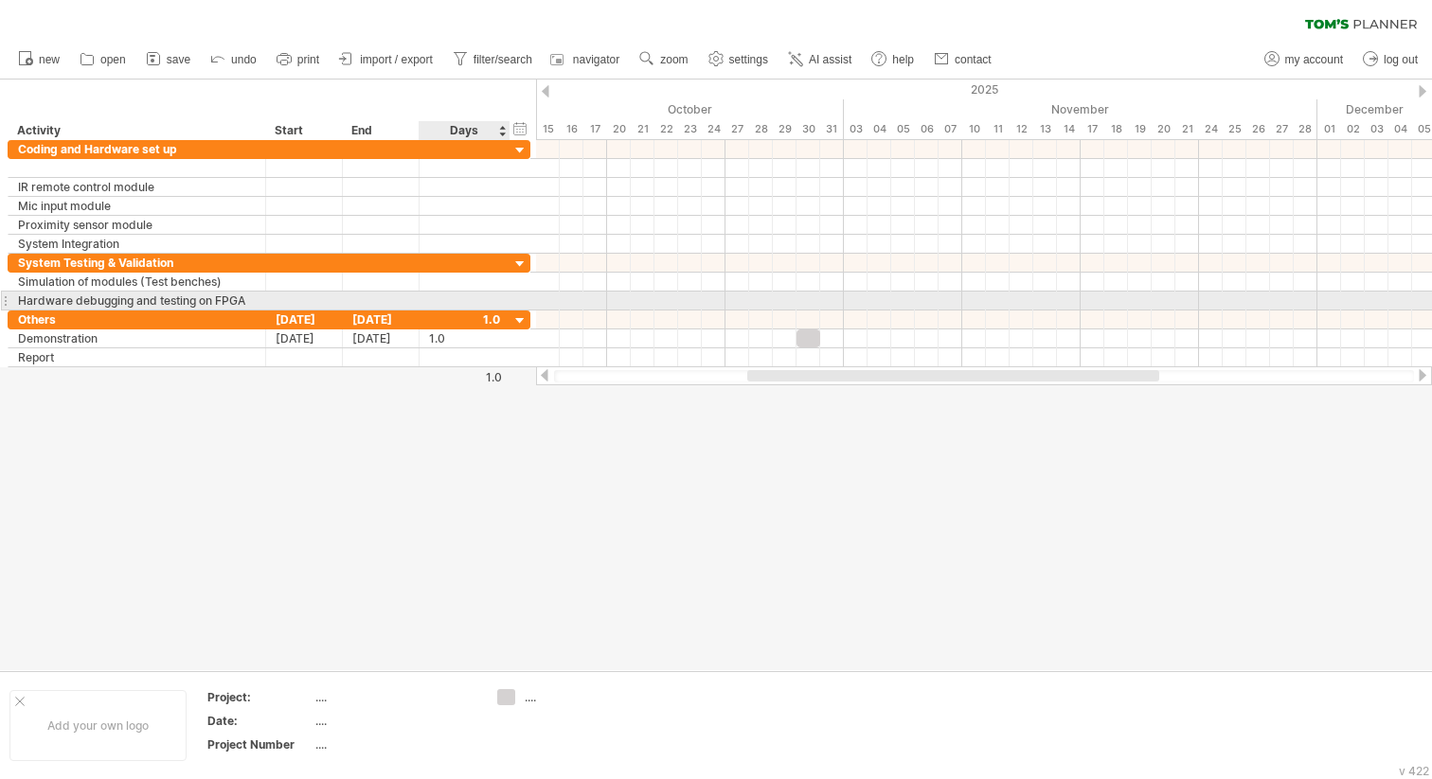
click at [438, 297] on div at bounding box center [464, 301] width 71 height 18
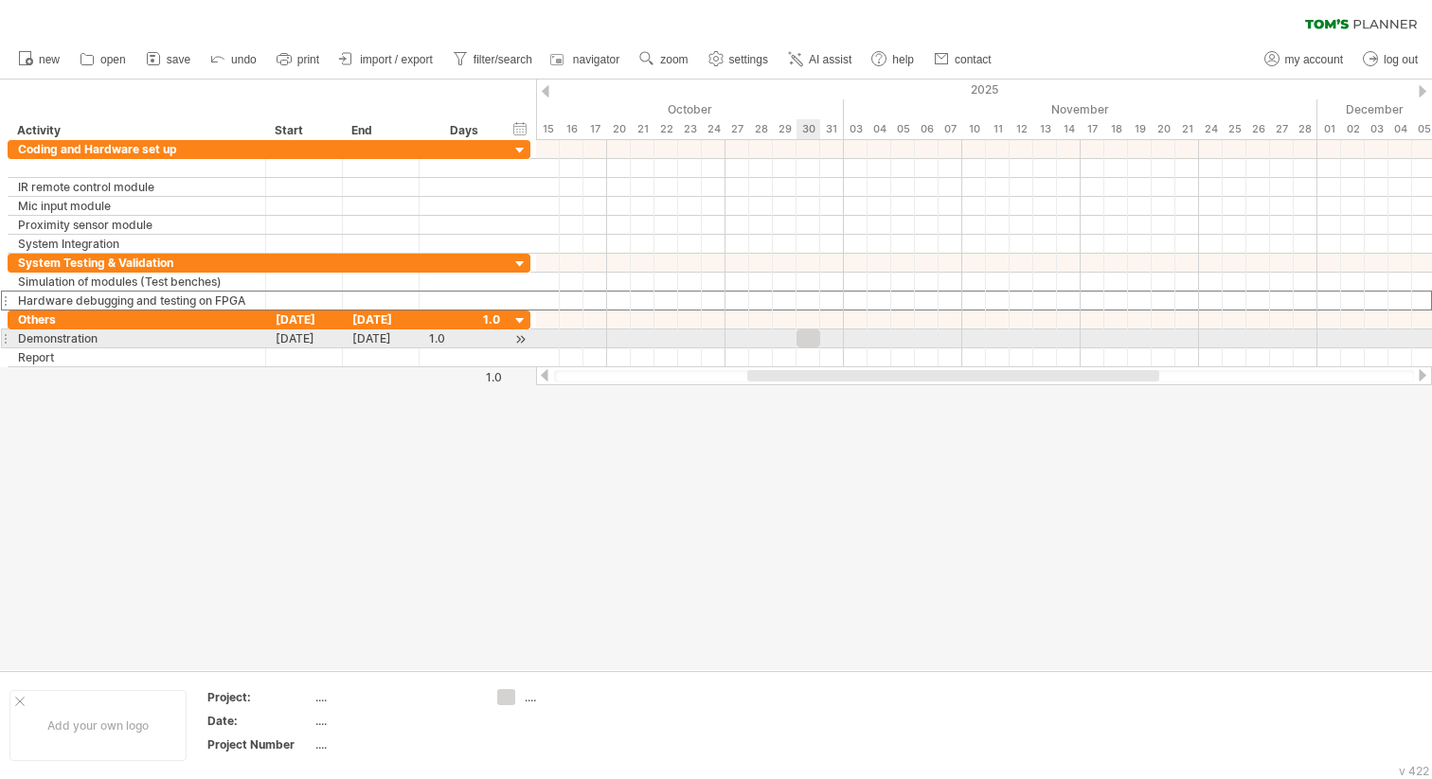
scroll to position [0, 0]
click at [800, 332] on div at bounding box center [808, 338] width 24 height 18
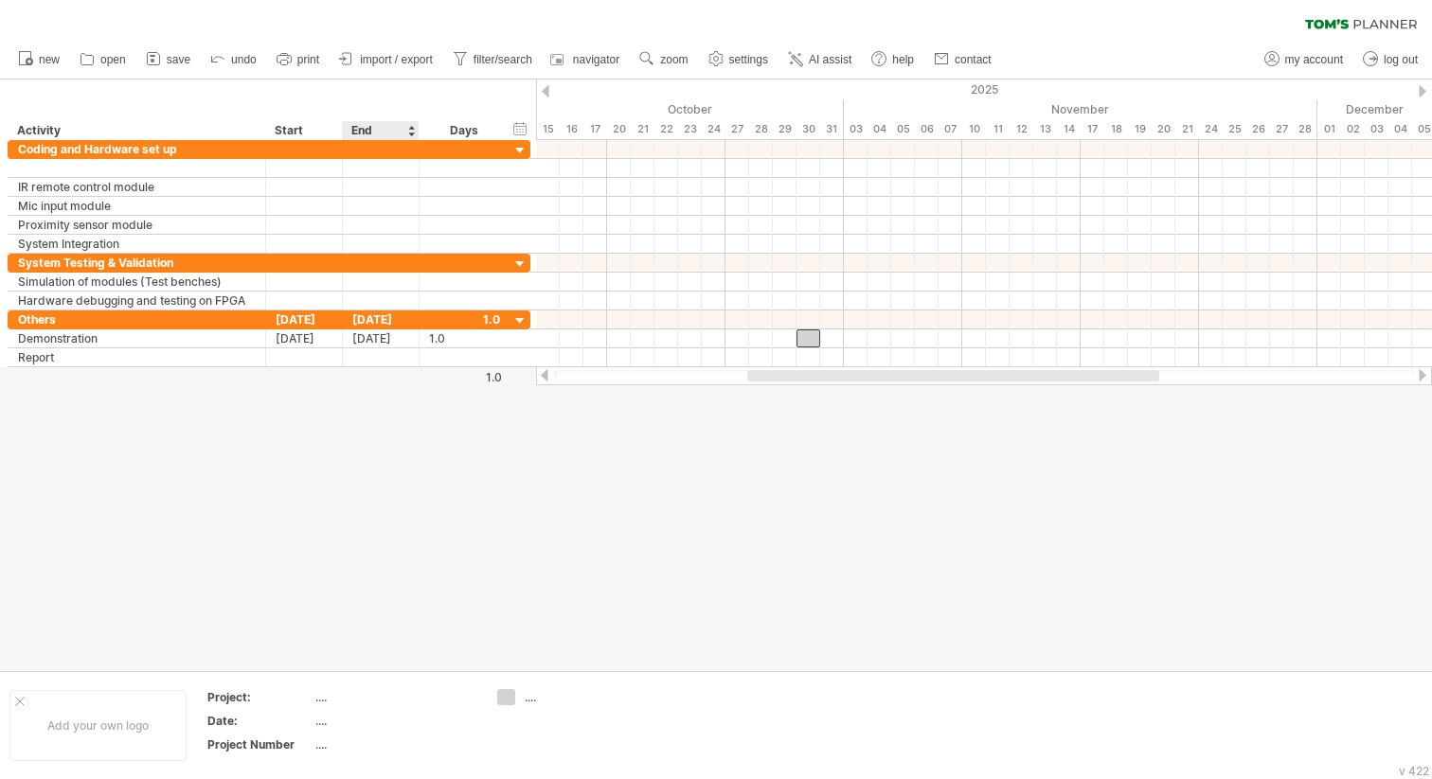
click at [200, 430] on div at bounding box center [716, 375] width 1432 height 591
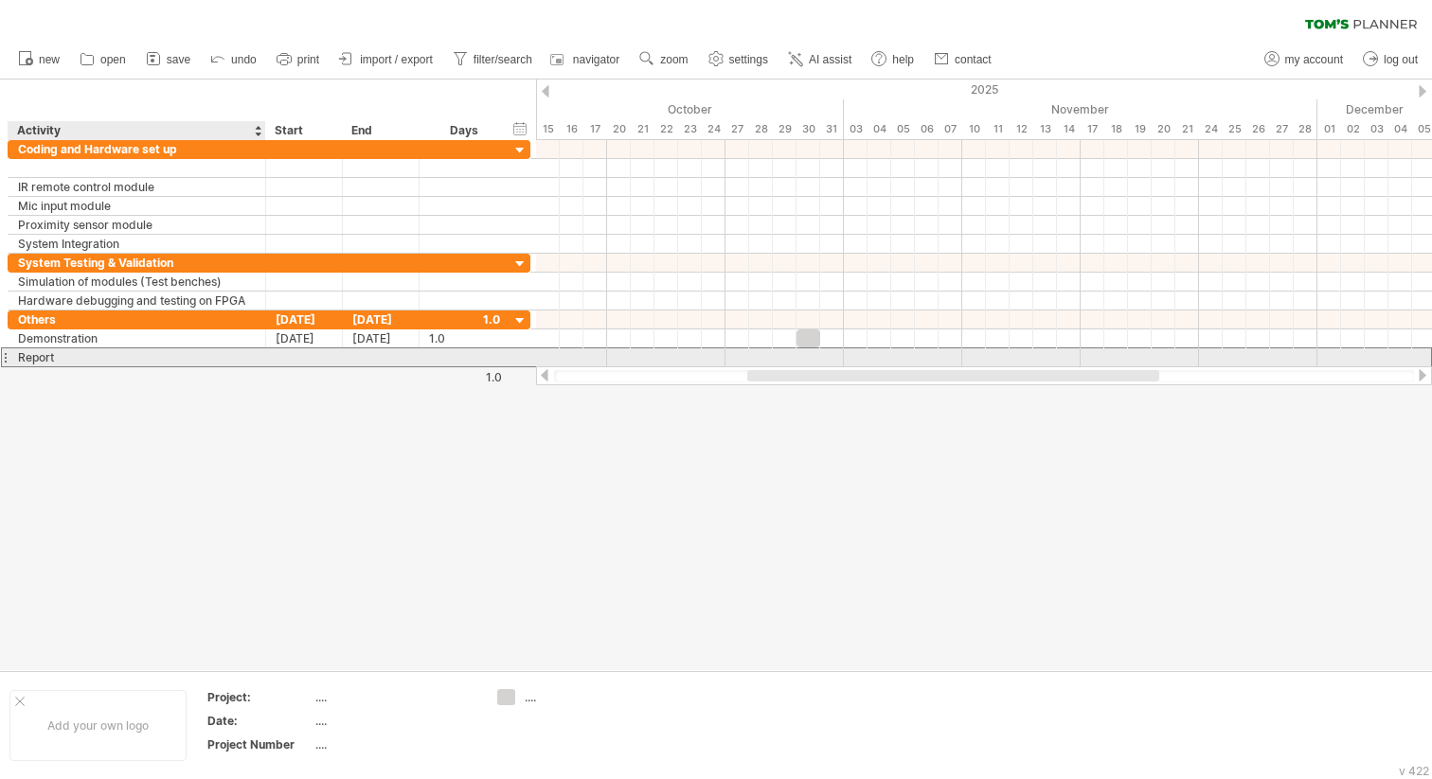
click at [168, 359] on div "Report" at bounding box center [137, 357] width 238 height 18
click at [310, 357] on div at bounding box center [304, 357] width 77 height 18
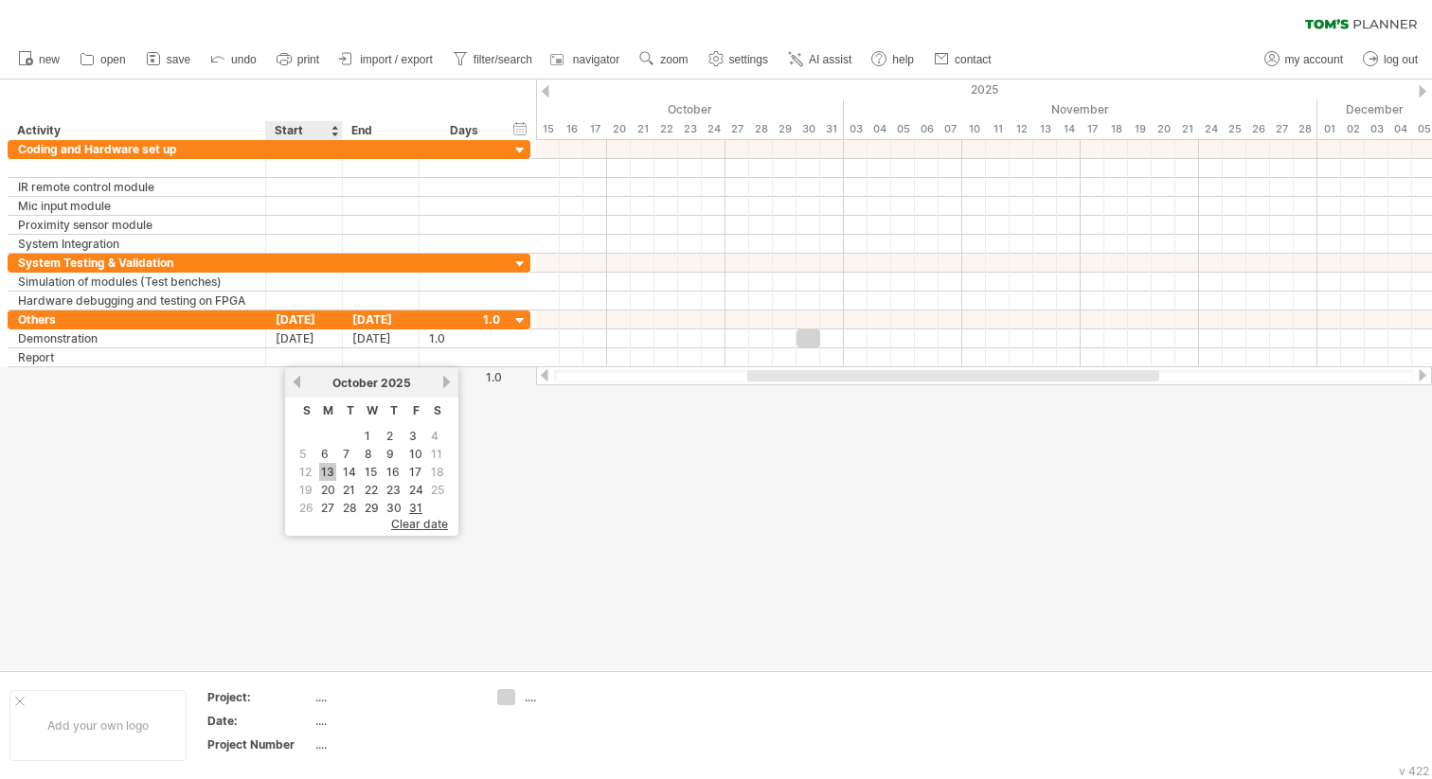
click at [325, 472] on link "13" at bounding box center [327, 472] width 17 height 18
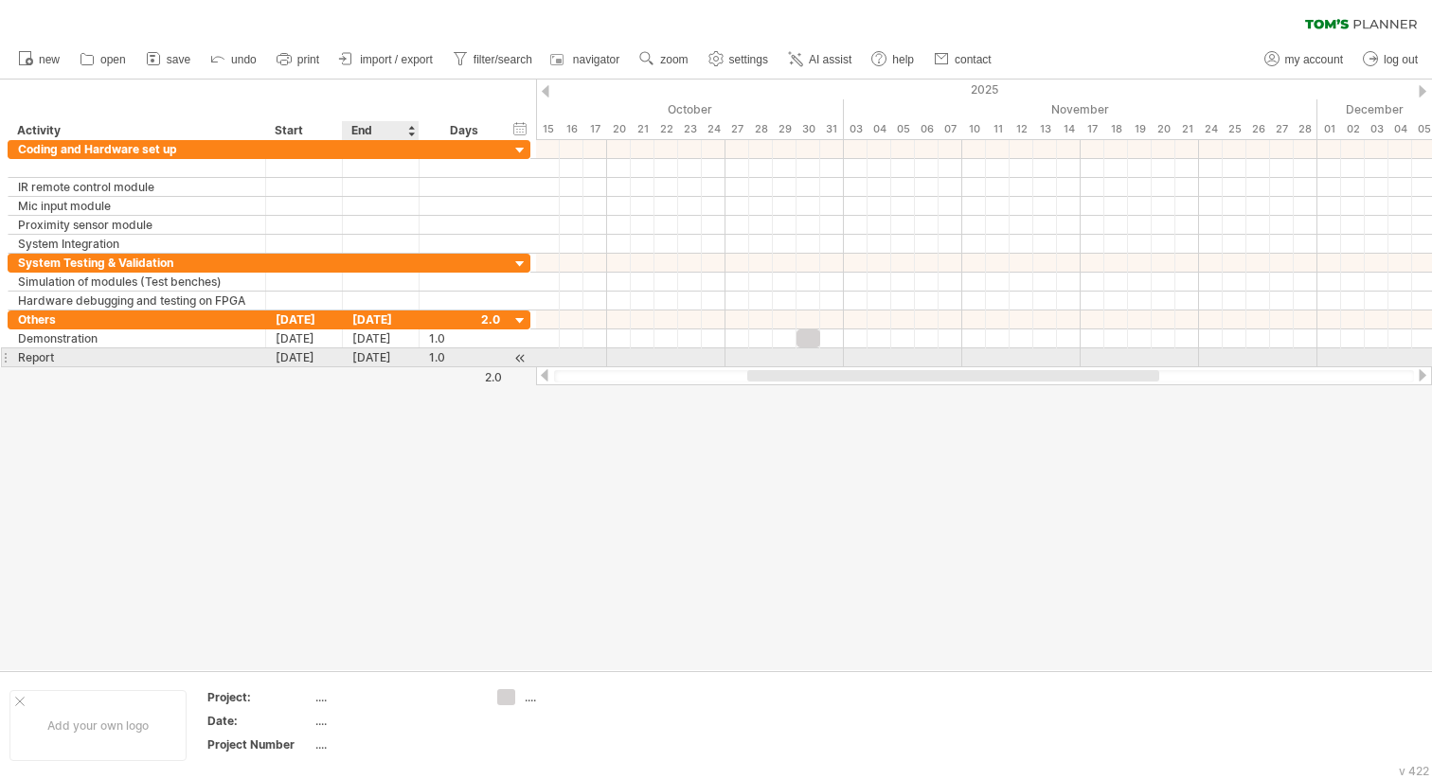
click at [401, 358] on div "[DATE]" at bounding box center [381, 357] width 77 height 18
click at [522, 385] on link "next" at bounding box center [523, 382] width 14 height 14
click at [402, 454] on link "3" at bounding box center [402, 454] width 11 height 18
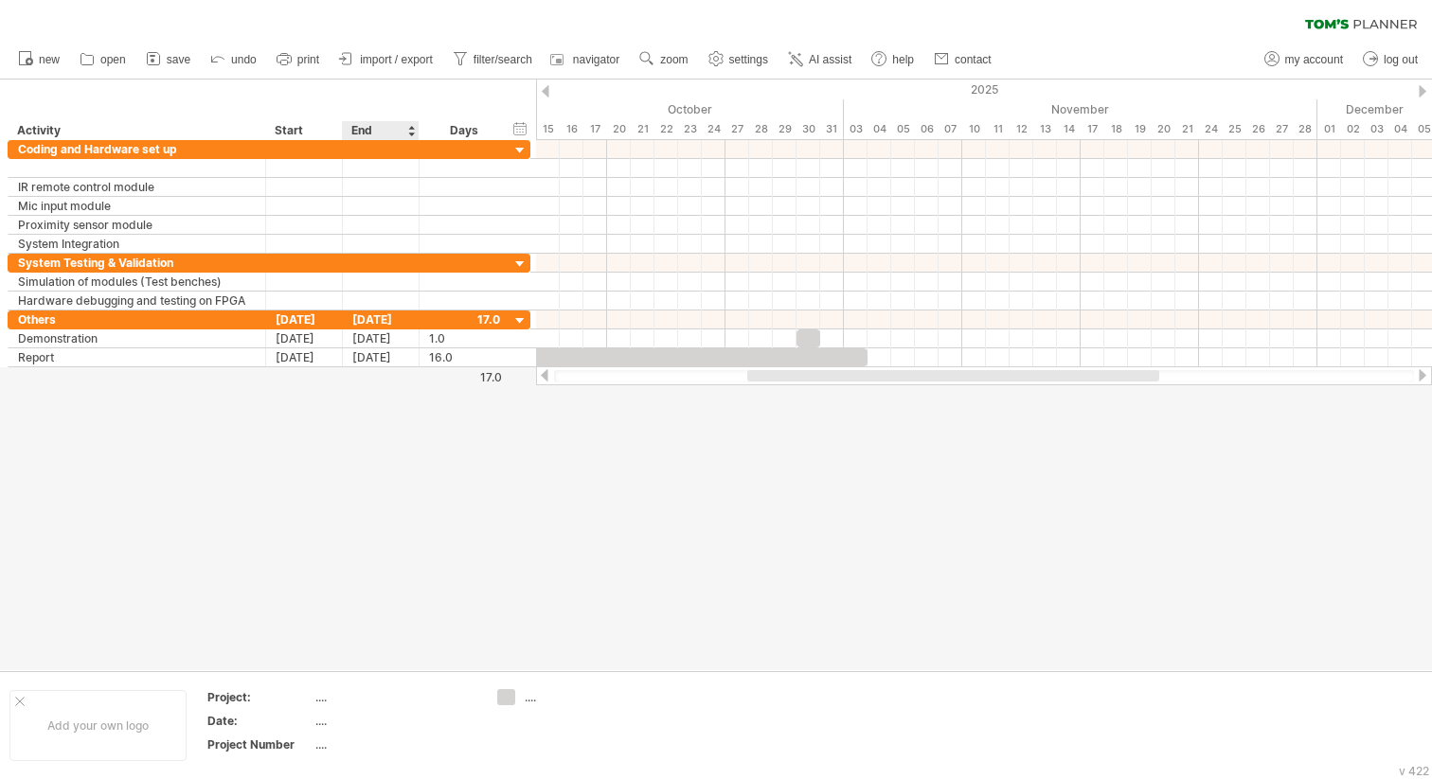
click at [414, 399] on div at bounding box center [716, 375] width 1432 height 591
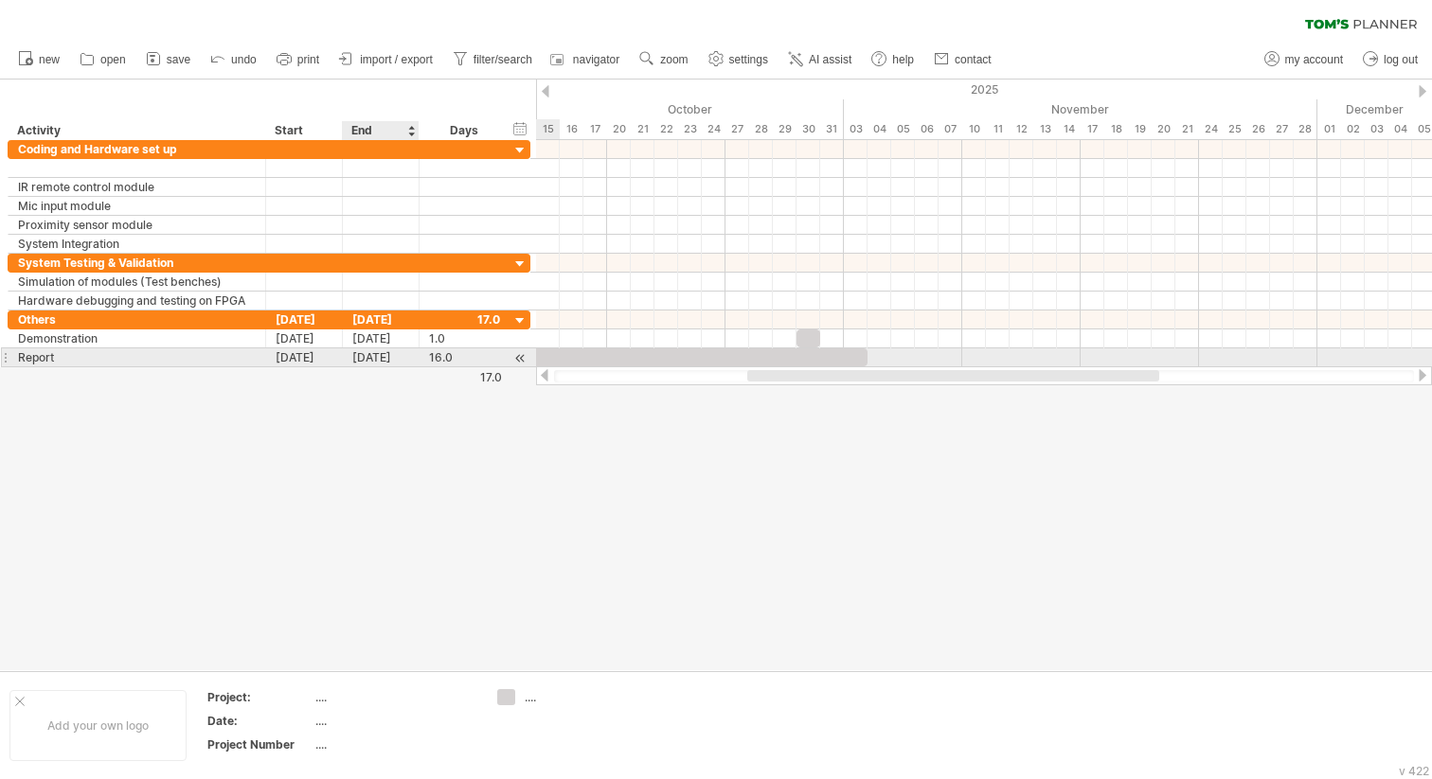
click at [395, 362] on div "[DATE]" at bounding box center [381, 357] width 77 height 18
click at [326, 408] on div at bounding box center [716, 375] width 1432 height 591
click at [679, 367] on div at bounding box center [984, 375] width 896 height 19
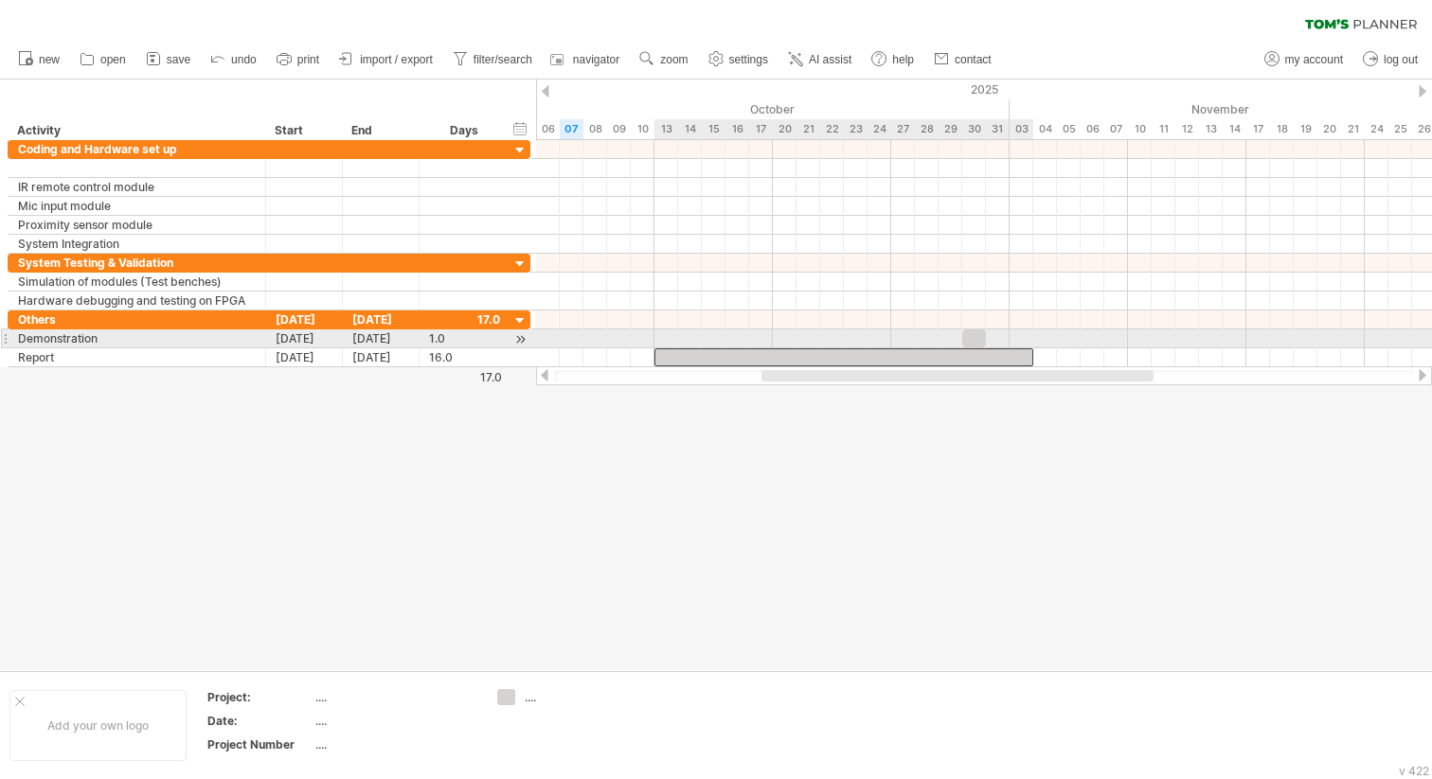
click at [703, 348] on div at bounding box center [843, 357] width 379 height 18
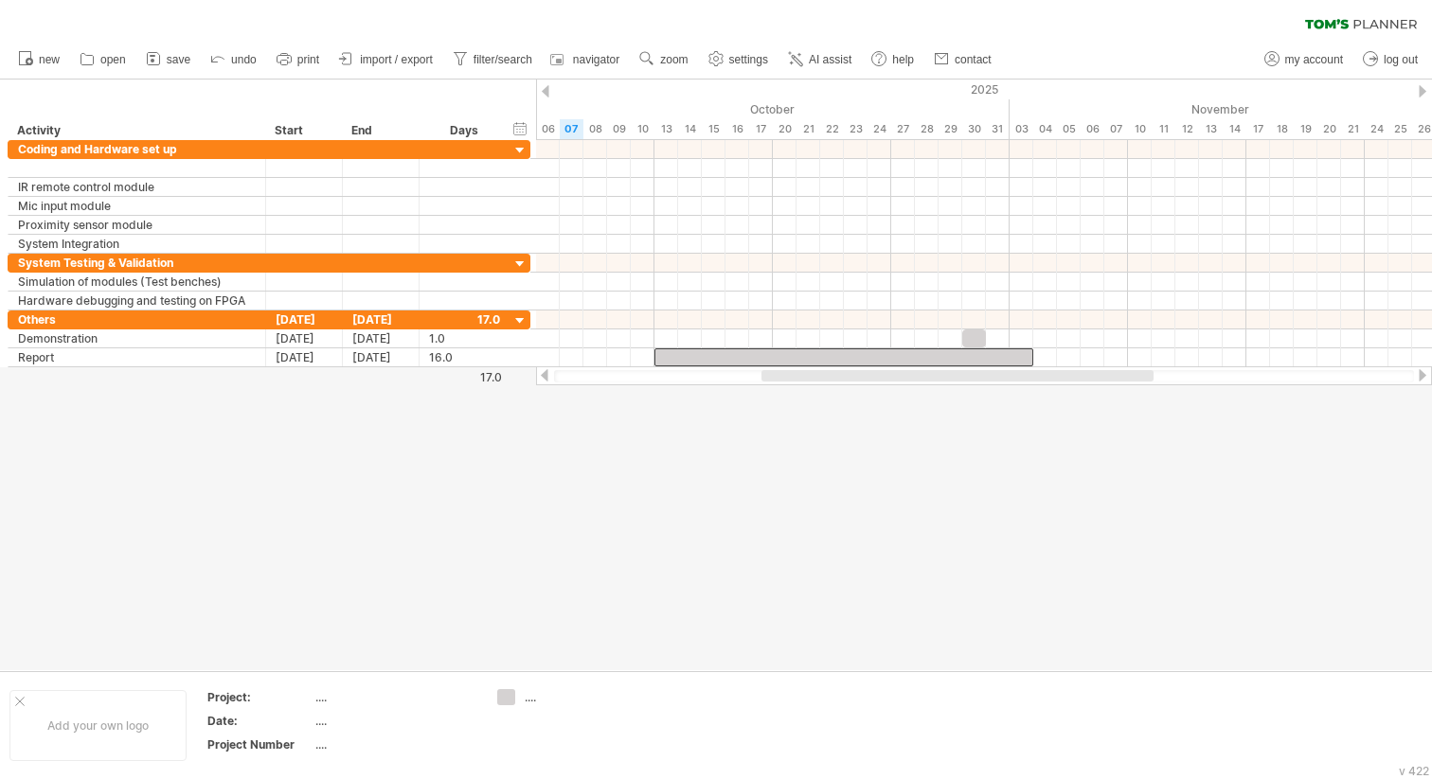
click at [606, 434] on div at bounding box center [716, 375] width 1432 height 591
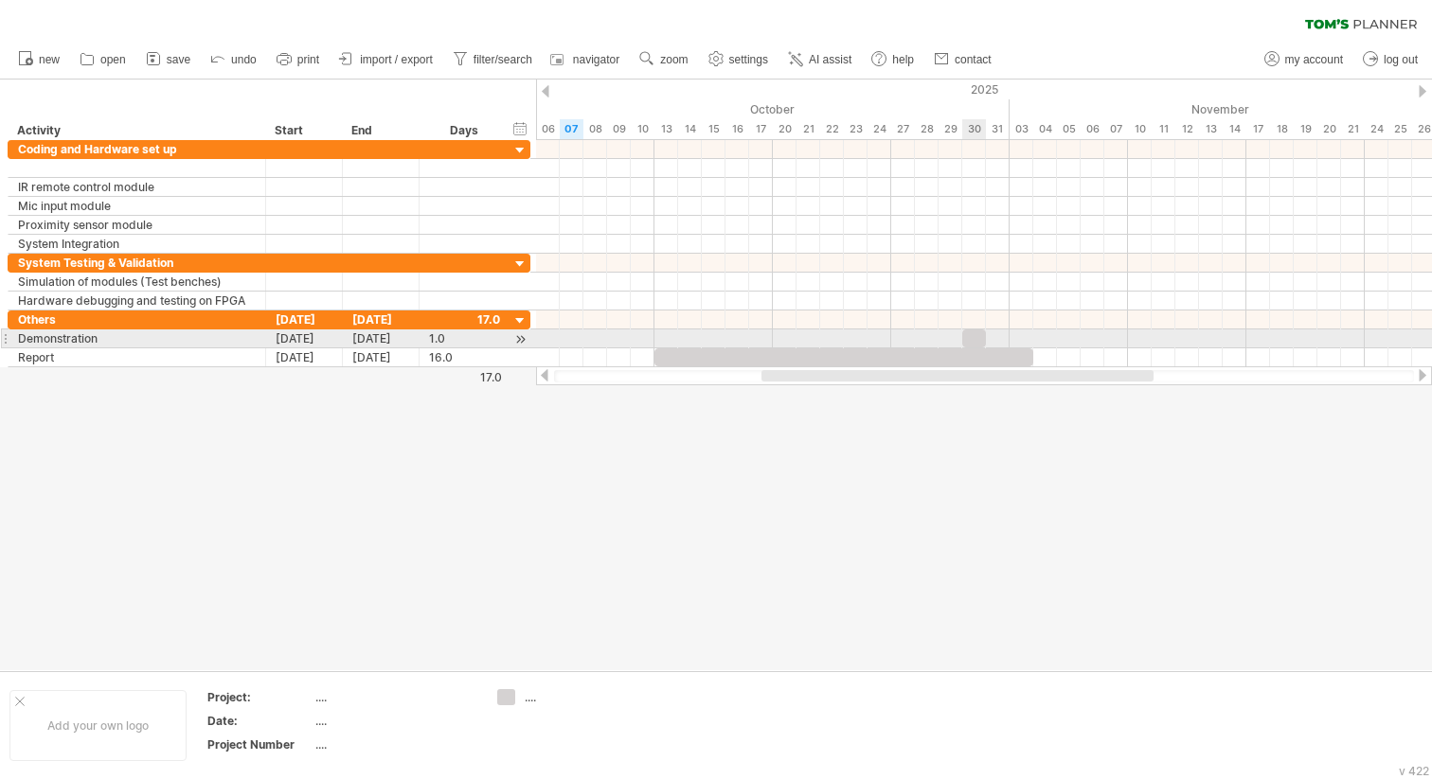
click at [979, 337] on div at bounding box center [974, 338] width 24 height 18
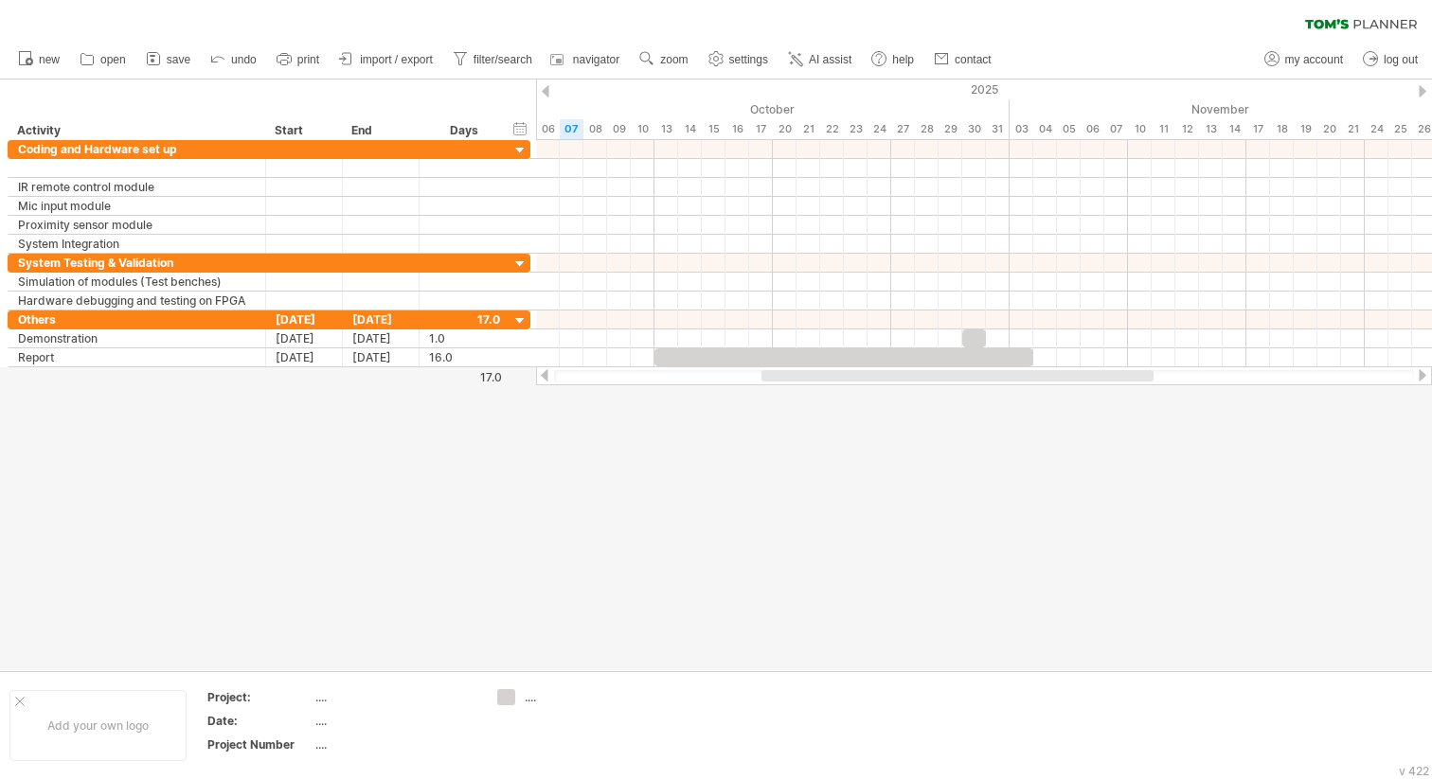
click at [900, 418] on div at bounding box center [716, 375] width 1432 height 591
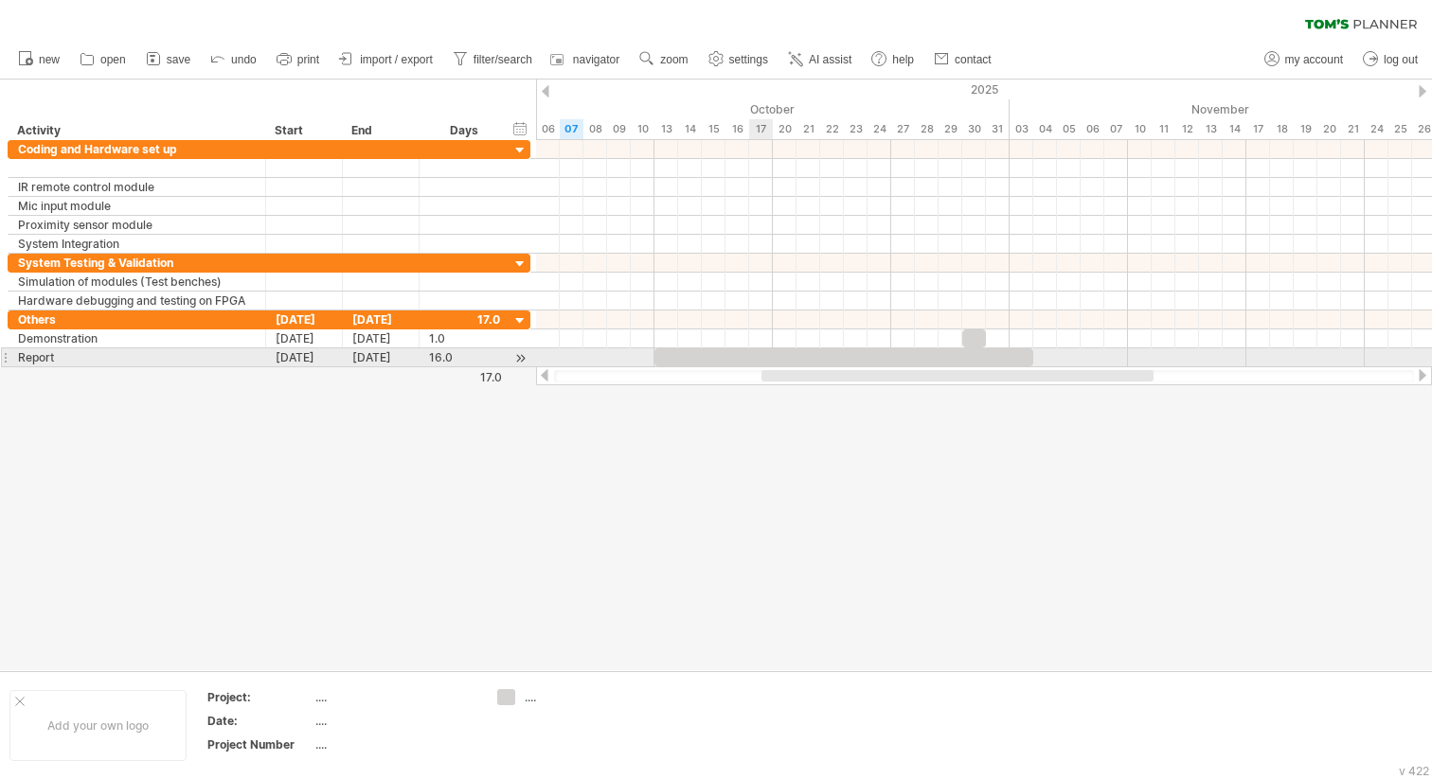
click at [764, 350] on div at bounding box center [843, 357] width 379 height 18
click at [764, 351] on div at bounding box center [843, 357] width 379 height 18
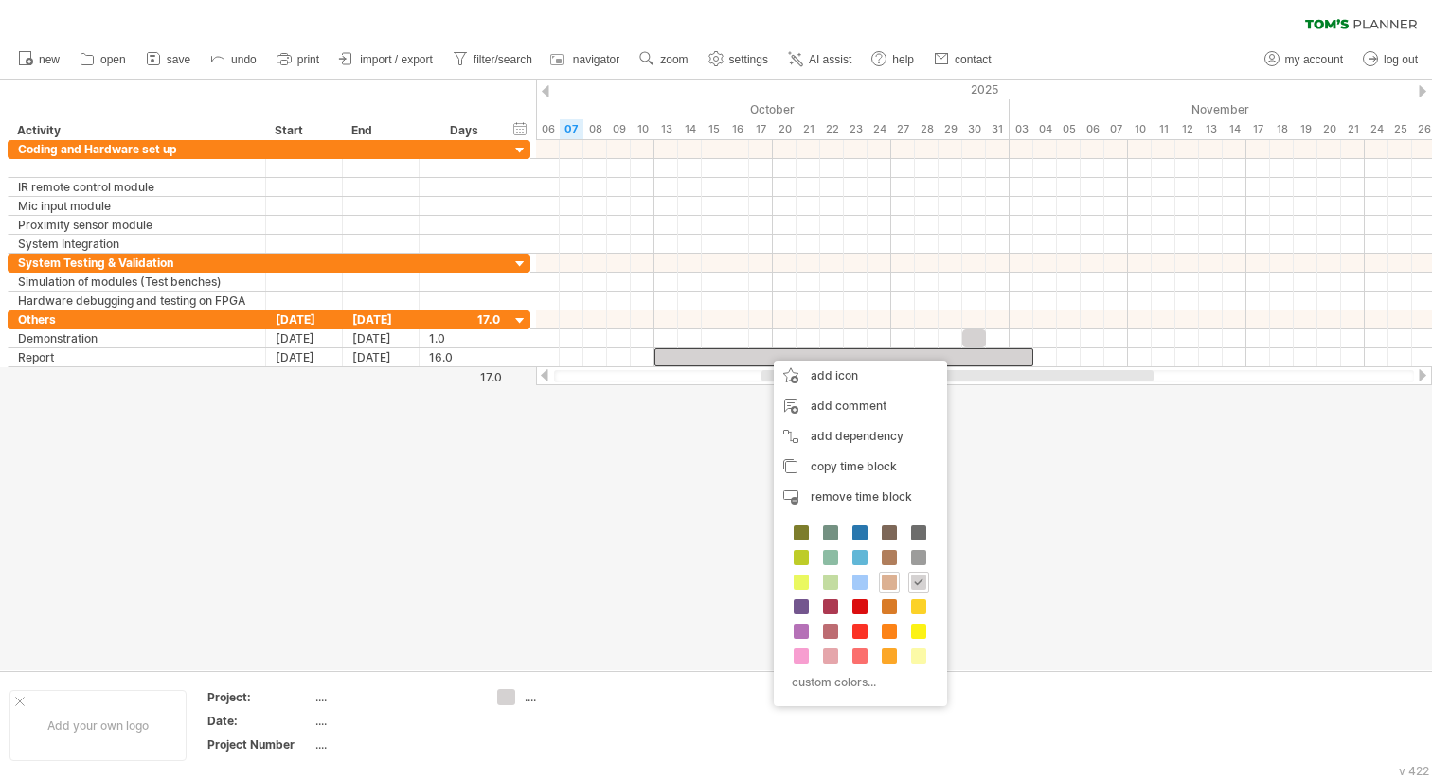
click at [886, 584] on span at bounding box center [888, 582] width 15 height 15
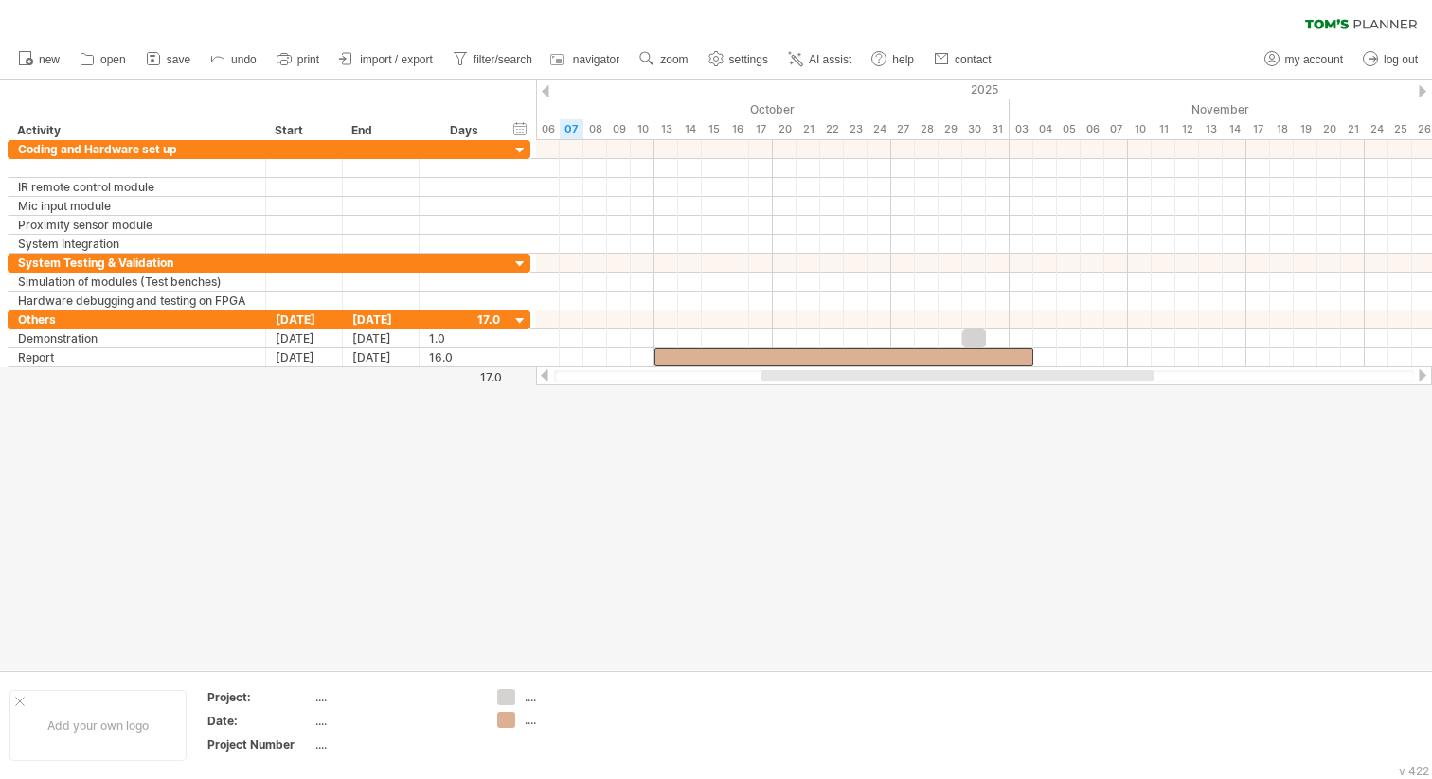
click at [934, 417] on div at bounding box center [716, 375] width 1432 height 591
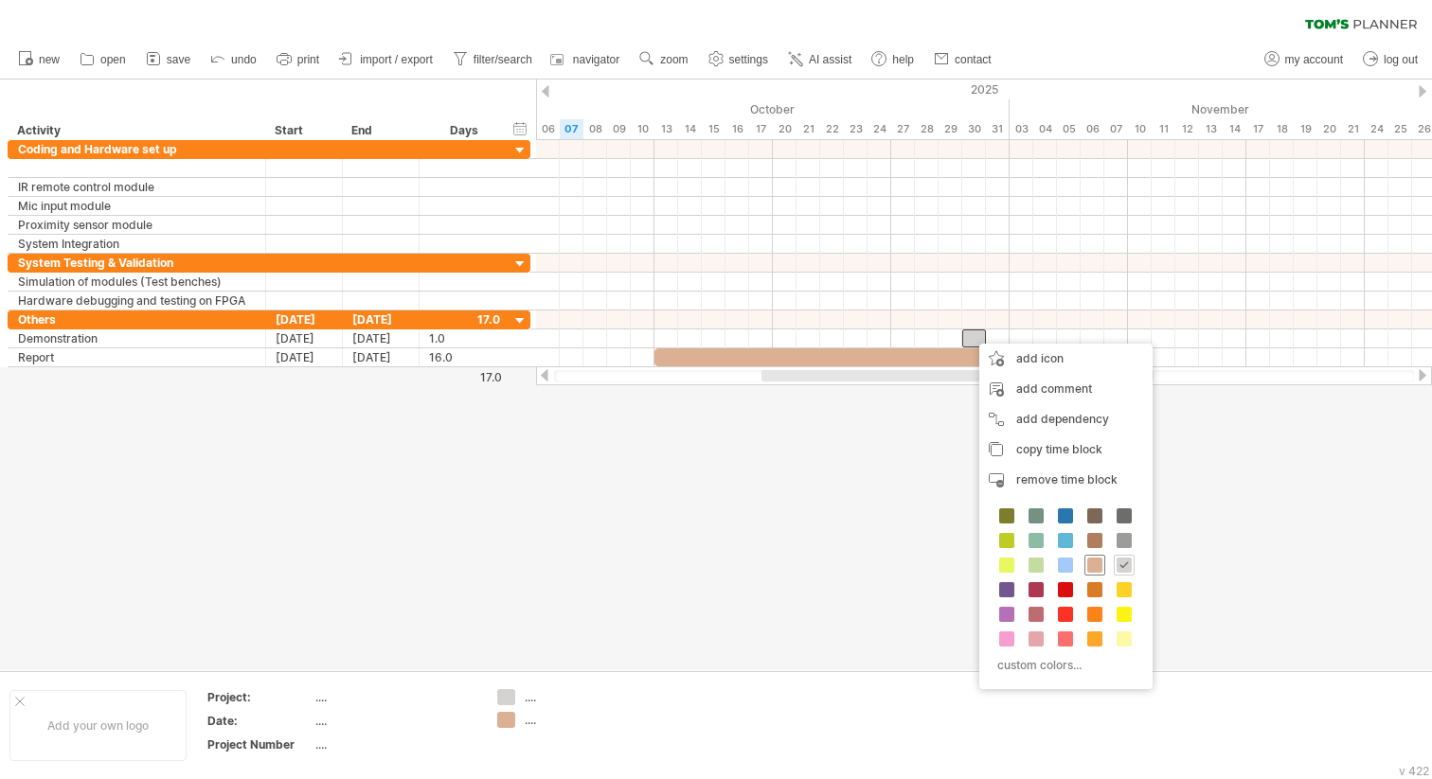
click at [1099, 566] on span at bounding box center [1094, 565] width 15 height 15
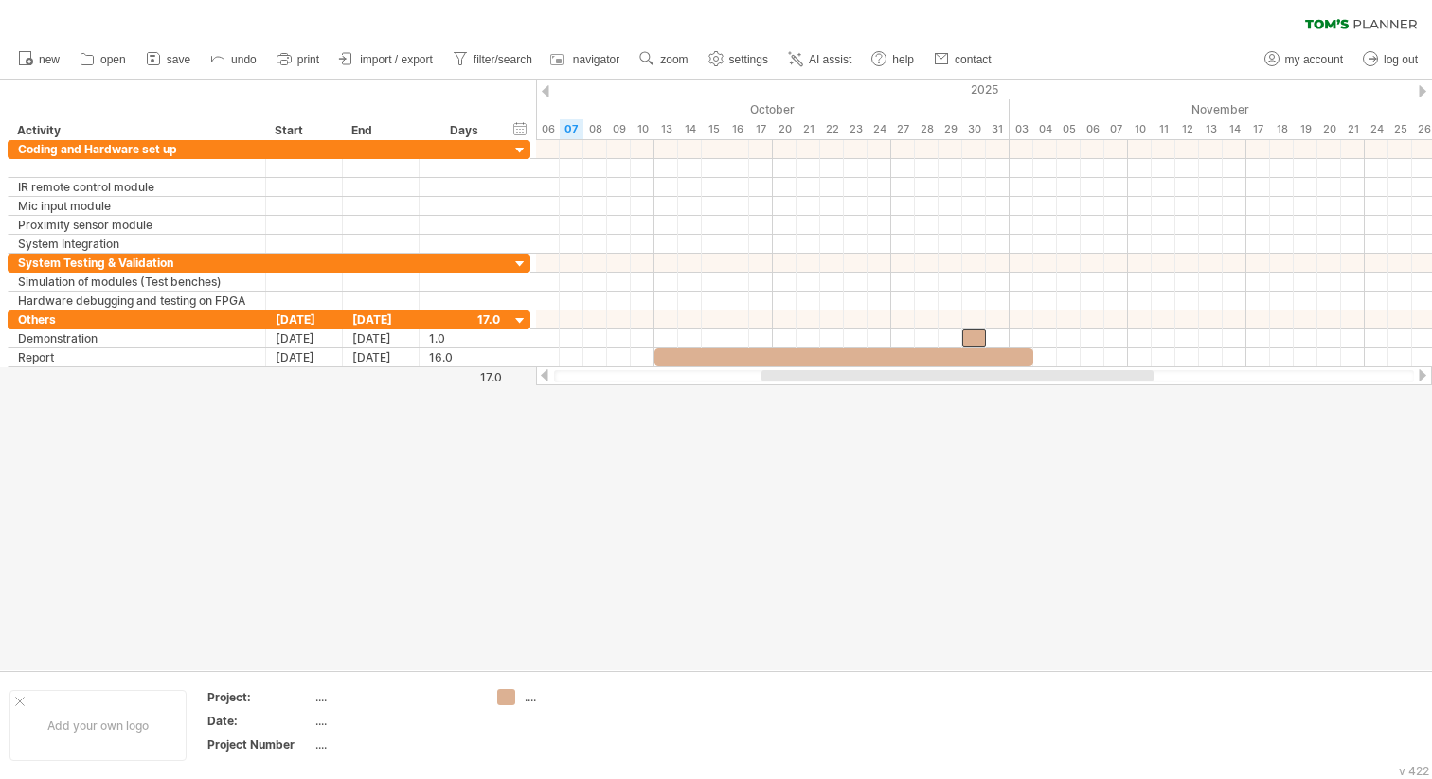
click at [774, 525] on div at bounding box center [716, 375] width 1432 height 591
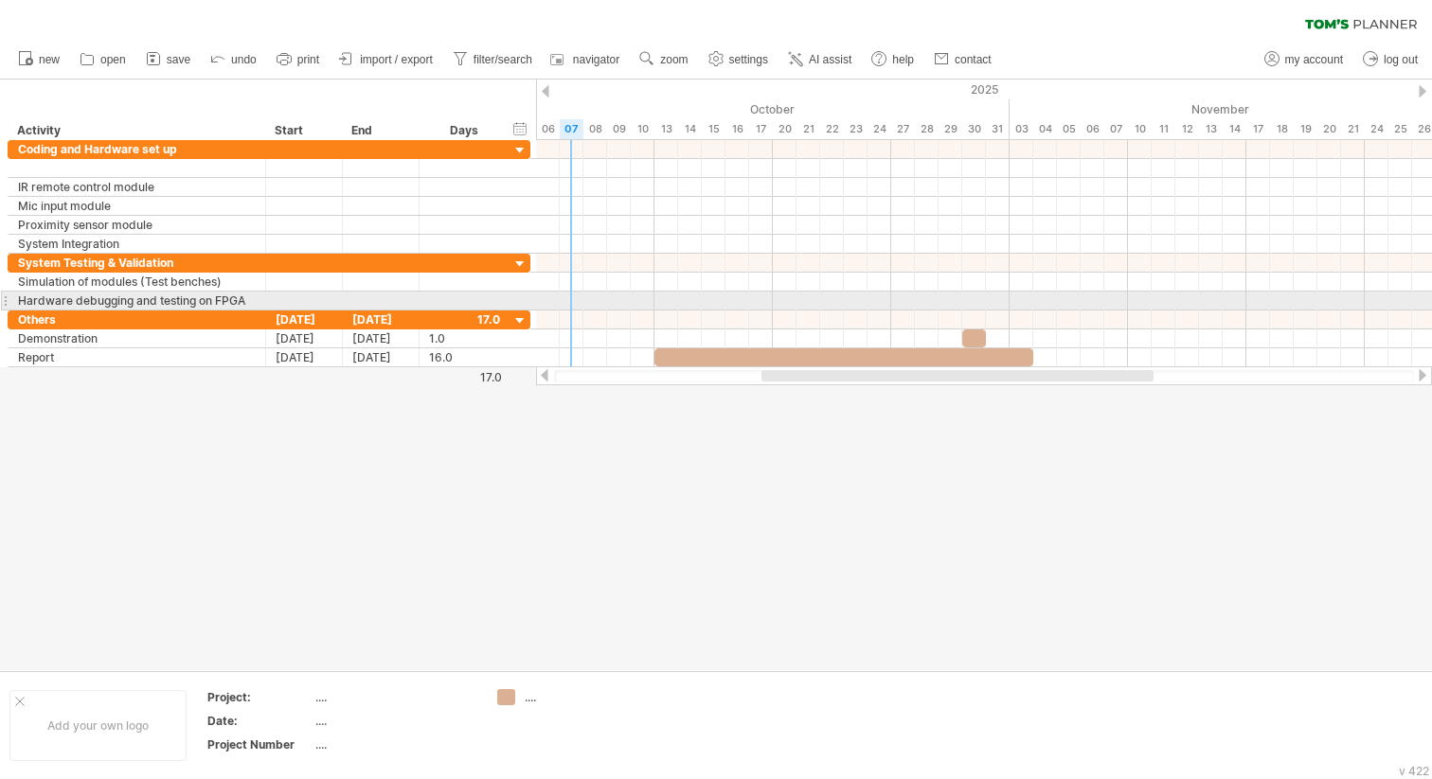
click at [570, 303] on div at bounding box center [984, 301] width 896 height 19
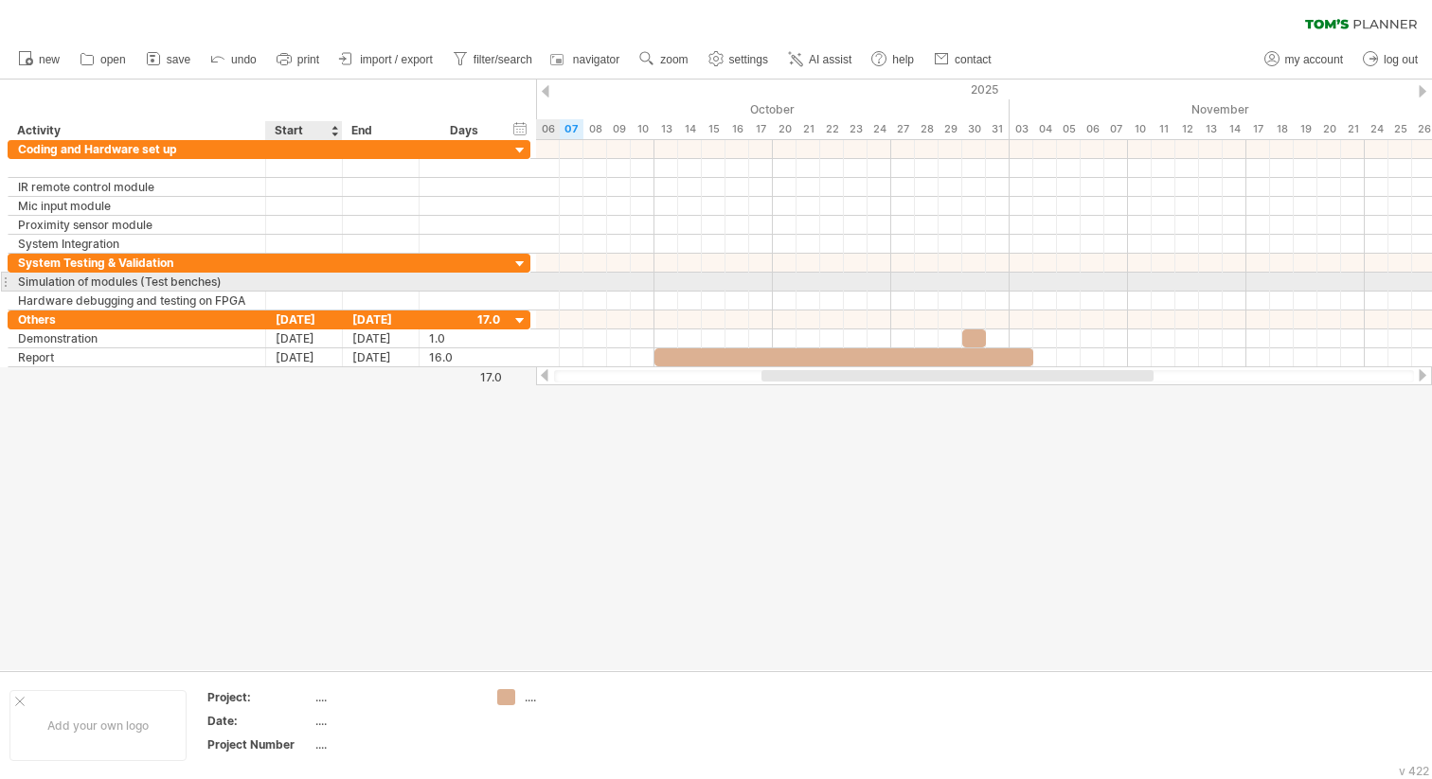
click at [297, 289] on div at bounding box center [304, 282] width 77 height 18
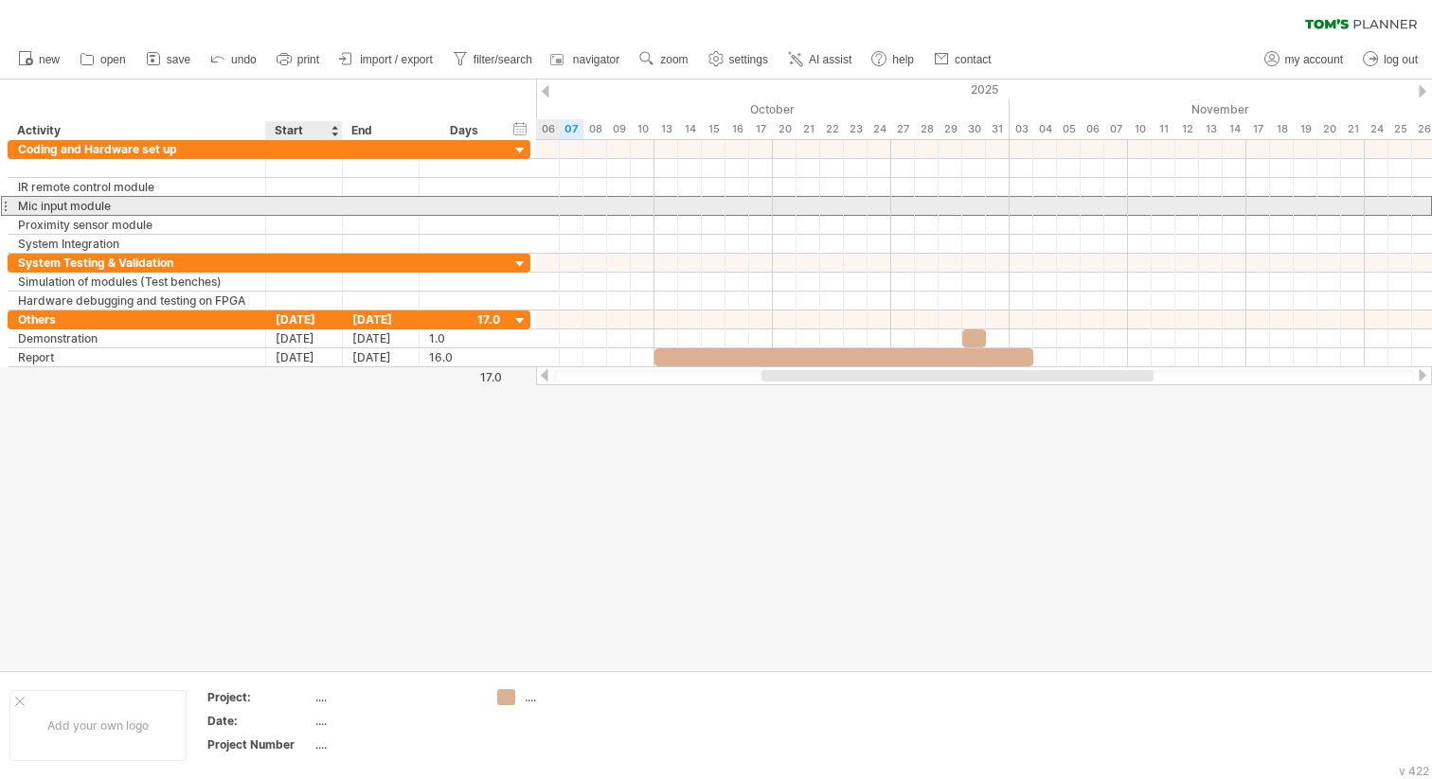
click at [317, 212] on div at bounding box center [304, 206] width 77 height 18
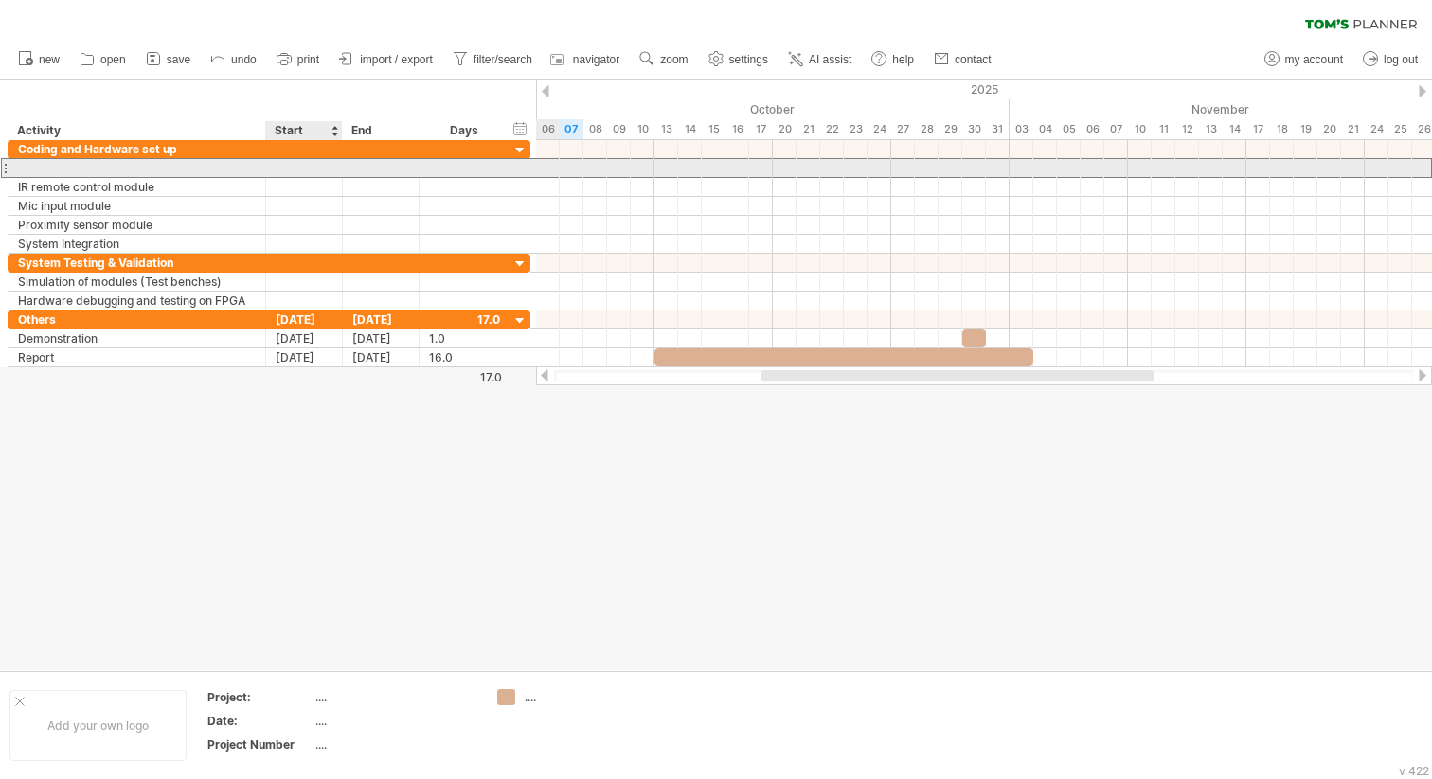
click at [286, 171] on div at bounding box center [304, 168] width 77 height 18
click at [208, 172] on div at bounding box center [137, 168] width 238 height 18
click at [66, 169] on div at bounding box center [137, 168] width 238 height 18
click at [235, 162] on div "Verifying hardware" at bounding box center [137, 168] width 238 height 18
type input "**********"
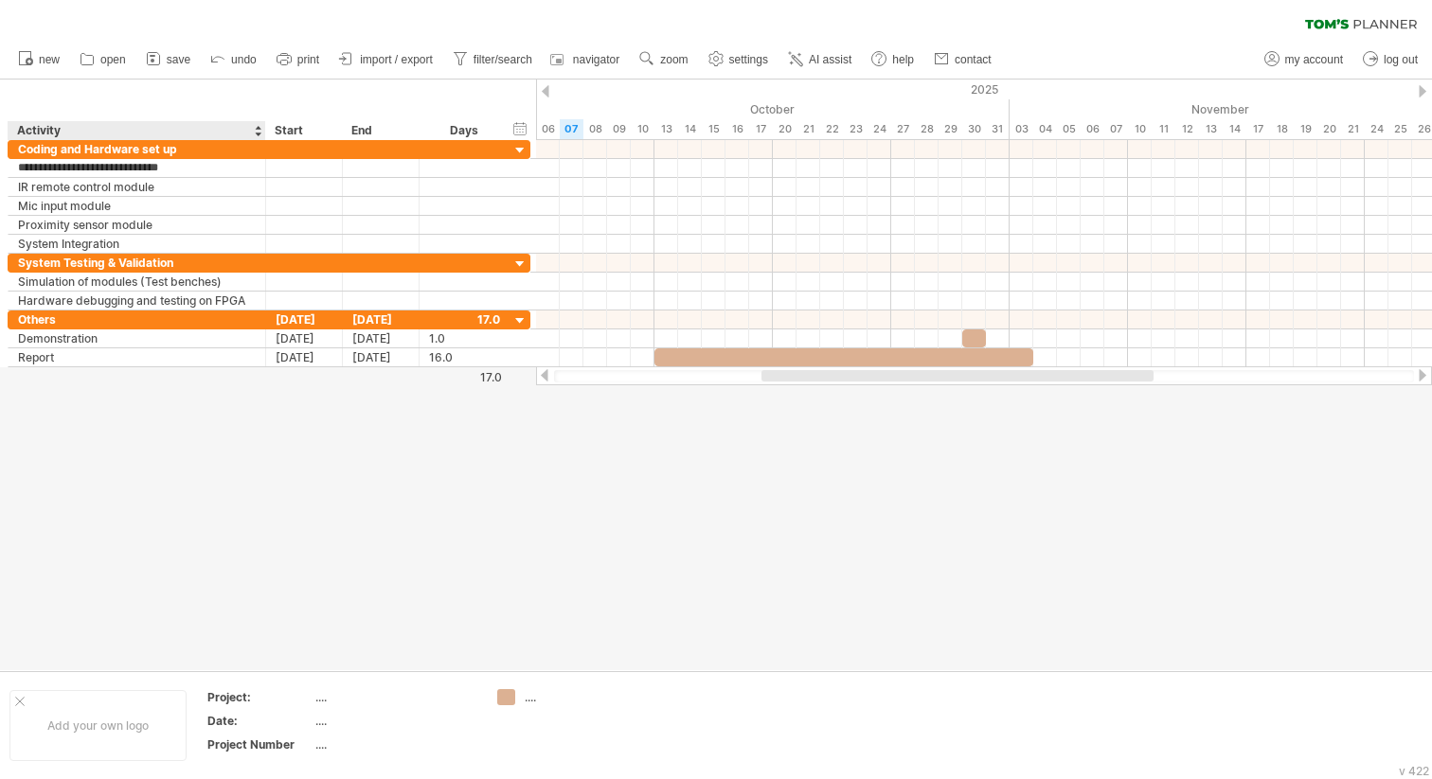
click at [175, 490] on div at bounding box center [716, 375] width 1432 height 591
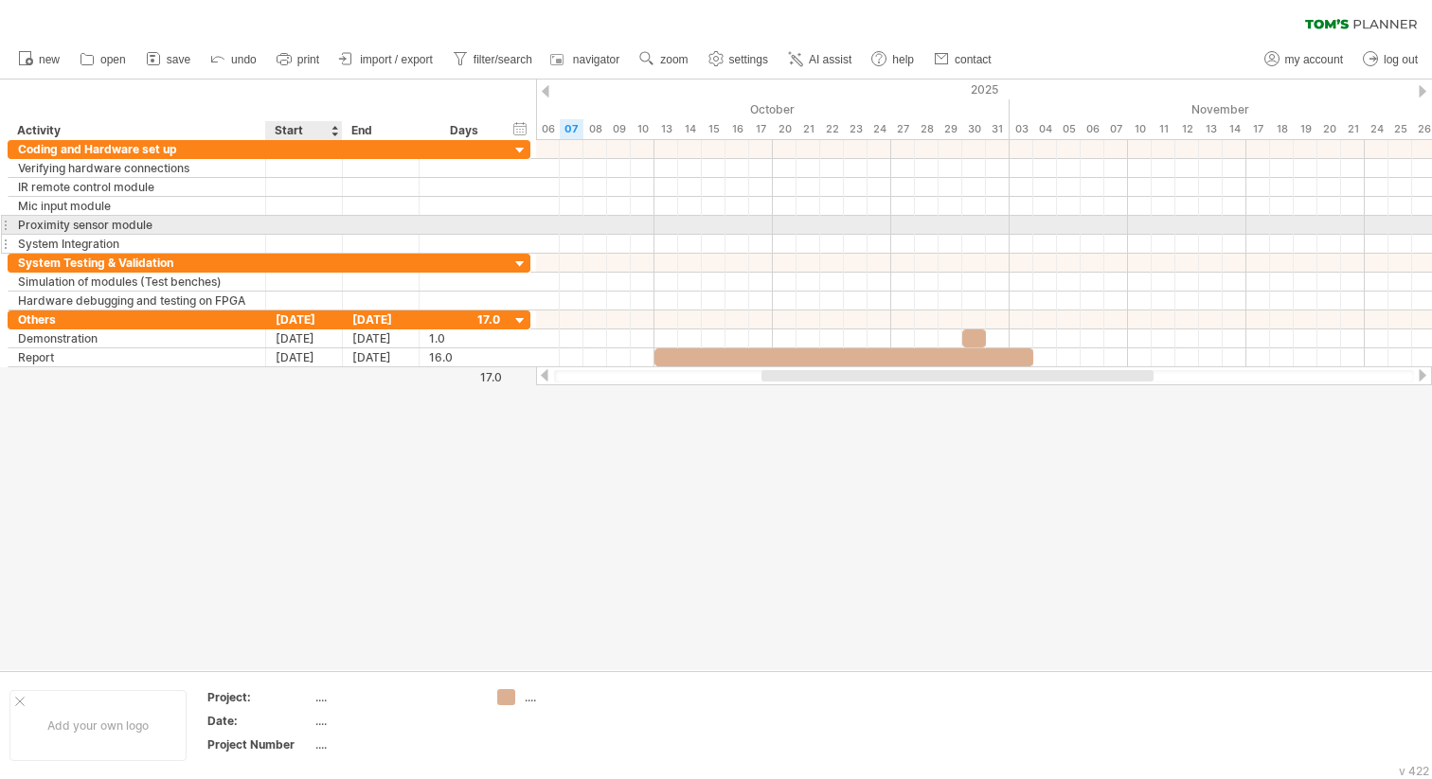
click at [289, 240] on div at bounding box center [304, 244] width 77 height 18
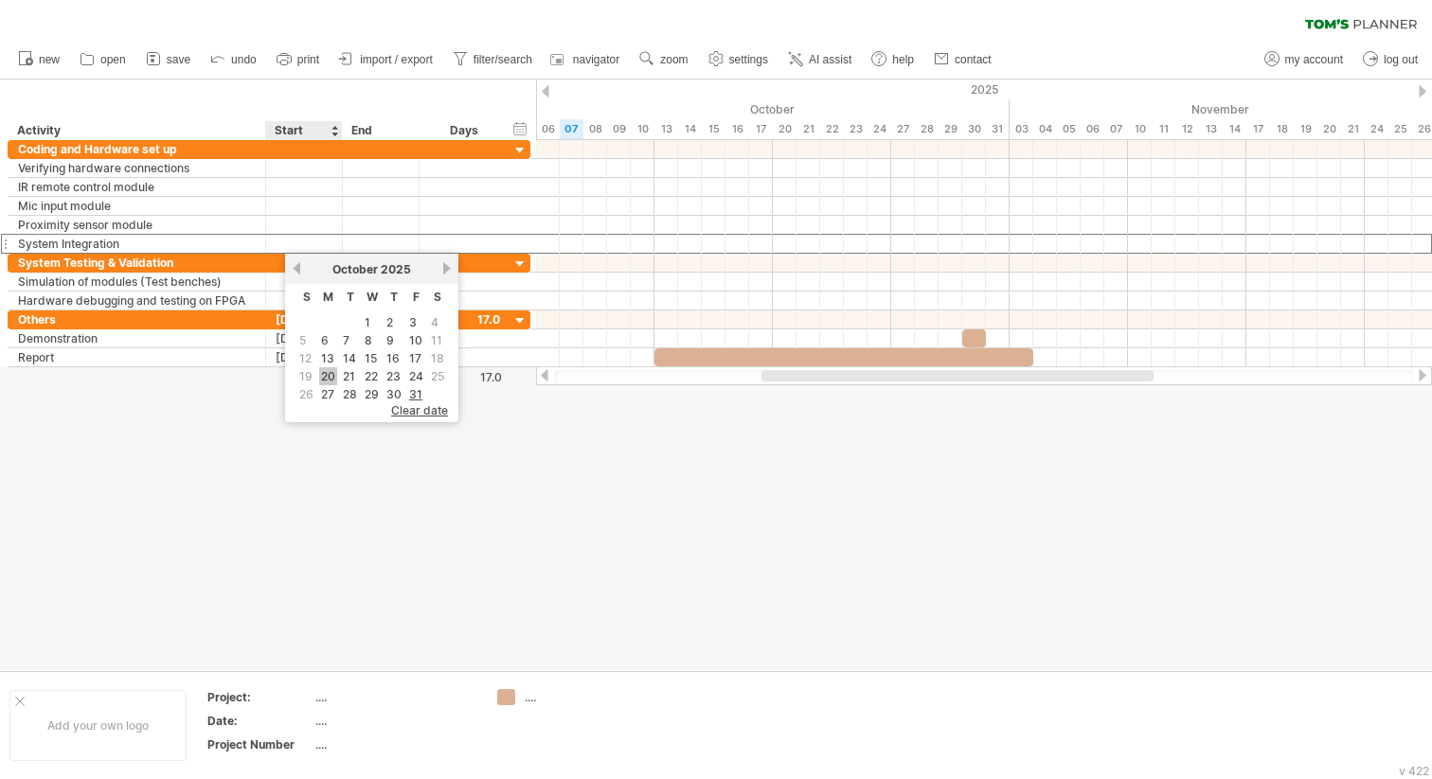
click at [331, 374] on link "20" at bounding box center [328, 376] width 18 height 18
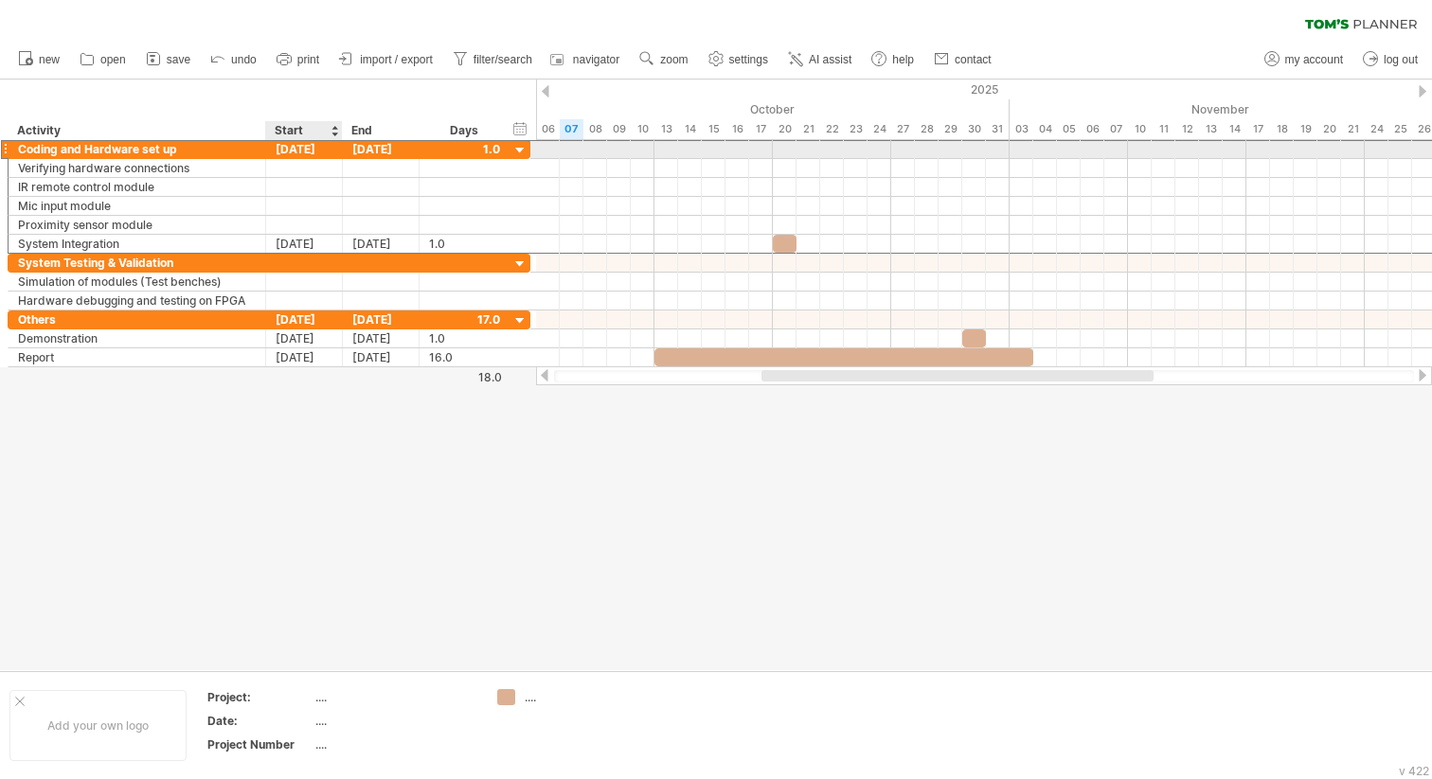
click at [317, 149] on div "[DATE]" at bounding box center [304, 149] width 77 height 18
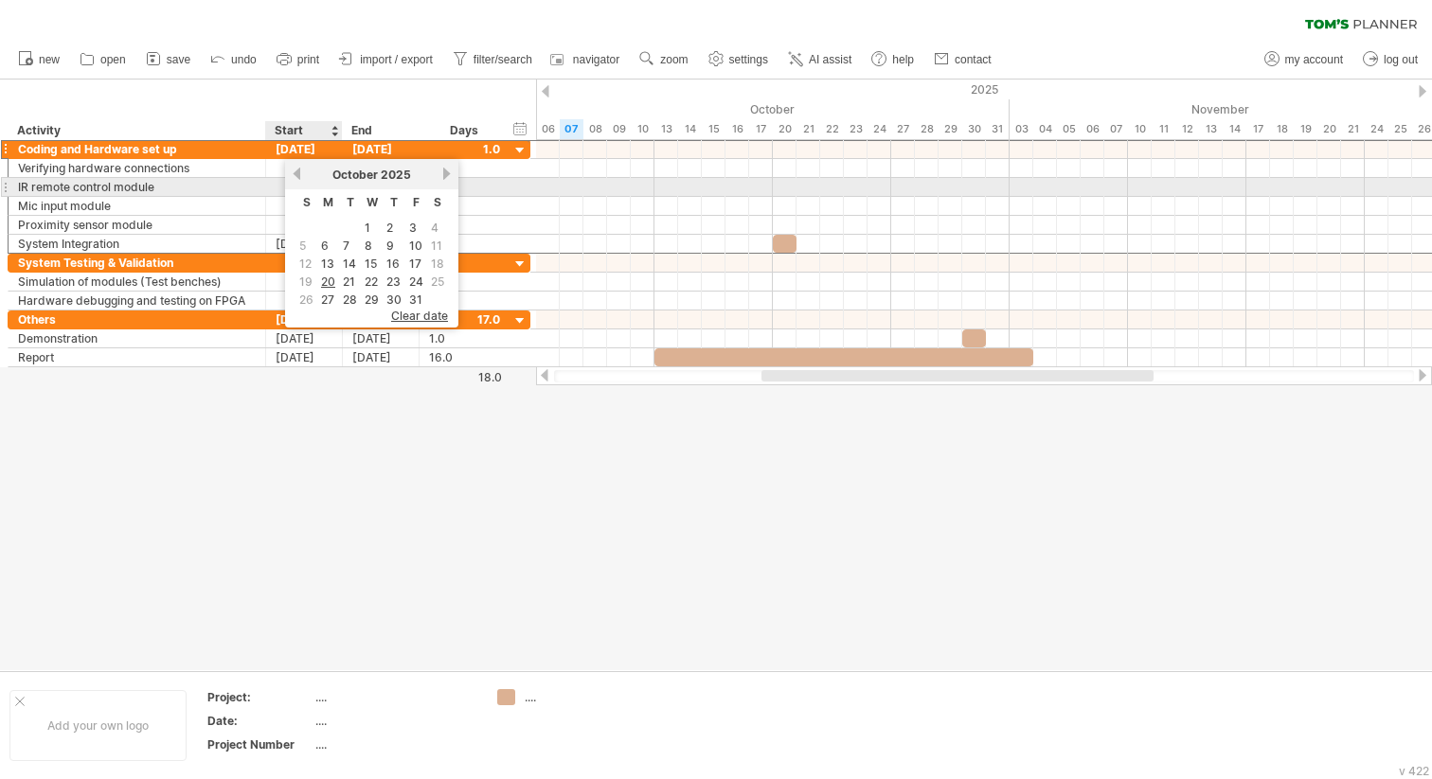
click at [271, 190] on div at bounding box center [304, 187] width 77 height 18
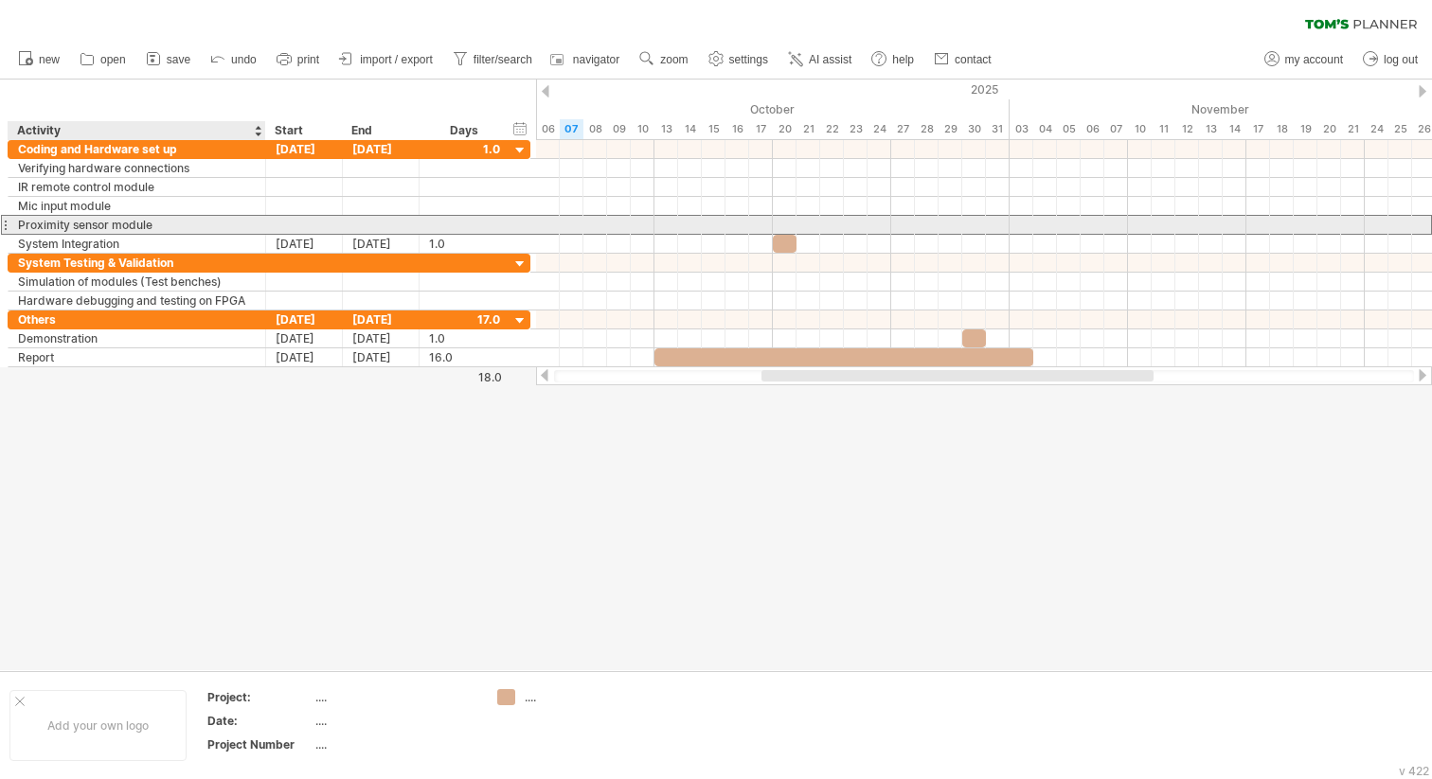
click at [253, 221] on div "Proximity sensor module" at bounding box center [137, 225] width 238 height 18
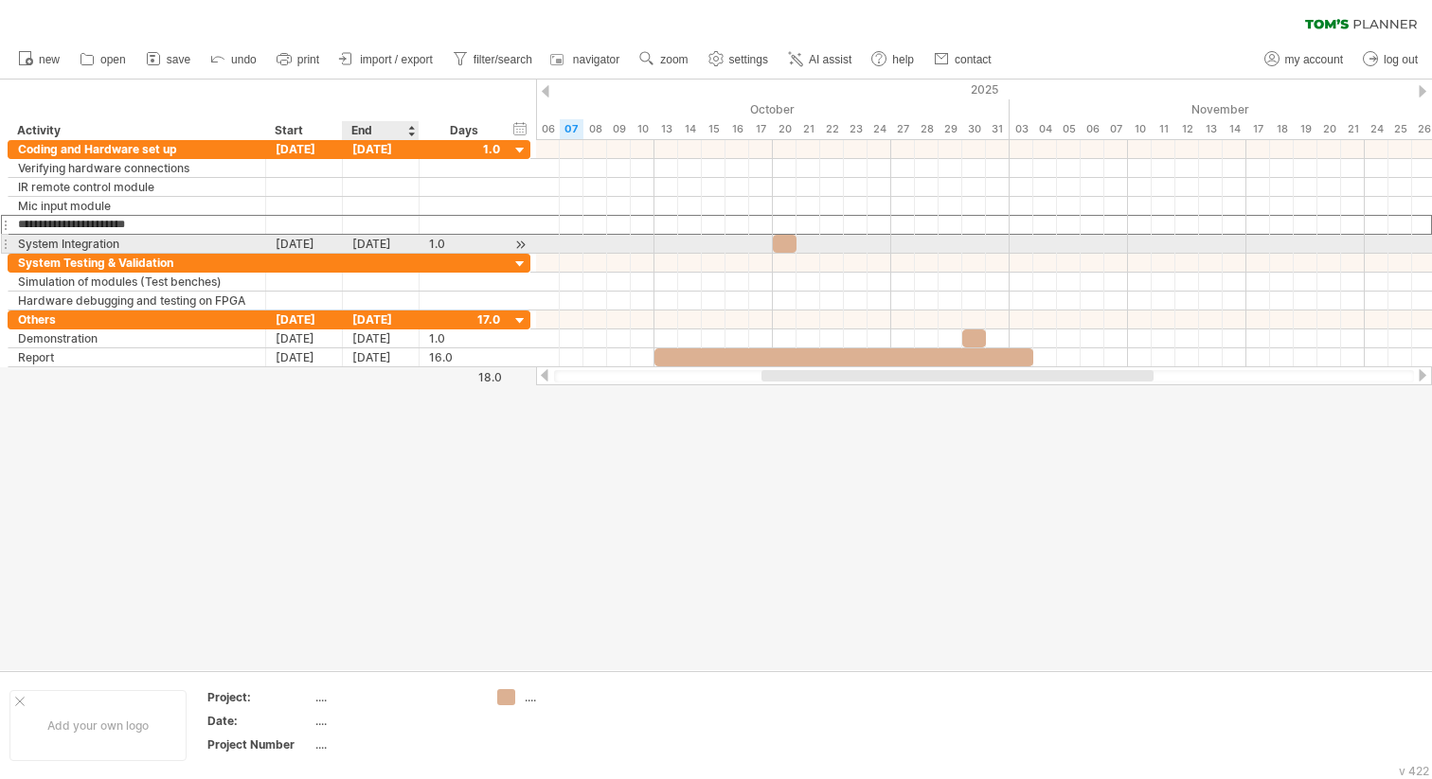
click at [370, 241] on div "[DATE]" at bounding box center [381, 244] width 77 height 18
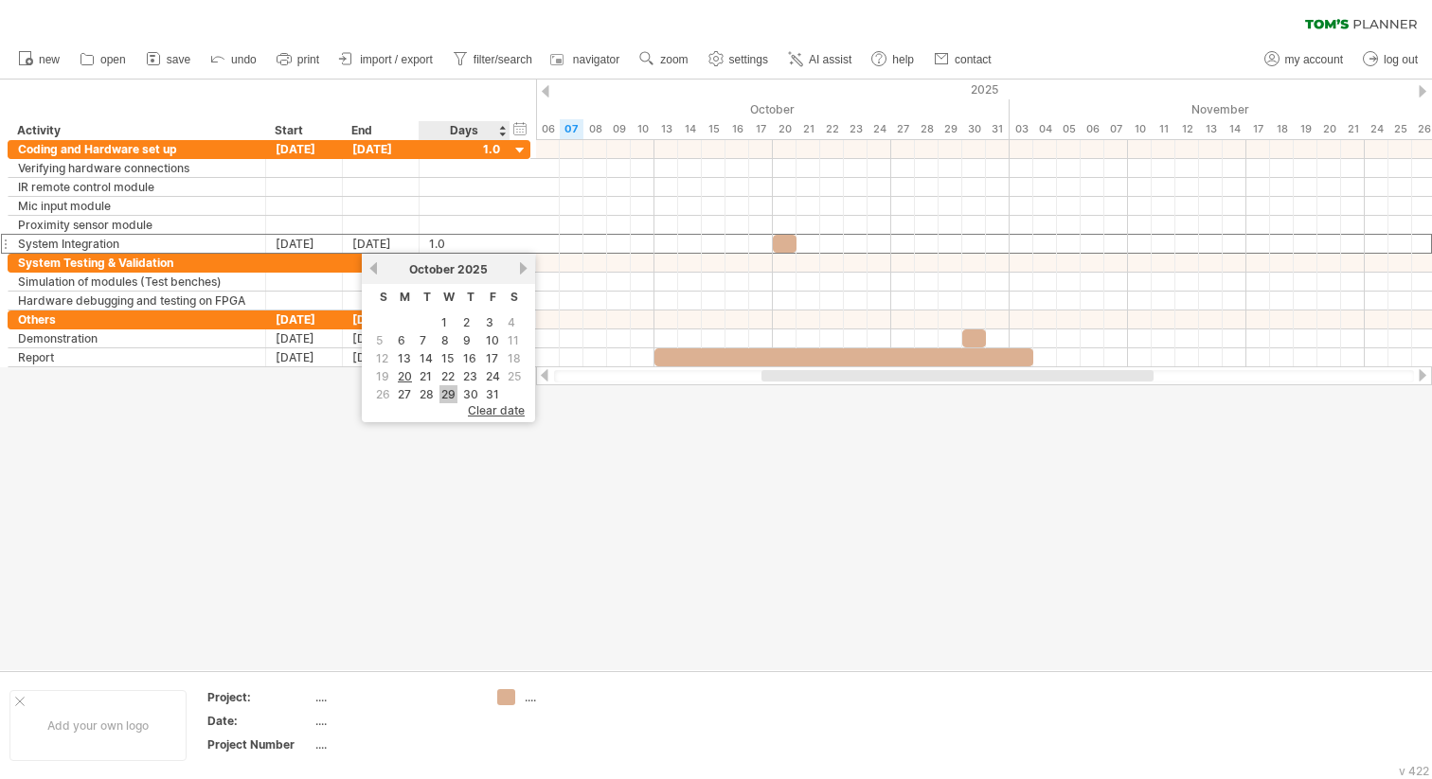
click at [445, 392] on link "29" at bounding box center [448, 394] width 18 height 18
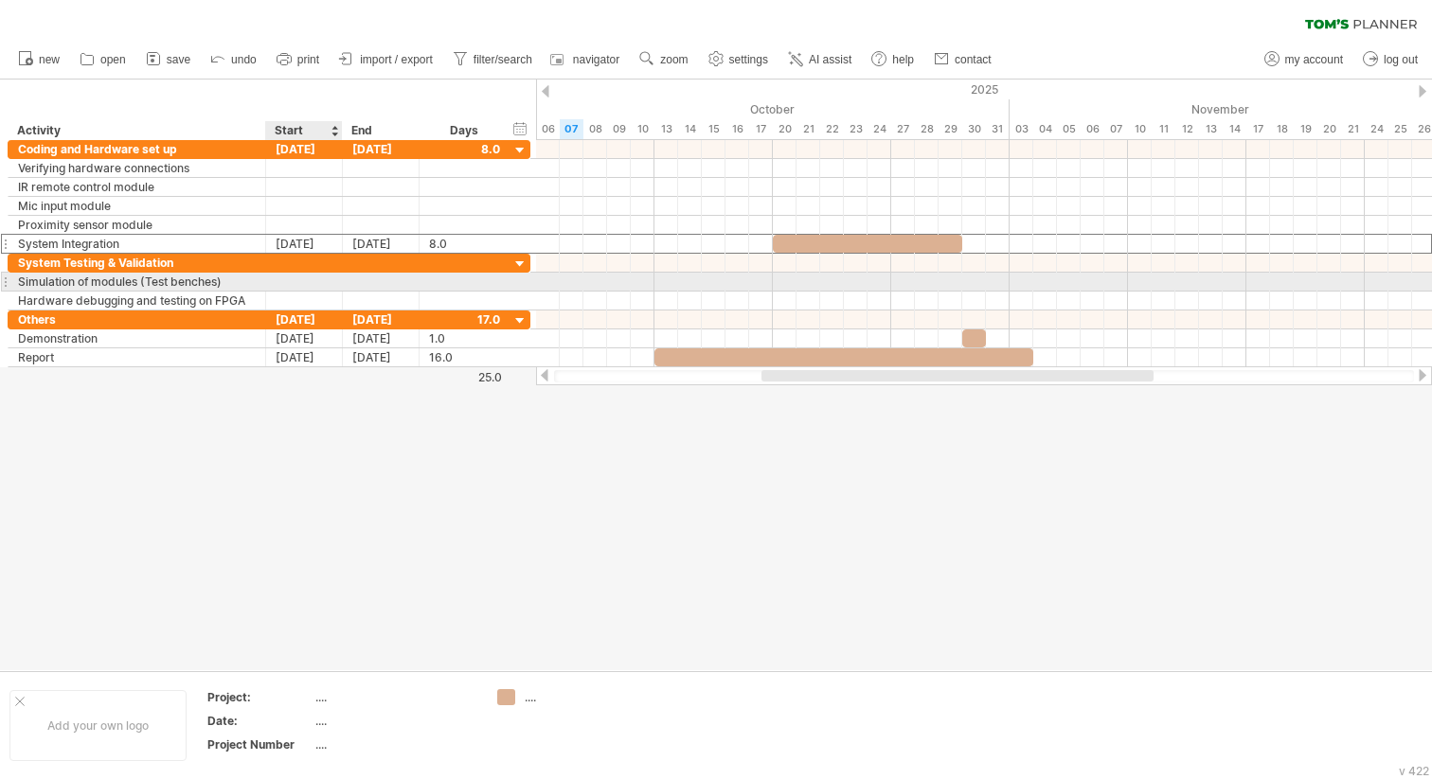
click at [312, 280] on div at bounding box center [304, 282] width 77 height 18
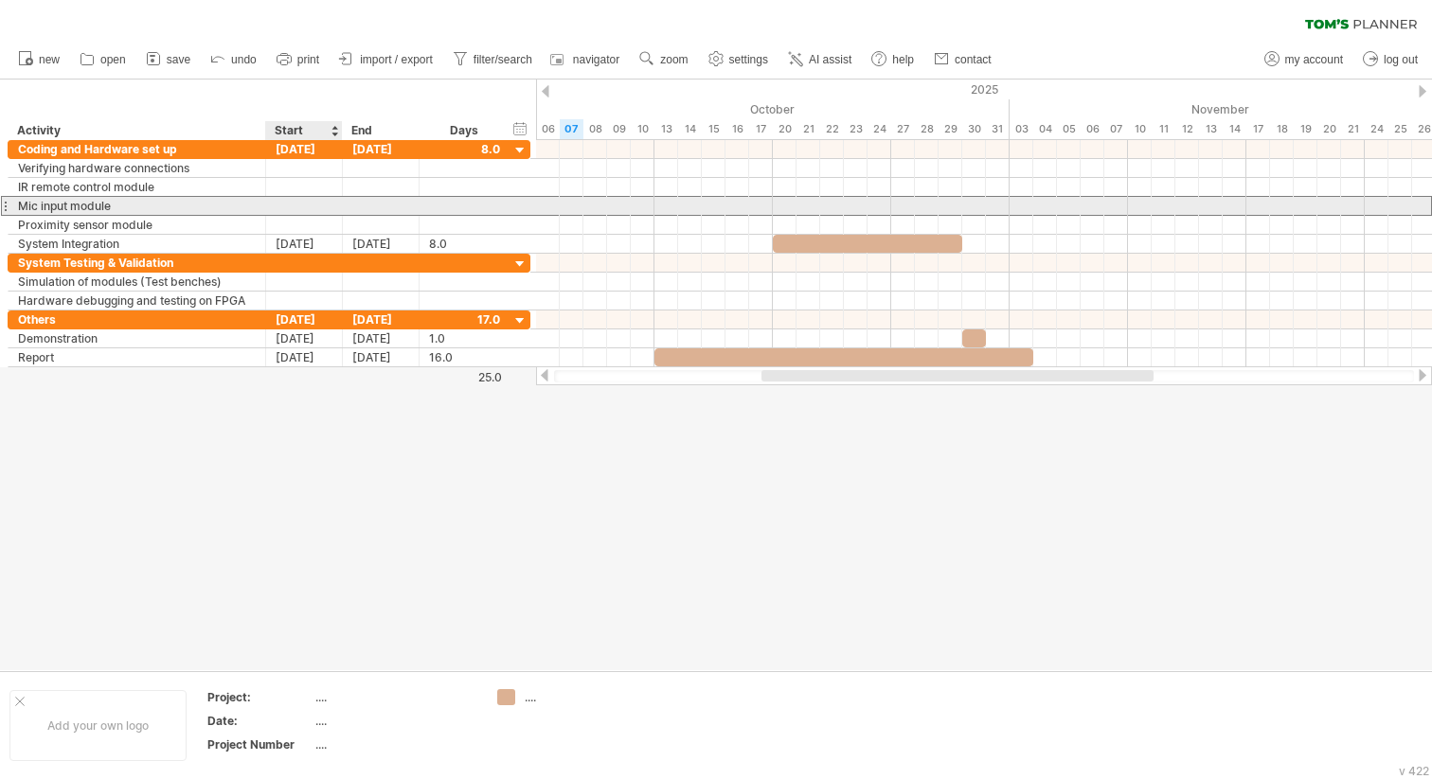
click at [311, 204] on div at bounding box center [304, 206] width 77 height 18
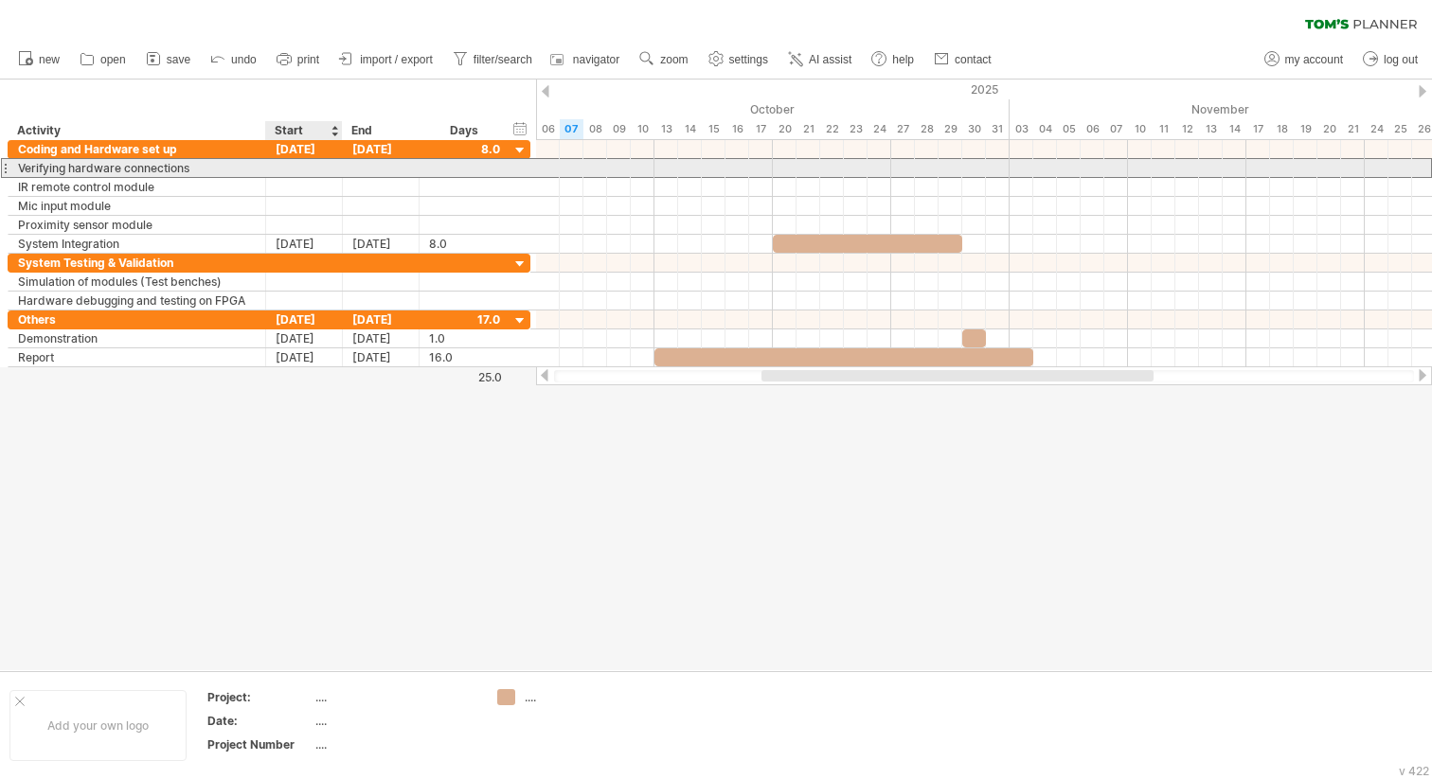
click at [305, 167] on div at bounding box center [304, 168] width 77 height 18
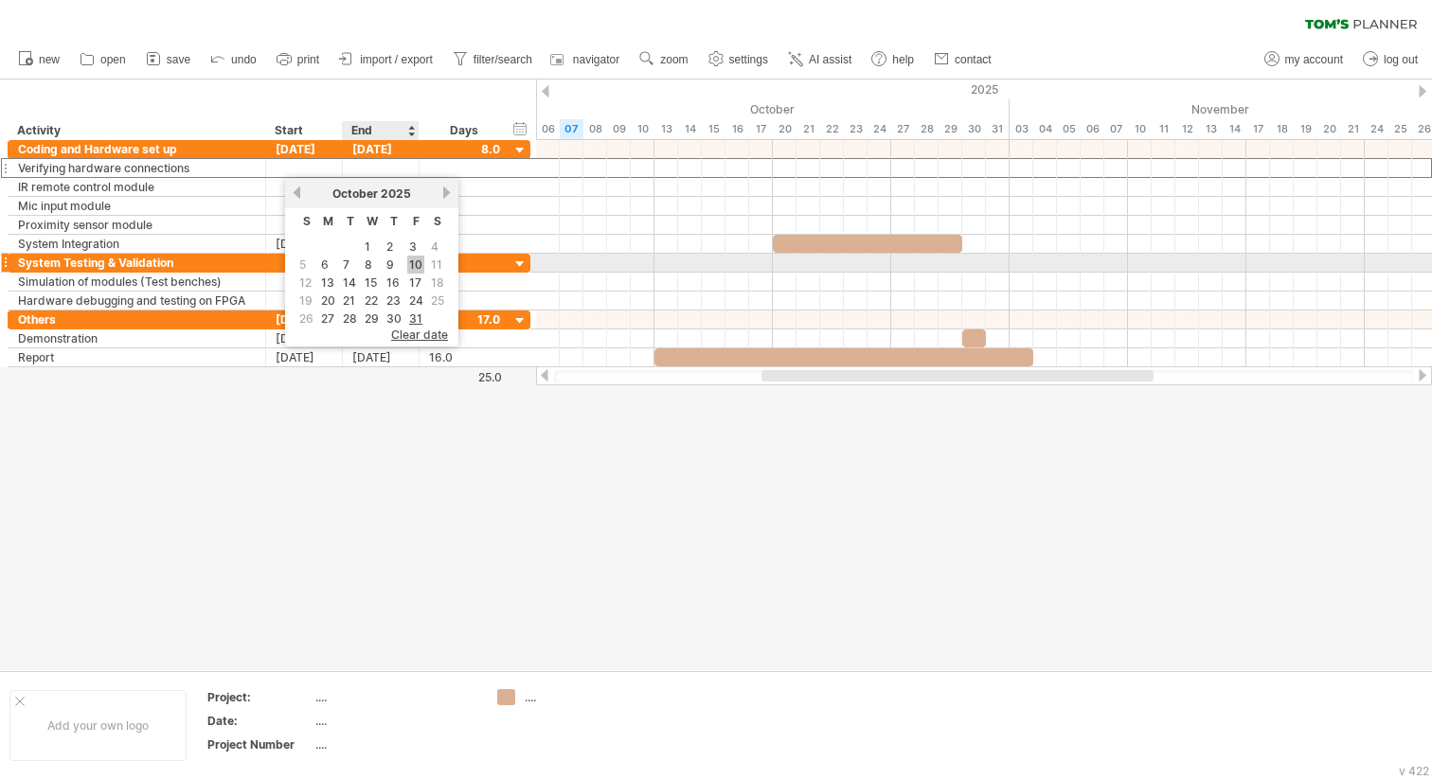
click at [411, 261] on link "10" at bounding box center [415, 265] width 17 height 18
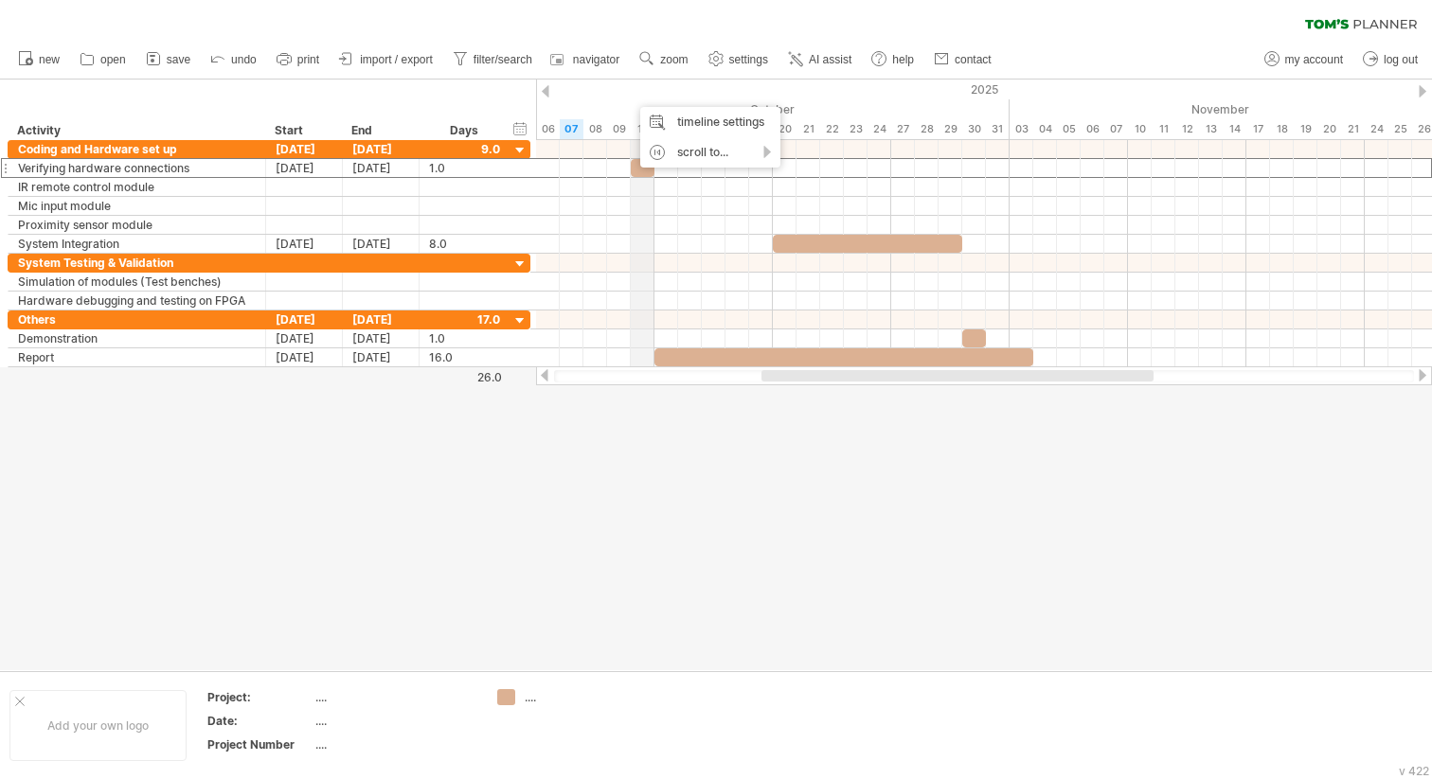
click at [631, 98] on div "2025" at bounding box center [559, 90] width 2935 height 20
click at [667, 120] on div "timeline settings" at bounding box center [710, 122] width 140 height 30
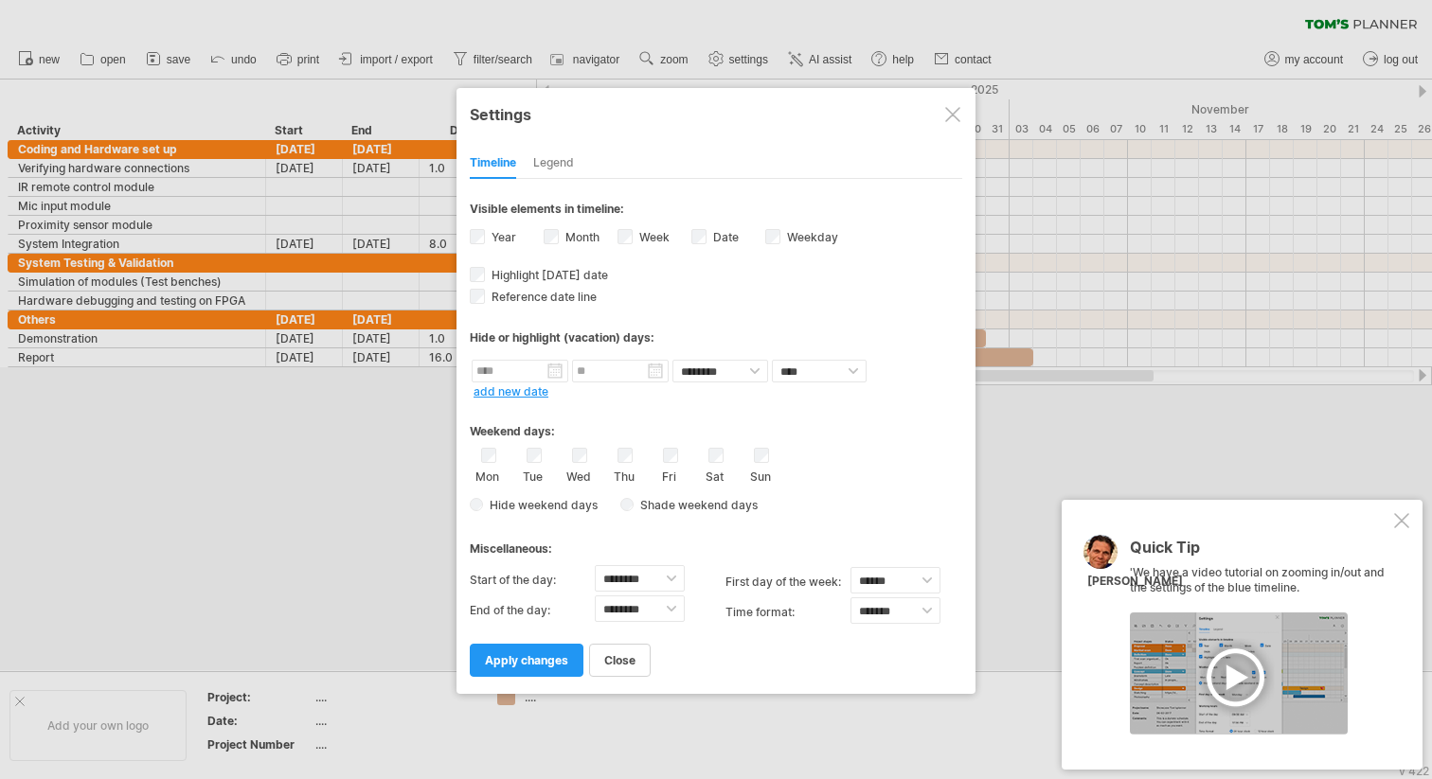
click at [637, 503] on span "Shade weekend days" at bounding box center [695, 505] width 124 height 14
click at [484, 500] on span "Hide weekend days" at bounding box center [540, 505] width 115 height 14
click at [633, 503] on span "Shade weekend days" at bounding box center [695, 505] width 124 height 14
click at [1402, 517] on div at bounding box center [1401, 520] width 15 height 15
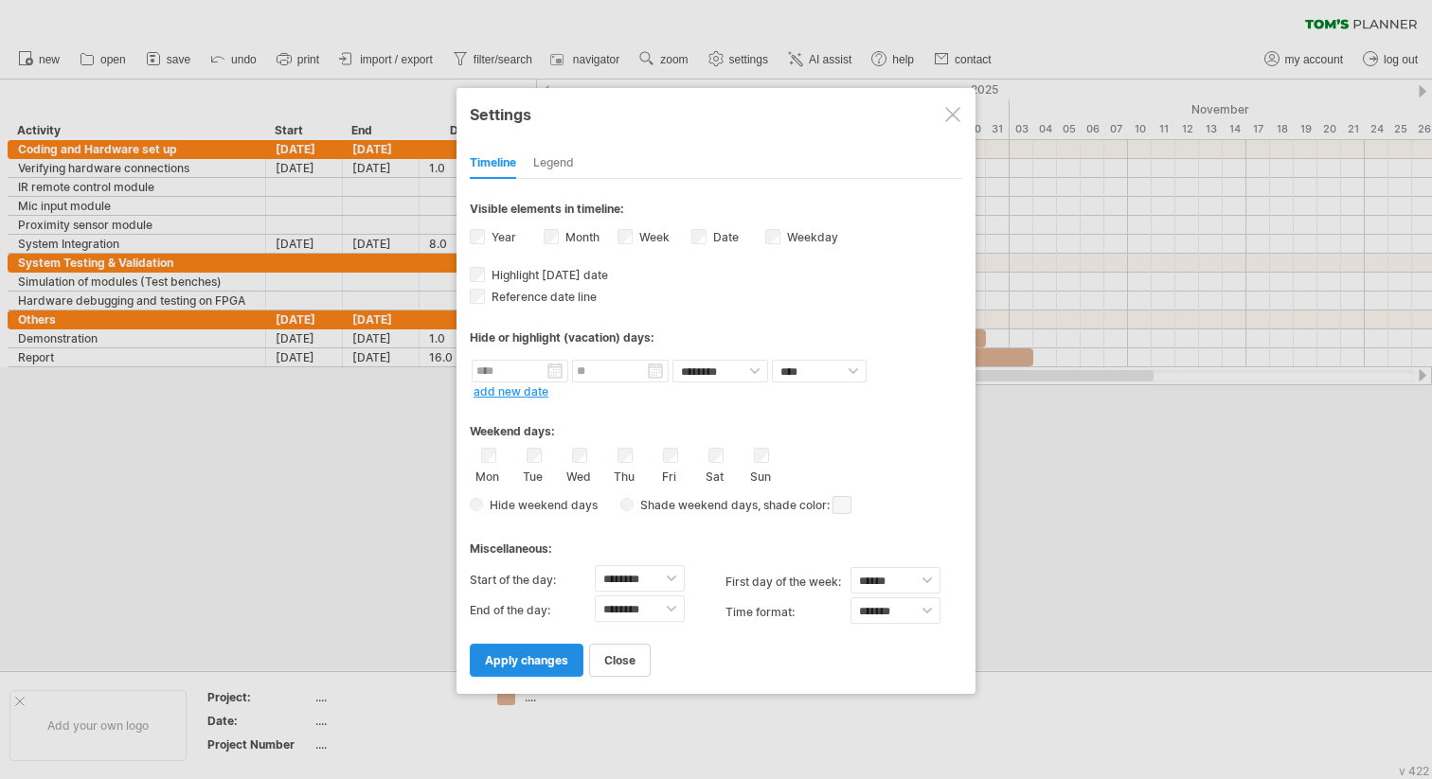
click at [531, 658] on span "apply changes" at bounding box center [526, 660] width 83 height 14
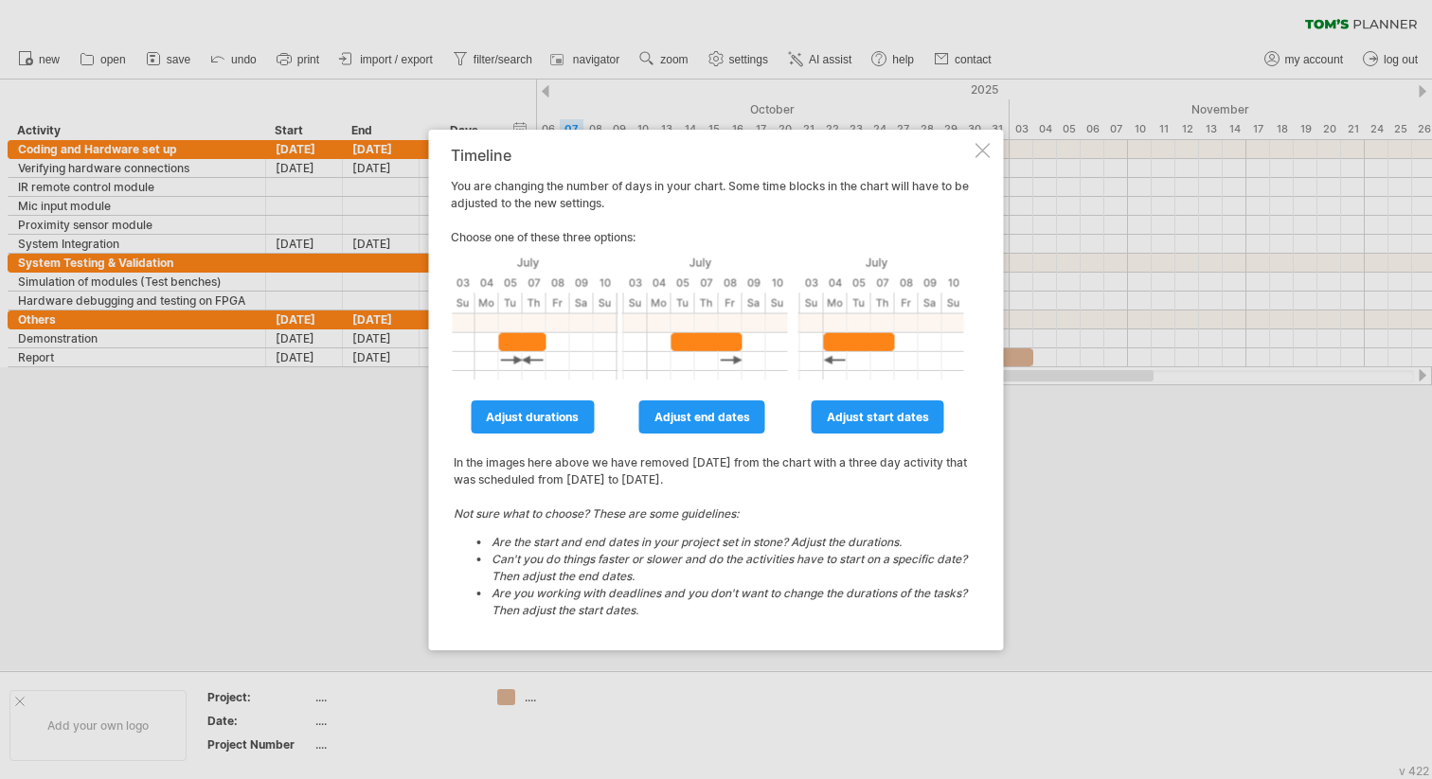
click at [725, 412] on span "adjust end dates" at bounding box center [702, 417] width 96 height 14
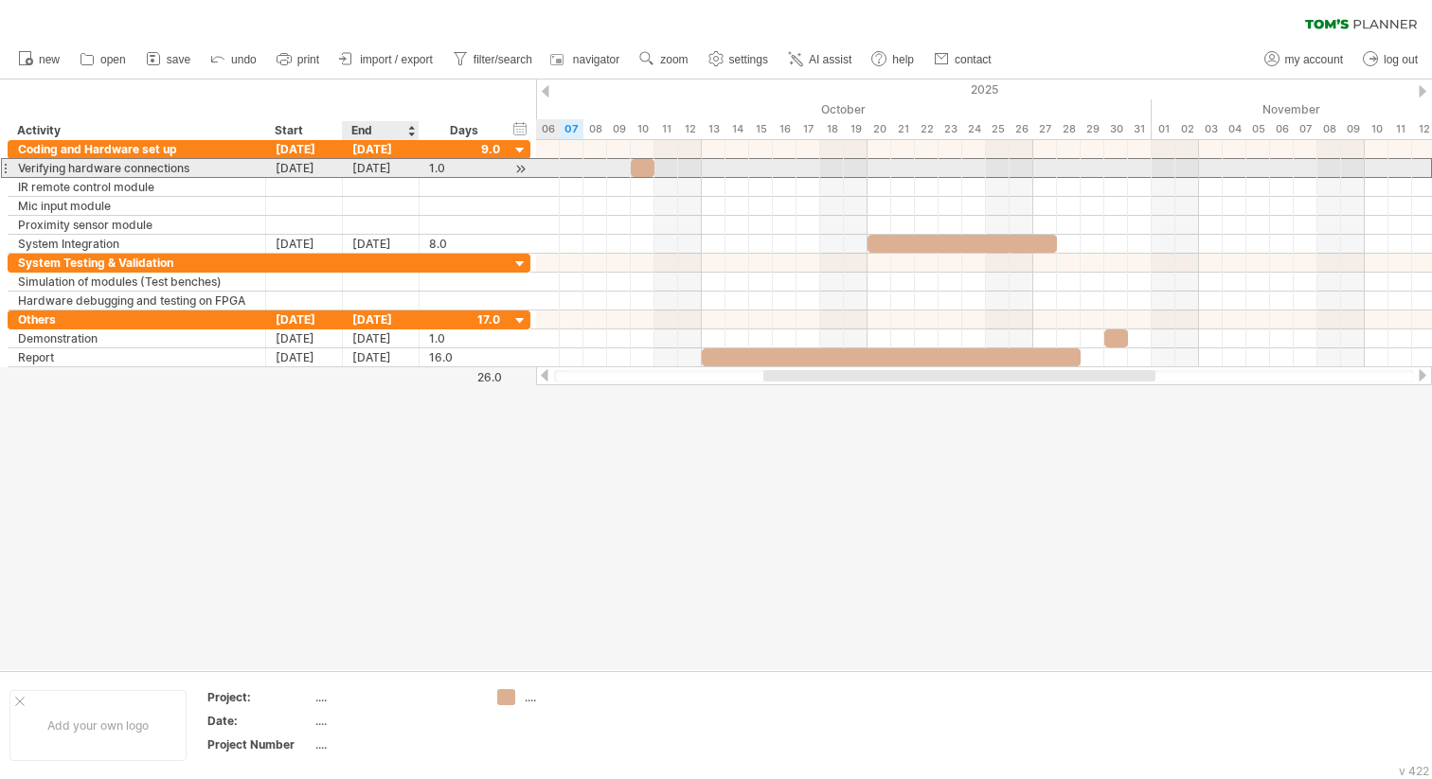
click at [383, 168] on div "[DATE]" at bounding box center [381, 168] width 77 height 18
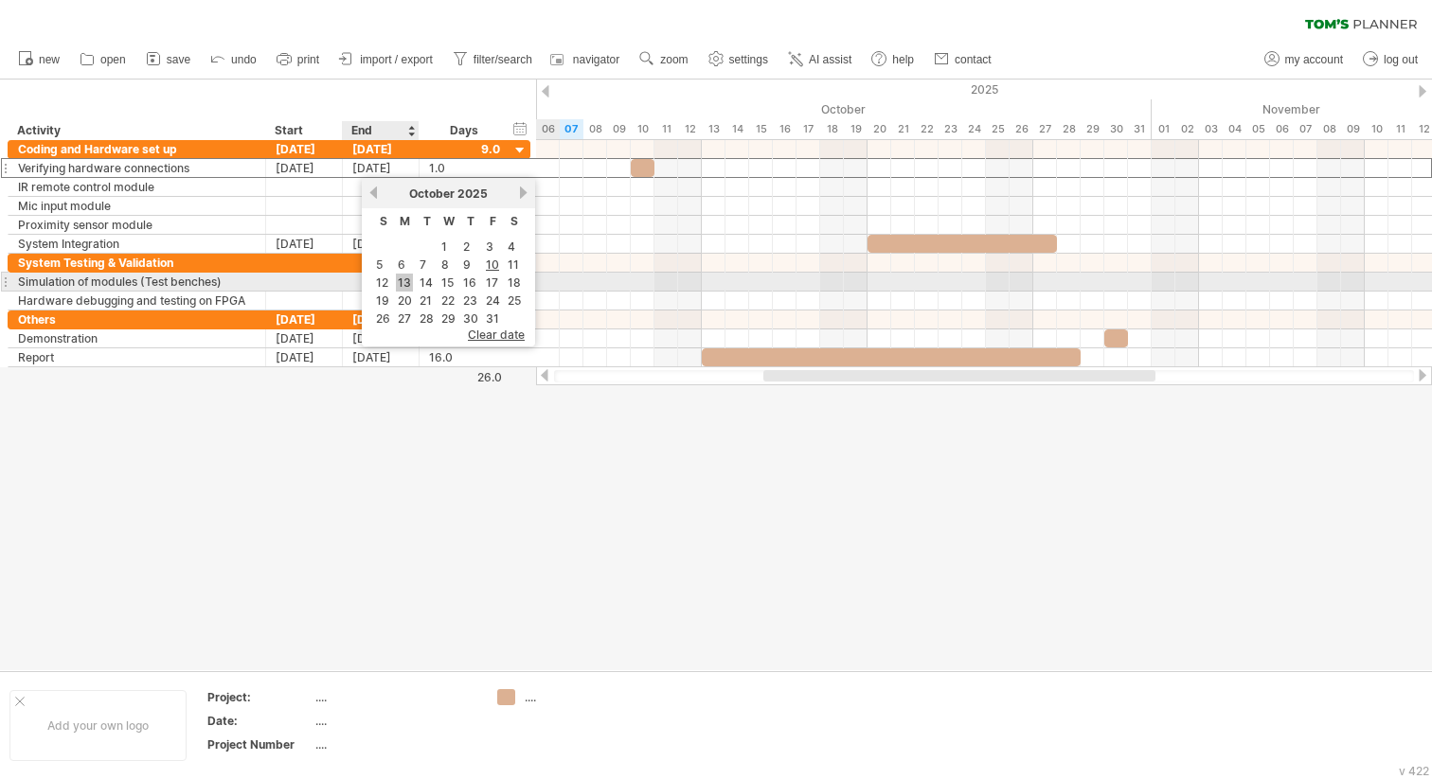
click at [407, 278] on link "13" at bounding box center [404, 283] width 17 height 18
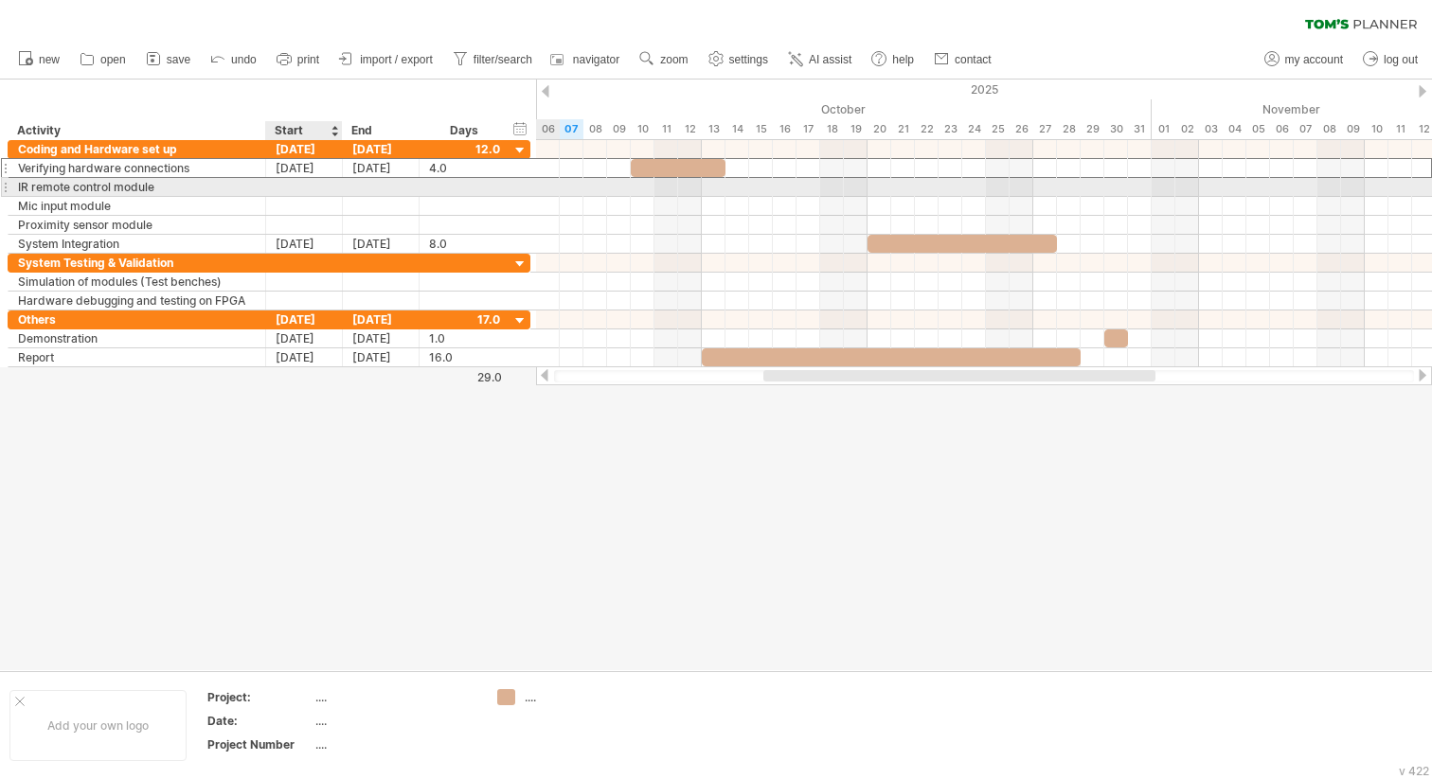
click at [319, 184] on div at bounding box center [304, 187] width 77 height 18
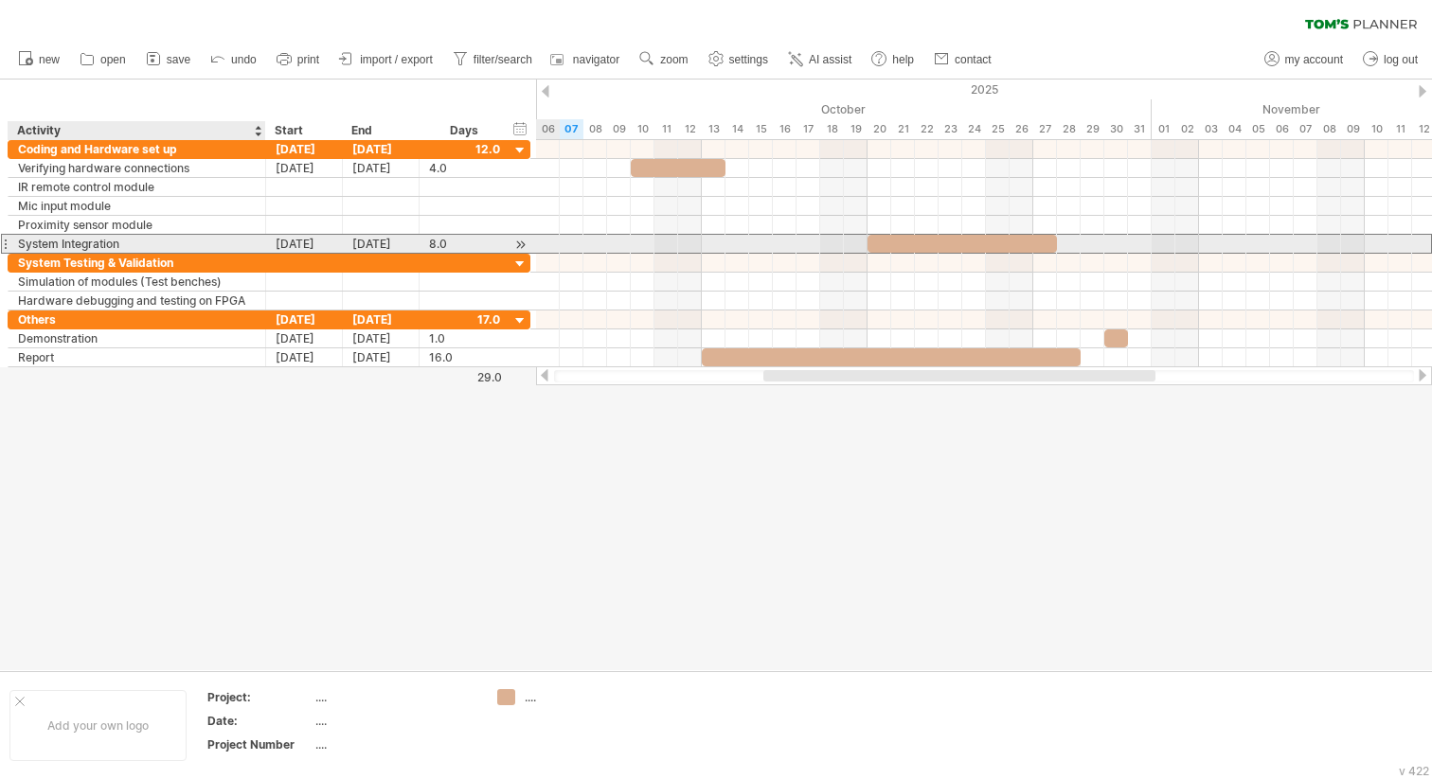
click at [226, 249] on div "System Integration" at bounding box center [137, 244] width 238 height 18
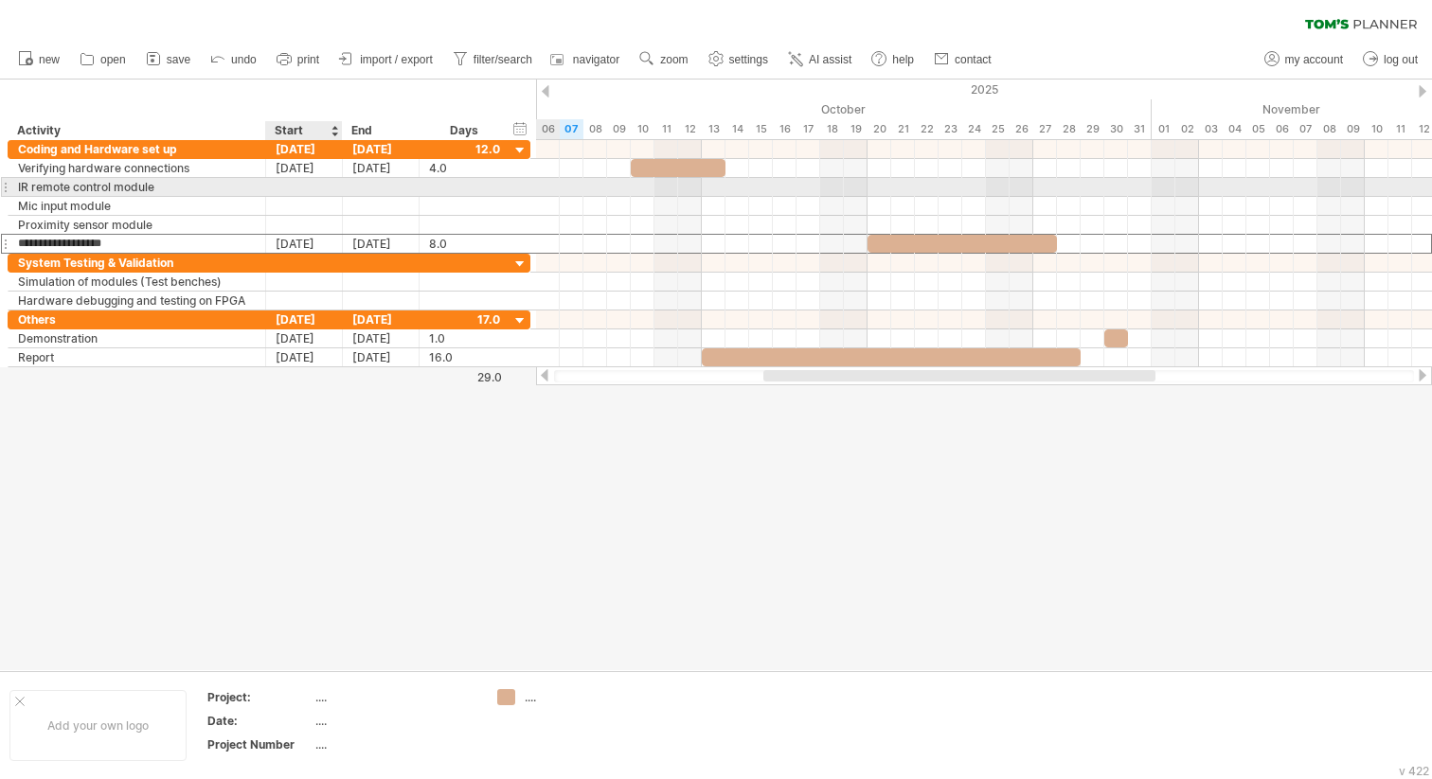
click at [313, 189] on div at bounding box center [304, 187] width 77 height 18
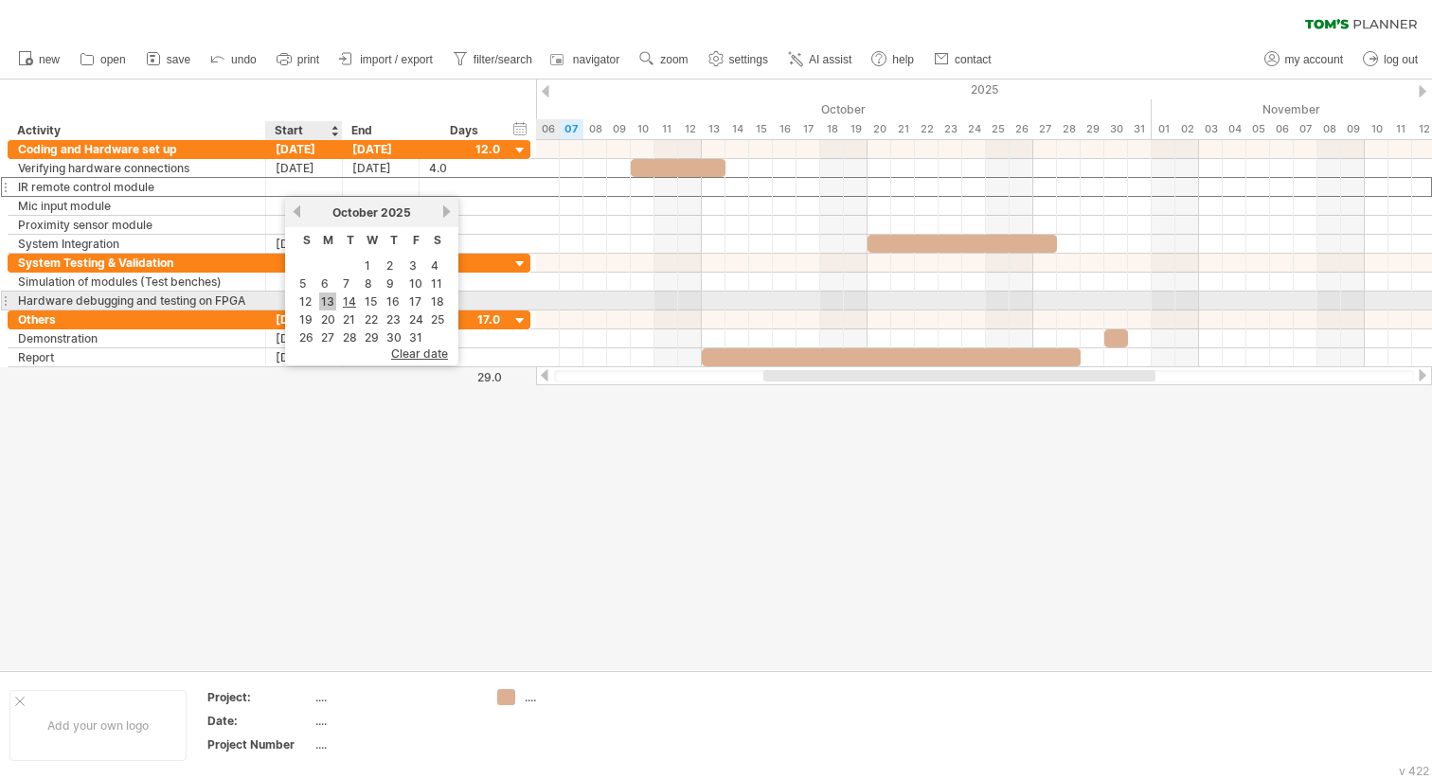
click at [323, 297] on link "13" at bounding box center [327, 302] width 17 height 18
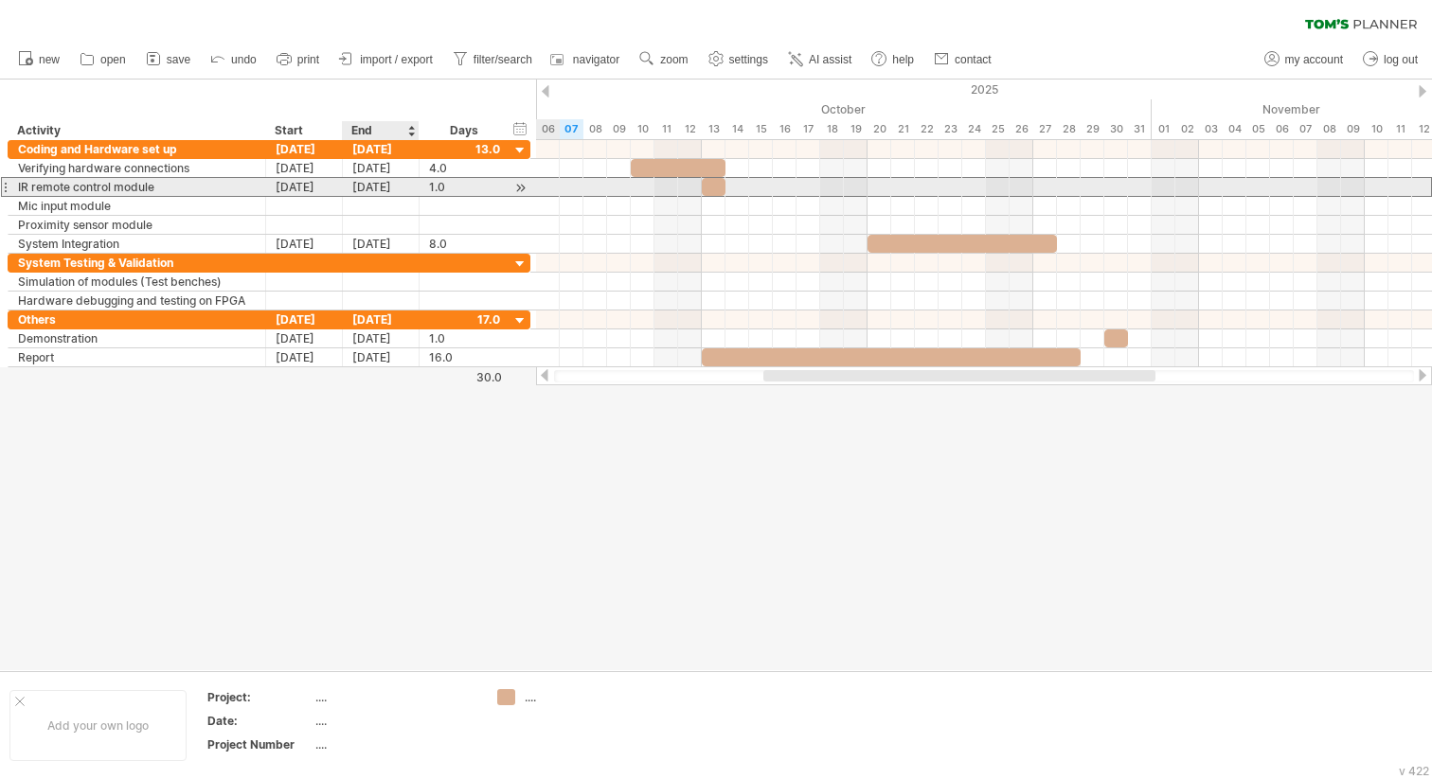
click at [367, 186] on div "[DATE]" at bounding box center [381, 187] width 77 height 18
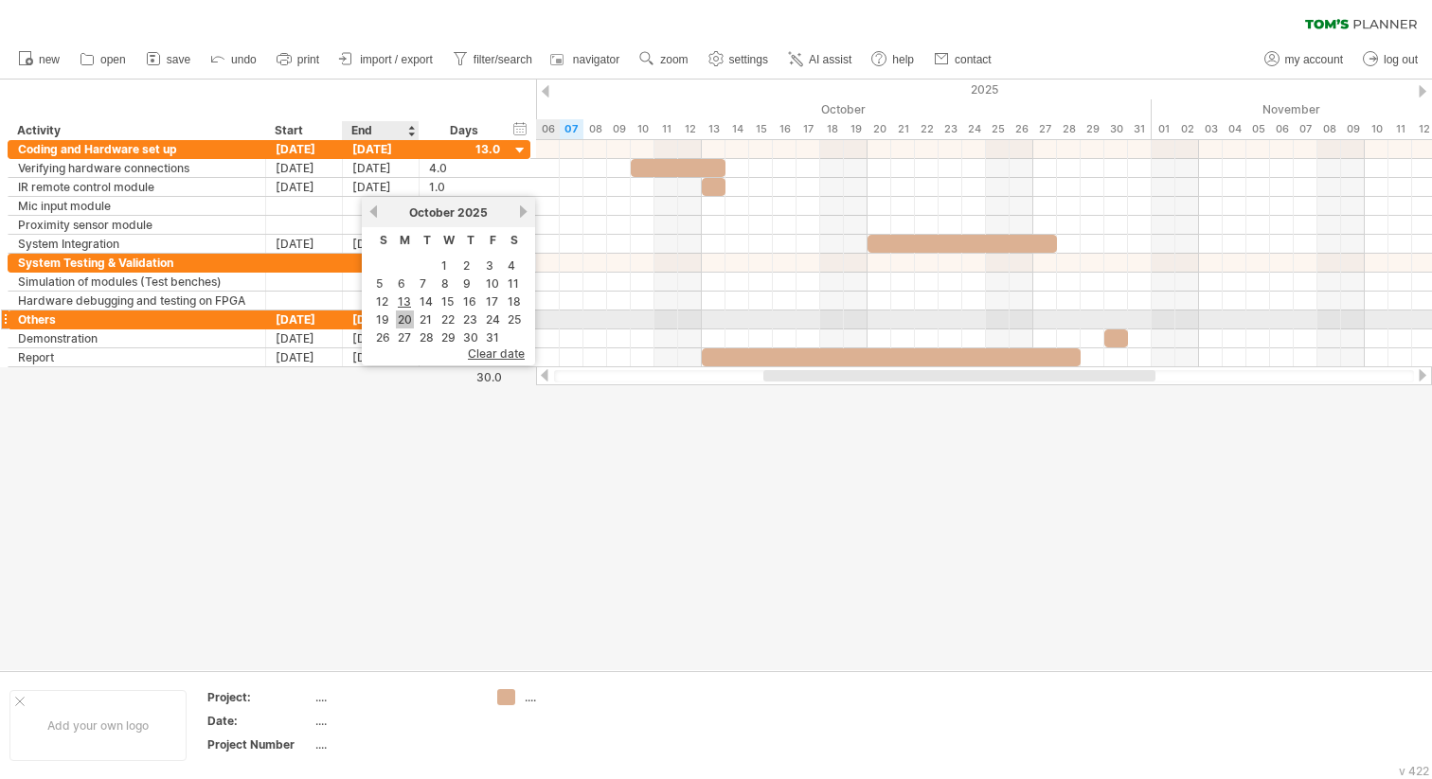
click at [402, 317] on link "20" at bounding box center [405, 320] width 18 height 18
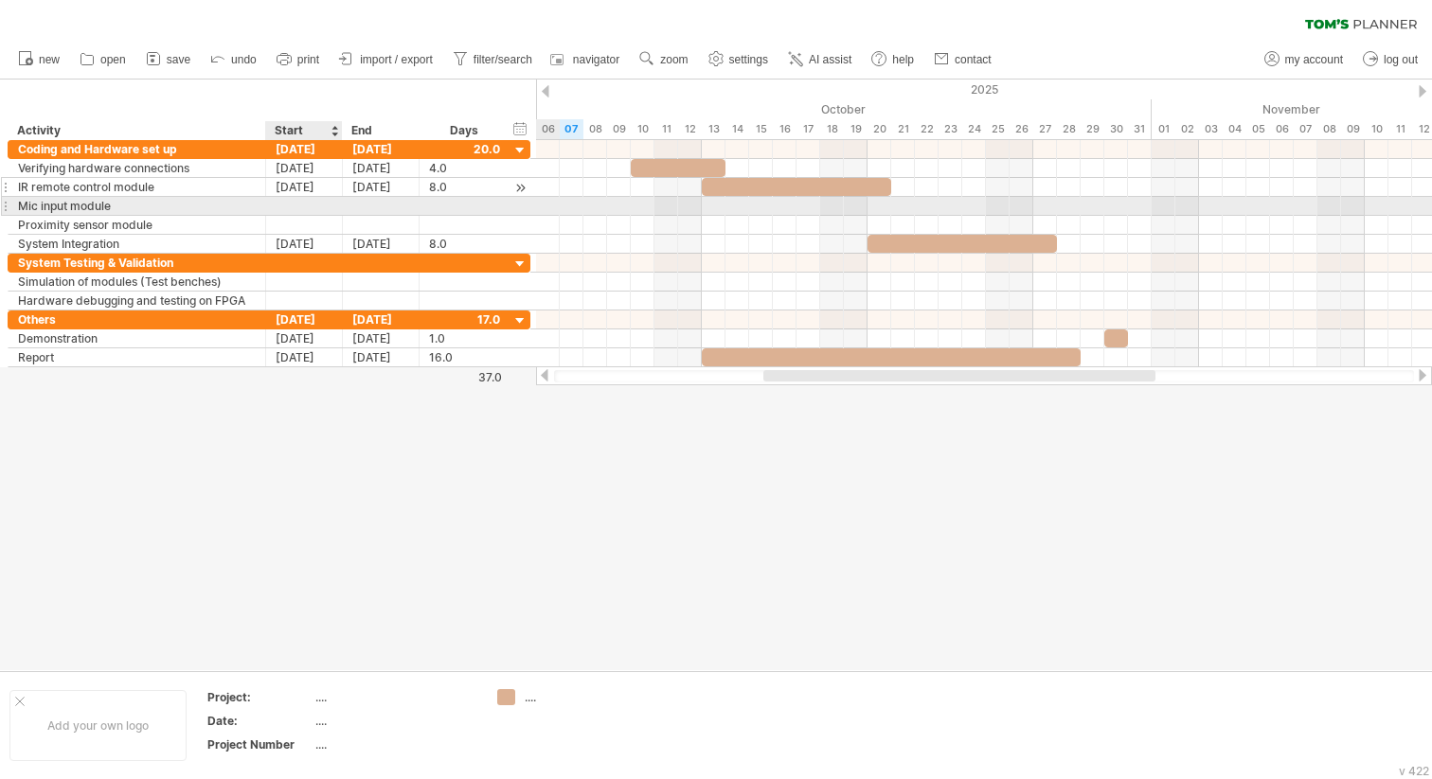
click at [308, 195] on div "[DATE]" at bounding box center [304, 187] width 77 height 18
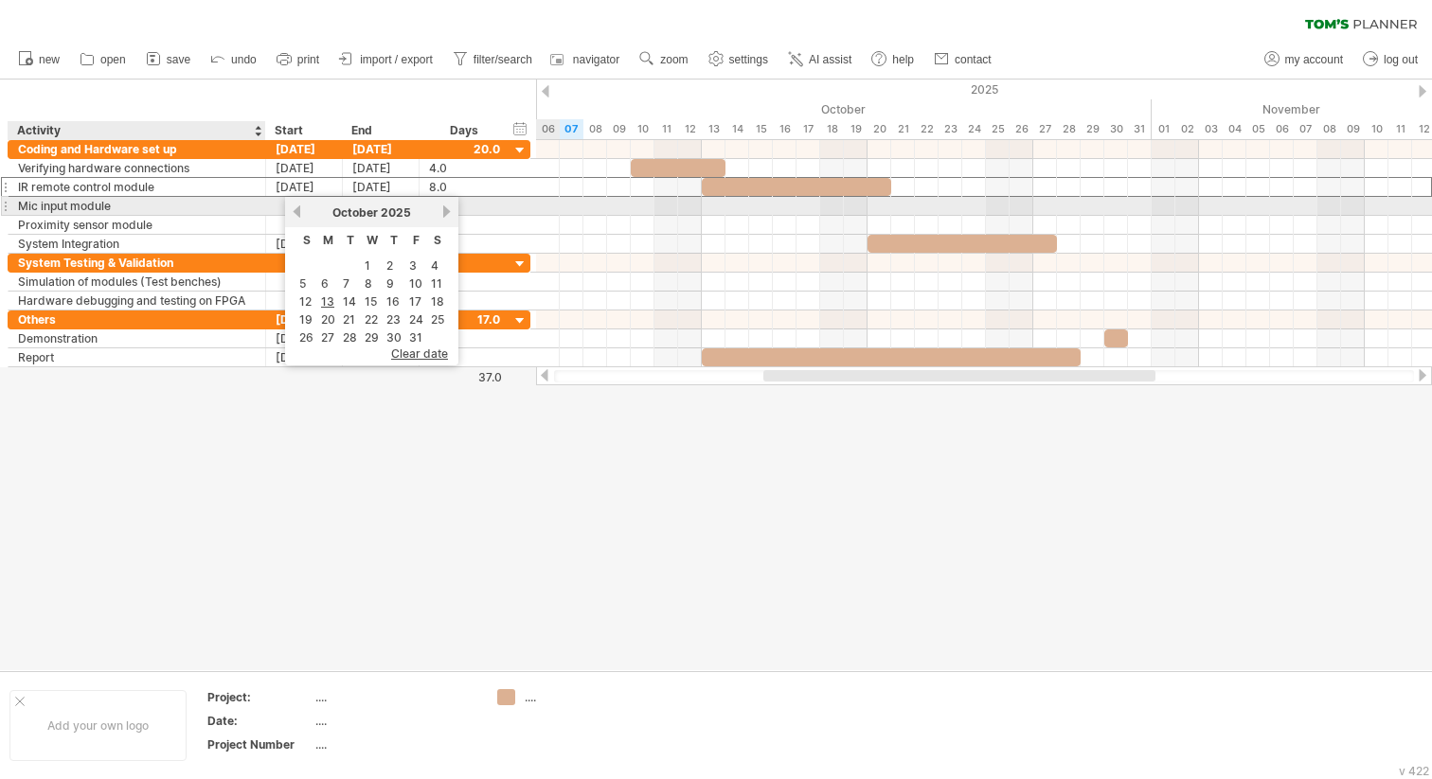
click at [266, 209] on div at bounding box center [304, 206] width 77 height 18
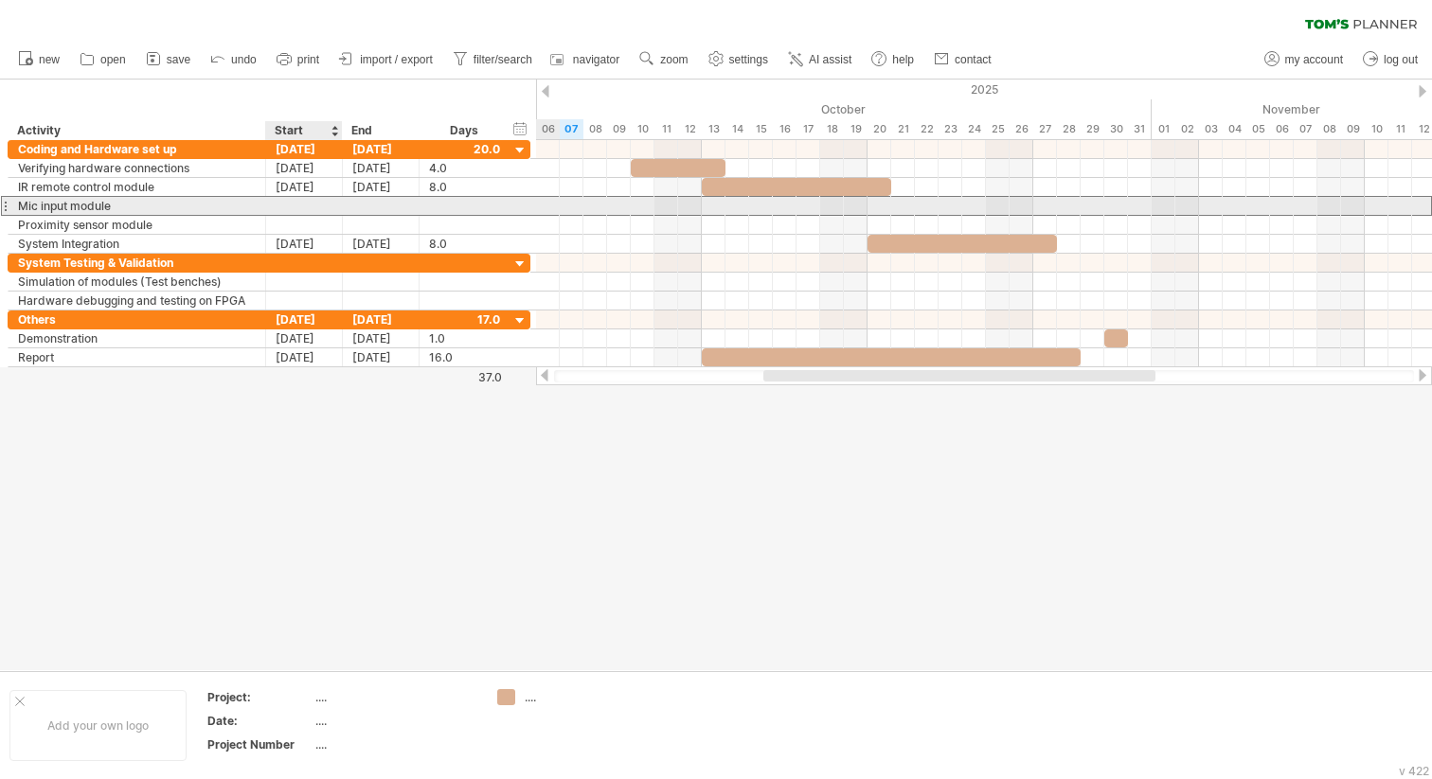
click at [290, 209] on div at bounding box center [304, 206] width 77 height 18
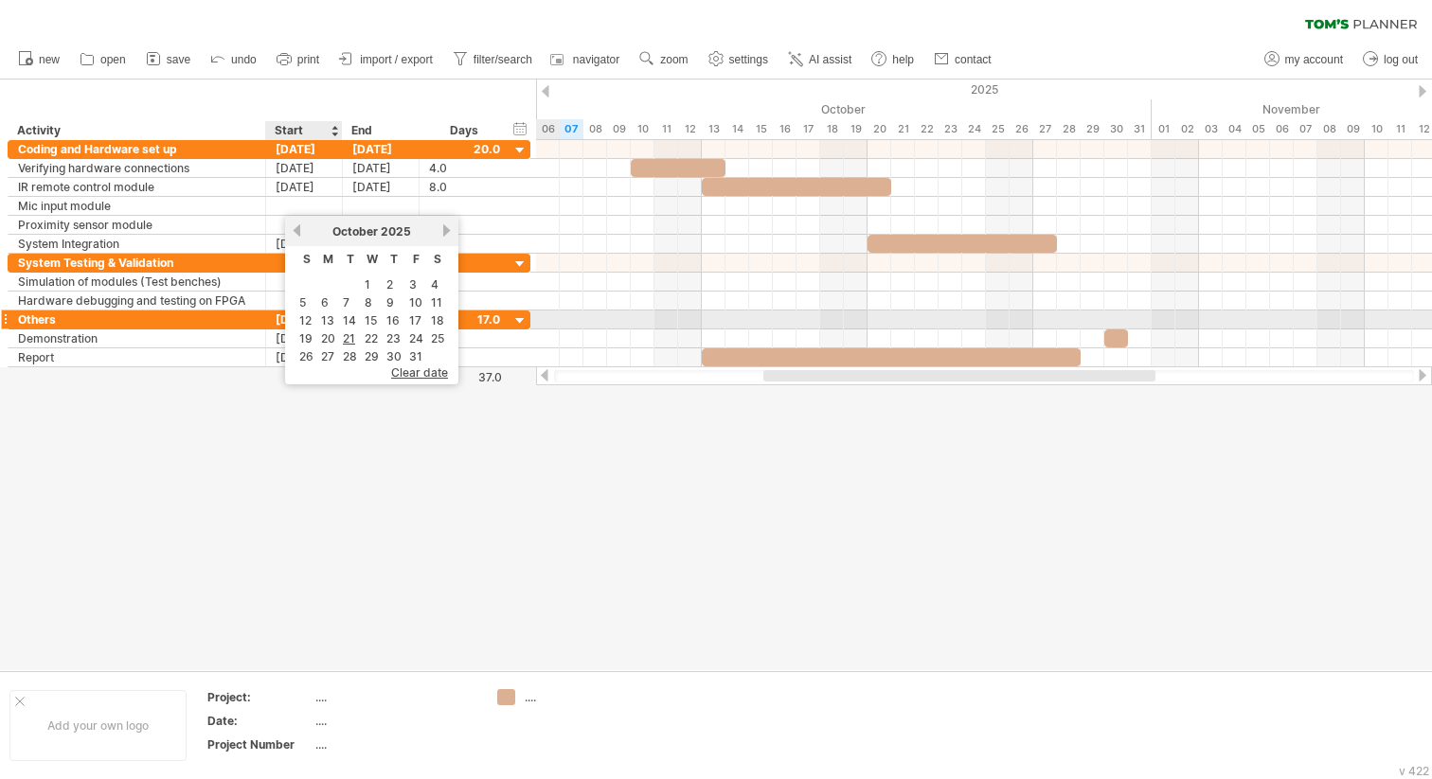
click at [319, 319] on link "13" at bounding box center [327, 320] width 17 height 18
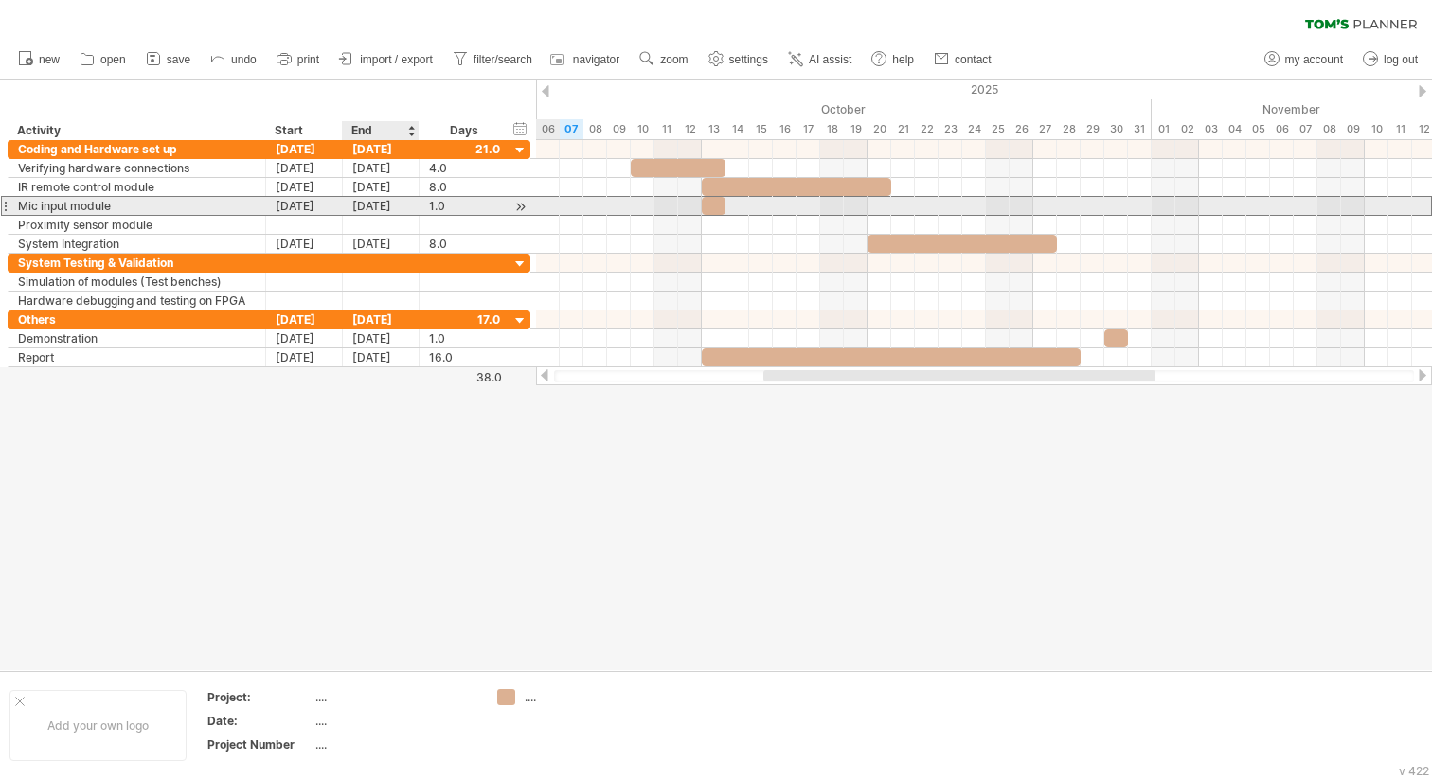
click at [378, 198] on div "[DATE]" at bounding box center [381, 206] width 77 height 18
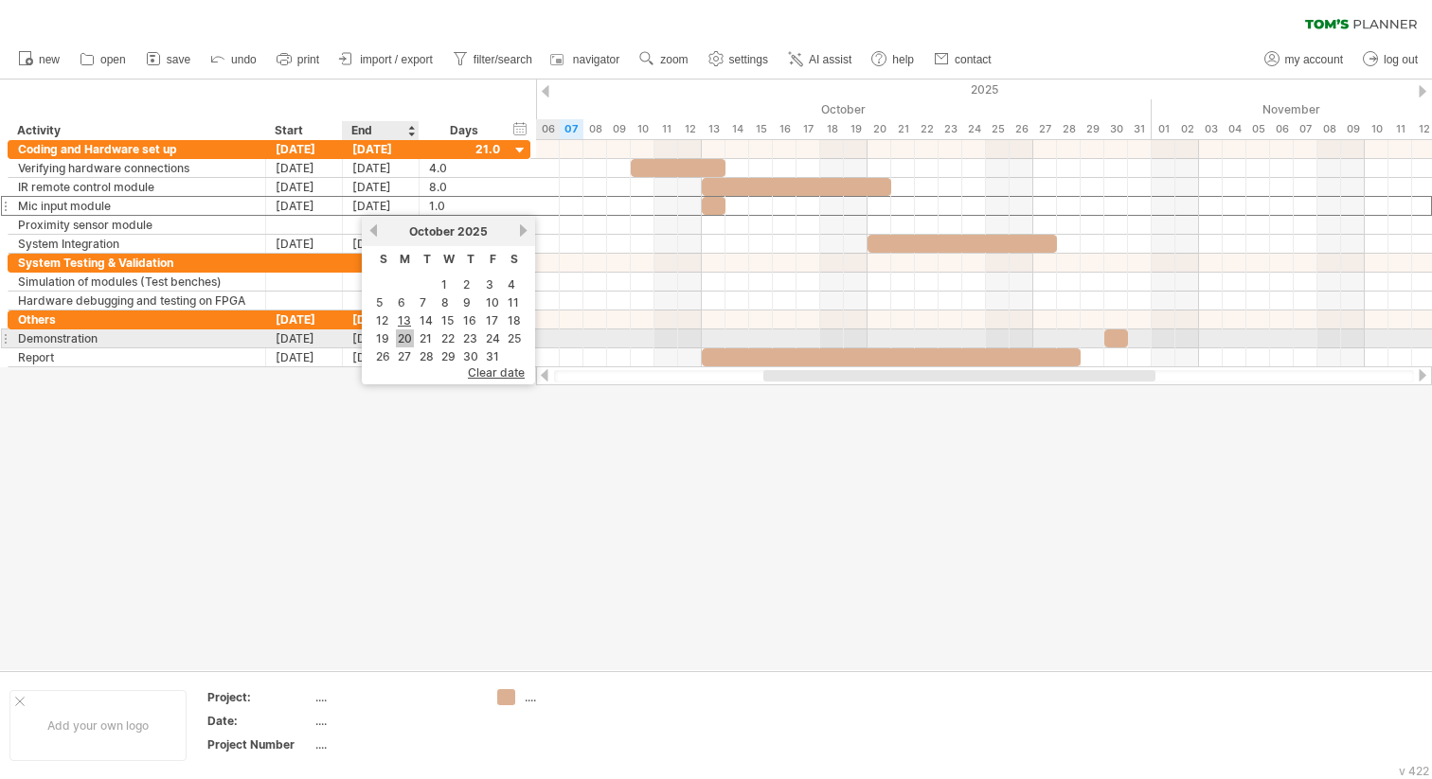
click at [404, 331] on link "20" at bounding box center [405, 338] width 18 height 18
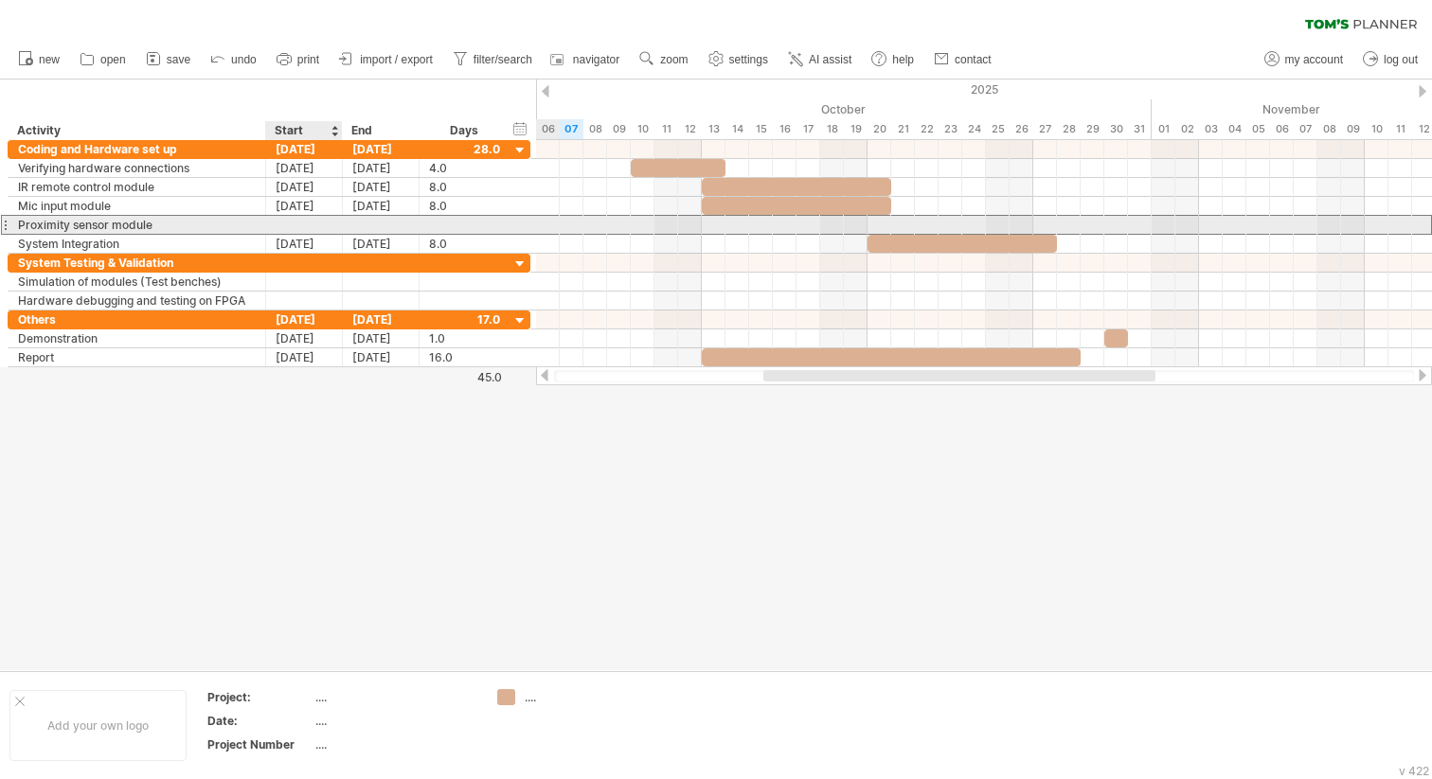
click at [308, 219] on div at bounding box center [304, 225] width 77 height 18
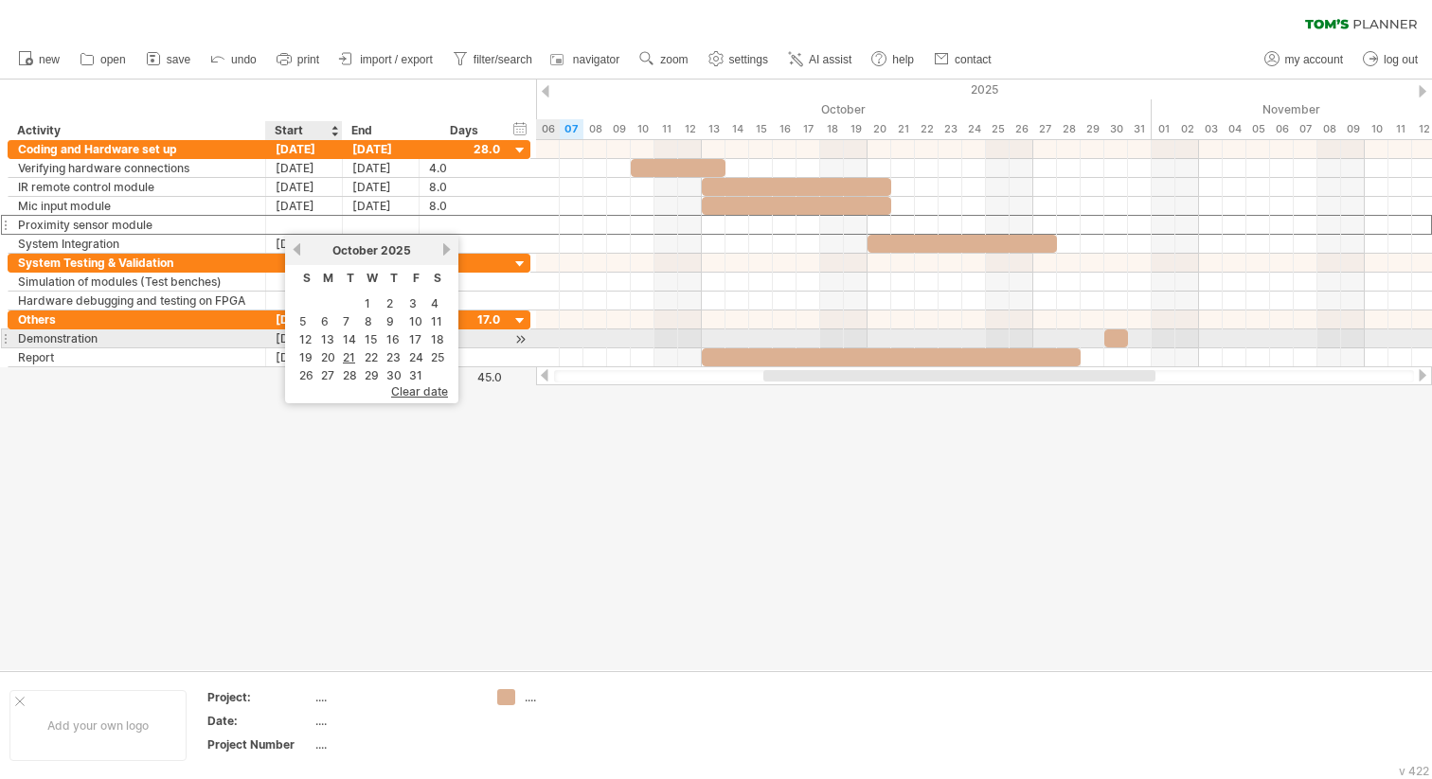
click at [329, 336] on link "13" at bounding box center [327, 339] width 17 height 18
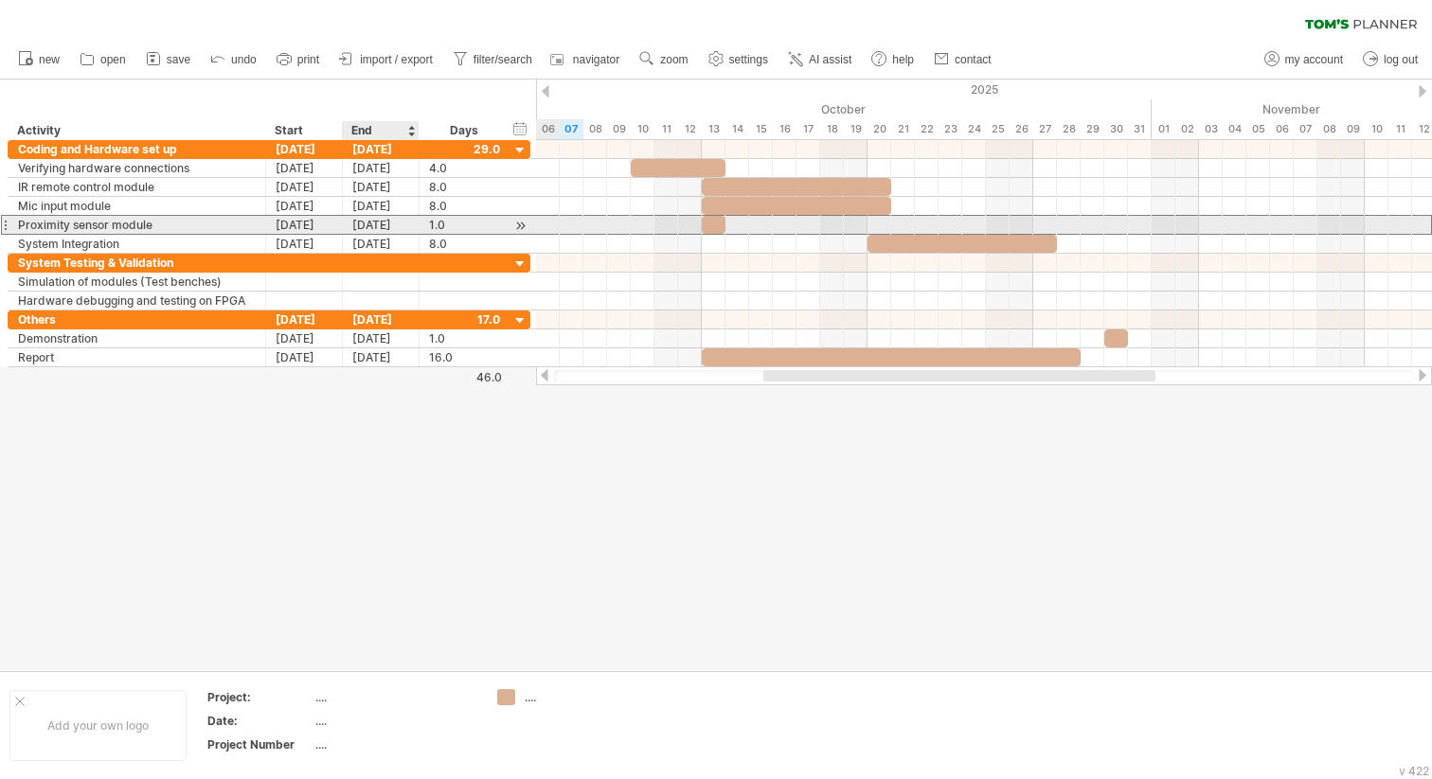
click at [374, 226] on div "[DATE]" at bounding box center [381, 225] width 77 height 18
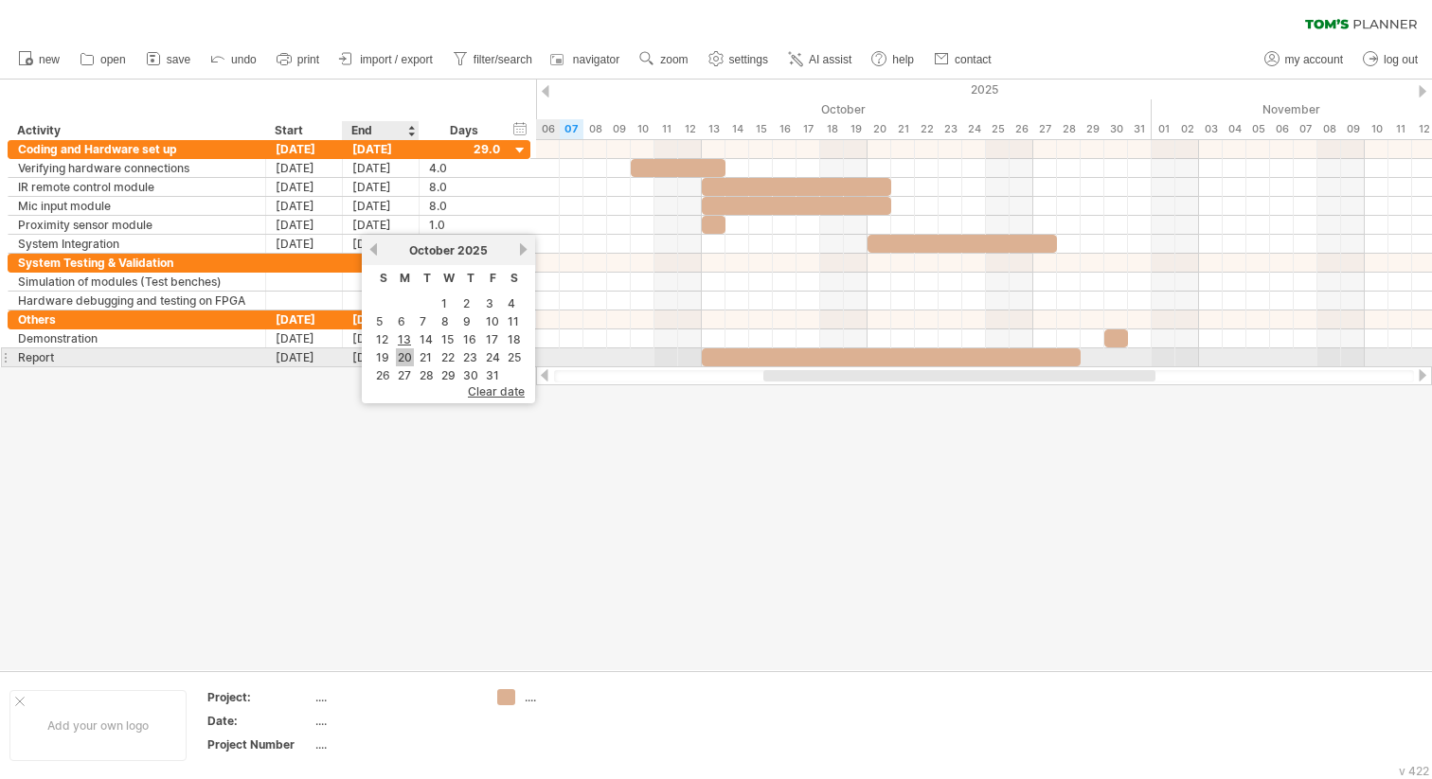
click at [410, 354] on link "20" at bounding box center [405, 357] width 18 height 18
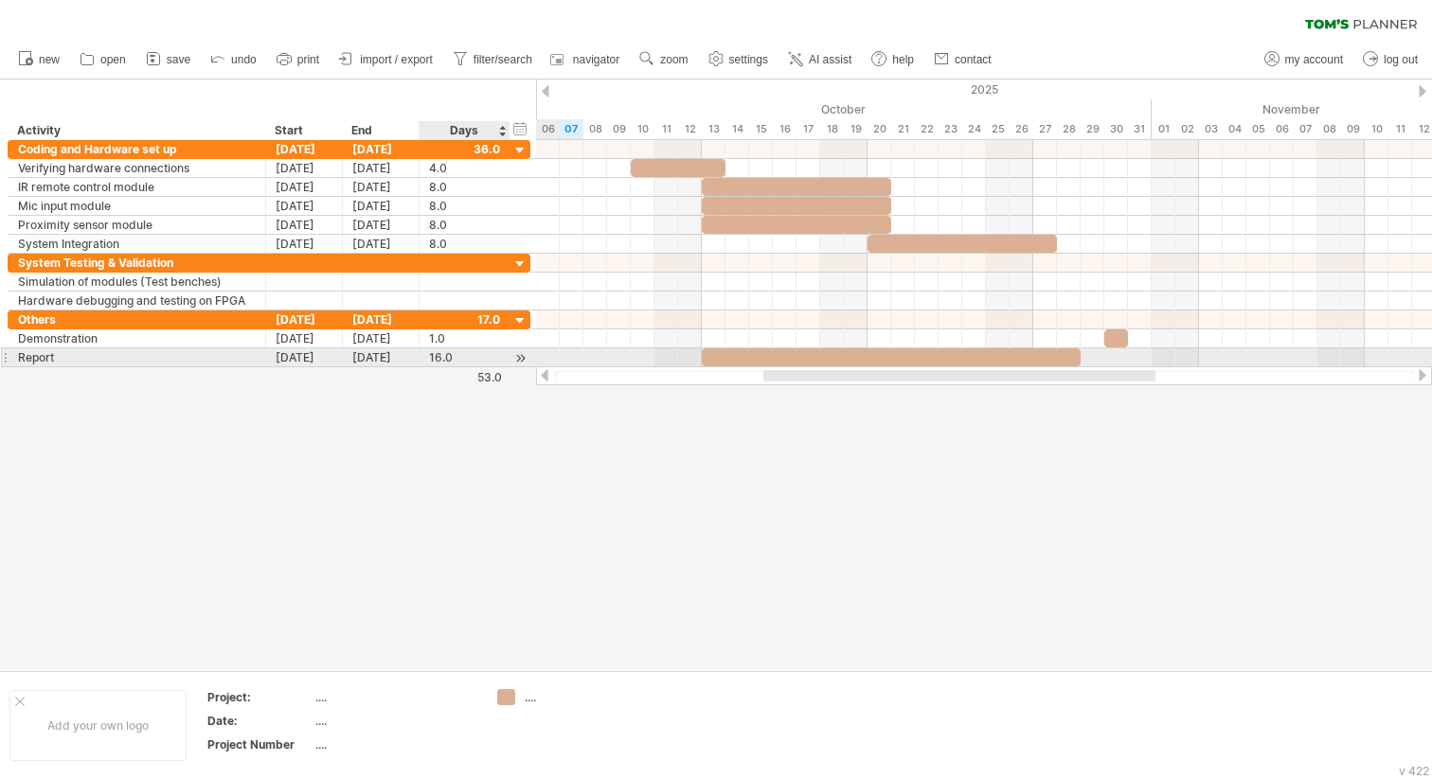
click at [614, 456] on div at bounding box center [716, 375] width 1432 height 591
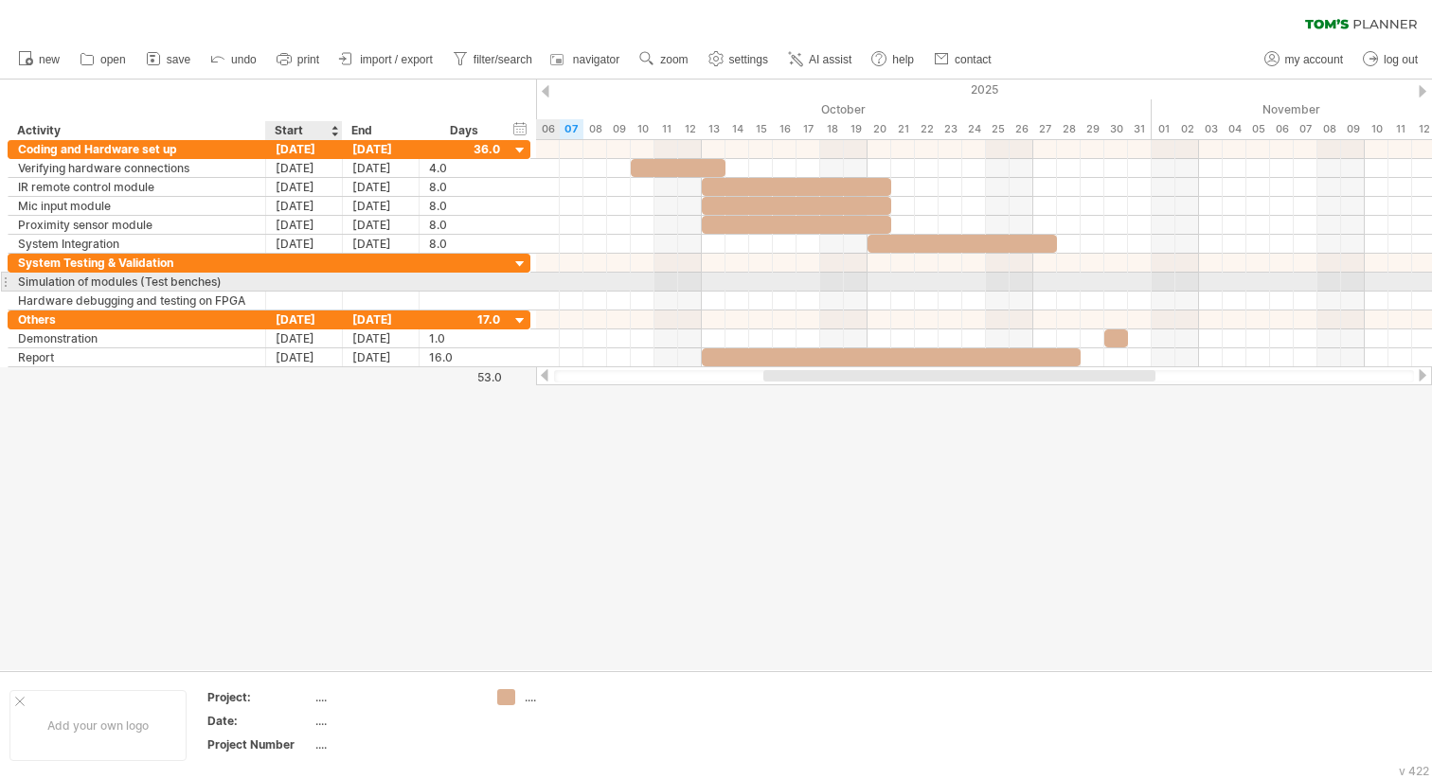
click at [288, 279] on div at bounding box center [304, 282] width 77 height 18
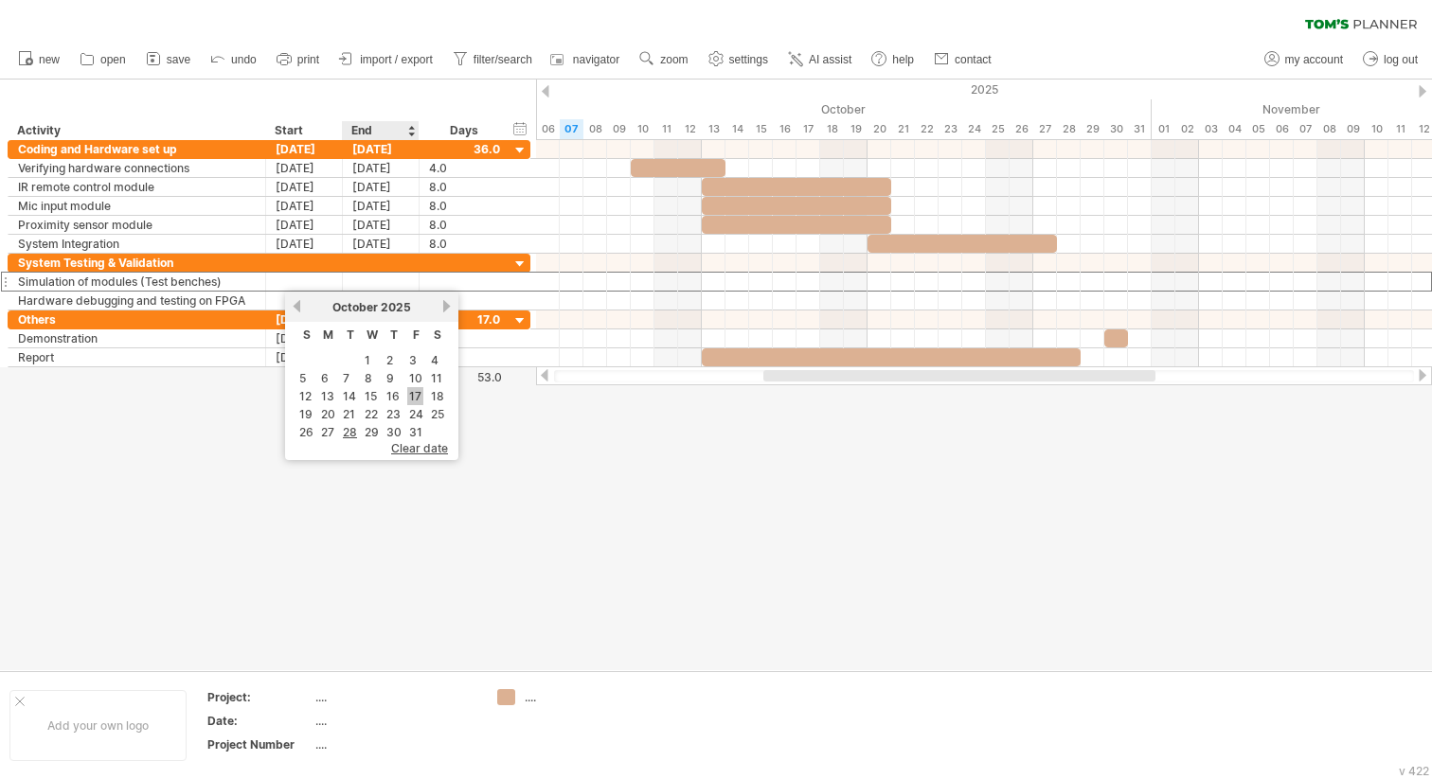
click at [410, 396] on link "17" at bounding box center [415, 396] width 16 height 18
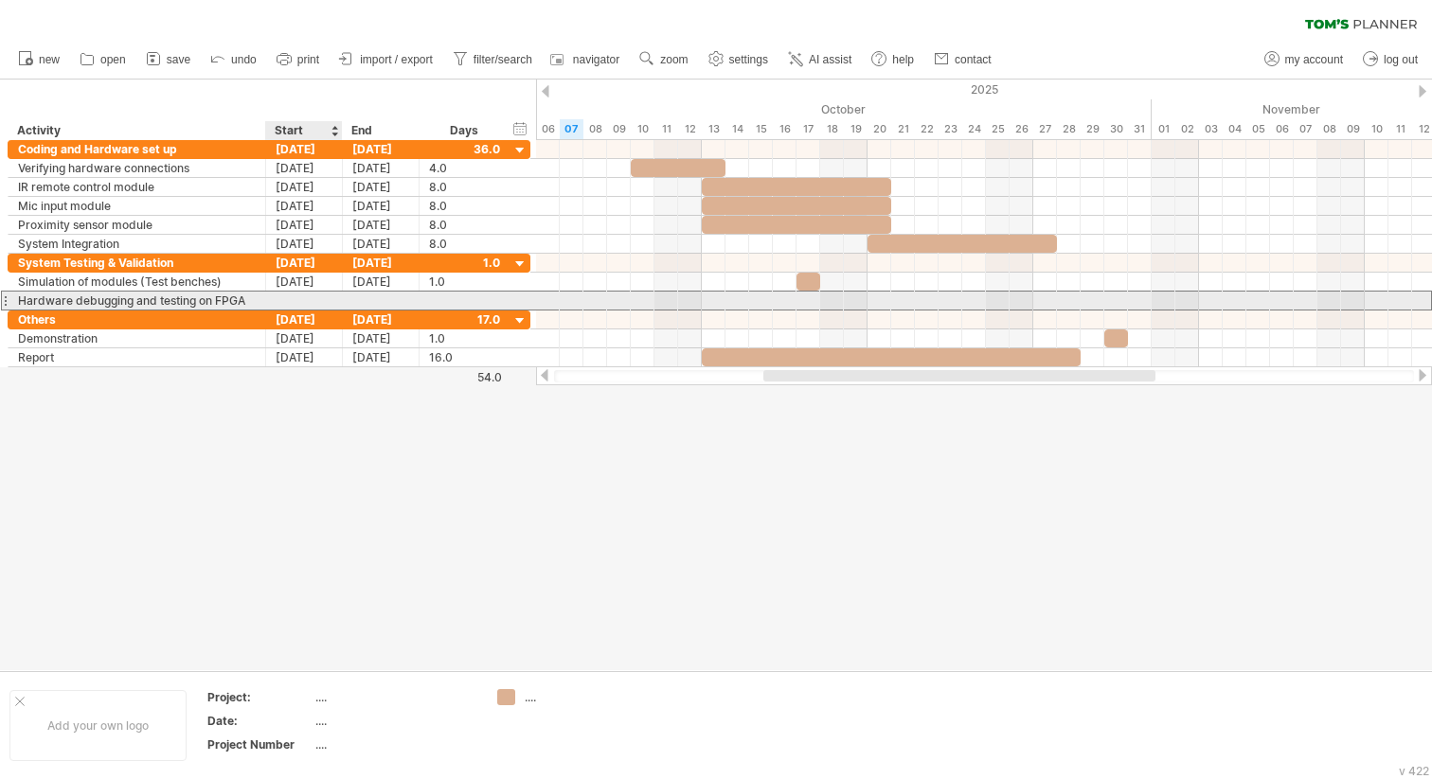
click at [307, 302] on div at bounding box center [304, 301] width 77 height 18
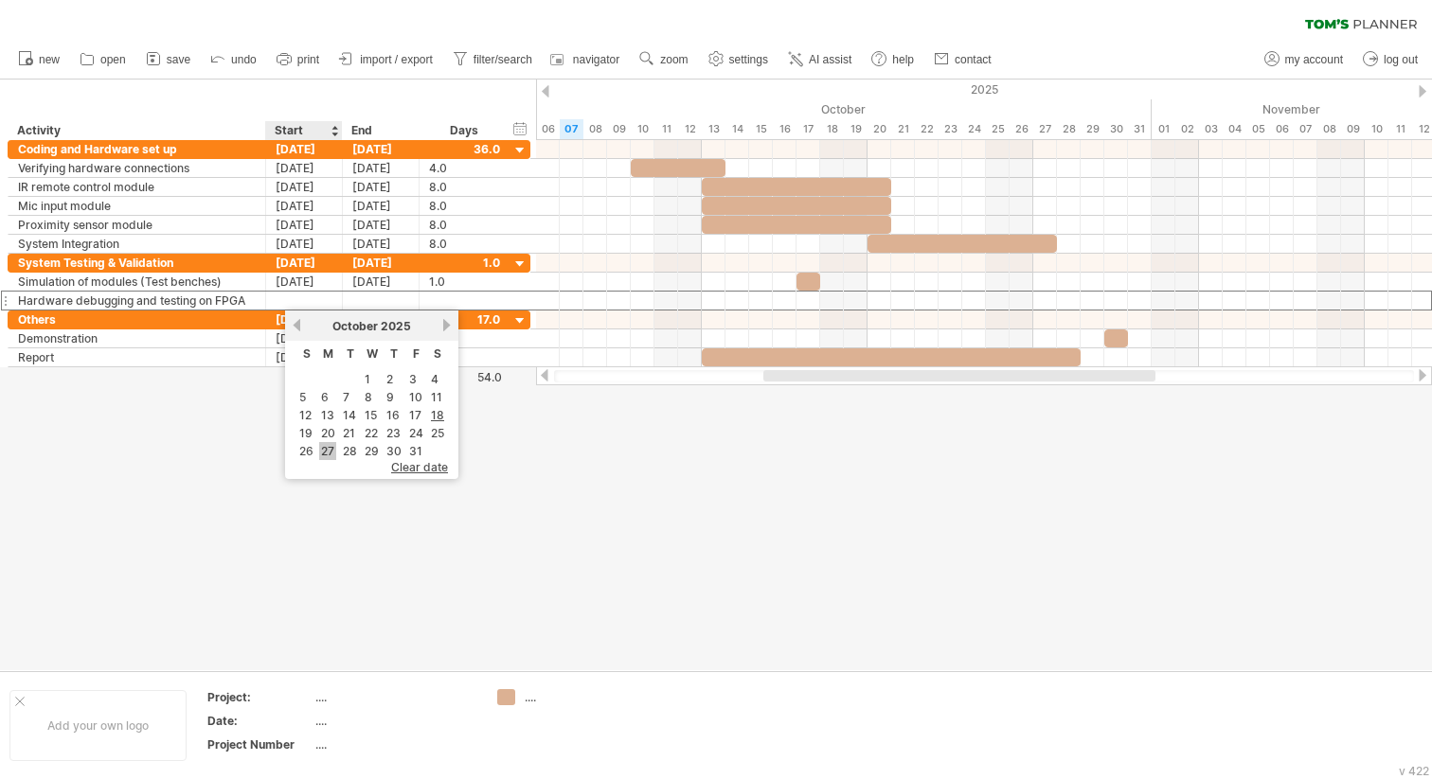
click at [327, 447] on link "27" at bounding box center [327, 451] width 17 height 18
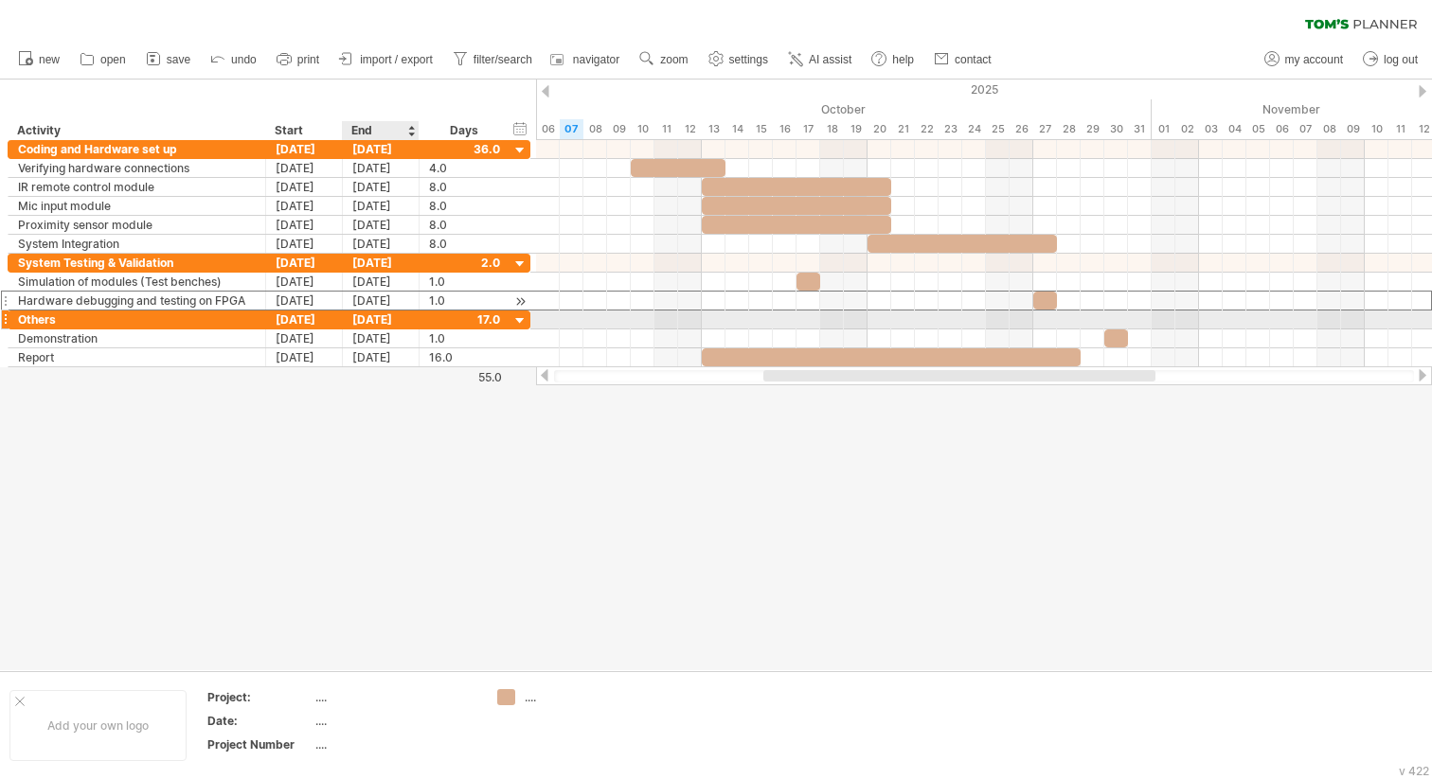
click at [396, 306] on div "[DATE]" at bounding box center [381, 301] width 77 height 18
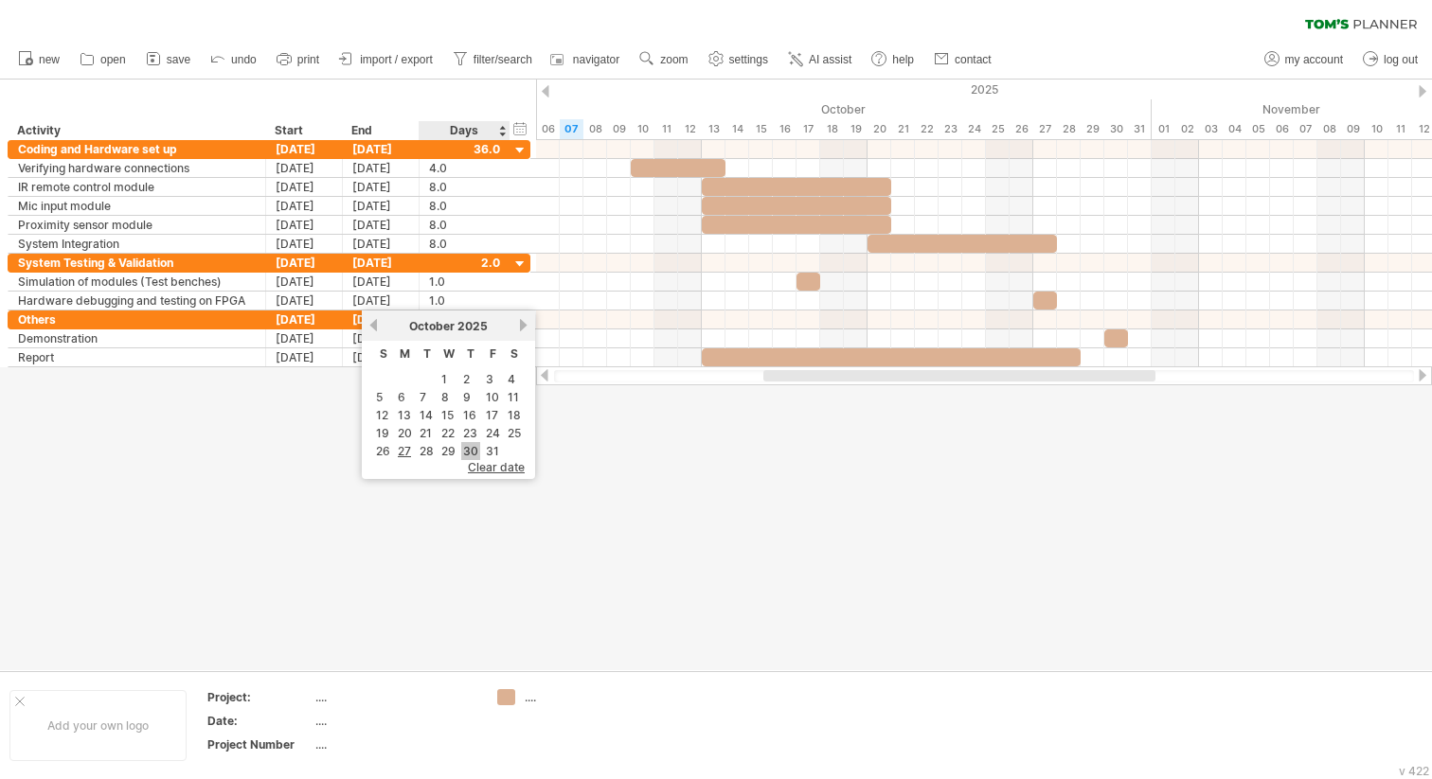
click at [475, 451] on link "30" at bounding box center [470, 451] width 19 height 18
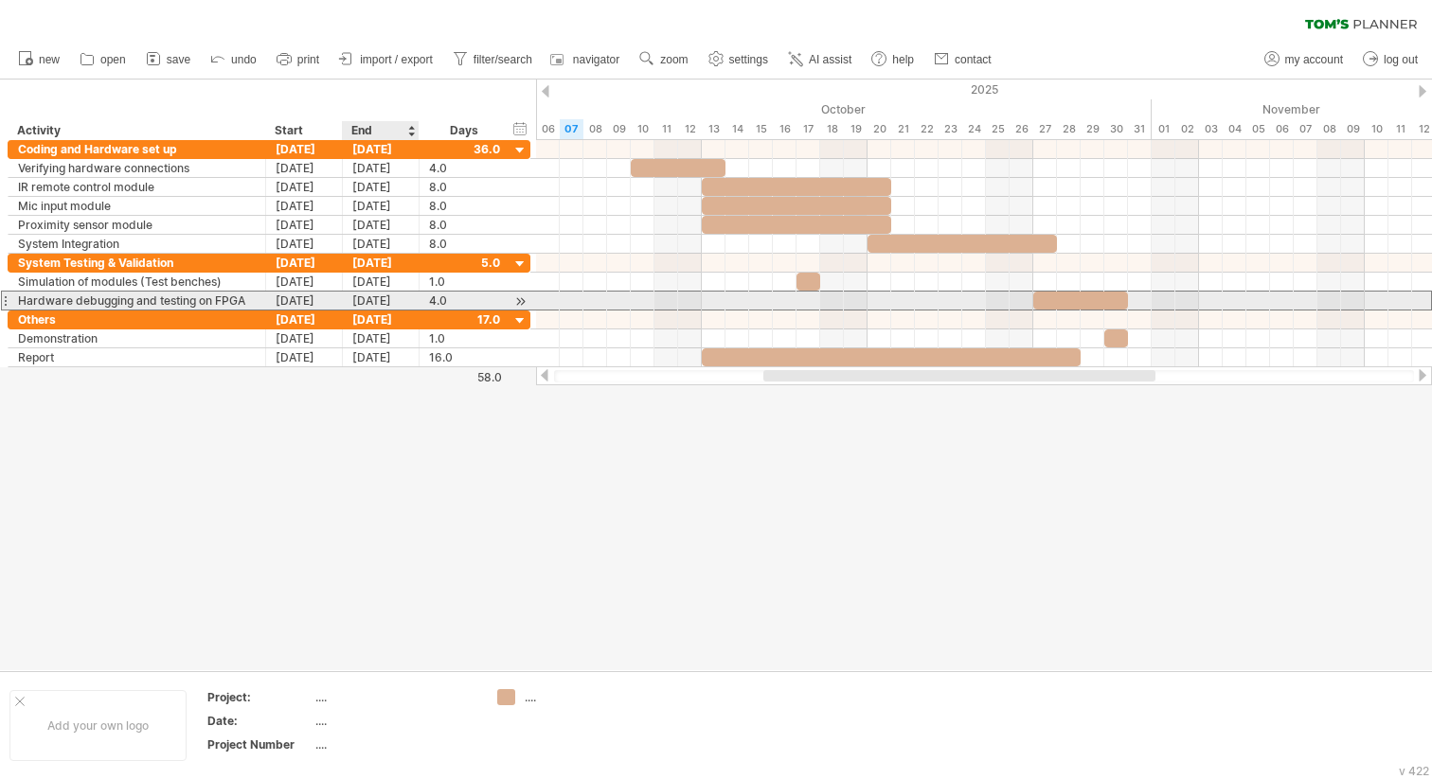
click at [390, 302] on div "[DATE]" at bounding box center [381, 301] width 77 height 18
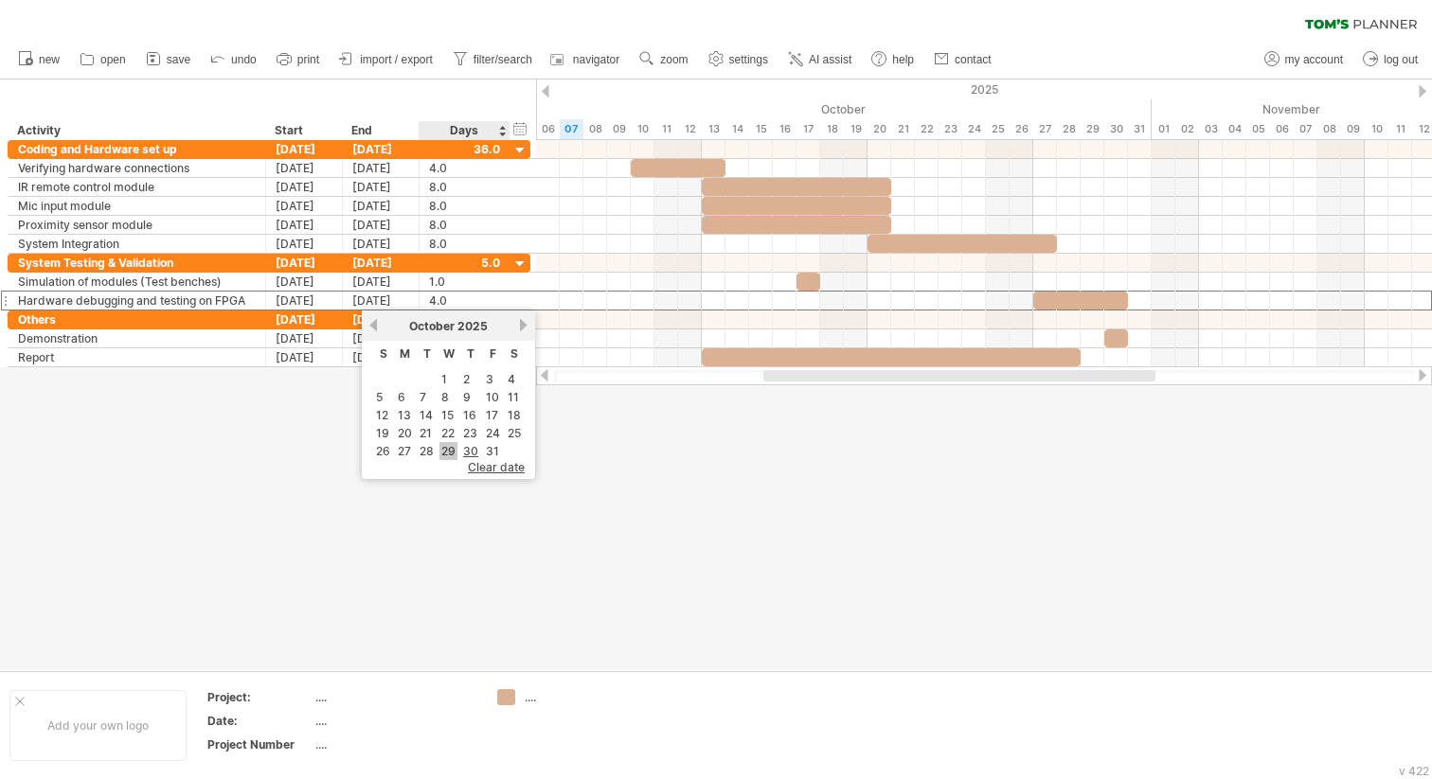
click at [455, 450] on link "29" at bounding box center [448, 451] width 18 height 18
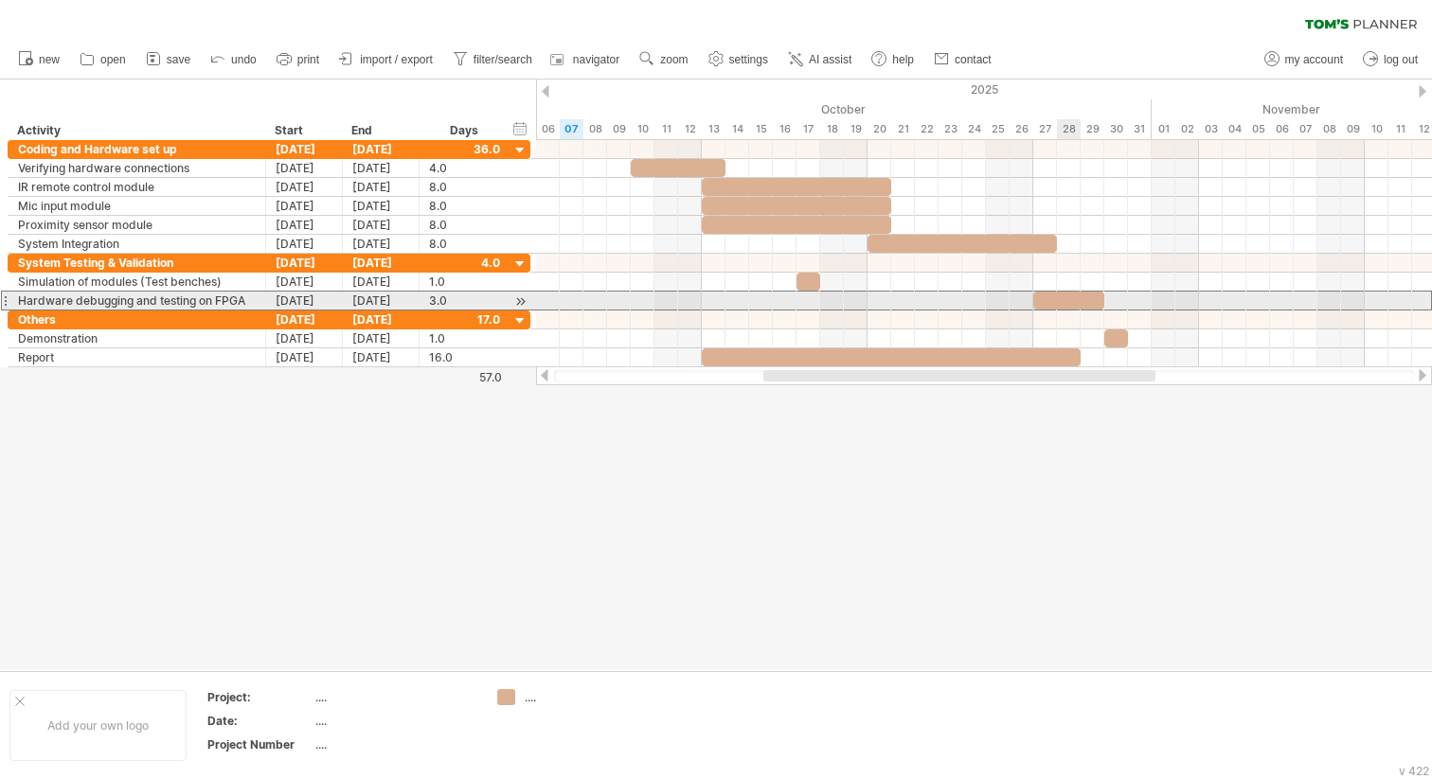
click at [1063, 294] on div at bounding box center [1068, 301] width 71 height 18
click at [317, 300] on div "[DATE]" at bounding box center [304, 301] width 77 height 18
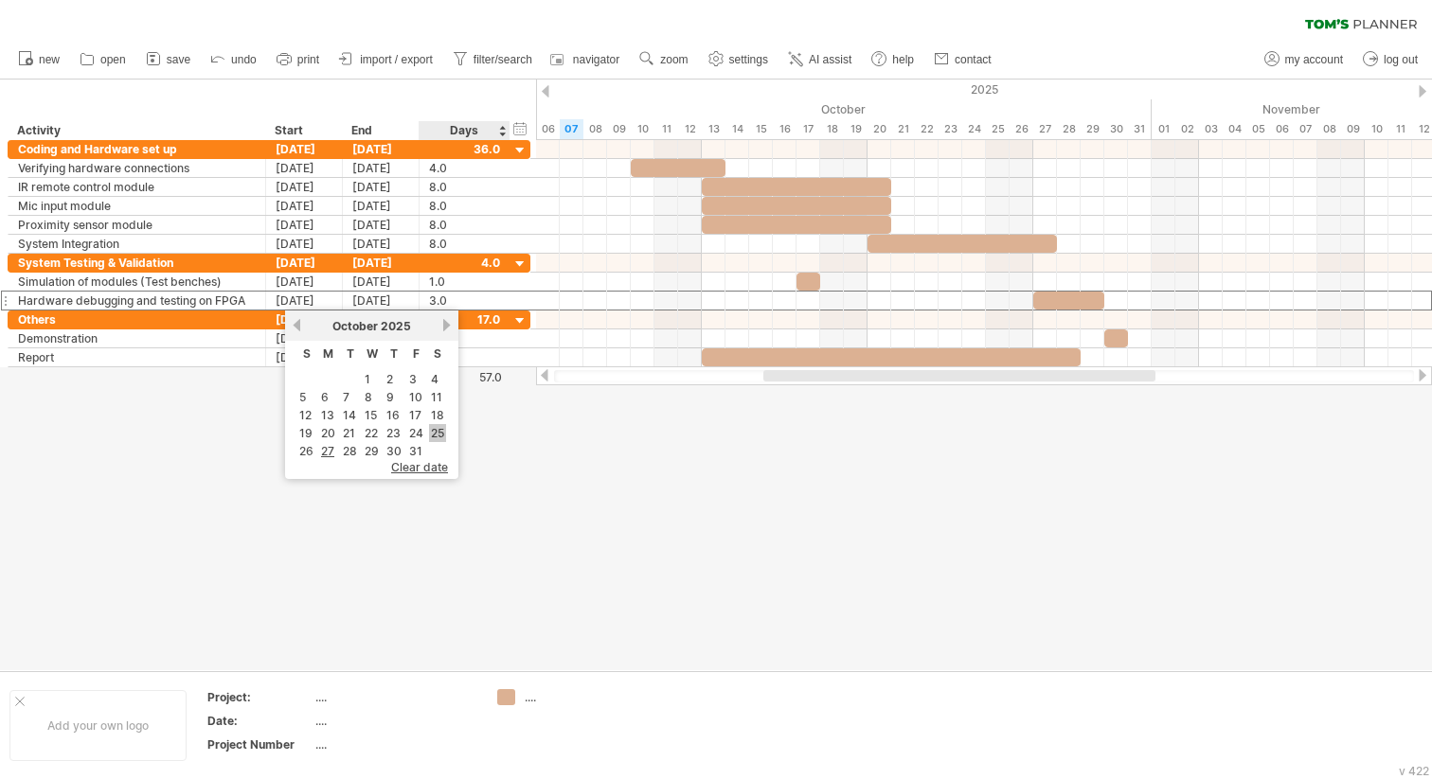
click at [442, 432] on link "25" at bounding box center [437, 433] width 17 height 18
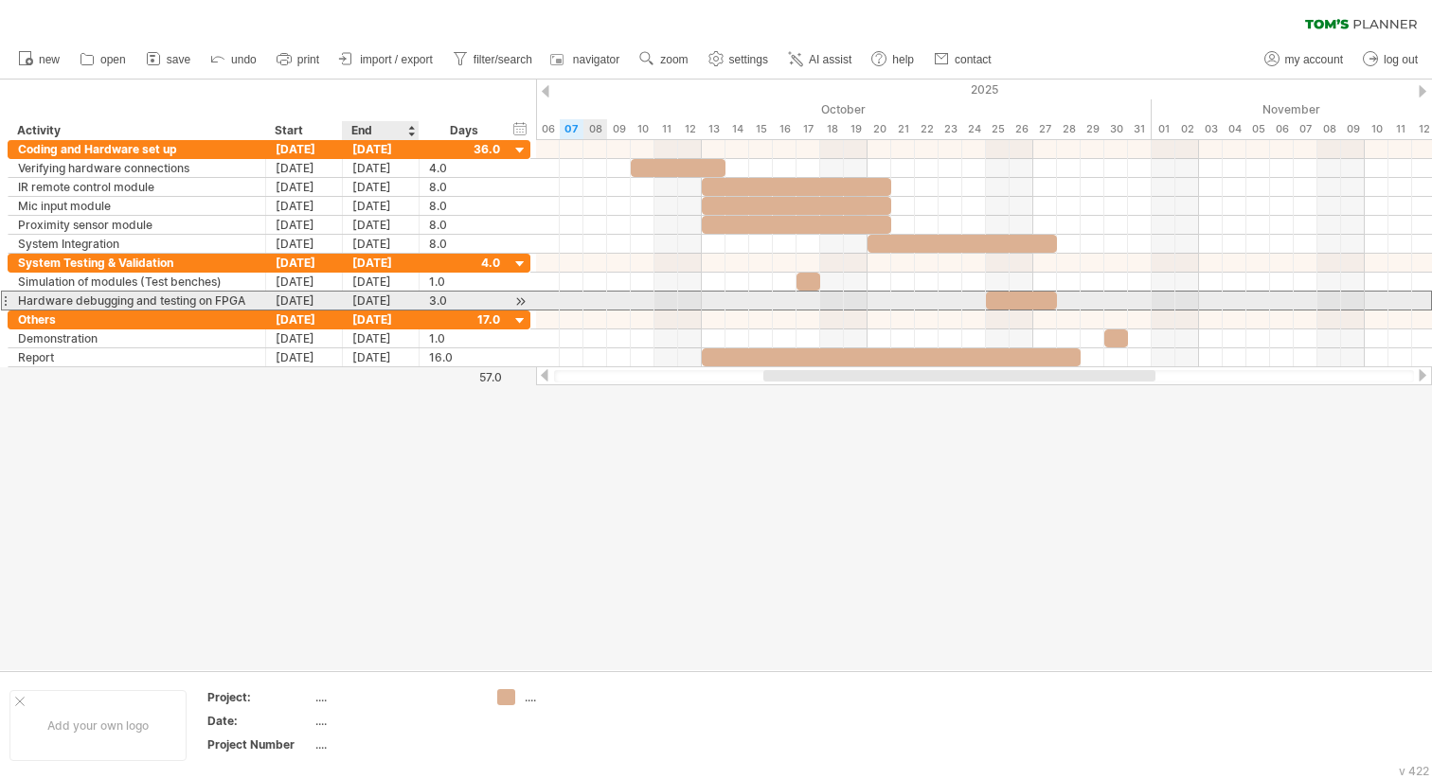
click at [363, 303] on div "[DATE]" at bounding box center [381, 301] width 77 height 18
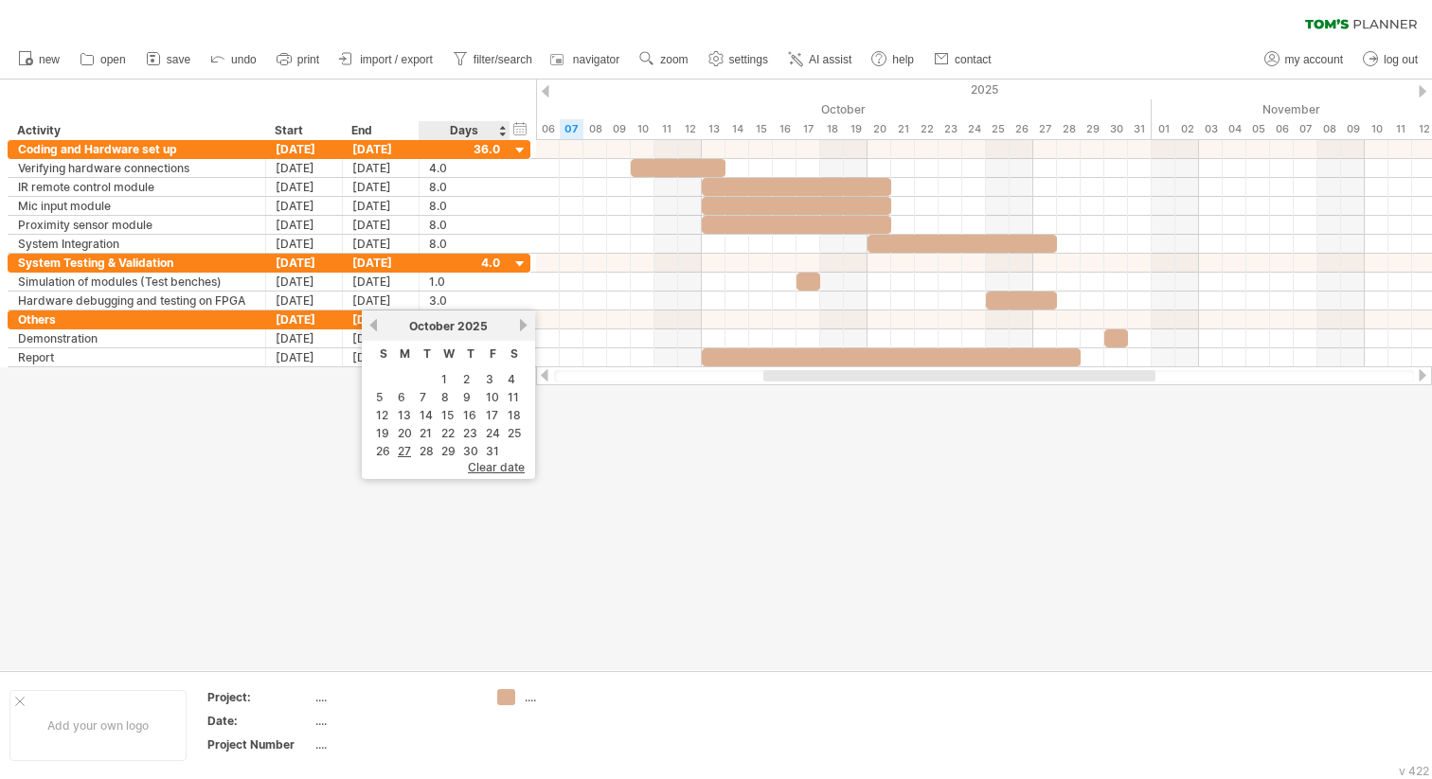
click at [472, 446] on link "30" at bounding box center [470, 451] width 19 height 18
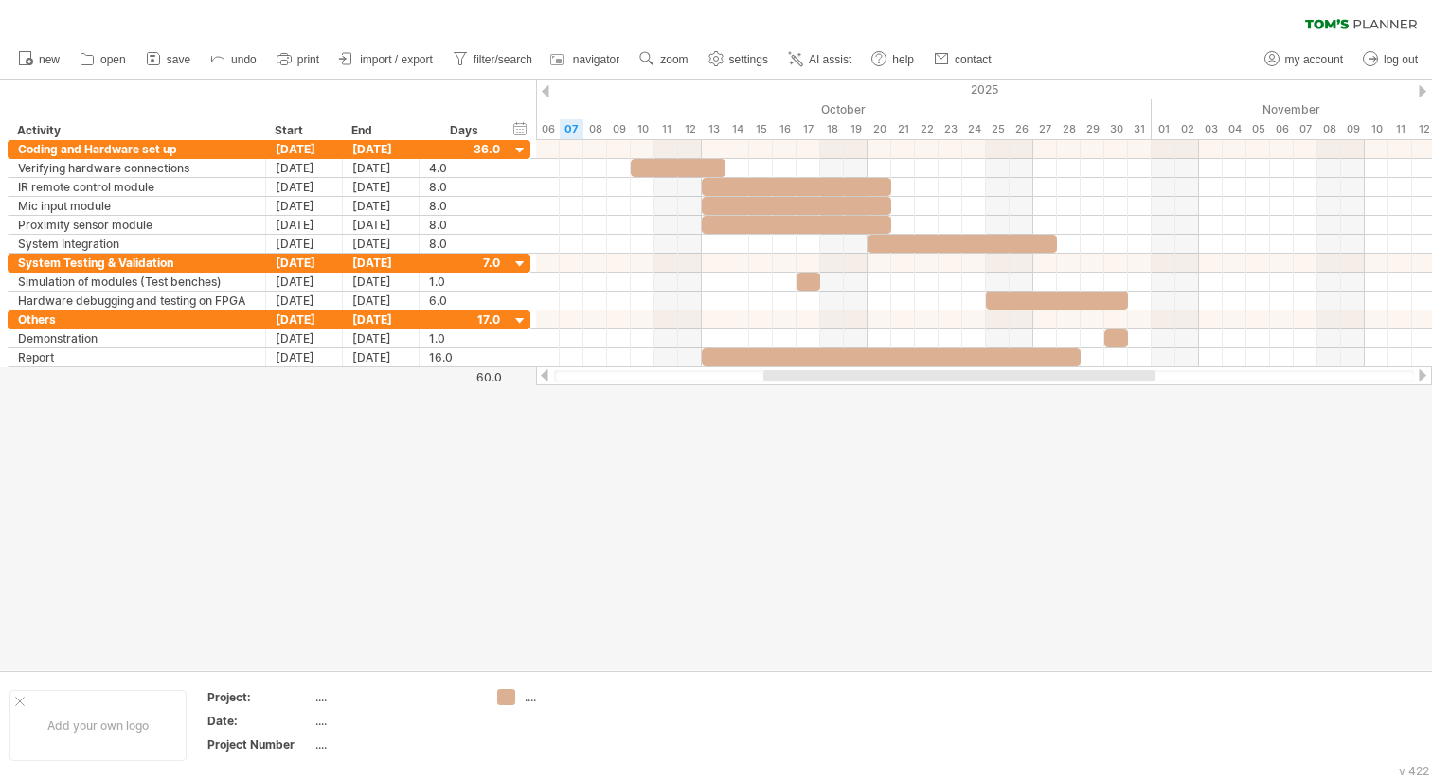
click at [995, 439] on div at bounding box center [716, 375] width 1432 height 591
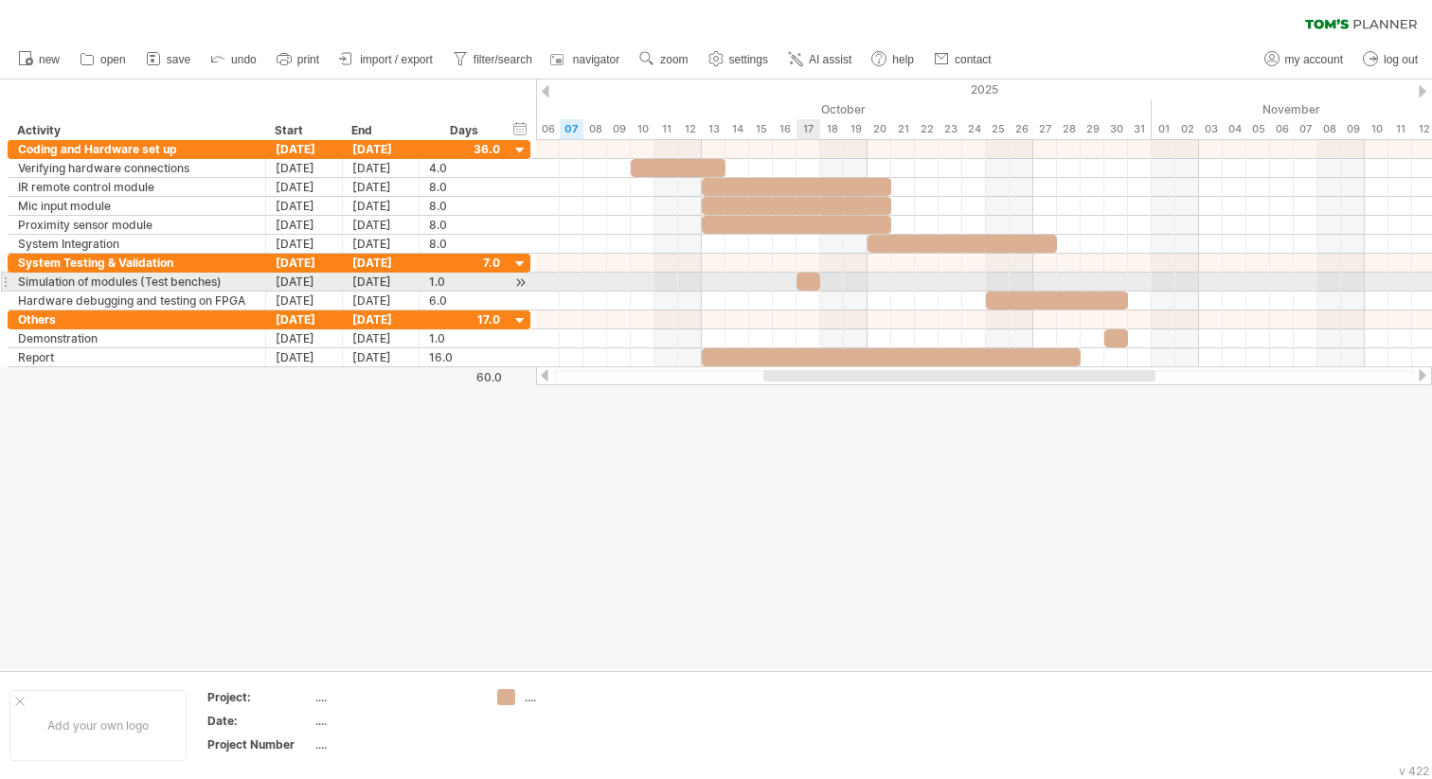
click at [812, 279] on div at bounding box center [808, 282] width 24 height 18
click at [374, 280] on div "[DATE]" at bounding box center [381, 282] width 77 height 18
click at [370, 279] on div "[DATE]" at bounding box center [381, 282] width 77 height 18
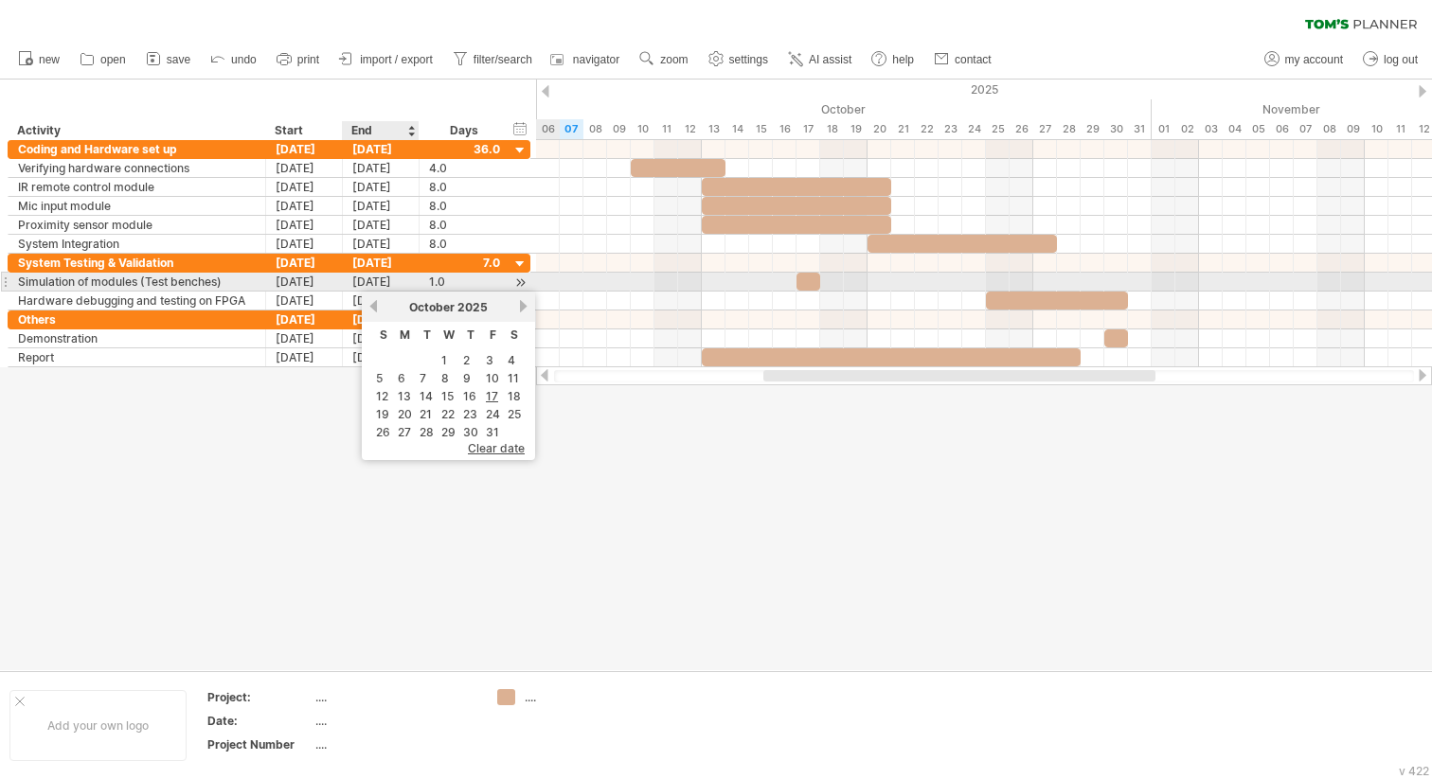
click at [370, 279] on div "[DATE]" at bounding box center [381, 282] width 77 height 18
click at [409, 425] on link "27" at bounding box center [404, 432] width 17 height 18
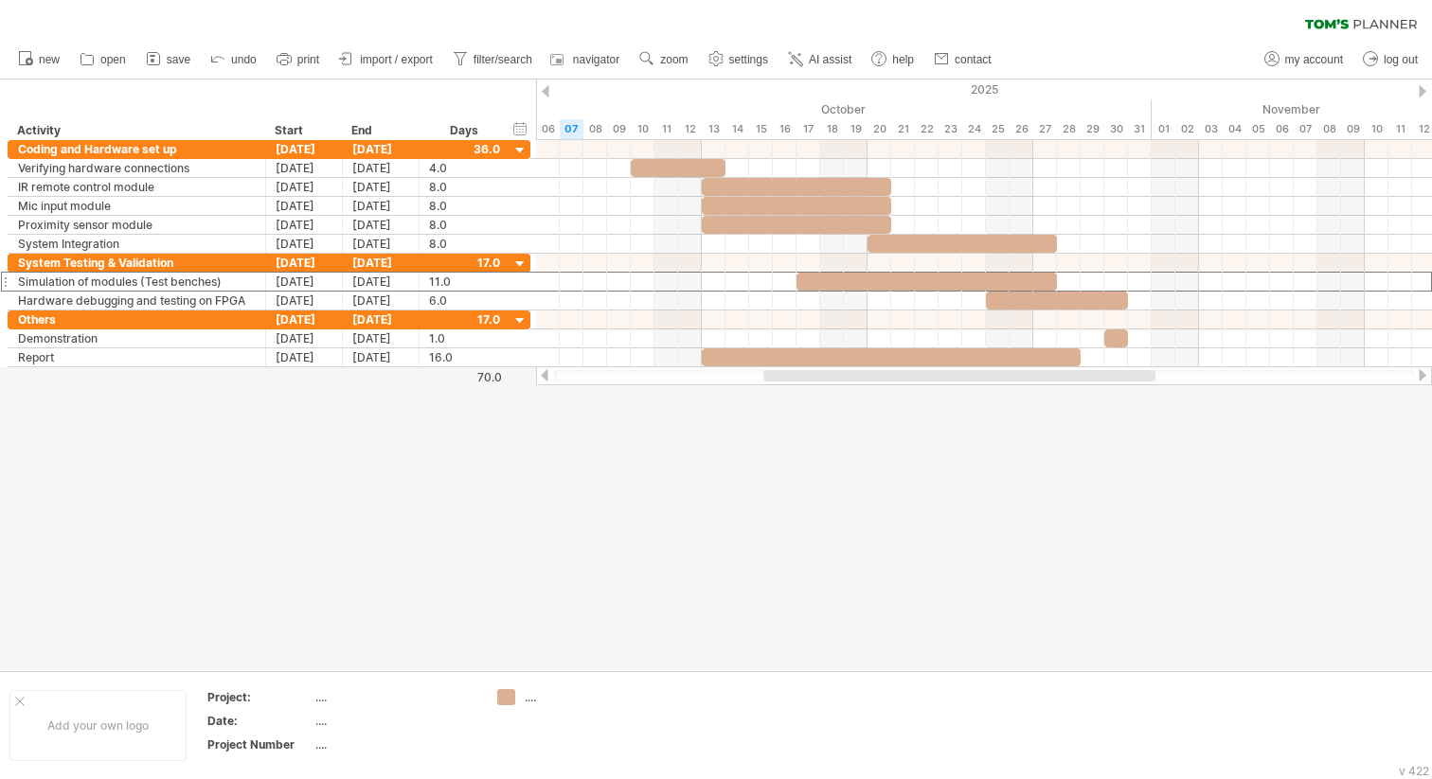
click at [810, 428] on div at bounding box center [716, 375] width 1432 height 591
click at [810, 445] on div at bounding box center [716, 375] width 1432 height 591
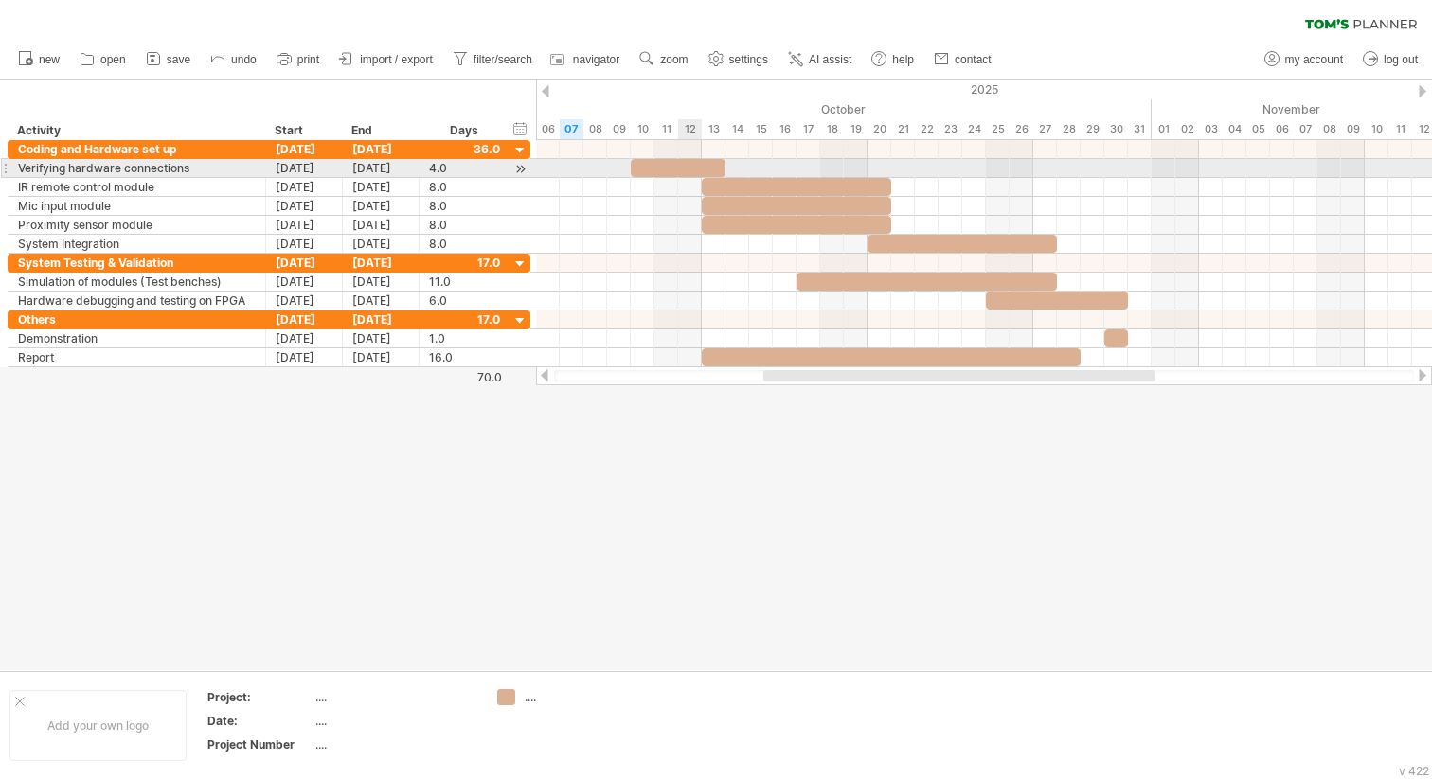
click at [689, 166] on div at bounding box center [678, 168] width 95 height 18
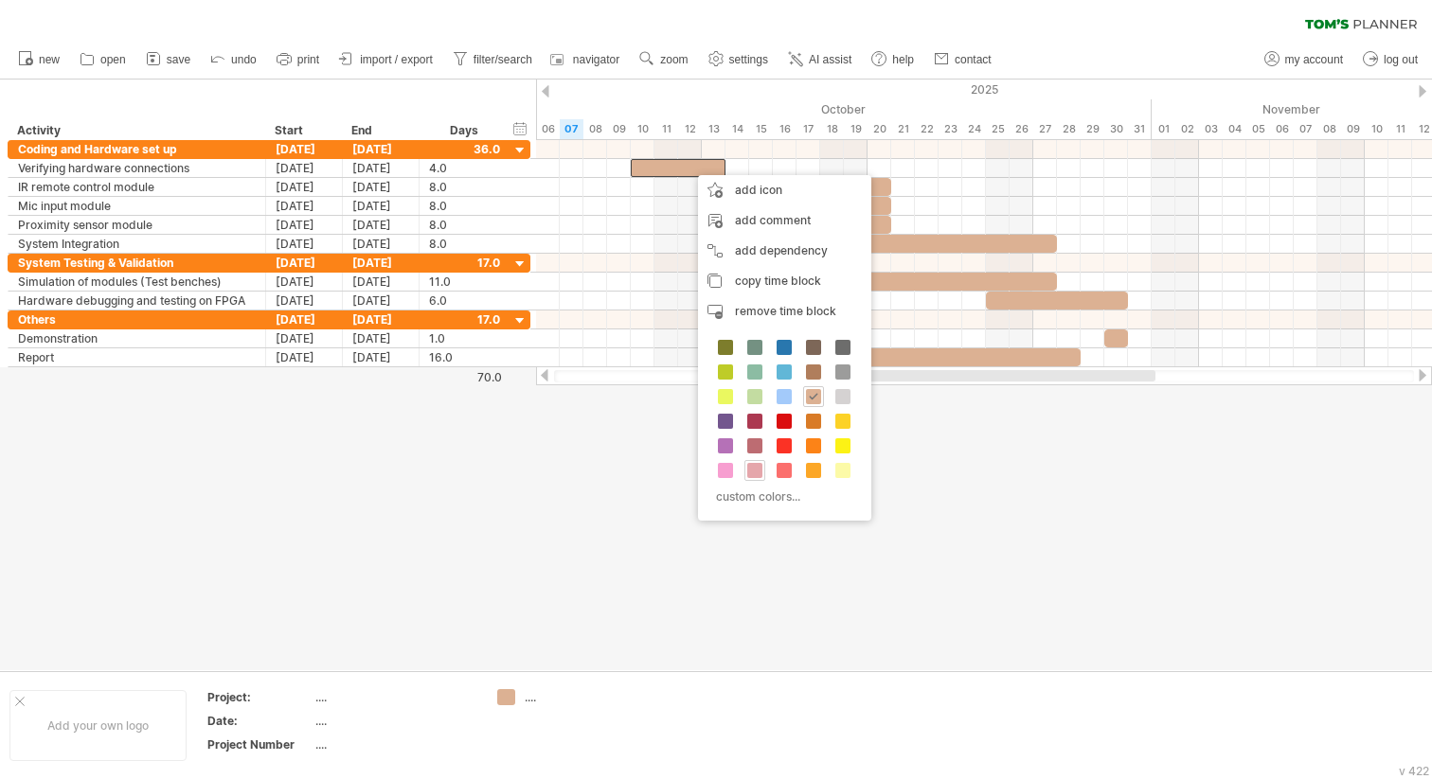
click at [756, 468] on span at bounding box center [754, 470] width 15 height 15
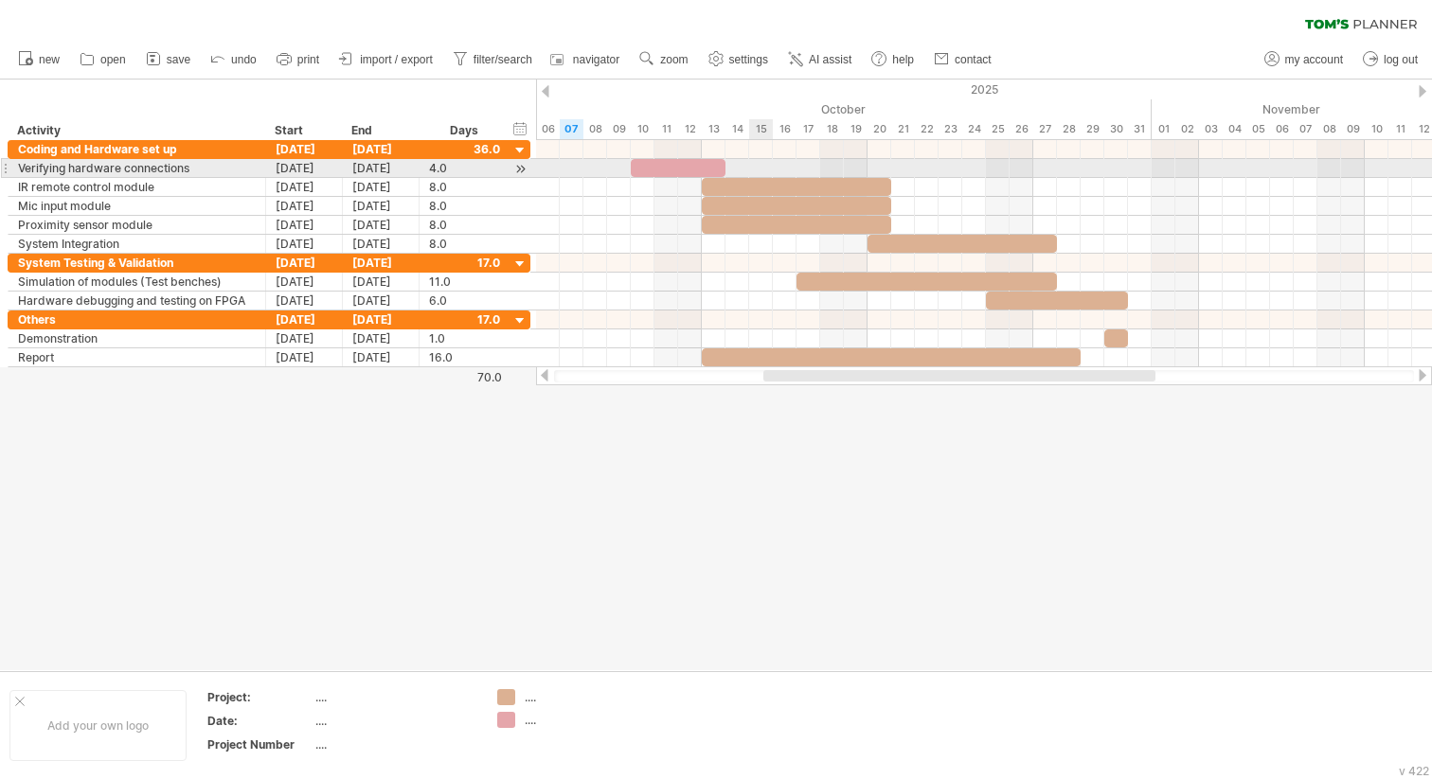
click at [756, 175] on div at bounding box center [984, 168] width 896 height 19
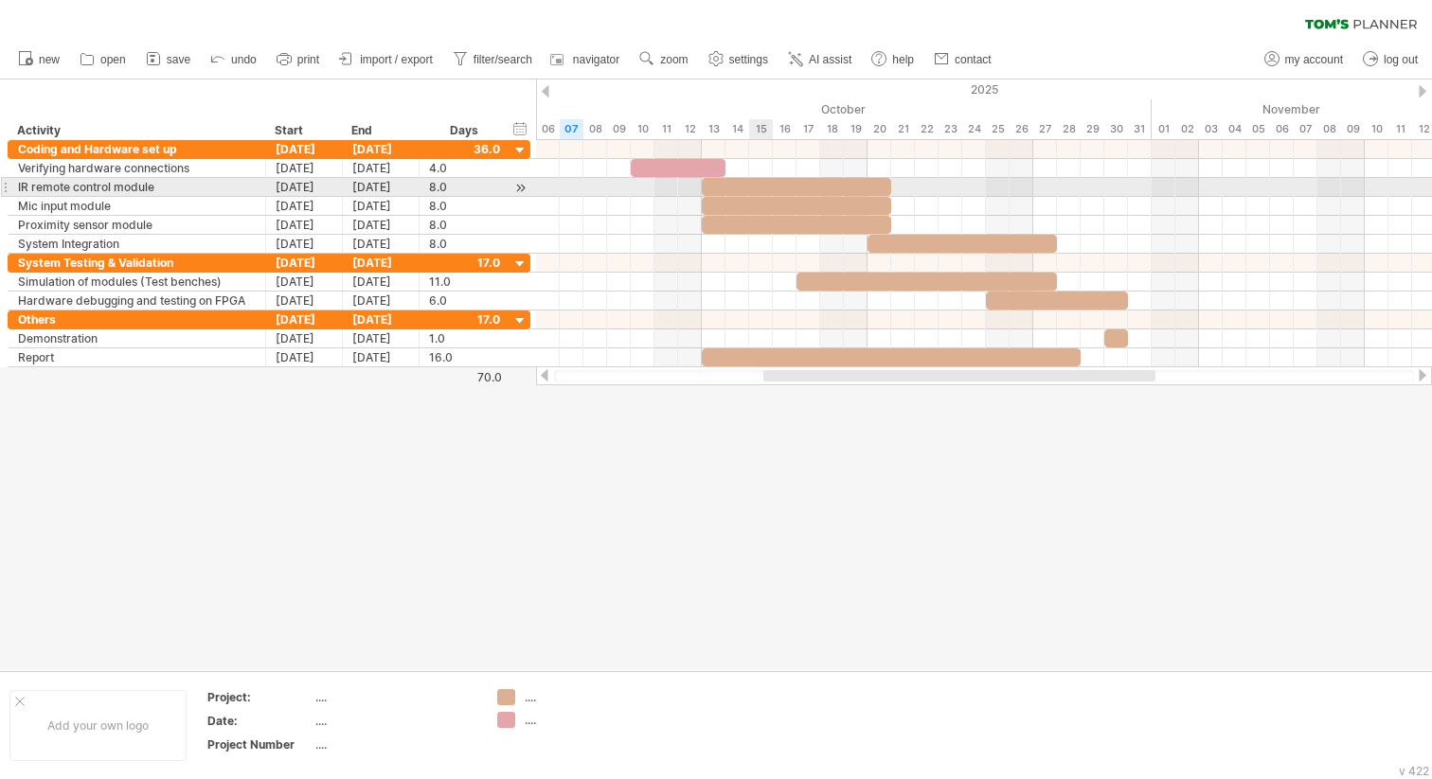
click at [756, 188] on div at bounding box center [796, 187] width 189 height 18
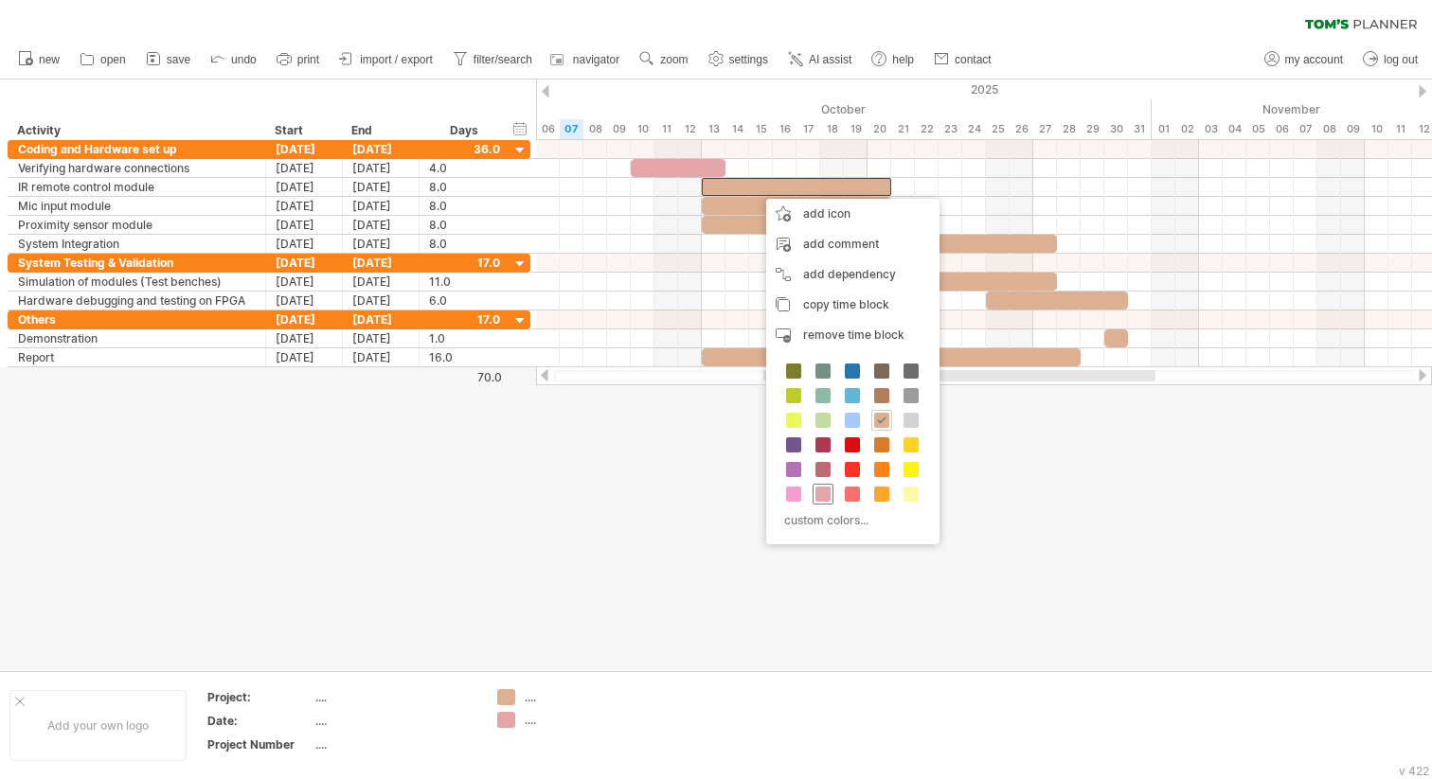
click at [821, 494] on span at bounding box center [822, 494] width 15 height 15
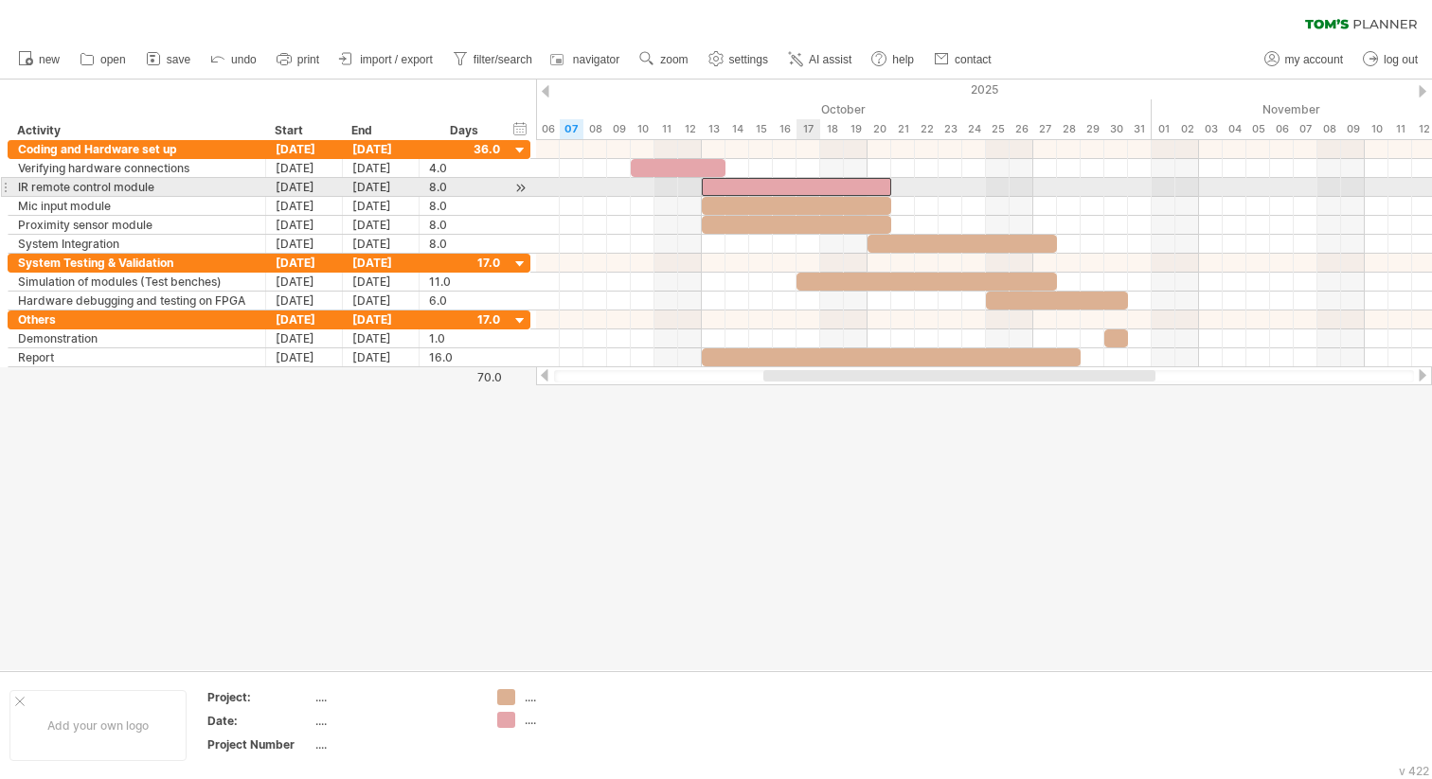
click at [807, 200] on div at bounding box center [796, 206] width 189 height 18
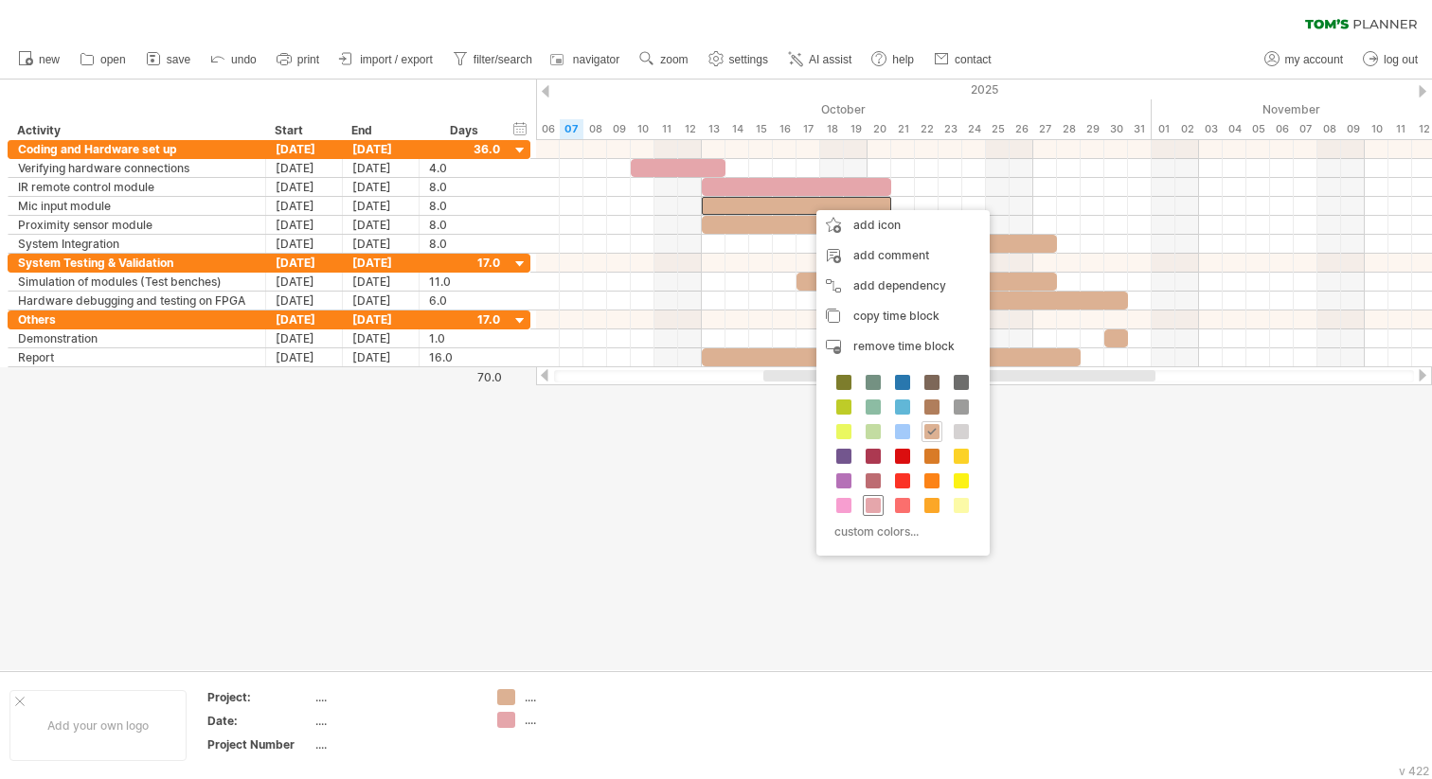
click at [871, 505] on span at bounding box center [872, 505] width 15 height 15
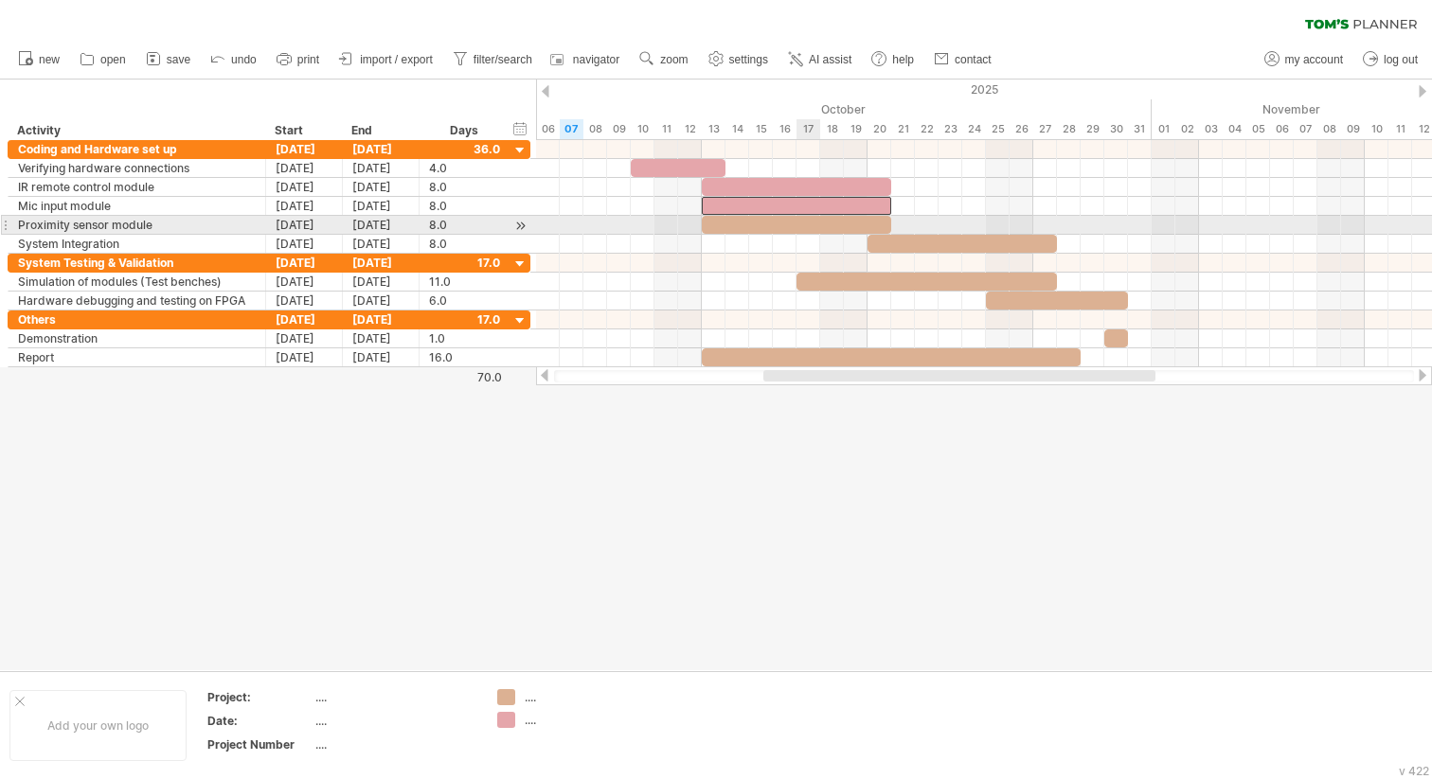
click at [816, 233] on div at bounding box center [796, 225] width 189 height 18
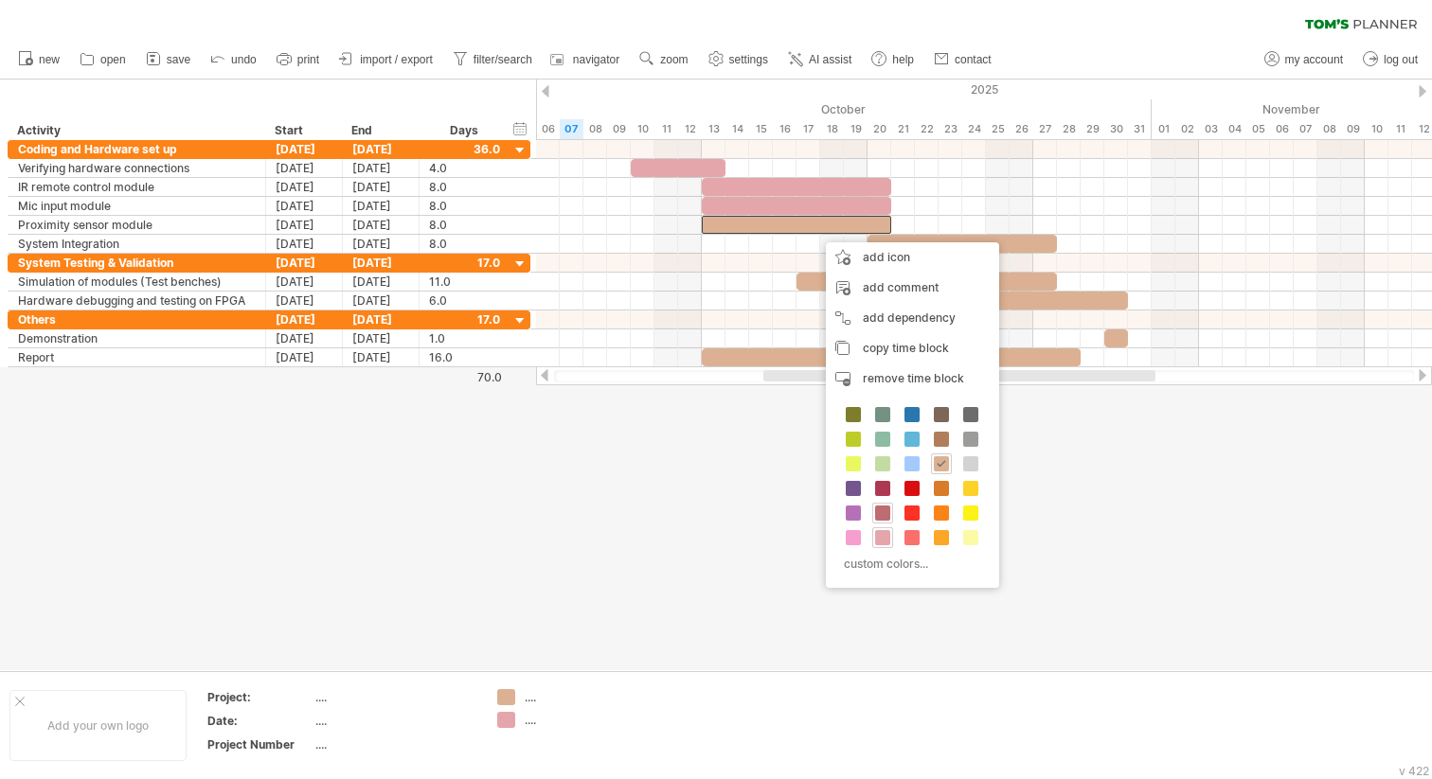
click at [880, 529] on div at bounding box center [882, 537] width 21 height 21
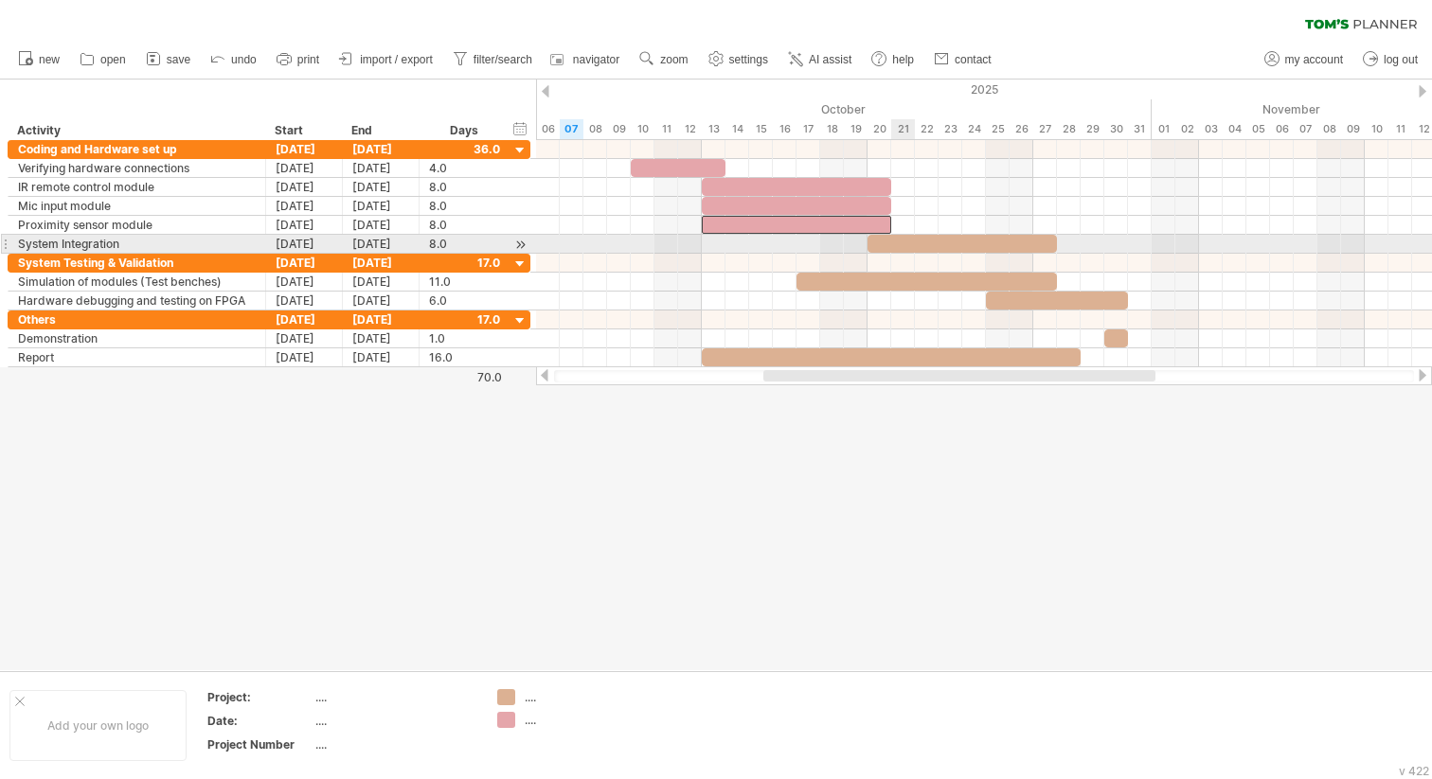
click at [913, 237] on div at bounding box center [961, 244] width 189 height 18
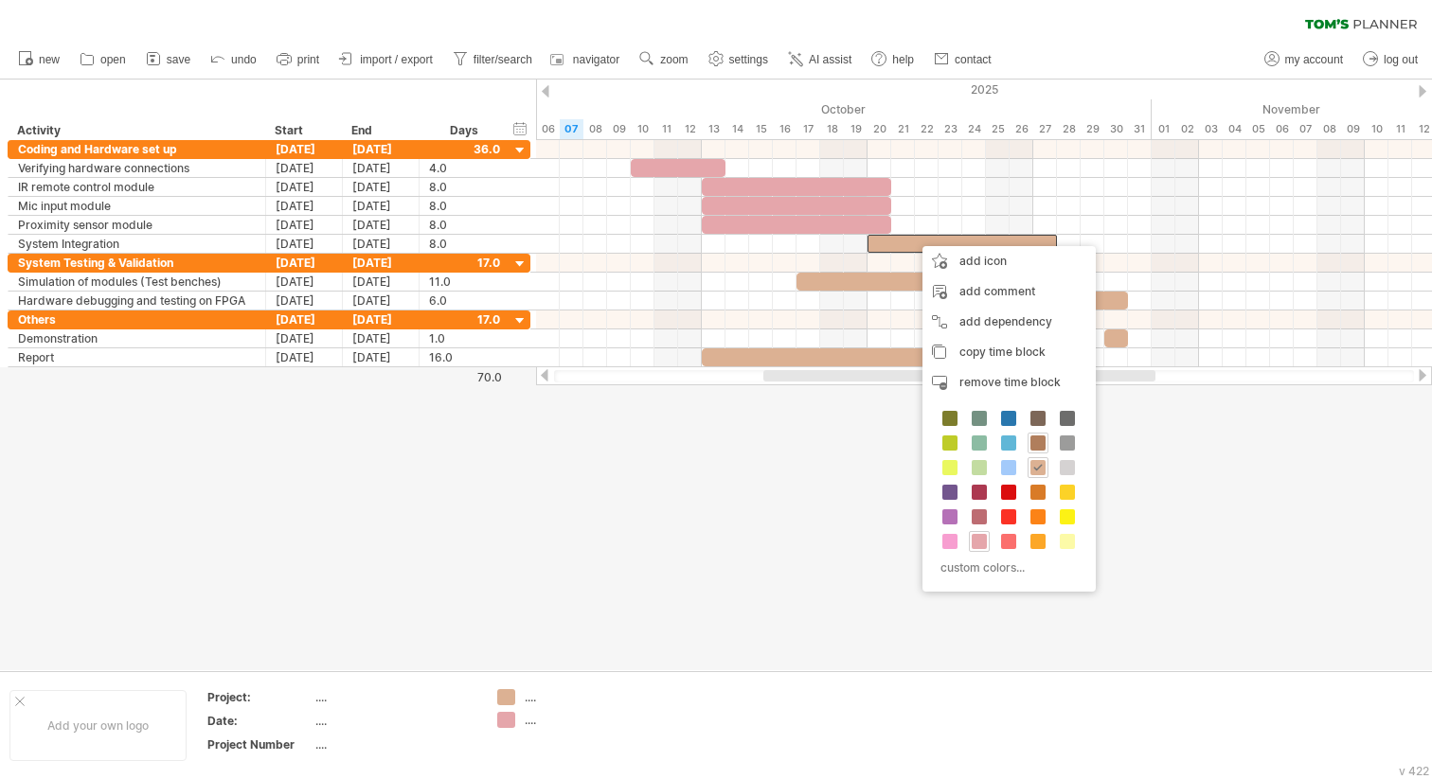
click at [1041, 444] on span at bounding box center [1037, 443] width 15 height 15
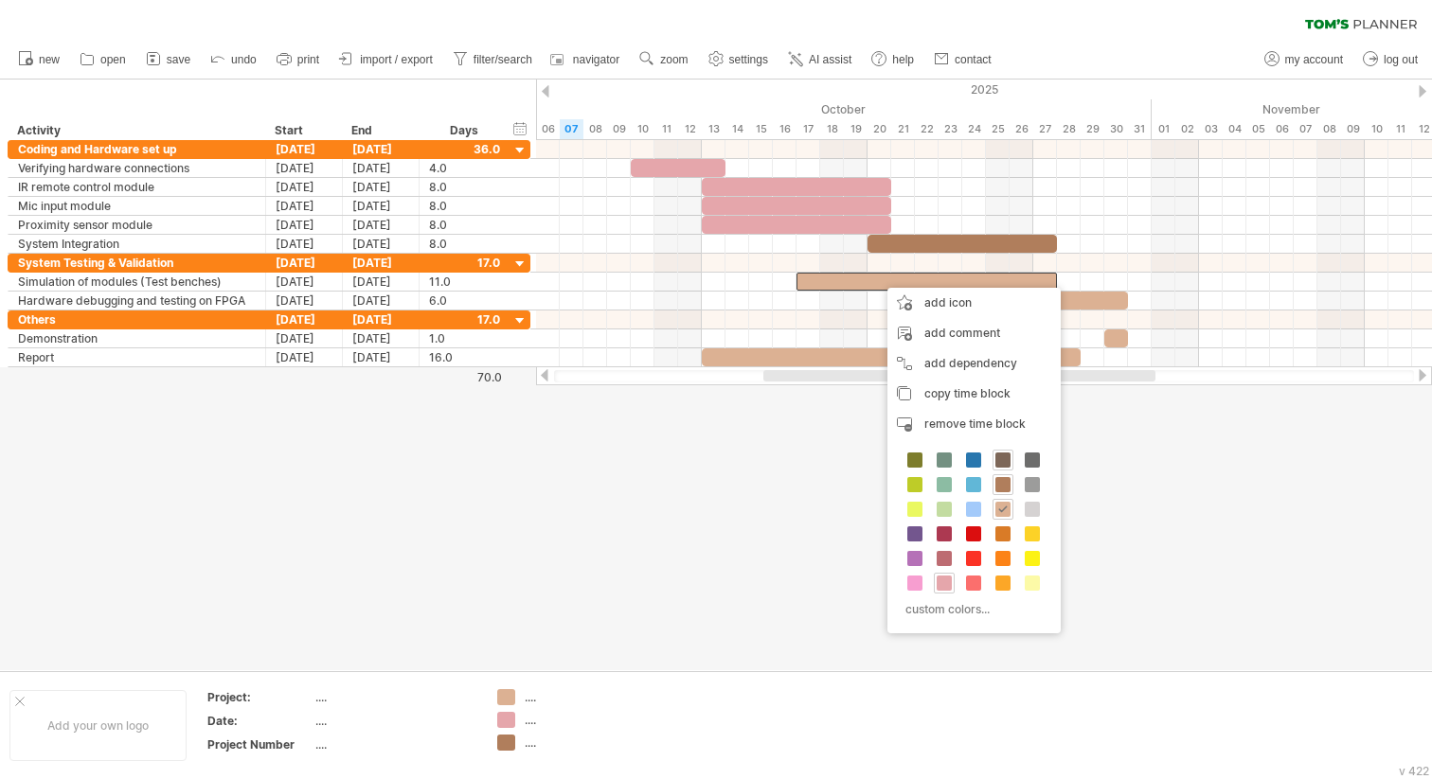
click at [1007, 467] on span at bounding box center [1002, 460] width 15 height 15
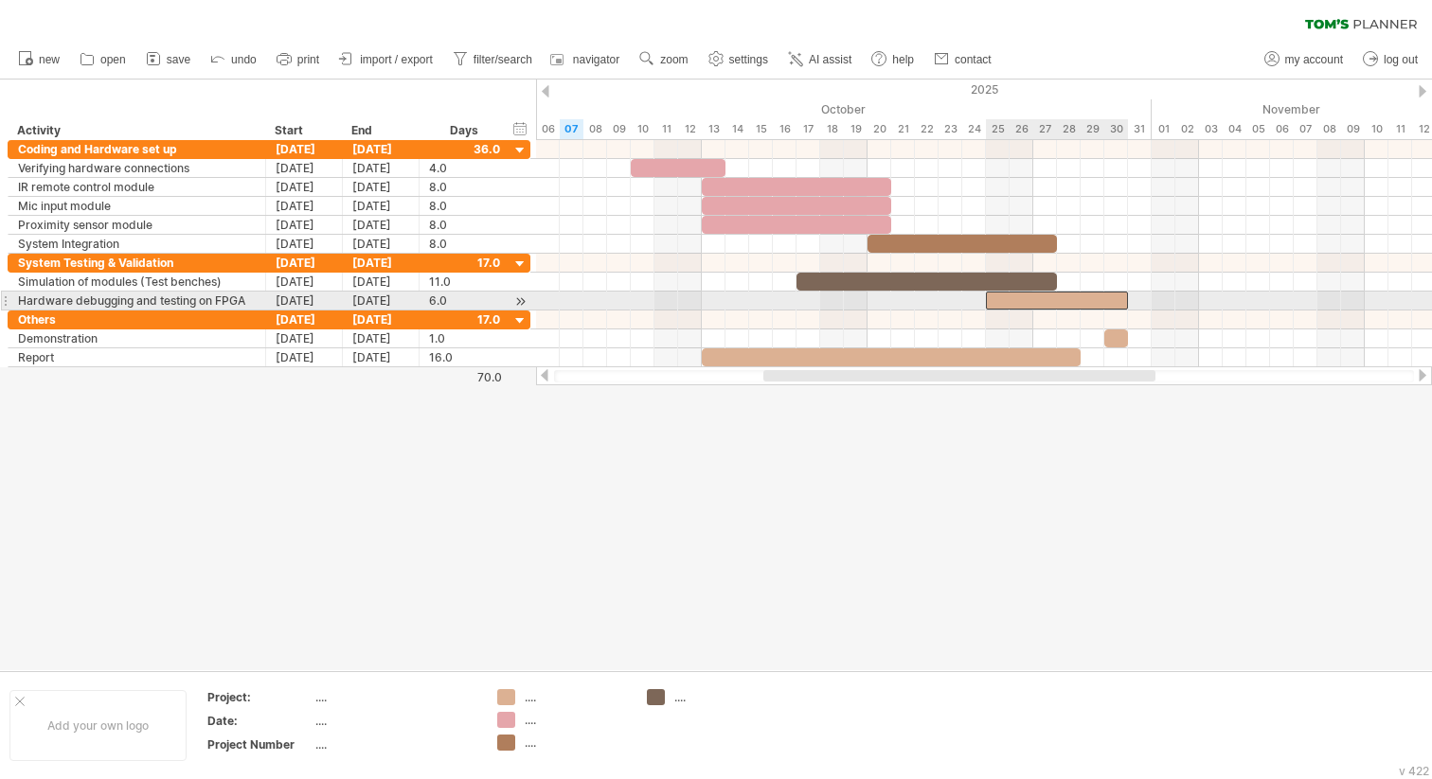
click at [1029, 306] on div at bounding box center [1057, 301] width 142 height 18
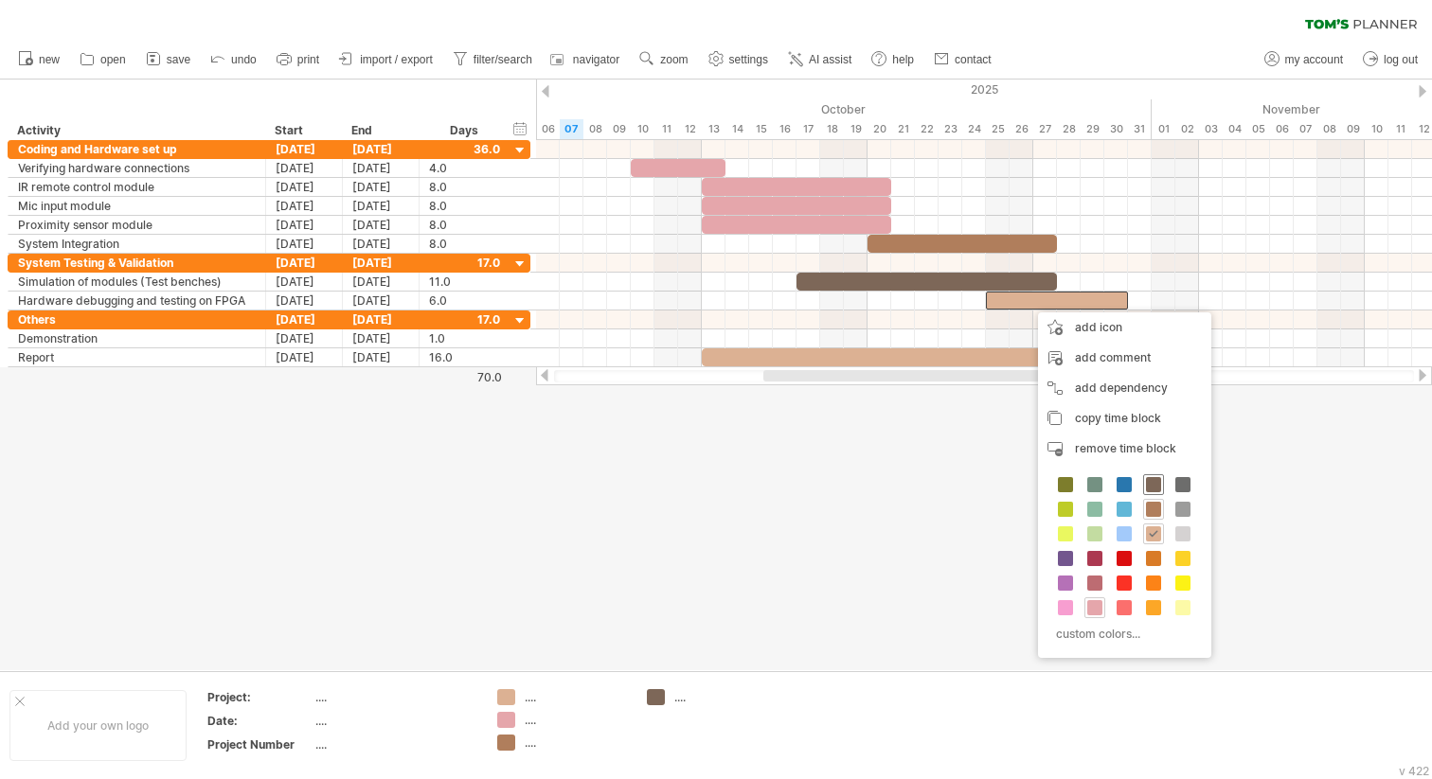
click at [1150, 481] on span at bounding box center [1153, 484] width 15 height 15
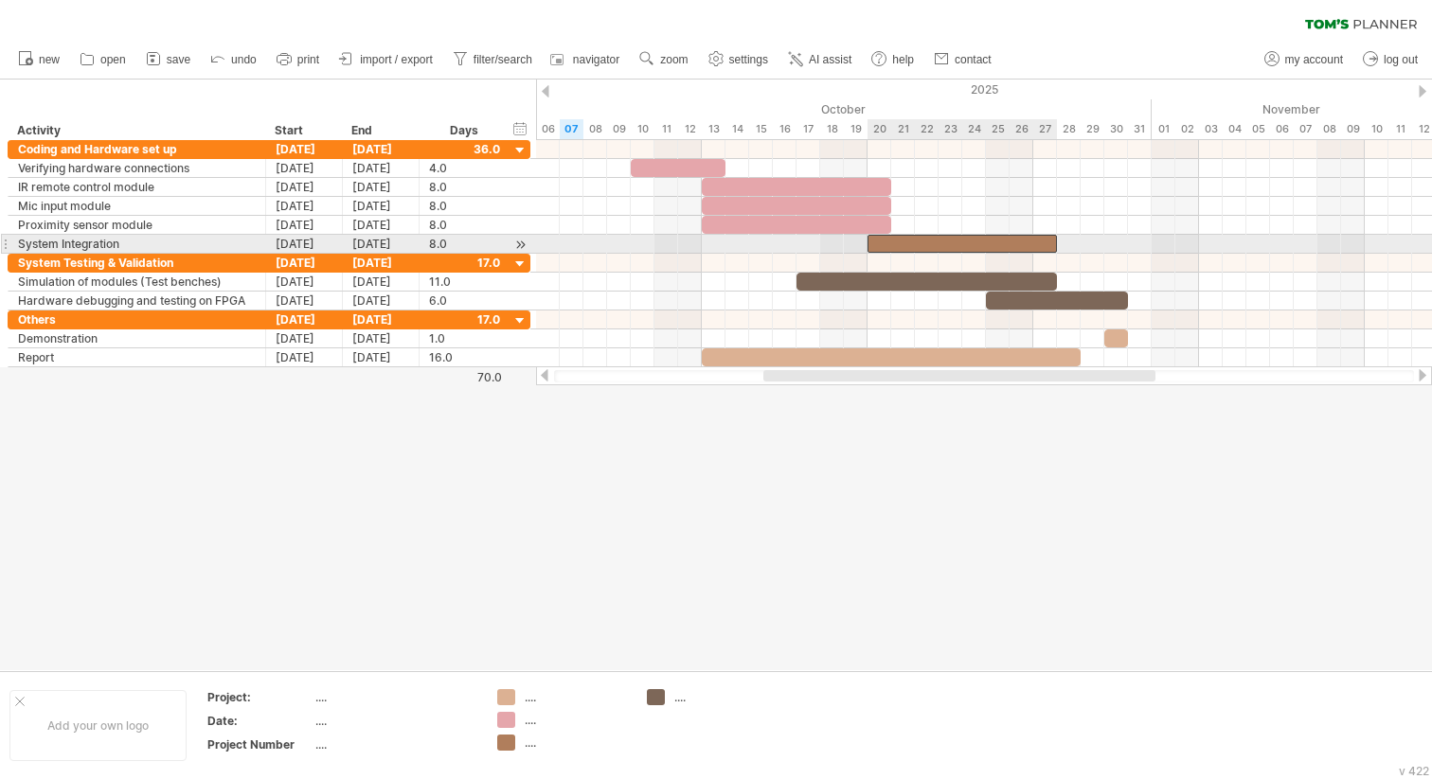
click at [983, 242] on div at bounding box center [961, 244] width 189 height 18
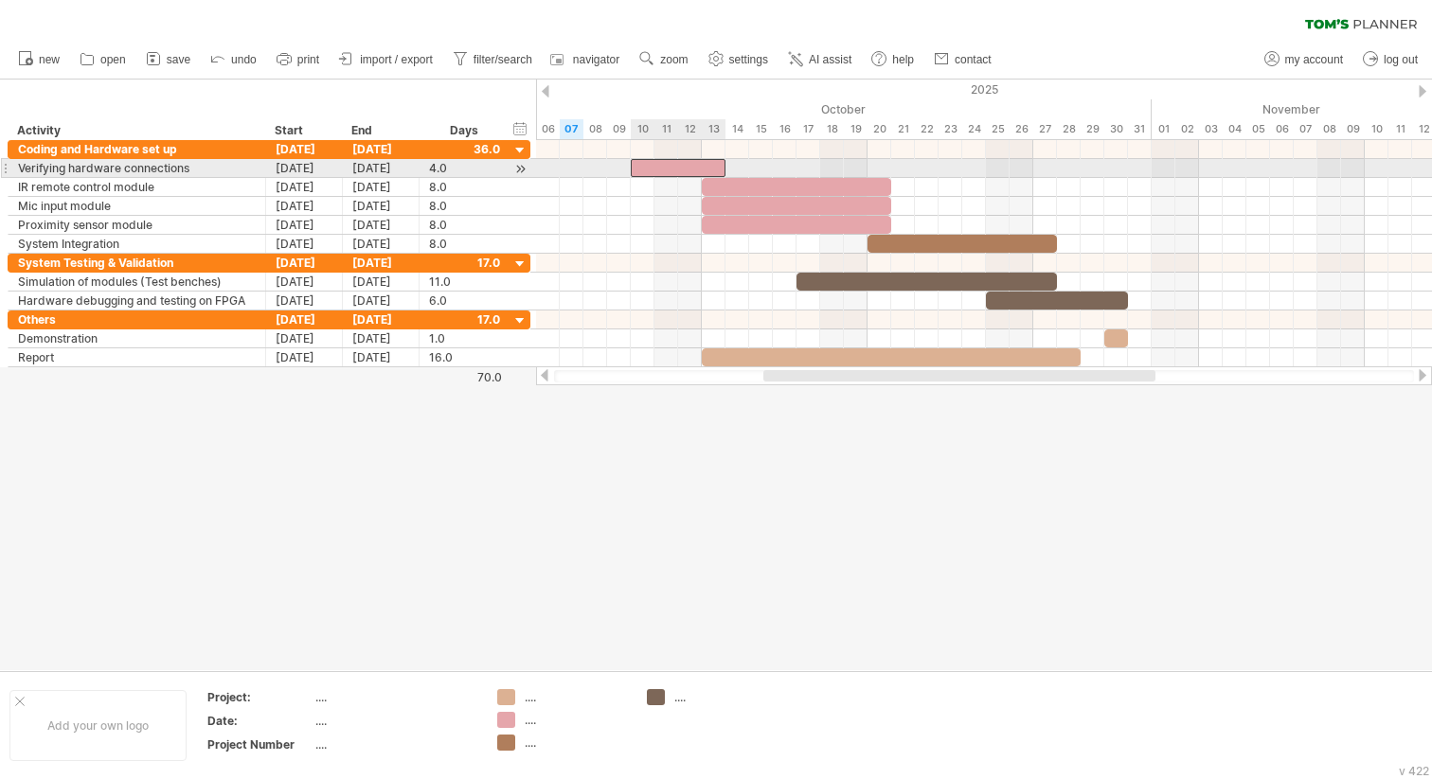
click at [699, 169] on div at bounding box center [678, 168] width 95 height 18
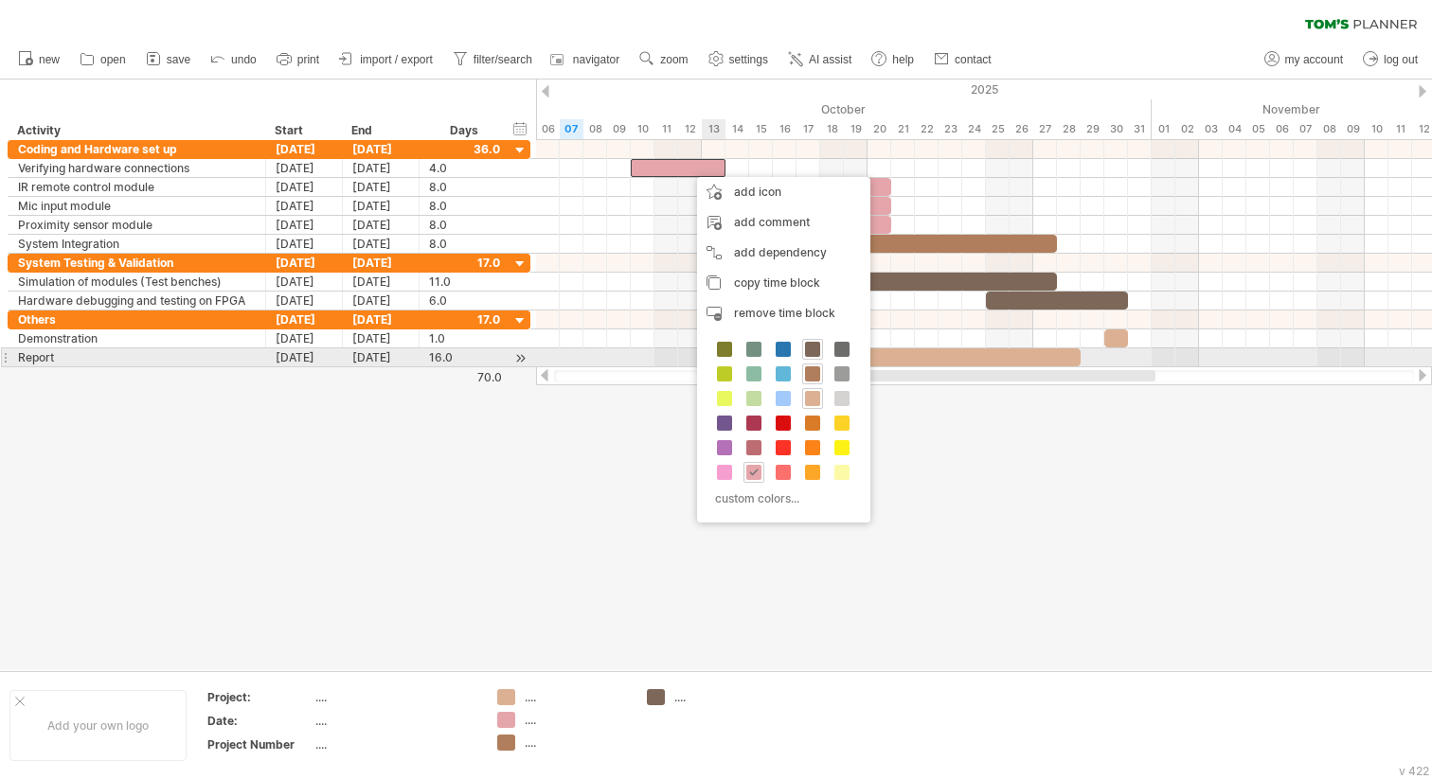
click at [813, 352] on span at bounding box center [812, 349] width 15 height 15
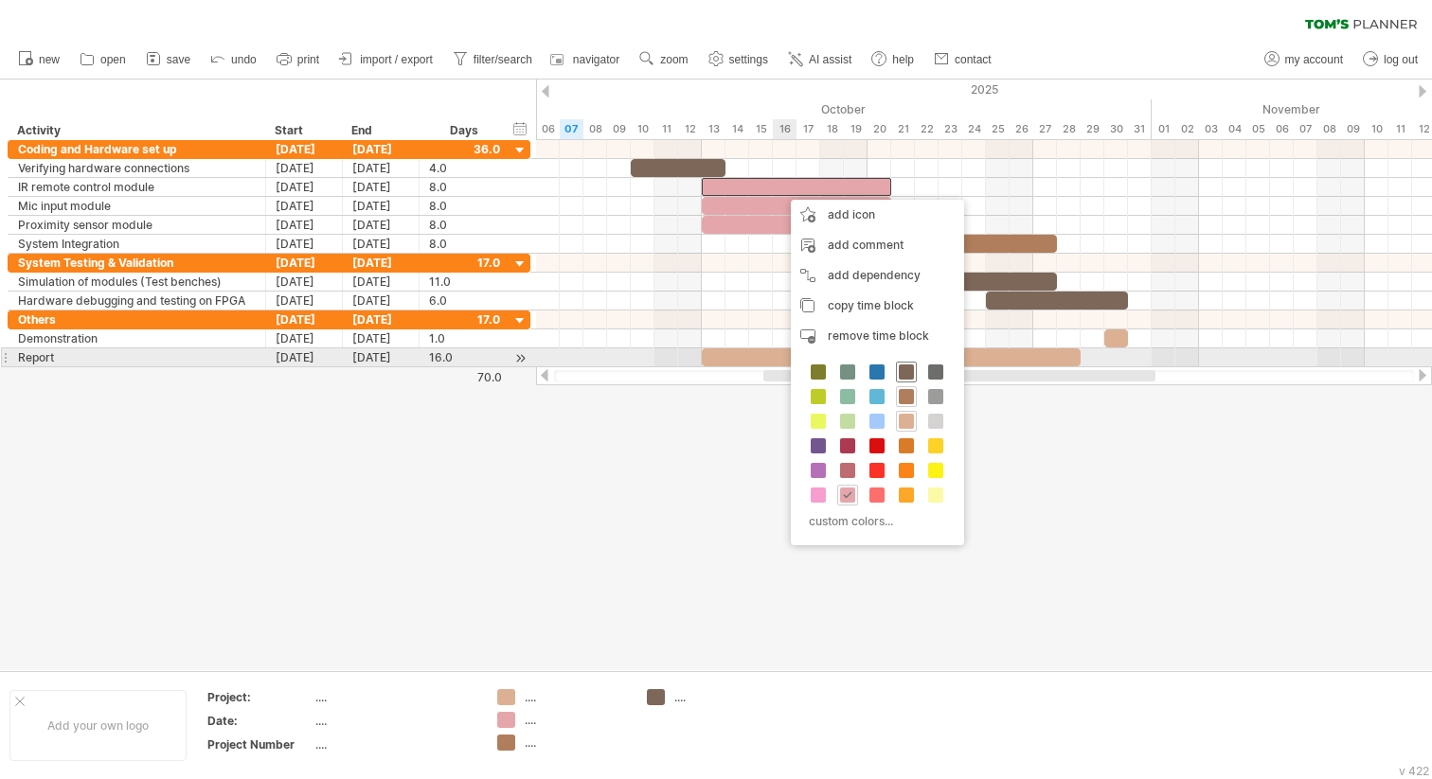
click at [910, 373] on span at bounding box center [906, 372] width 15 height 15
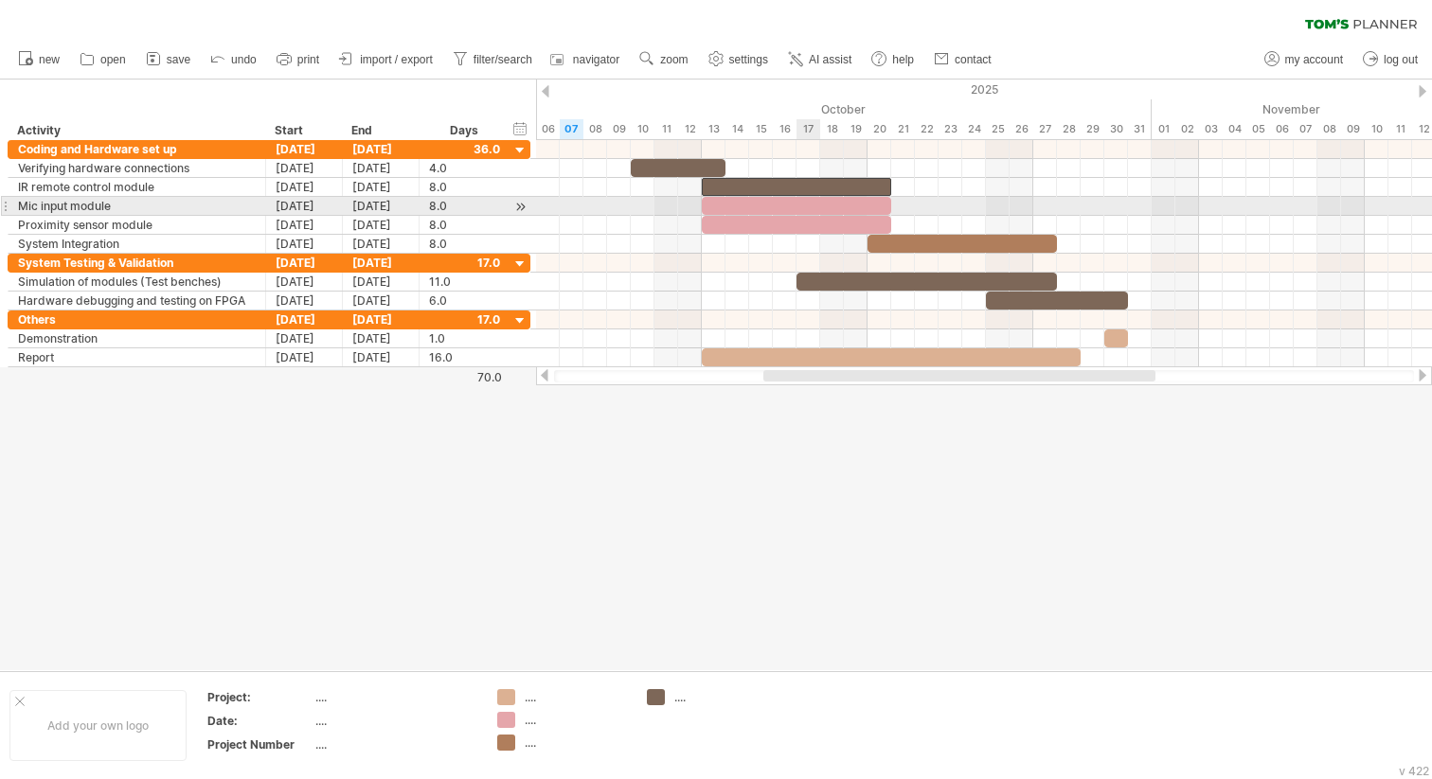
click at [818, 193] on div at bounding box center [796, 187] width 189 height 18
click at [818, 205] on div at bounding box center [796, 206] width 189 height 18
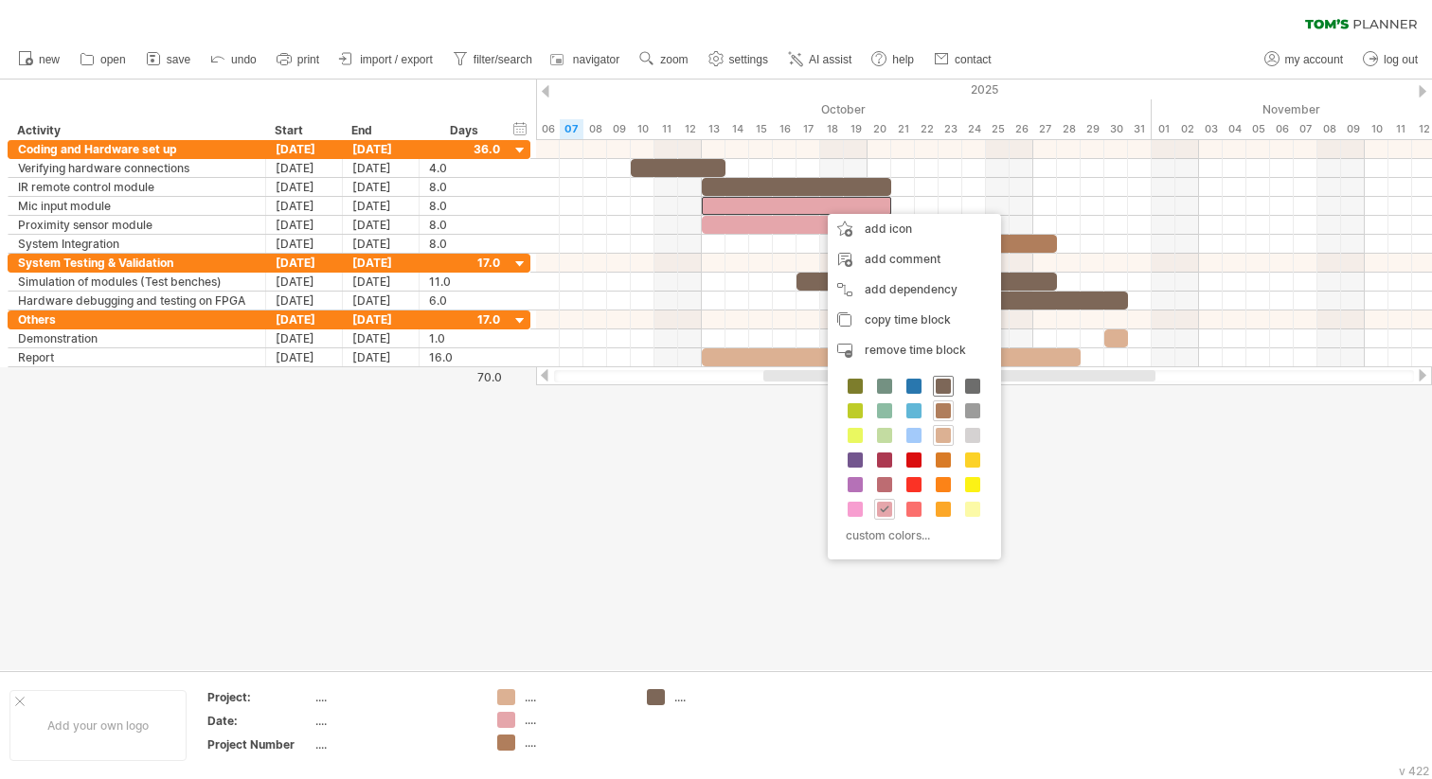
click at [943, 388] on span at bounding box center [942, 386] width 15 height 15
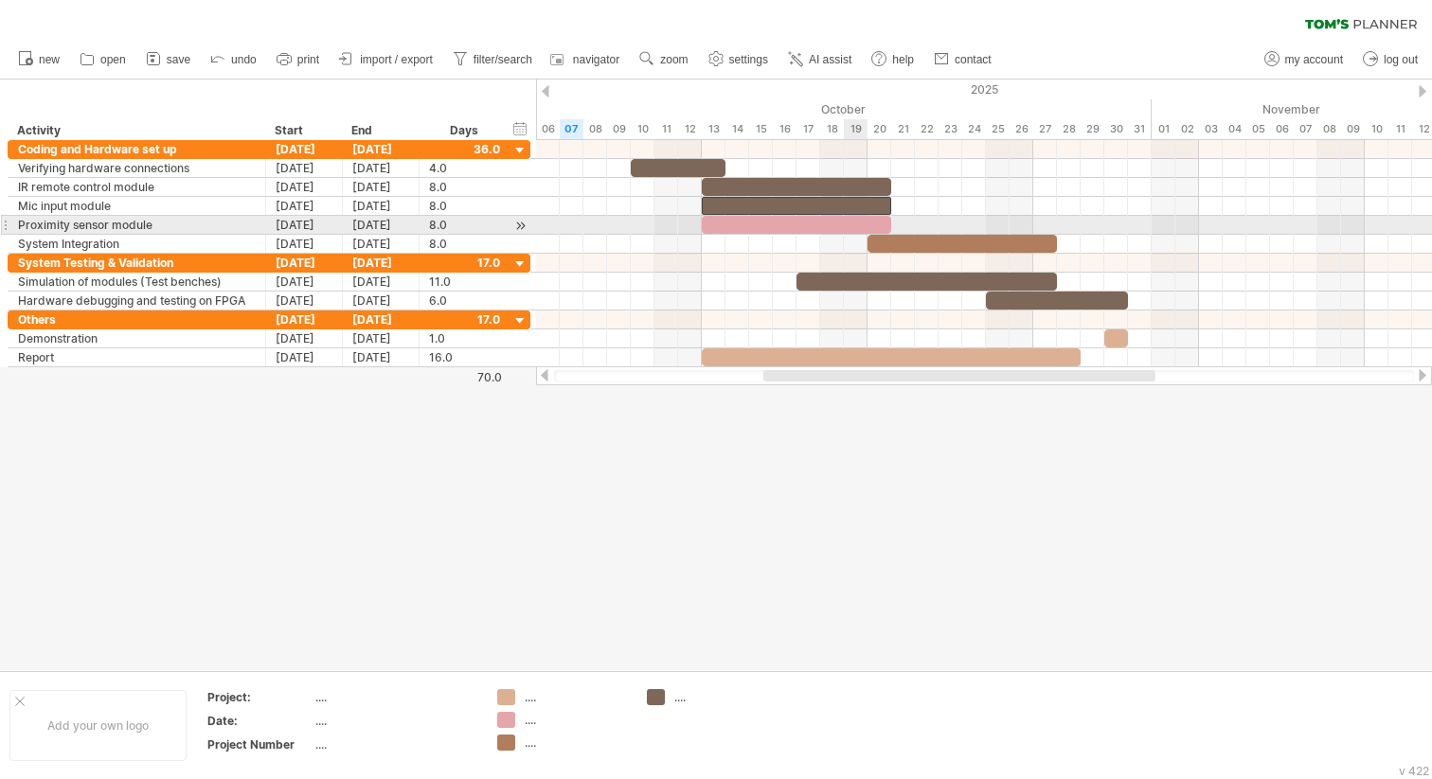
click at [850, 225] on div at bounding box center [796, 225] width 189 height 18
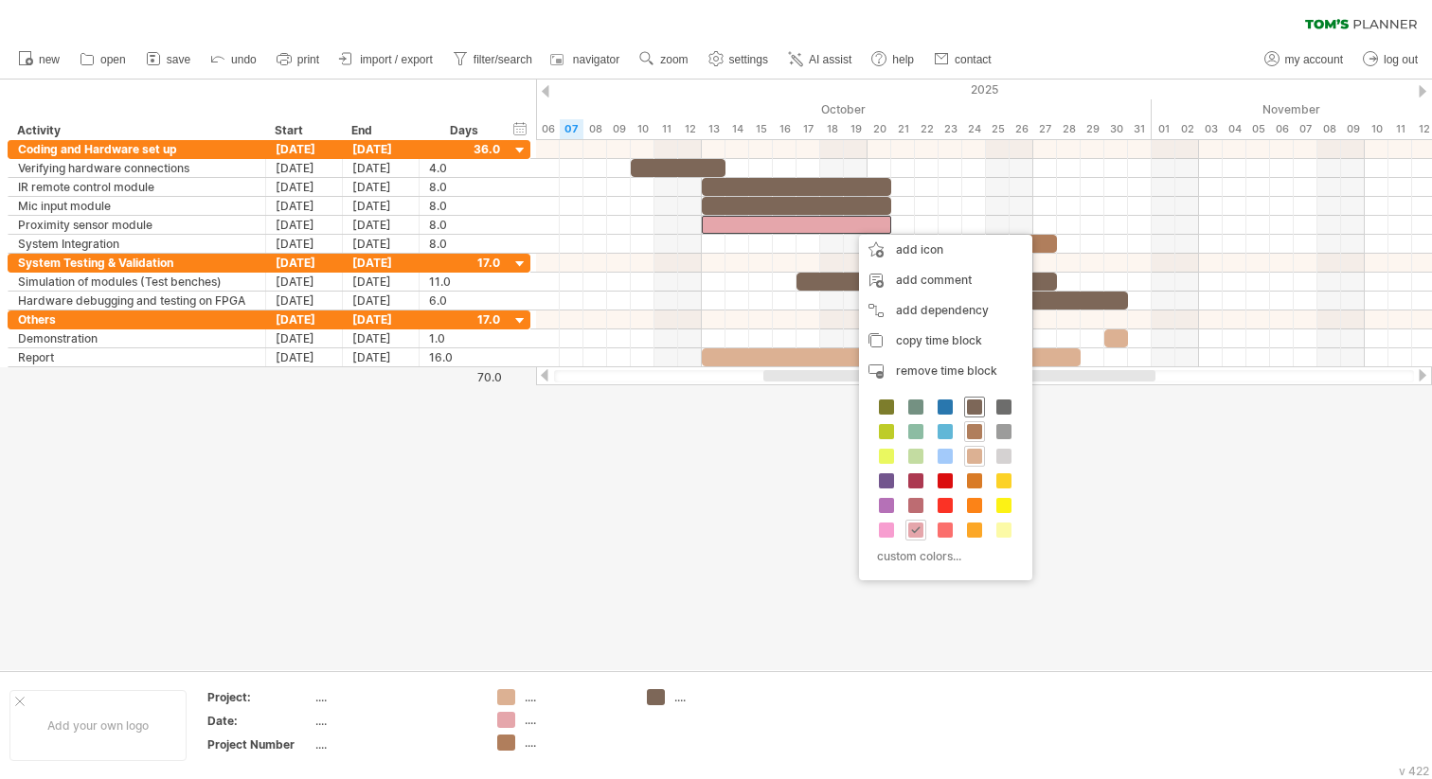
click at [977, 400] on span at bounding box center [974, 407] width 15 height 15
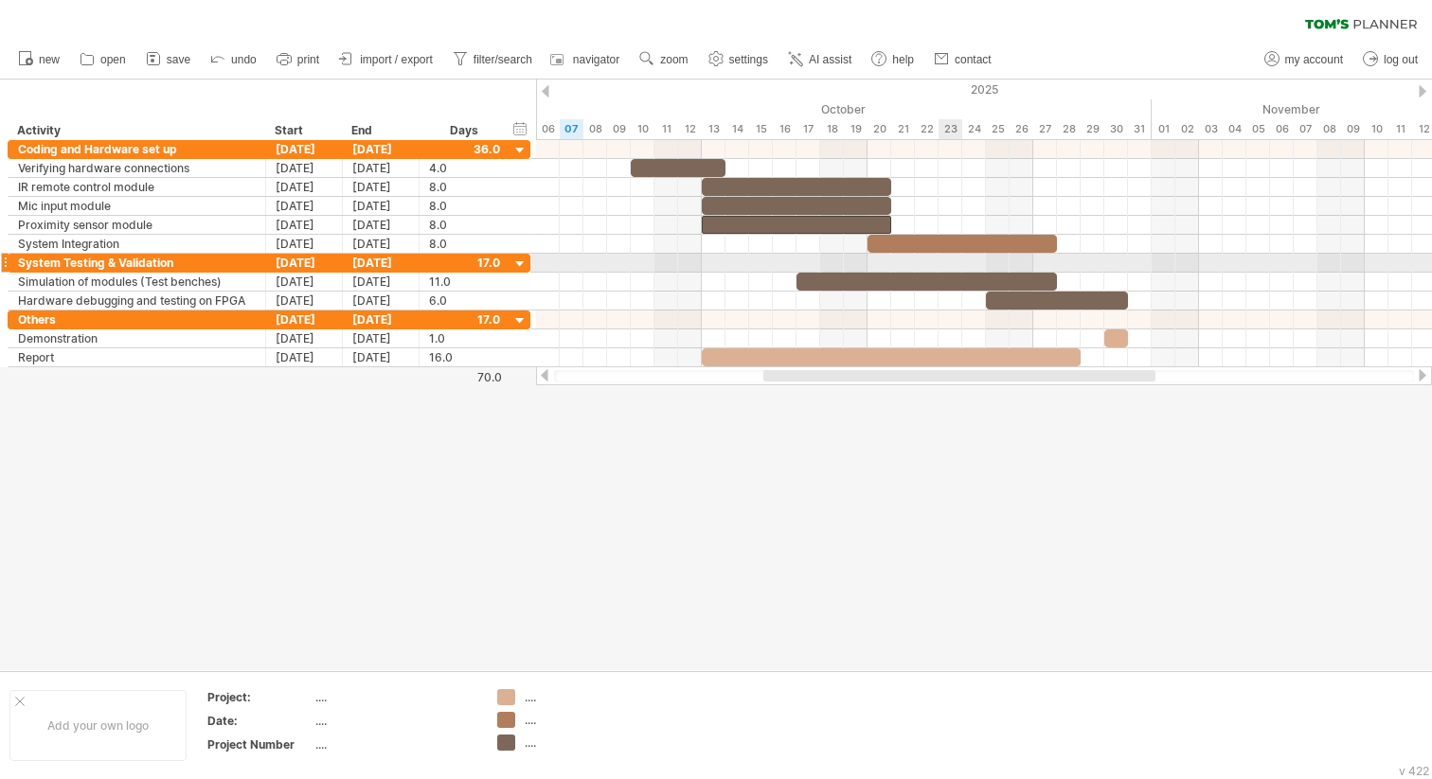
click at [946, 240] on div at bounding box center [961, 244] width 189 height 18
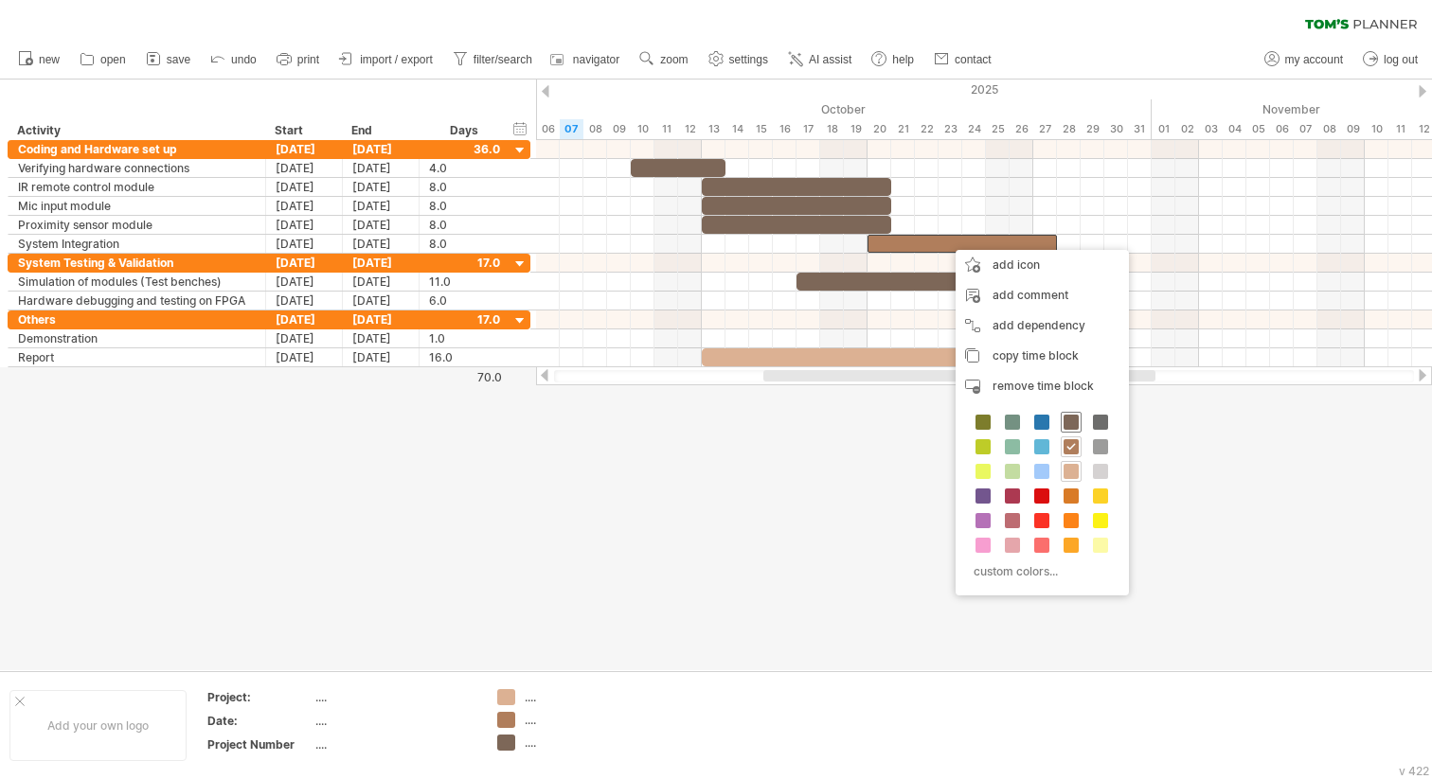
click at [1071, 422] on span at bounding box center [1070, 422] width 15 height 15
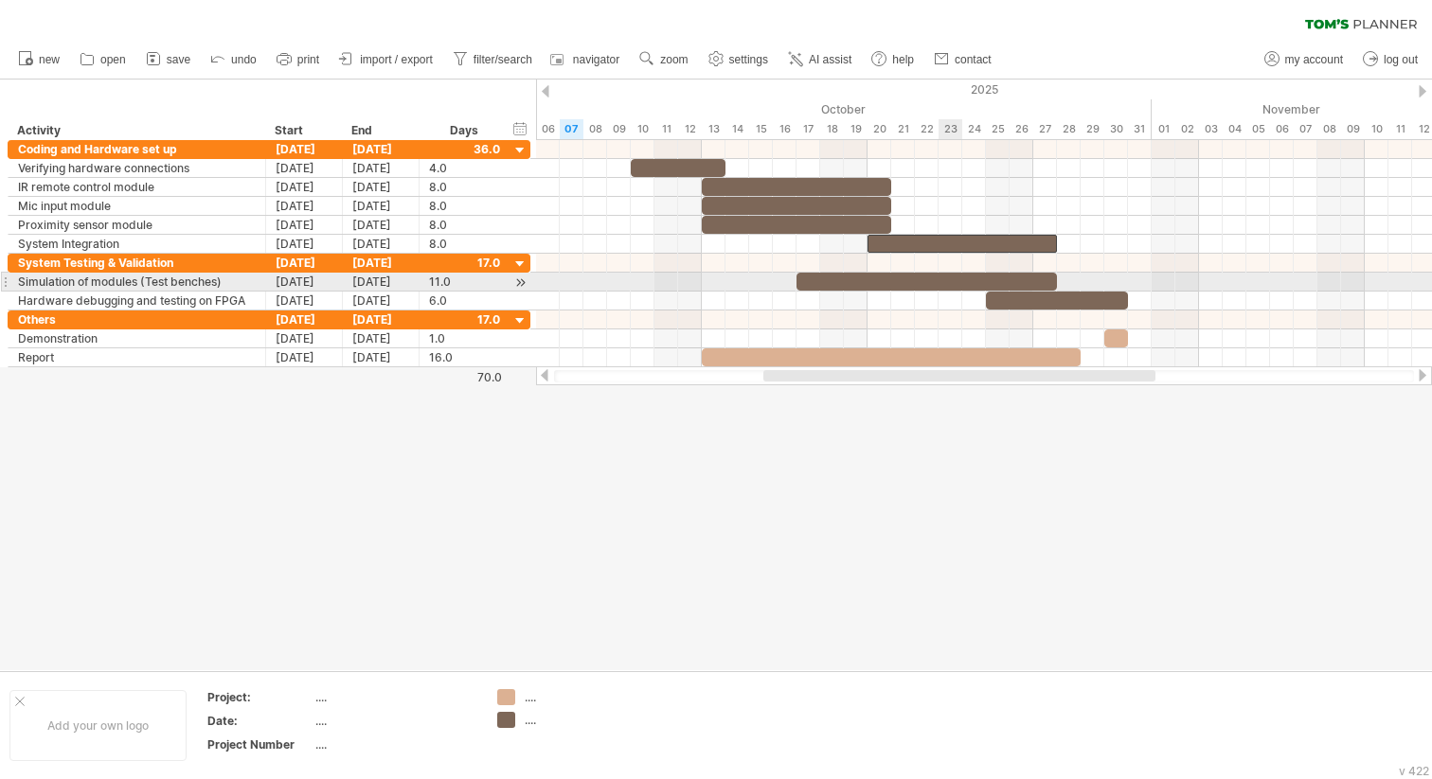
click at [954, 277] on div at bounding box center [926, 282] width 260 height 18
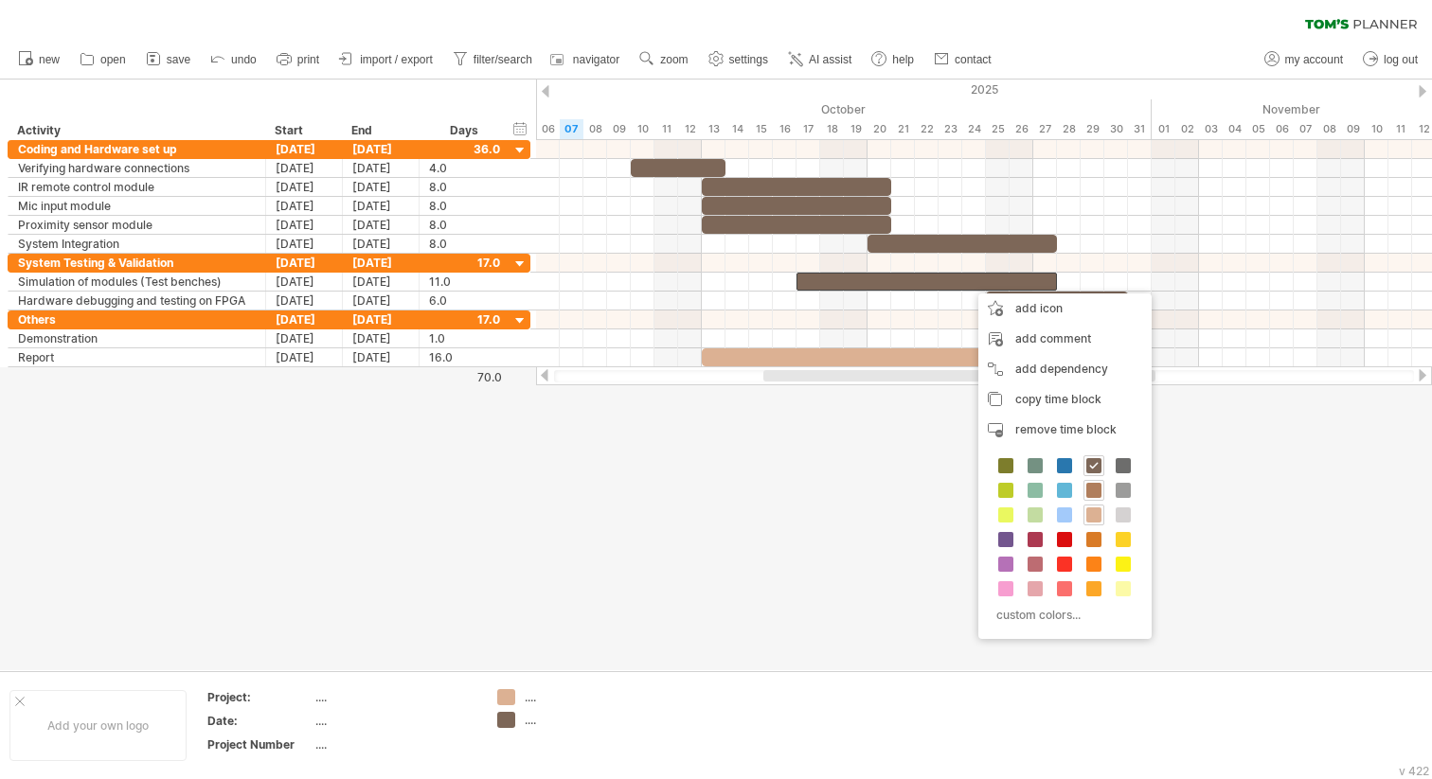
click at [1096, 489] on span at bounding box center [1093, 490] width 15 height 15
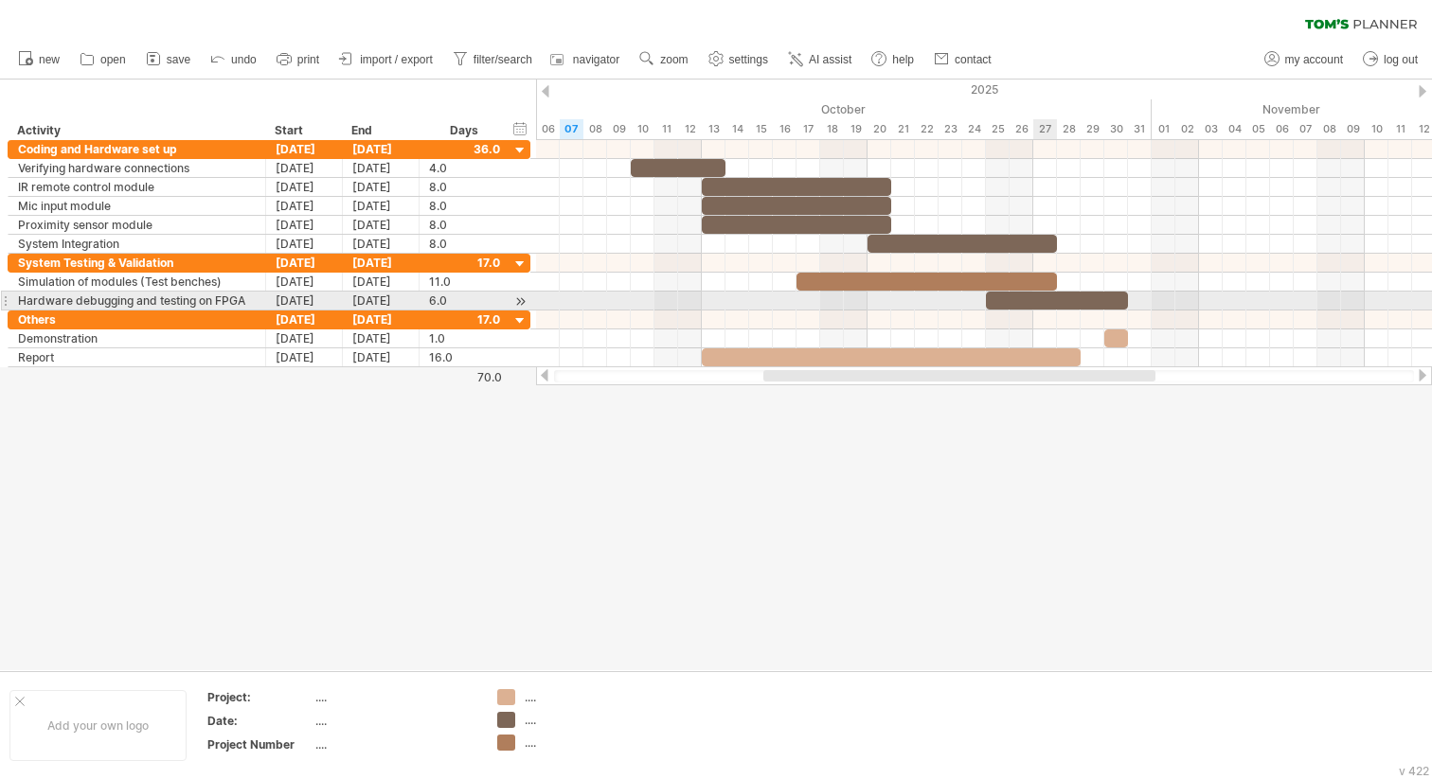
click at [1042, 297] on div at bounding box center [1057, 301] width 142 height 18
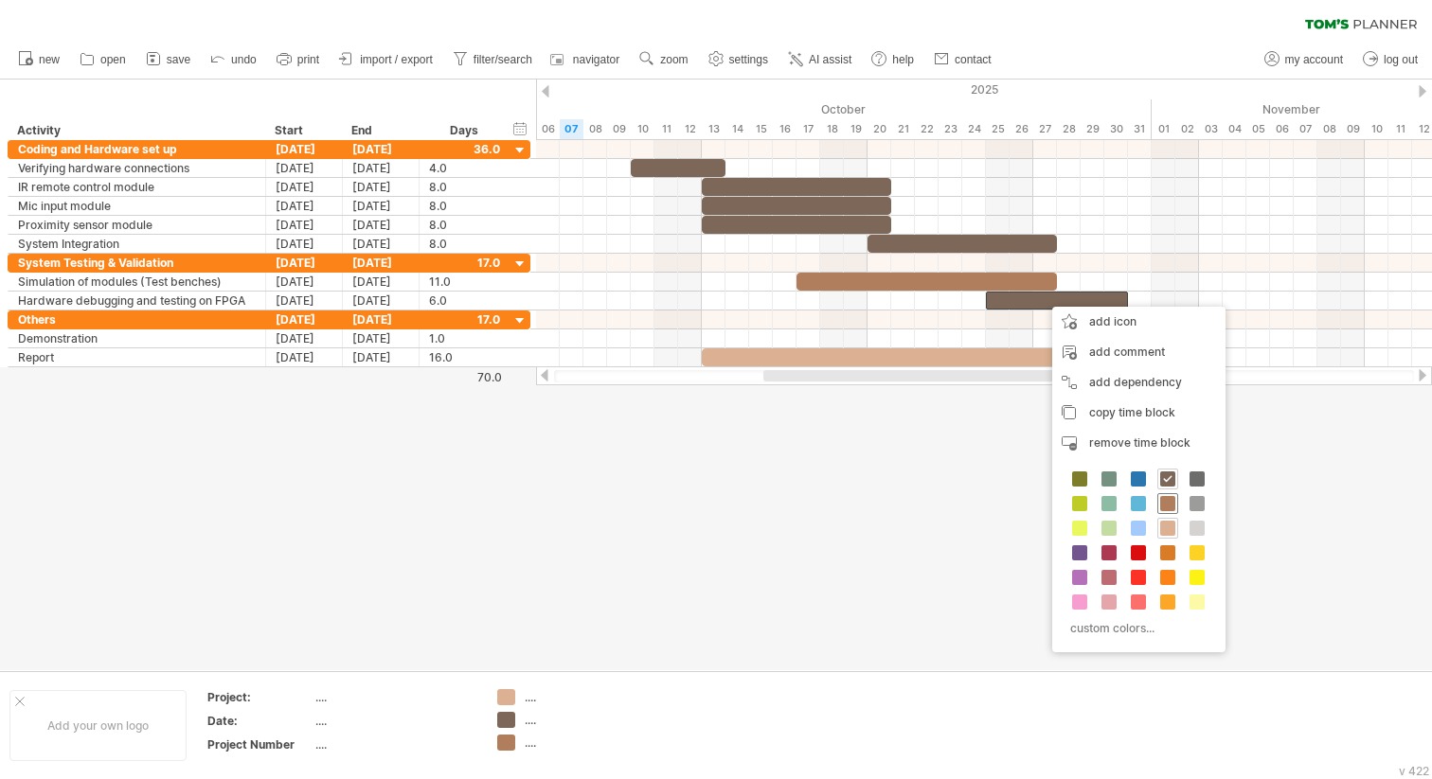
click at [1171, 506] on span at bounding box center [1167, 503] width 15 height 15
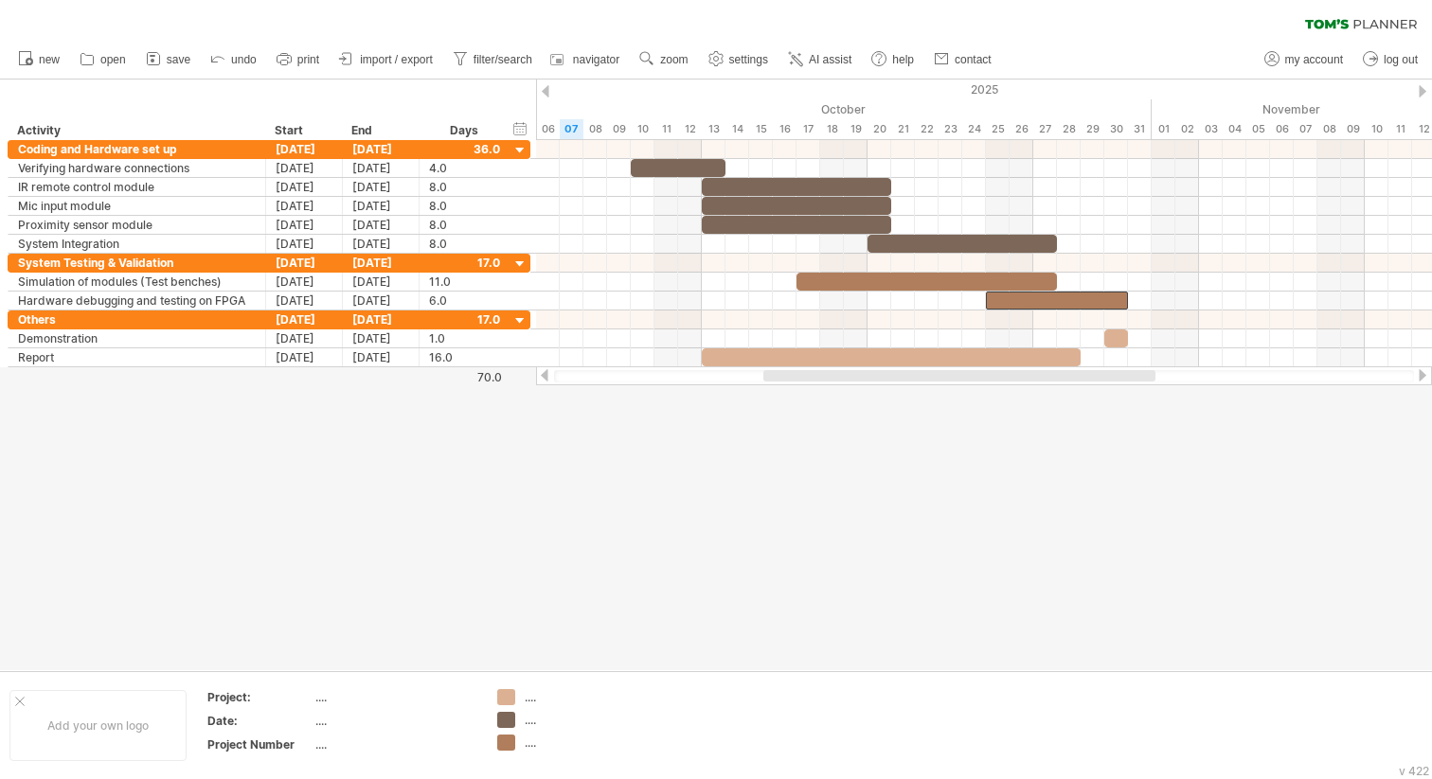
click at [975, 446] on div at bounding box center [716, 375] width 1432 height 591
click at [871, 466] on div at bounding box center [716, 375] width 1432 height 591
click at [489, 378] on div "70.0" at bounding box center [460, 377] width 81 height 14
click at [543, 377] on div at bounding box center [544, 375] width 15 height 12
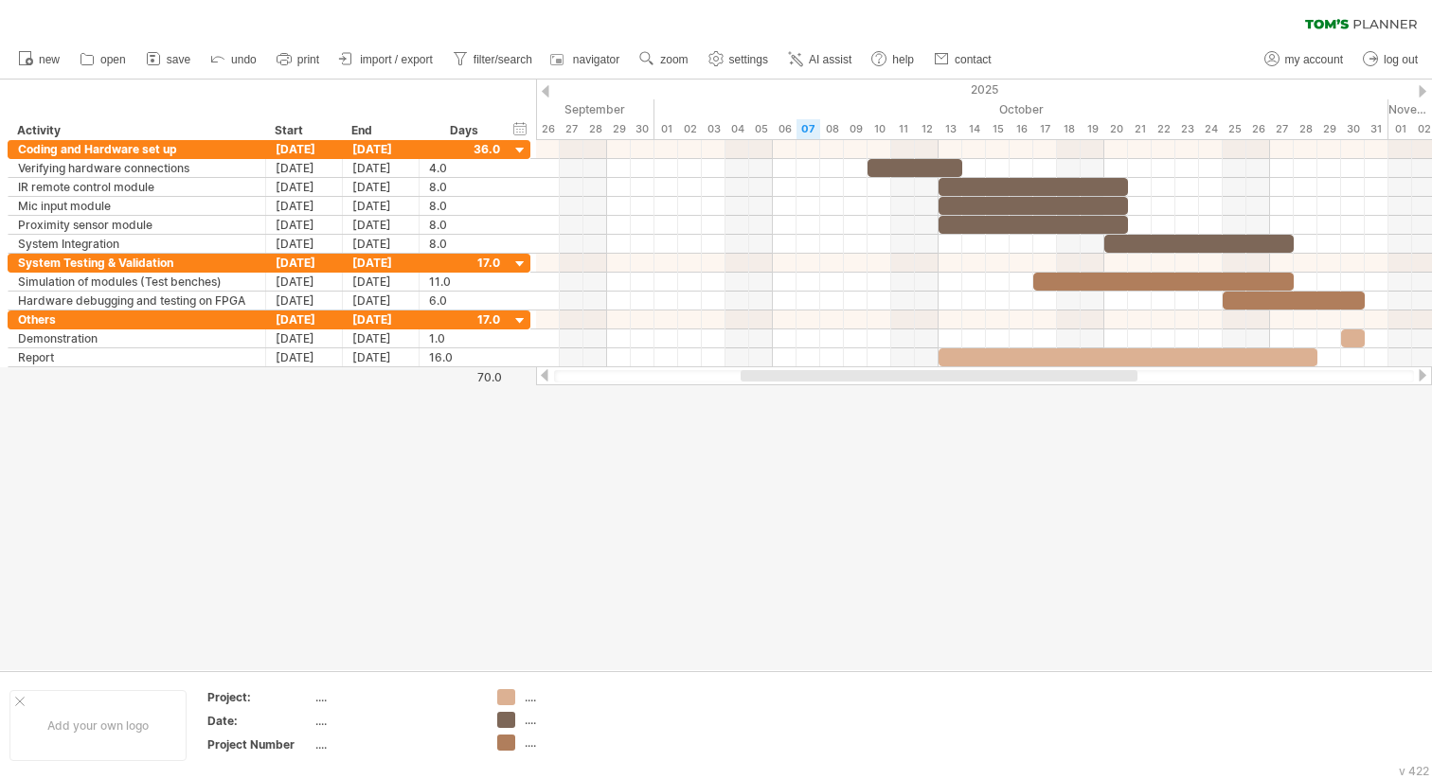
click at [1423, 373] on div at bounding box center [1422, 375] width 15 height 12
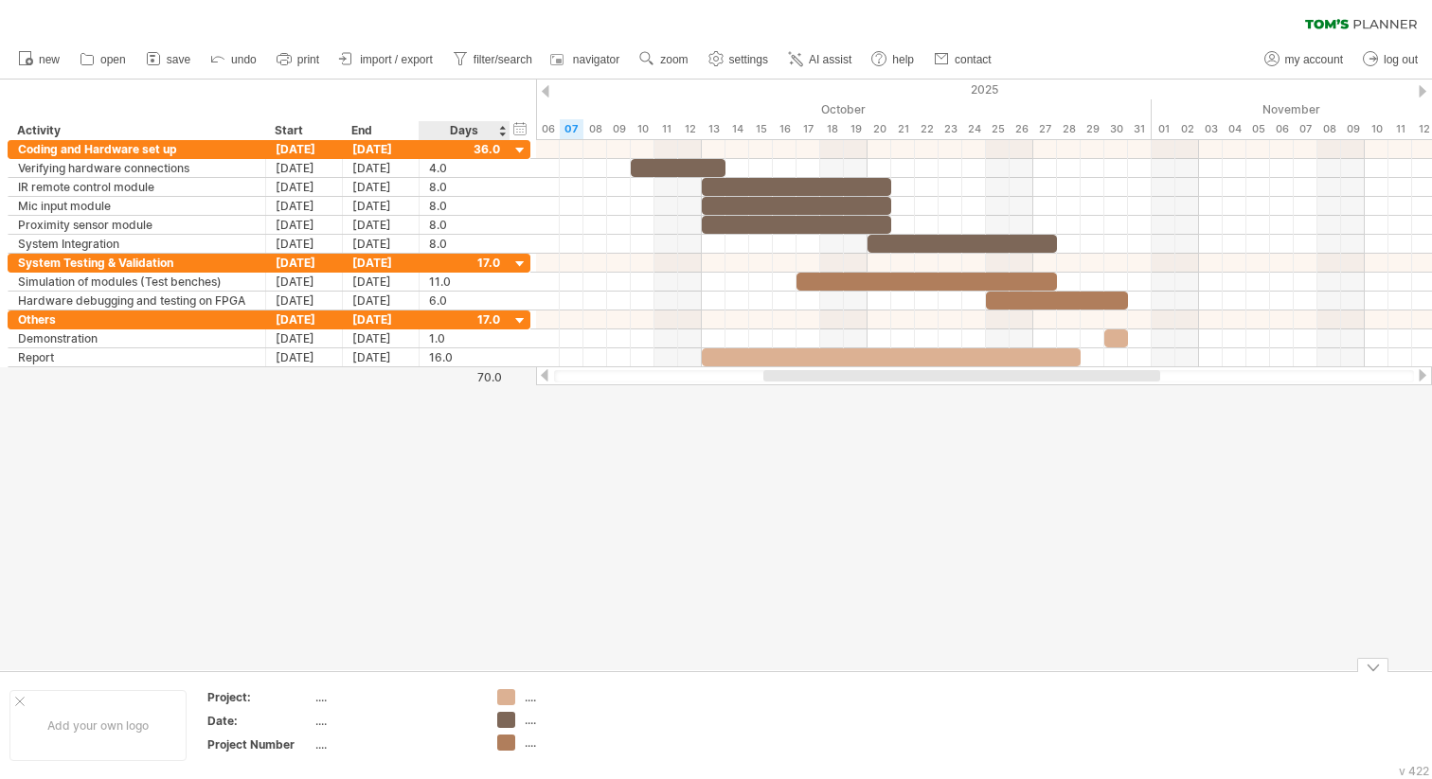
click at [506, 701] on div "Trying to reach [DOMAIN_NAME] Connected again... 0% clear filter new" at bounding box center [716, 389] width 1432 height 779
click at [530, 701] on div "...." at bounding box center [576, 697] width 103 height 16
type input "*"
click at [587, 532] on div at bounding box center [716, 375] width 1432 height 591
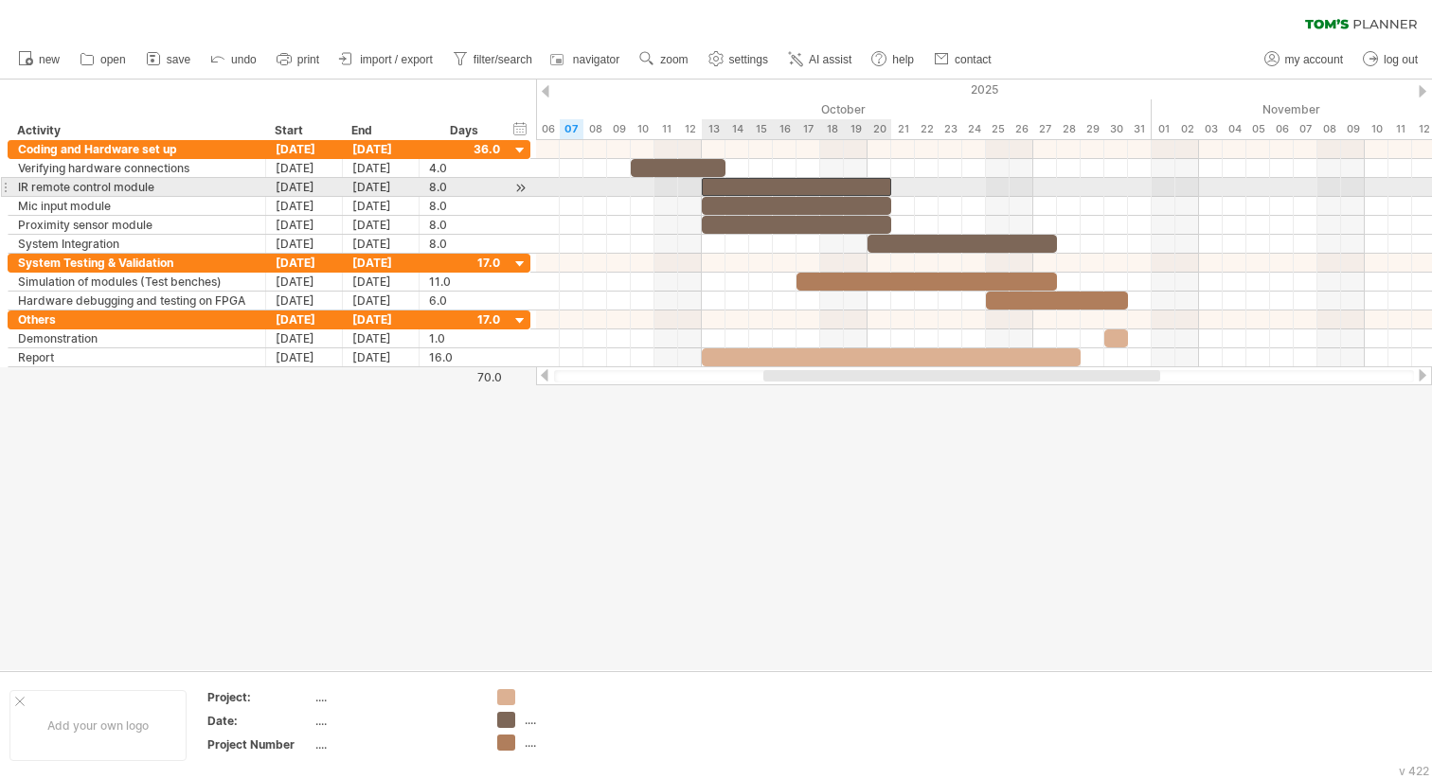
click at [708, 184] on div at bounding box center [796, 187] width 189 height 18
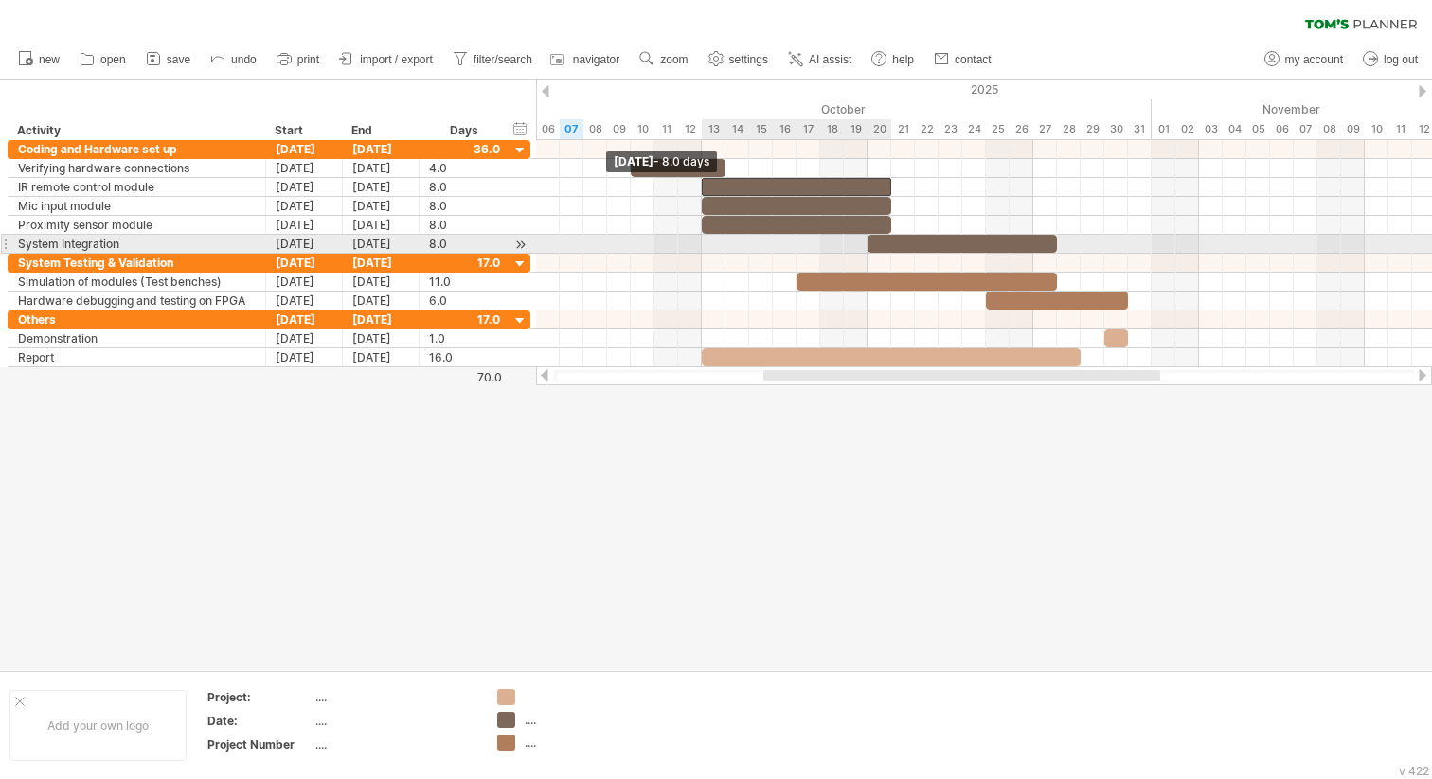
drag, startPoint x: 704, startPoint y: 187, endPoint x: 705, endPoint y: 238, distance: 51.1
click at [705, 238] on div "[DATE] [DATE] - 8.0 days" at bounding box center [984, 253] width 896 height 227
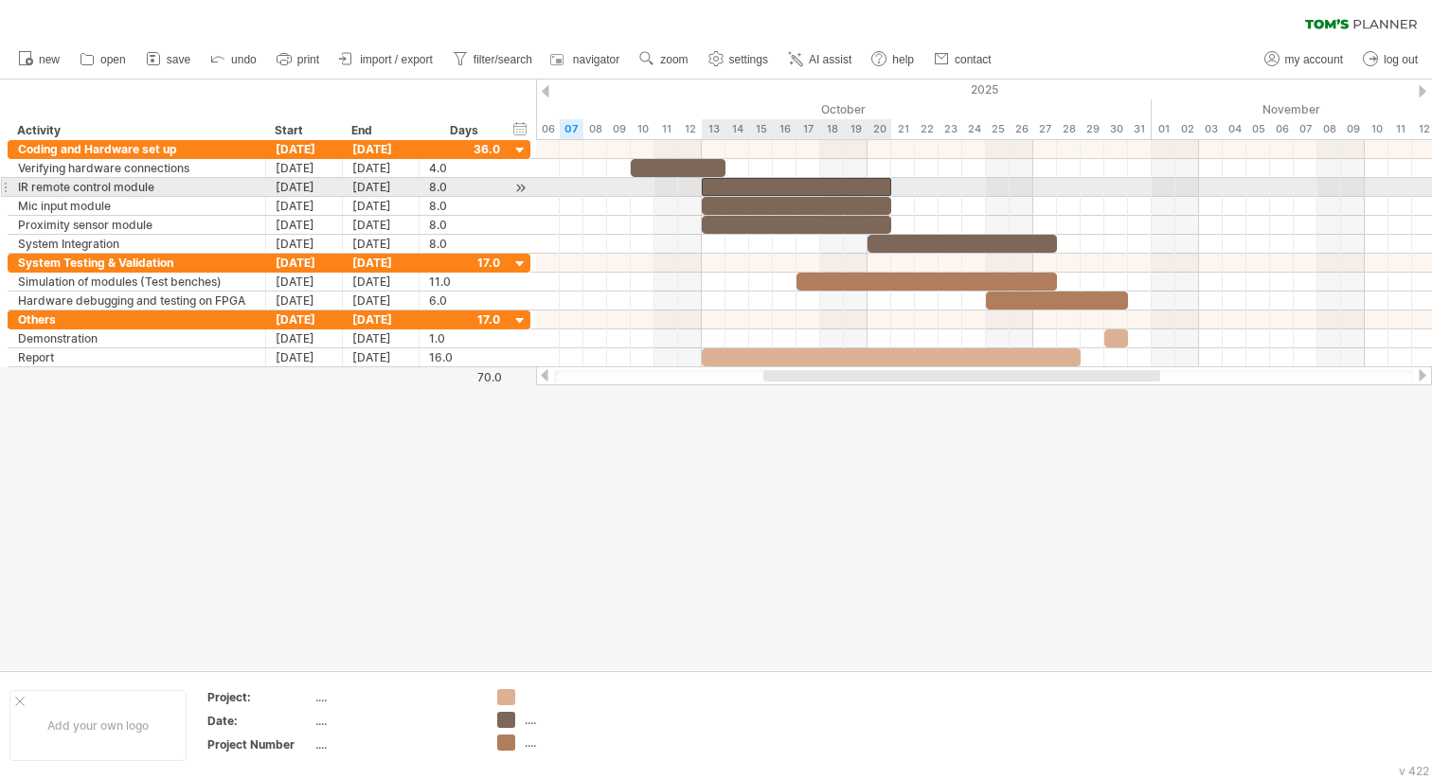
click at [722, 180] on div at bounding box center [796, 187] width 189 height 18
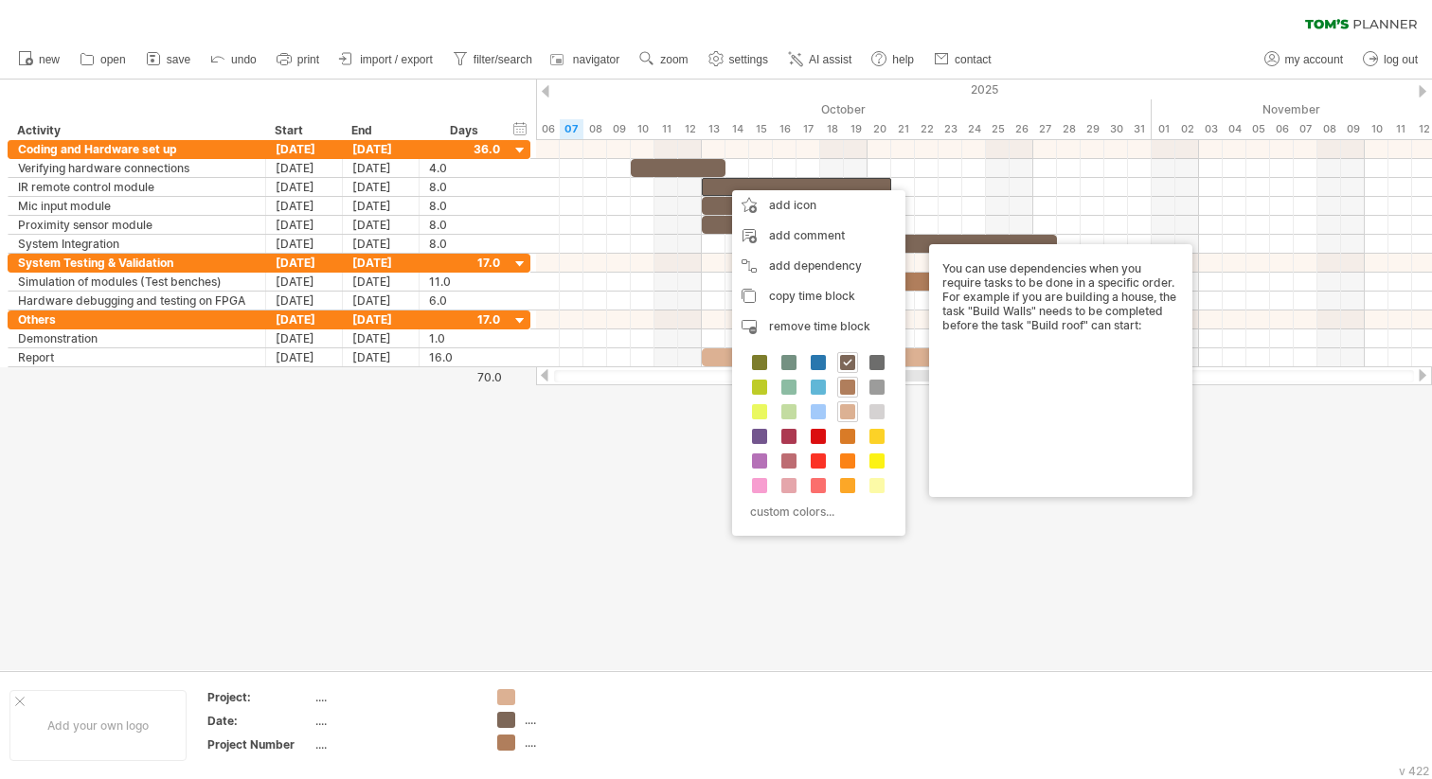
click at [602, 477] on div at bounding box center [716, 375] width 1432 height 591
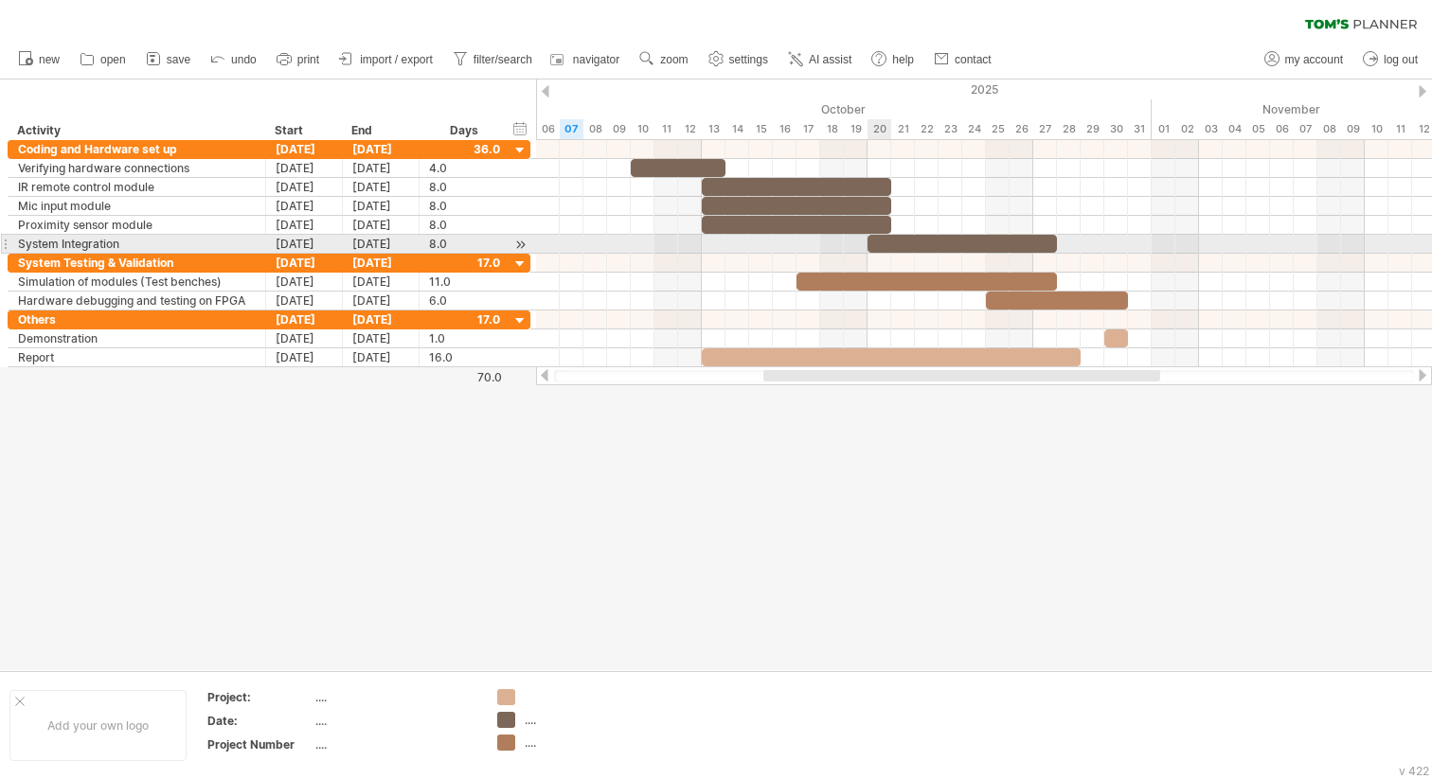
click at [884, 240] on div at bounding box center [961, 244] width 189 height 18
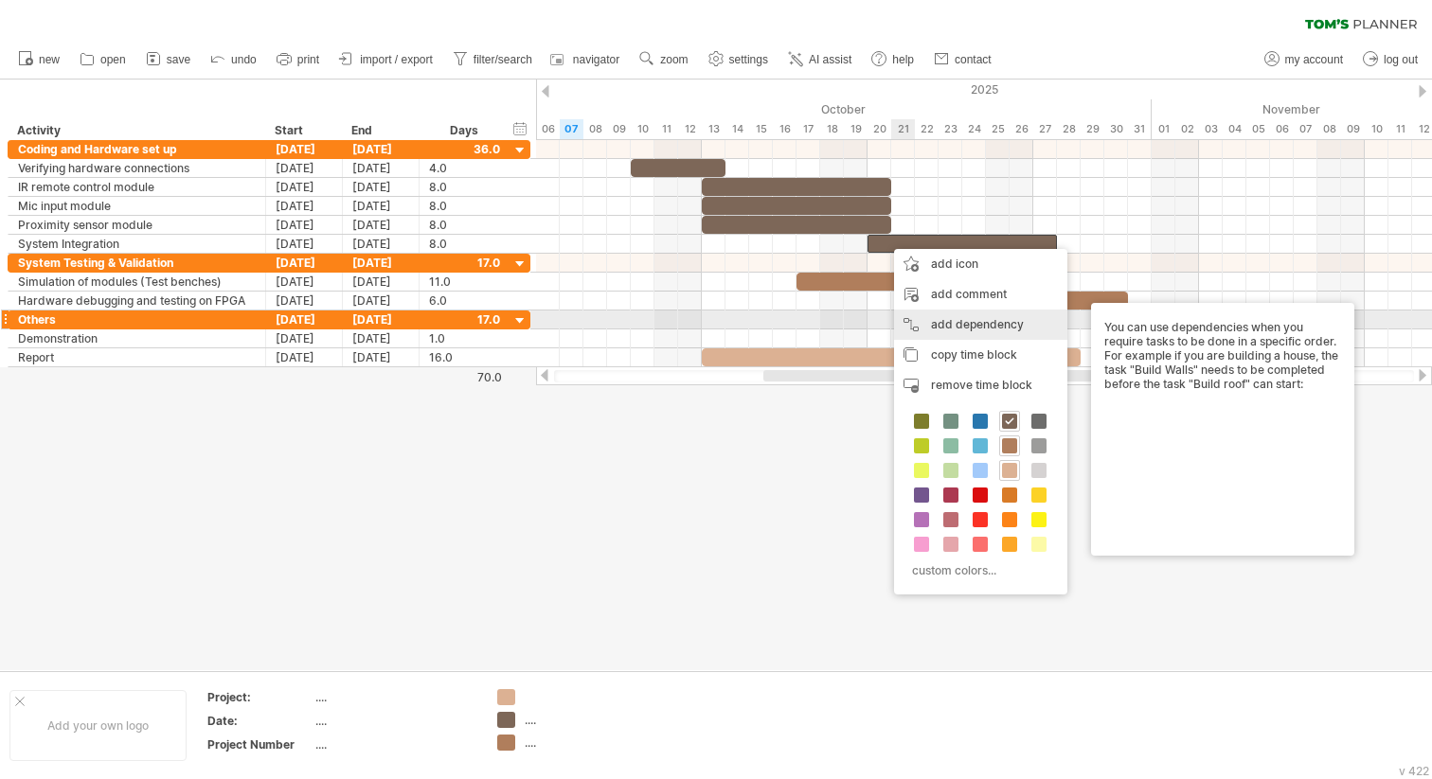
click at [964, 318] on div "add dependency You can use dependencies when you require tasks to be done in a …" at bounding box center [980, 325] width 173 height 30
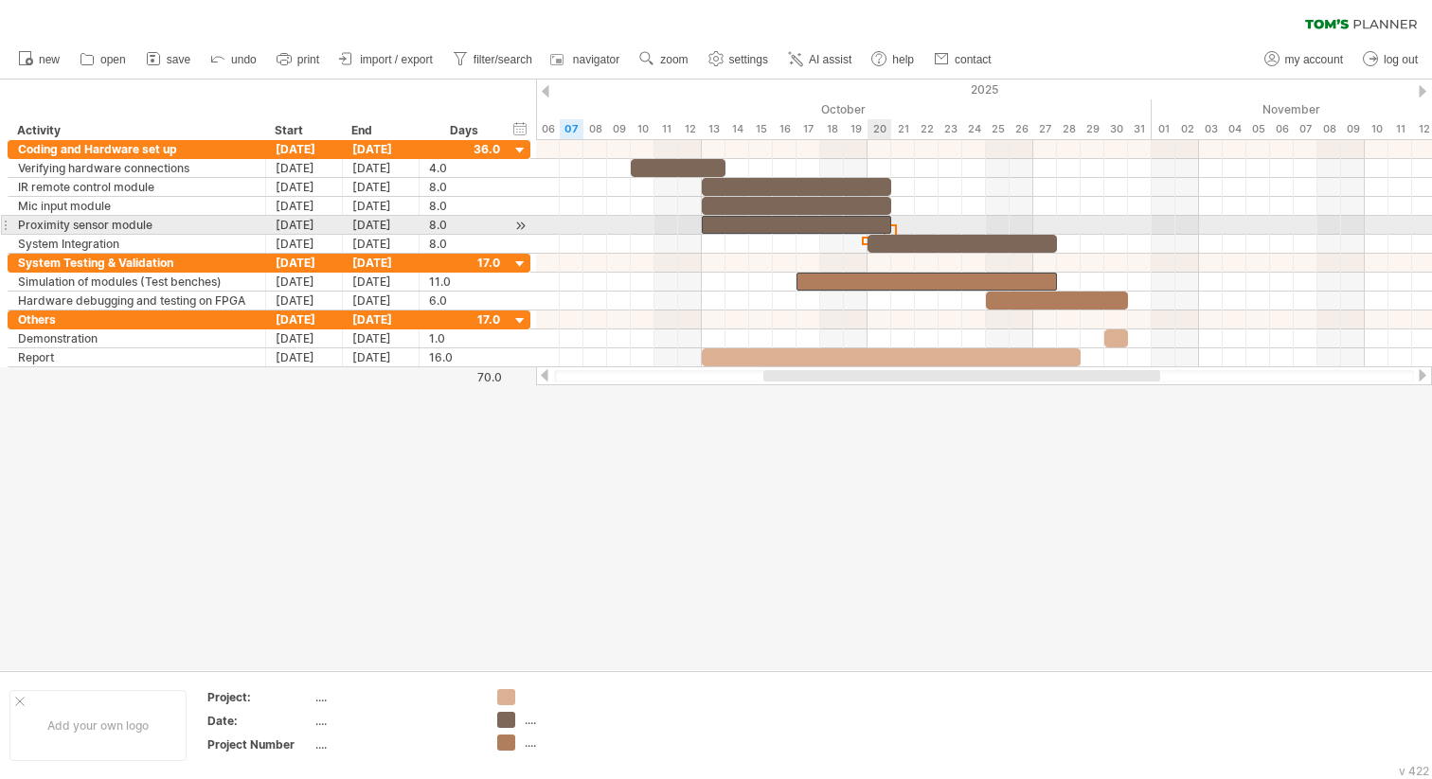
click at [890, 222] on span at bounding box center [891, 225] width 8 height 18
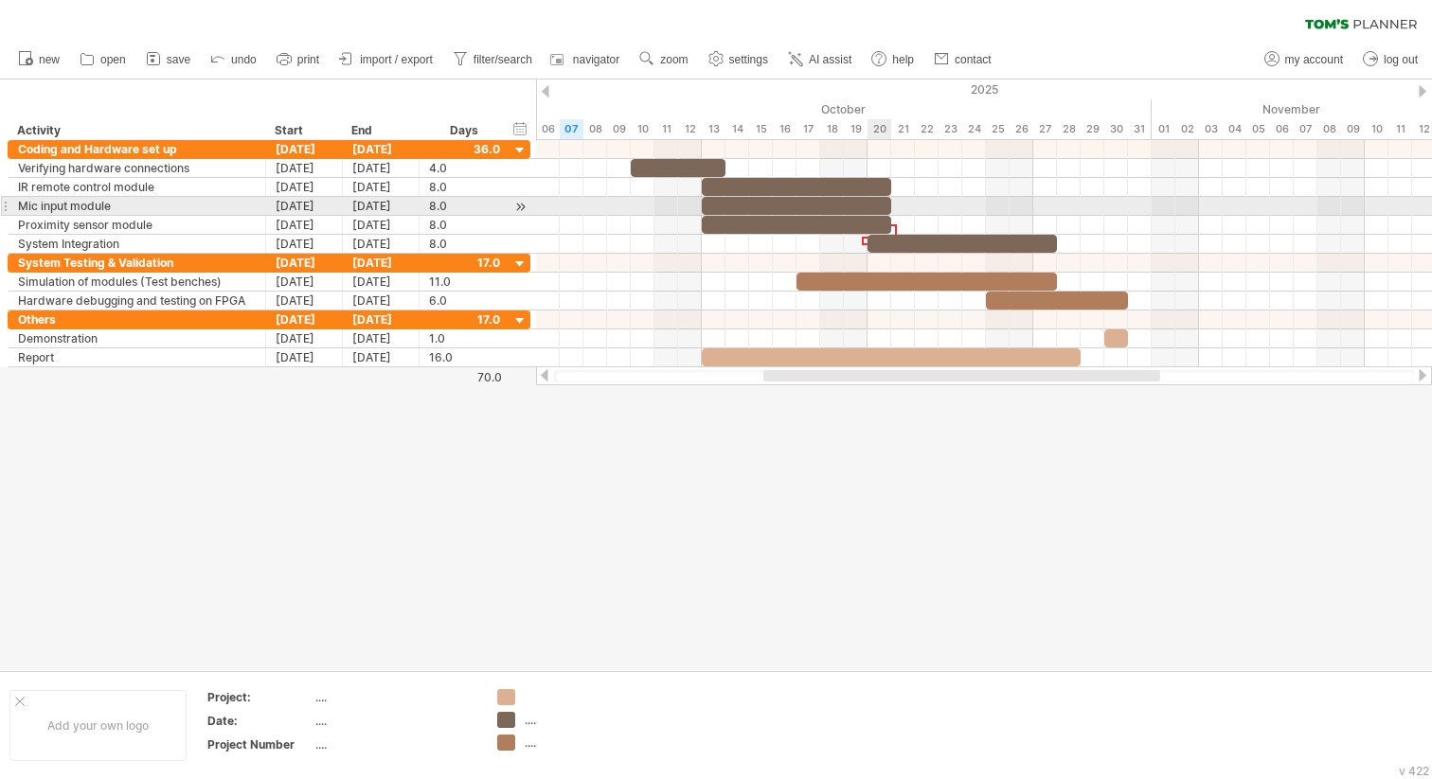
click at [881, 203] on div at bounding box center [796, 206] width 189 height 18
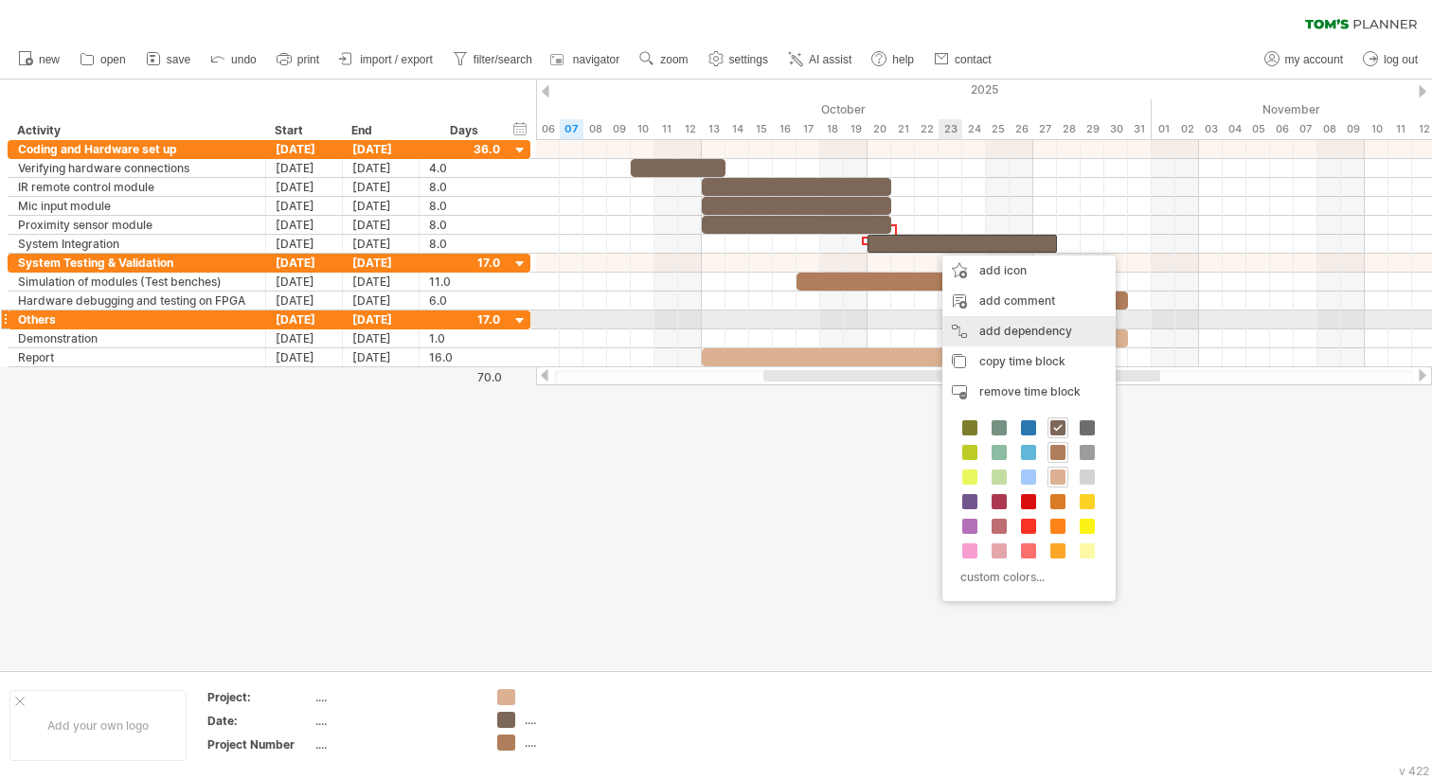
click at [1023, 318] on div "add dependency You can use dependencies when you require tasks to be done in a …" at bounding box center [1028, 331] width 173 height 30
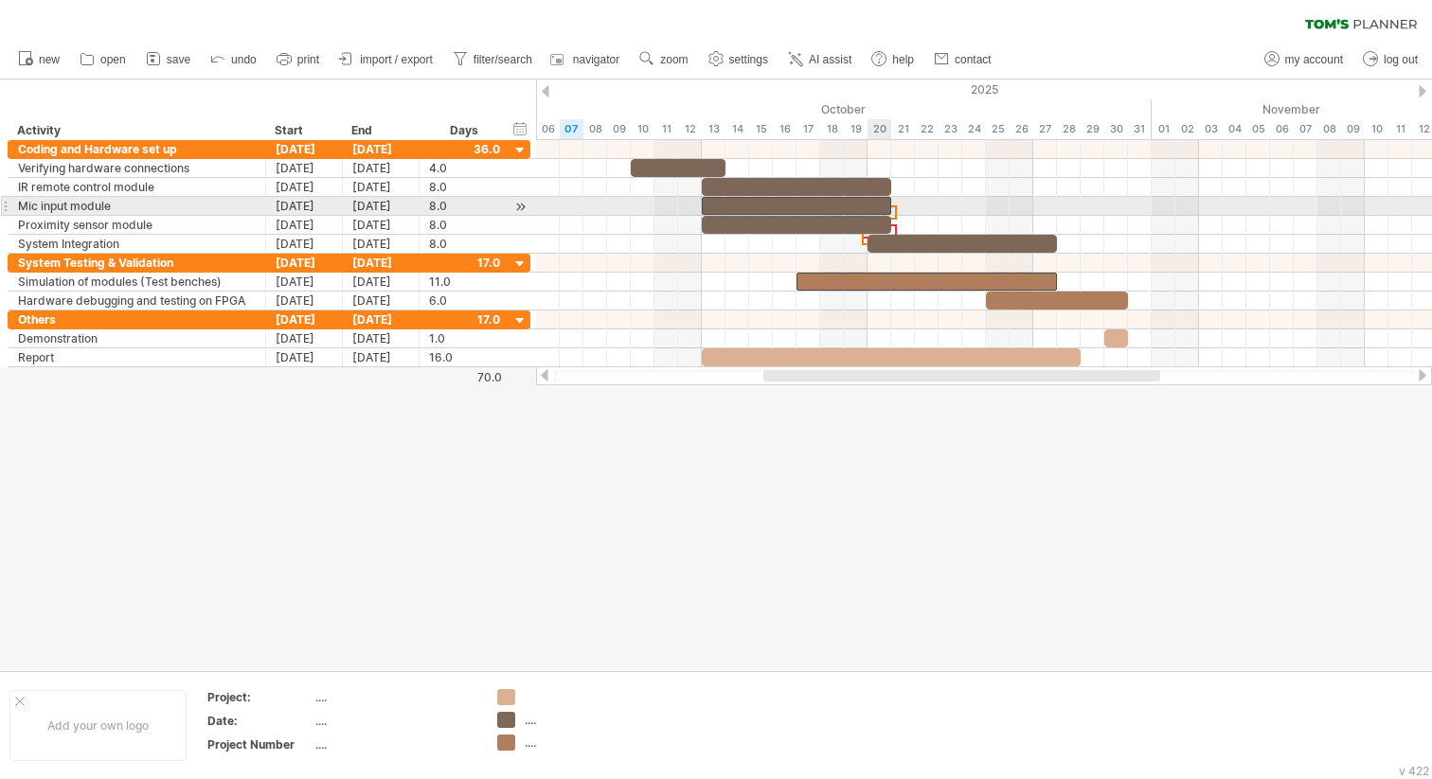
click at [883, 205] on div at bounding box center [796, 206] width 189 height 18
drag, startPoint x: 895, startPoint y: 209, endPoint x: 951, endPoint y: 210, distance: 55.9
click at [951, 210] on div "[DATE] [DATE]" at bounding box center [984, 253] width 896 height 227
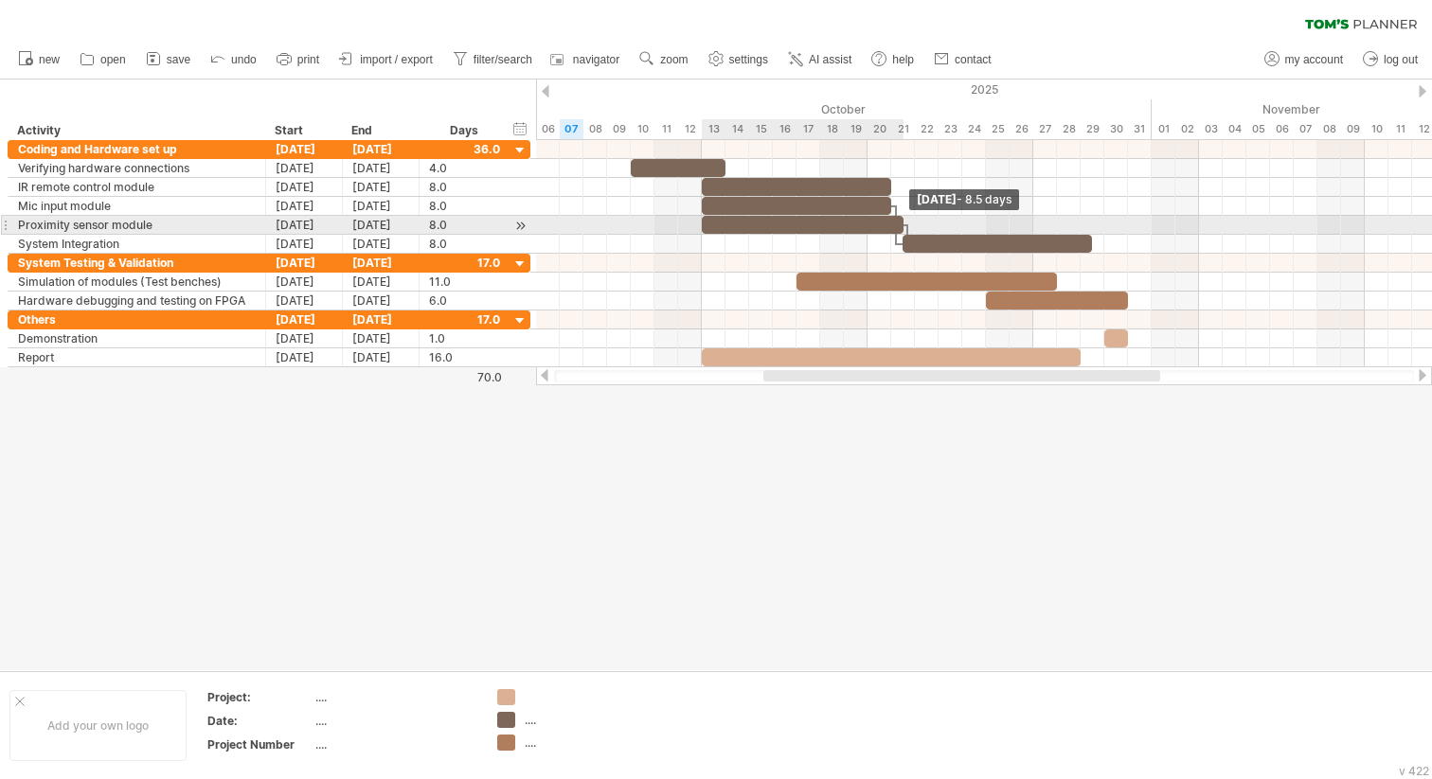
drag, startPoint x: 893, startPoint y: 218, endPoint x: 905, endPoint y: 223, distance: 13.6
click at [905, 223] on span at bounding box center [903, 225] width 8 height 18
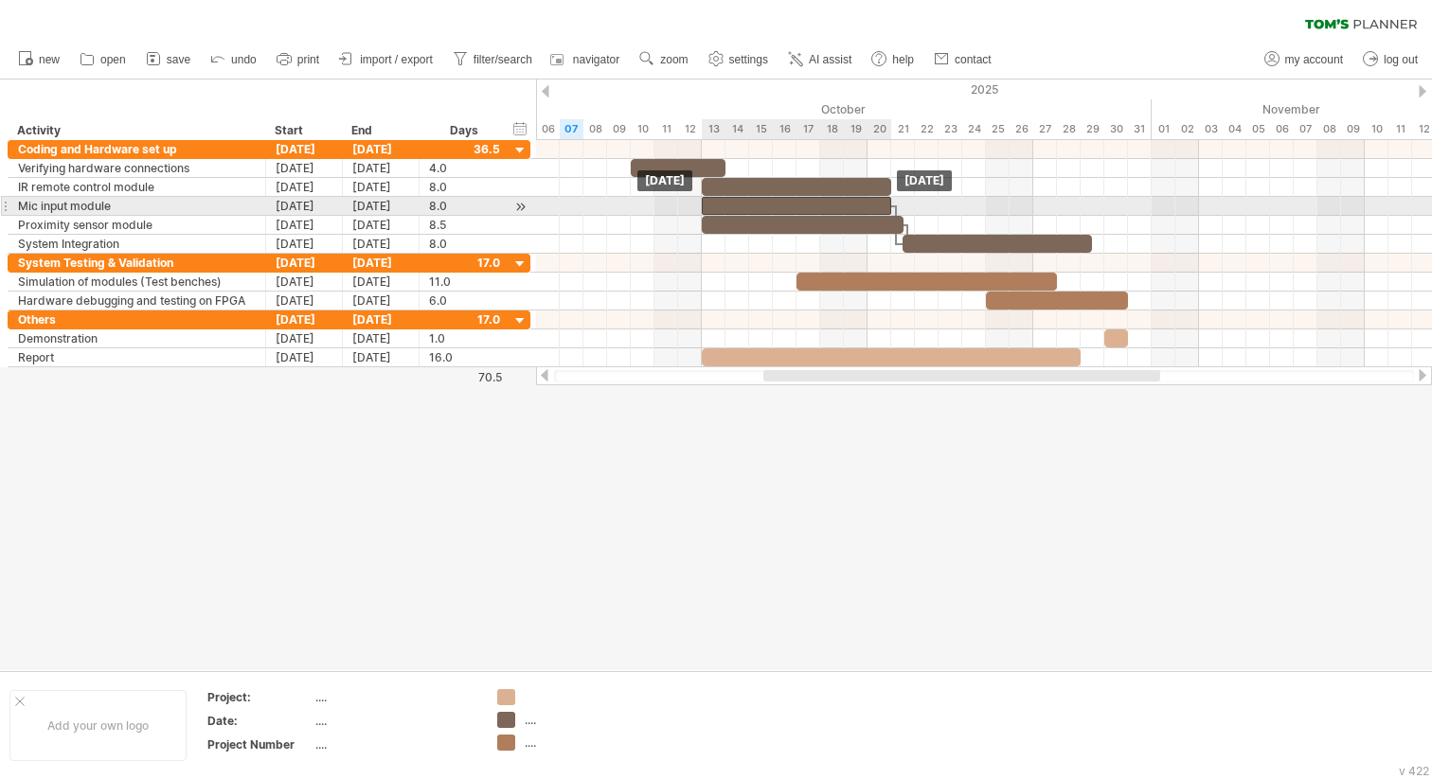
click at [828, 207] on div at bounding box center [796, 206] width 189 height 18
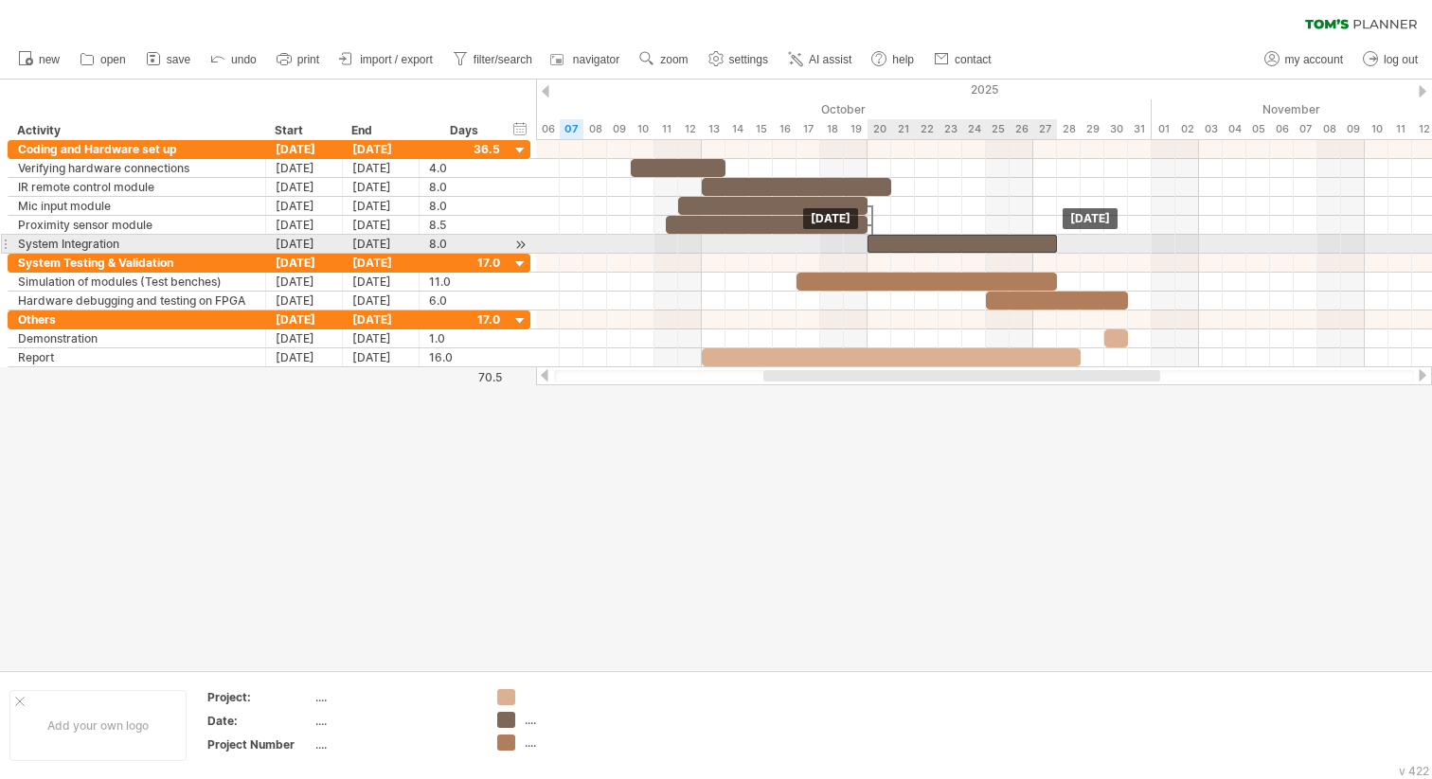
drag, startPoint x: 962, startPoint y: 240, endPoint x: 921, endPoint y: 240, distance: 40.7
click at [921, 240] on div at bounding box center [961, 244] width 189 height 18
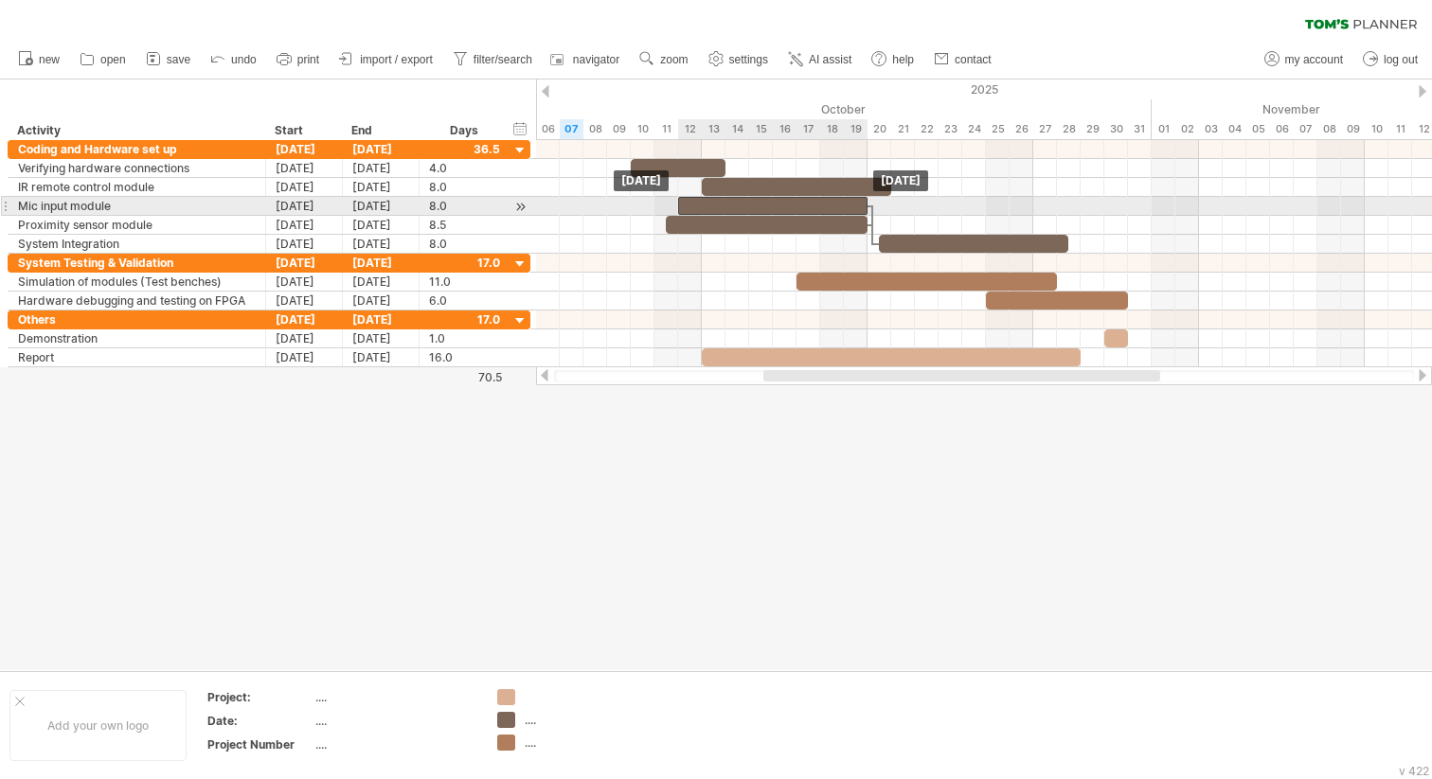
click at [830, 205] on div at bounding box center [772, 206] width 189 height 18
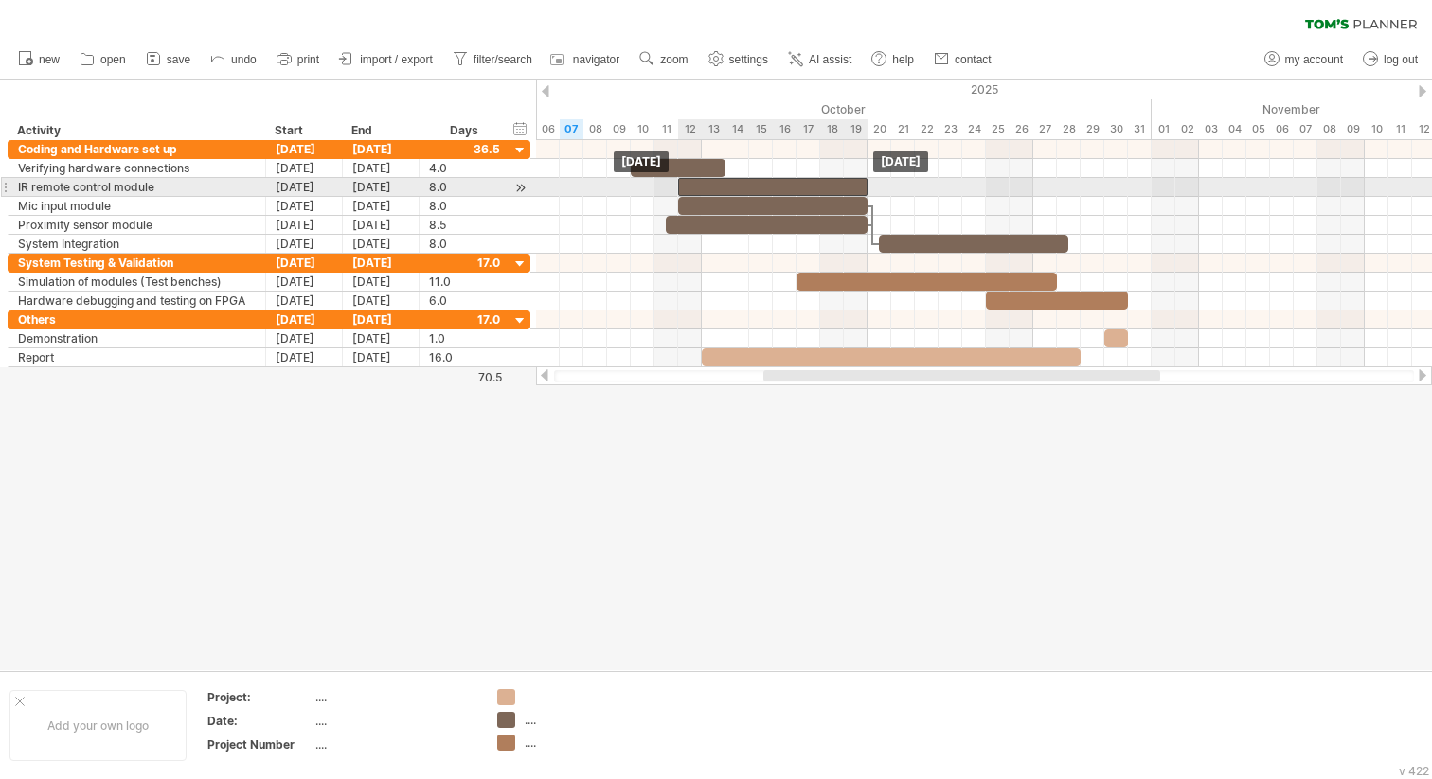
drag, startPoint x: 818, startPoint y: 186, endPoint x: 792, endPoint y: 186, distance: 25.6
click at [792, 186] on div at bounding box center [772, 187] width 189 height 18
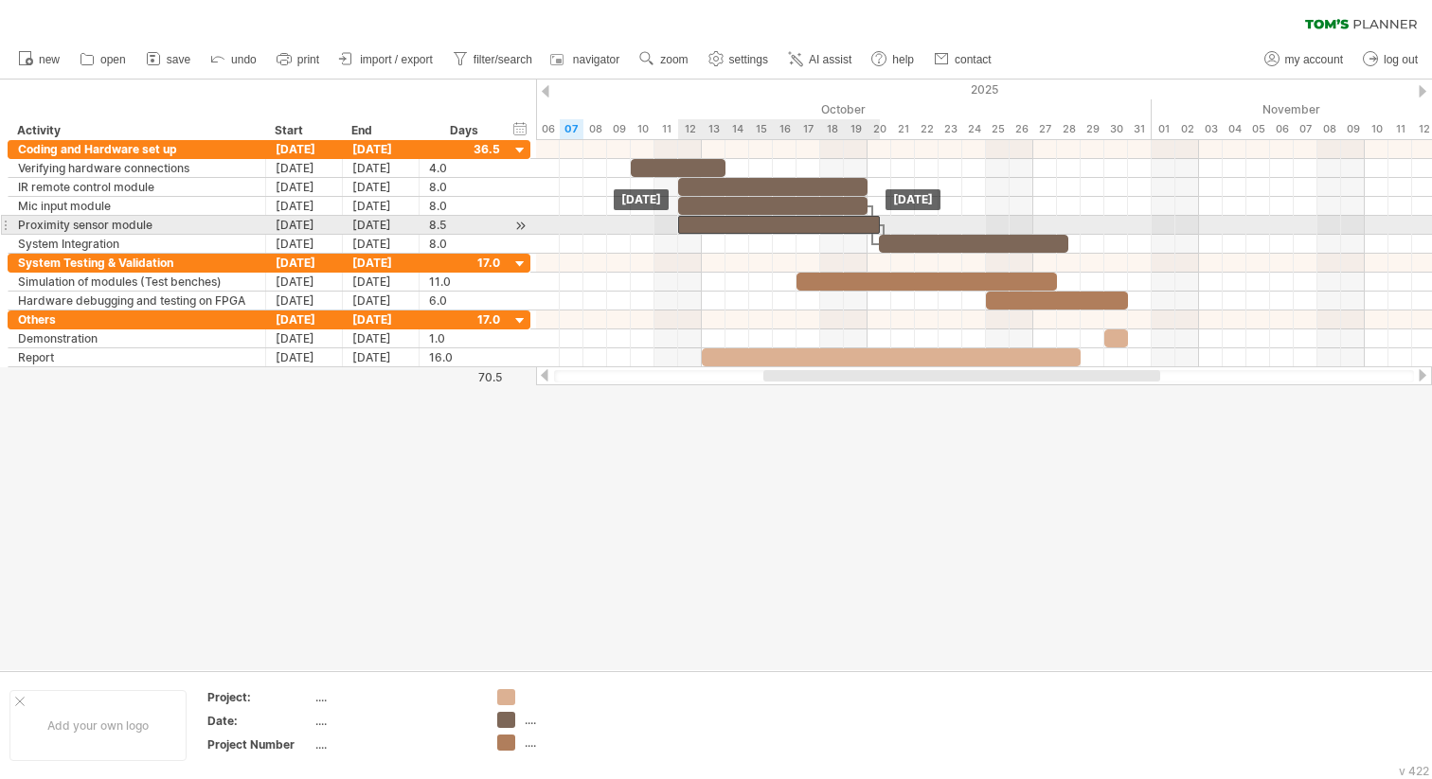
drag, startPoint x: 757, startPoint y: 226, endPoint x: 769, endPoint y: 226, distance: 11.4
click at [769, 226] on div at bounding box center [779, 225] width 202 height 18
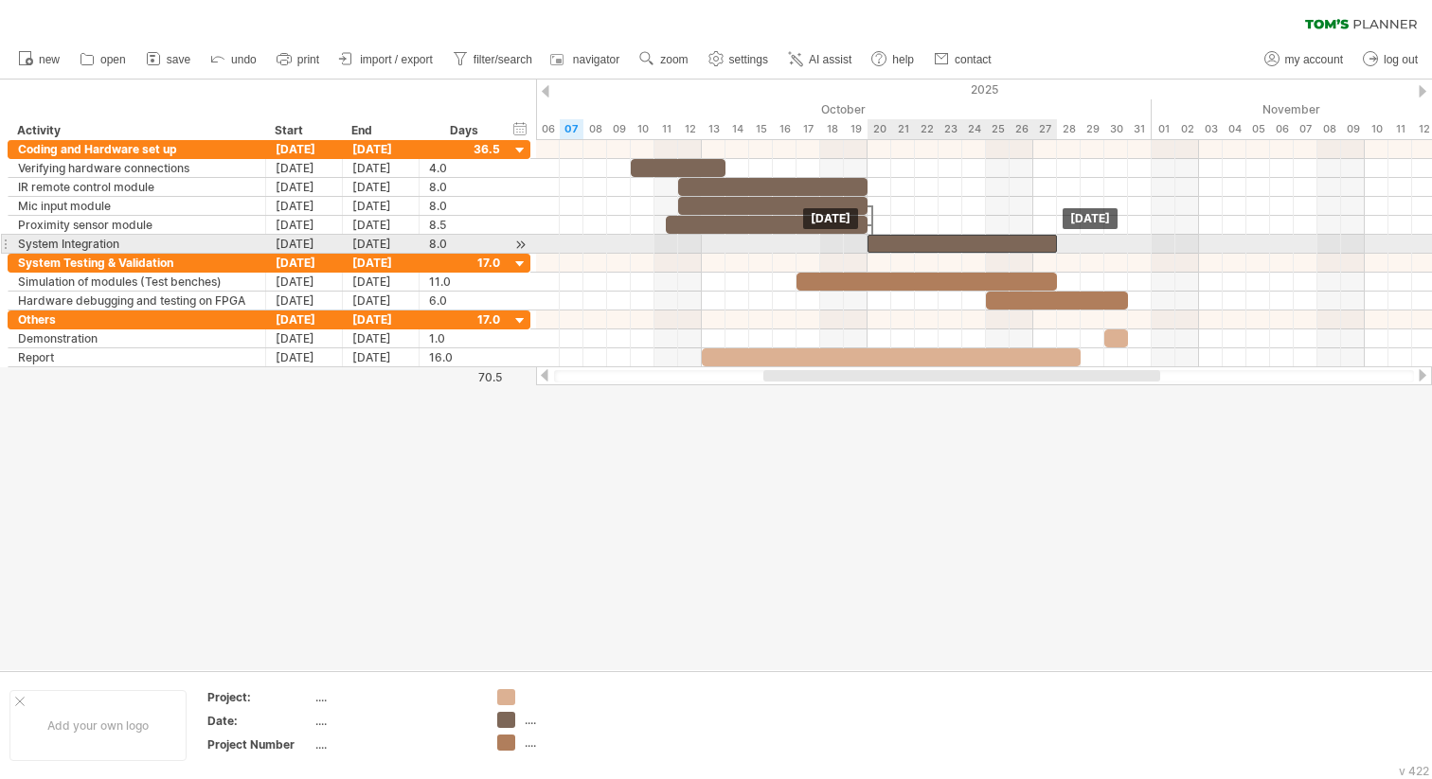
drag, startPoint x: 899, startPoint y: 246, endPoint x: 883, endPoint y: 246, distance: 15.1
click at [883, 246] on div at bounding box center [961, 244] width 189 height 18
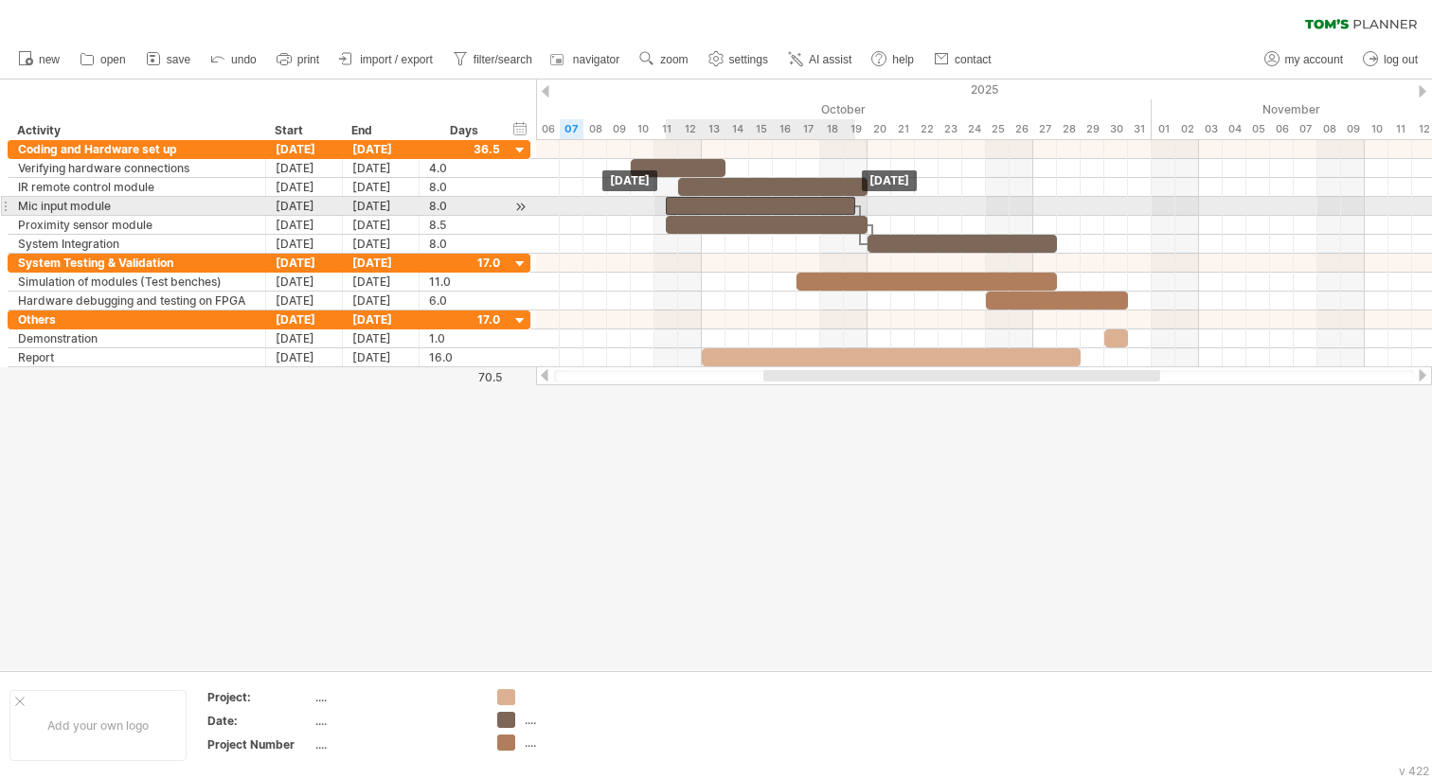
drag, startPoint x: 801, startPoint y: 210, endPoint x: 789, endPoint y: 210, distance: 12.3
click at [789, 210] on div at bounding box center [760, 206] width 189 height 18
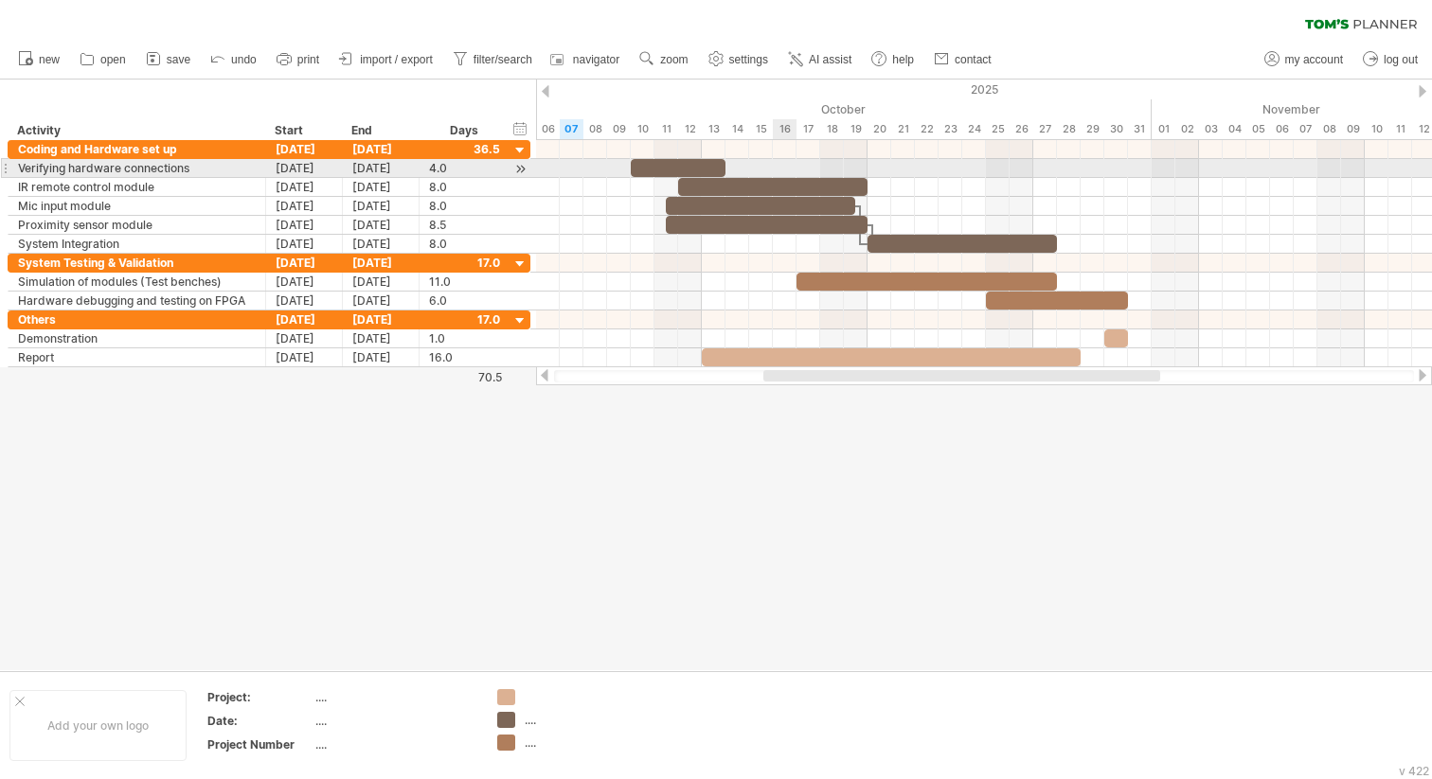
drag, startPoint x: 792, startPoint y: 174, endPoint x: 774, endPoint y: 174, distance: 17.0
click at [774, 174] on div at bounding box center [984, 168] width 896 height 19
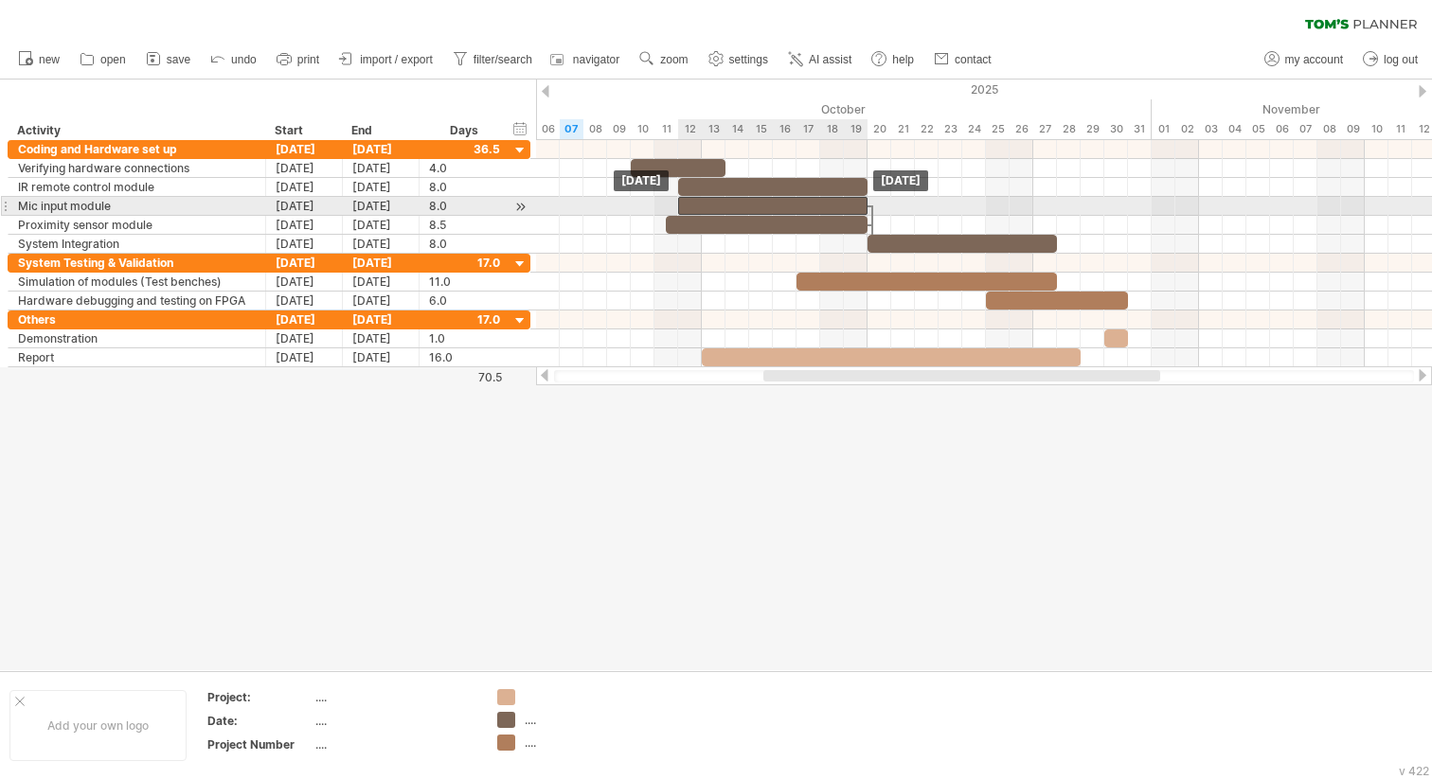
drag, startPoint x: 774, startPoint y: 198, endPoint x: 788, endPoint y: 195, distance: 14.5
click at [789, 198] on div at bounding box center [772, 206] width 189 height 18
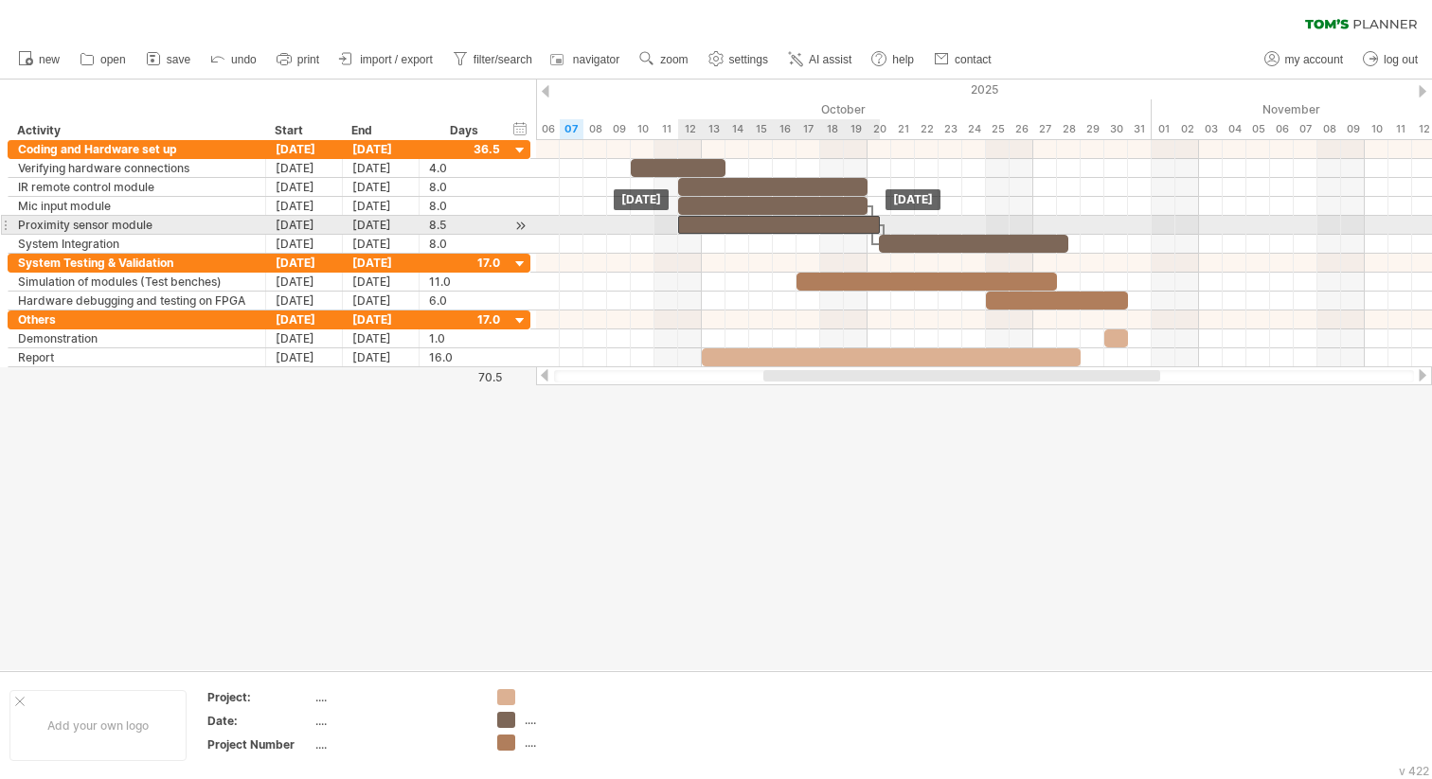
drag, startPoint x: 772, startPoint y: 217, endPoint x: 786, endPoint y: 217, distance: 14.2
click at [786, 217] on div at bounding box center [779, 225] width 202 height 18
click at [869, 222] on span at bounding box center [867, 225] width 8 height 18
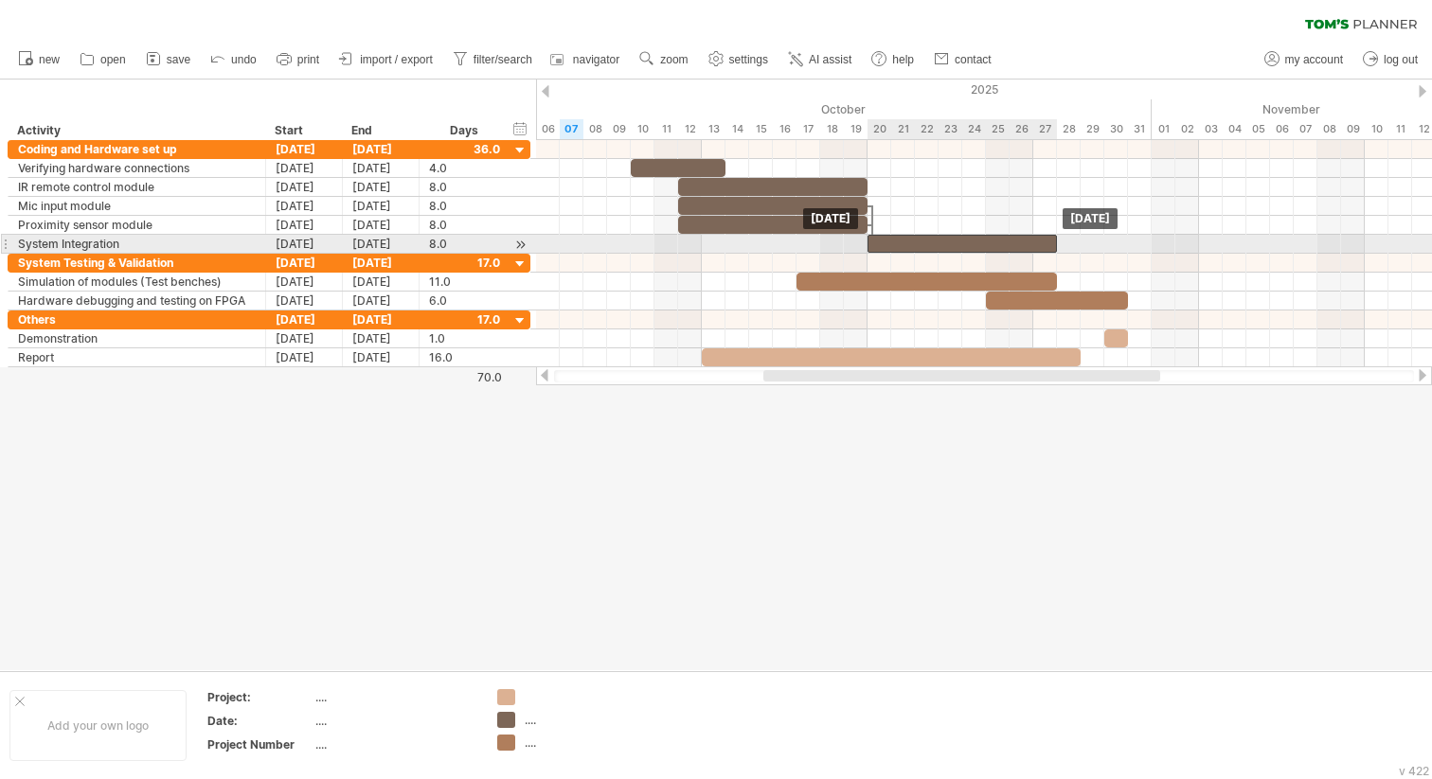
drag, startPoint x: 916, startPoint y: 238, endPoint x: 901, endPoint y: 240, distance: 14.5
click at [901, 240] on div at bounding box center [961, 244] width 189 height 18
click at [908, 243] on div at bounding box center [961, 244] width 189 height 18
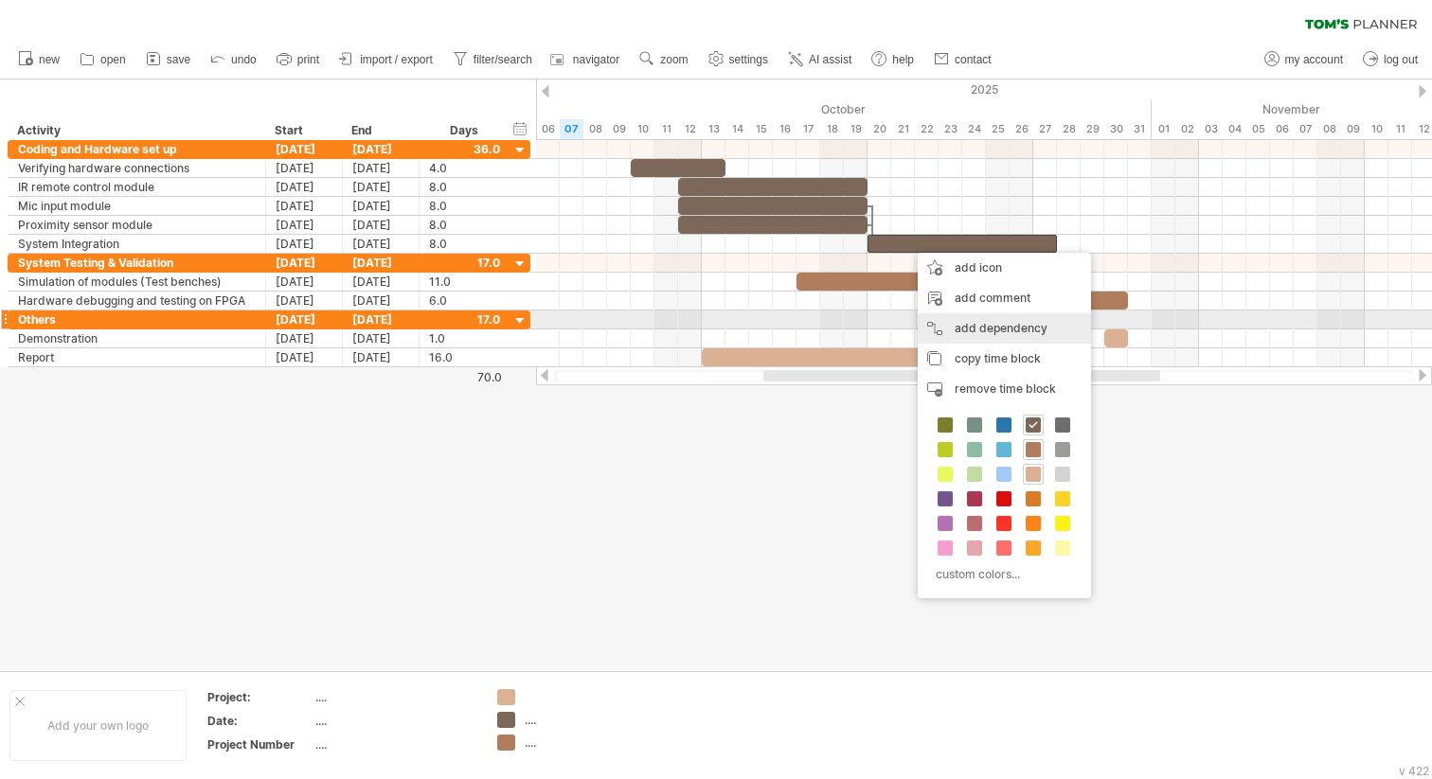
click at [1003, 328] on div "add dependency You can use dependencies when you require tasks to be done in a …" at bounding box center [1003, 328] width 173 height 30
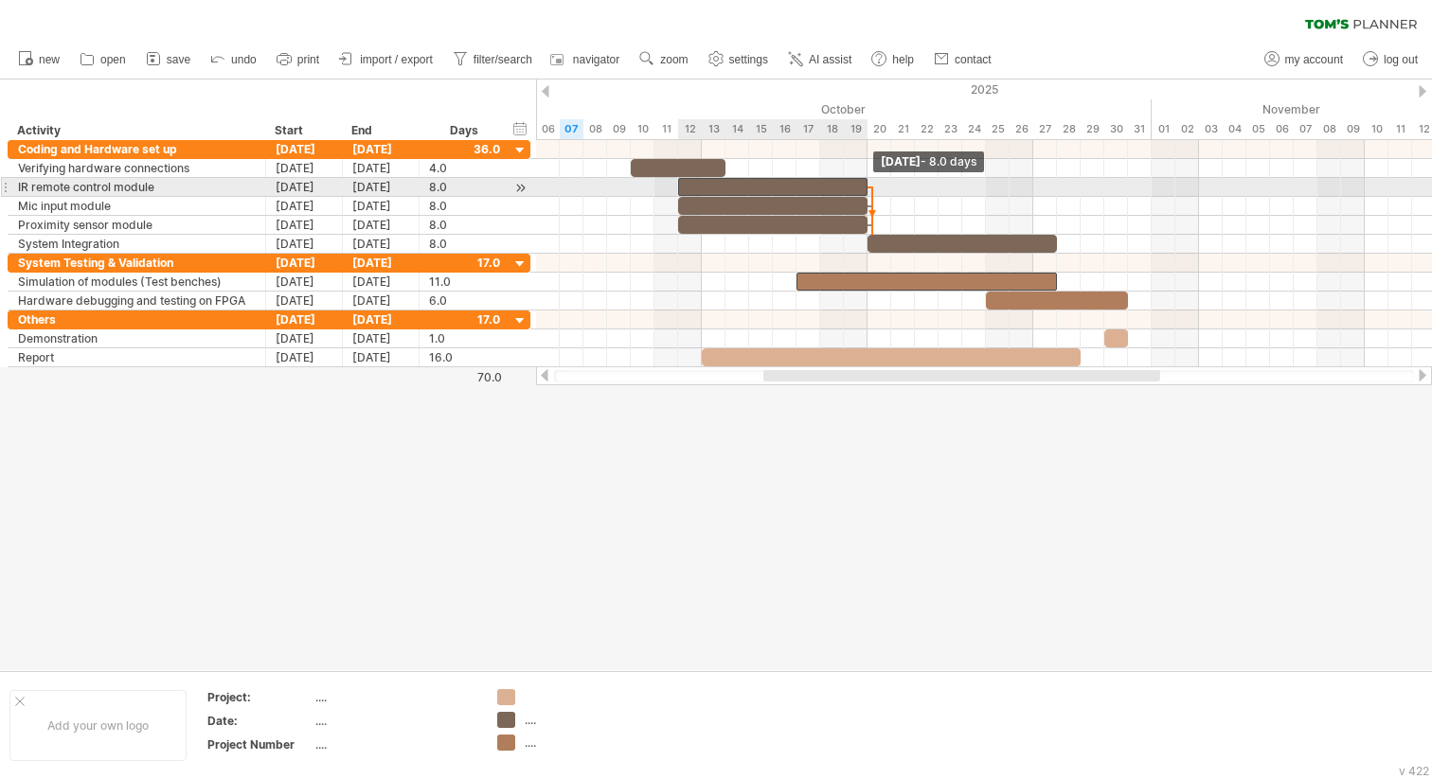
click at [865, 186] on span at bounding box center [867, 187] width 8 height 18
drag, startPoint x: 872, startPoint y: 195, endPoint x: 888, endPoint y: 195, distance: 16.1
click at [888, 195] on div "[DATE] - 8.0 days [DATE]" at bounding box center [984, 253] width 896 height 227
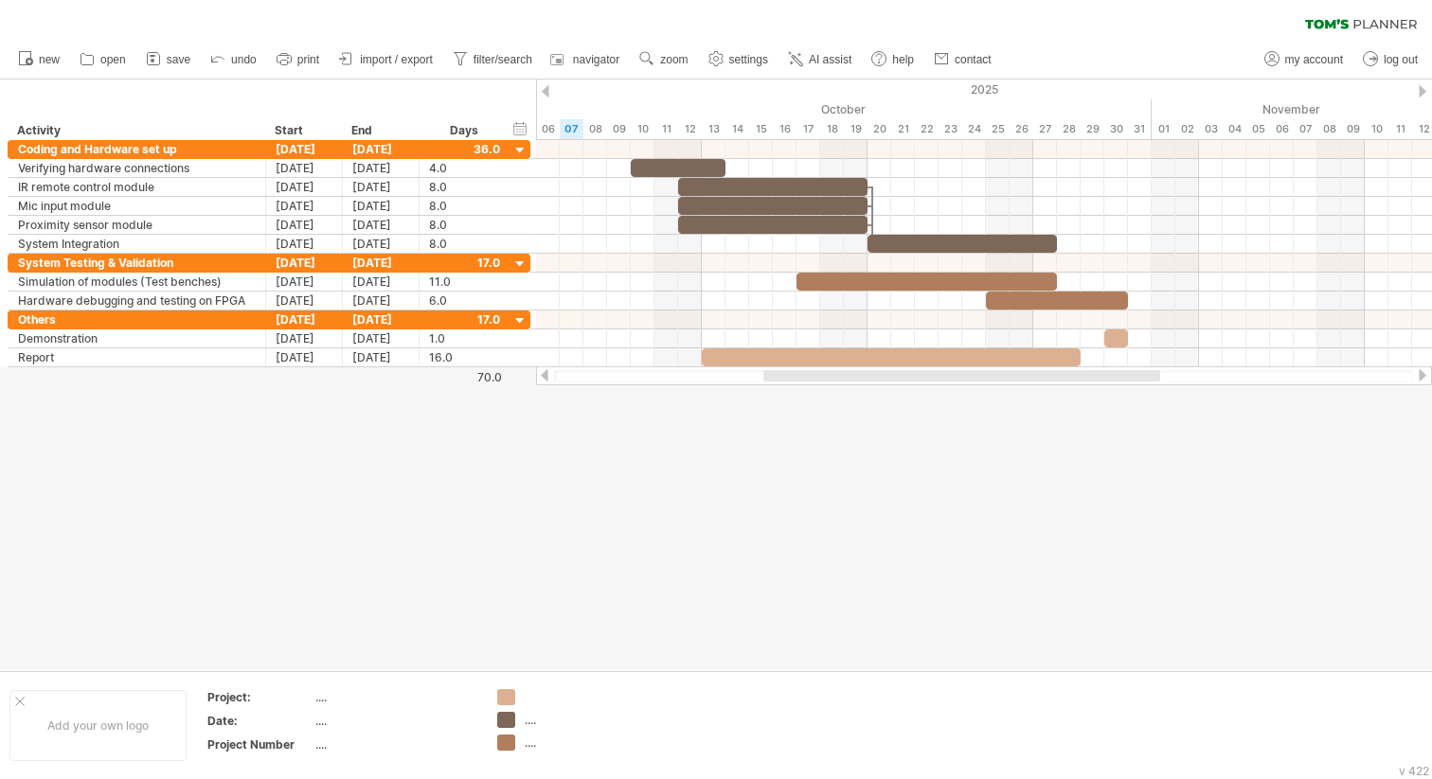
click at [855, 483] on div at bounding box center [716, 375] width 1432 height 591
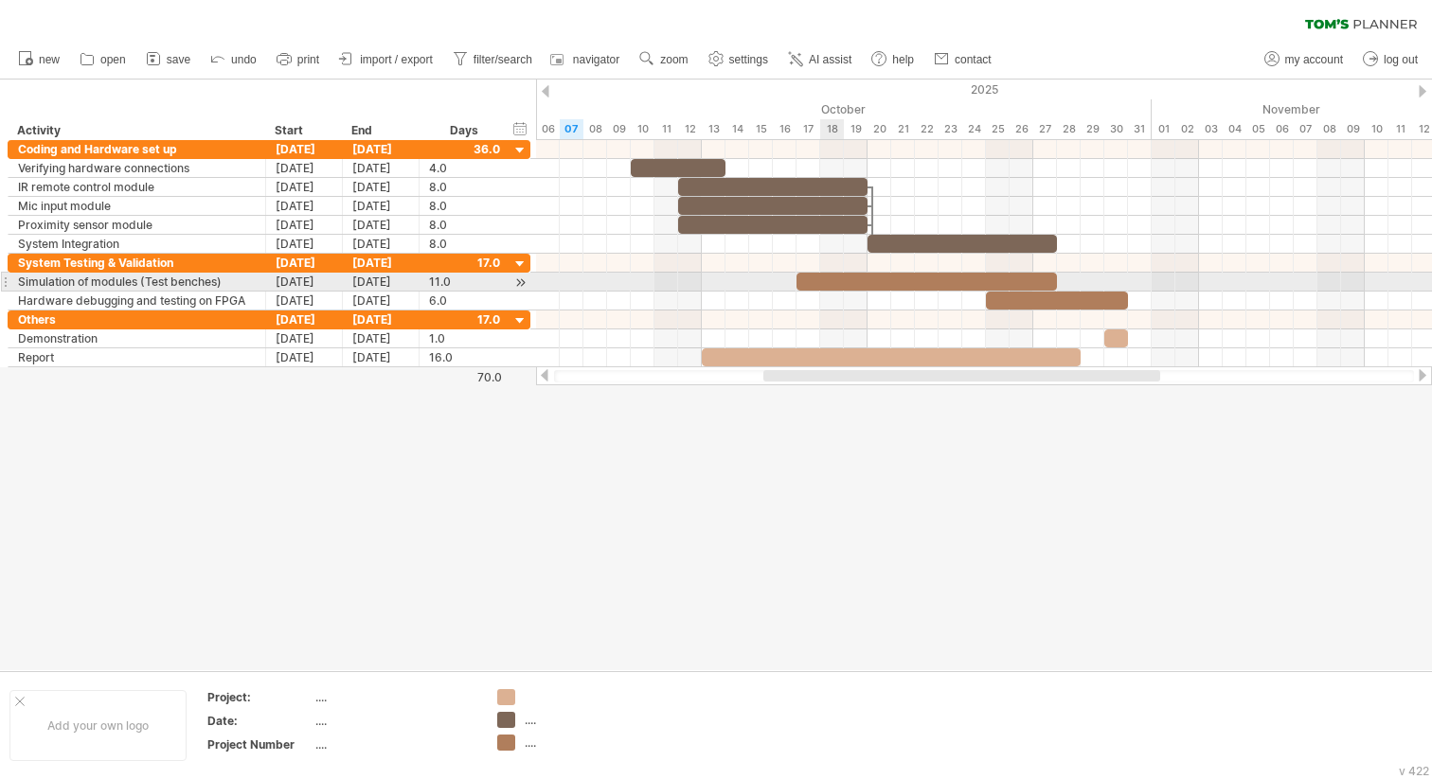
click at [825, 282] on div at bounding box center [926, 282] width 260 height 18
click at [863, 277] on div at bounding box center [926, 282] width 260 height 18
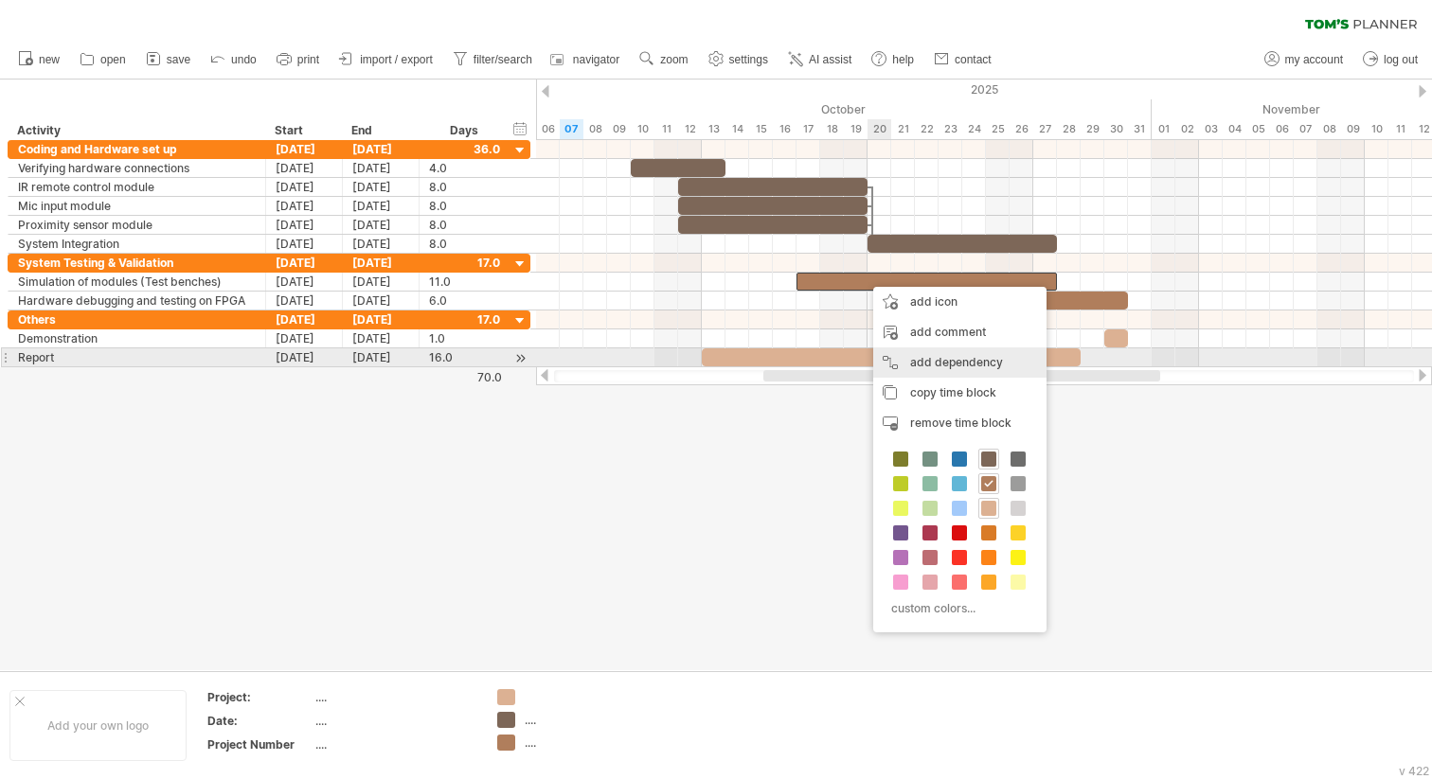
click at [934, 368] on div "add dependency You can use dependencies when you require tasks to be done in a …" at bounding box center [959, 362] width 173 height 30
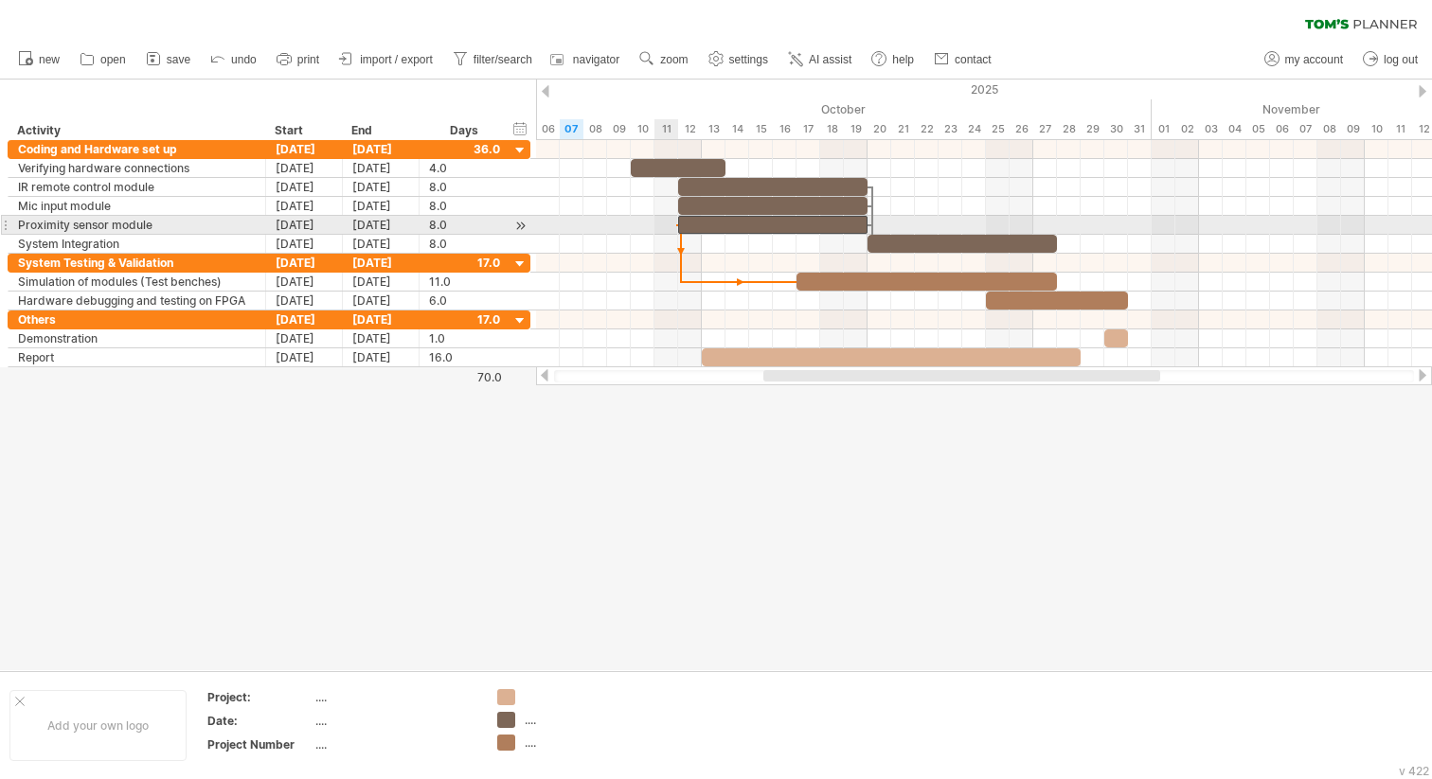
click at [676, 223] on span at bounding box center [678, 225] width 8 height 18
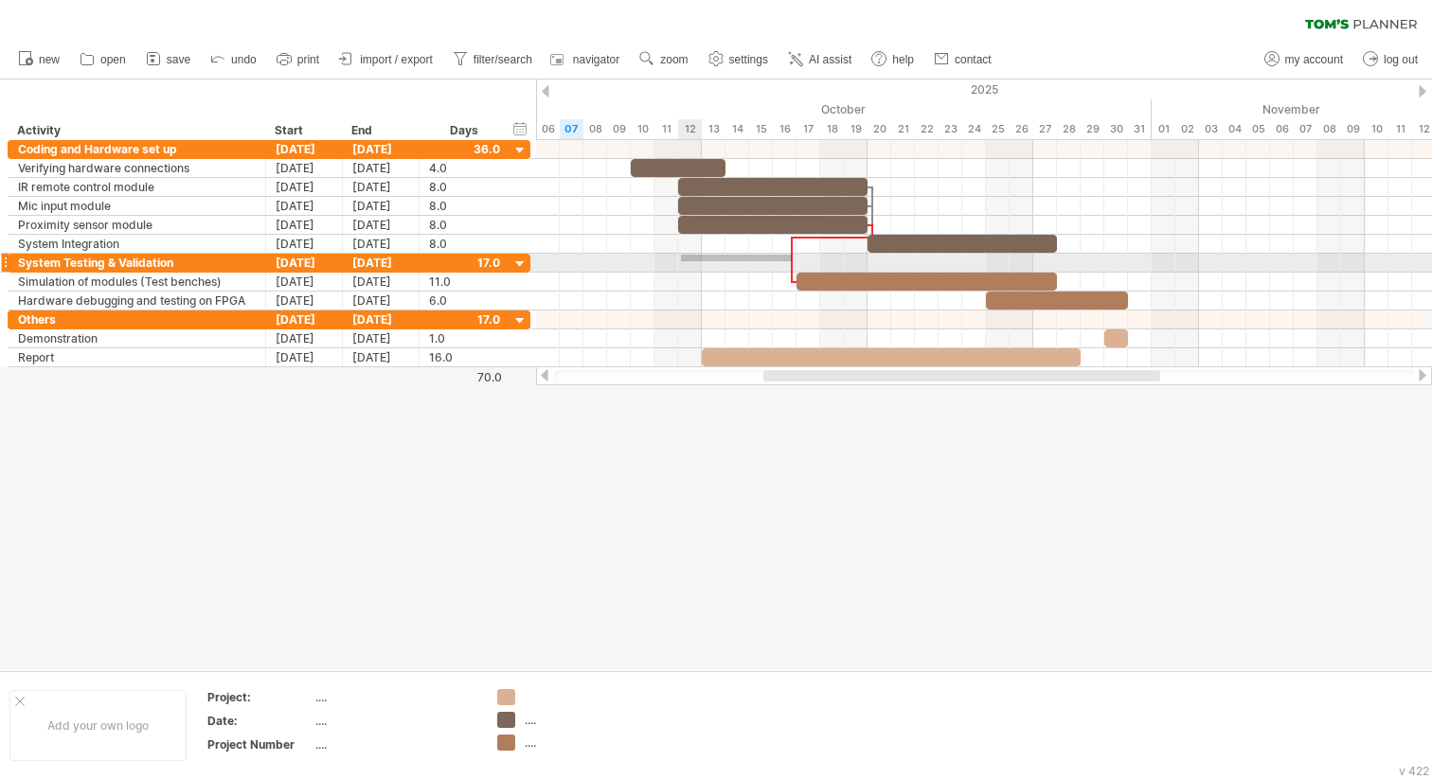
drag, startPoint x: 792, startPoint y: 255, endPoint x: 680, endPoint y: 261, distance: 111.9
click at [681, 261] on div "[DATE] [DATE] - 8.0 days" at bounding box center [984, 253] width 896 height 227
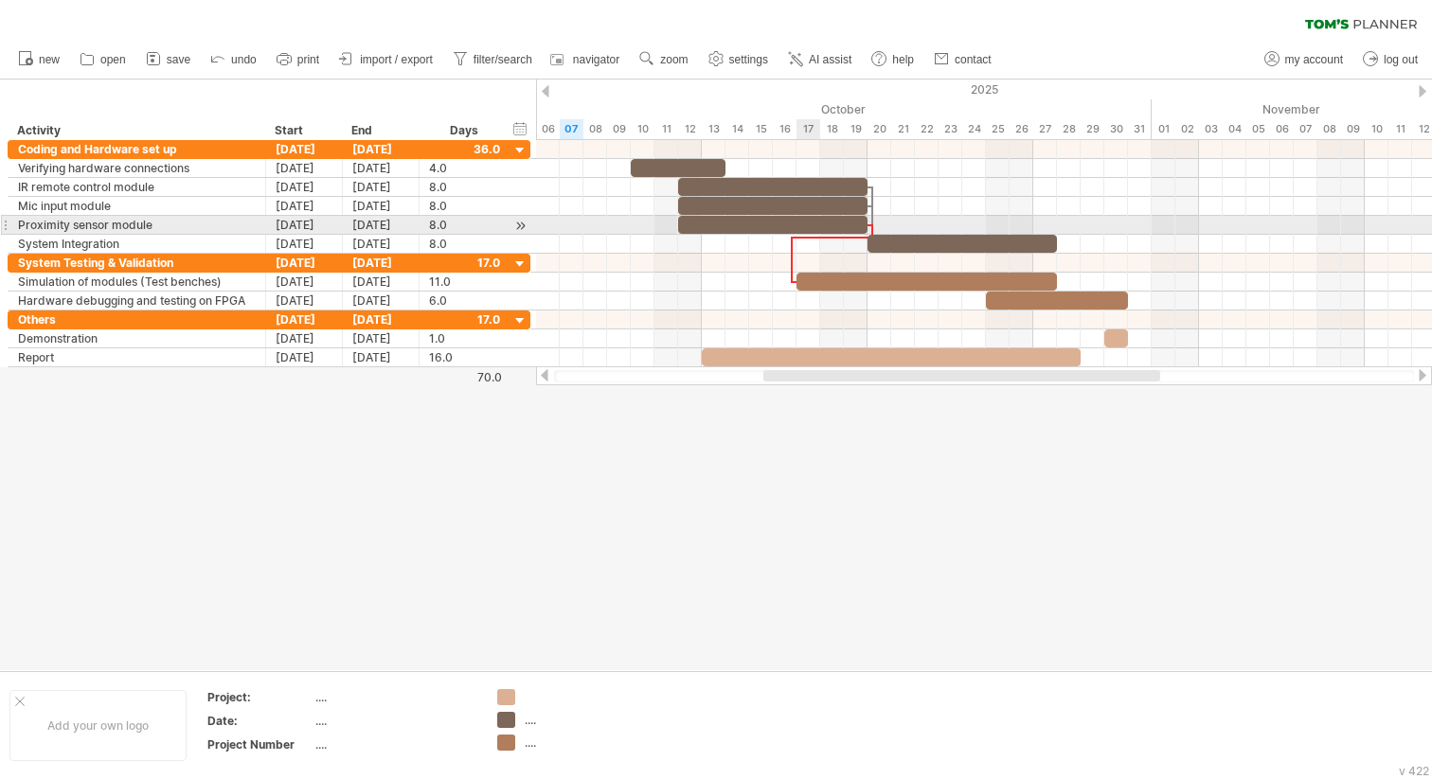
click at [811, 234] on div at bounding box center [984, 225] width 896 height 19
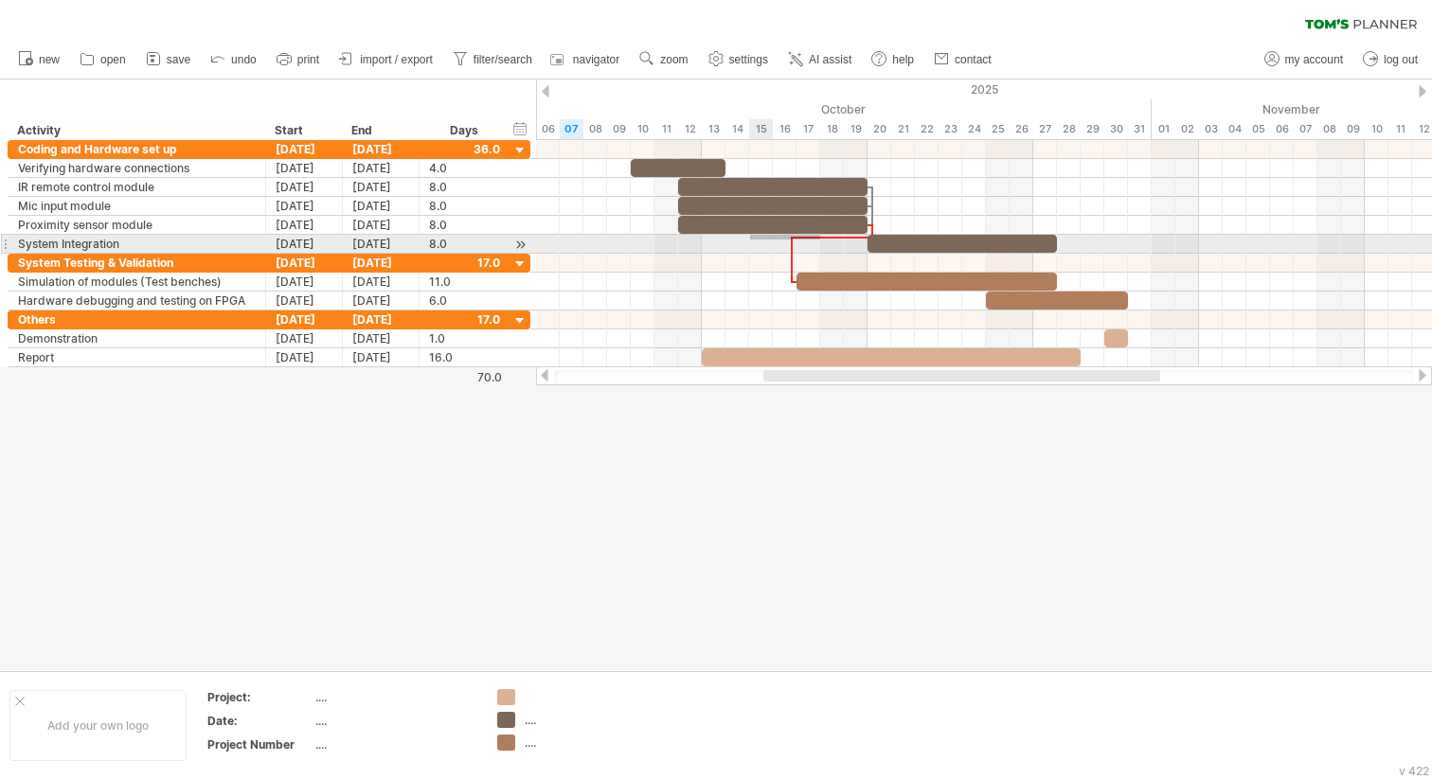
drag, startPoint x: 820, startPoint y: 235, endPoint x: 749, endPoint y: 240, distance: 71.2
click at [749, 240] on div "[DATE] [DATE] - 8.0 days" at bounding box center [984, 253] width 896 height 227
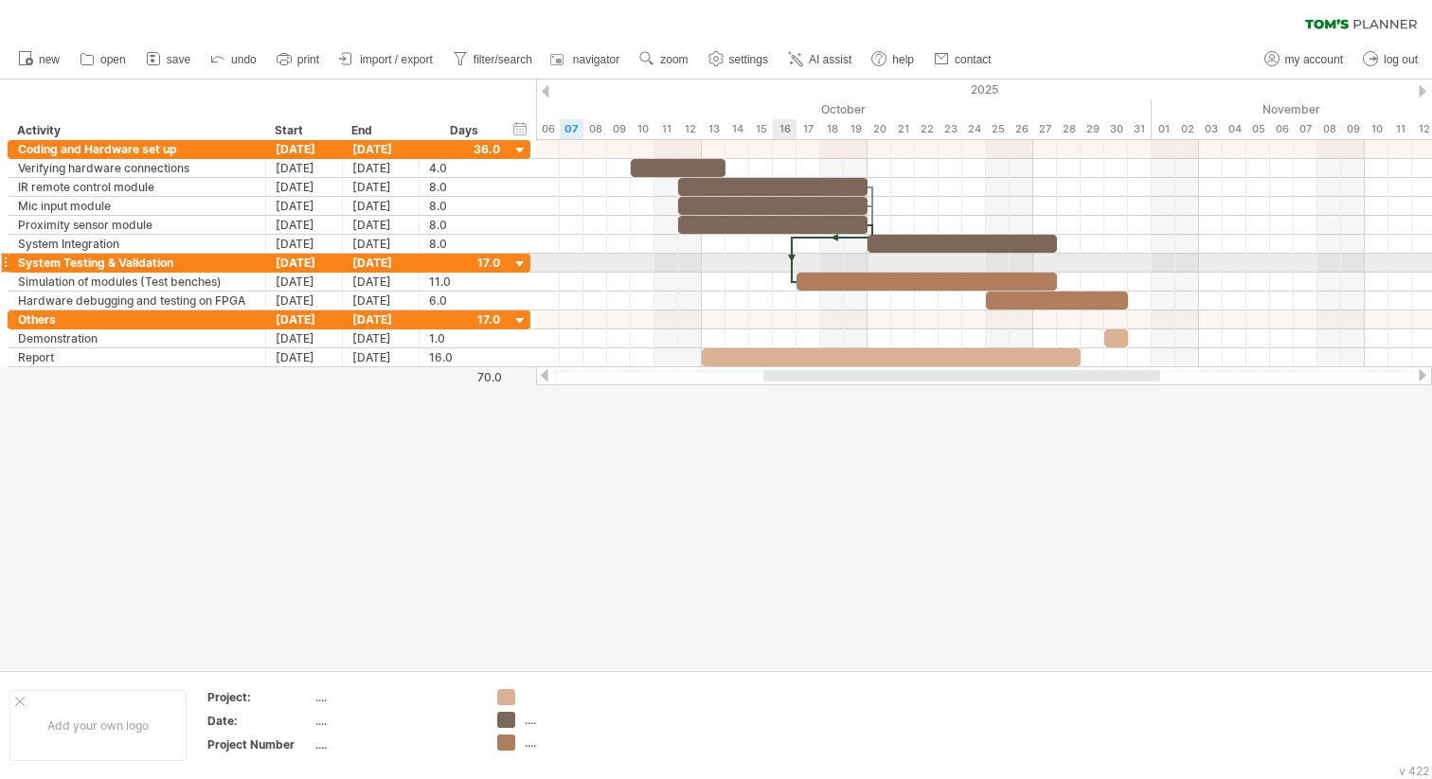
click at [790, 257] on div at bounding box center [792, 260] width 6 height 46
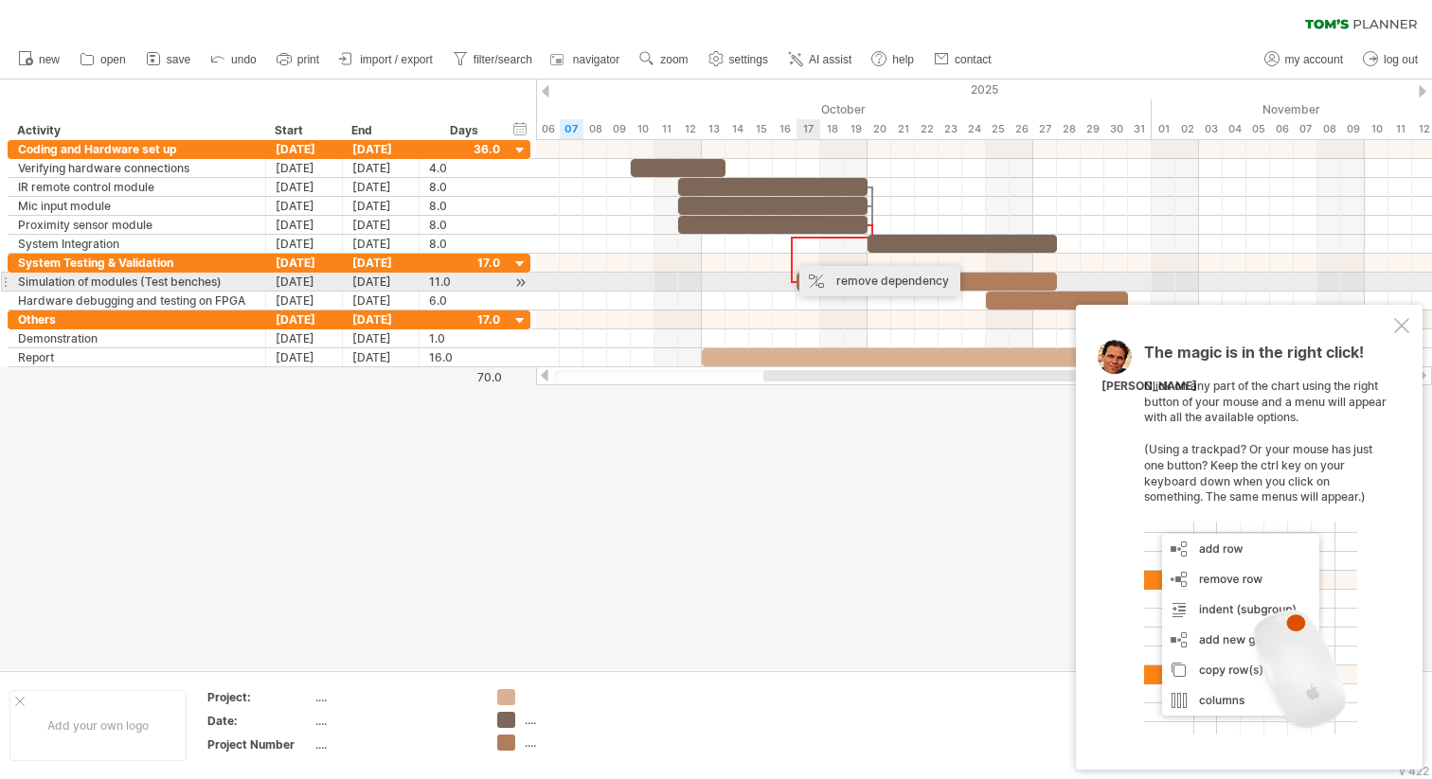
click at [826, 277] on div "remove dependency" at bounding box center [879, 281] width 161 height 30
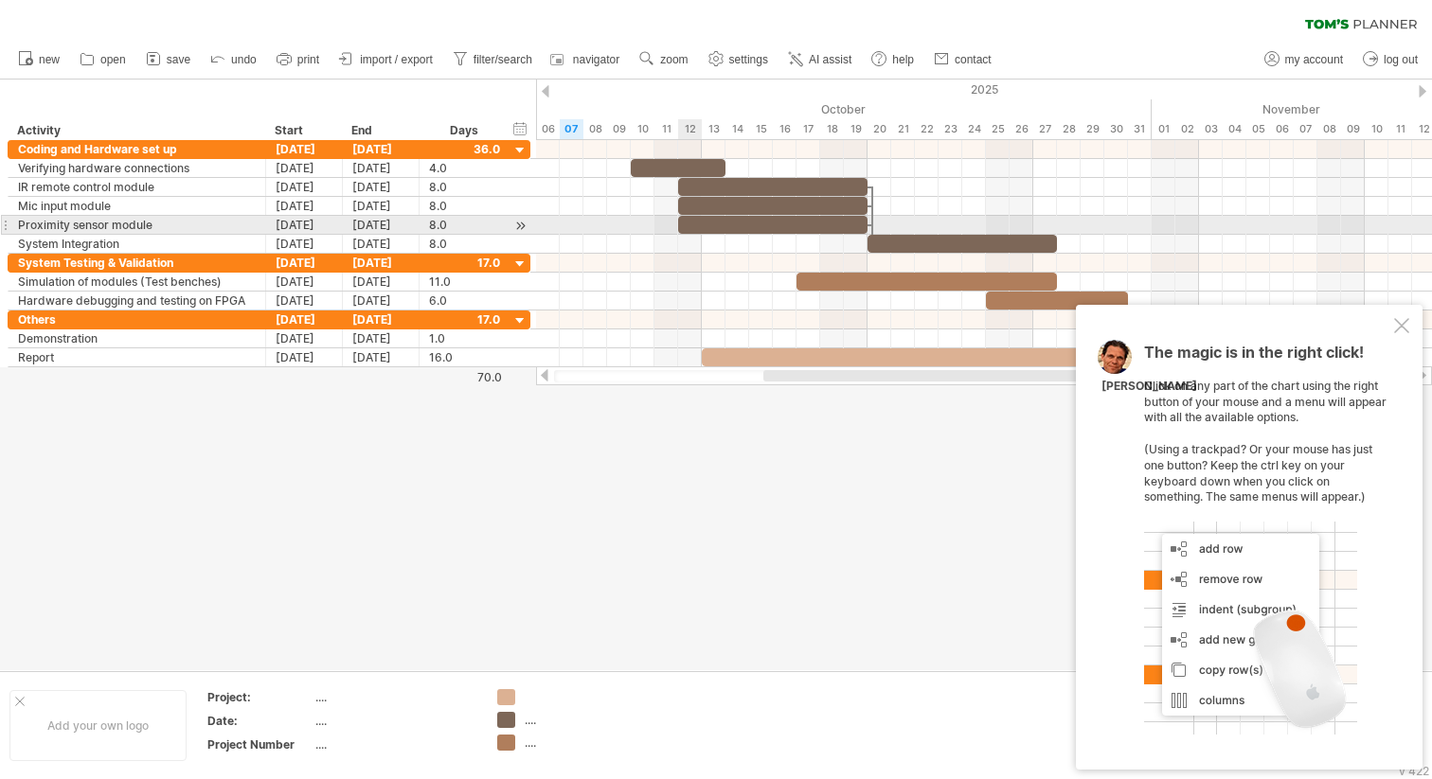
click at [687, 223] on div at bounding box center [772, 225] width 189 height 18
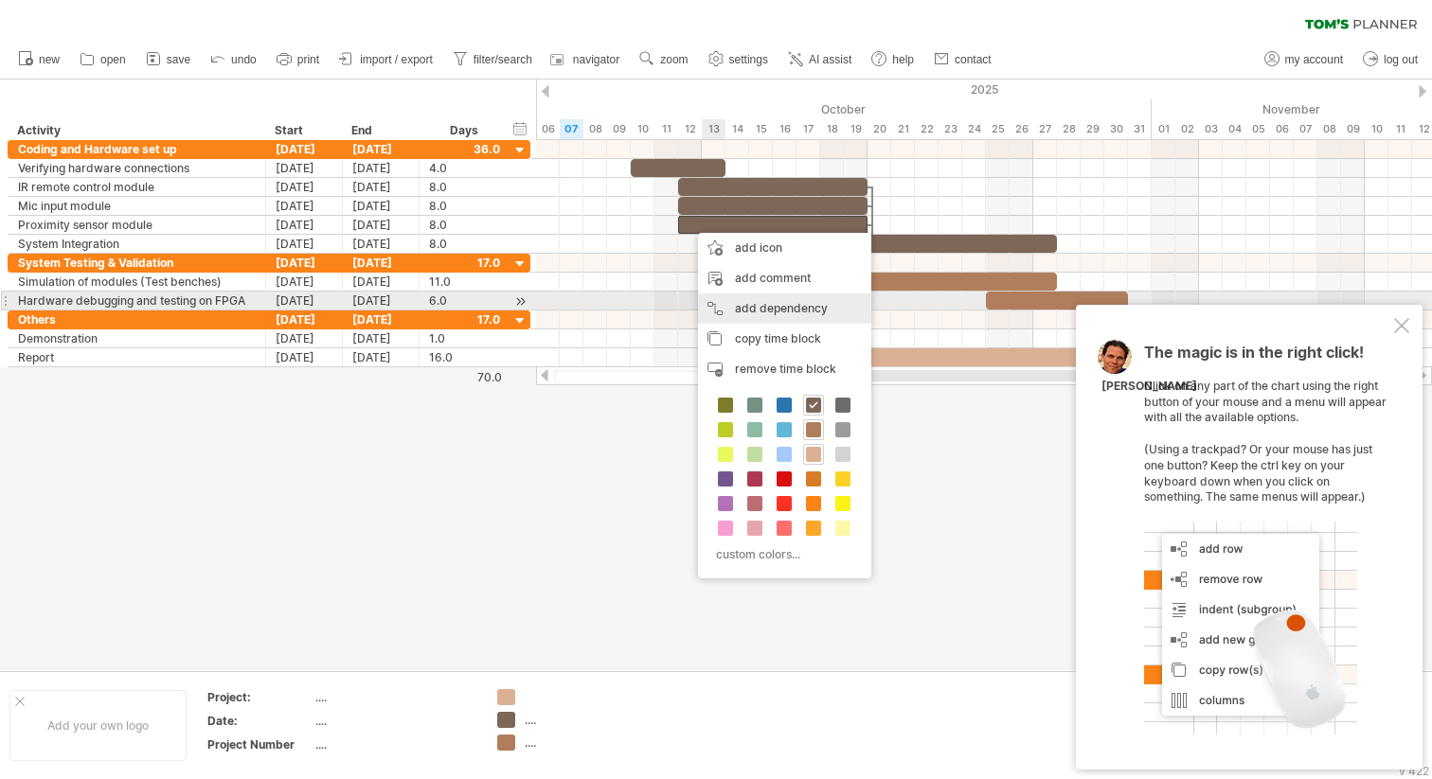
click at [761, 301] on div "add dependency You can use dependencies when you require tasks to be done in a …" at bounding box center [784, 309] width 173 height 30
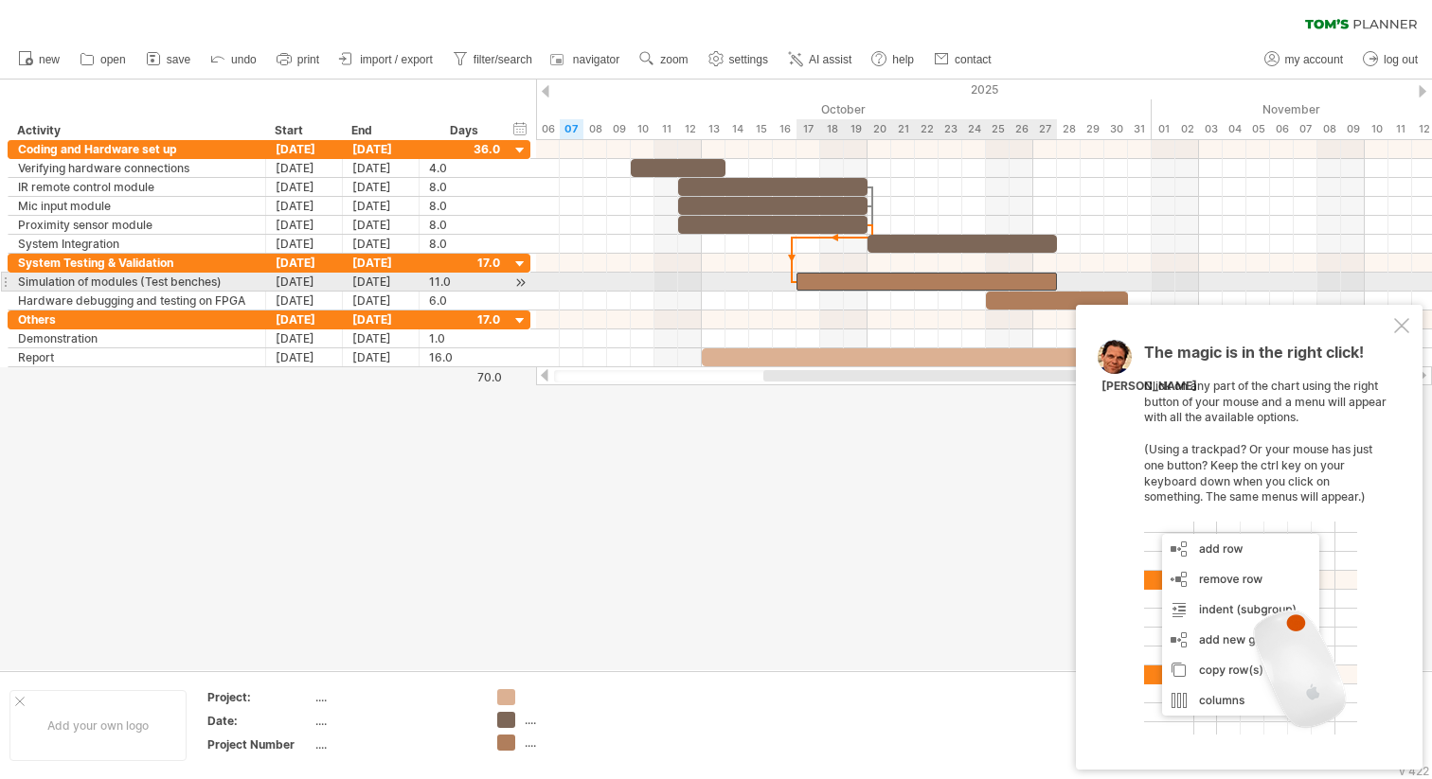
click at [802, 284] on div at bounding box center [926, 282] width 260 height 18
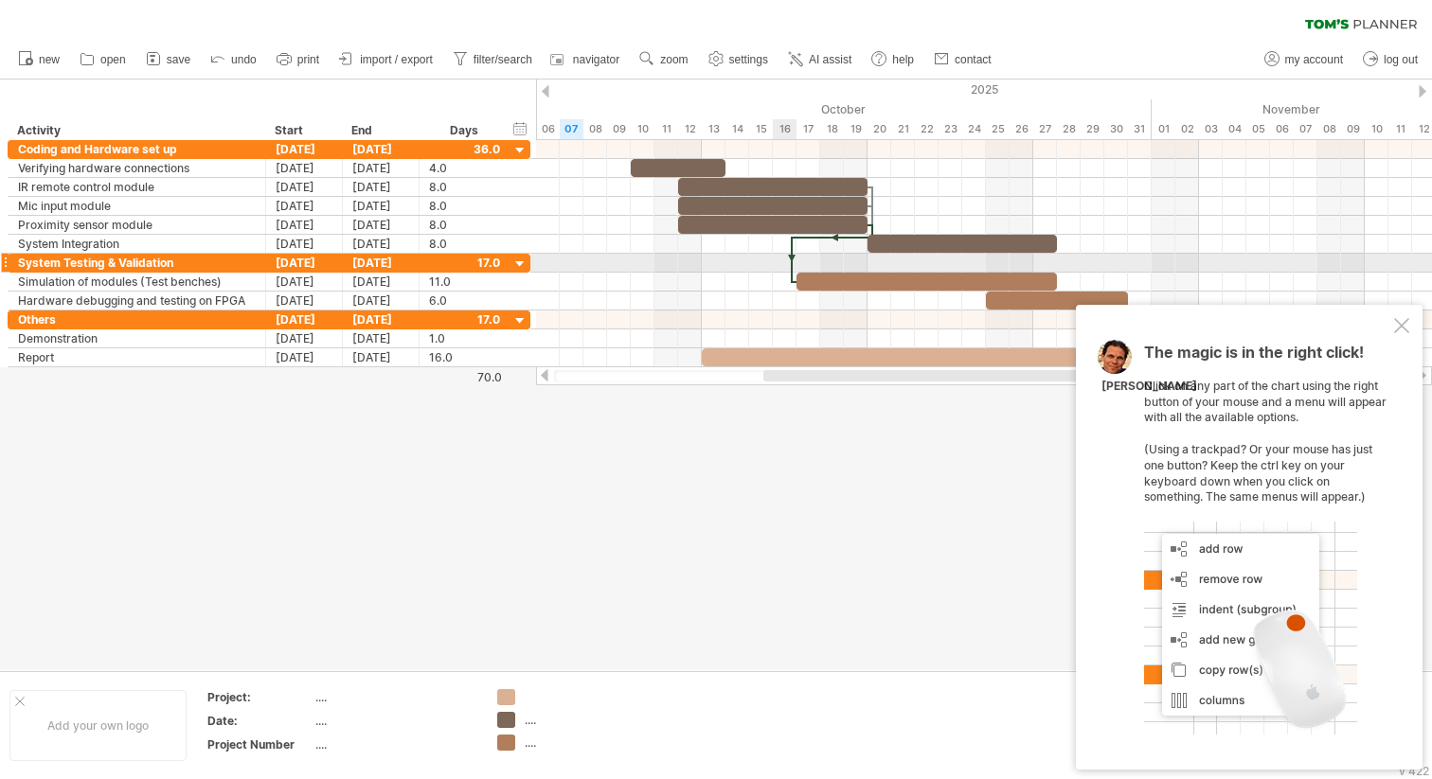
click at [790, 258] on div at bounding box center [792, 260] width 6 height 46
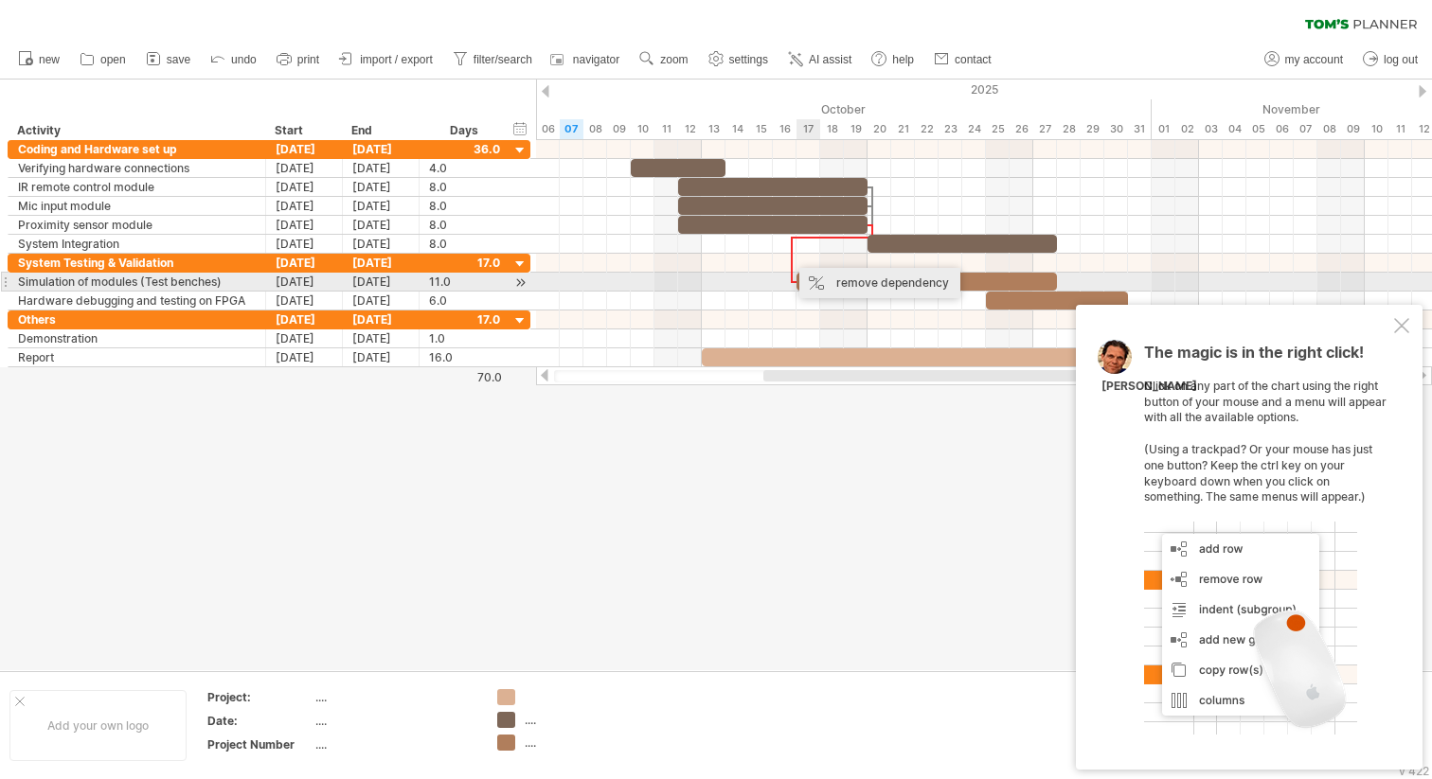
click at [845, 279] on div "remove dependency" at bounding box center [879, 283] width 161 height 30
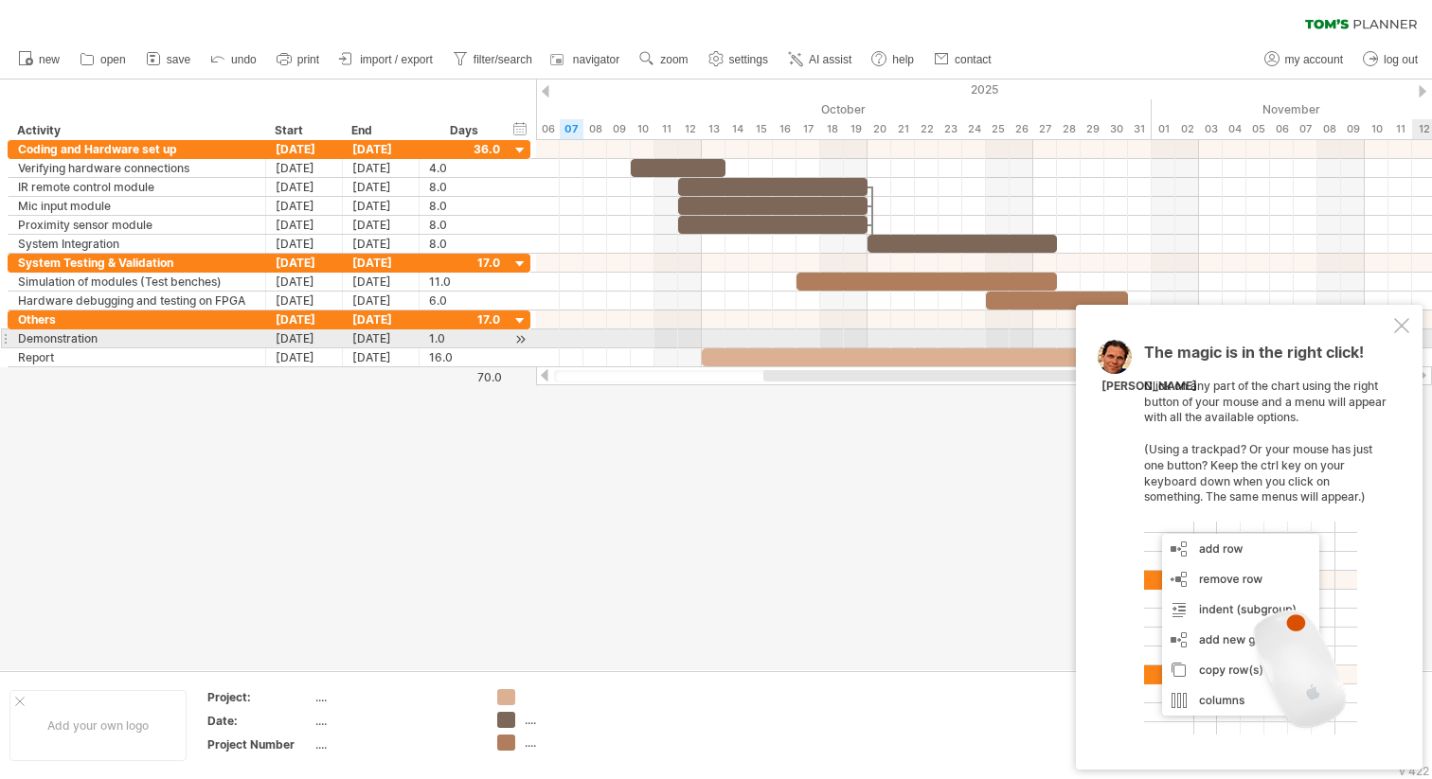
click at [1399, 326] on div at bounding box center [1401, 325] width 15 height 15
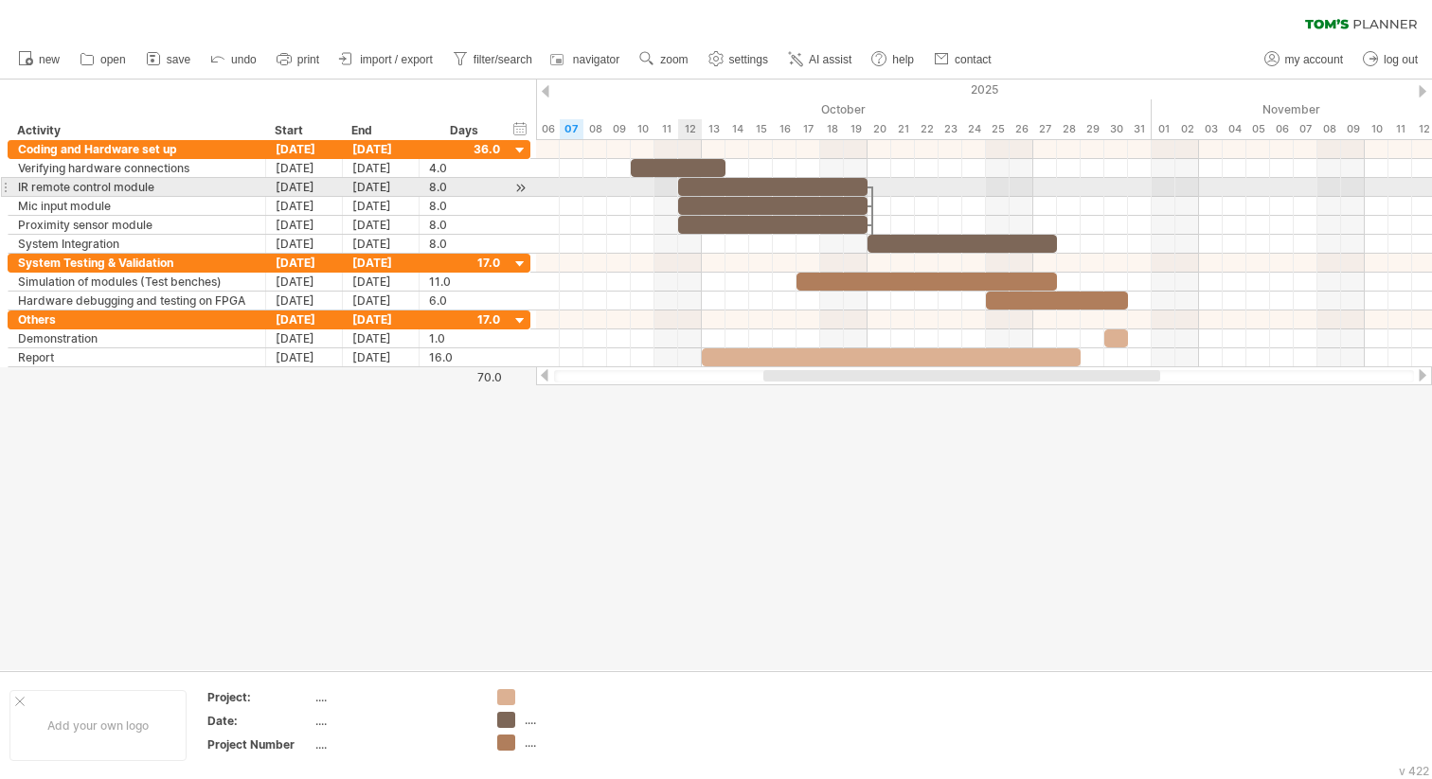
click at [684, 184] on div at bounding box center [772, 187] width 189 height 18
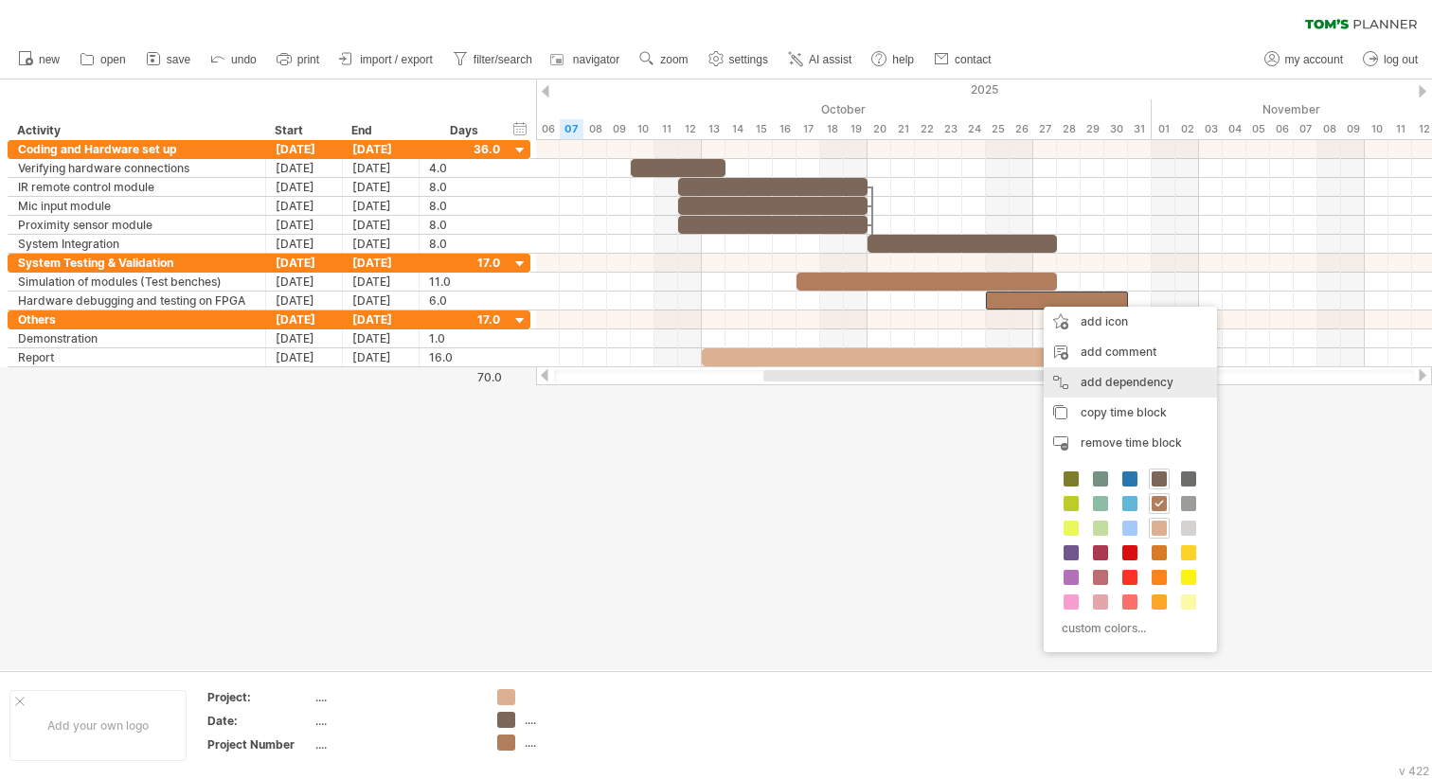
click at [1123, 370] on div "add dependency You can use dependencies when you require tasks to be done in a …" at bounding box center [1129, 382] width 173 height 30
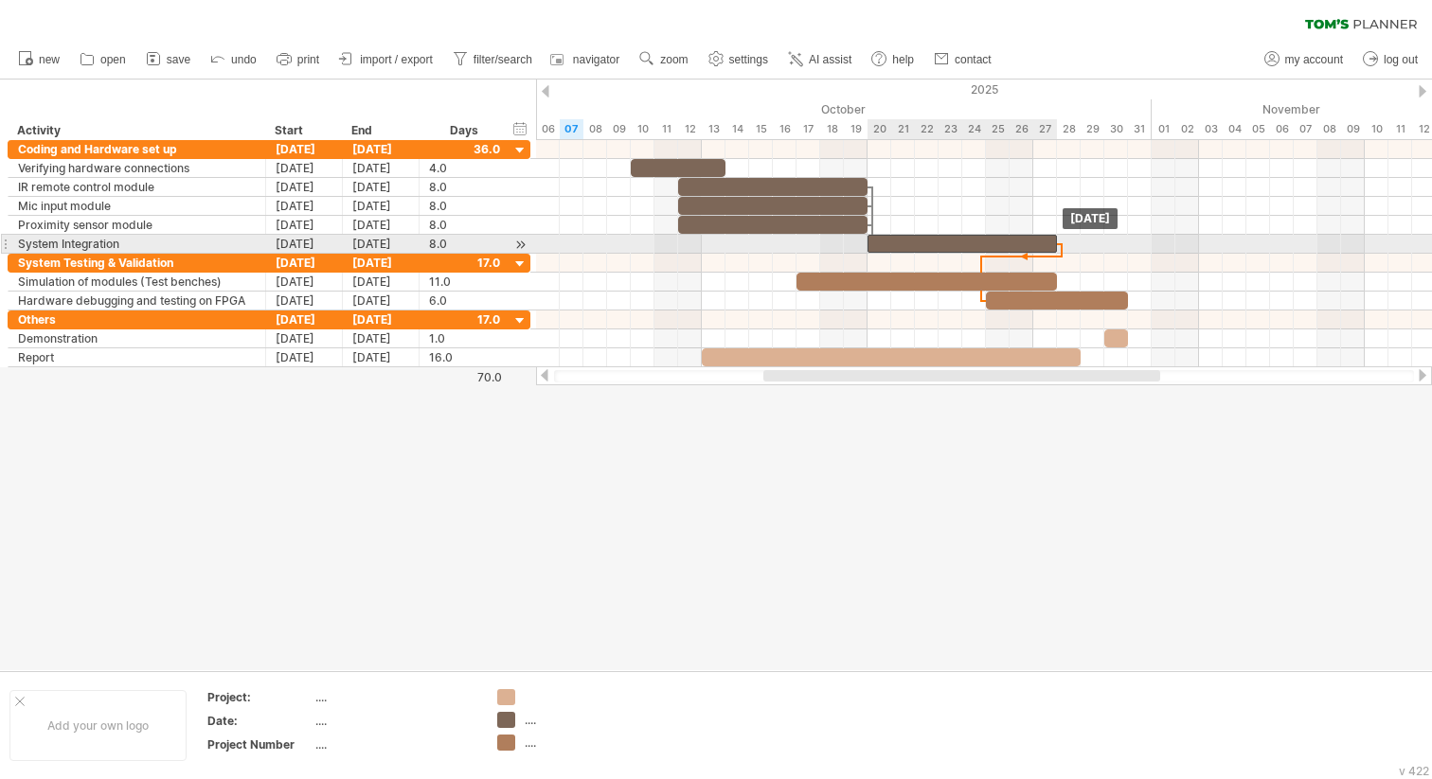
click at [1053, 241] on span at bounding box center [1057, 244] width 8 height 18
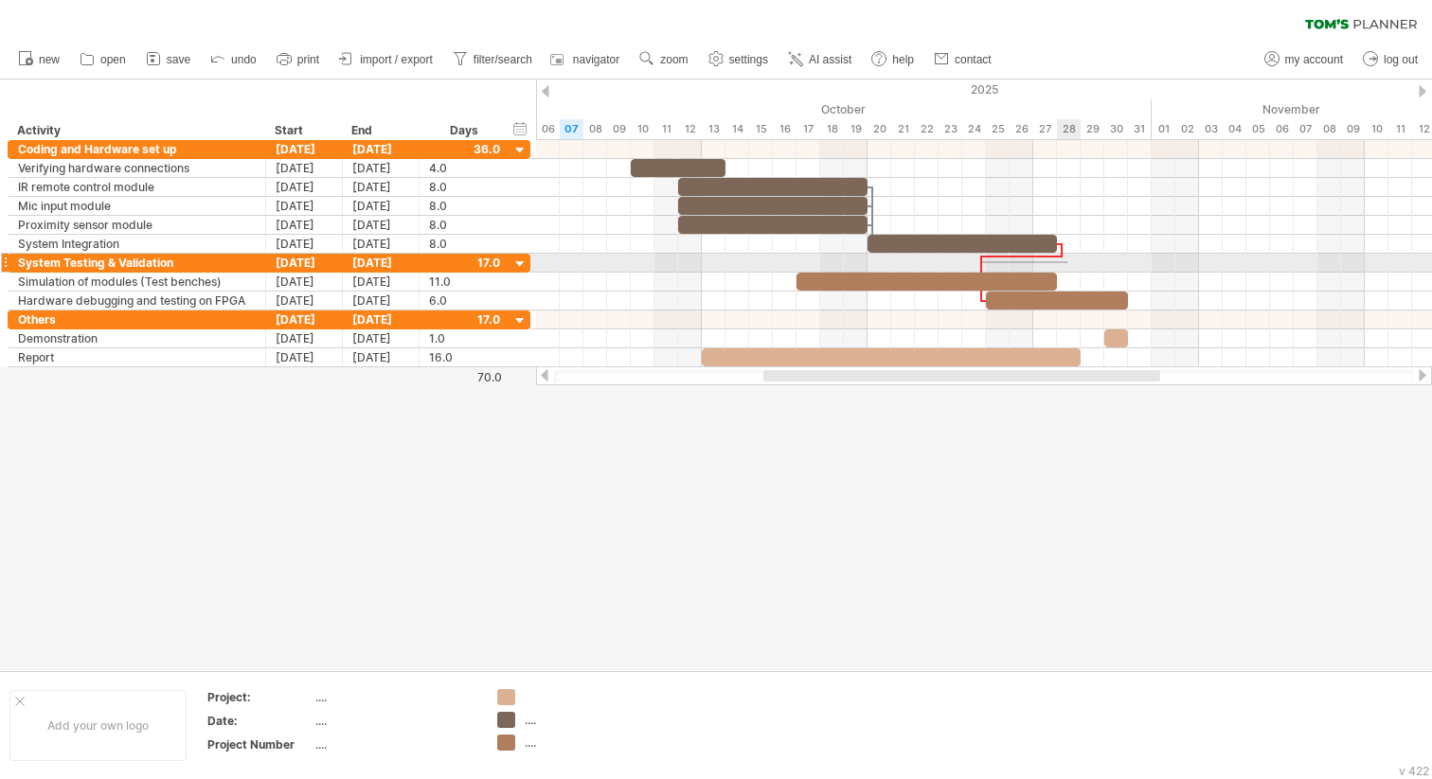
drag, startPoint x: 981, startPoint y: 261, endPoint x: 1071, endPoint y: 263, distance: 90.0
click at [1071, 263] on div "[DATE] - 8.0 days [DATE]" at bounding box center [984, 253] width 896 height 227
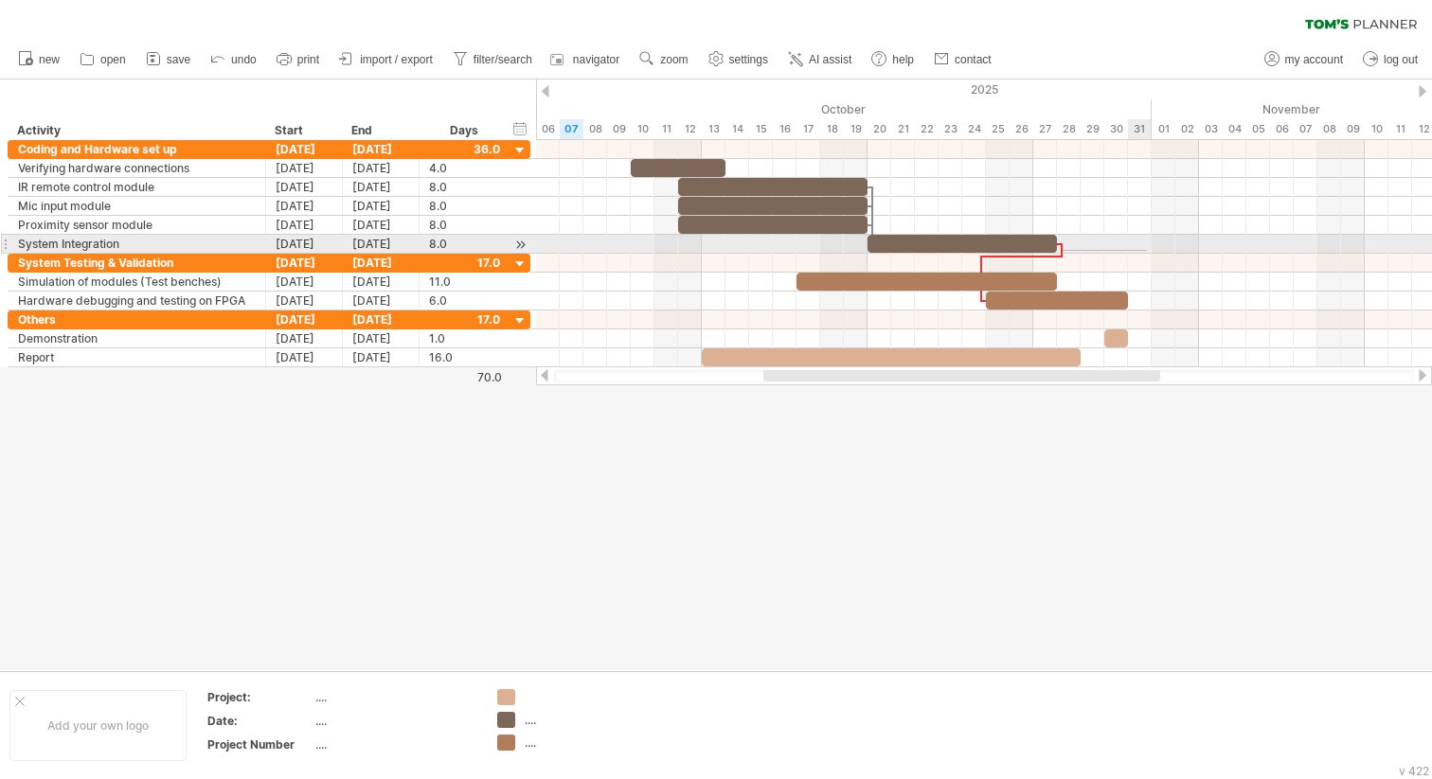
drag, startPoint x: 1060, startPoint y: 251, endPoint x: 1147, endPoint y: 248, distance: 86.2
click at [1147, 249] on div "[DATE] - 8.0 days [DATE]" at bounding box center [984, 253] width 896 height 227
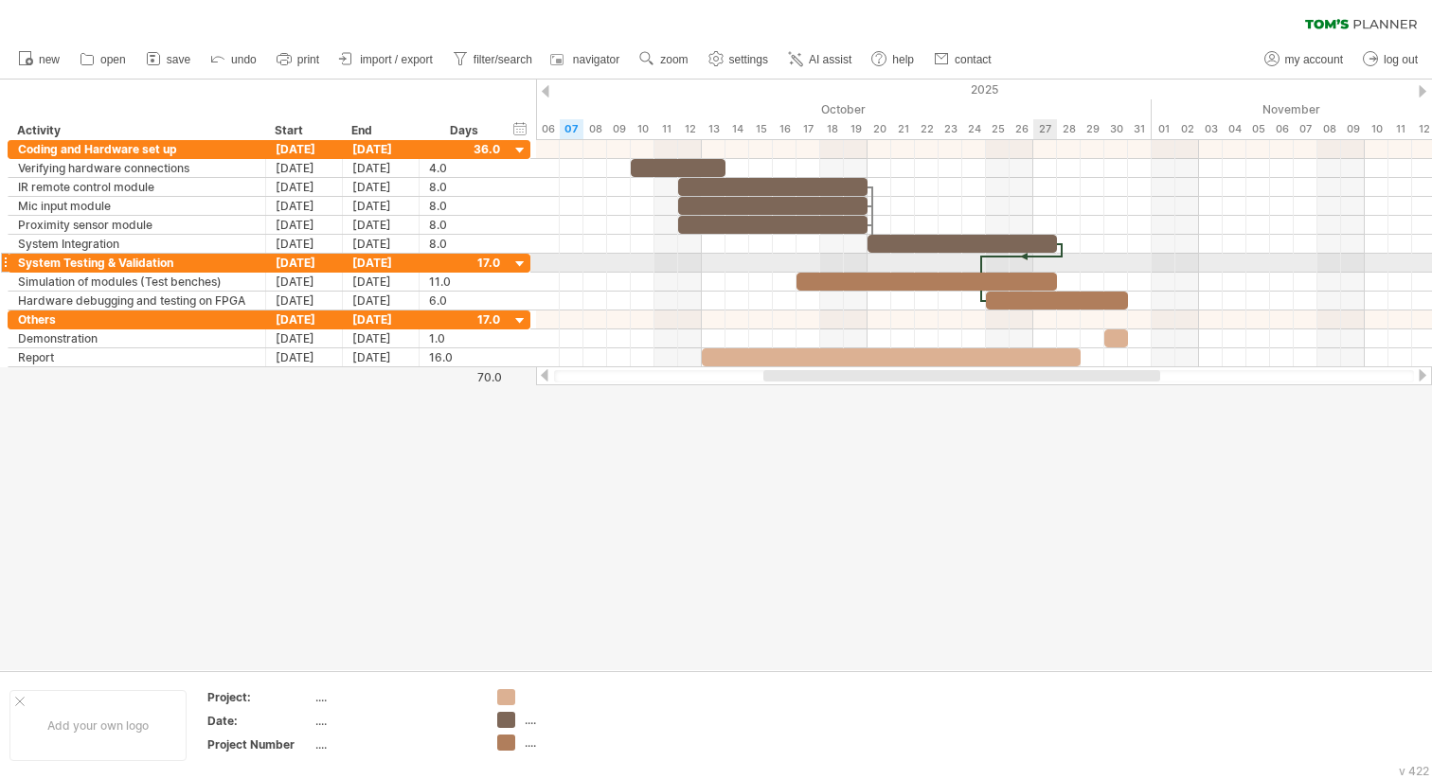
click at [1036, 255] on div at bounding box center [1022, 257] width 80 height 6
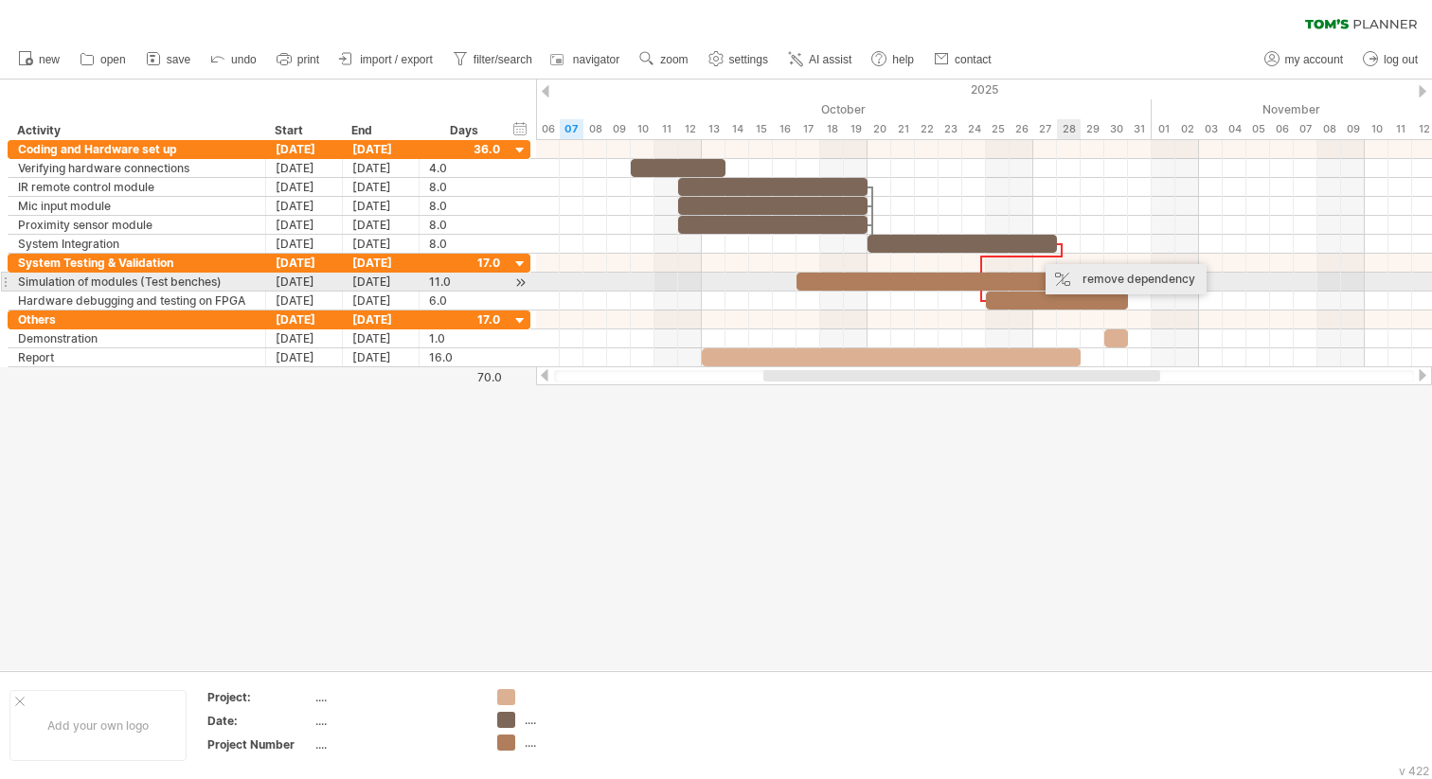
click at [1070, 274] on div "remove dependency" at bounding box center [1125, 279] width 161 height 30
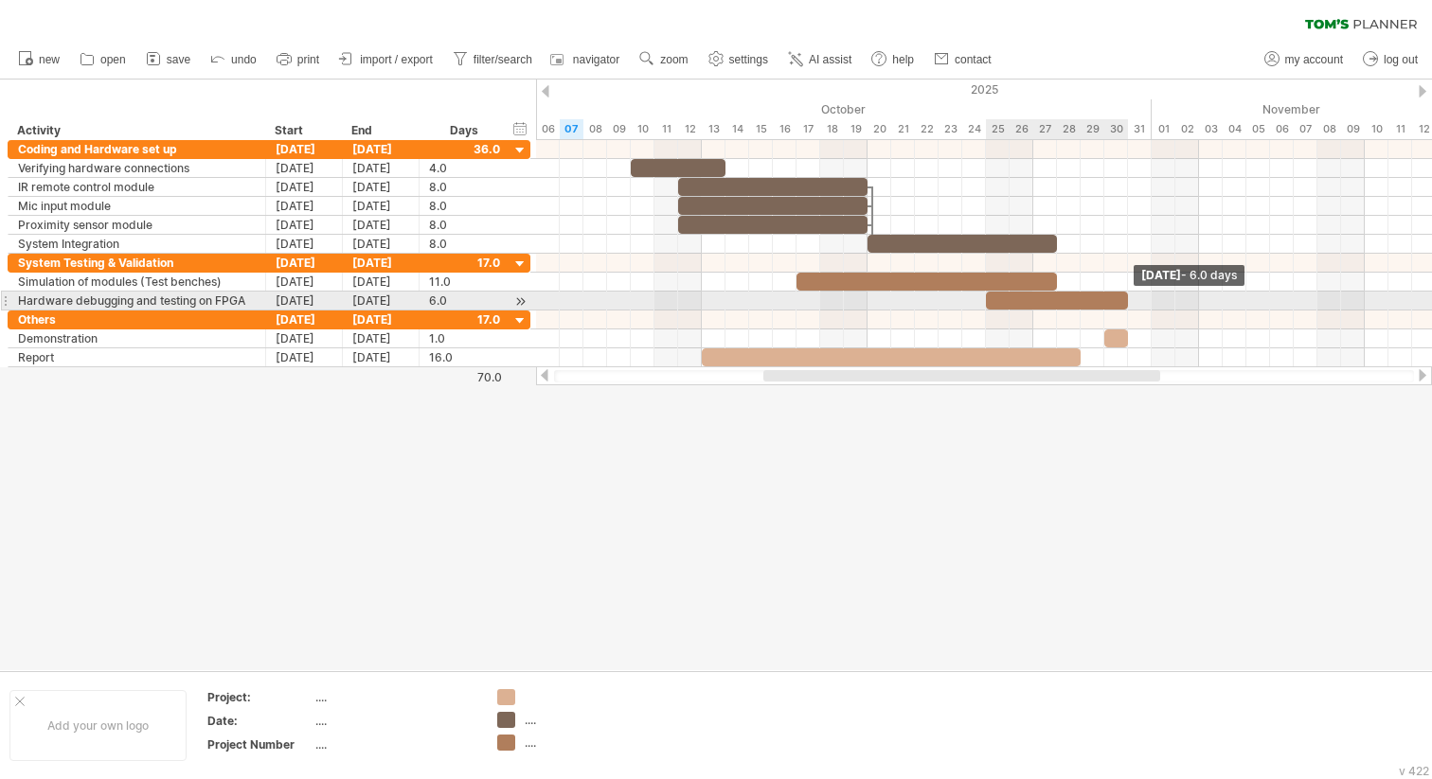
click at [1127, 300] on span at bounding box center [1128, 301] width 8 height 18
click at [1112, 300] on div at bounding box center [1057, 301] width 142 height 18
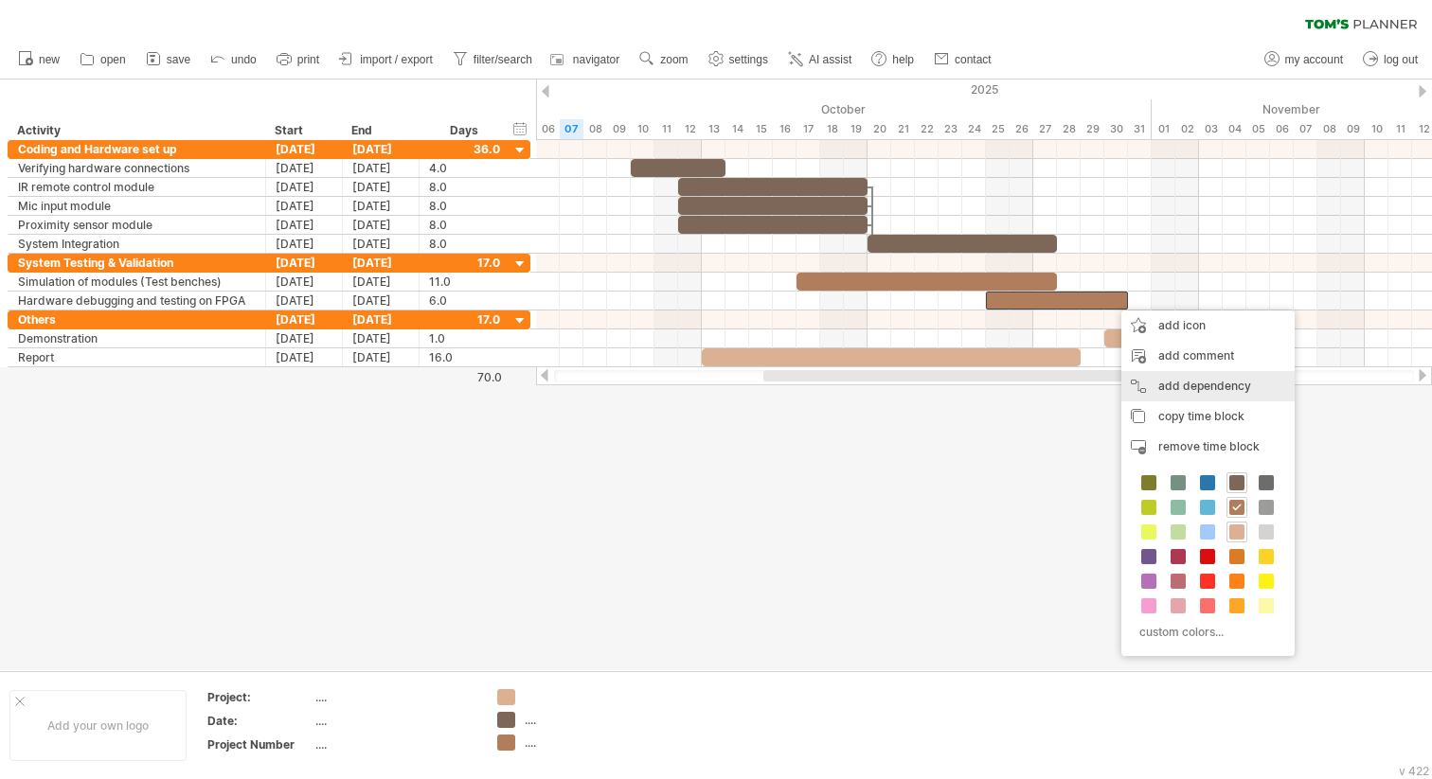
click at [1169, 380] on div "add dependency You can use dependencies when you require tasks to be done in a …" at bounding box center [1207, 386] width 173 height 30
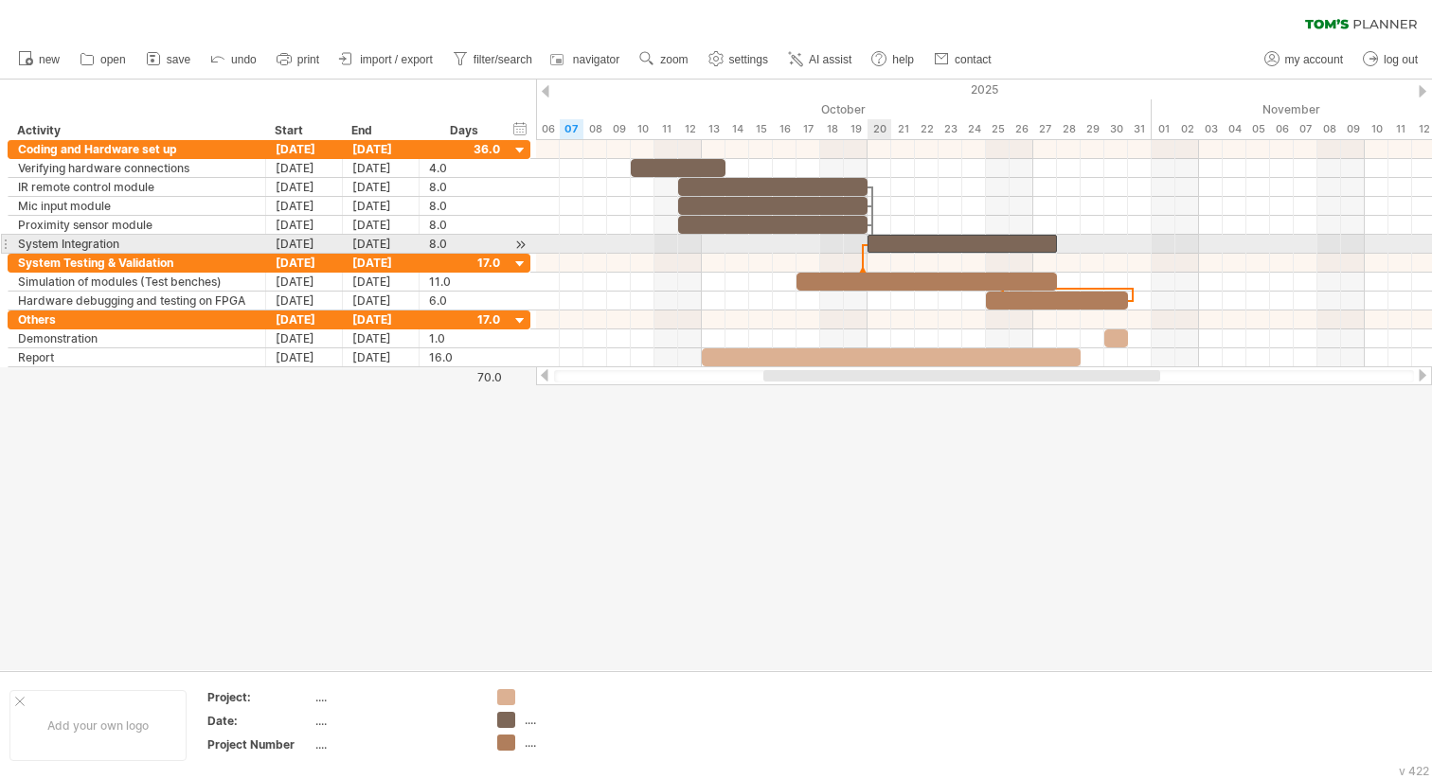
click at [867, 240] on span at bounding box center [867, 244] width 8 height 18
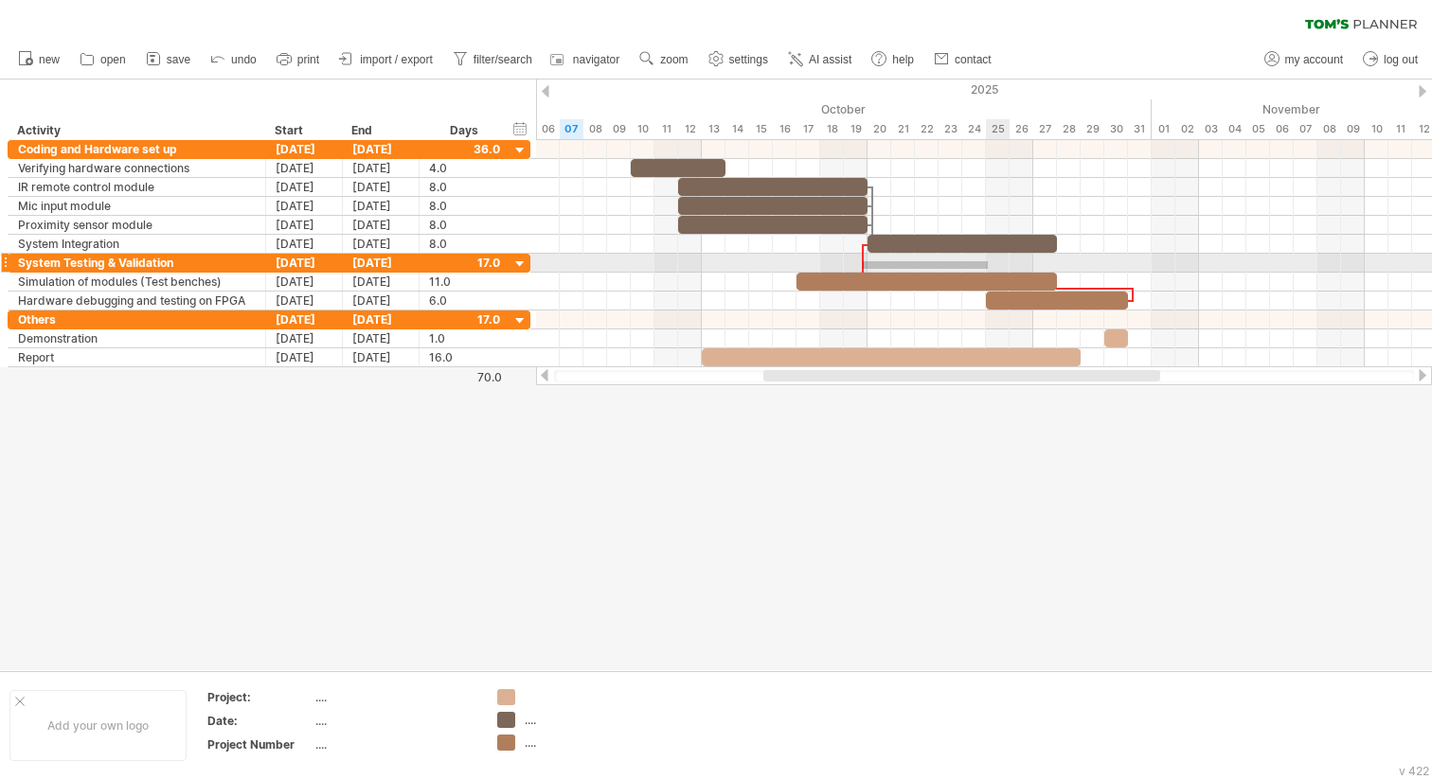
drag, startPoint x: 863, startPoint y: 261, endPoint x: 1048, endPoint y: 276, distance: 186.1
click at [1038, 276] on div "[DATE] [DATE] - 8.0 days" at bounding box center [984, 253] width 896 height 227
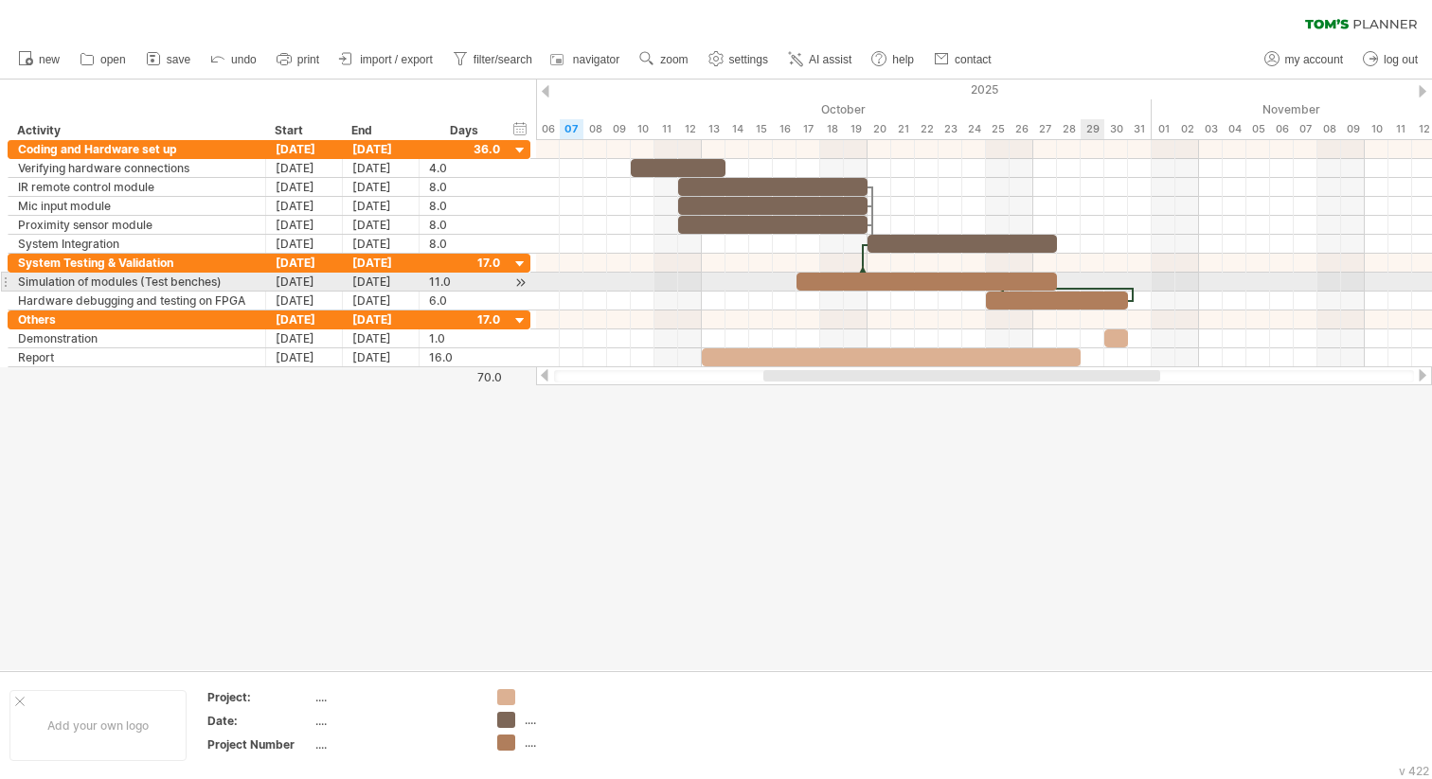
click at [1088, 288] on div at bounding box center [998, 289] width 270 height 6
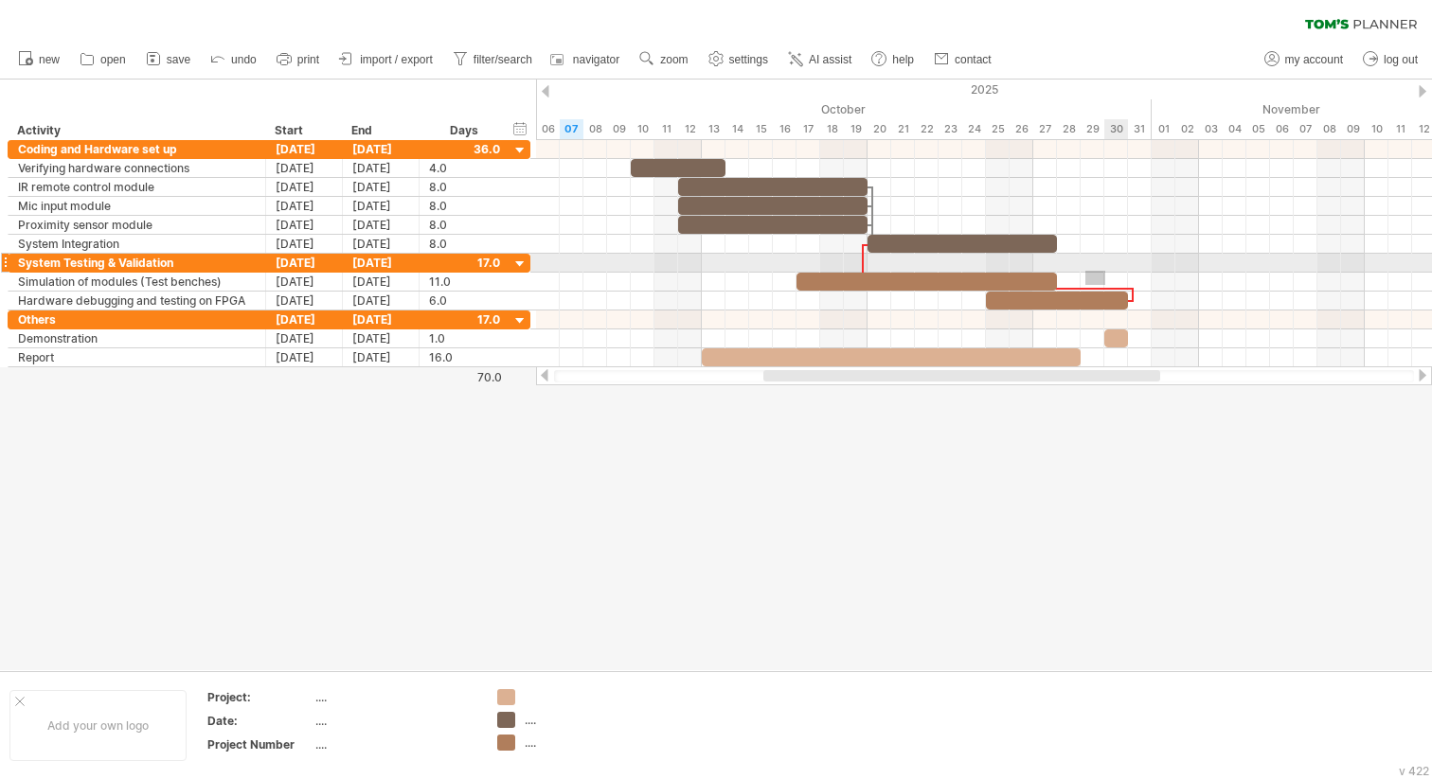
drag, startPoint x: 1085, startPoint y: 285, endPoint x: 1106, endPoint y: 270, distance: 25.8
click at [1106, 271] on div "[DATE] [DATE] - 8.0 days" at bounding box center [984, 253] width 896 height 227
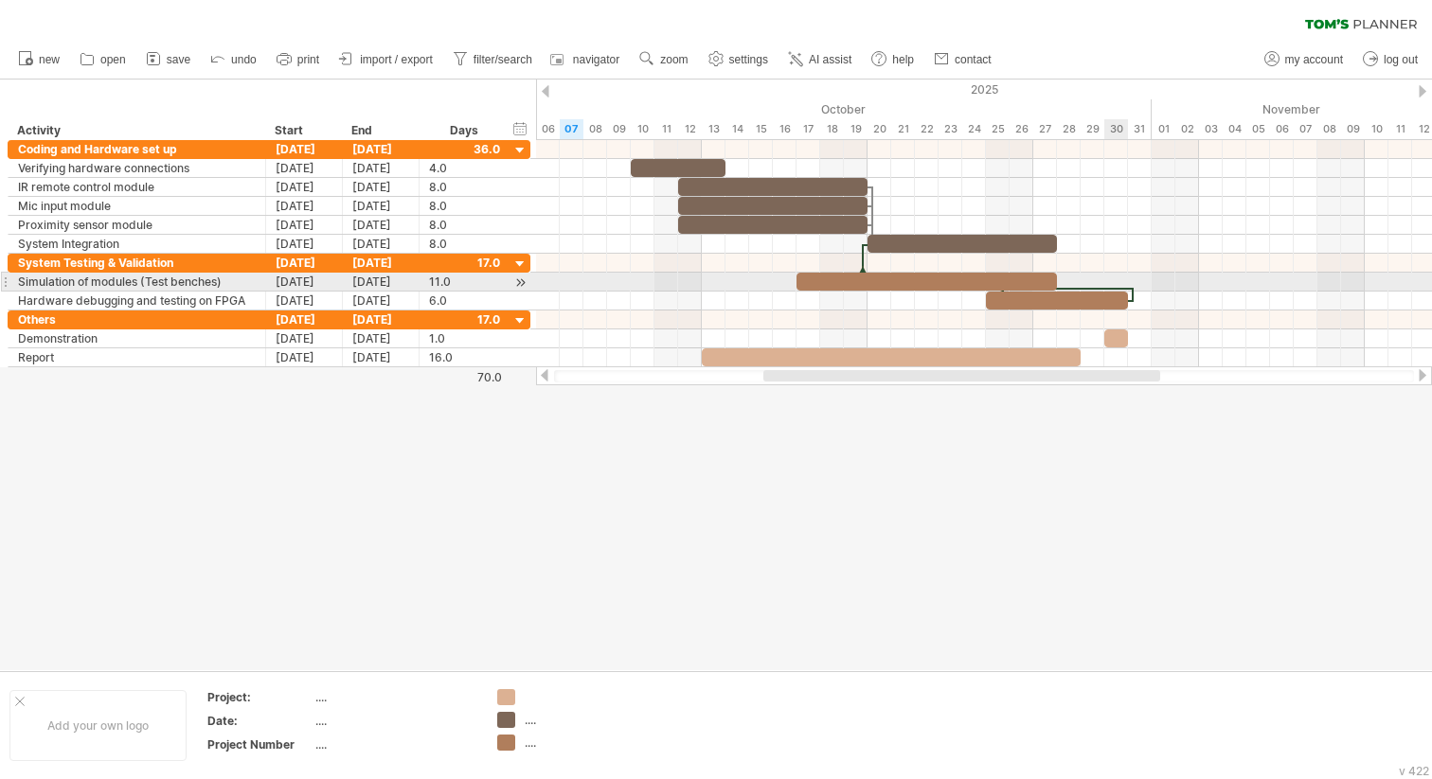
click at [1118, 286] on div at bounding box center [998, 289] width 270 height 6
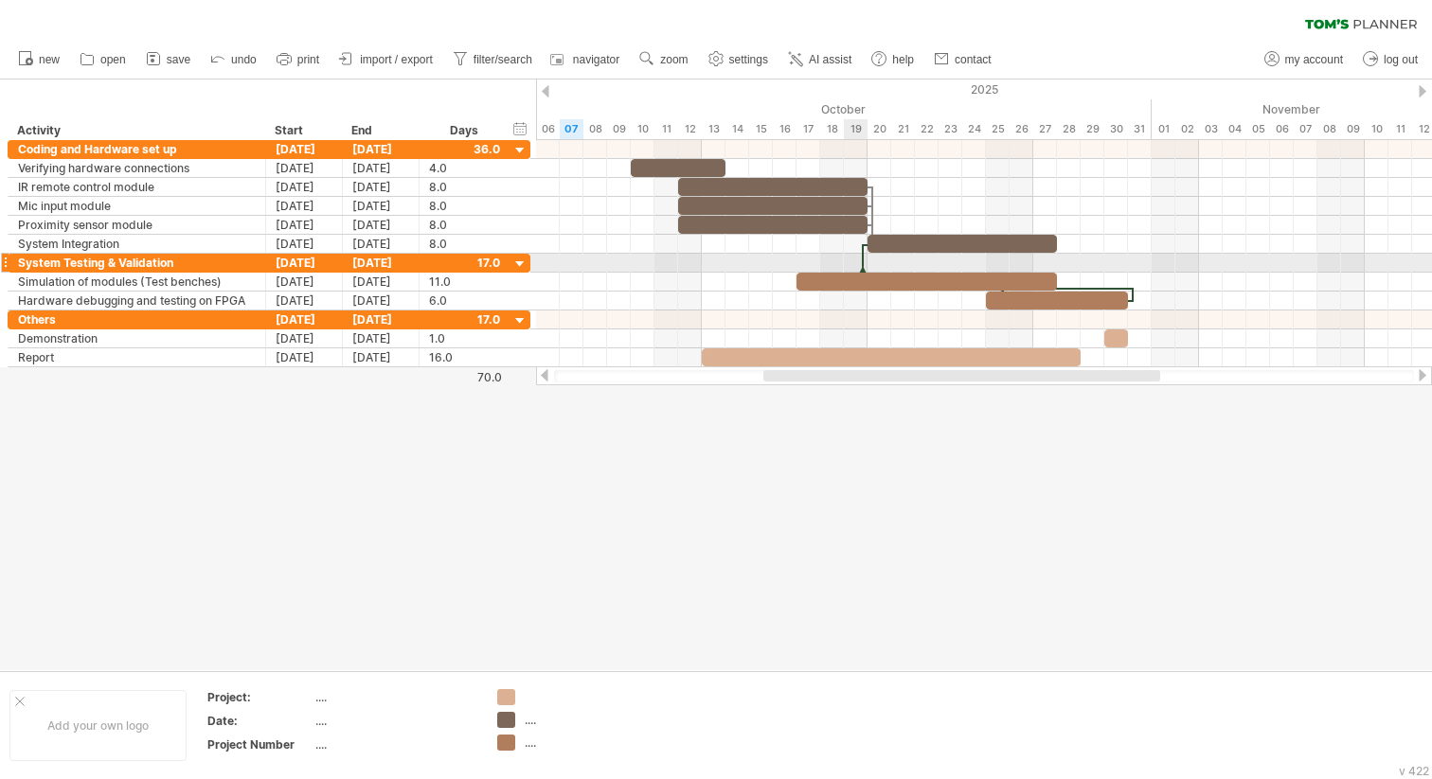
click at [863, 261] on div at bounding box center [863, 266] width 6 height 45
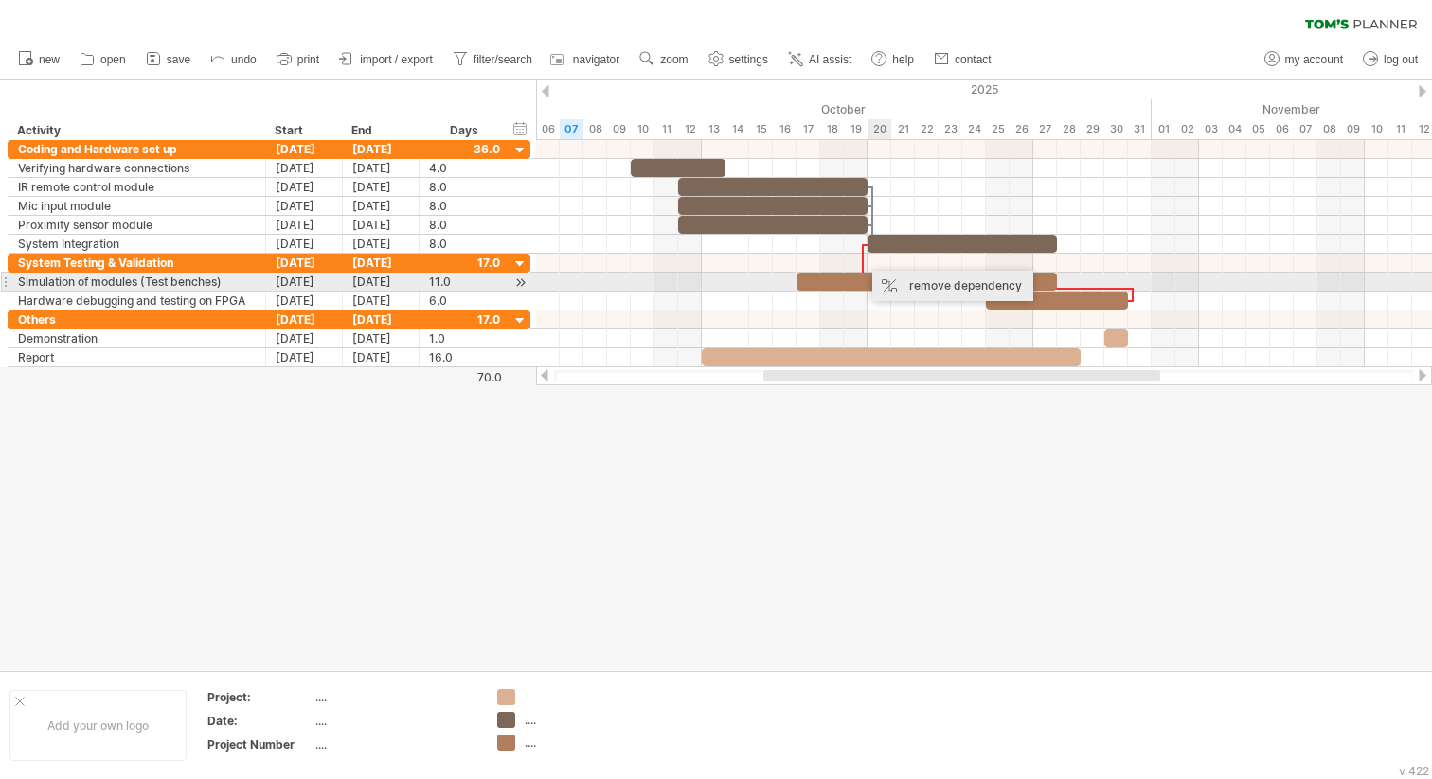
click at [905, 291] on div "remove dependency" at bounding box center [952, 286] width 161 height 30
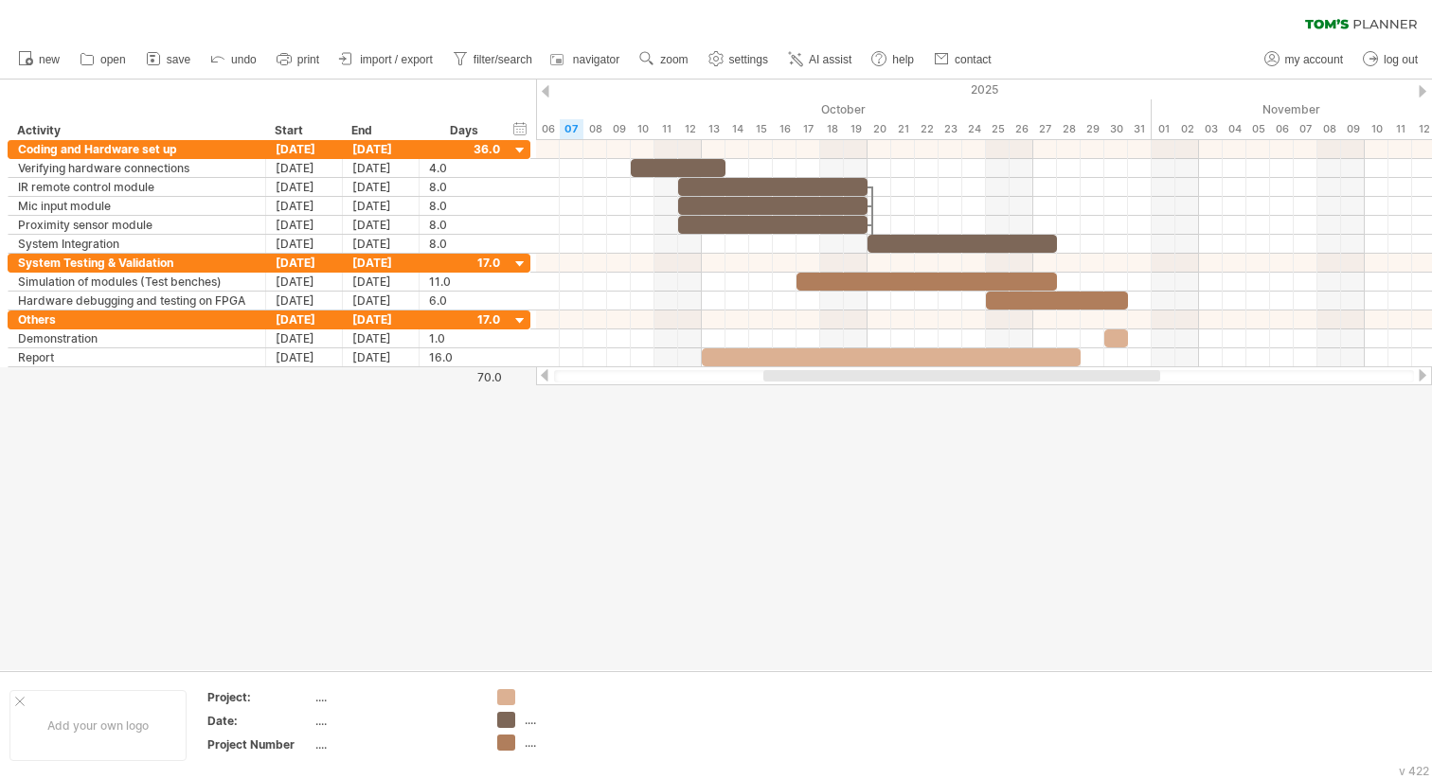
click at [950, 518] on div at bounding box center [716, 375] width 1432 height 591
click at [675, 492] on div at bounding box center [716, 375] width 1432 height 591
click at [929, 408] on div at bounding box center [716, 375] width 1432 height 591
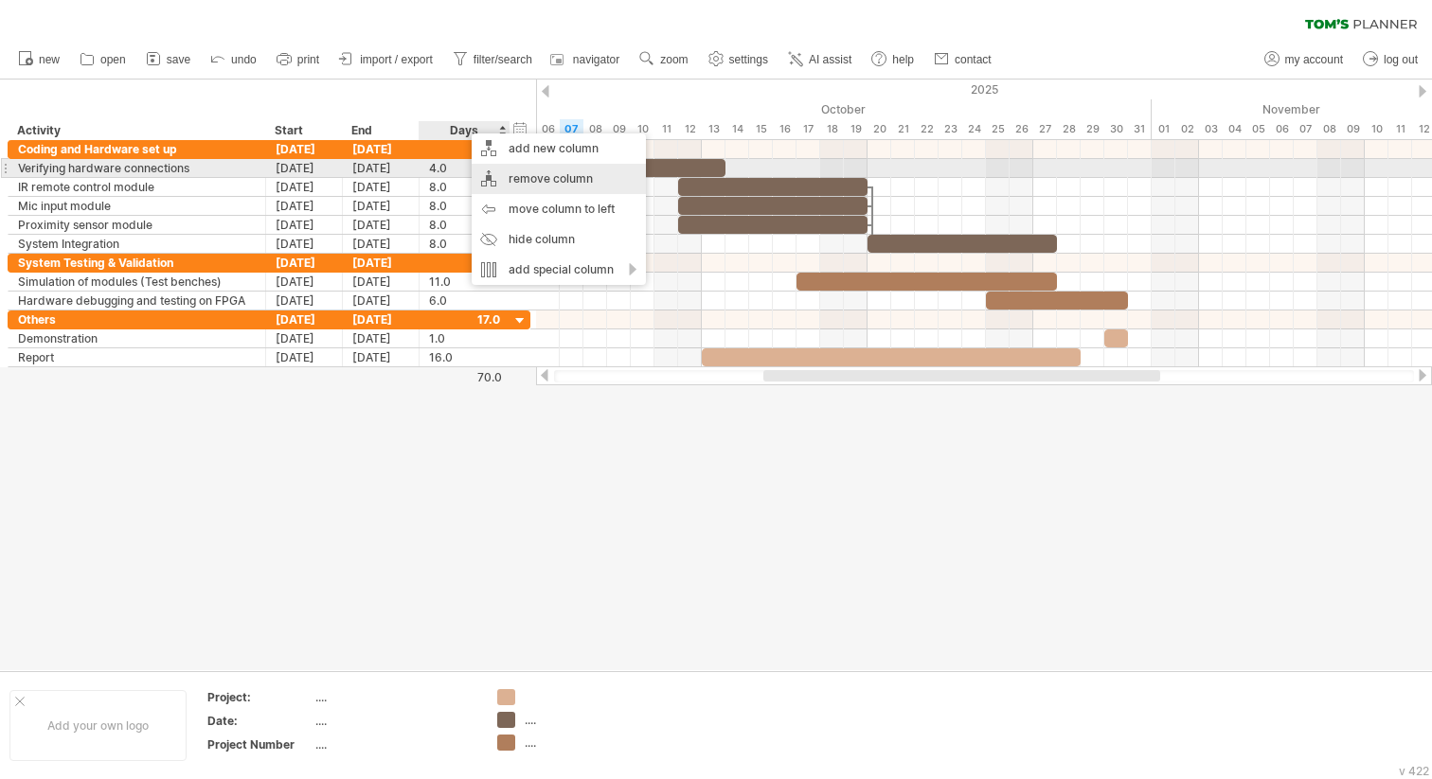
click at [526, 178] on div "remove column" at bounding box center [559, 179] width 174 height 30
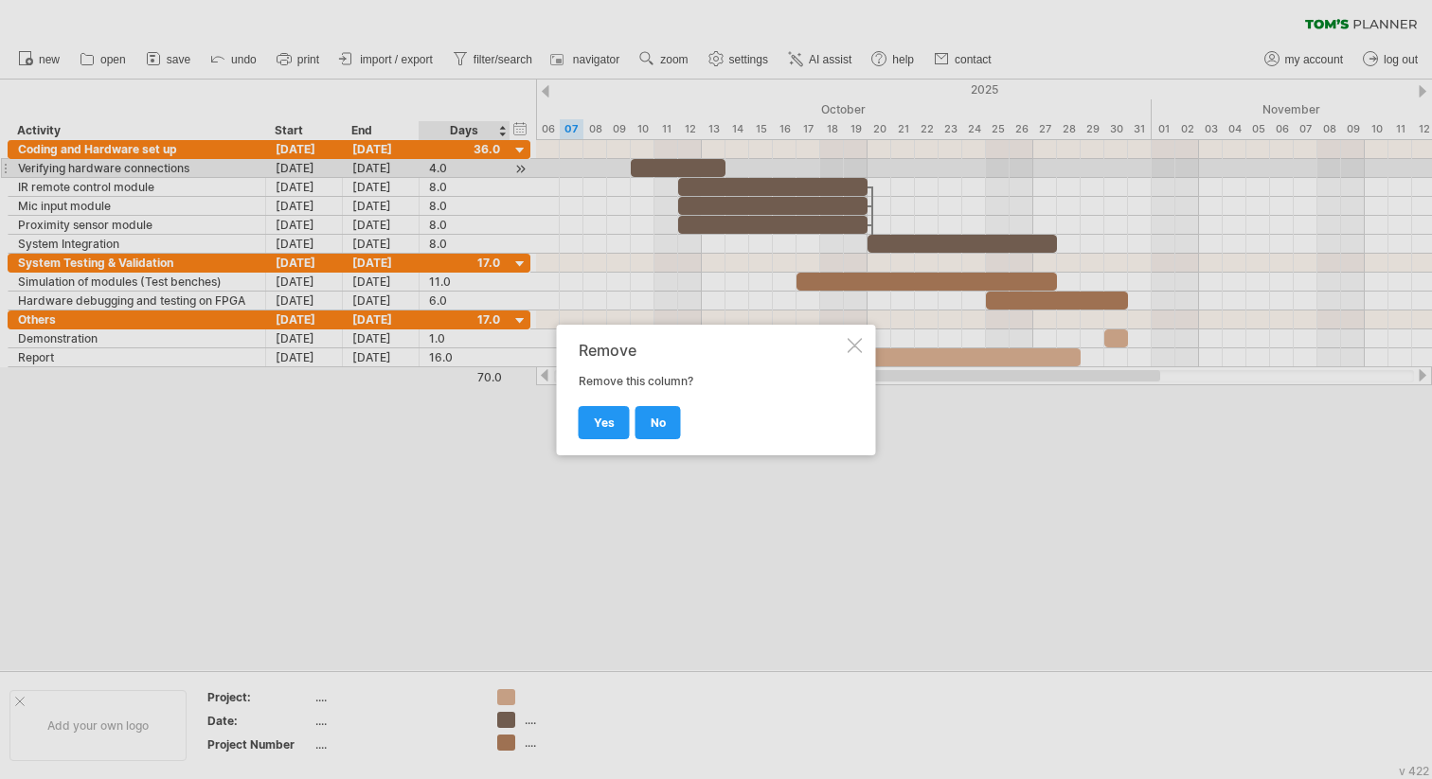
click at [599, 418] on span "yes" at bounding box center [604, 423] width 21 height 14
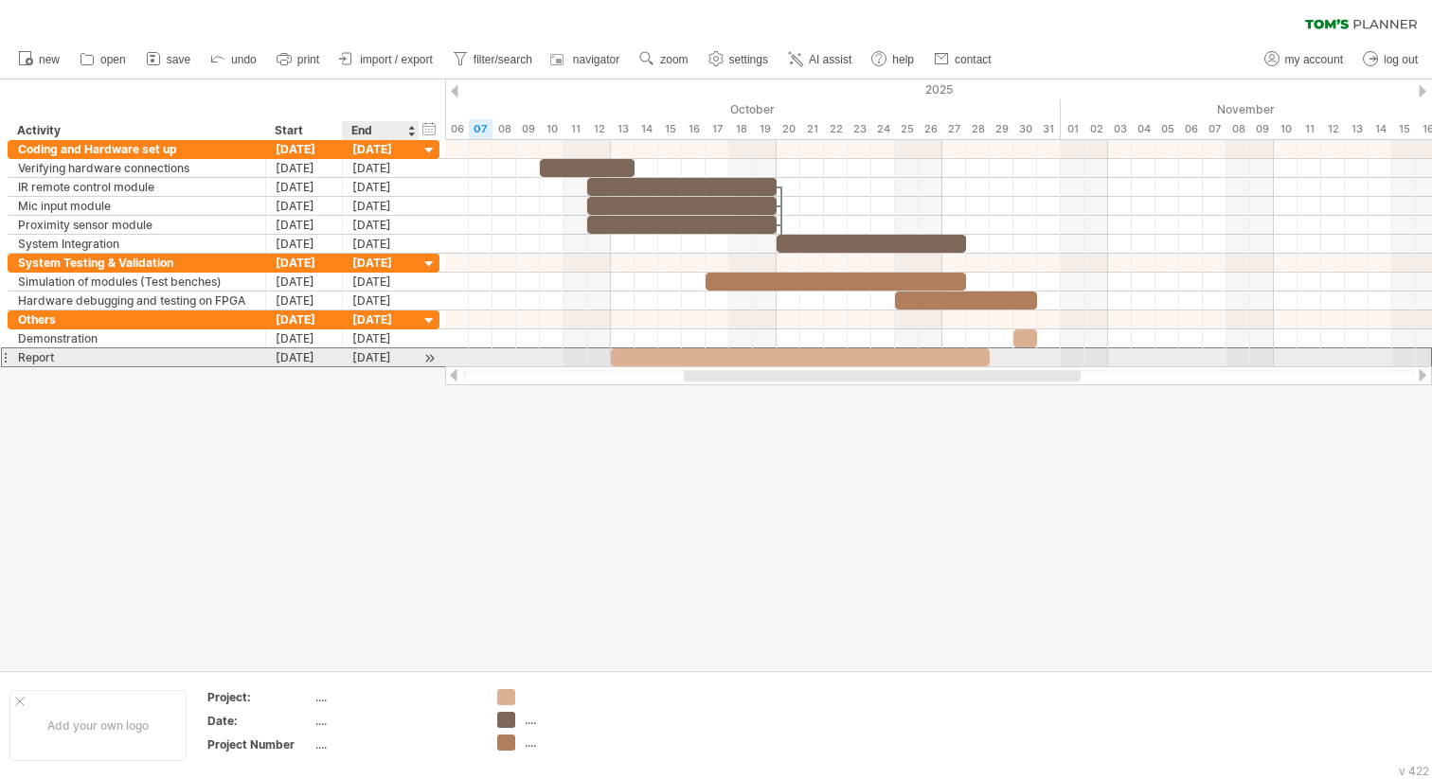
click at [362, 352] on div "[DATE]" at bounding box center [381, 357] width 77 height 18
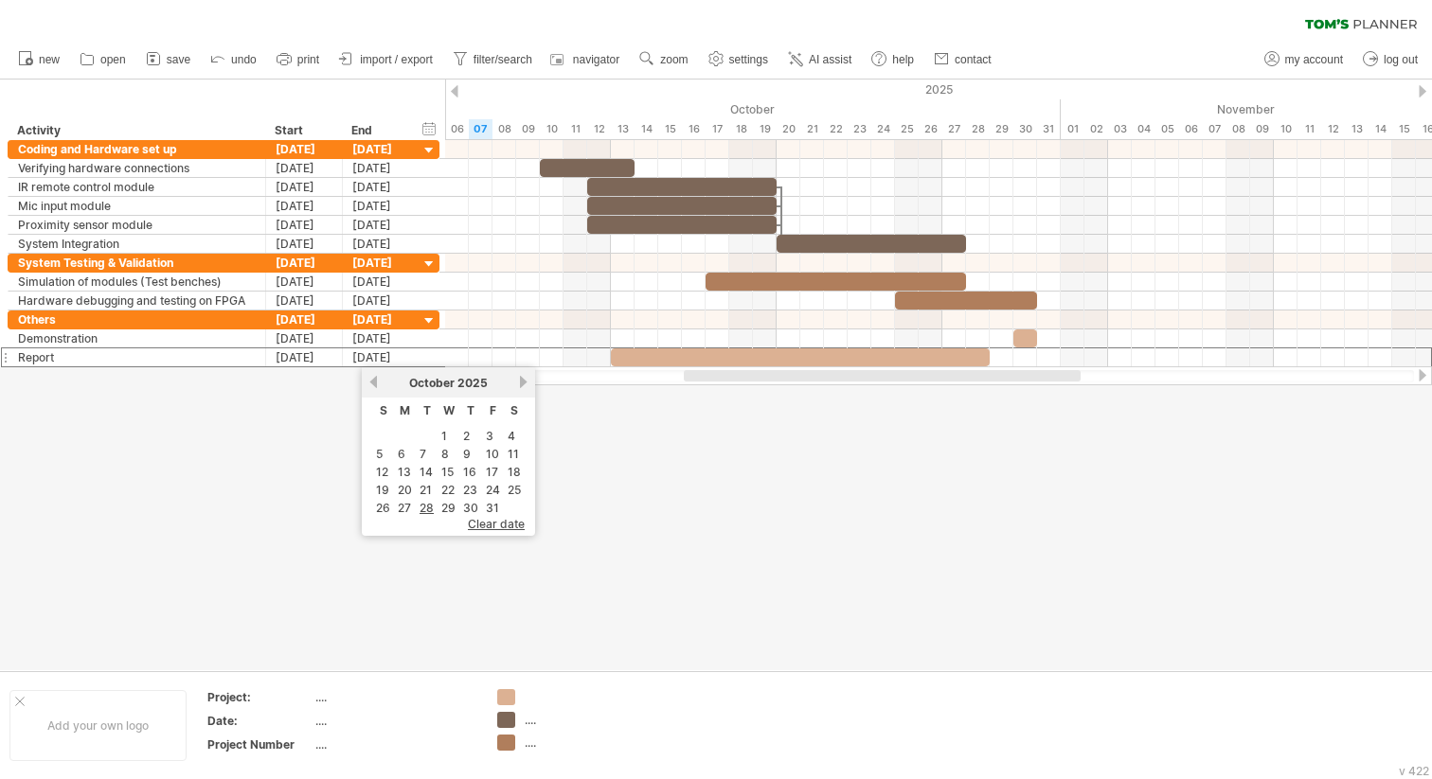
click at [519, 382] on link "next" at bounding box center [523, 382] width 14 height 14
click at [401, 452] on link "3" at bounding box center [402, 454] width 11 height 18
click at [972, 447] on div at bounding box center [716, 375] width 1432 height 591
click at [301, 456] on div at bounding box center [716, 375] width 1432 height 591
click at [310, 501] on div at bounding box center [716, 375] width 1432 height 591
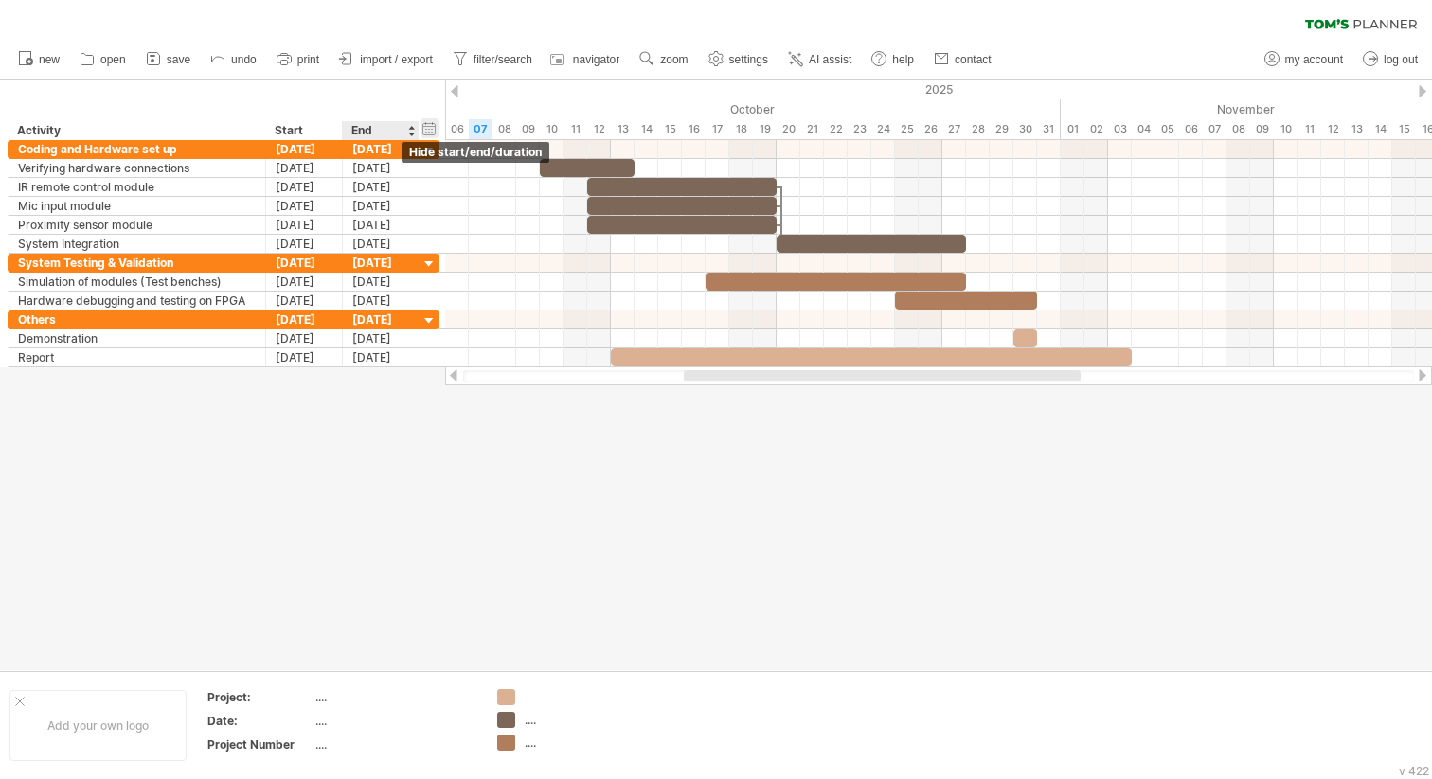
click at [428, 128] on div "hide start/end/duration show start/end/duration" at bounding box center [429, 128] width 18 height 20
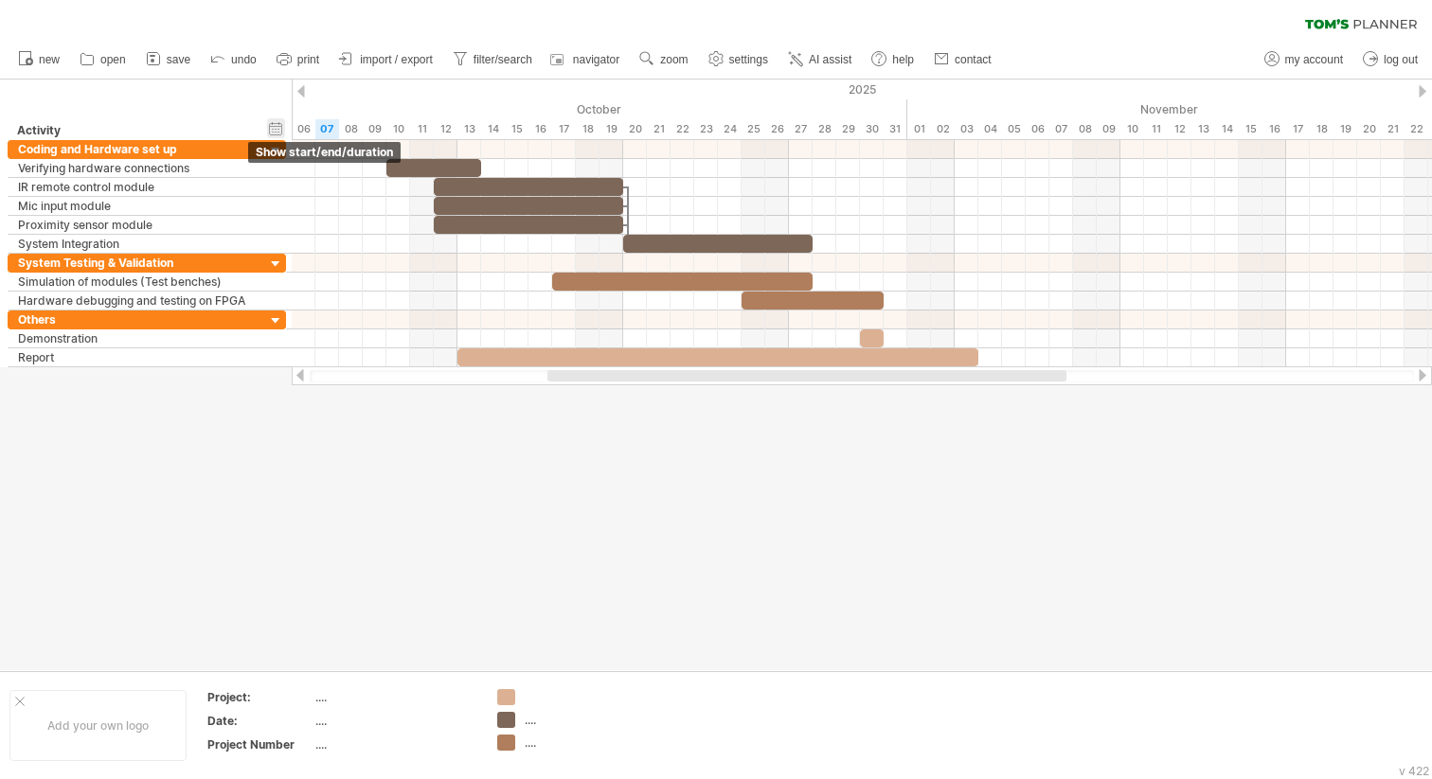
click at [276, 127] on div "hide start/end/duration show start/end/duration" at bounding box center [276, 128] width 18 height 20
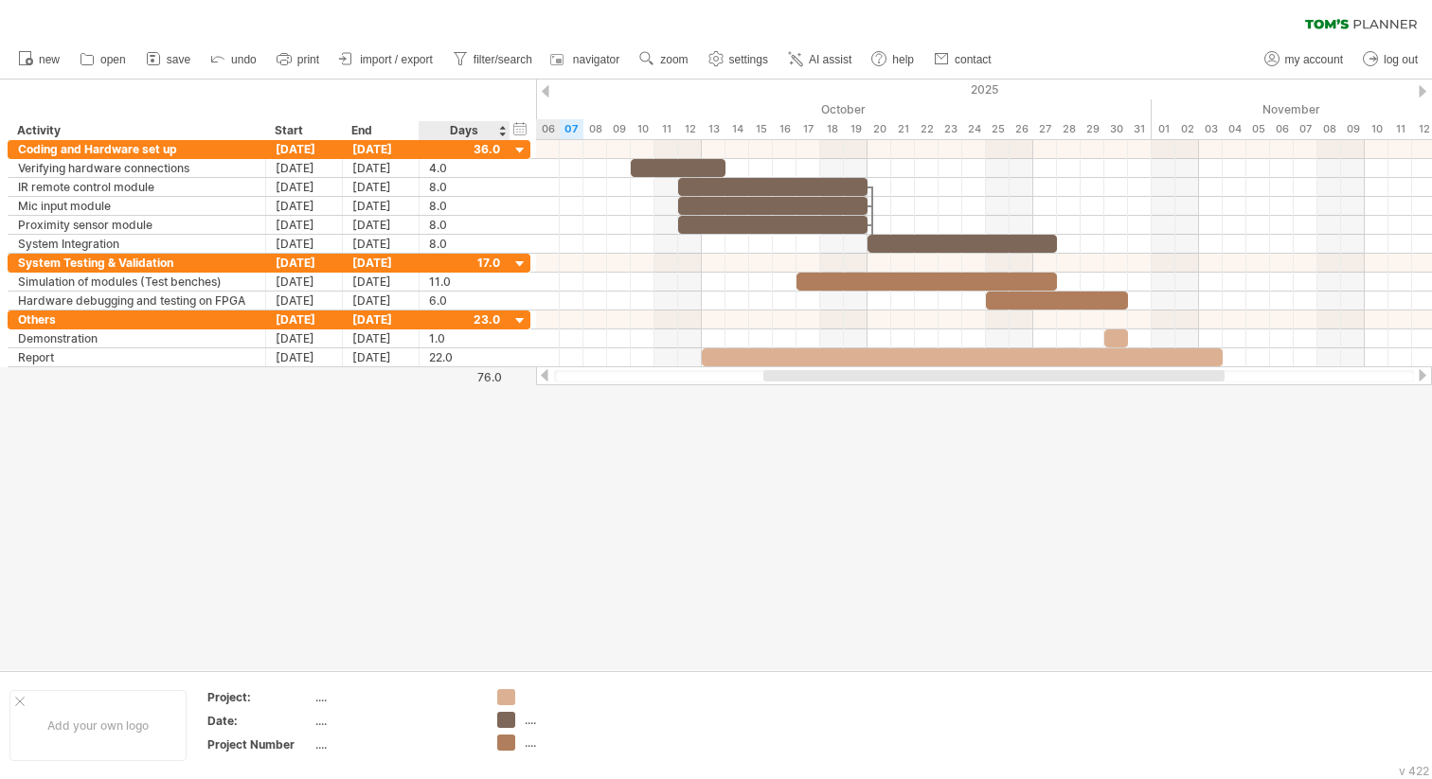
click at [471, 125] on div "Days" at bounding box center [463, 130] width 90 height 19
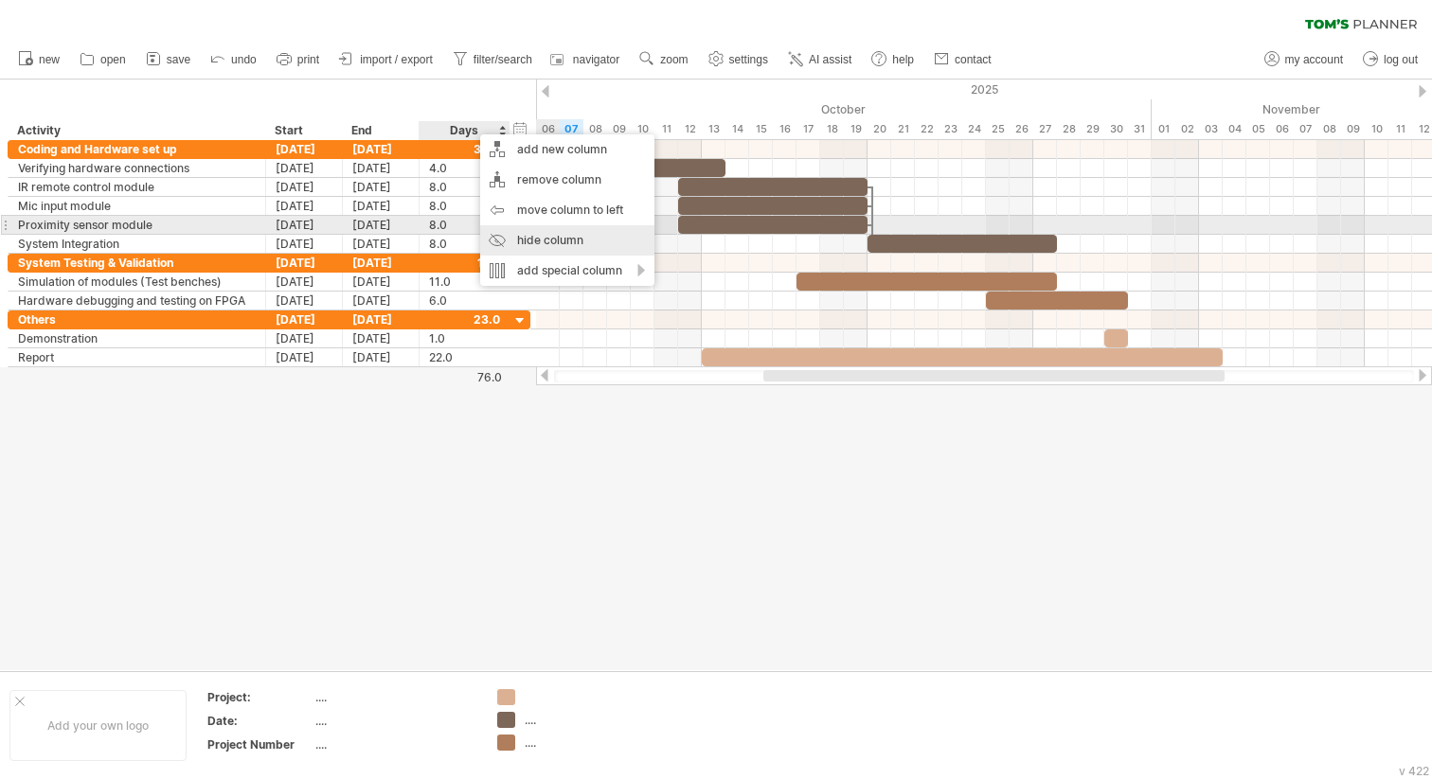
click at [549, 235] on div "hide column" at bounding box center [567, 240] width 174 height 30
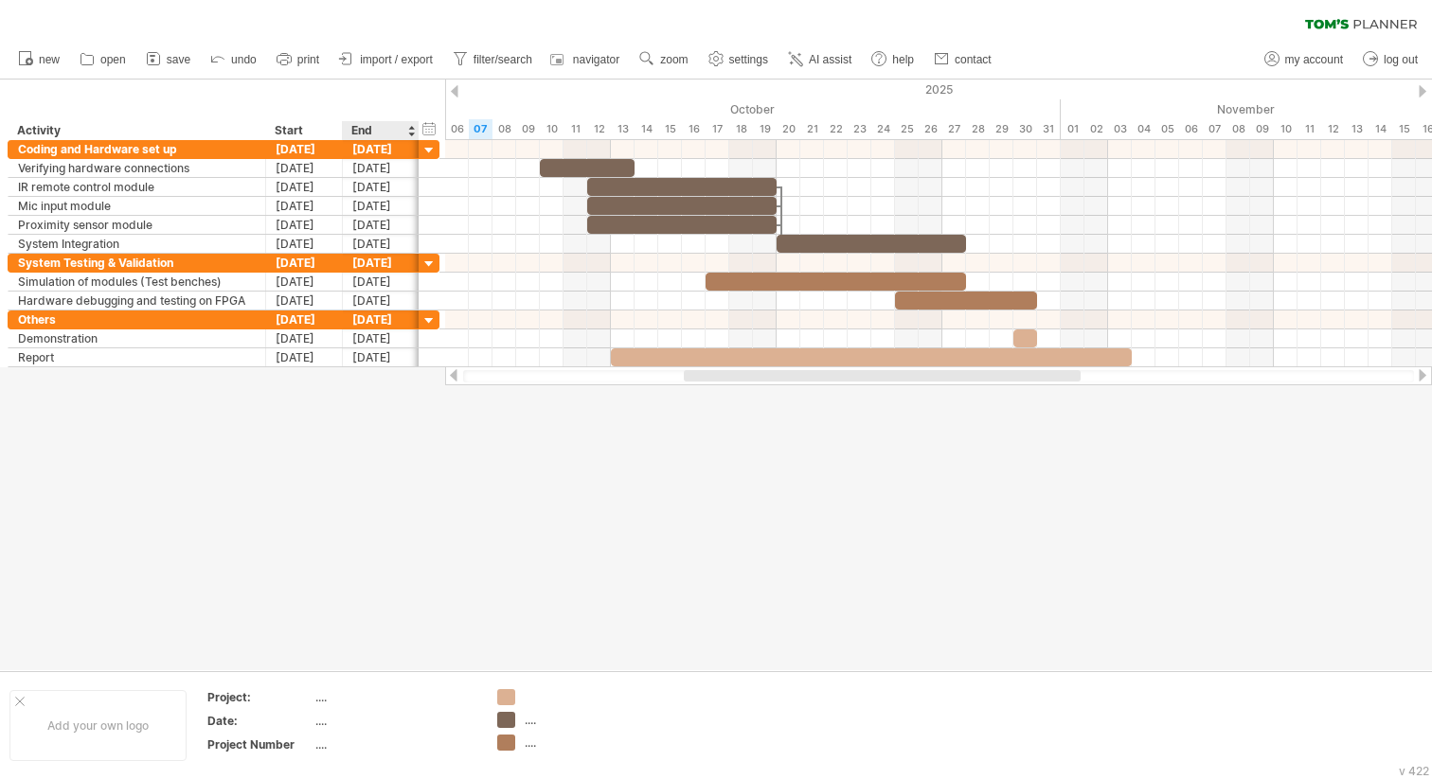
click at [394, 444] on div at bounding box center [716, 375] width 1432 height 591
click at [430, 131] on div "hide start/end/duration show start/end/duration" at bounding box center [429, 128] width 18 height 20
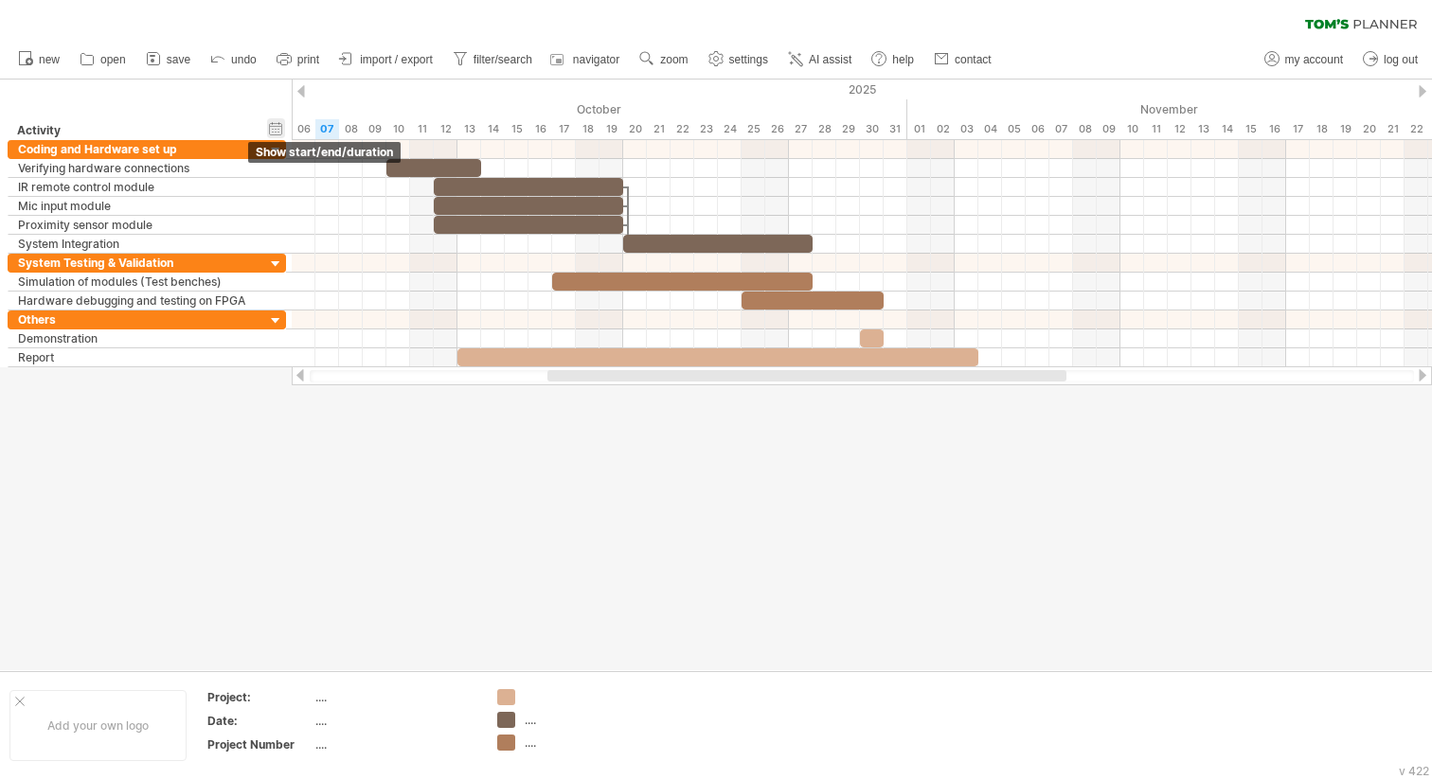
click at [280, 126] on div "hide start/end/duration show start/end/duration" at bounding box center [276, 128] width 18 height 20
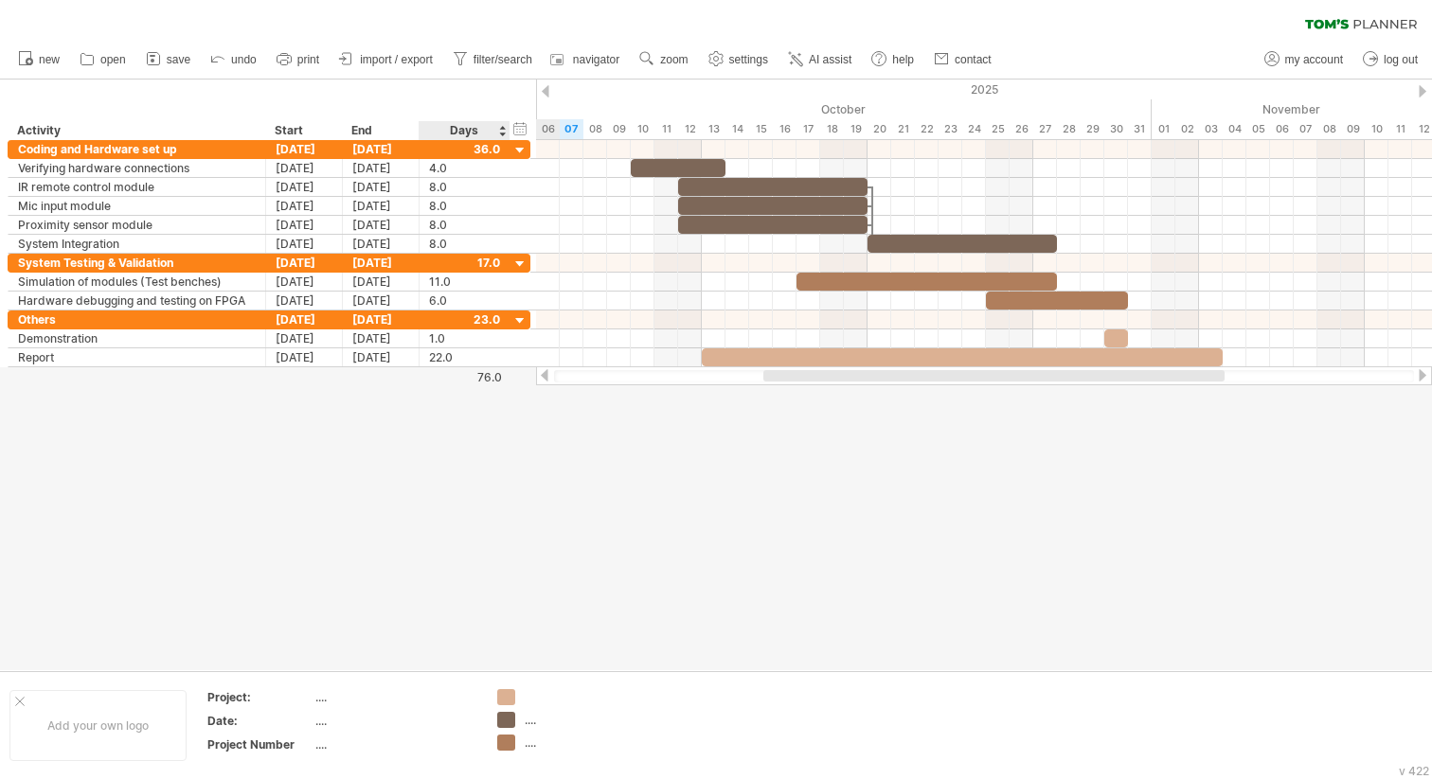
click at [472, 126] on div "Days" at bounding box center [463, 130] width 90 height 19
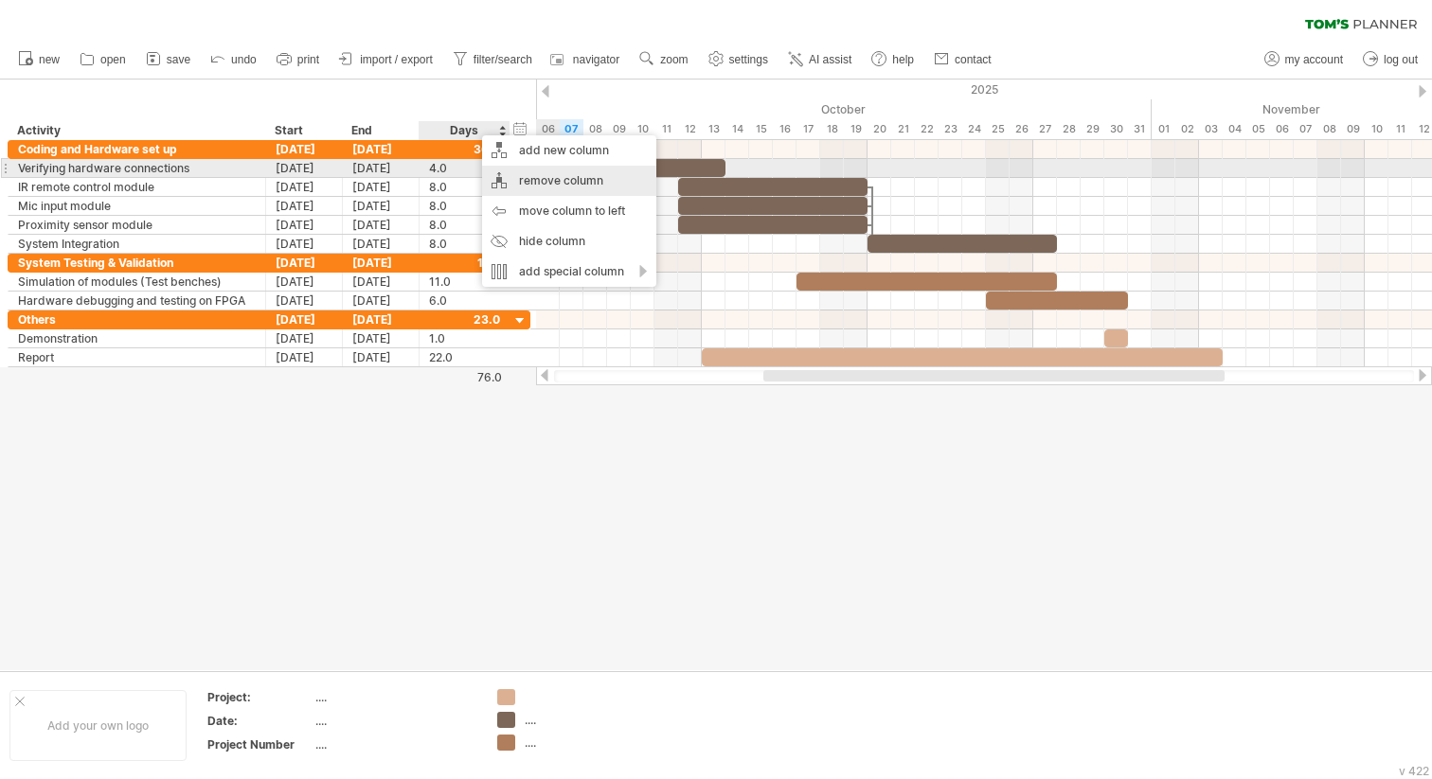
click at [557, 175] on div "remove column" at bounding box center [569, 181] width 174 height 30
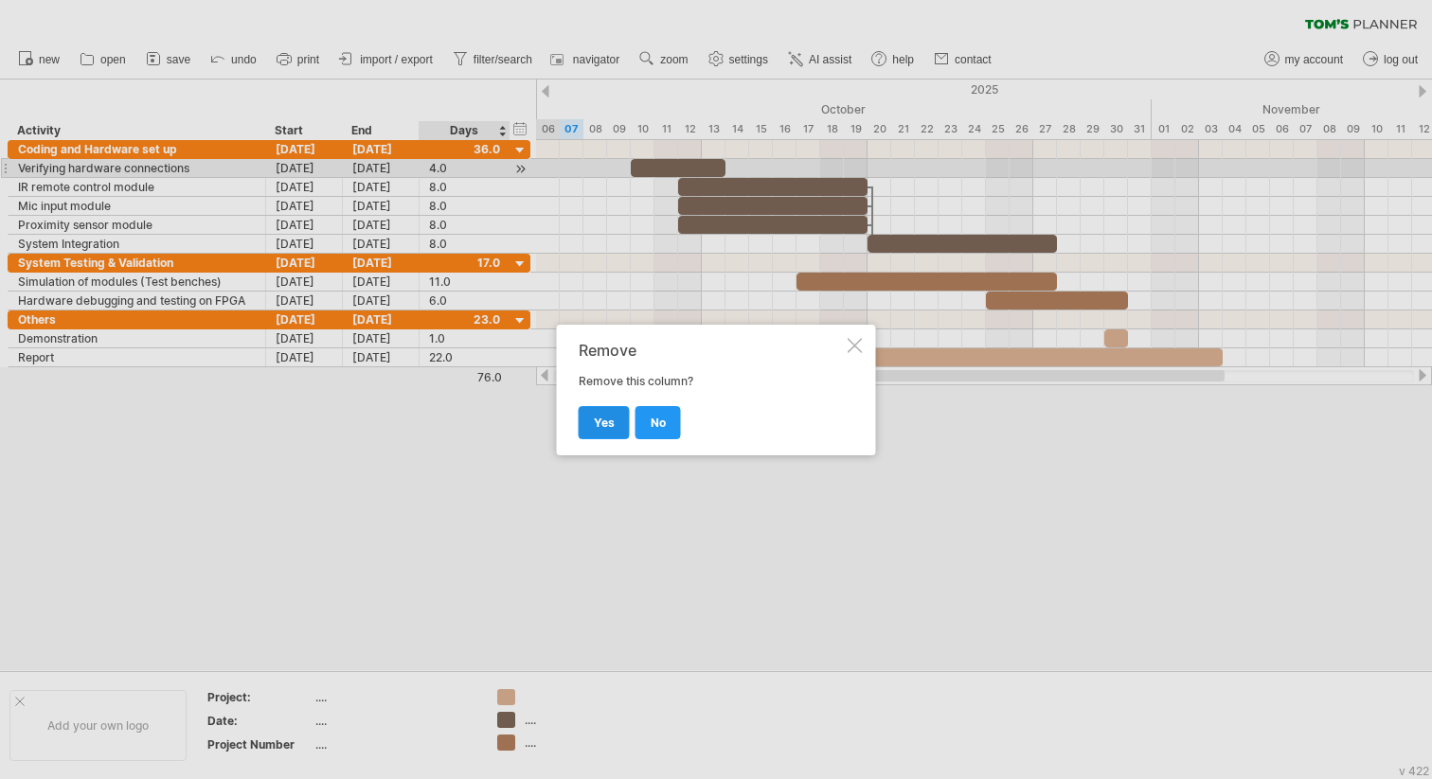
click at [598, 417] on span "yes" at bounding box center [604, 423] width 21 height 14
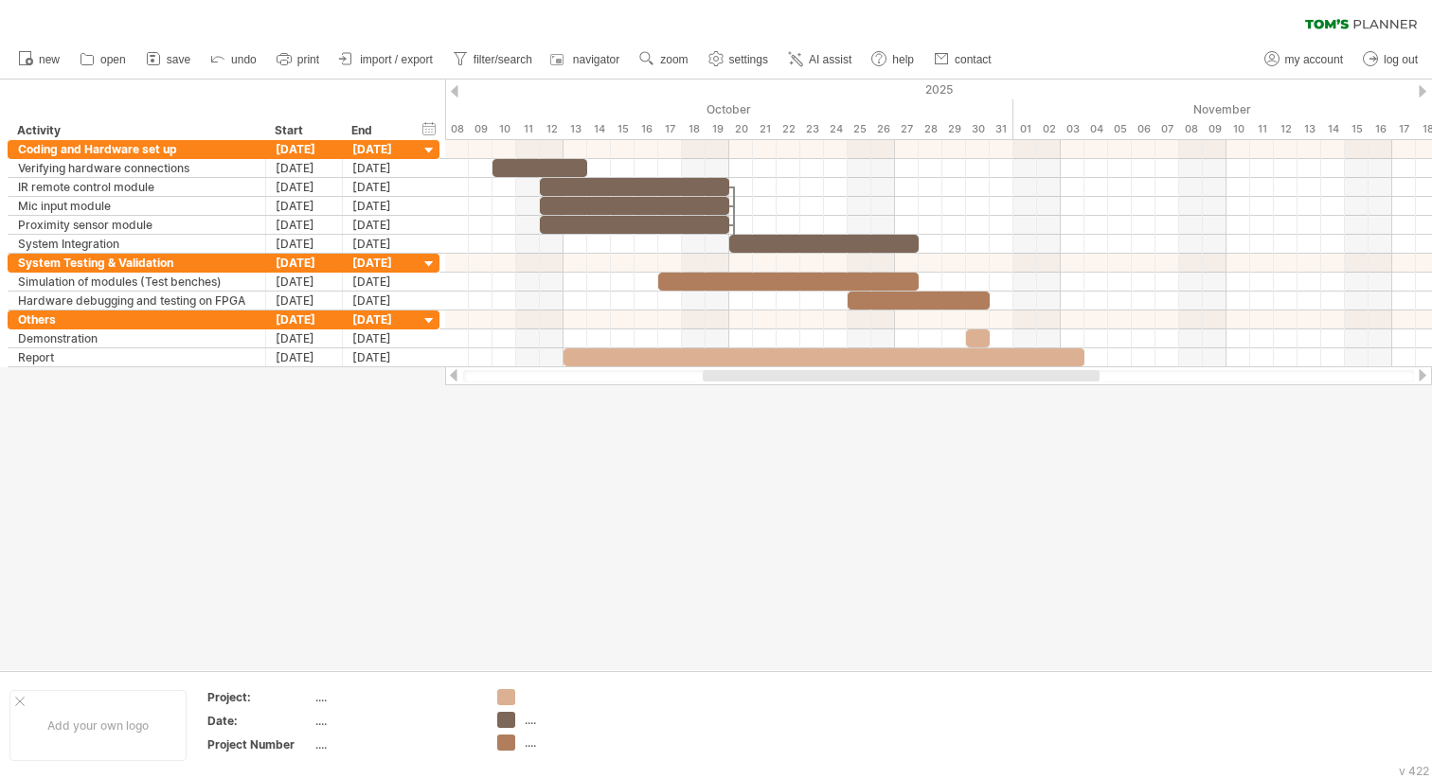
drag, startPoint x: 908, startPoint y: 375, endPoint x: 923, endPoint y: 373, distance: 15.3
click at [926, 377] on div at bounding box center [901, 375] width 397 height 11
click at [823, 466] on div at bounding box center [716, 375] width 1432 height 591
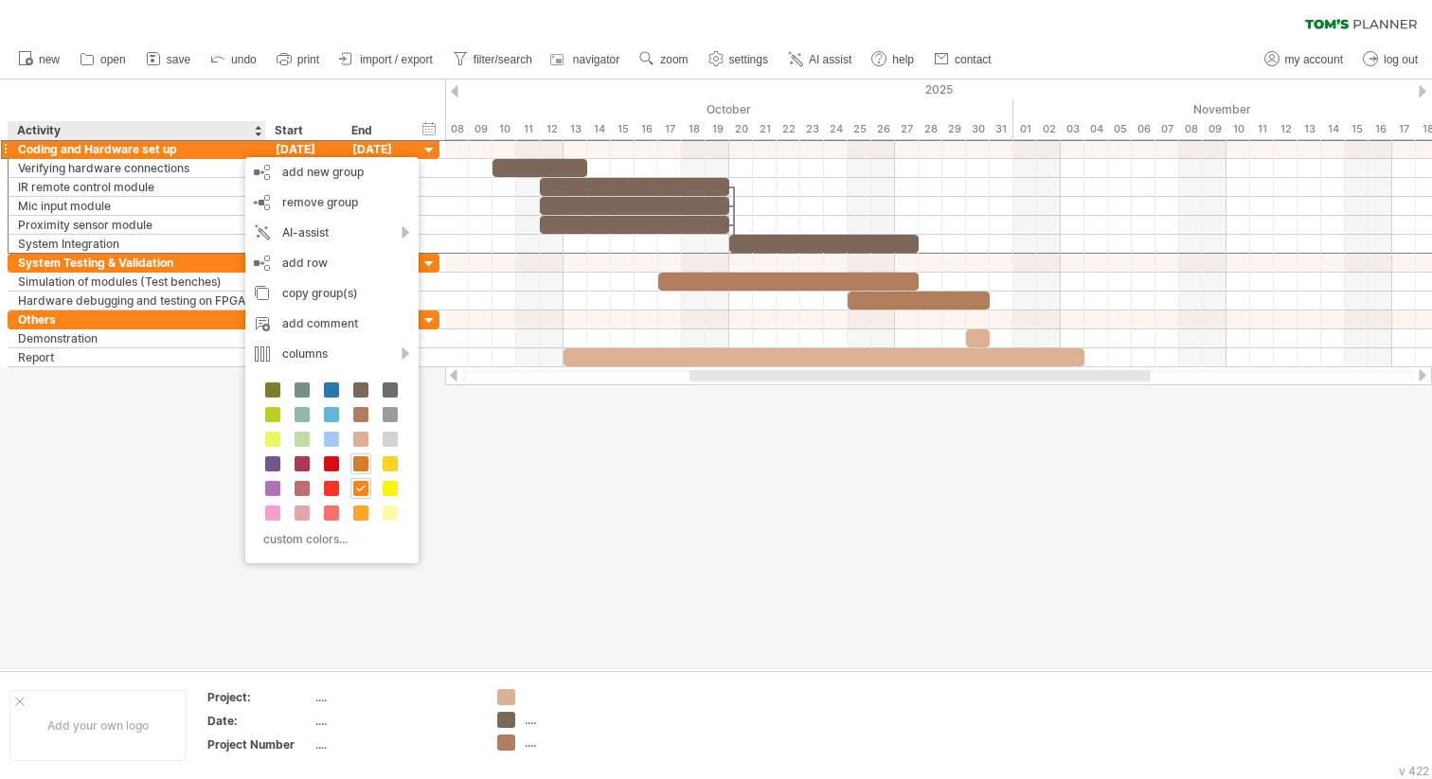
click at [365, 456] on span at bounding box center [360, 463] width 15 height 15
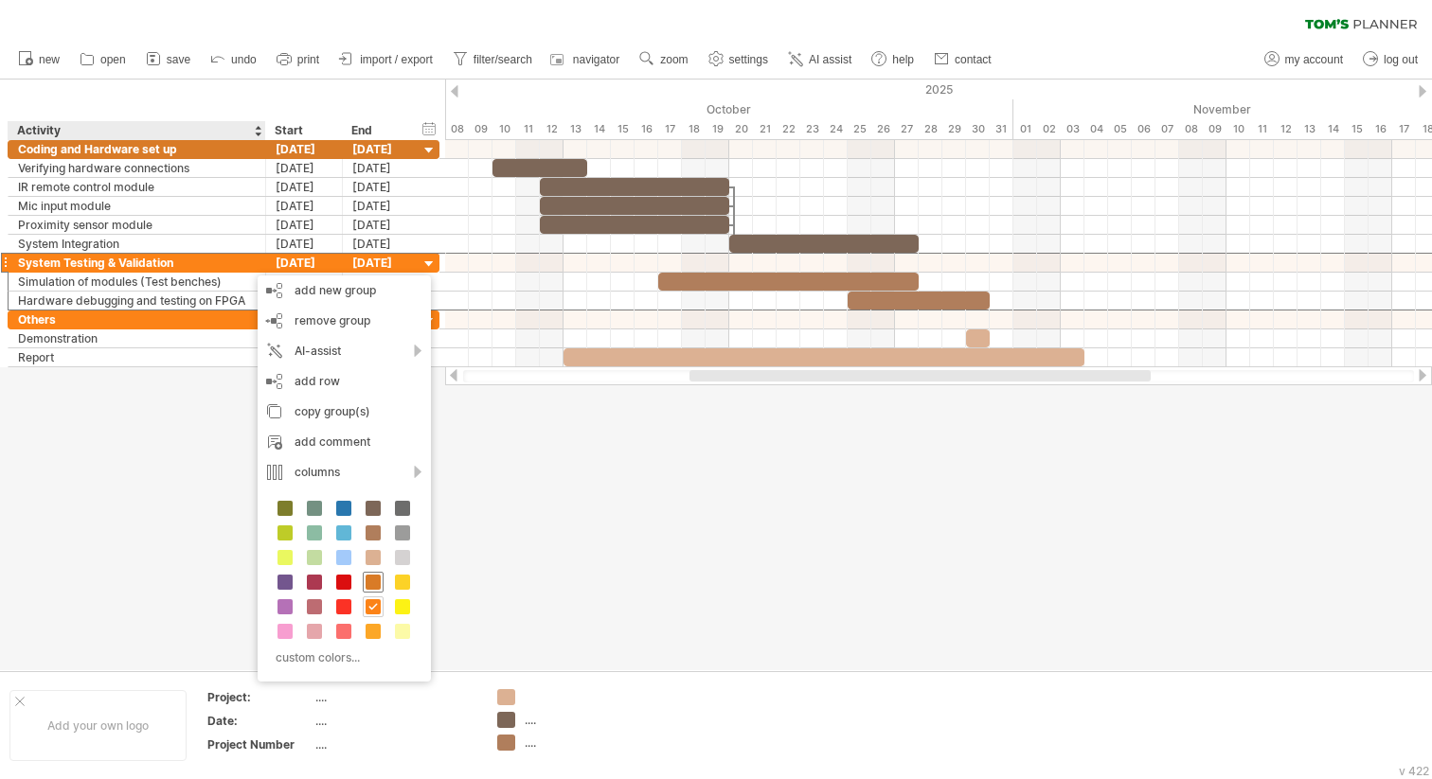
drag, startPoint x: 377, startPoint y: 601, endPoint x: 372, endPoint y: 577, distance: 25.1
click at [372, 577] on div "custom colors..." at bounding box center [344, 585] width 173 height 194
click at [372, 577] on span at bounding box center [372, 582] width 15 height 15
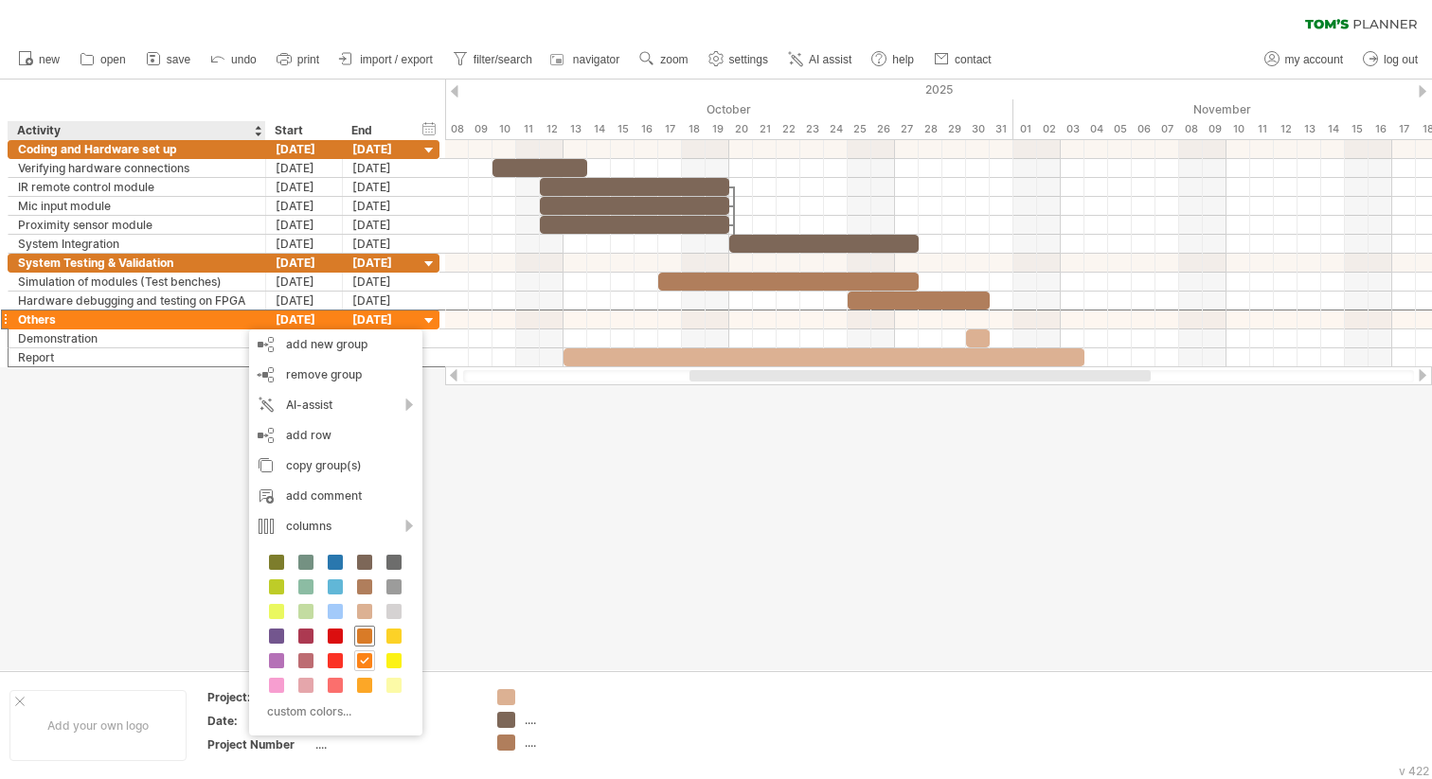
click at [364, 640] on span at bounding box center [364, 636] width 15 height 15
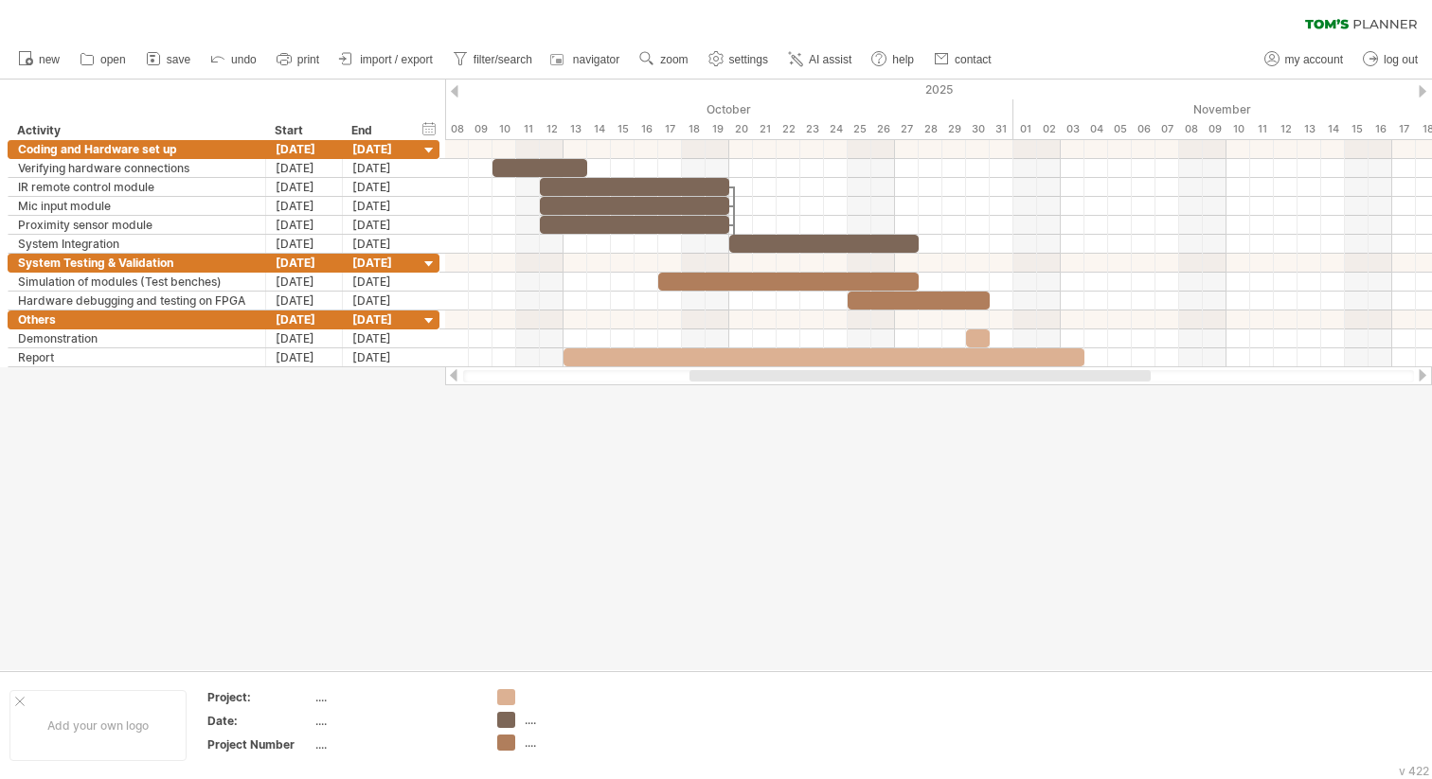
click at [480, 488] on div at bounding box center [716, 375] width 1432 height 591
click at [175, 59] on span "save" at bounding box center [179, 59] width 24 height 13
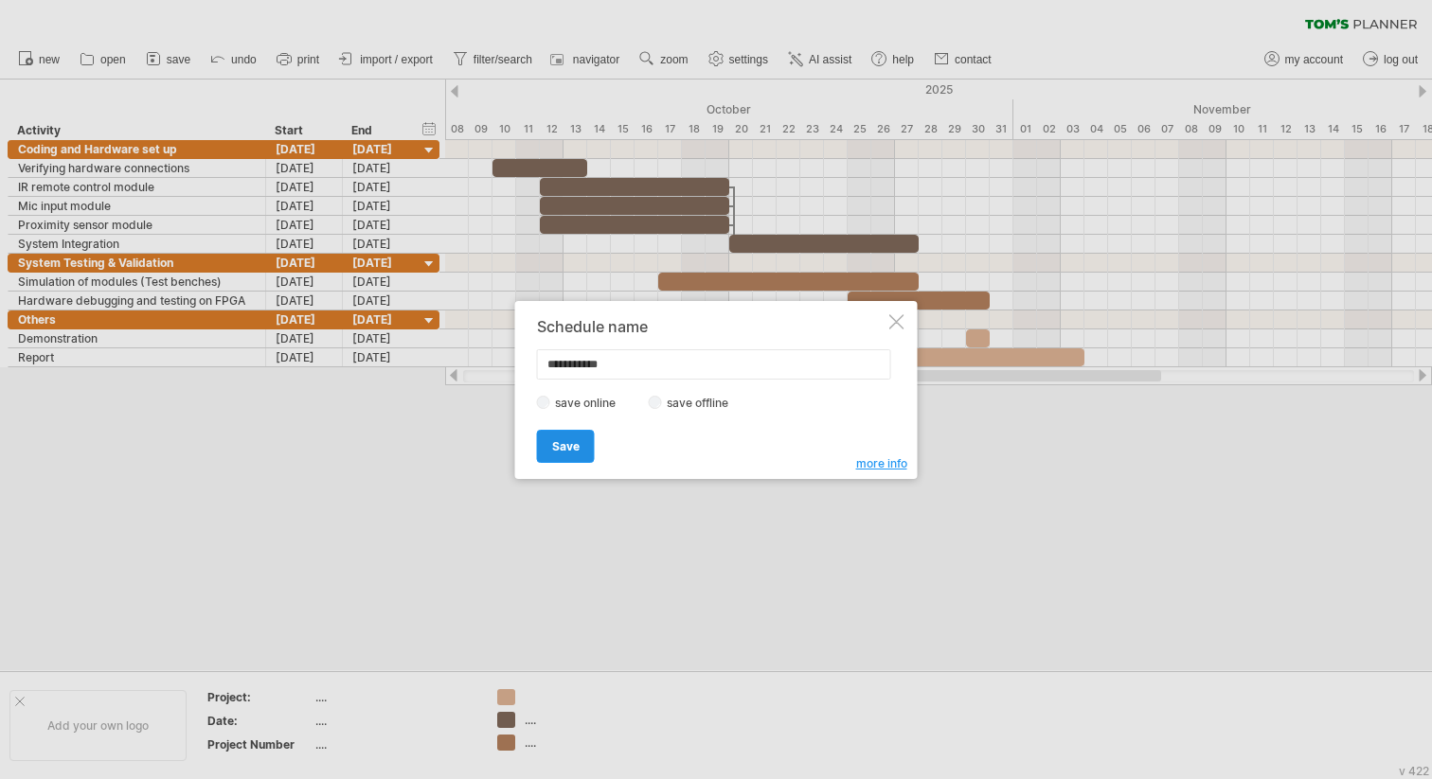
type input "**********"
click at [584, 445] on link "Save" at bounding box center [566, 446] width 58 height 33
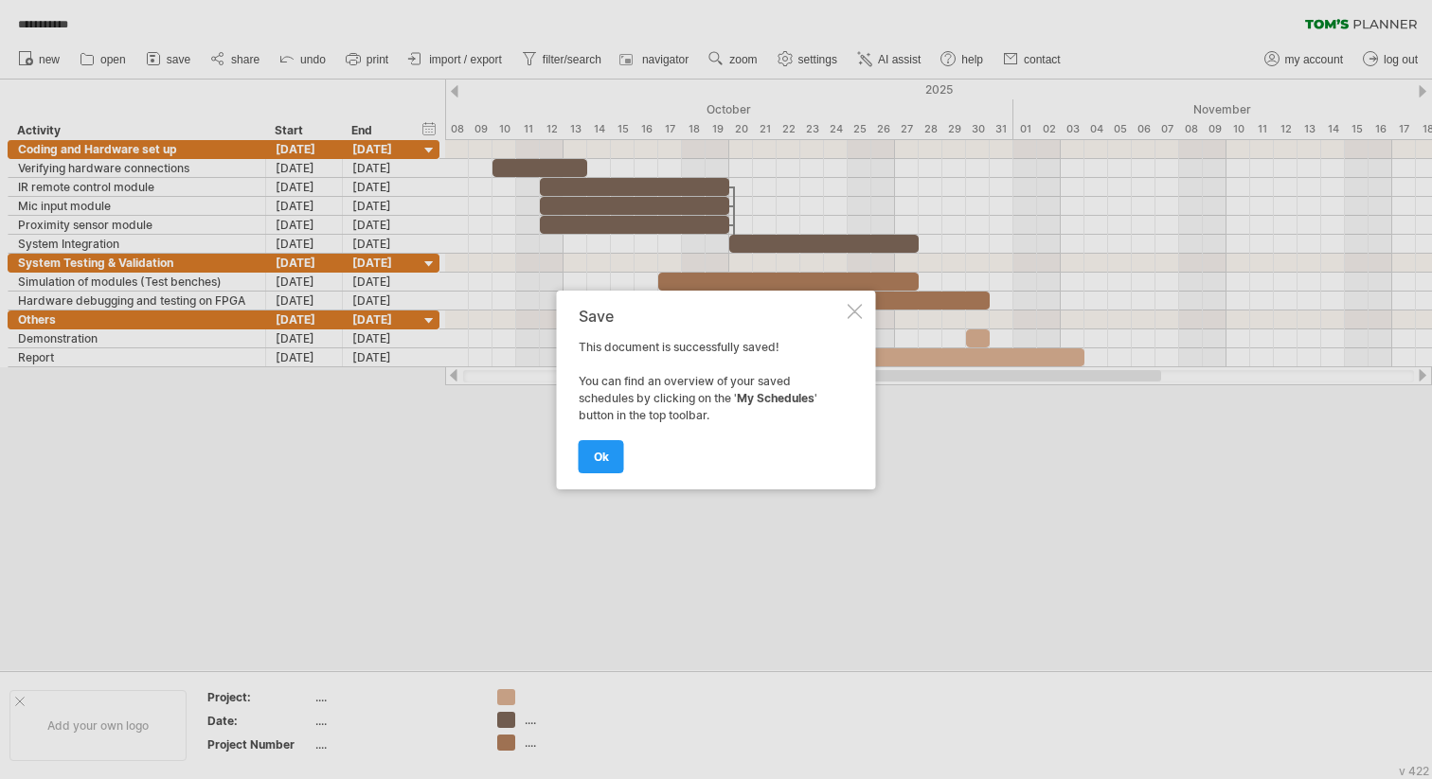
click at [595, 462] on link "ok" at bounding box center [600, 456] width 45 height 33
